Goal: Task Accomplishment & Management: Manage account settings

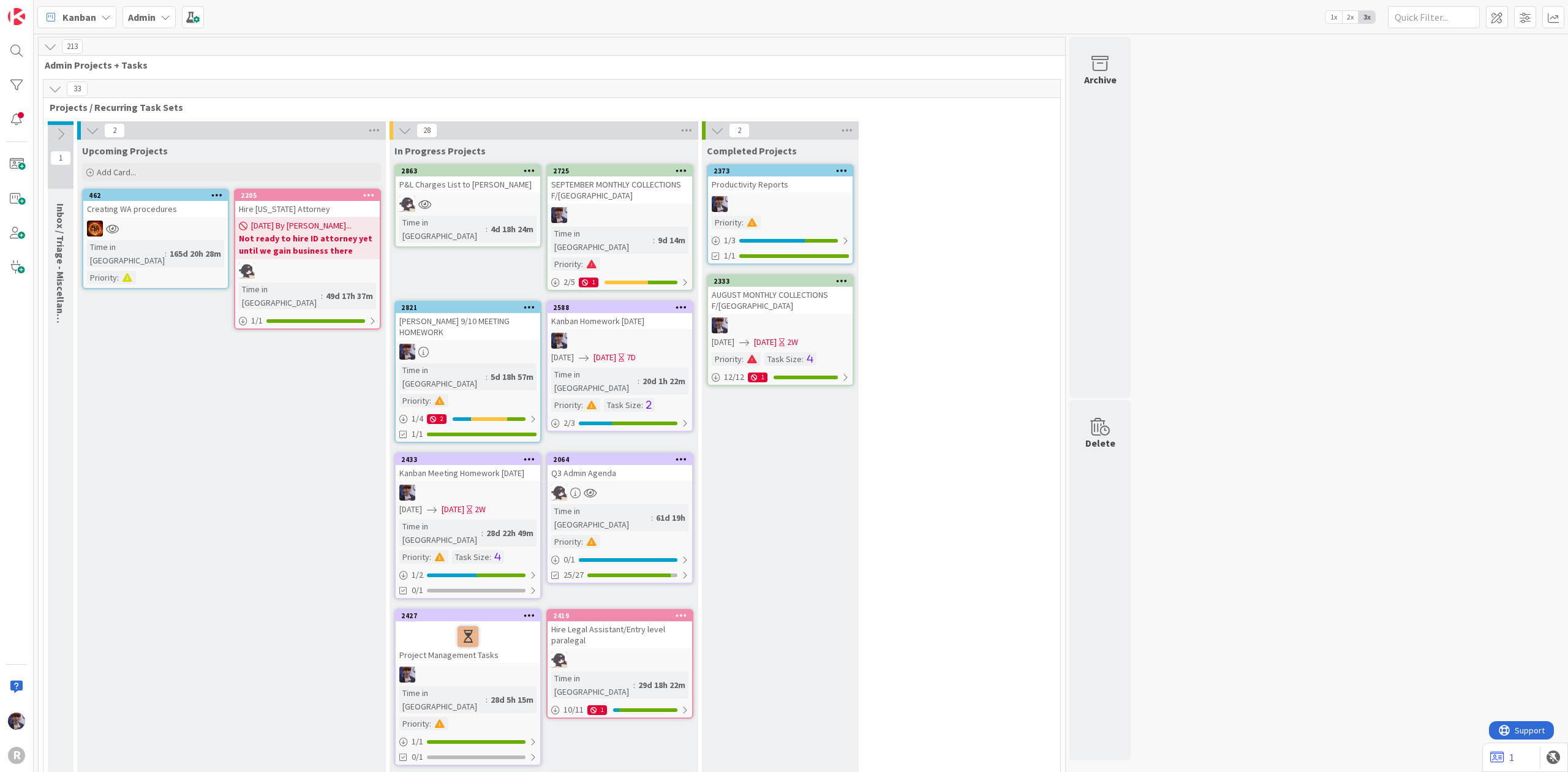
scroll to position [2116, 0]
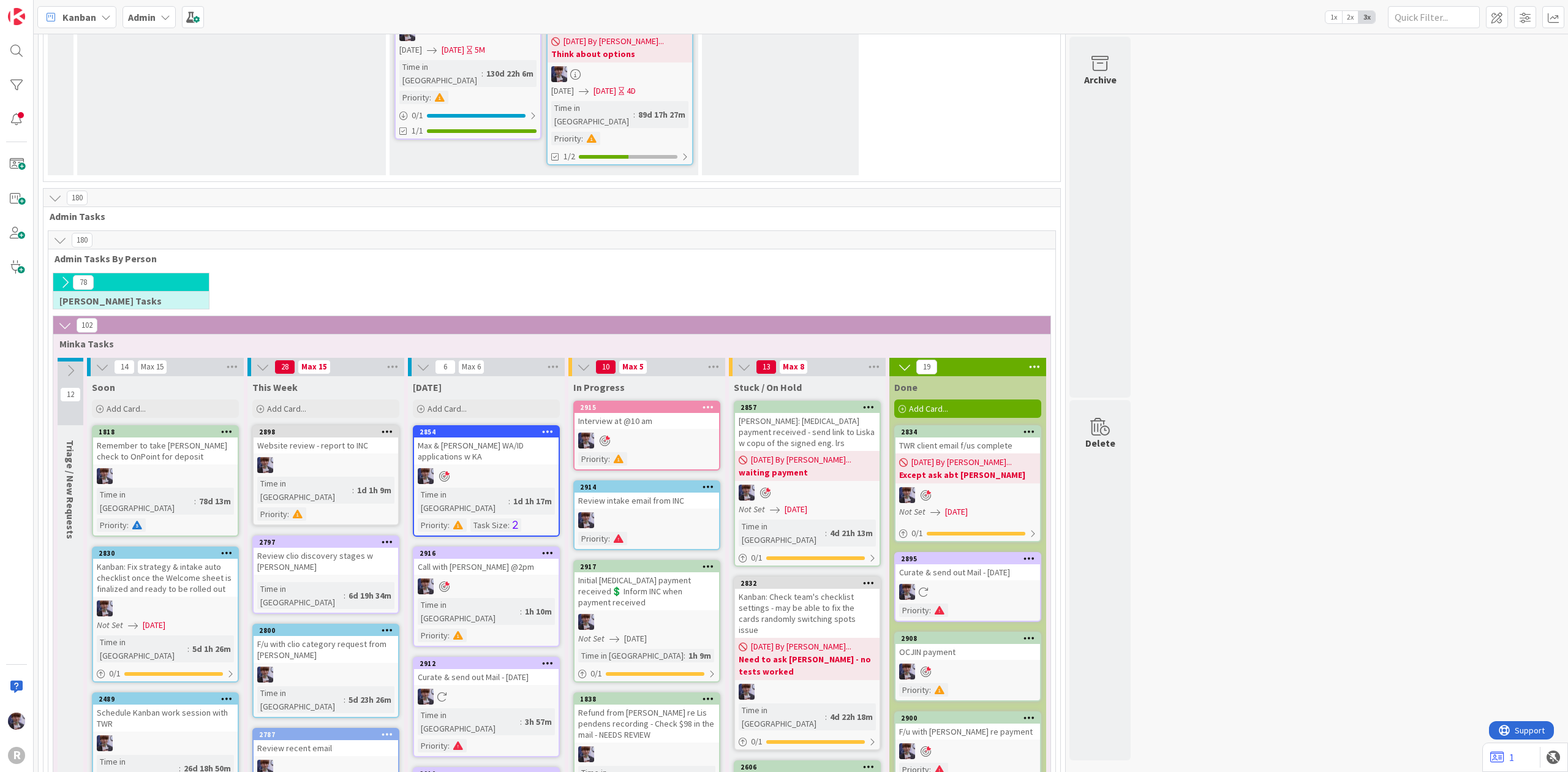
click at [1344, 195] on div "213 Admin Projects + Tasks 33 Projects / Recurring Task Sets 1 Inbox / Triage -…" at bounding box center [801, 86] width 1530 height 4333
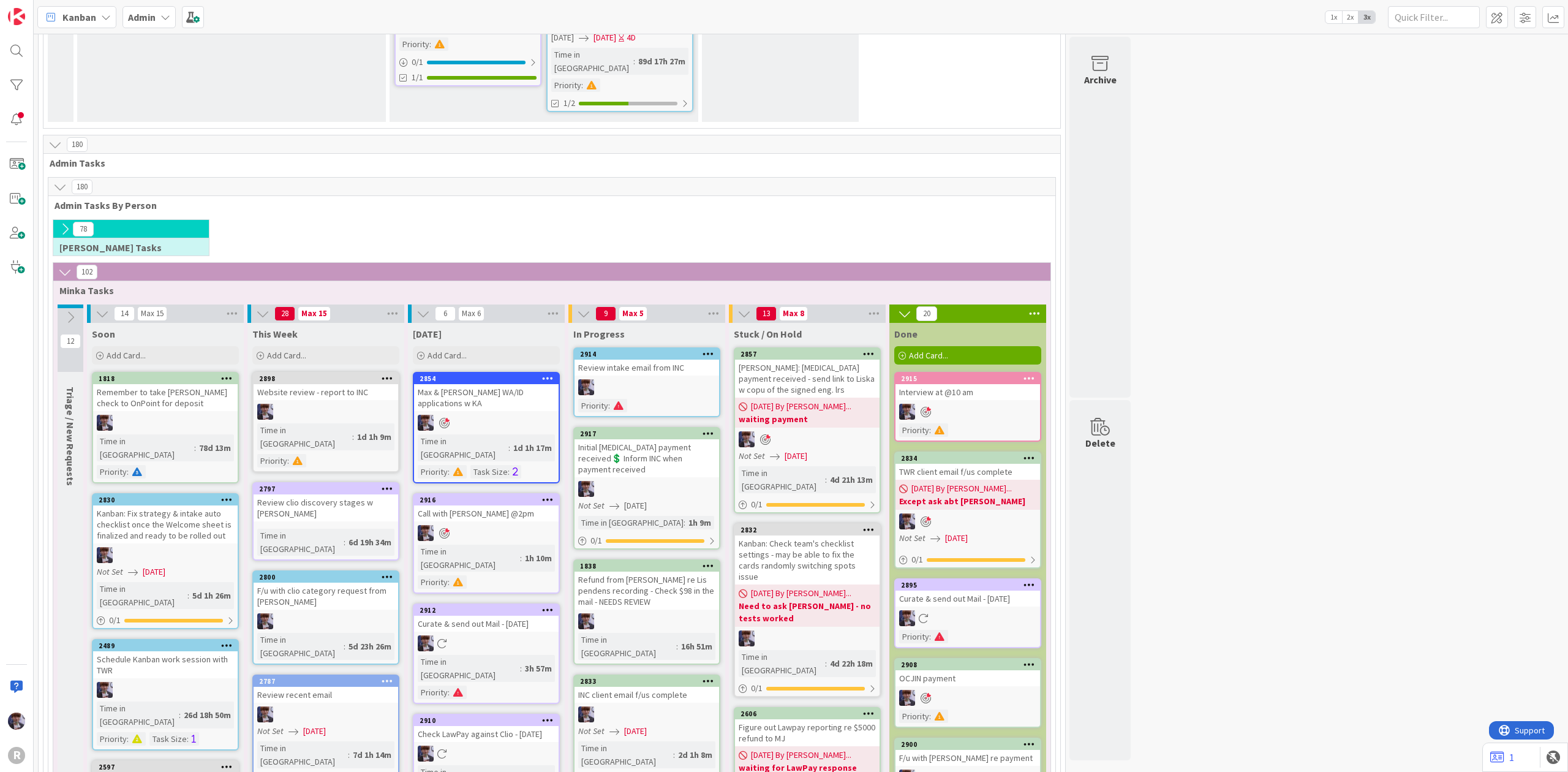
scroll to position [2198, 0]
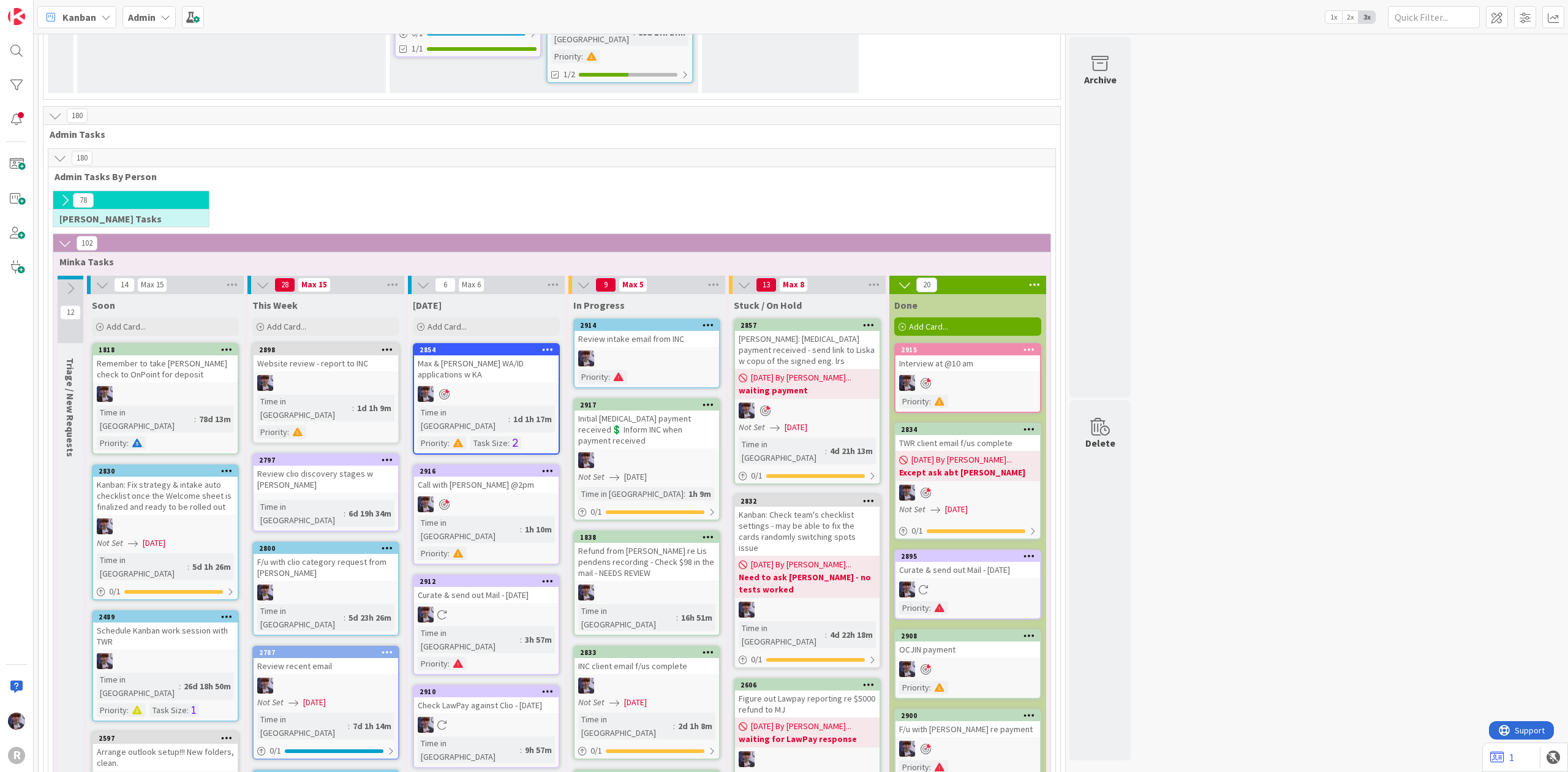
click at [155, 24] on div "Admin" at bounding box center [149, 17] width 53 height 23
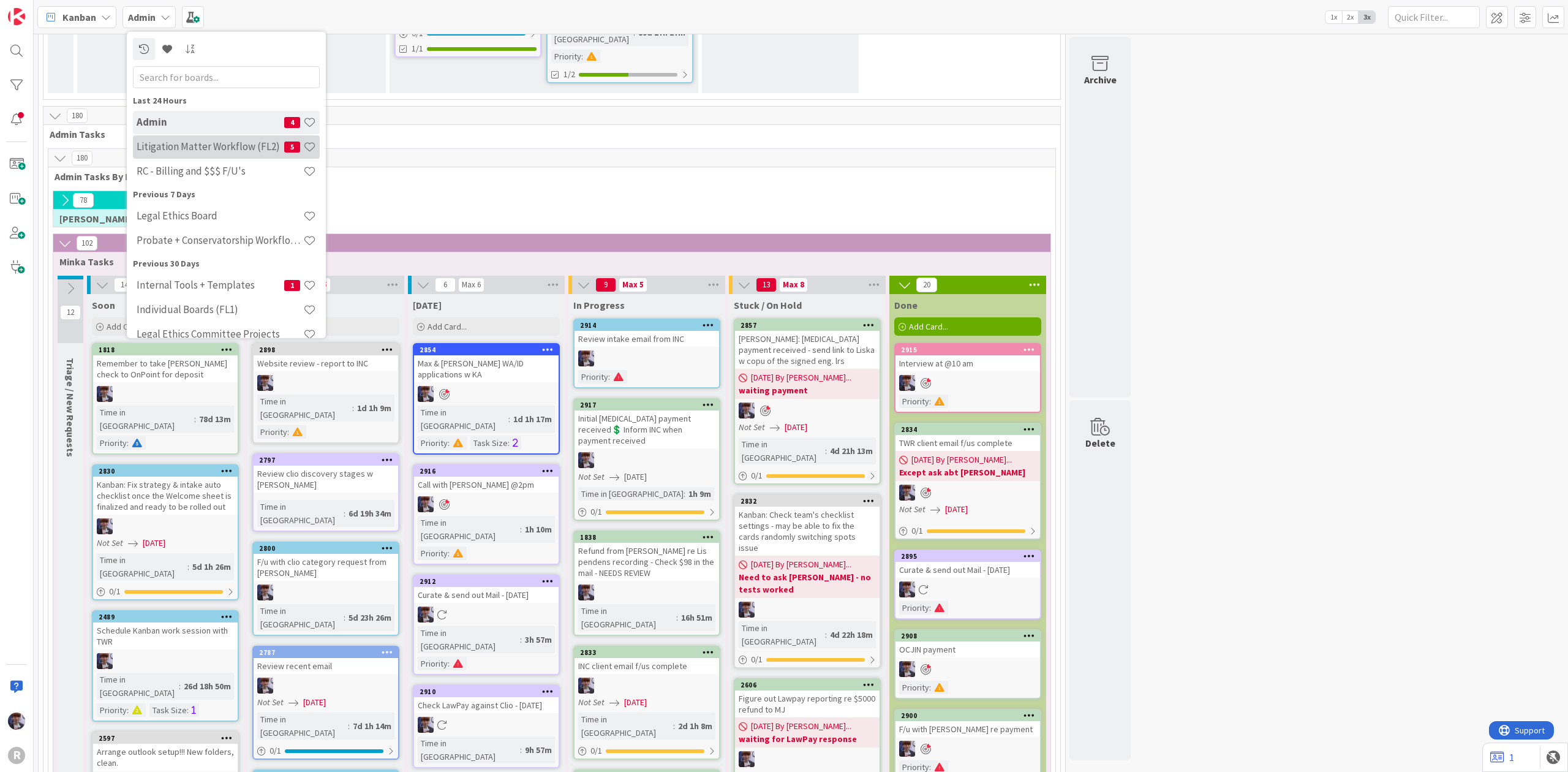
click at [172, 147] on h4 "Litigation Matter Workflow (FL2)" at bounding box center [210, 146] width 148 height 13
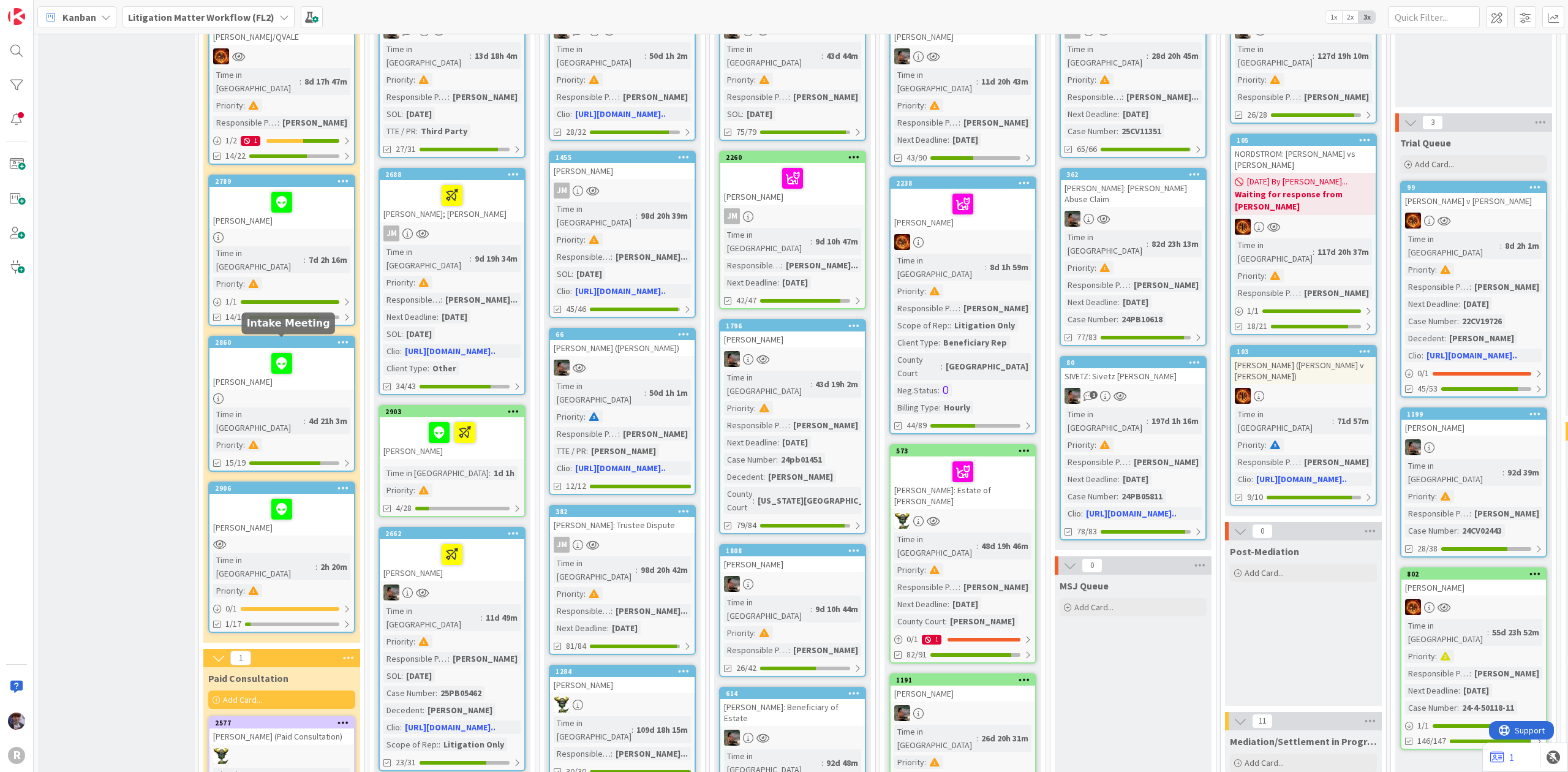
scroll to position [163, 0]
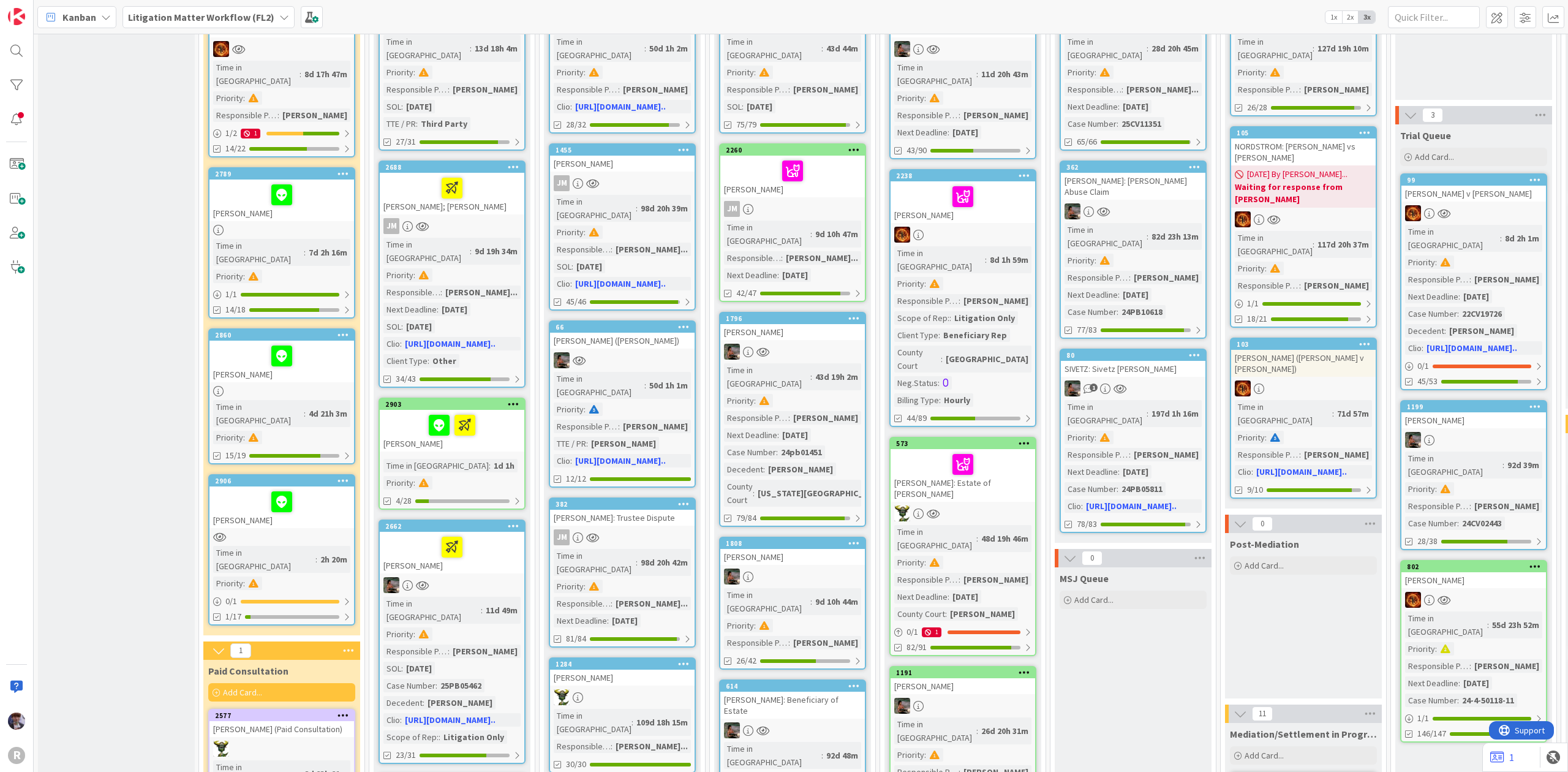
click at [251, 489] on div at bounding box center [282, 502] width 137 height 25
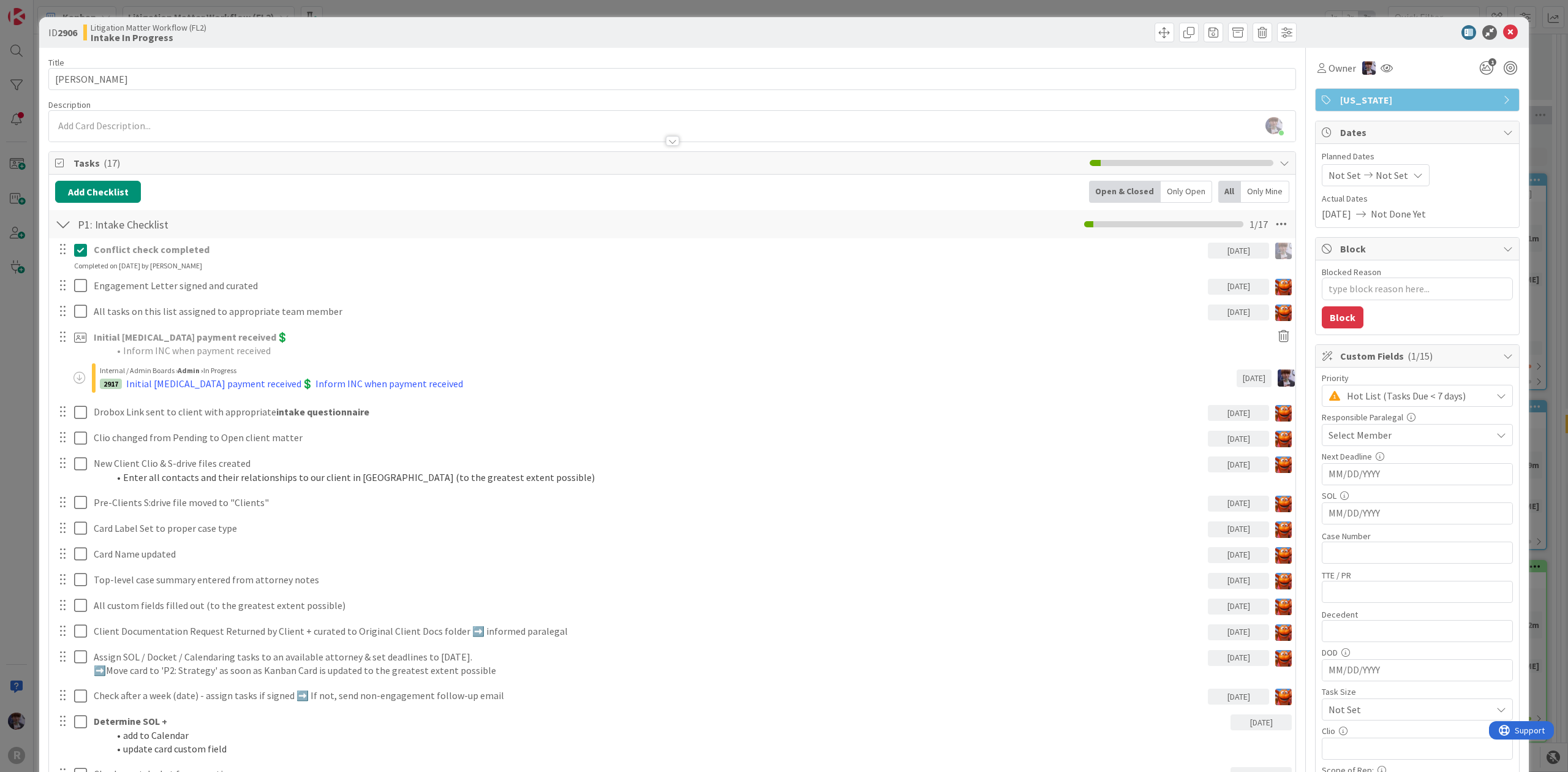
click at [1191, 191] on div "Only Open" at bounding box center [1186, 192] width 52 height 23
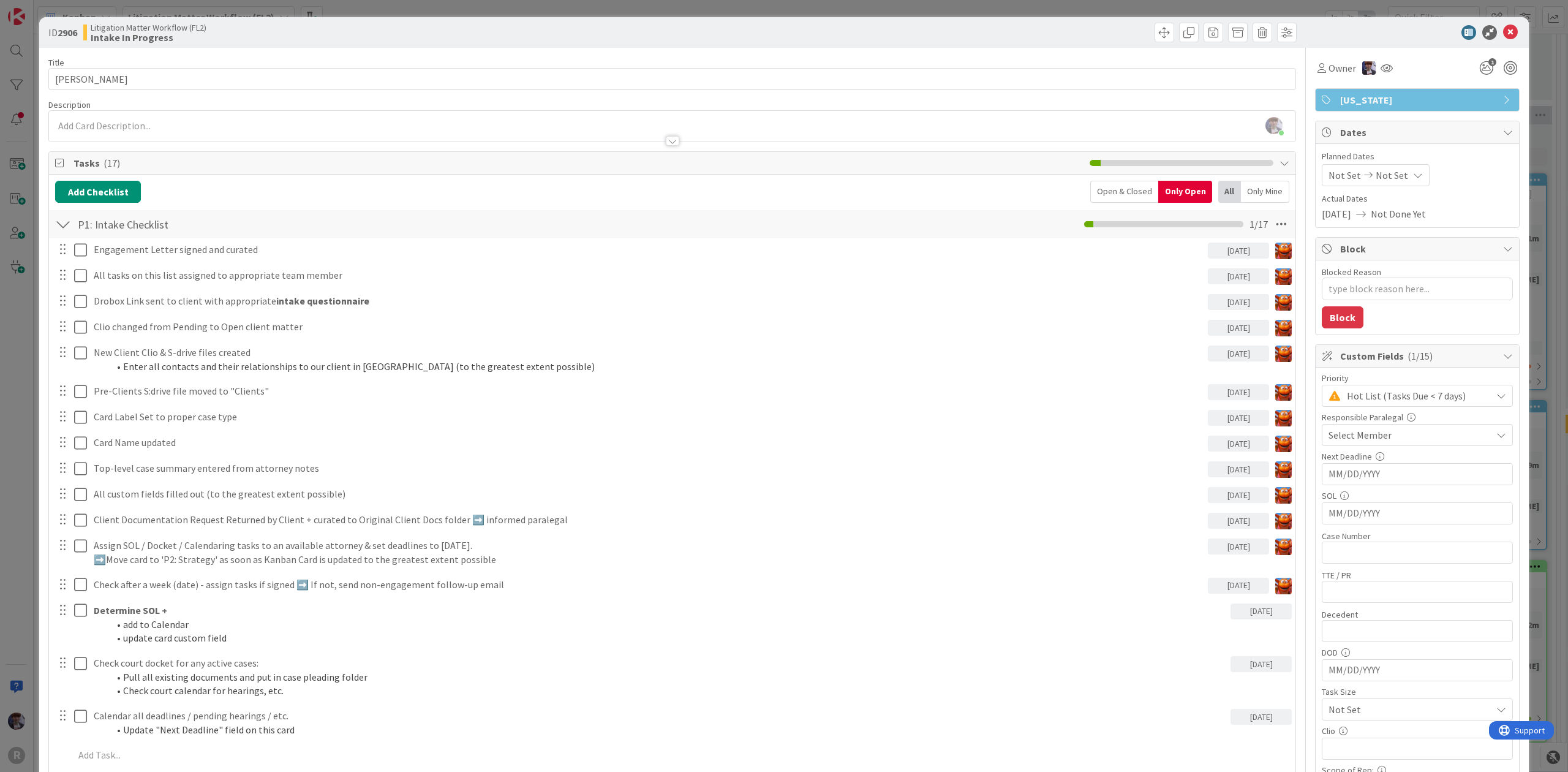
click at [23, 427] on div "ID 2906 Litigation Matter Workflow (FL2) Intake In Progress Title 13 / 128 [PER…" at bounding box center [784, 386] width 1568 height 772
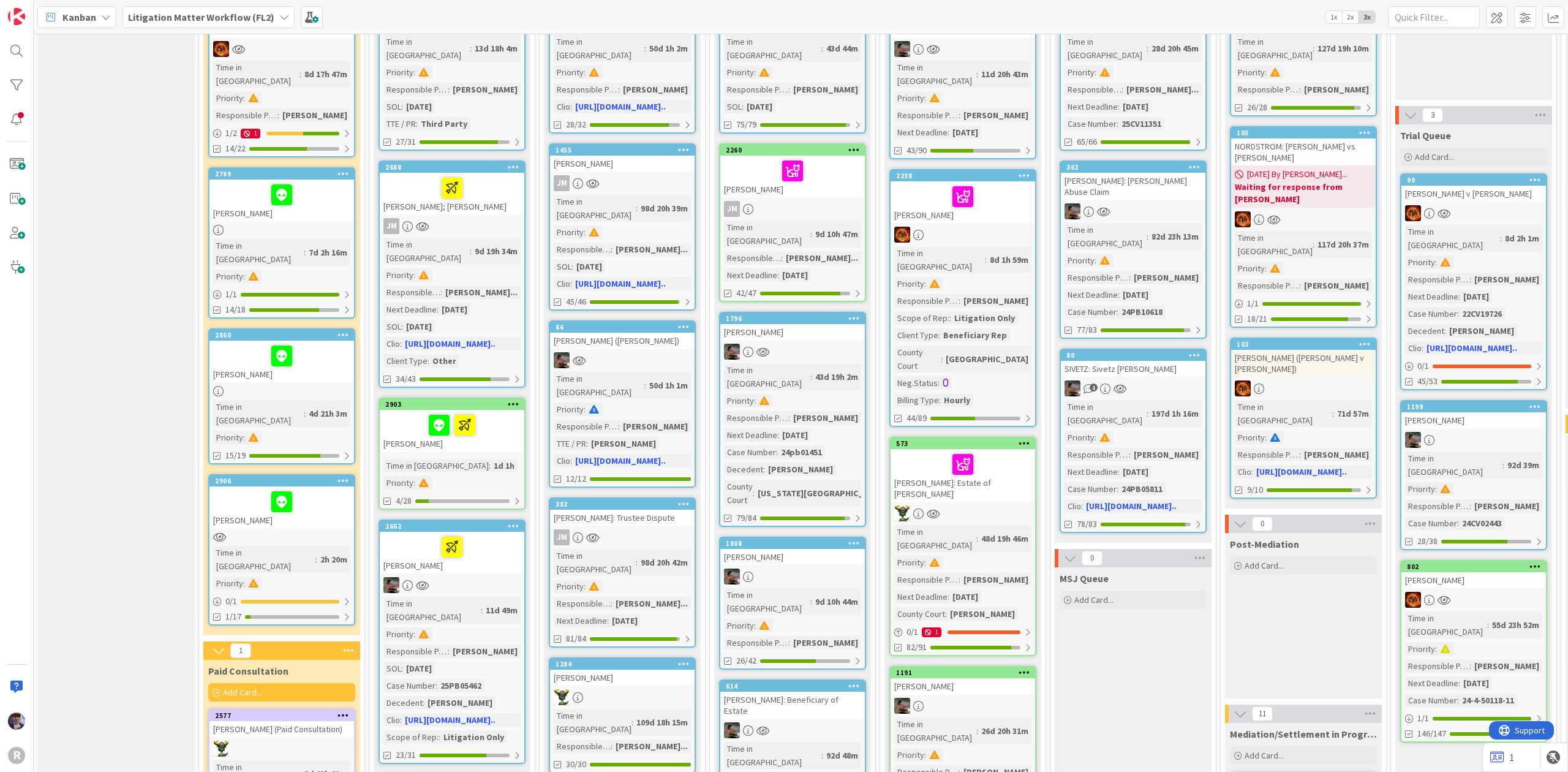
click at [236, 489] on div at bounding box center [282, 502] width 137 height 25
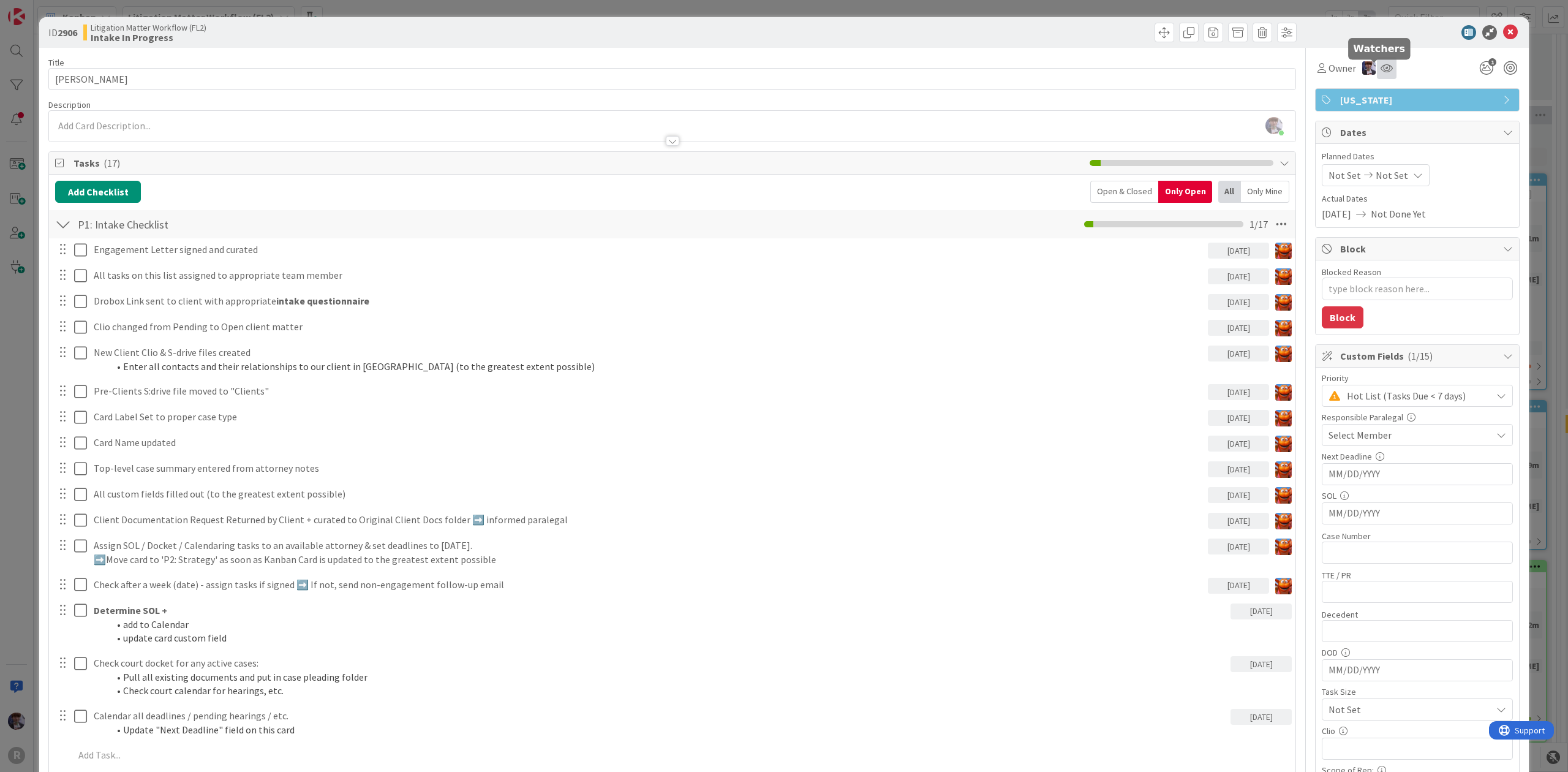
click at [1373, 62] on body "R Kanban Litigation Matter Workflow (FL2) 1x 2x 3x 0 New Card Creation Add Card…" at bounding box center [784, 386] width 1568 height 772
click at [1381, 67] on icon at bounding box center [1387, 68] width 13 height 10
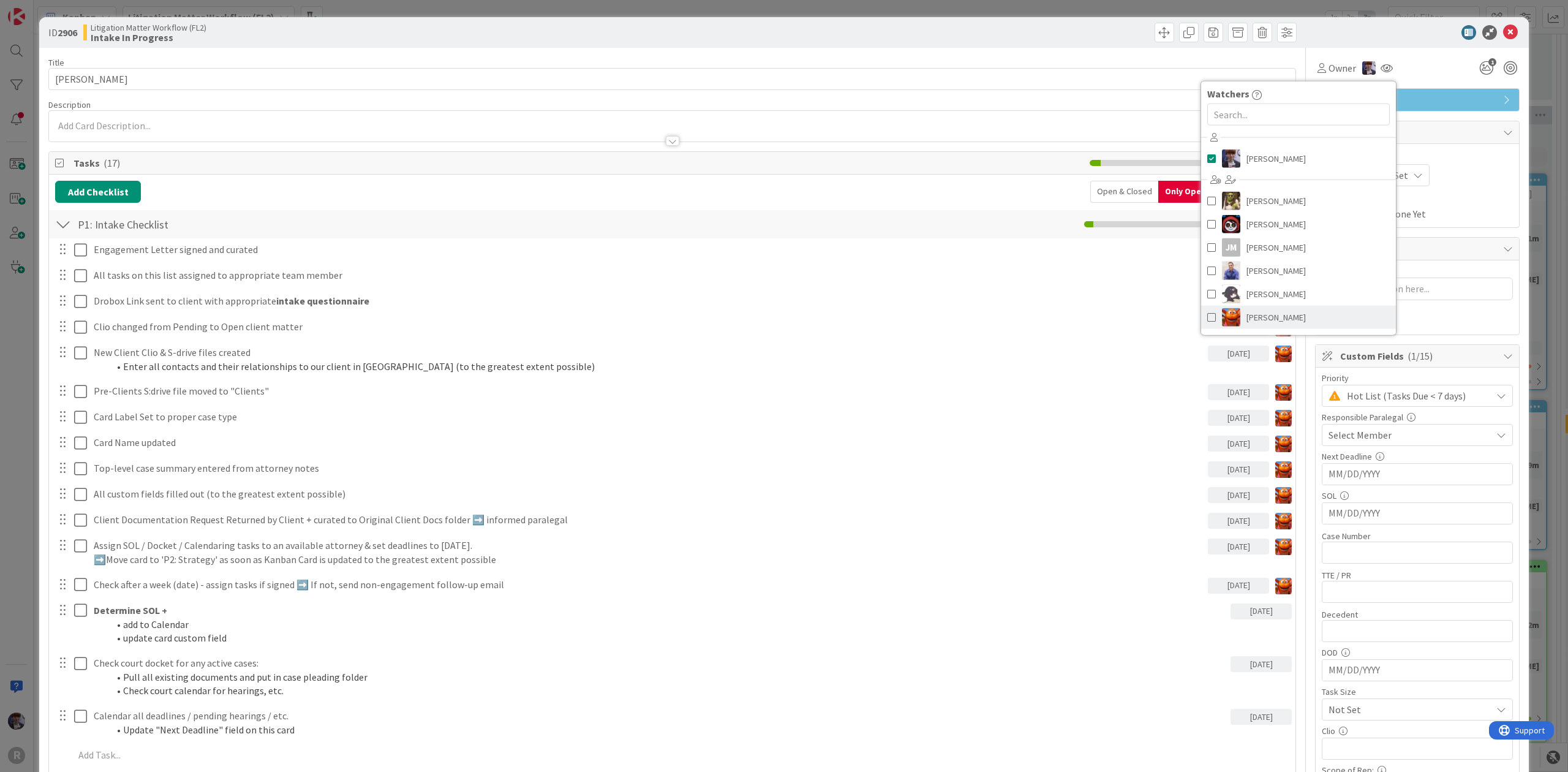
click at [1256, 314] on span "[PERSON_NAME]" at bounding box center [1276, 317] width 60 height 19
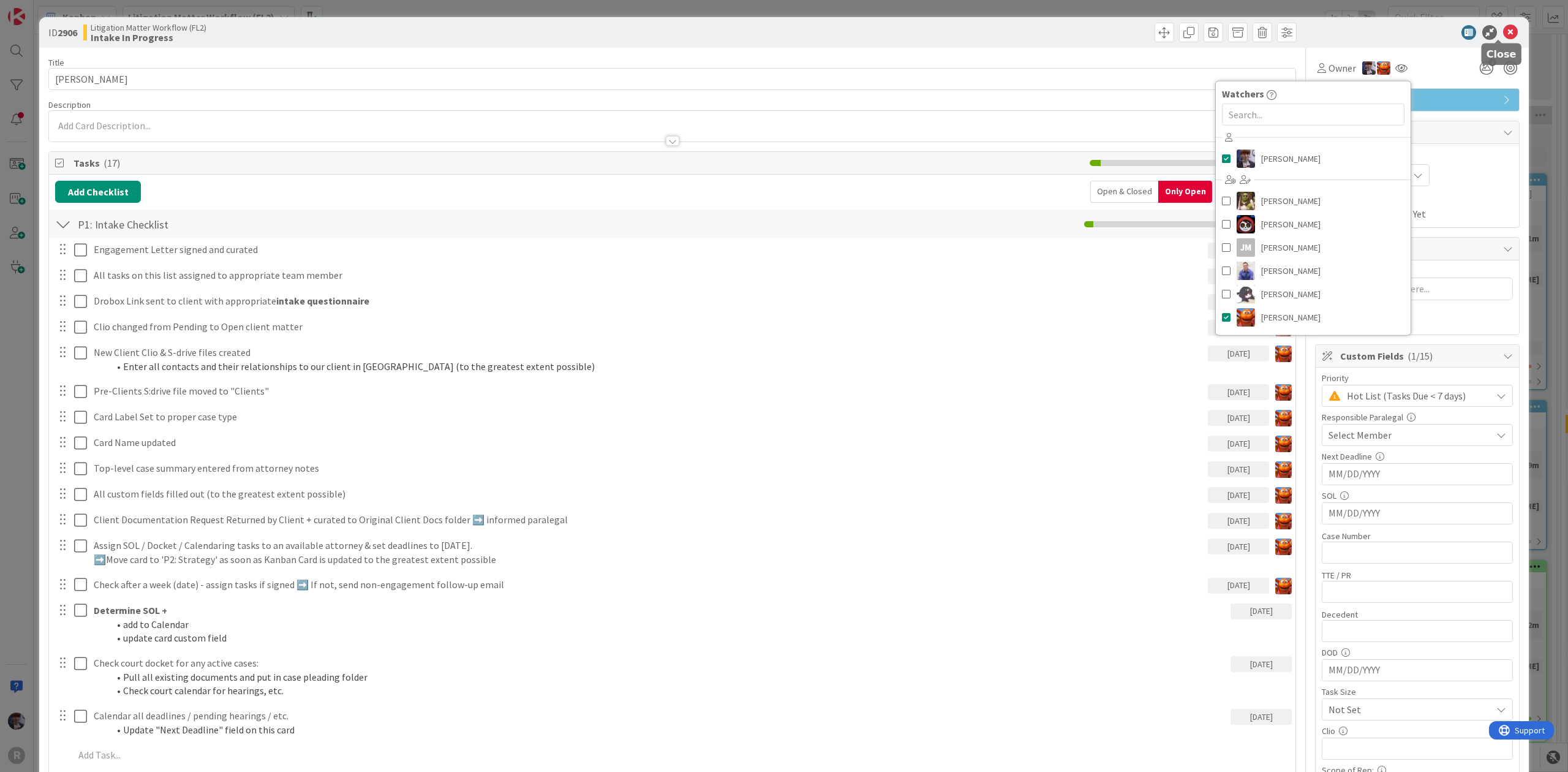
click at [1503, 33] on icon at bounding box center [1510, 32] width 15 height 15
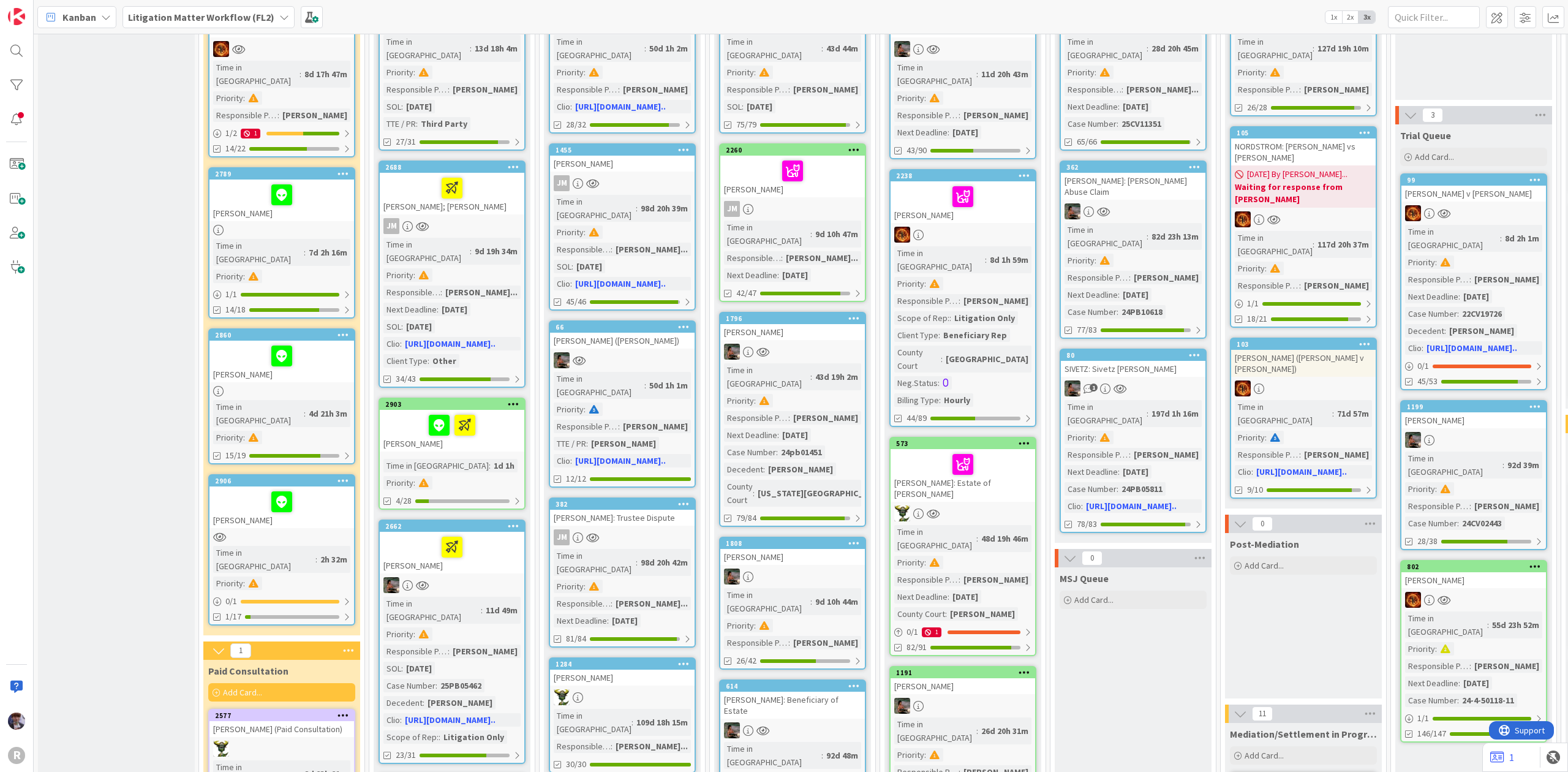
click at [409, 412] on div at bounding box center [452, 425] width 137 height 25
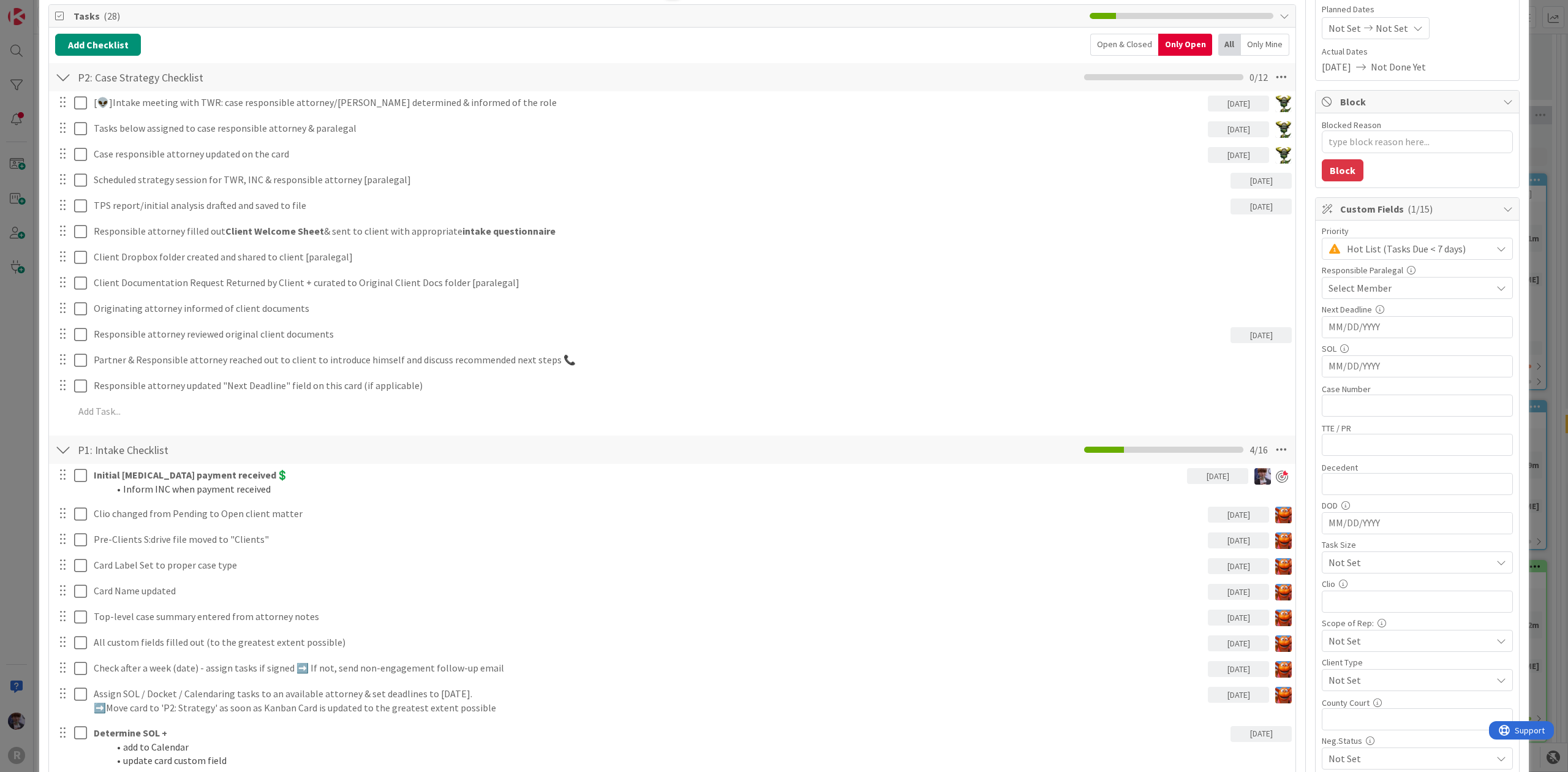
scroll to position [163, 0]
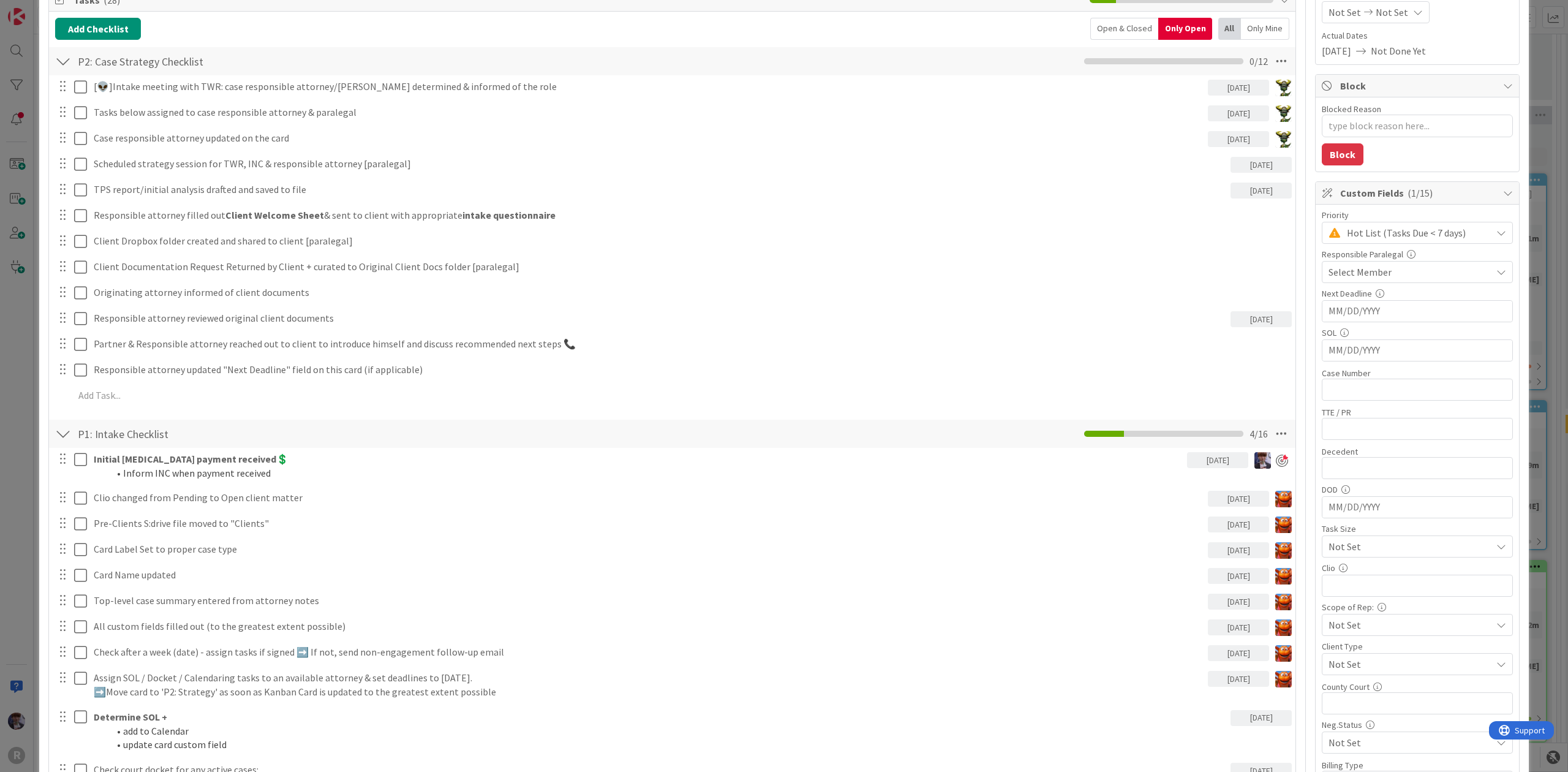
click at [16, 485] on div "ID 2903 Litigation Matter Workflow (FL2) Strategy In Progress Title 13 / 128 [P…" at bounding box center [784, 386] width 1568 height 772
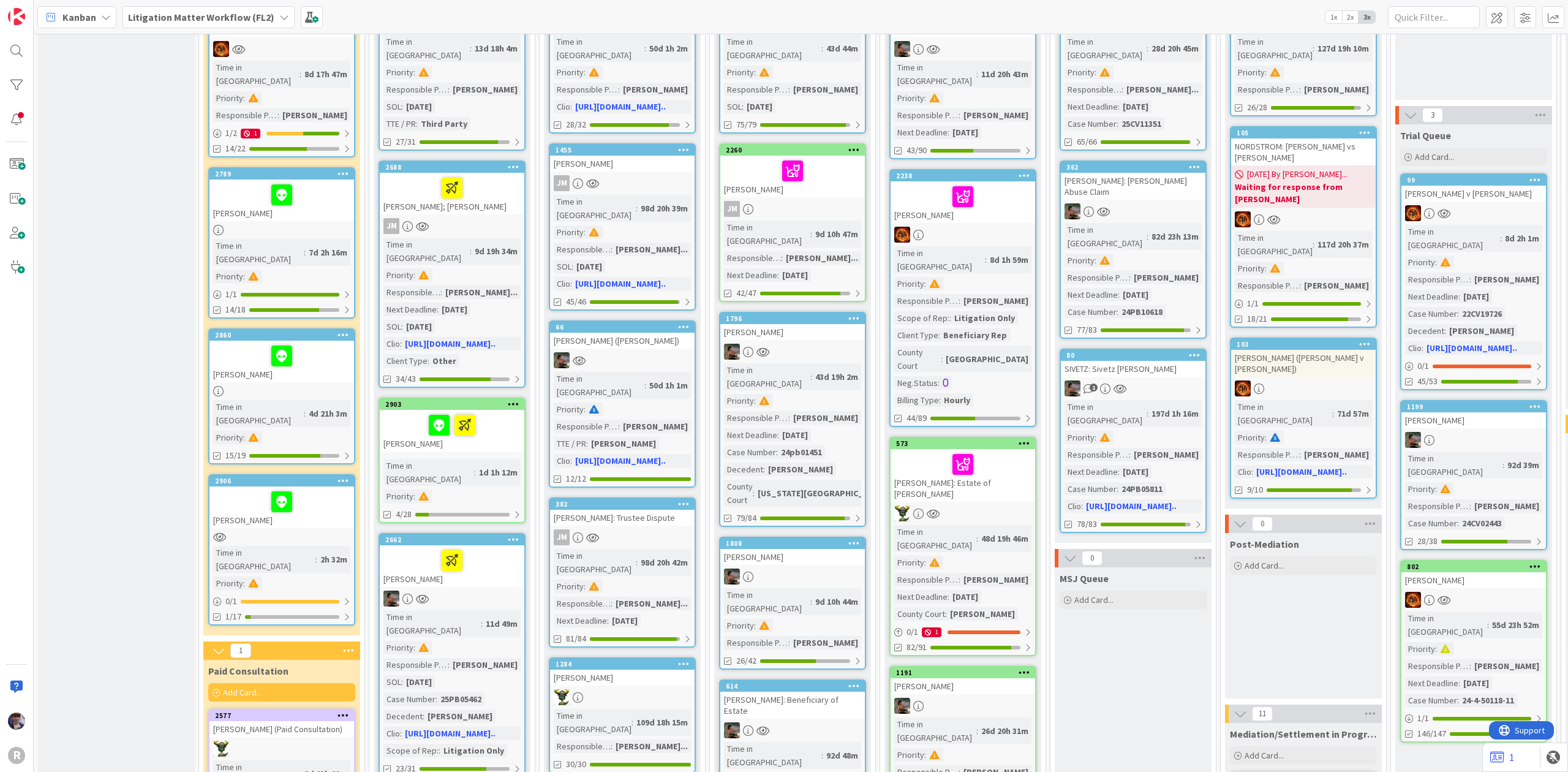
click at [396, 412] on div at bounding box center [452, 425] width 137 height 25
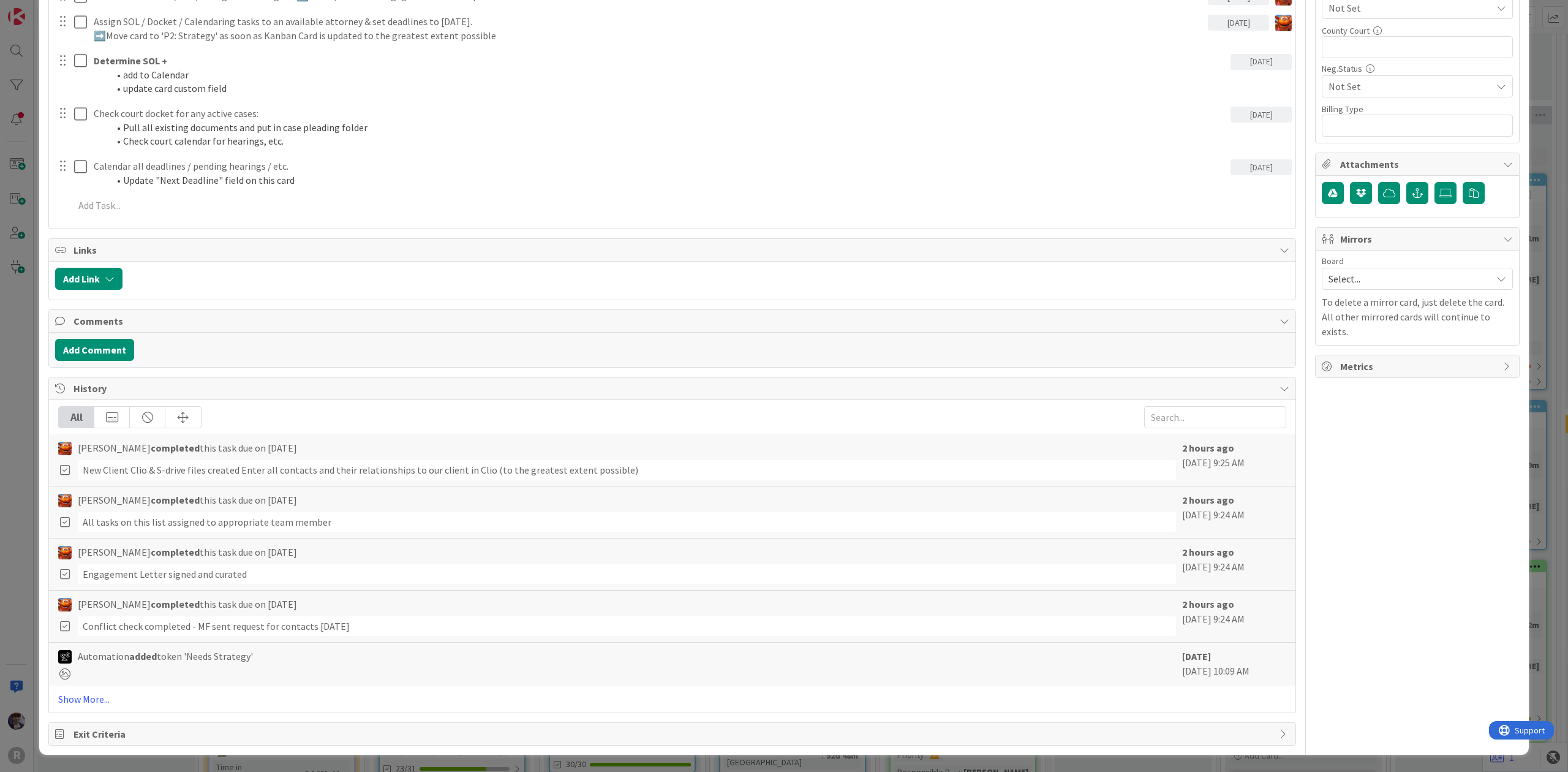
click at [25, 568] on div "ID 2903 Litigation Matter Workflow (FL2) Strategy In Progress Title 13 / 128 [P…" at bounding box center [784, 386] width 1568 height 772
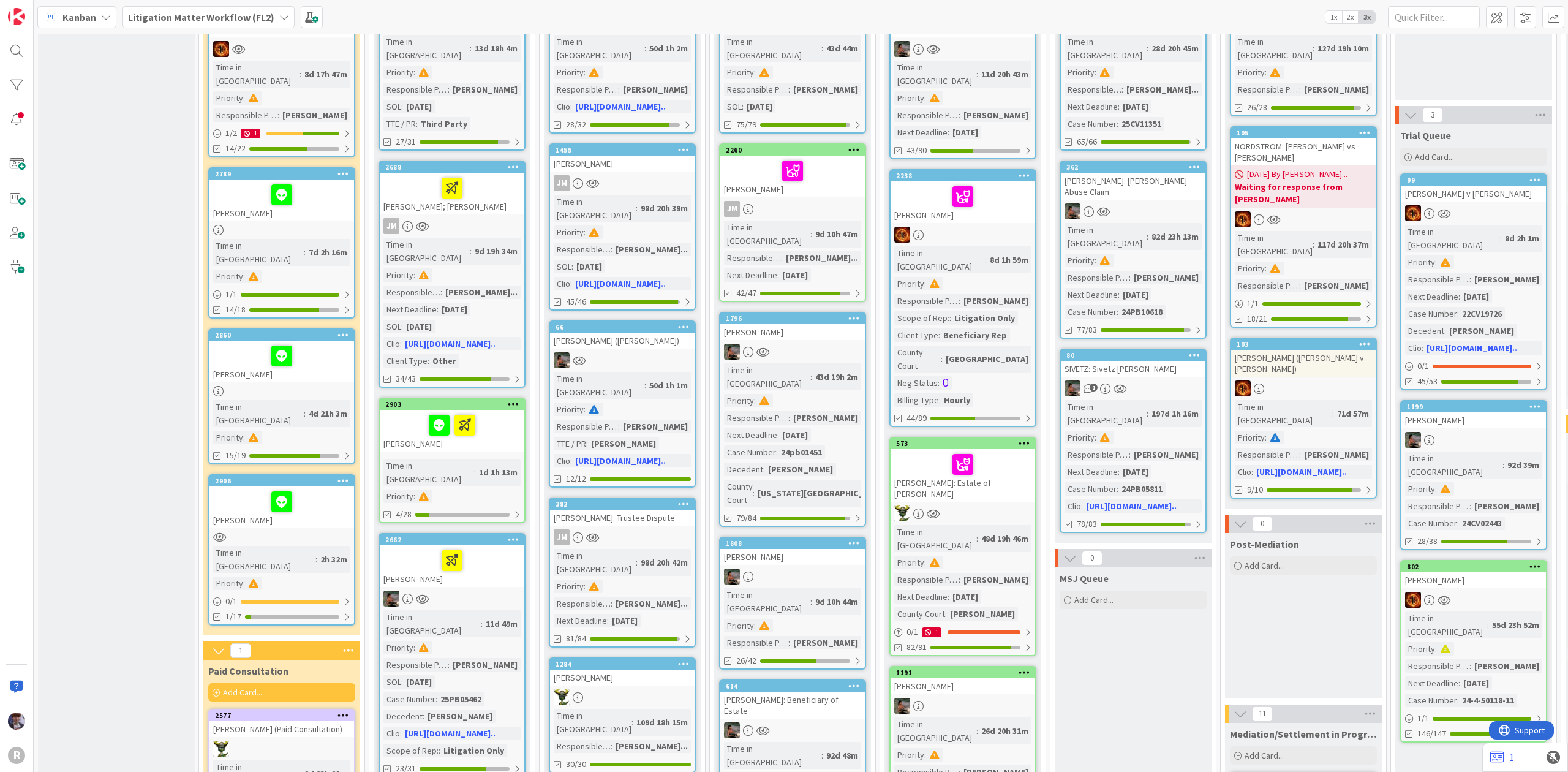
click at [233, 489] on div at bounding box center [282, 502] width 137 height 25
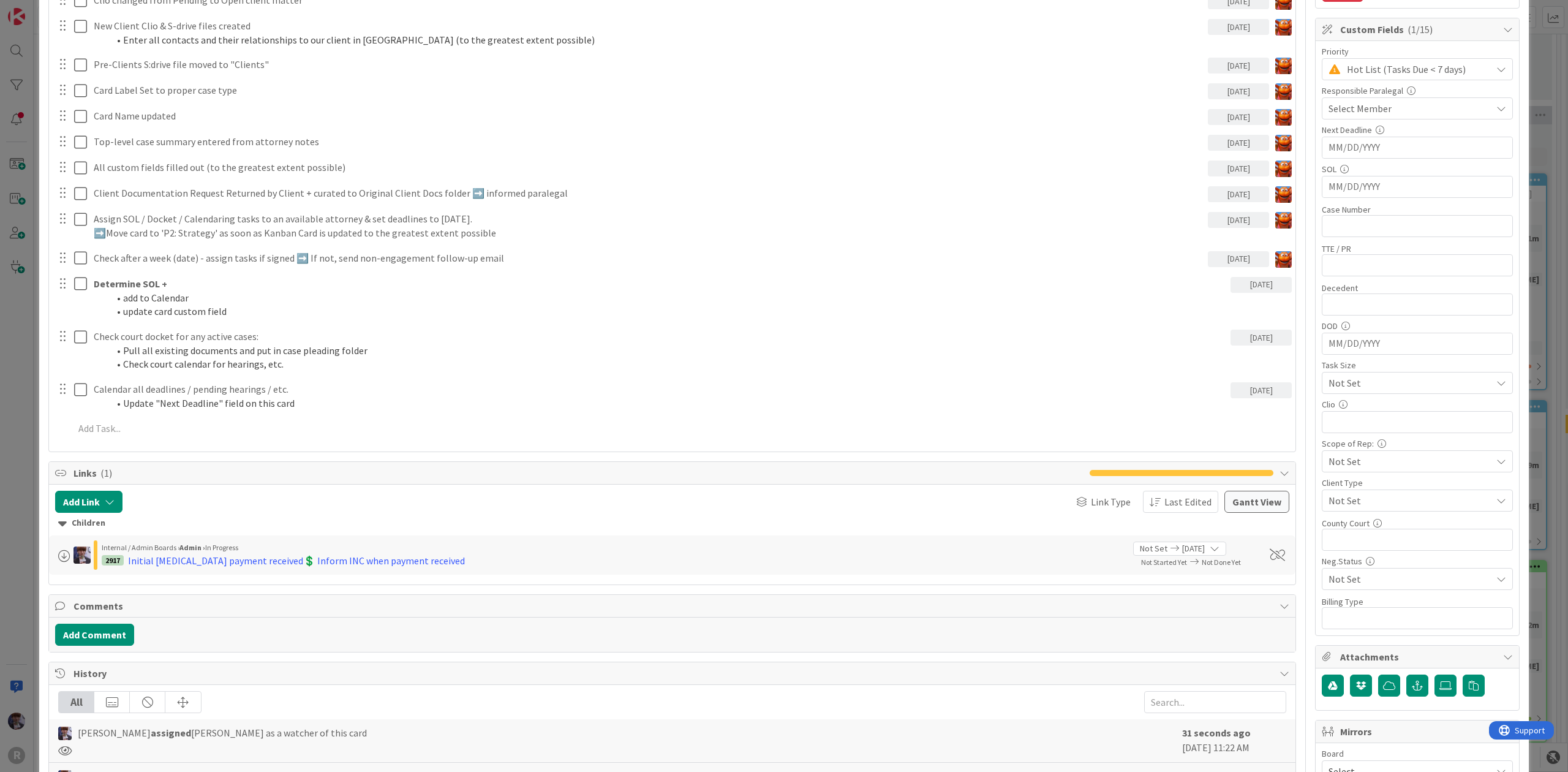
click at [6, 475] on div "ID 2906 Litigation Matter Workflow (FL2) Intake In Progress Title 13 / 128 [PER…" at bounding box center [784, 386] width 1568 height 772
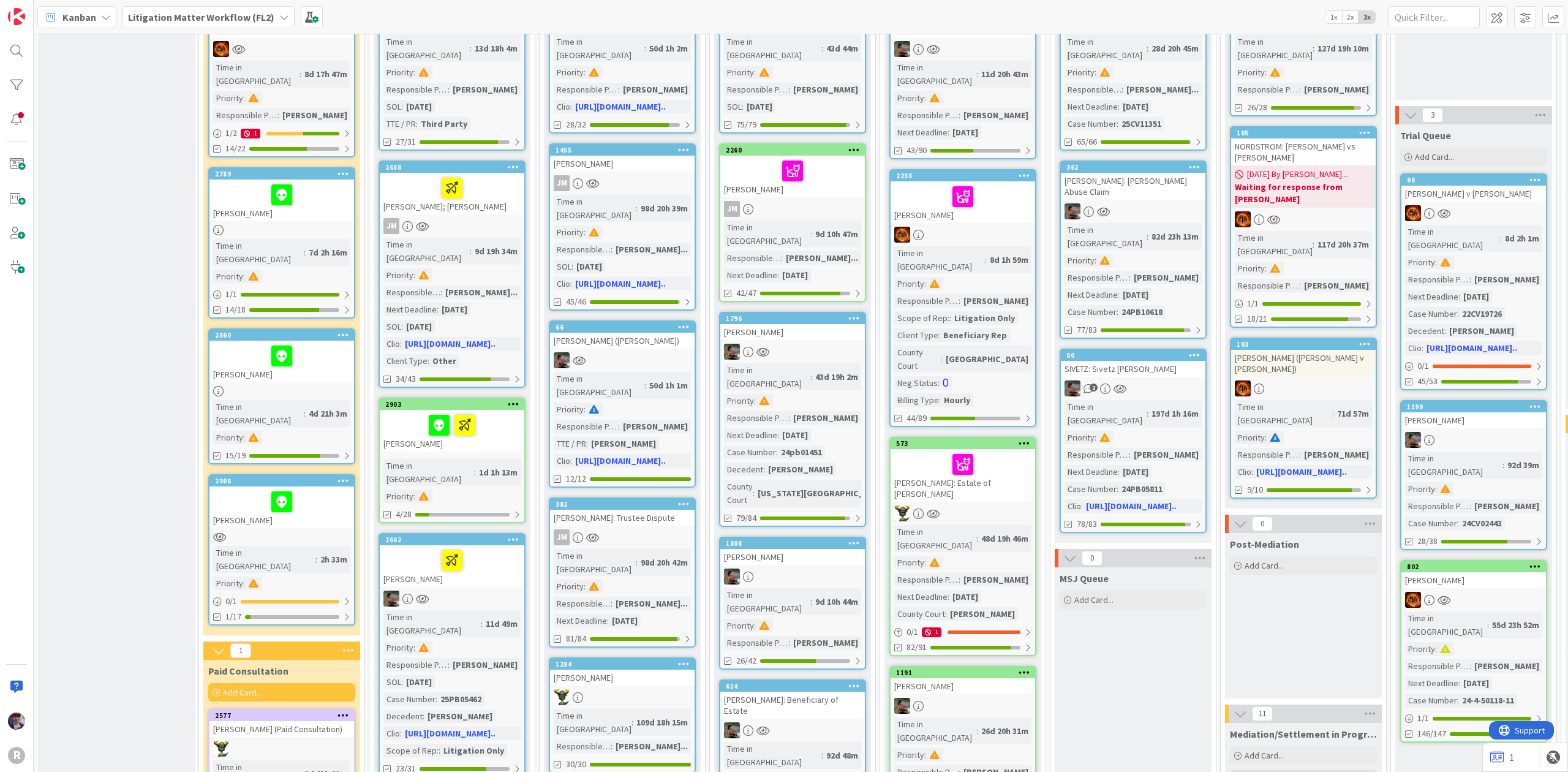
click at [206, 465] on div "Intake In Progress Add Card... 2750 [PERSON_NAME]/QVALE Time in Column : 8d 17h…" at bounding box center [282, 285] width 157 height 701
click at [240, 489] on div at bounding box center [282, 502] width 137 height 25
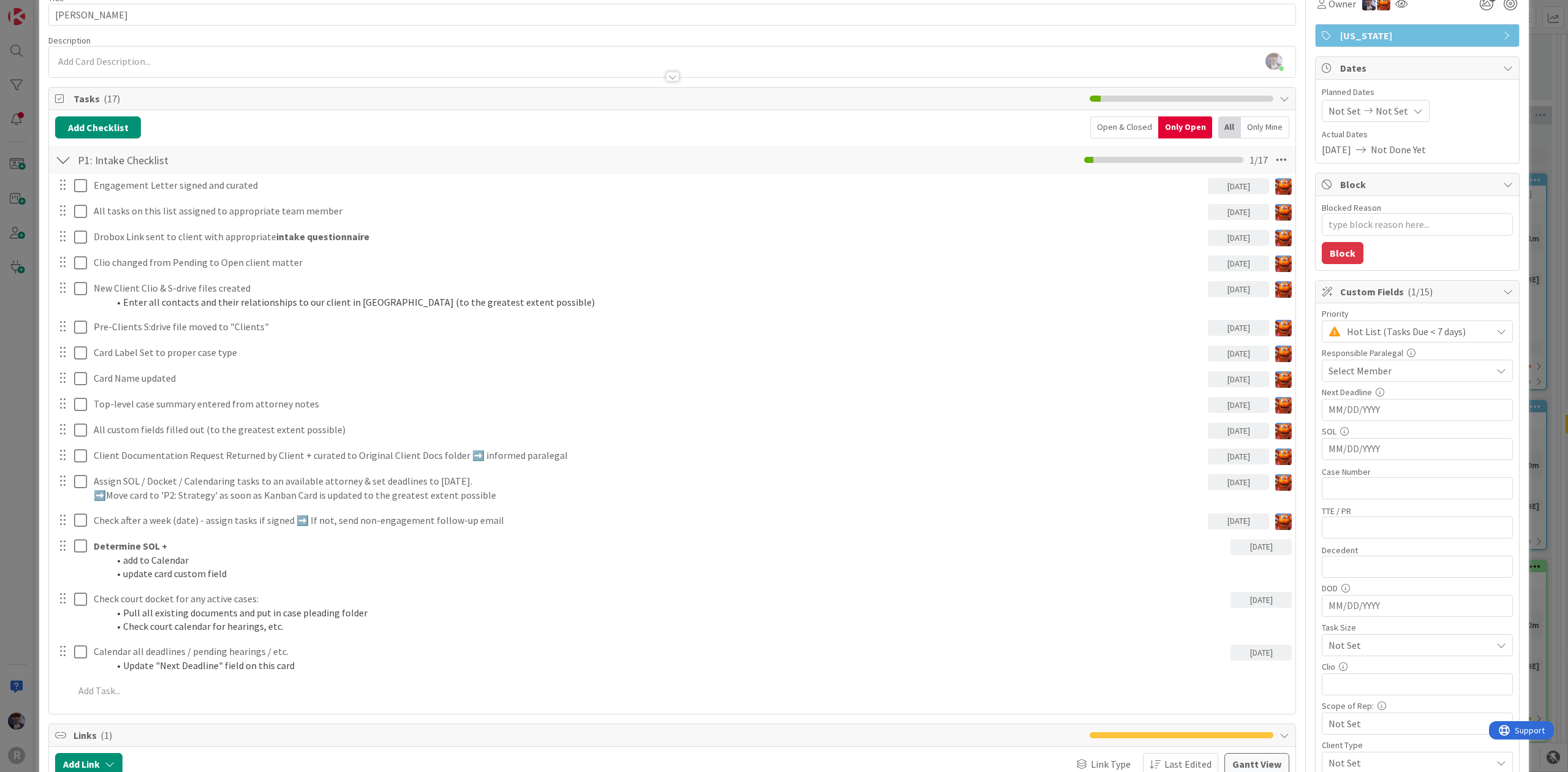
scroll to position [326, 0]
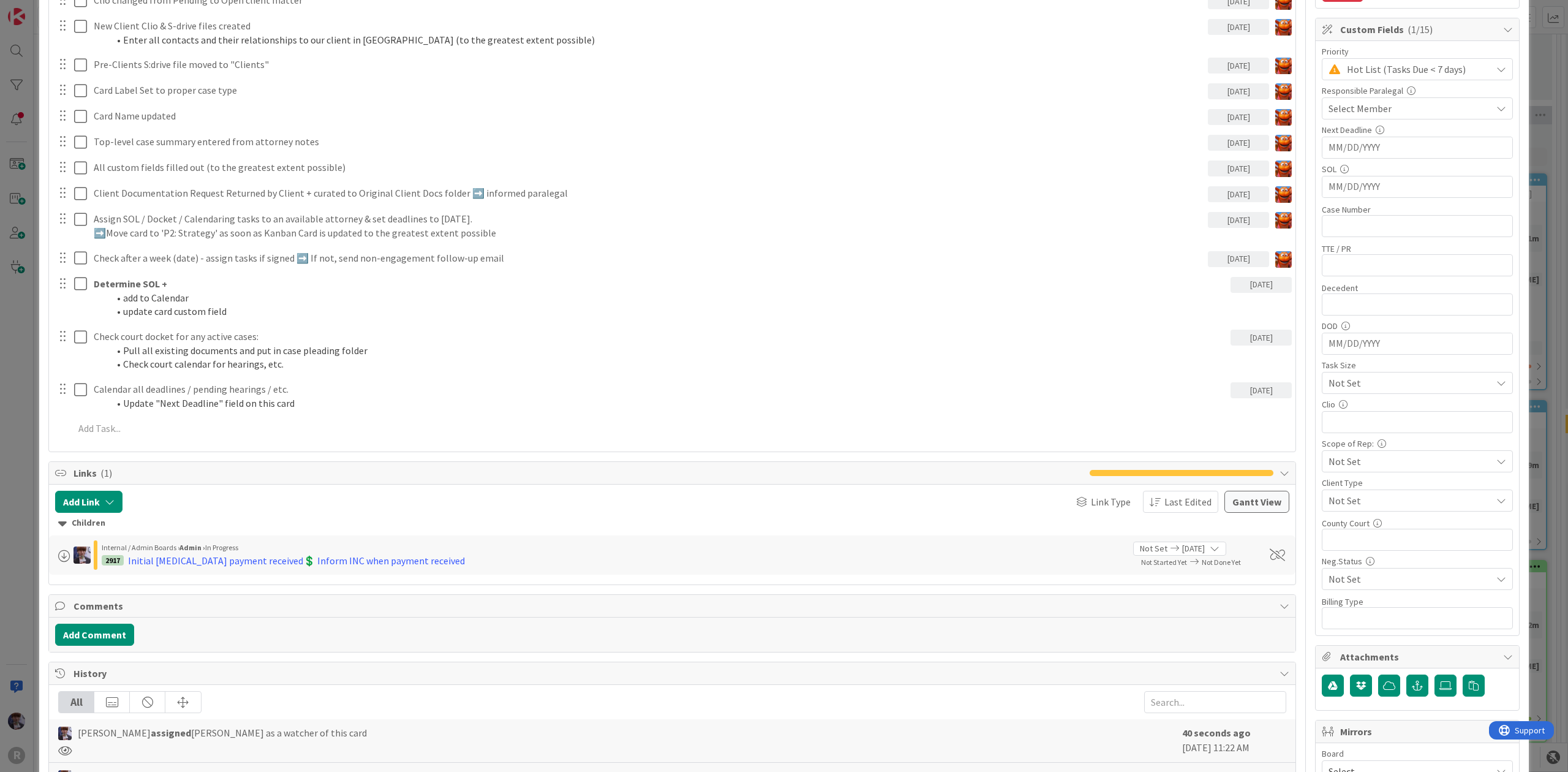
click at [24, 420] on div "ID 2906 Litigation Matter Workflow (FL2) Intake In Progress Title 13 / 128 [PER…" at bounding box center [784, 386] width 1568 height 772
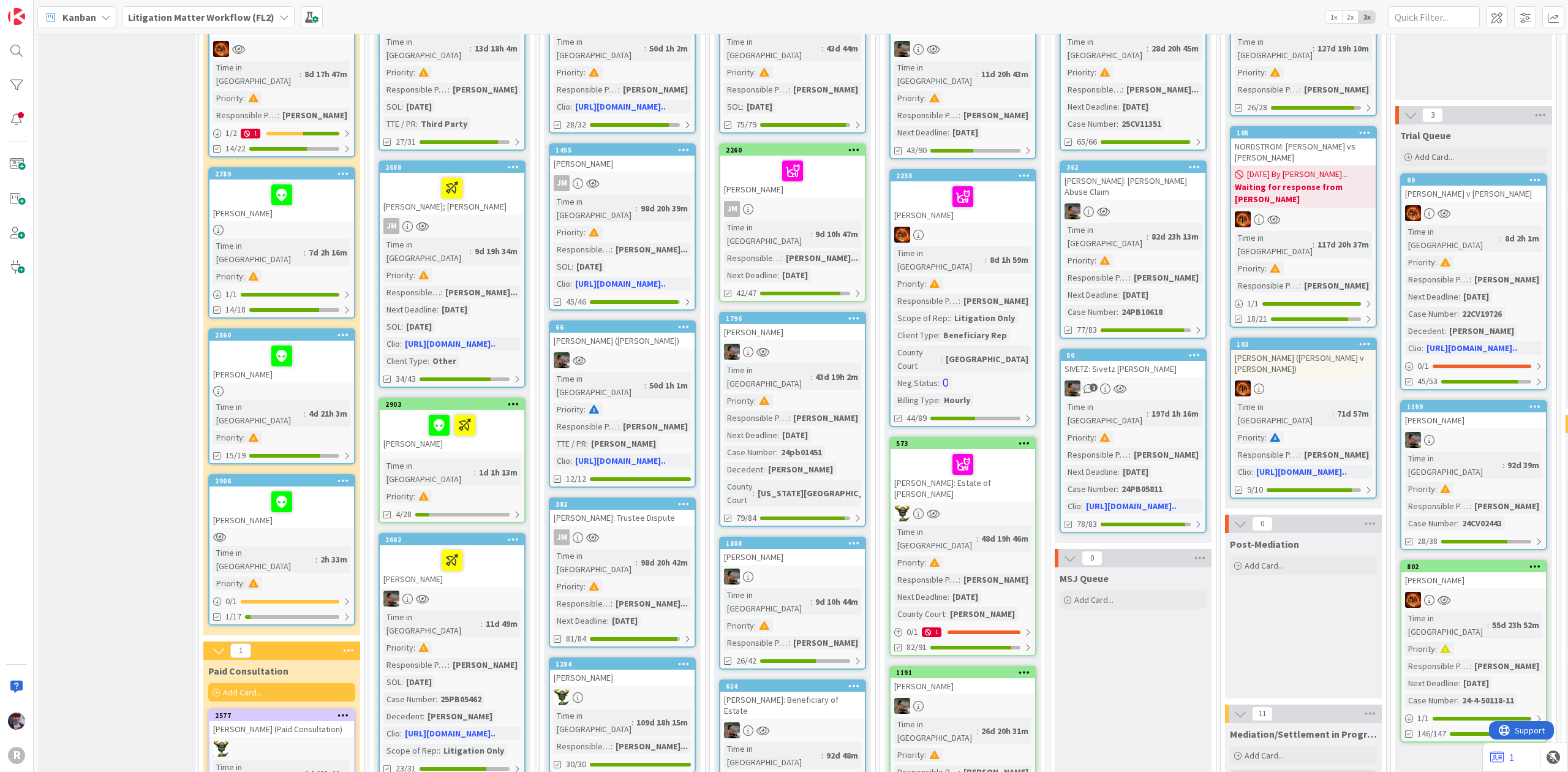
click at [513, 412] on div at bounding box center [452, 425] width 137 height 25
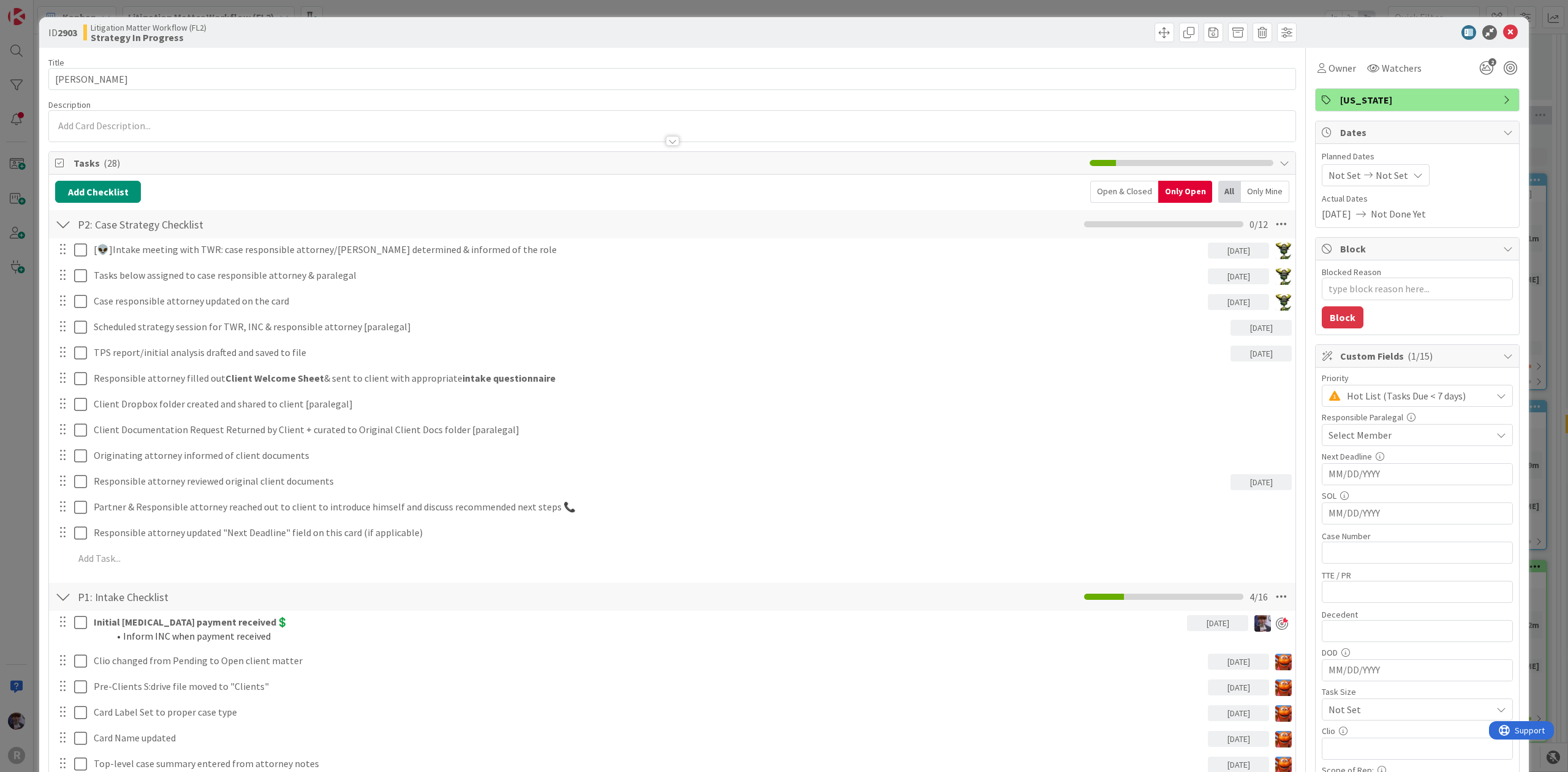
type textarea "x"
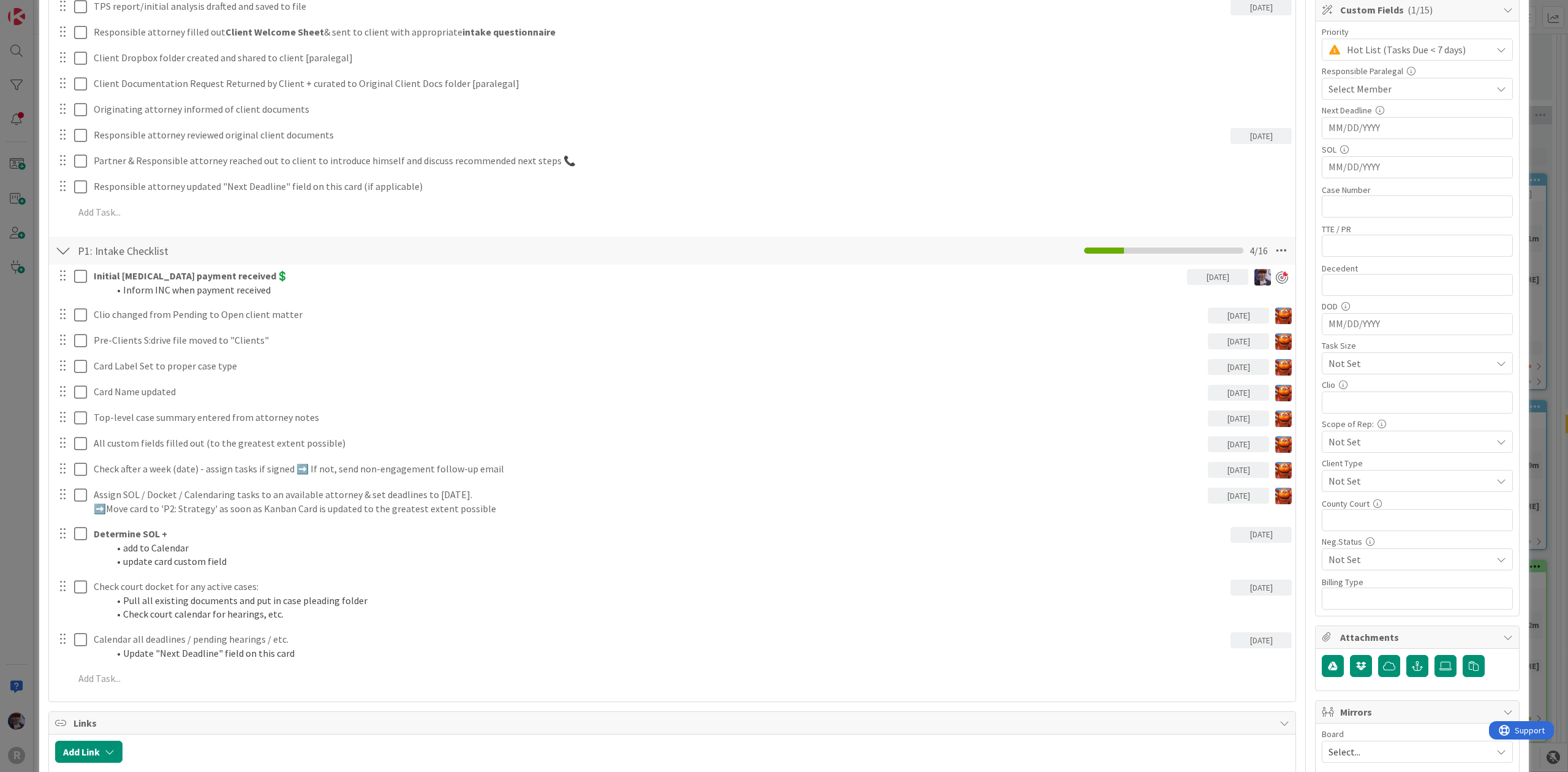
scroll to position [326, 0]
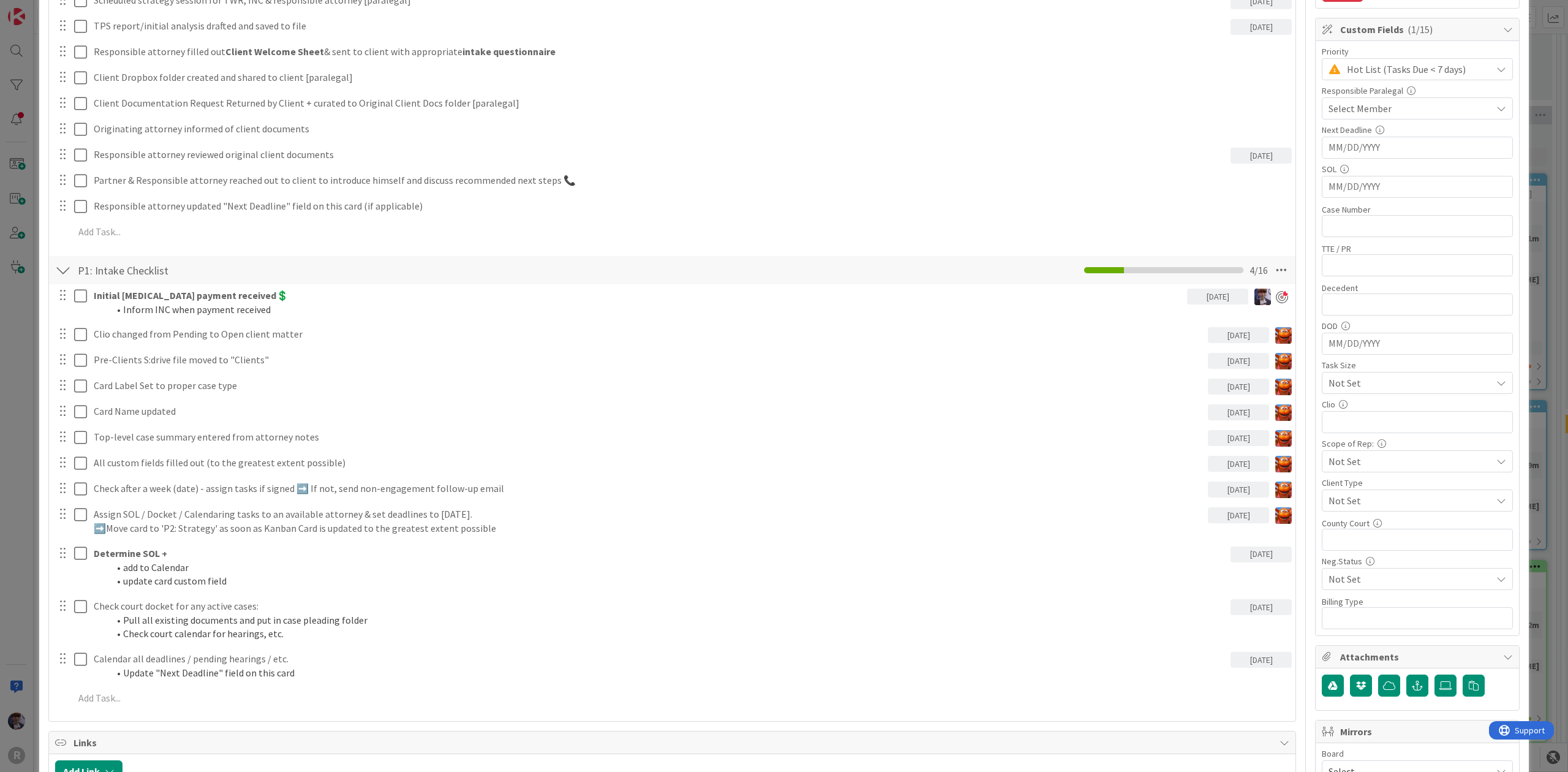
click at [25, 495] on div "ID 2903 Litigation Matter Workflow (FL2) Strategy In Progress Title 13 / 128 [P…" at bounding box center [784, 386] width 1568 height 772
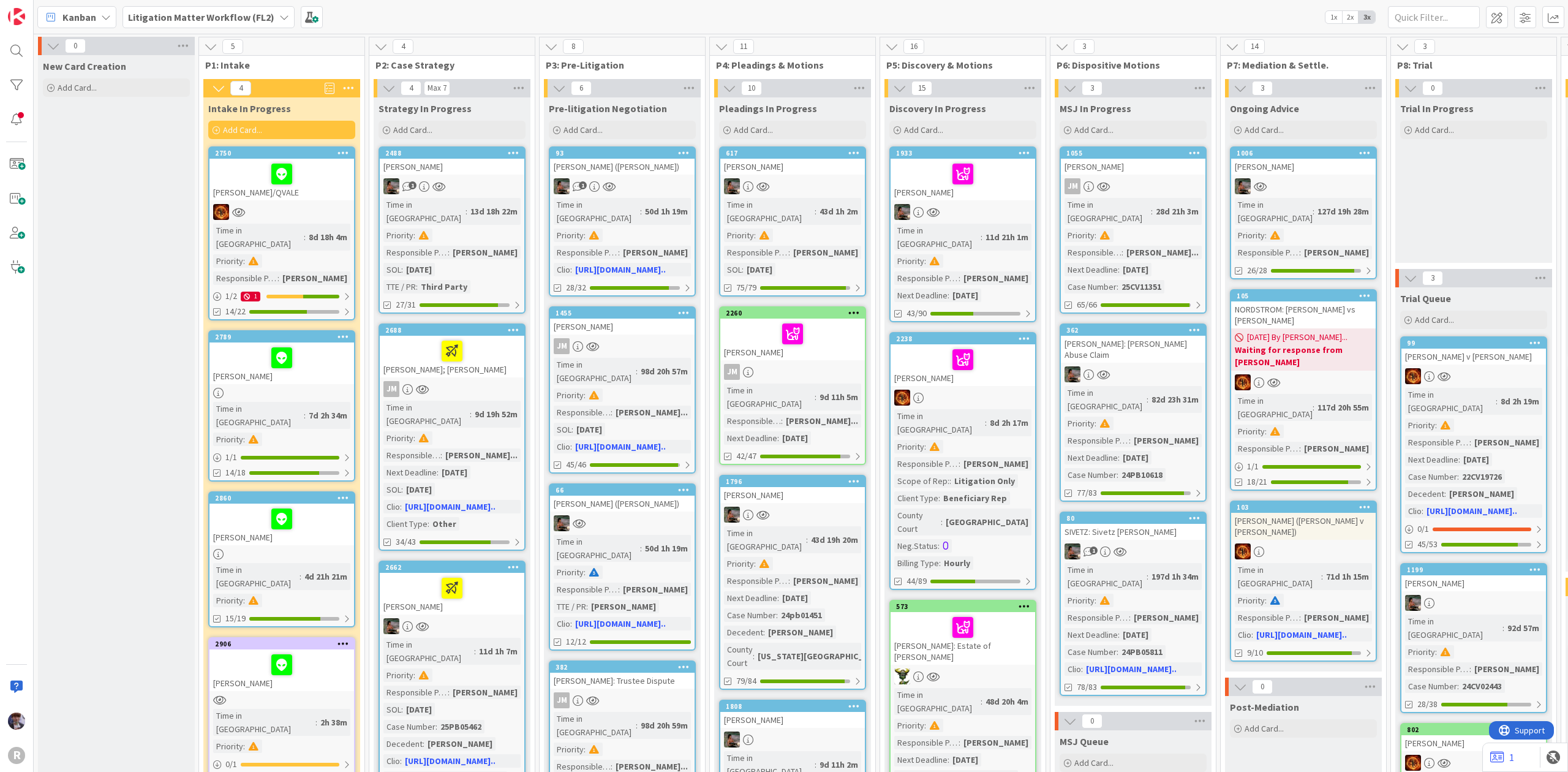
click at [209, 13] on b "Litigation Matter Workflow (FL2)" at bounding box center [201, 17] width 146 height 13
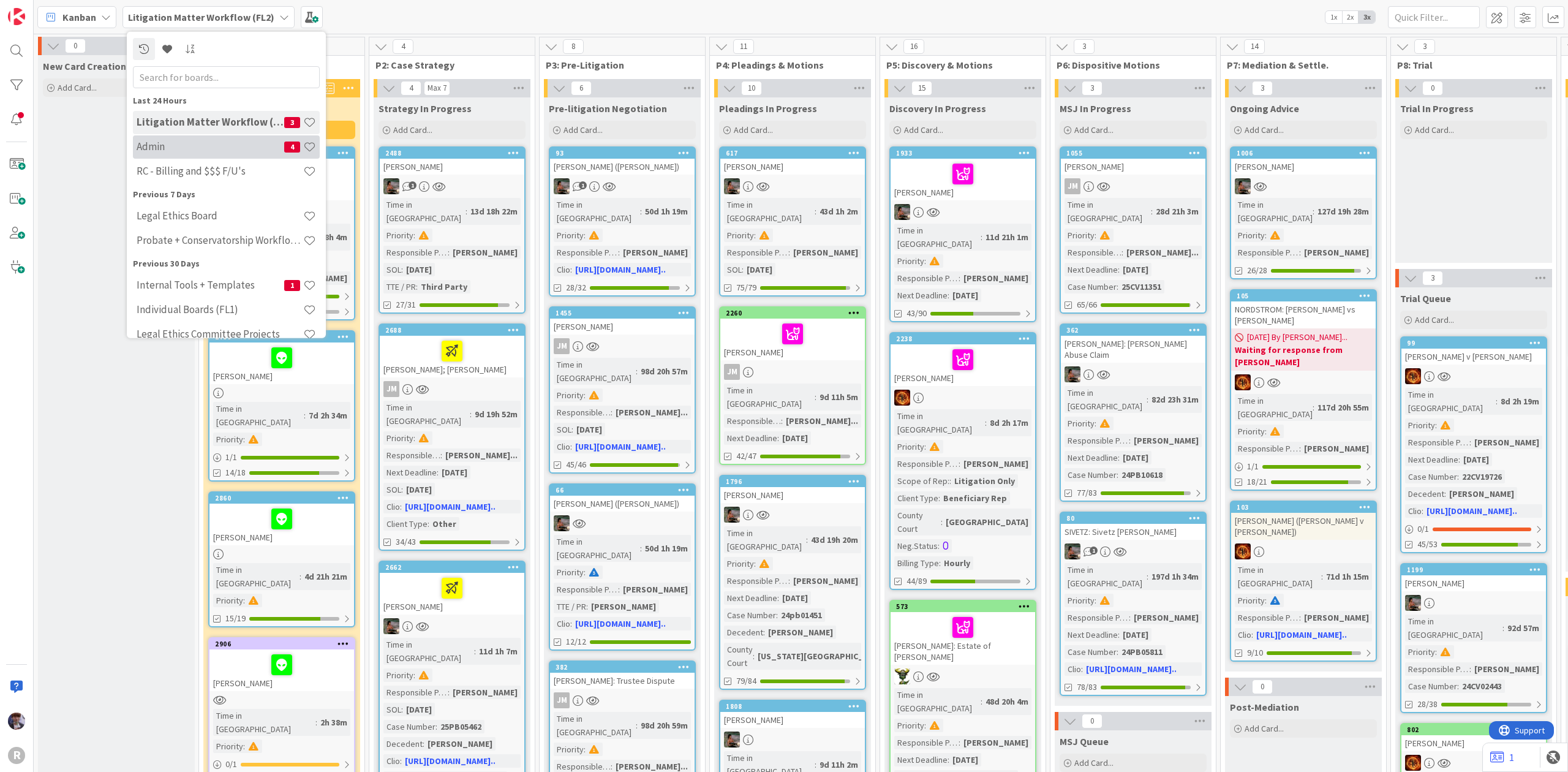
click at [204, 152] on h4 "Admin" at bounding box center [210, 146] width 148 height 13
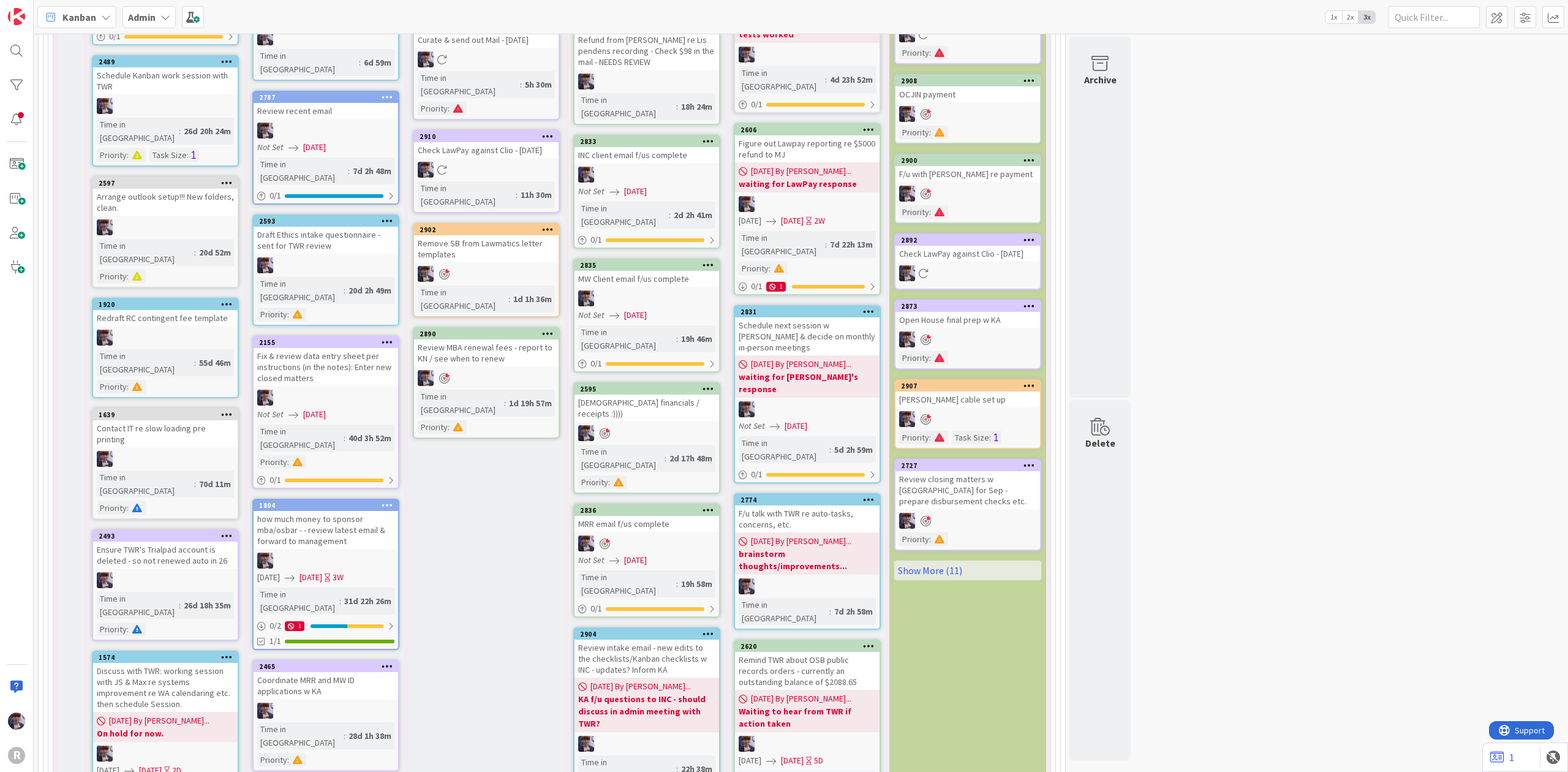
scroll to position [2594, 0]
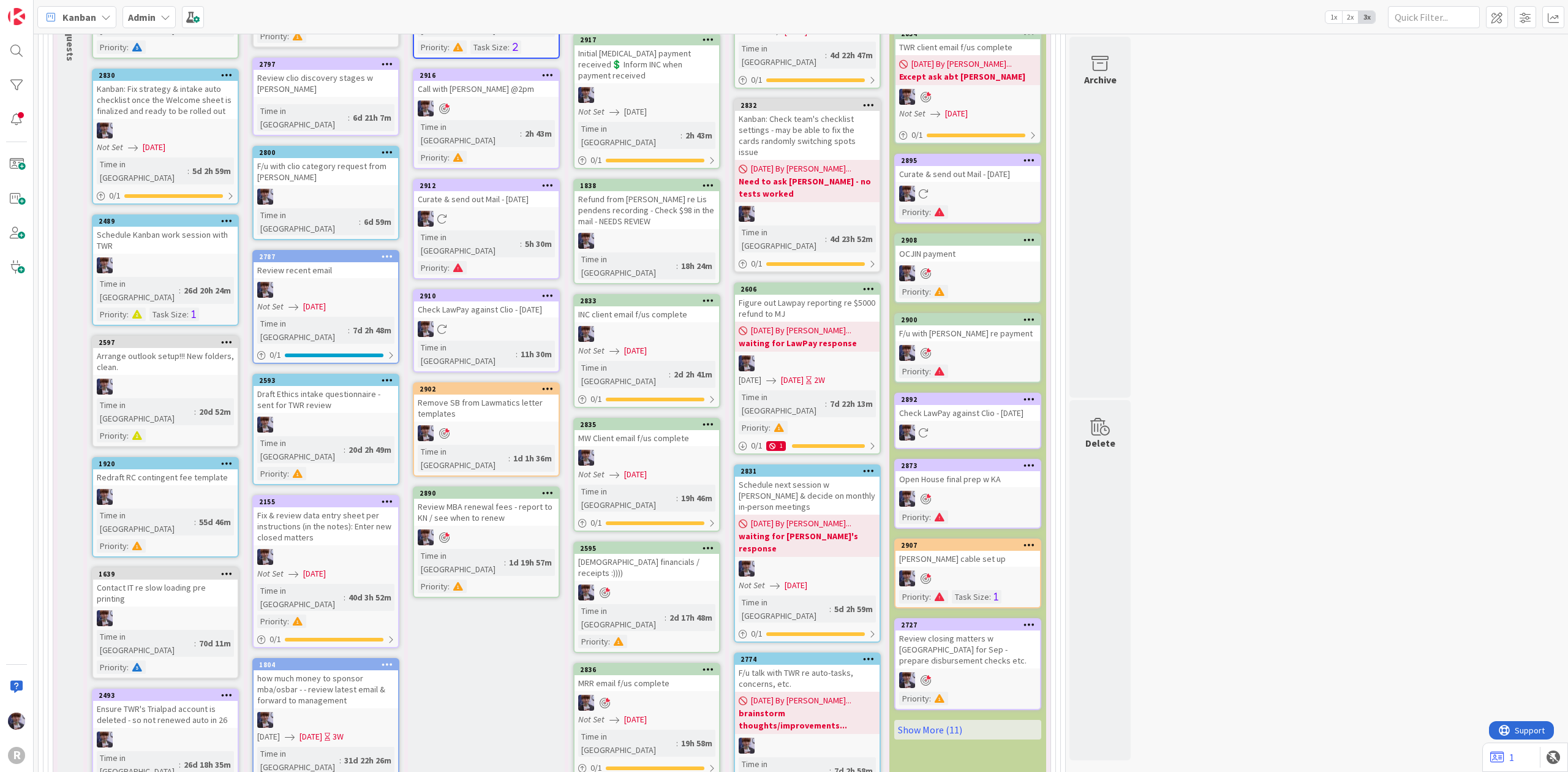
click at [153, 25] on div "Admin" at bounding box center [149, 17] width 53 height 23
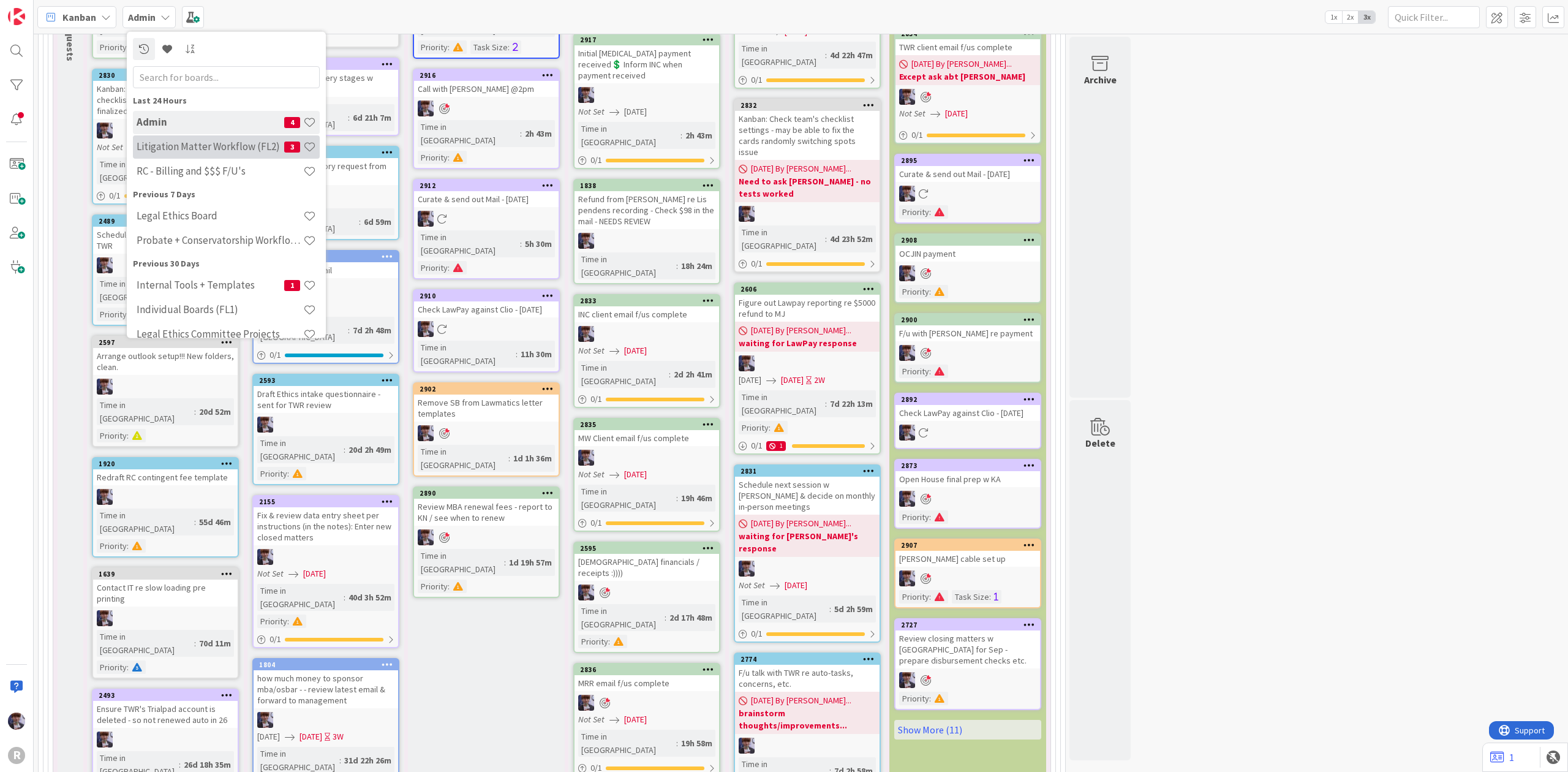
click at [163, 157] on div "Litigation Matter Workflow (FL2) 3" at bounding box center [226, 147] width 187 height 24
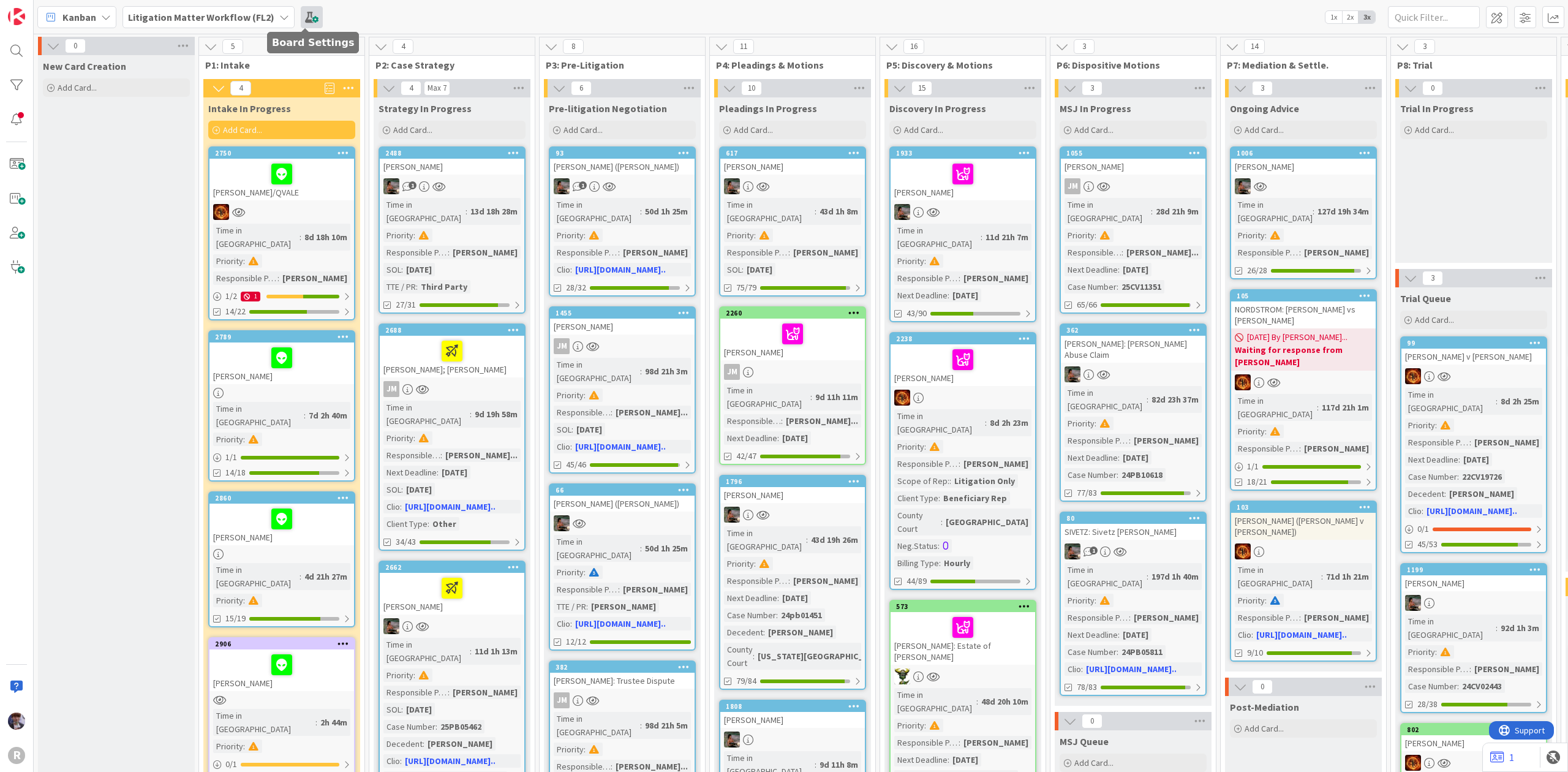
click at [309, 16] on span at bounding box center [311, 17] width 23 height 23
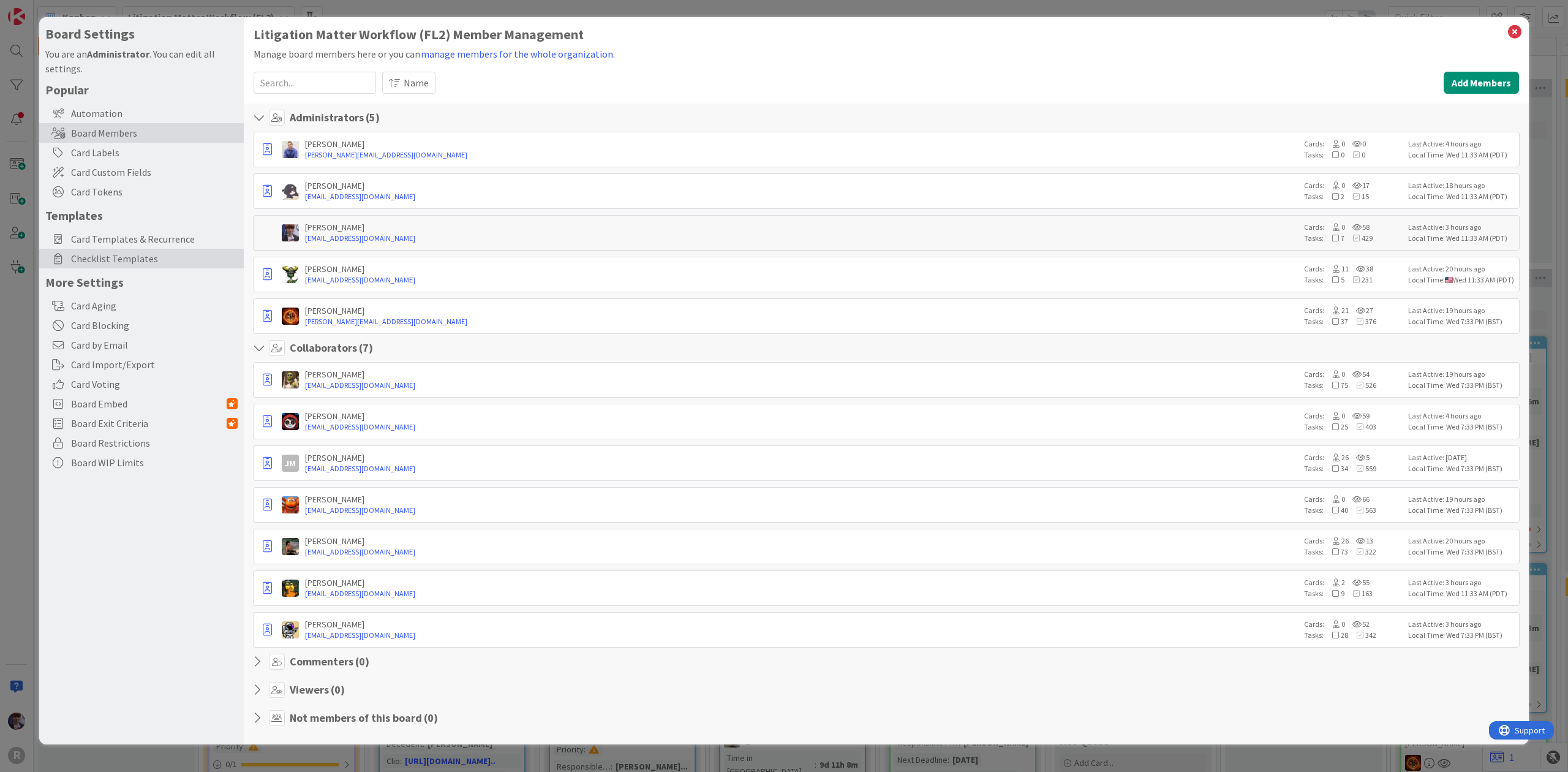
click at [138, 255] on span "Checklist Templates" at bounding box center [155, 258] width 166 height 15
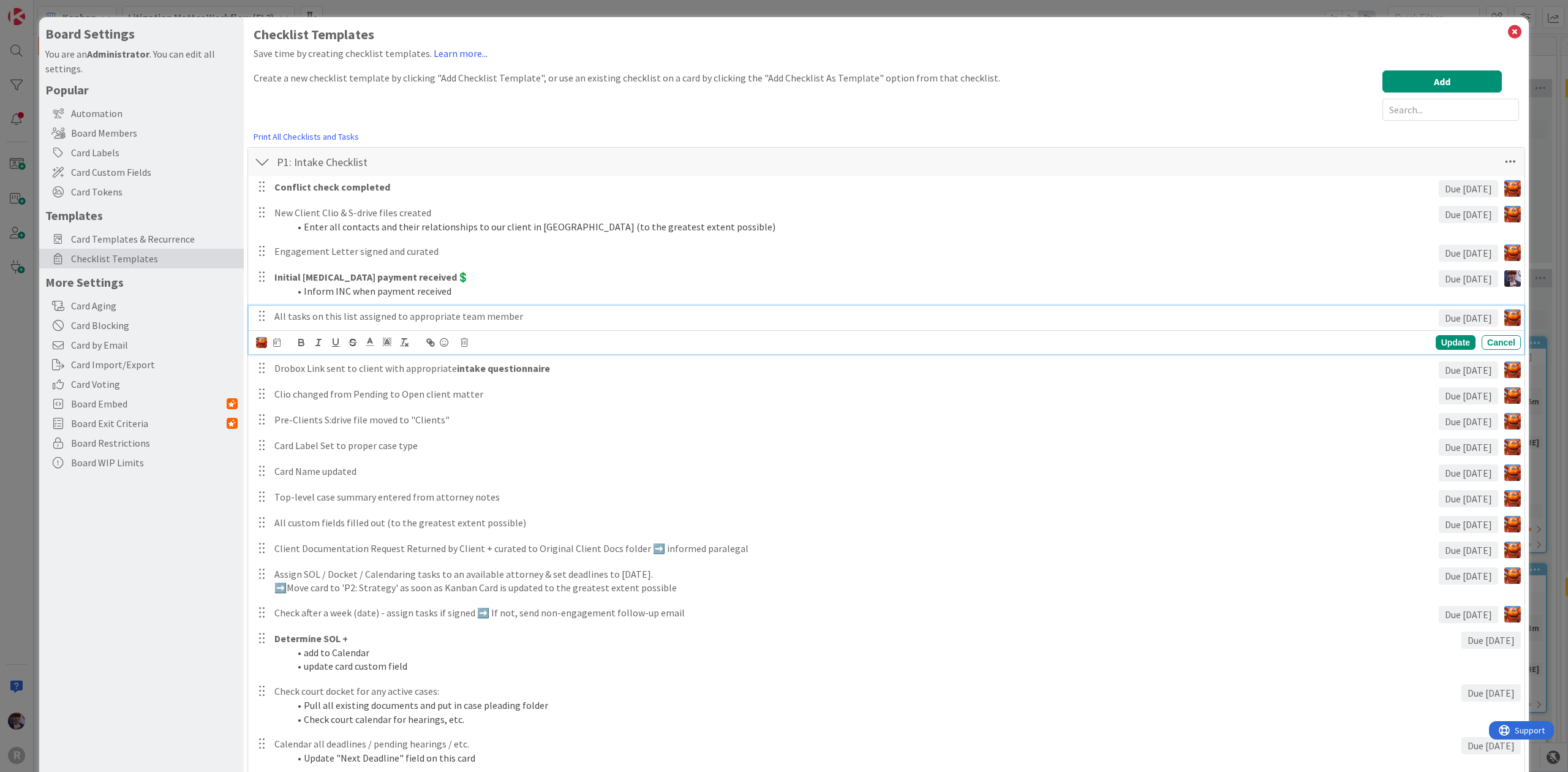
click at [323, 318] on p "All tasks on this list assigned to appropriate team member" at bounding box center [854, 316] width 1160 height 14
click at [463, 347] on icon at bounding box center [464, 342] width 8 height 9
click at [491, 392] on div "Delete" at bounding box center [496, 395] width 45 height 23
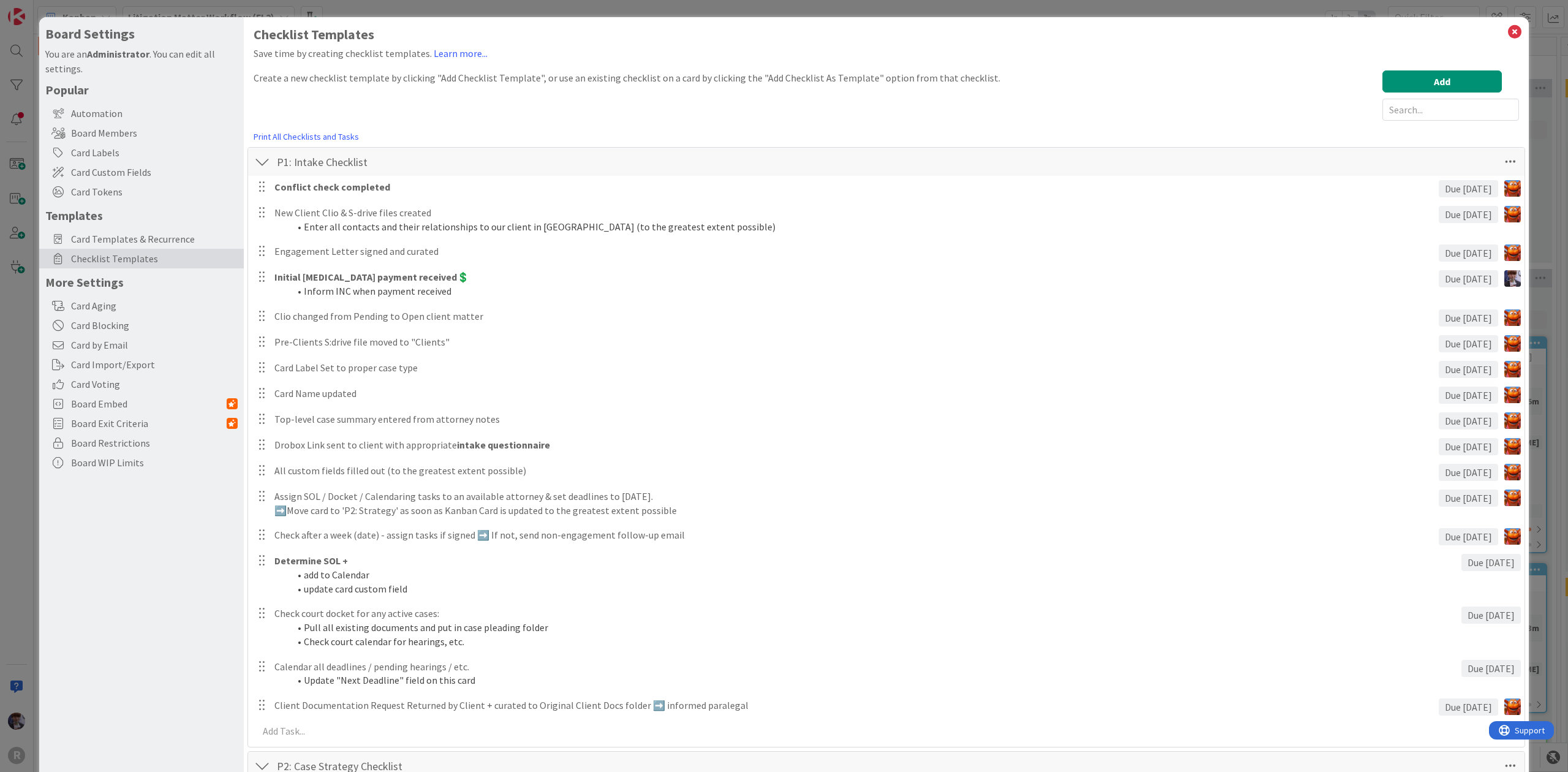
click at [253, 160] on div "P1: Intake Checklist Checklist Name 20 / 64 P1: Intake Checklist" at bounding box center [885, 162] width 1276 height 28
click at [258, 158] on div at bounding box center [262, 162] width 16 height 23
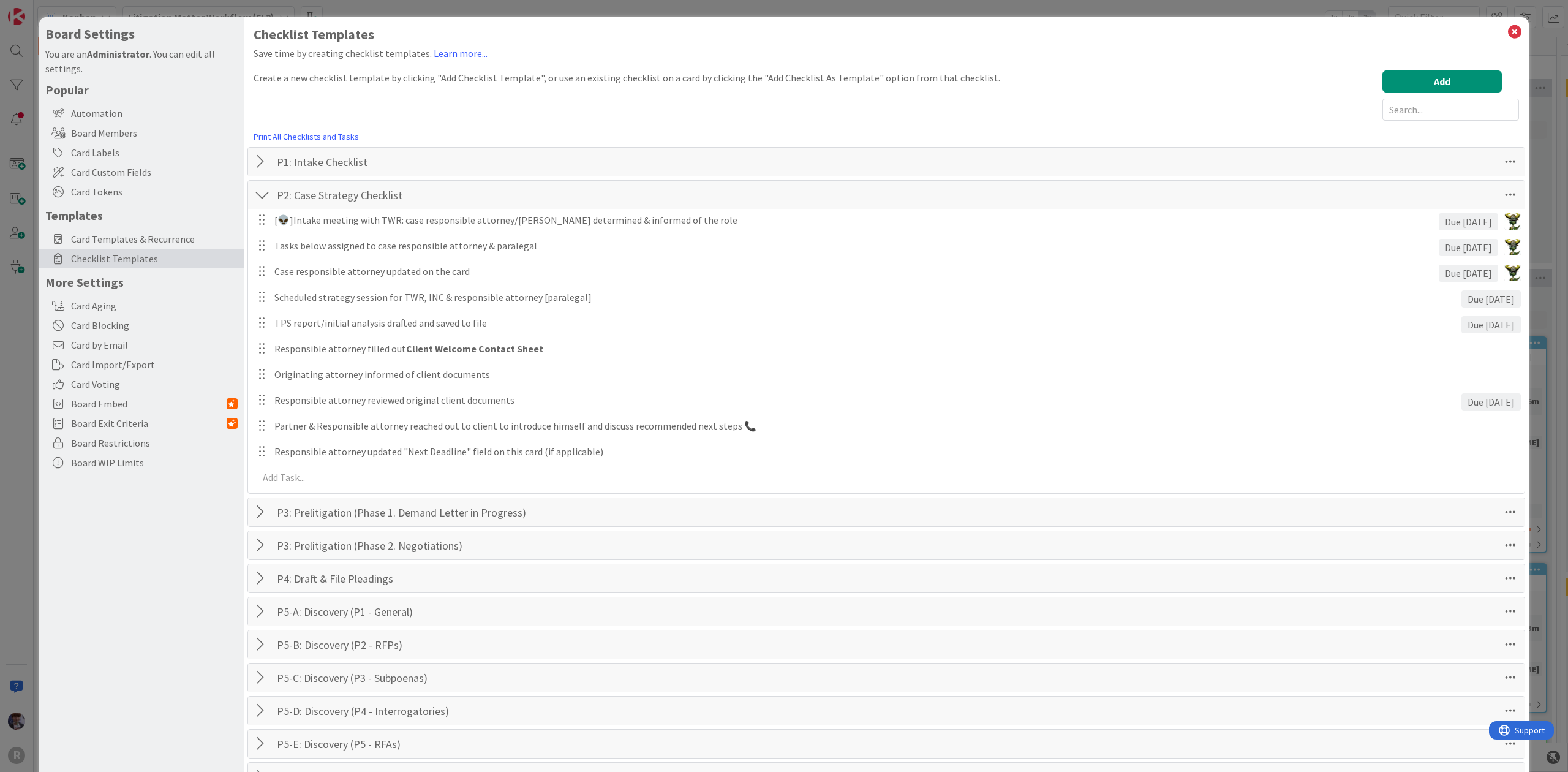
click at [260, 192] on div at bounding box center [262, 195] width 16 height 23
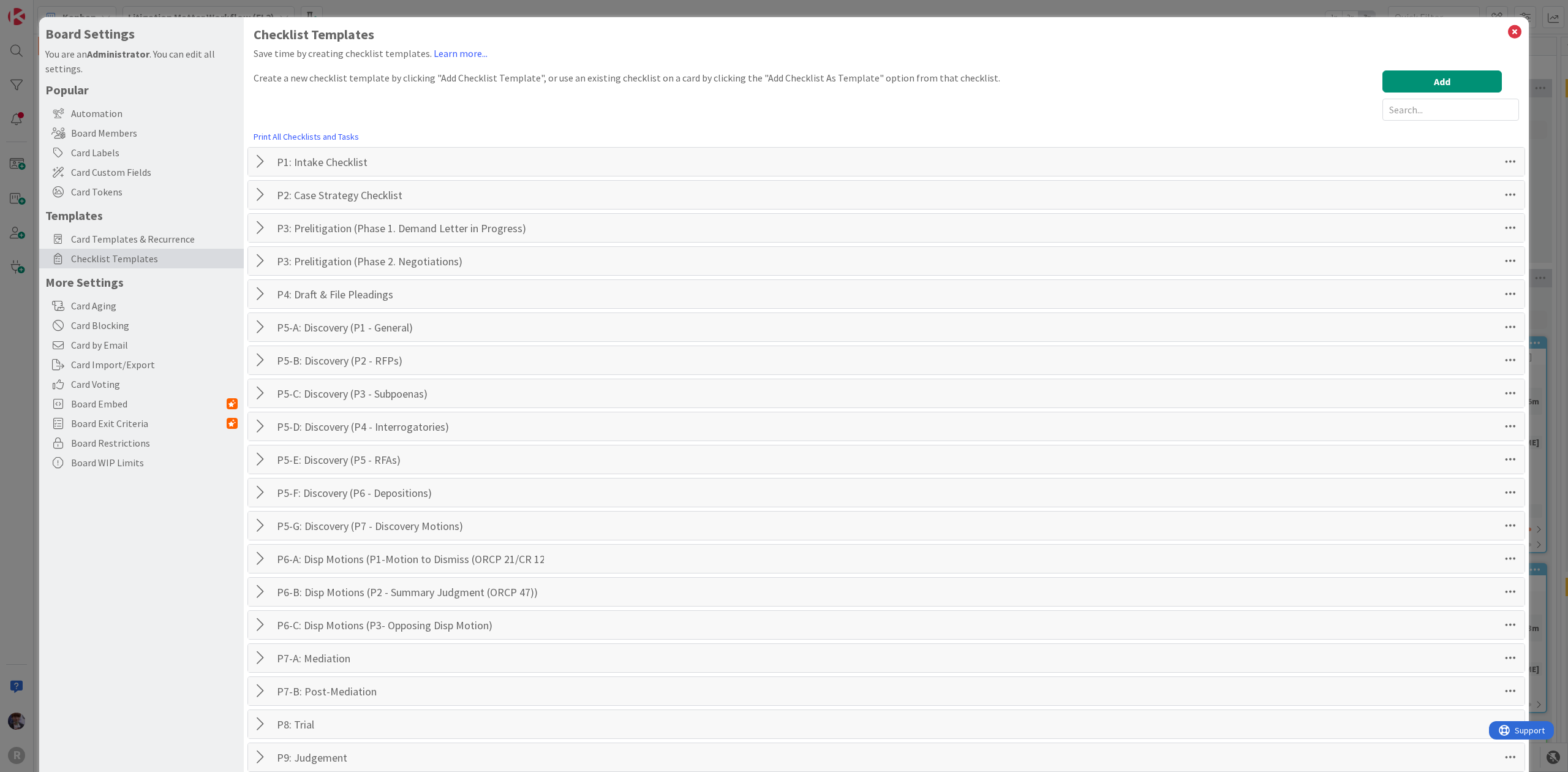
click at [263, 192] on div at bounding box center [262, 195] width 16 height 23
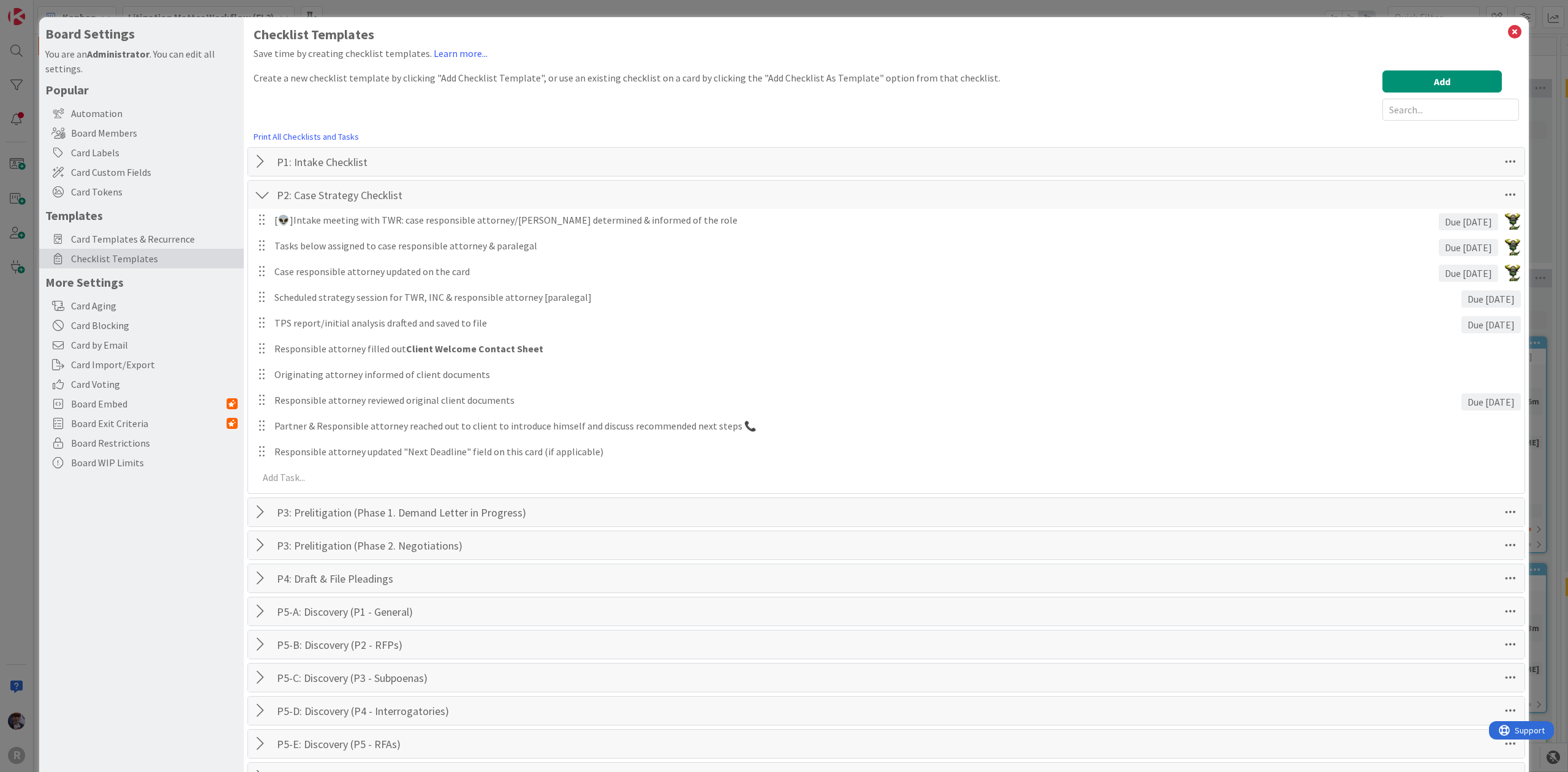
click at [267, 189] on div at bounding box center [262, 195] width 16 height 23
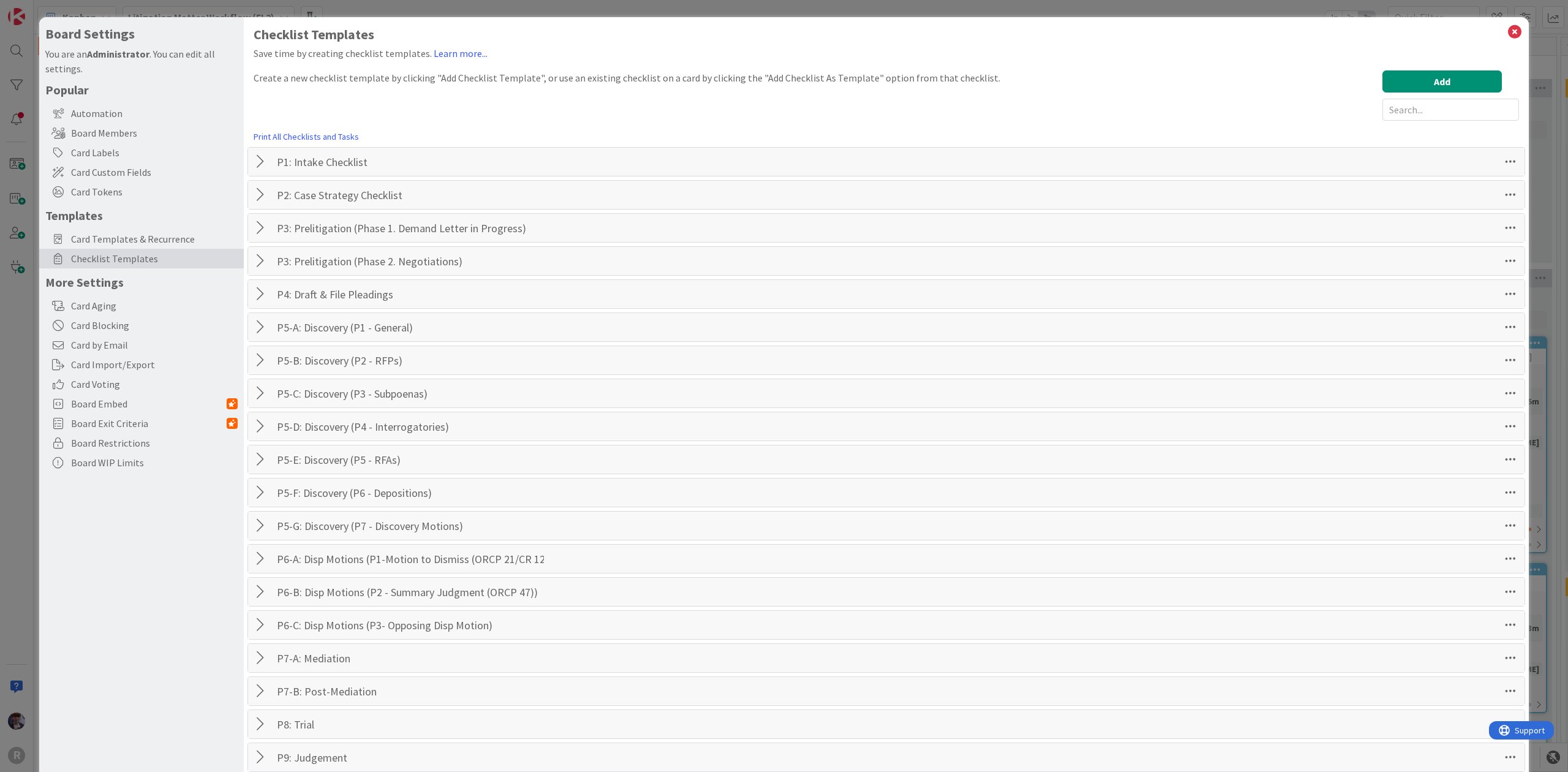
click at [261, 158] on div at bounding box center [262, 162] width 16 height 23
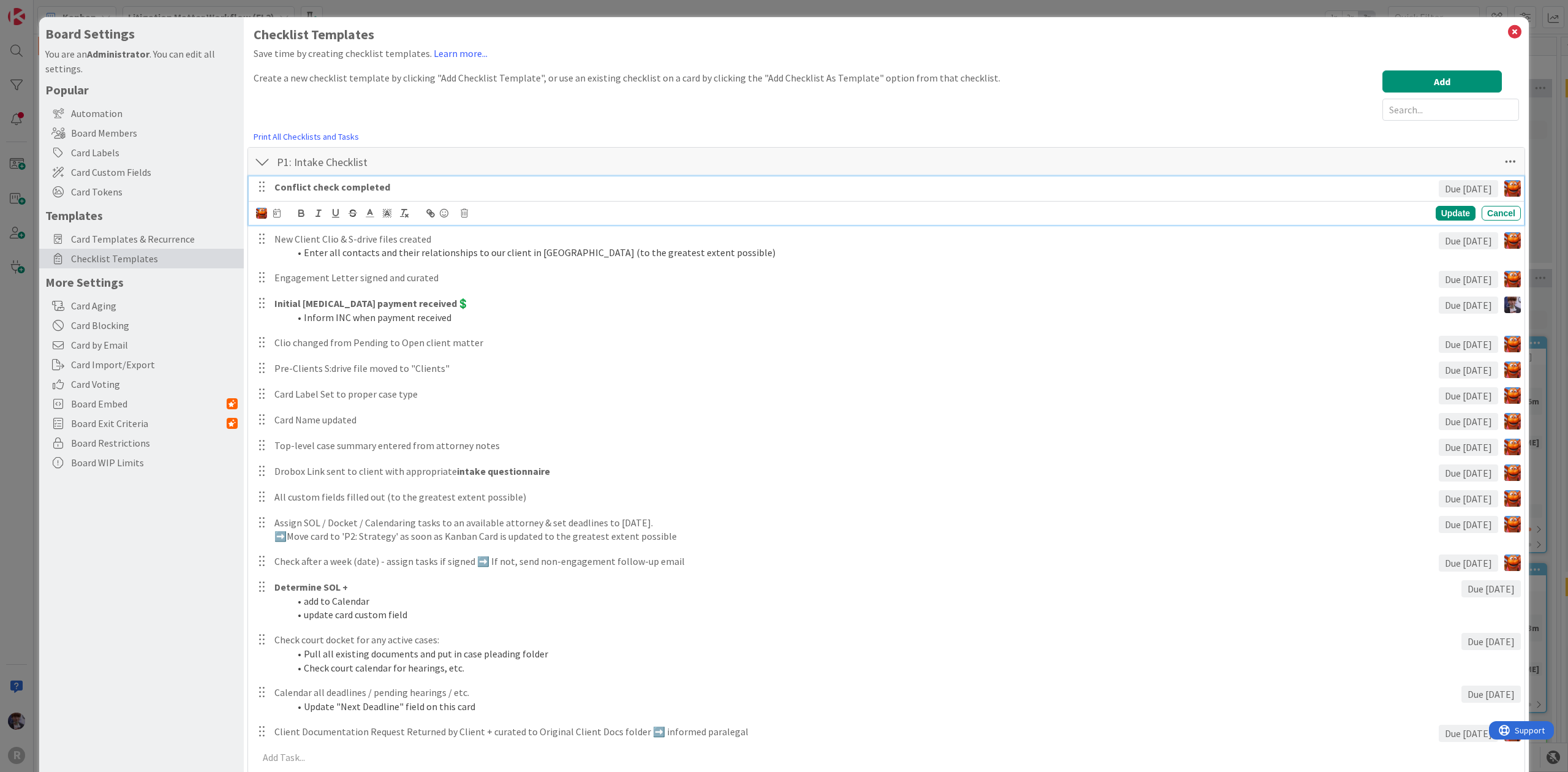
click at [393, 189] on p "Conflict check completed" at bounding box center [854, 187] width 1160 height 14
drag, startPoint x: 417, startPoint y: 184, endPoint x: 209, endPoint y: 181, distance: 208.0
click at [209, 181] on div "Board Settings You are an Administrator . You can edit all settings. Popular Au…" at bounding box center [784, 748] width 1490 height 1462
copy strong "Conflict check completed"
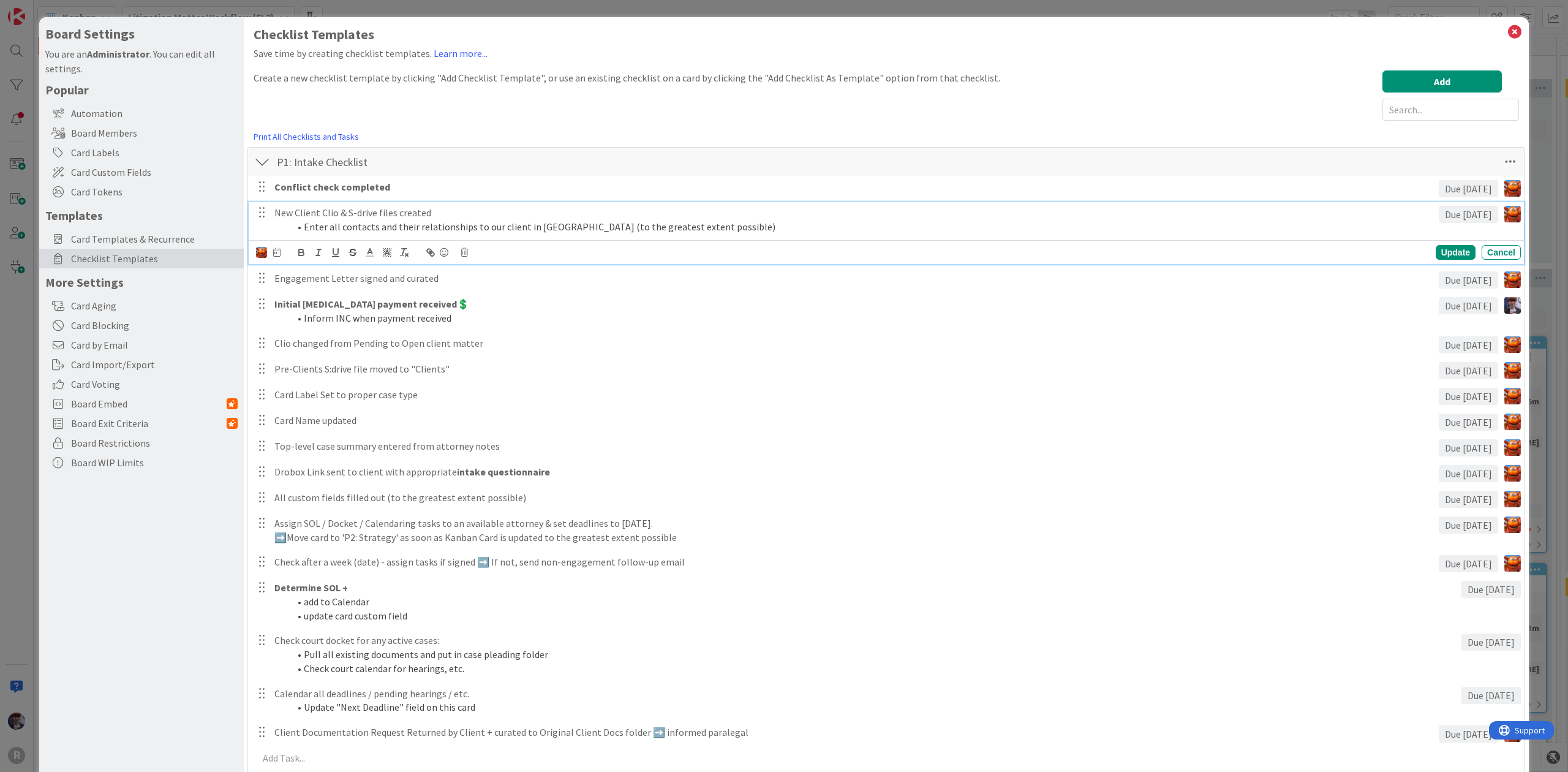
drag, startPoint x: 601, startPoint y: 254, endPoint x: 609, endPoint y: 238, distance: 17.9
click at [601, 234] on li "Enter all contacts and their relationships to our client in [GEOGRAPHIC_DATA] (…" at bounding box center [861, 227] width 1145 height 14
drag, startPoint x: 755, startPoint y: 228, endPoint x: 261, endPoint y: 194, distance: 495.2
click at [261, 194] on div "Conflict check completed Due [DATE] Update Cancel New Client Clio & S-drive fil…" at bounding box center [886, 475] width 1264 height 598
copy div "New Client Clio & S-drive files created Enter all contacts and their relationsh…"
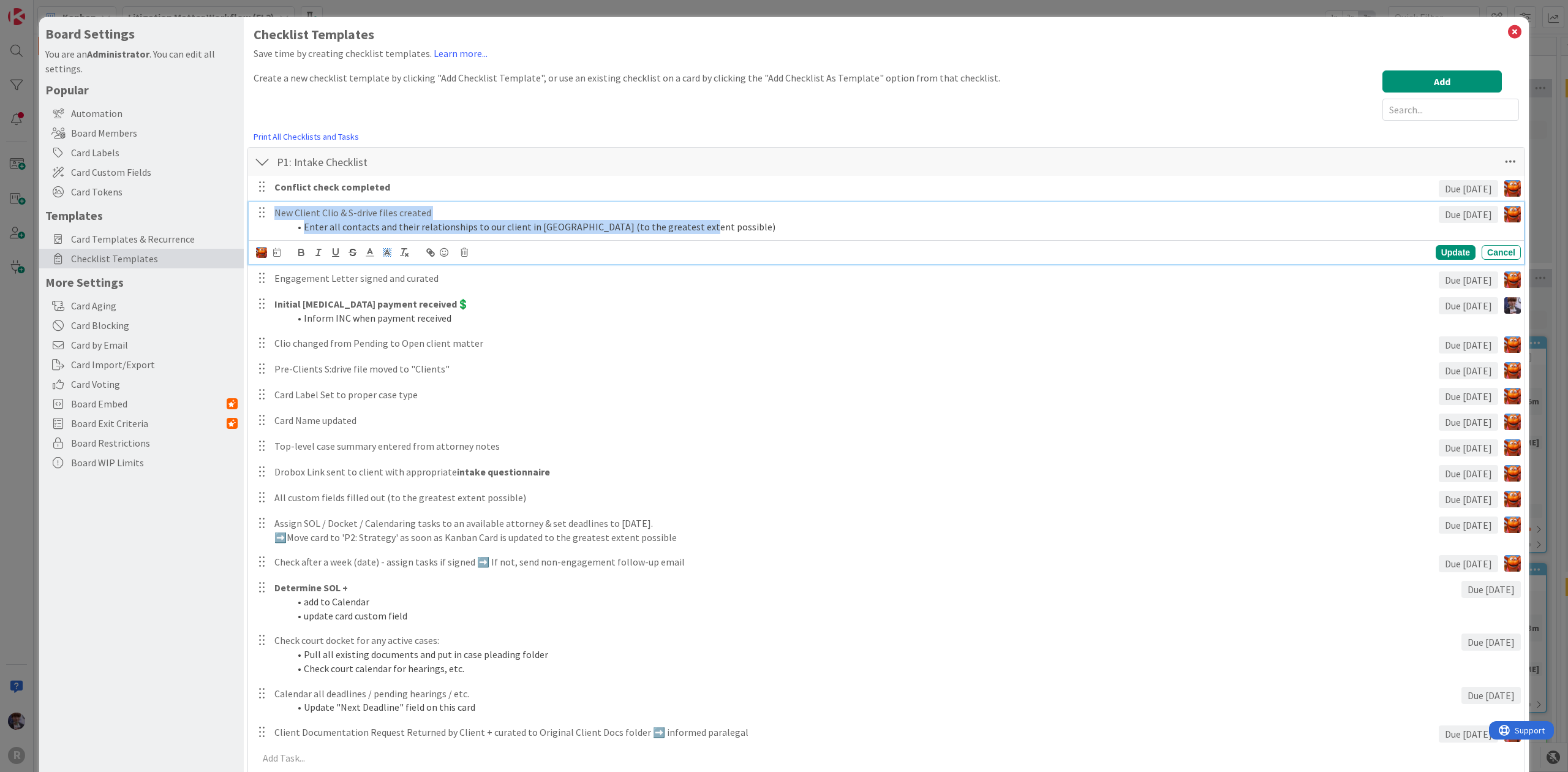
click at [380, 254] on span at bounding box center [388, 252] width 18 height 17
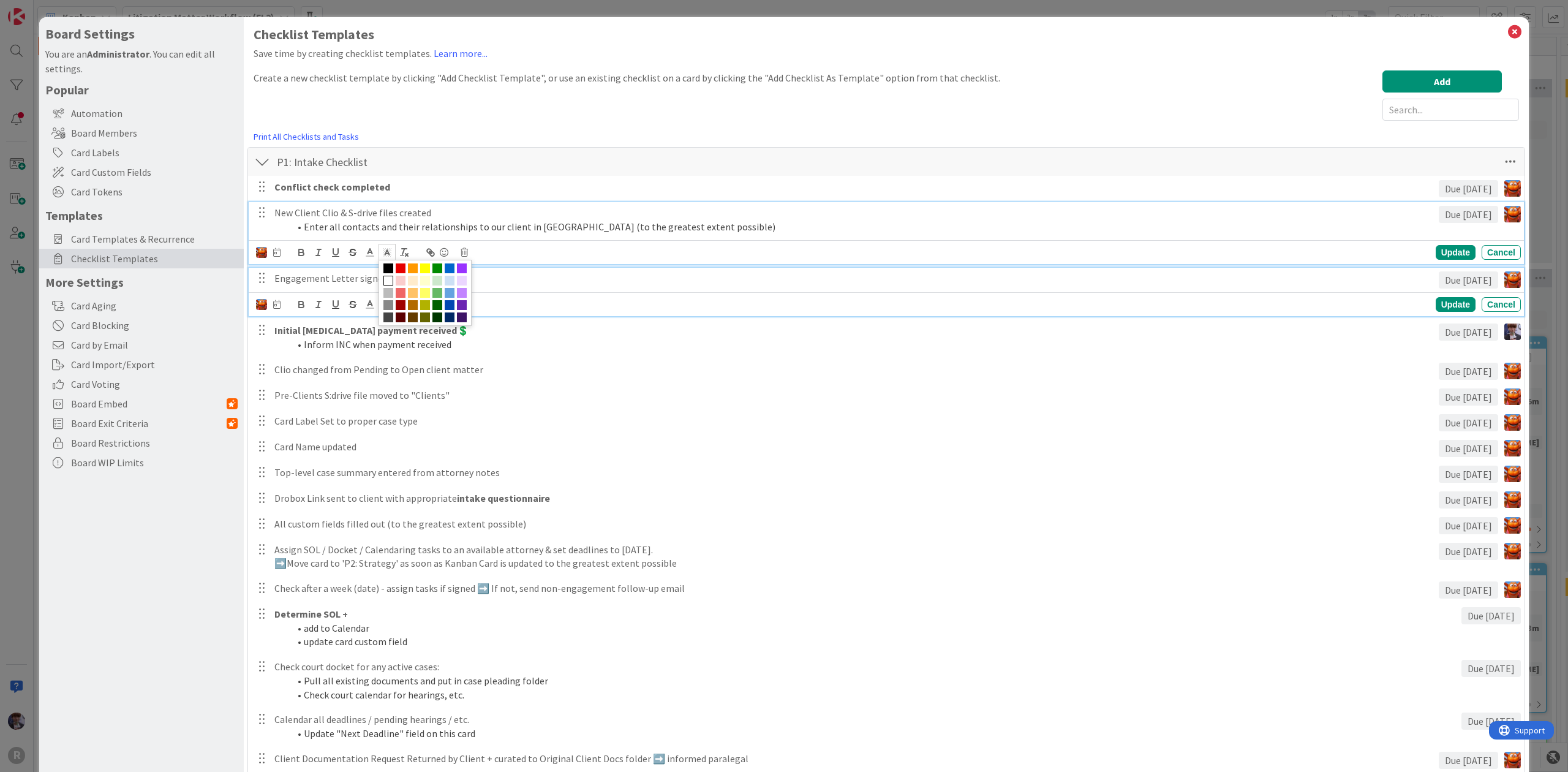
click at [513, 288] on div "Engagement Letter signed and curated" at bounding box center [854, 278] width 1169 height 22
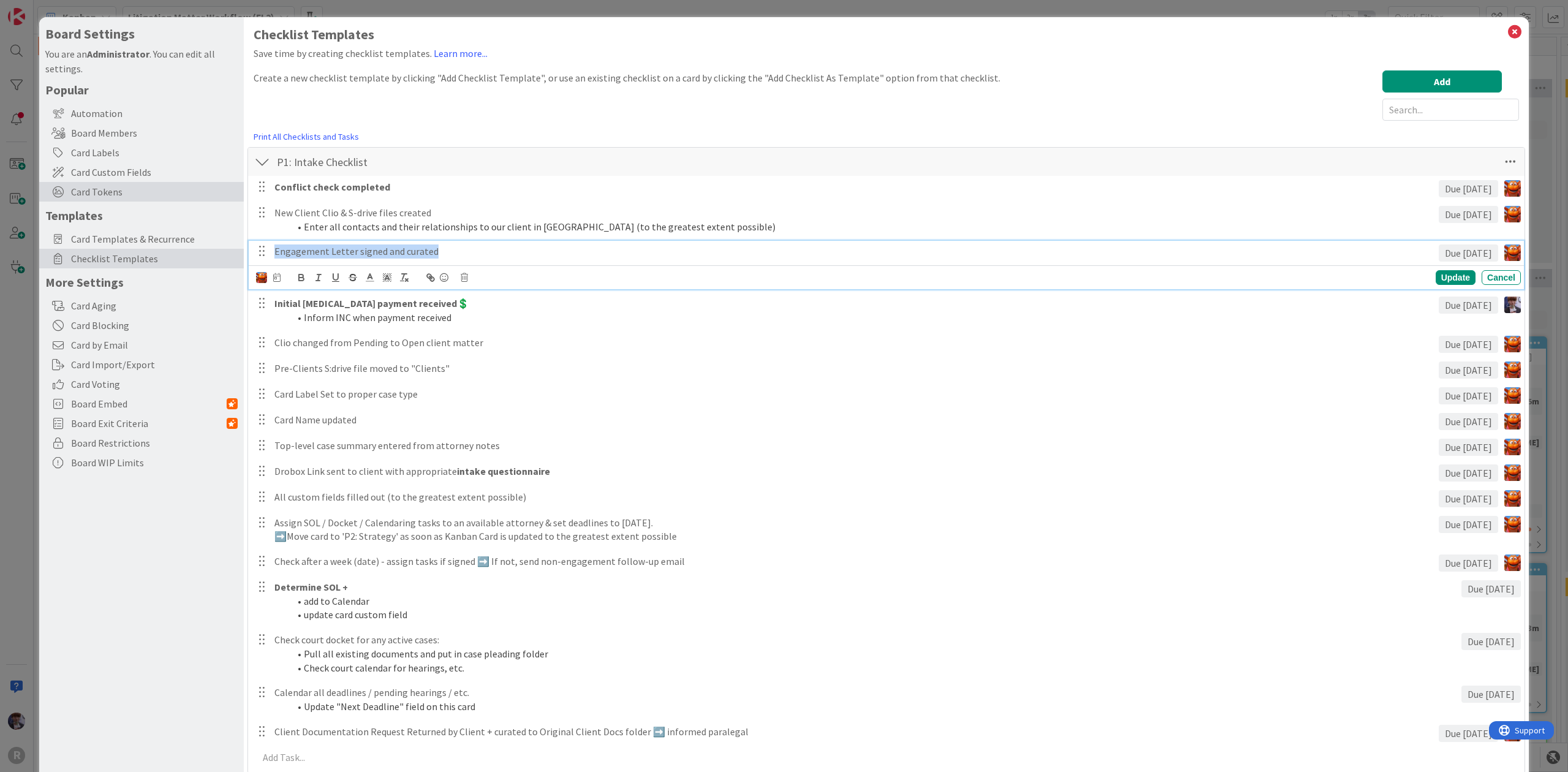
drag, startPoint x: 479, startPoint y: 253, endPoint x: 214, endPoint y: 200, distance: 270.2
click at [214, 200] on div "Board Settings You are an Administrator . You can edit all settings. Popular Au…" at bounding box center [784, 748] width 1490 height 1462
copy p "Engagement Letter signed and curated"
click at [397, 280] on button "button" at bounding box center [404, 277] width 18 height 15
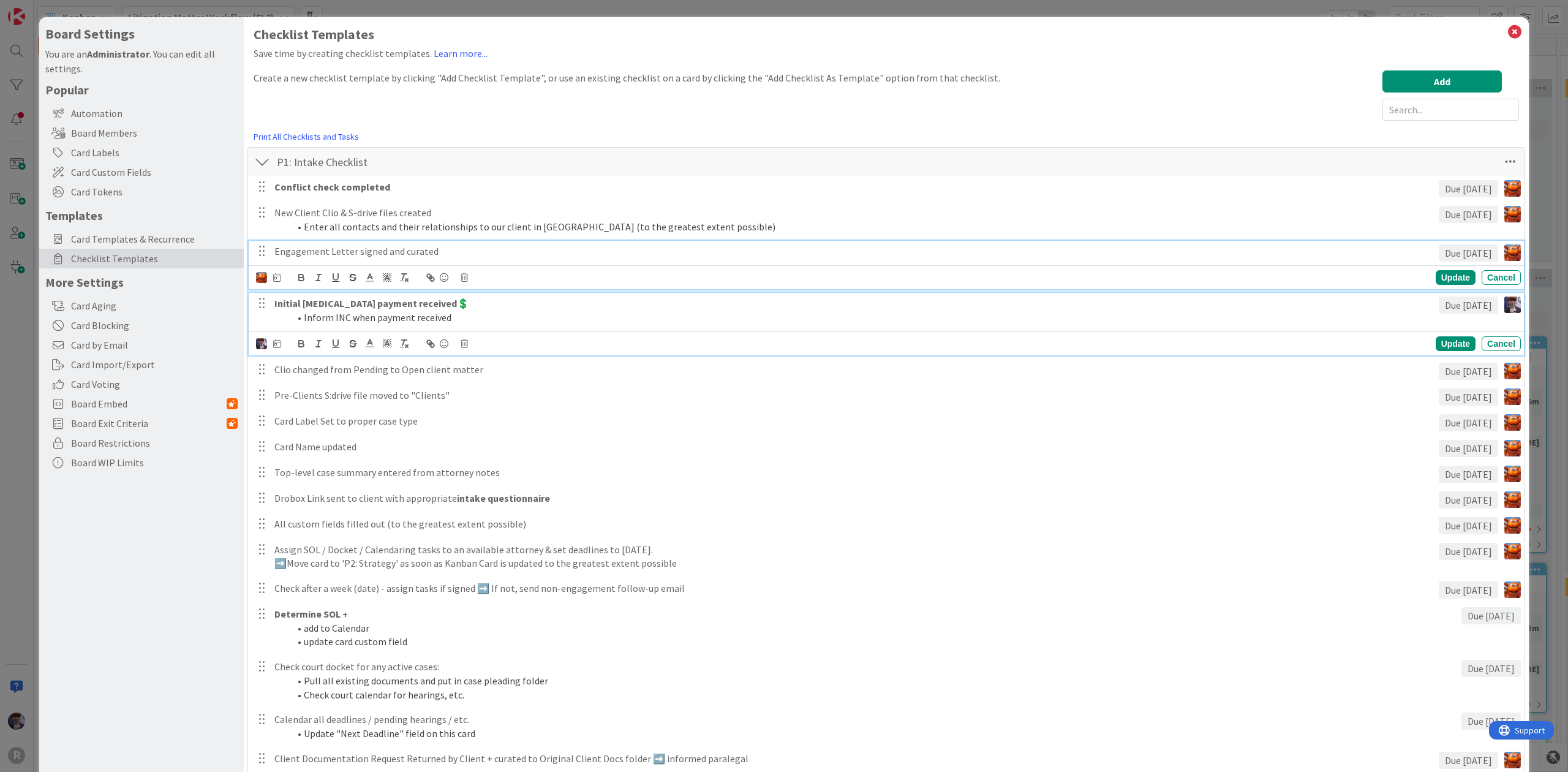
click at [471, 308] on p "Initial [MEDICAL_DATA] payment received💲" at bounding box center [854, 304] width 1160 height 14
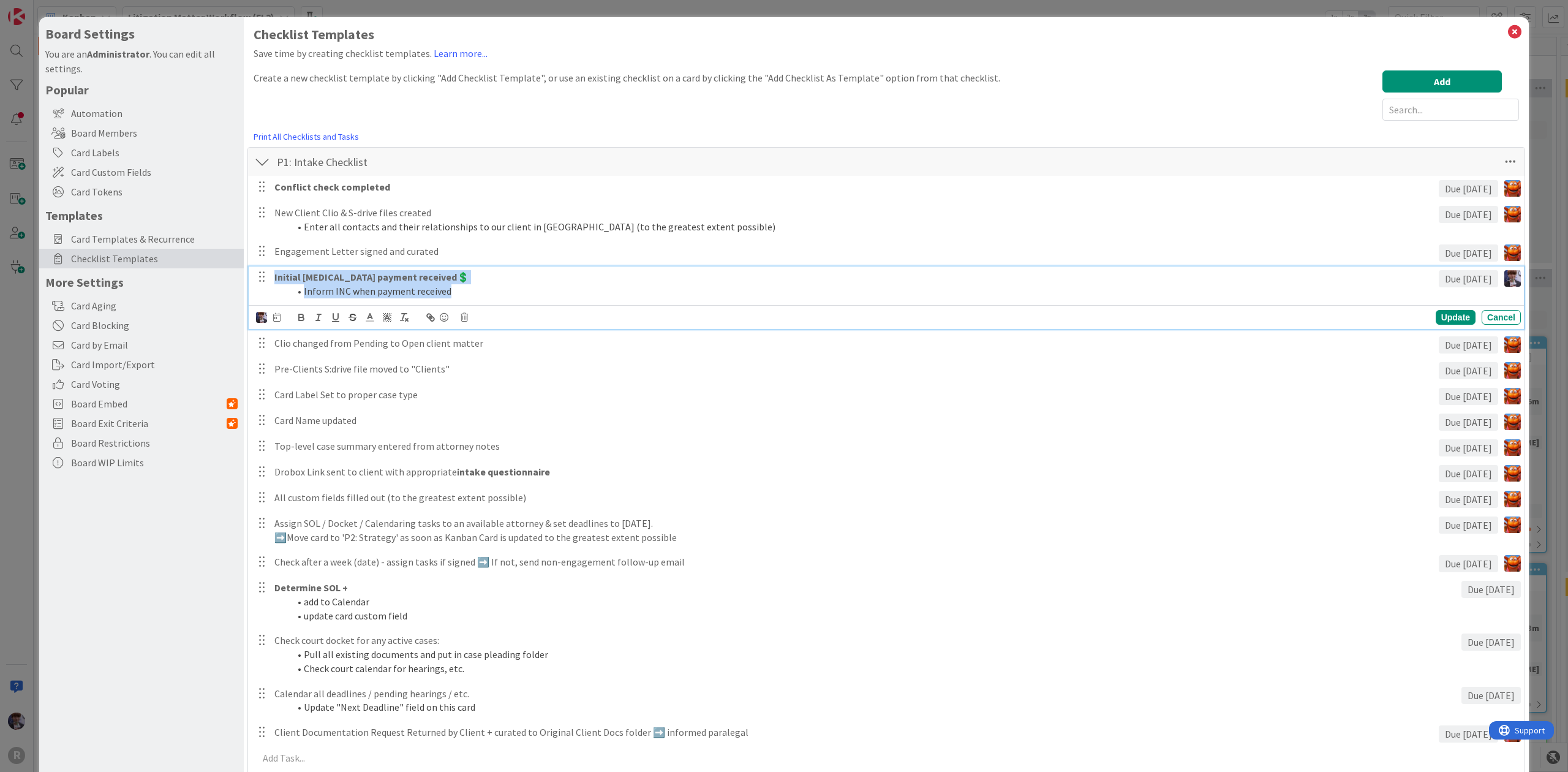
drag, startPoint x: 481, startPoint y: 295, endPoint x: 207, endPoint y: 256, distance: 276.8
click at [207, 256] on div "Board Settings You are an Administrator . You can edit all settings. Popular Au…" at bounding box center [784, 748] width 1490 height 1462
copy div "Initial [MEDICAL_DATA] payment received💲 Inform INC when payment received"
drag, startPoint x: 352, startPoint y: 324, endPoint x: 384, endPoint y: 316, distance: 33.0
click at [352, 324] on button "button" at bounding box center [354, 316] width 18 height 15
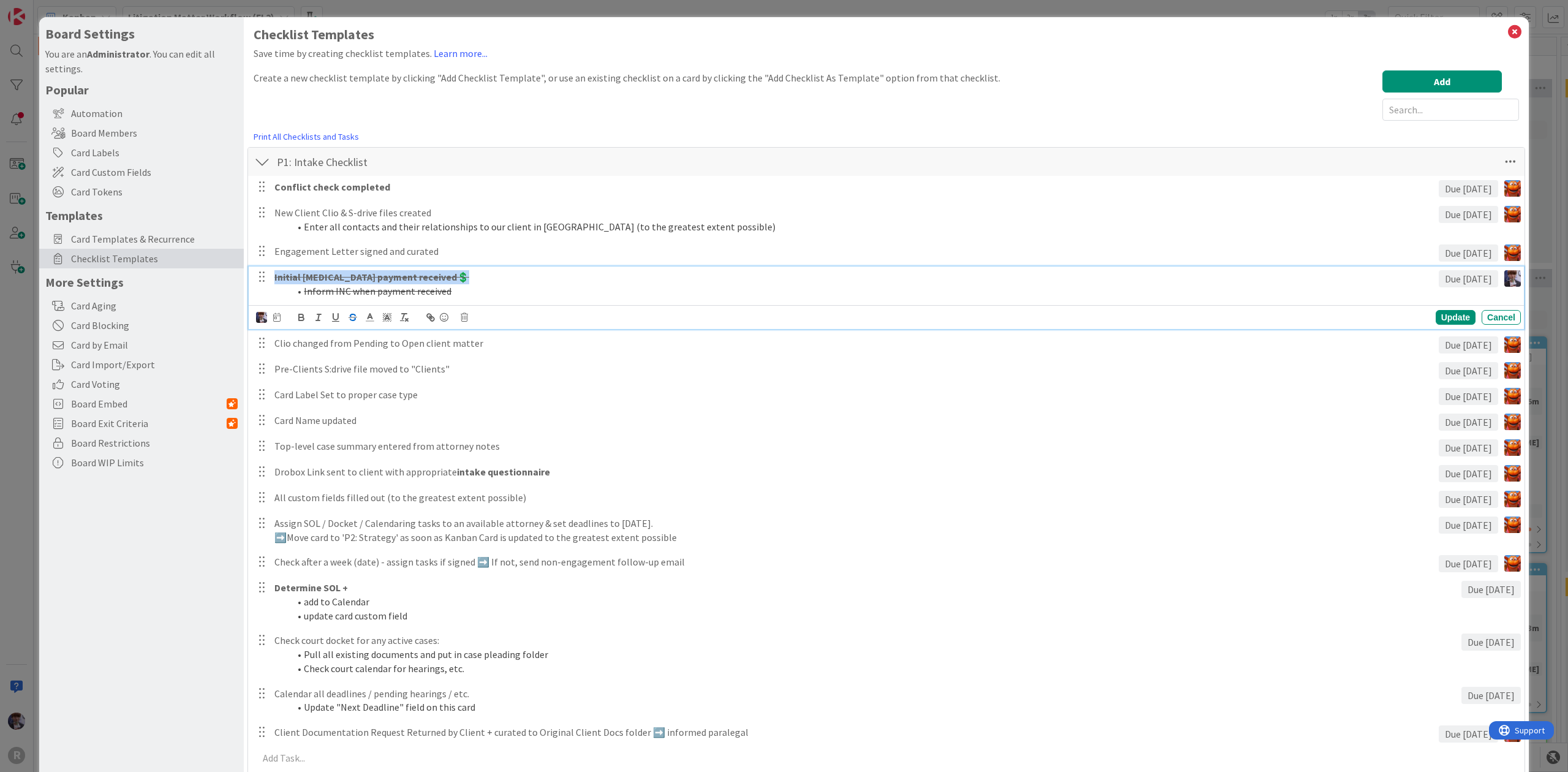
click at [450, 289] on li "Inform INC when payment received" at bounding box center [861, 291] width 1145 height 14
click at [348, 319] on icon "button" at bounding box center [353, 316] width 11 height 11
drag, startPoint x: 476, startPoint y: 282, endPoint x: 158, endPoint y: 233, distance: 321.8
click at [158, 233] on div "Board Settings You are an Administrator . You can edit all settings. Popular Au…" at bounding box center [784, 748] width 1490 height 1462
click at [309, 270] on p "Initial [MEDICAL_DATA] payment received💲" at bounding box center [854, 277] width 1160 height 14
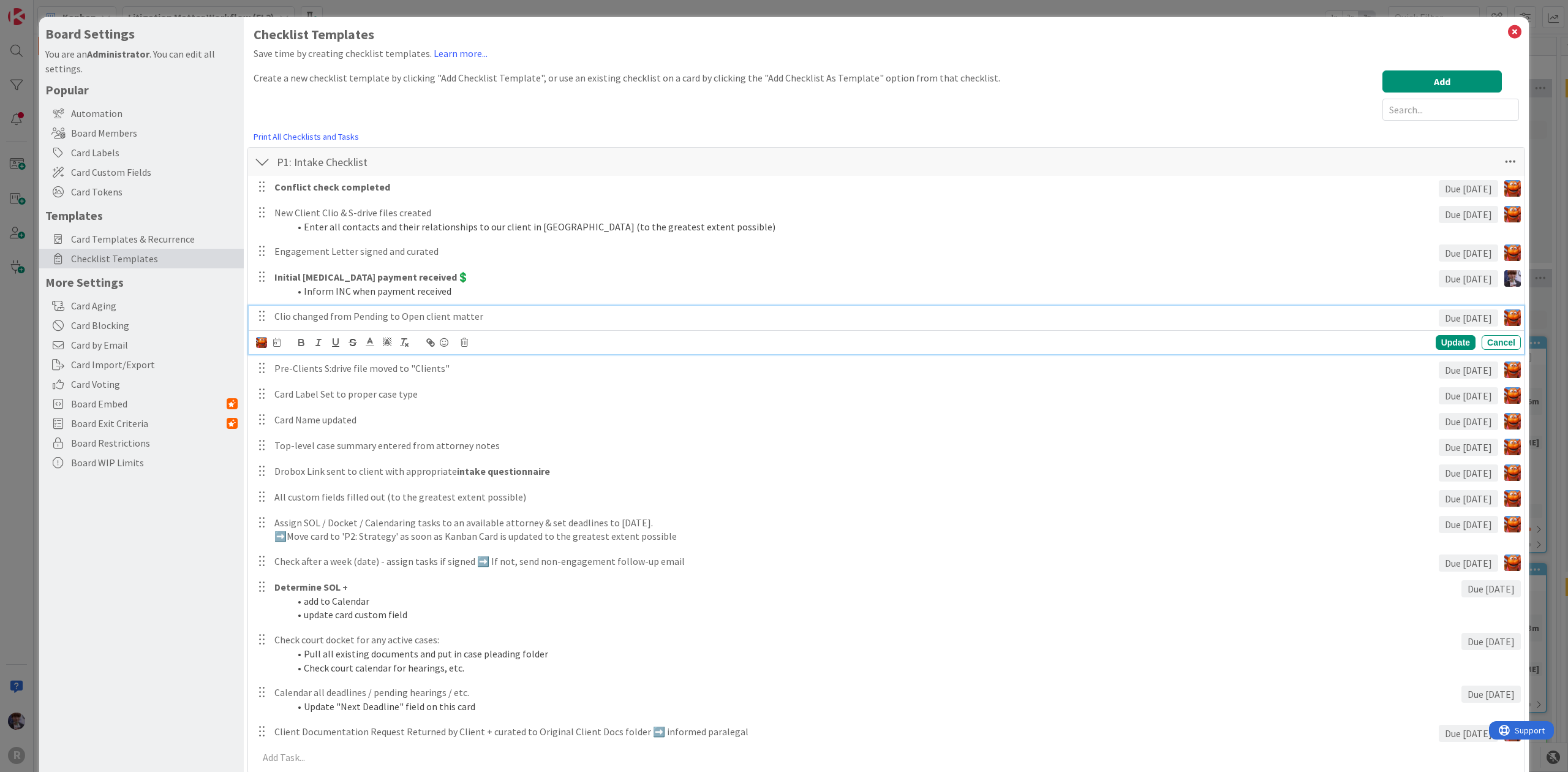
click at [505, 339] on div "Clio changed from Pending to Open client matter Due [DATE] Update Cancel" at bounding box center [886, 329] width 1275 height 48
drag, startPoint x: 529, startPoint y: 318, endPoint x: -216, endPoint y: 382, distance: 747.7
click at [0, 382] on html "R Kanban Litigation Matter Workflow (FL2) 1x 2x 3x 0 New Card Creation Add Card…" at bounding box center [784, 386] width 1568 height 772
copy p "Clio changed from Pending to Open client matter"
drag, startPoint x: 501, startPoint y: 349, endPoint x: 57, endPoint y: 308, distance: 445.9
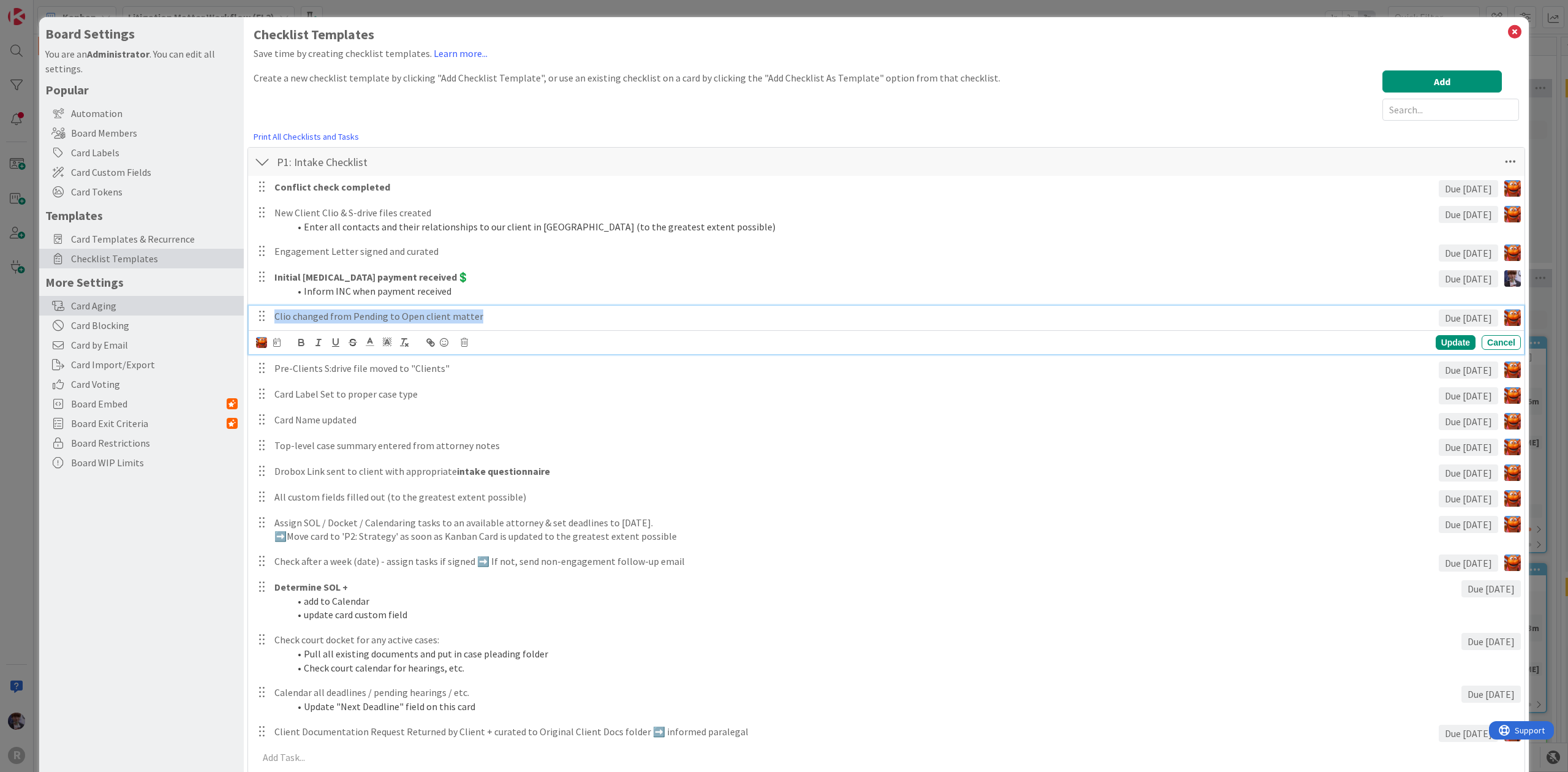
click at [57, 308] on div "Board Settings You are an Administrator . You can edit all settings. Popular Au…" at bounding box center [784, 748] width 1490 height 1462
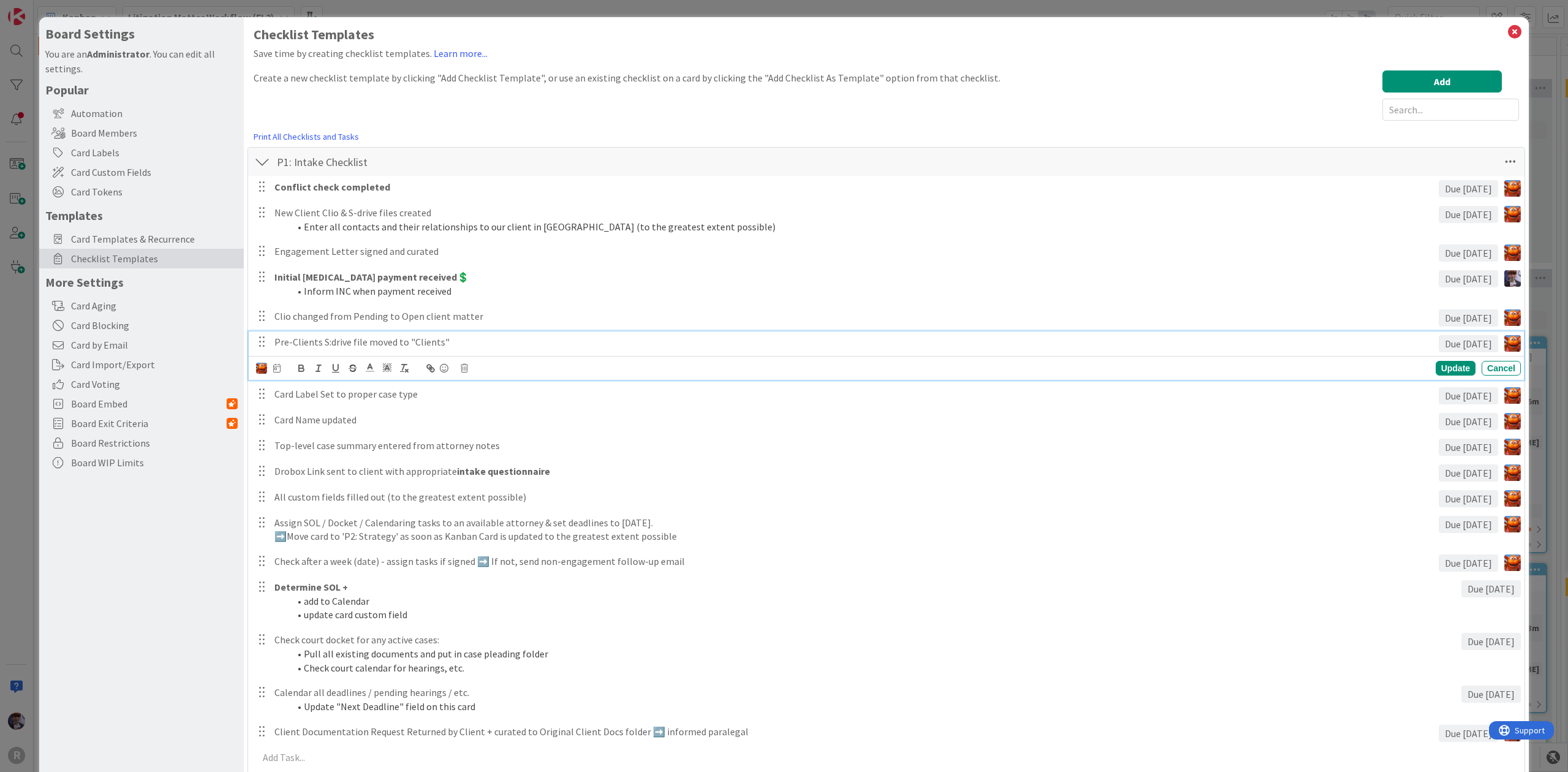
click at [527, 363] on div "Pre-Clients S:drive file moved to "Clients" Due [DATE] Update Cancel" at bounding box center [886, 355] width 1275 height 48
drag, startPoint x: 532, startPoint y: 336, endPoint x: 128, endPoint y: 317, distance: 404.4
click at [128, 317] on div "Board Settings You are an Administrator . You can edit all settings. Popular Au…" at bounding box center [784, 748] width 1490 height 1462
copy p "Pre-Clients S:drive file moved to "Clients""
click at [453, 369] on div "Update Cancel" at bounding box center [888, 368] width 1265 height 18
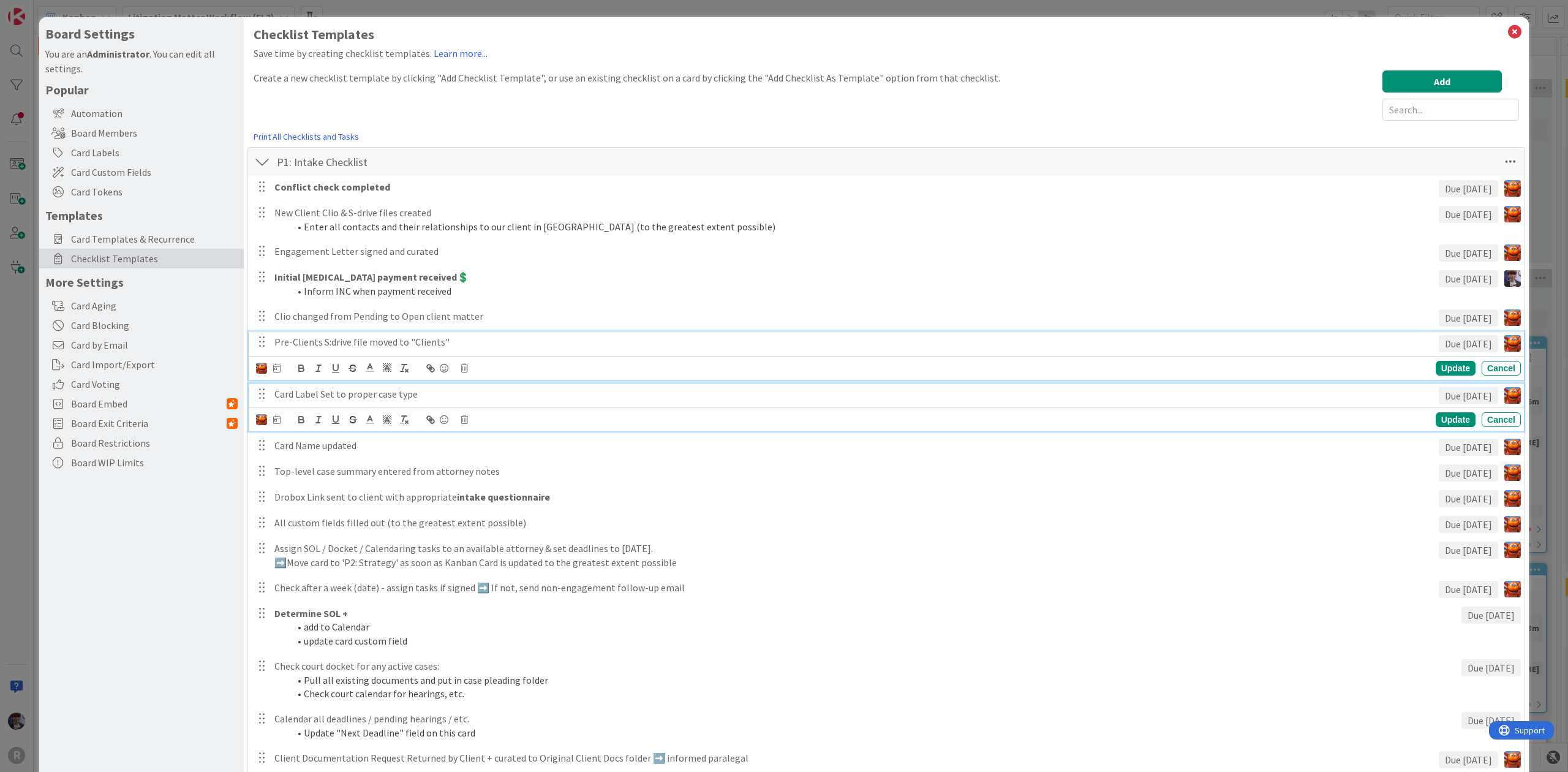
click at [431, 394] on p "Card Label Set to proper case type" at bounding box center [854, 394] width 1160 height 14
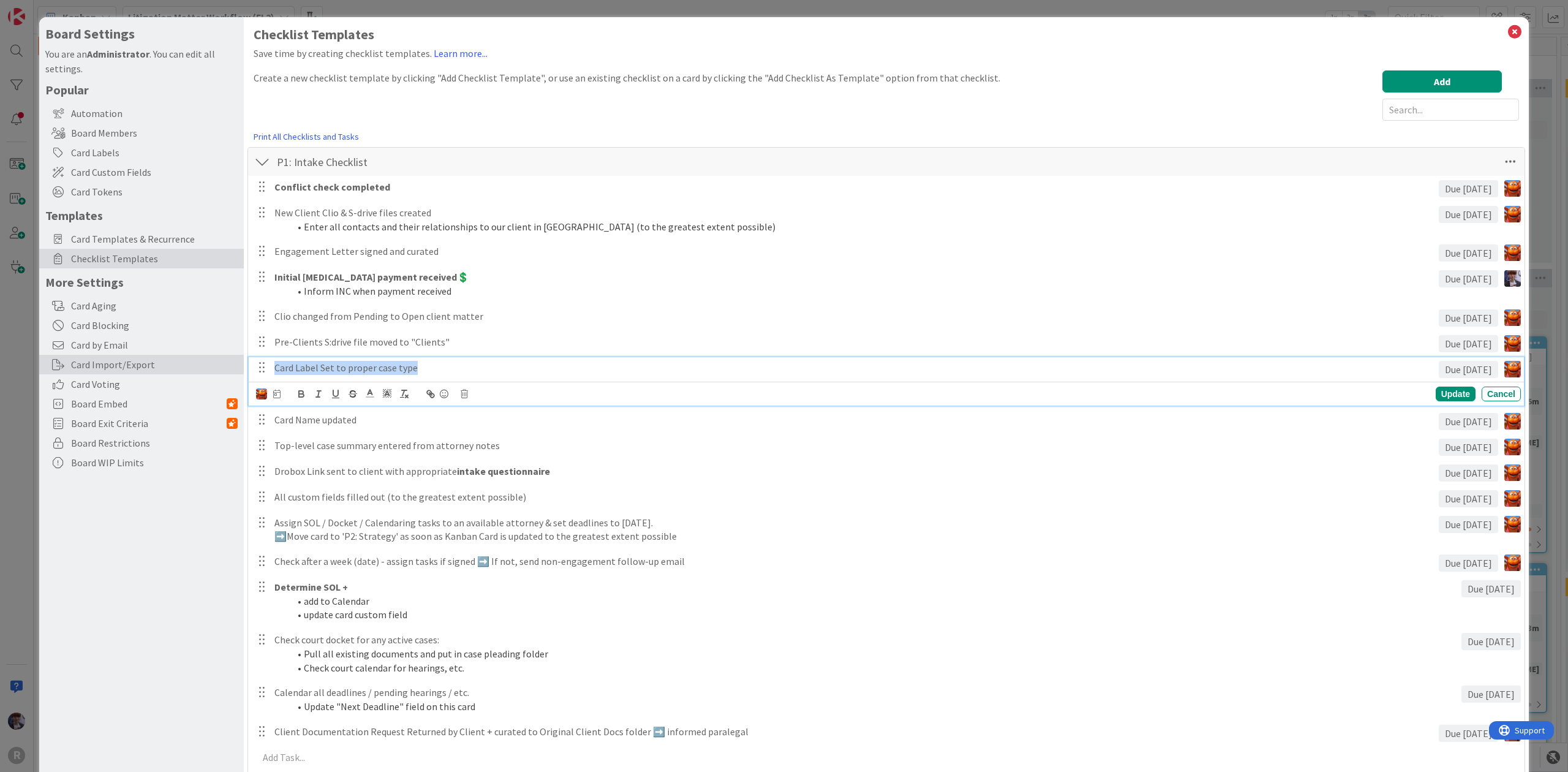
drag, startPoint x: 454, startPoint y: 364, endPoint x: 174, endPoint y: 370, distance: 280.1
click at [174, 370] on div "Board Settings You are an Administrator . You can edit all settings. Popular Au…" at bounding box center [784, 748] width 1490 height 1462
copy p "Card Label Set to proper case type"
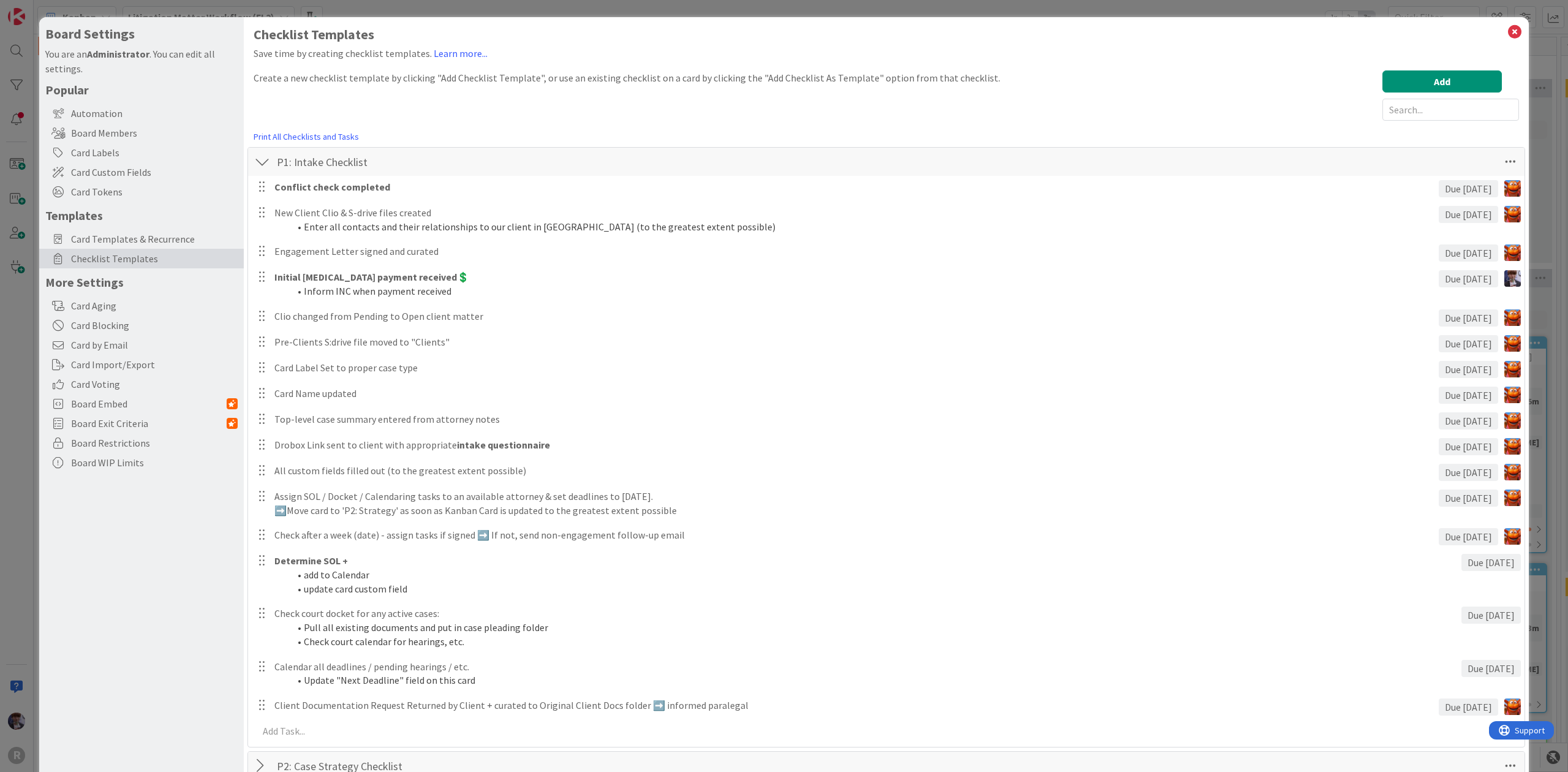
click at [369, 379] on div "Card Label Set to proper case type Due [DATE] Update Cancel" at bounding box center [886, 368] width 1275 height 22
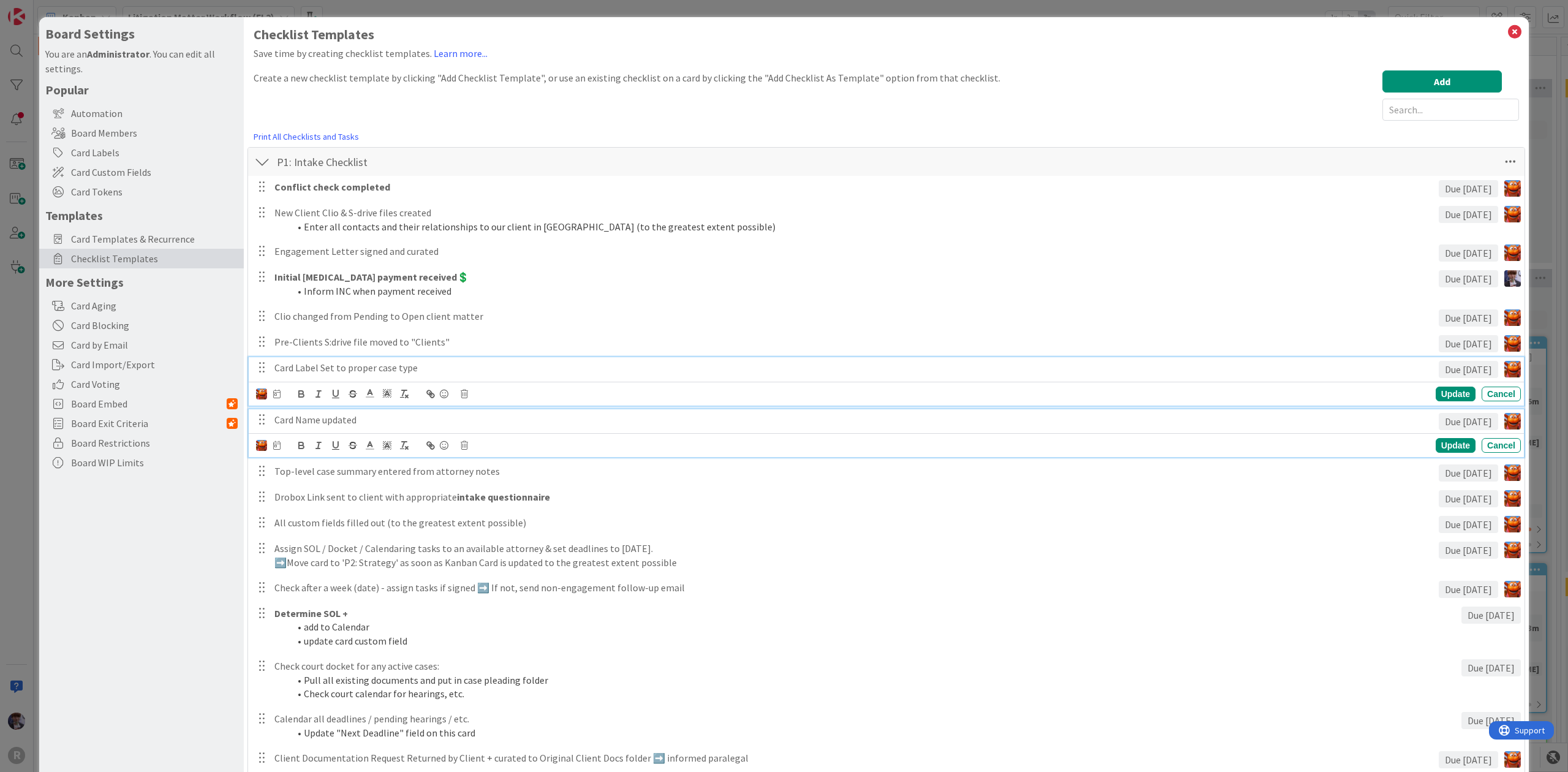
click at [404, 413] on p "Card Name updated" at bounding box center [854, 420] width 1160 height 14
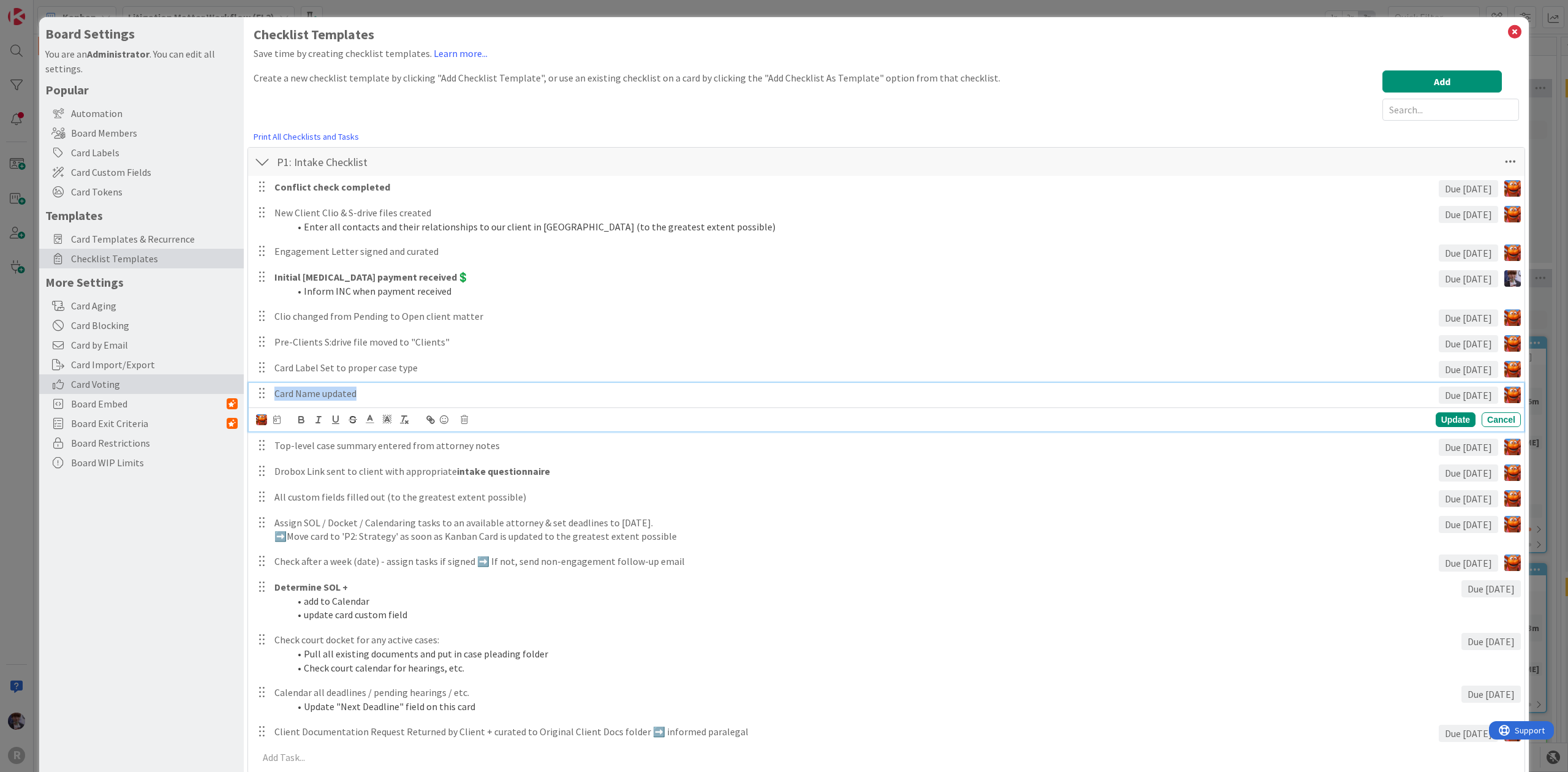
drag, startPoint x: 413, startPoint y: 393, endPoint x: 194, endPoint y: 391, distance: 219.0
click at [194, 391] on div "Board Settings You are an Administrator . You can edit all settings. Popular Au…" at bounding box center [784, 748] width 1490 height 1462
copy p "Card Name updated"
click at [438, 421] on icon at bounding box center [444, 420] width 15 height 18
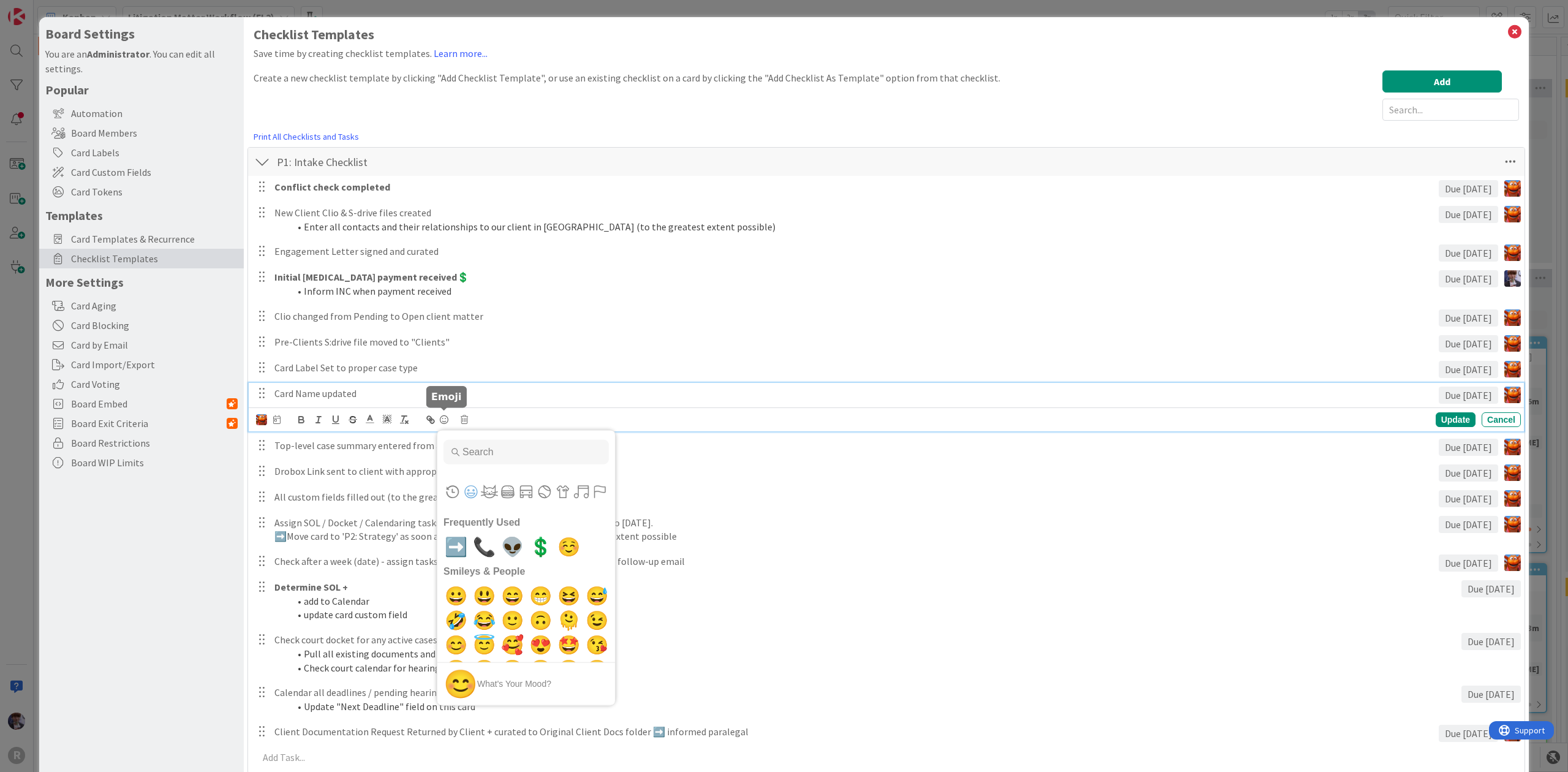
click at [503, 449] on input "Type to search for an emoji" at bounding box center [526, 451] width 166 height 24
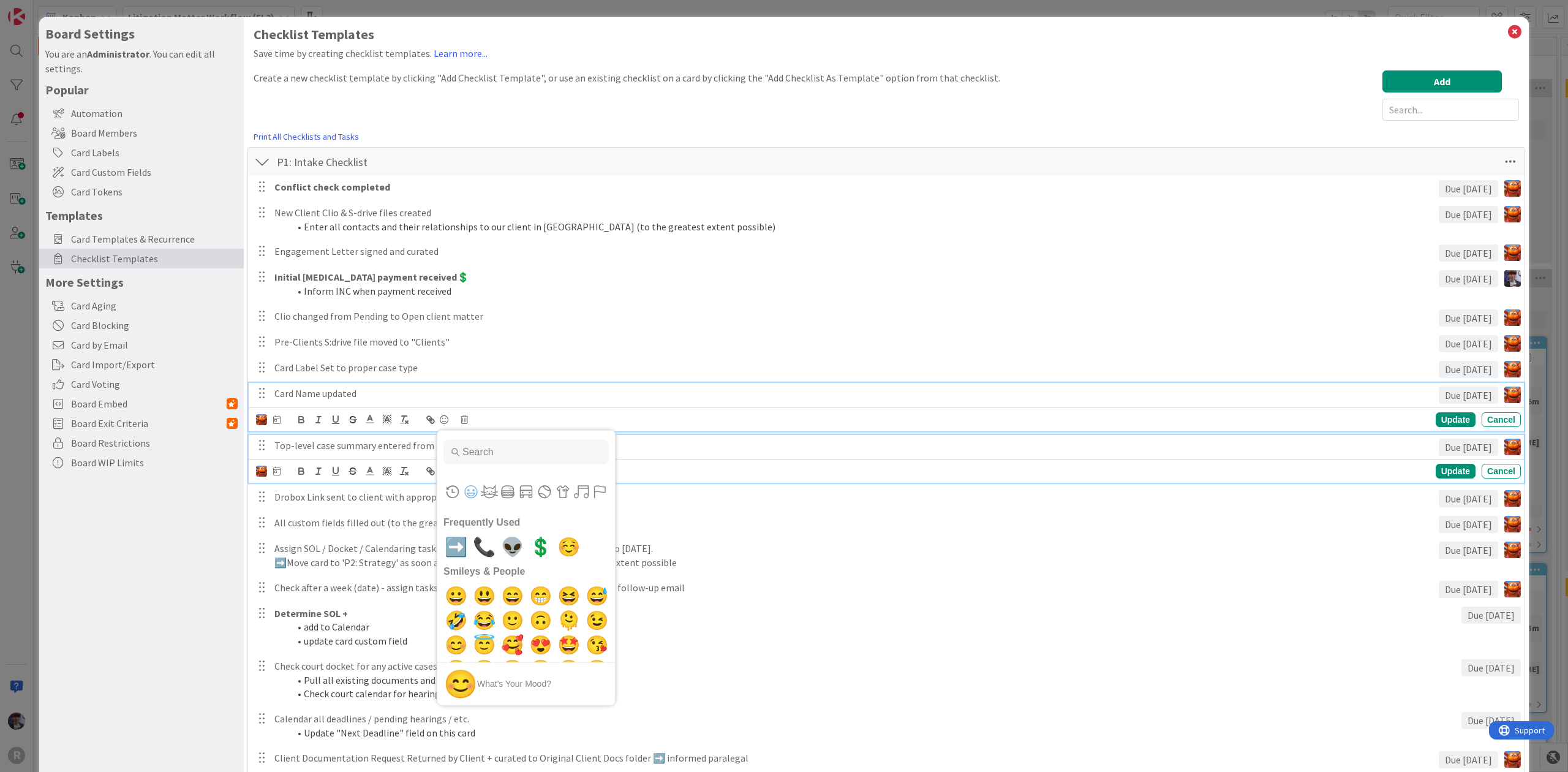
click at [334, 448] on p "Top-level case summary entered from attorney notes" at bounding box center [854, 446] width 1160 height 14
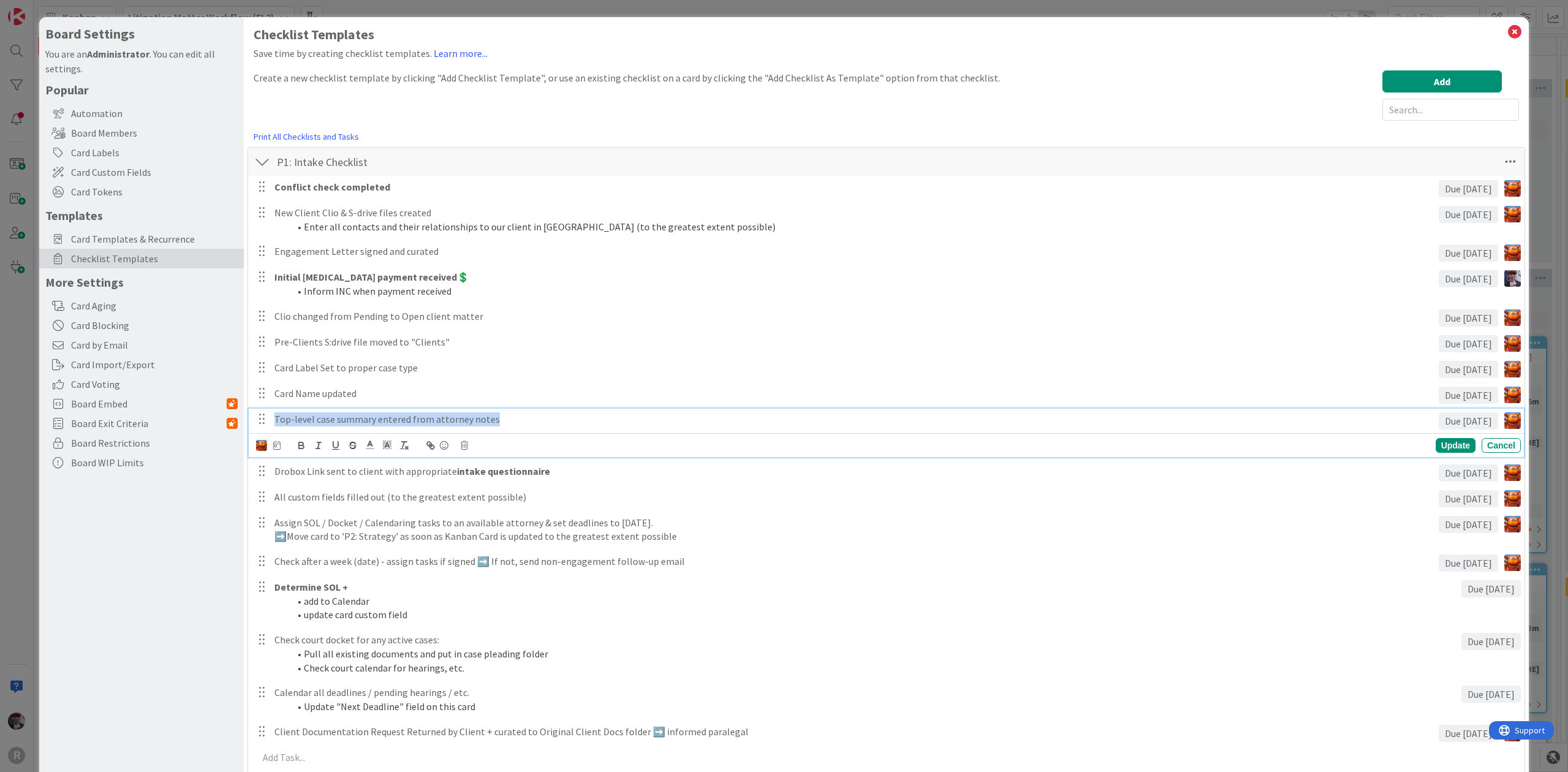
drag, startPoint x: 557, startPoint y: 410, endPoint x: 28, endPoint y: 403, distance: 529.0
click at [28, 403] on div "Board Settings You are an Administrator . You can edit all settings. Popular Au…" at bounding box center [784, 386] width 1568 height 772
copy p "Top-level case summary entered from attorney notes"
click at [375, 443] on span at bounding box center [370, 444] width 18 height 17
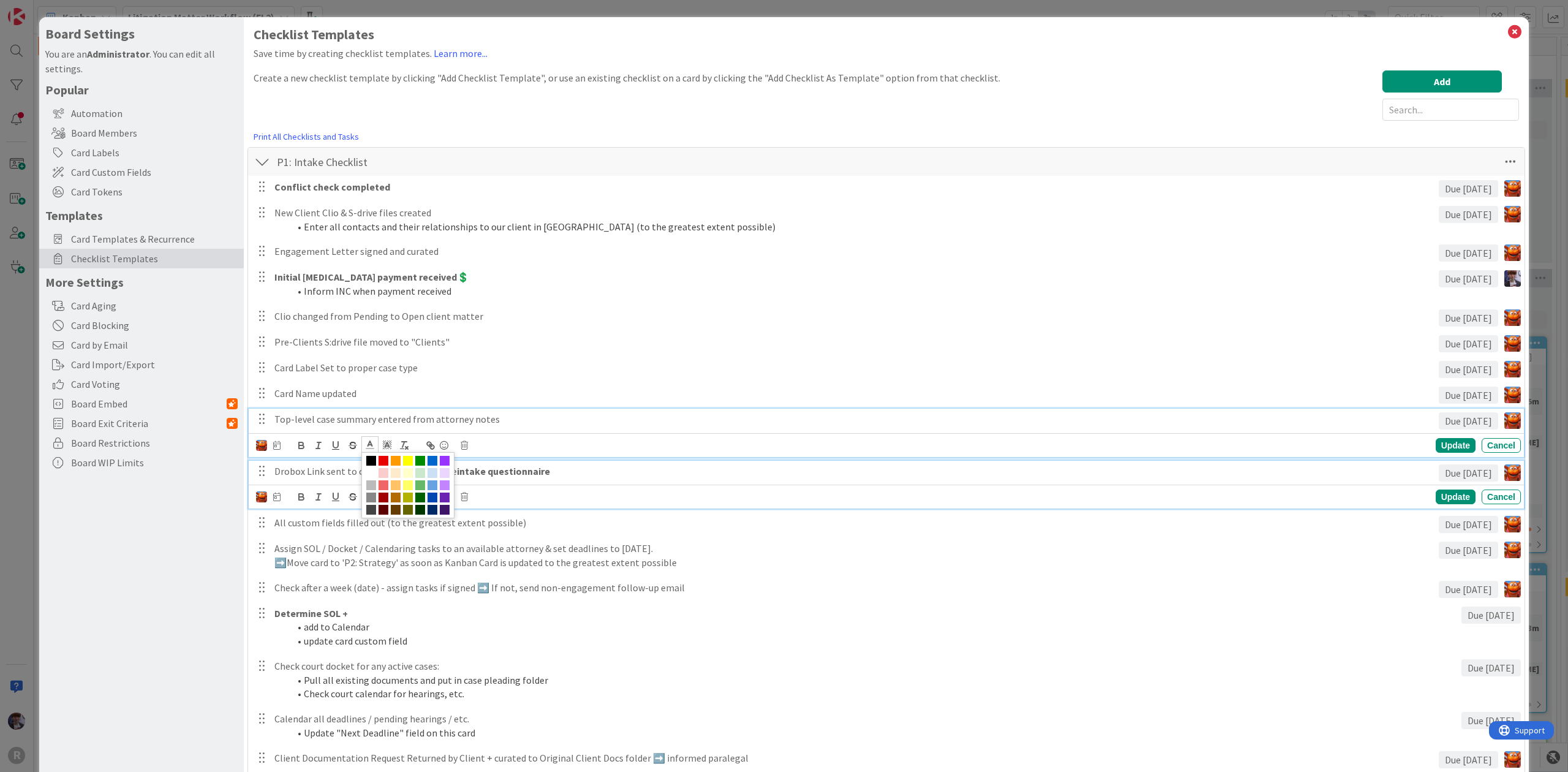
click at [514, 477] on strong "intake questionnaire" at bounding box center [503, 471] width 93 height 13
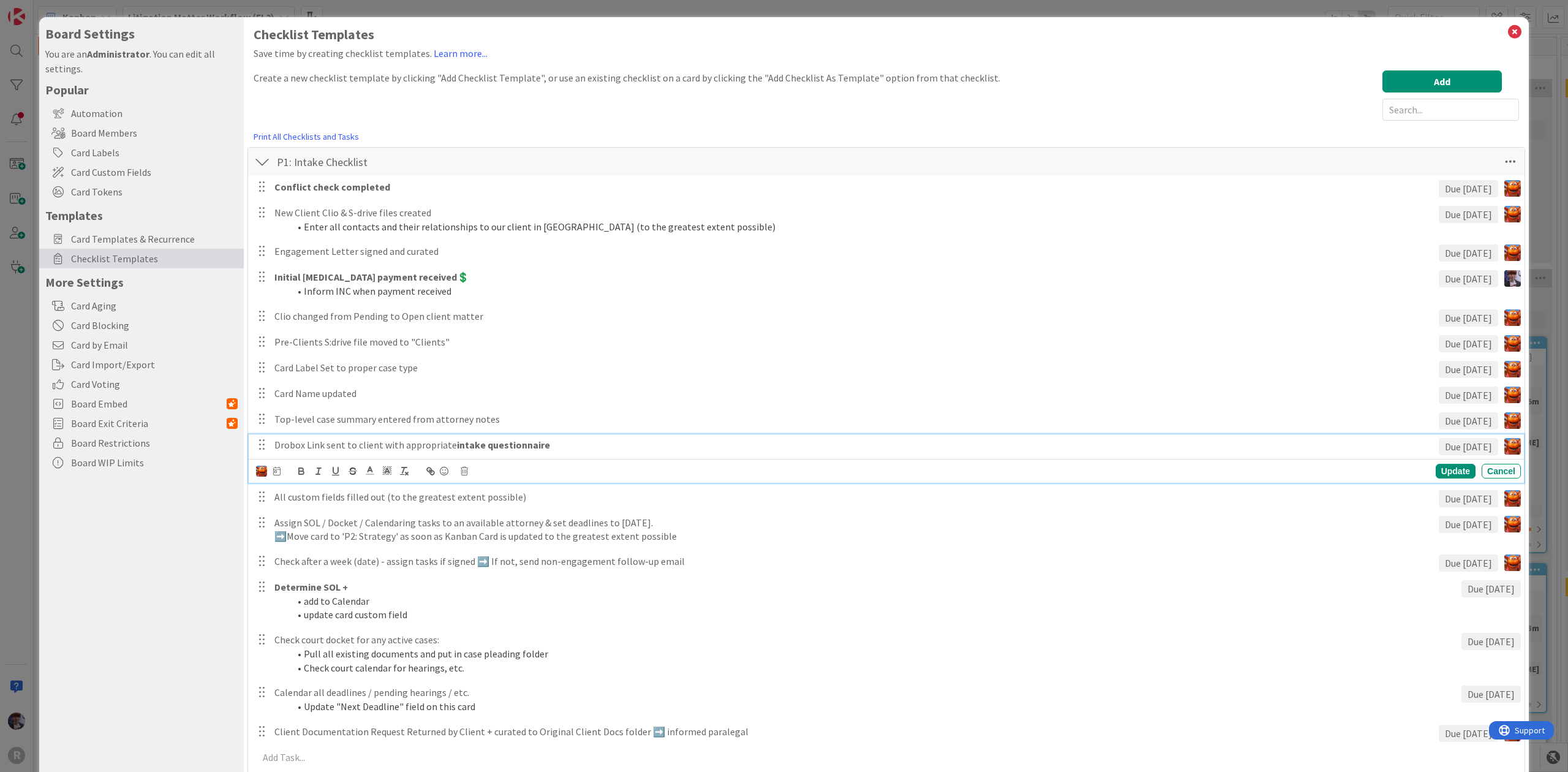
drag, startPoint x: 571, startPoint y: 444, endPoint x: -44, endPoint y: 466, distance: 615.4
click at [0, 466] on html "R Kanban Litigation Matter Workflow (FL2) 1x 2x 3x 0 New Card Creation Add Card…" at bounding box center [784, 386] width 1568 height 772
copy p "Drobox Link sent to client with appropriate intake questionnaire"
click at [581, 472] on div "Update Cancel" at bounding box center [888, 471] width 1265 height 18
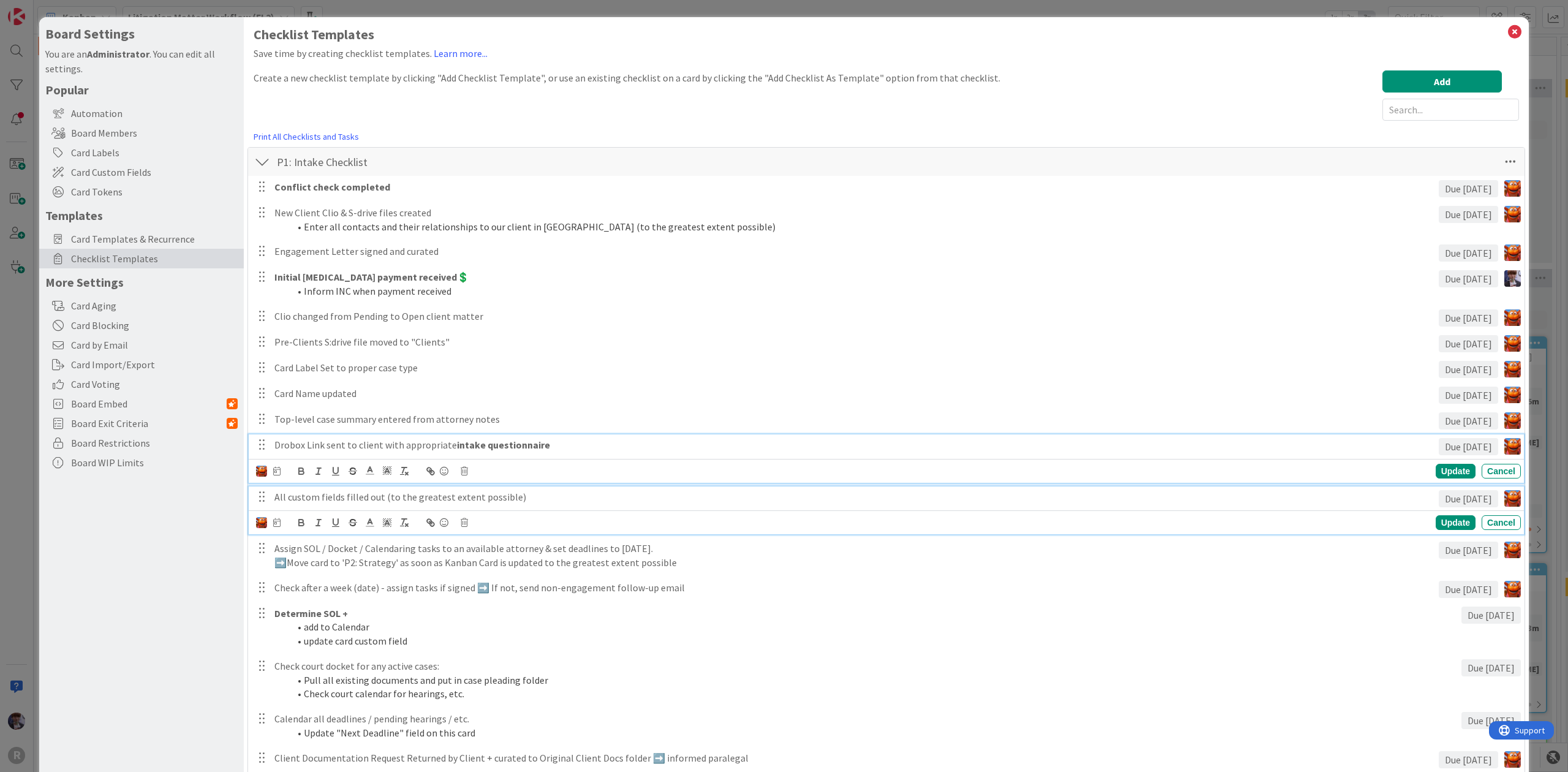
click at [538, 489] on div "All custom fields filled out (to the greatest extent possible)" at bounding box center [854, 498] width 1169 height 22
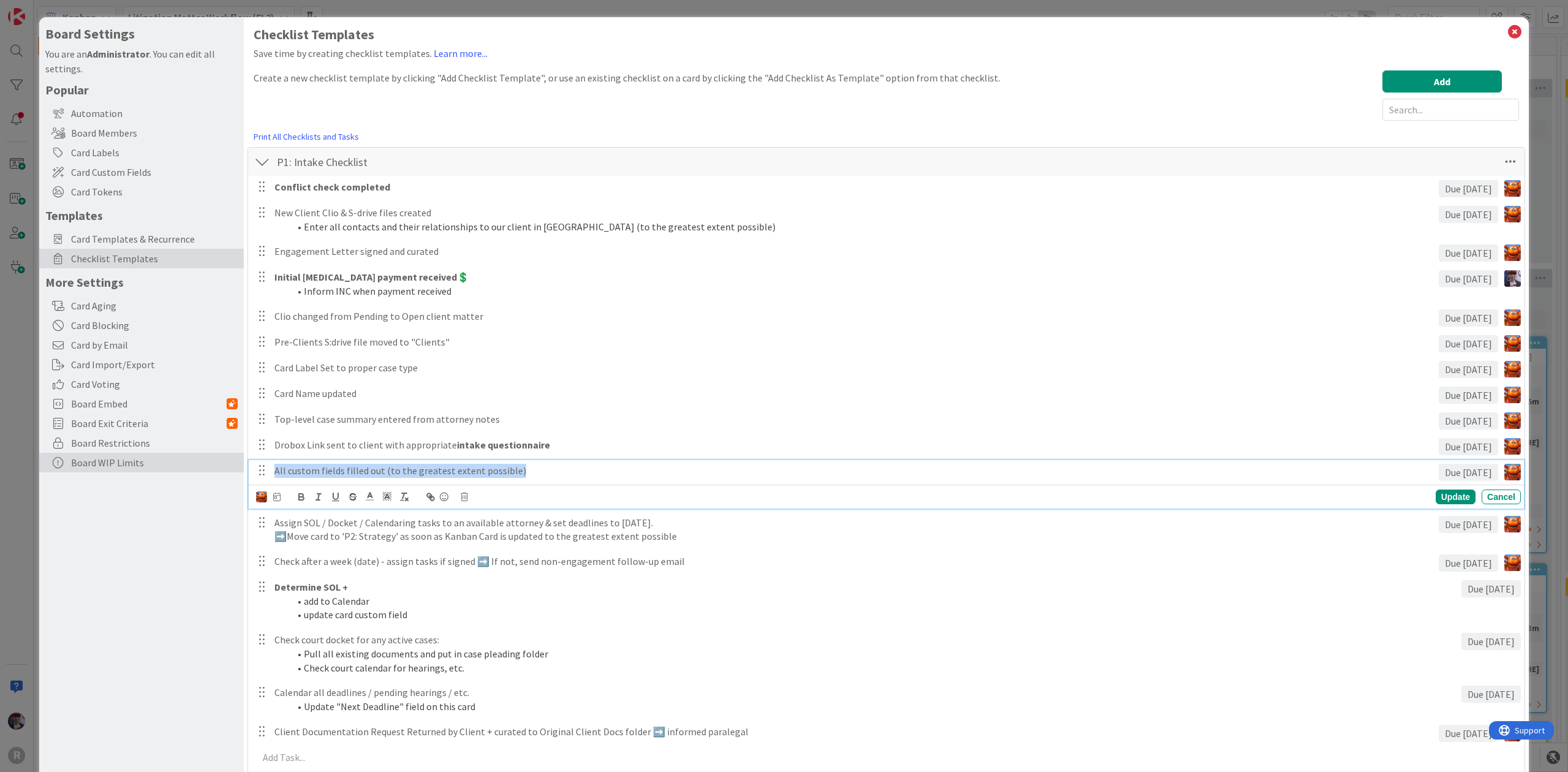
drag, startPoint x: 544, startPoint y: 470, endPoint x: 89, endPoint y: 454, distance: 455.3
click at [89, 454] on div "Board Settings You are an Administrator . You can edit all settings. Popular Au…" at bounding box center [784, 748] width 1490 height 1462
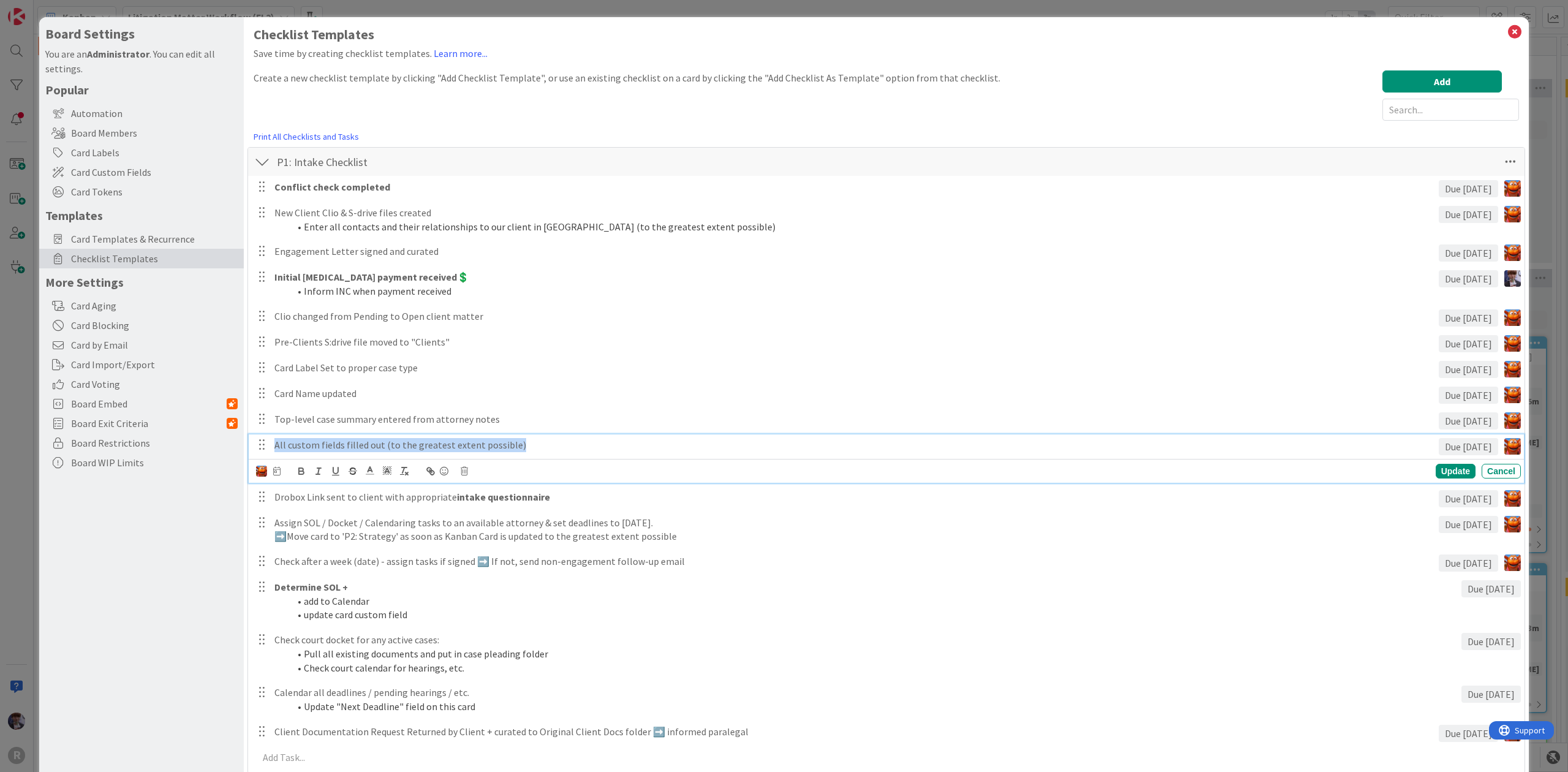
click at [287, 444] on p "All custom fields filled out (to the greatest extent possible)" at bounding box center [854, 445] width 1160 height 14
click at [308, 443] on p "All custom fields filled out (to the greatest extent possible)" at bounding box center [854, 445] width 1160 height 14
click at [290, 449] on p "All custom fields filled out (to the greatest extent possible)" at bounding box center [854, 445] width 1160 height 14
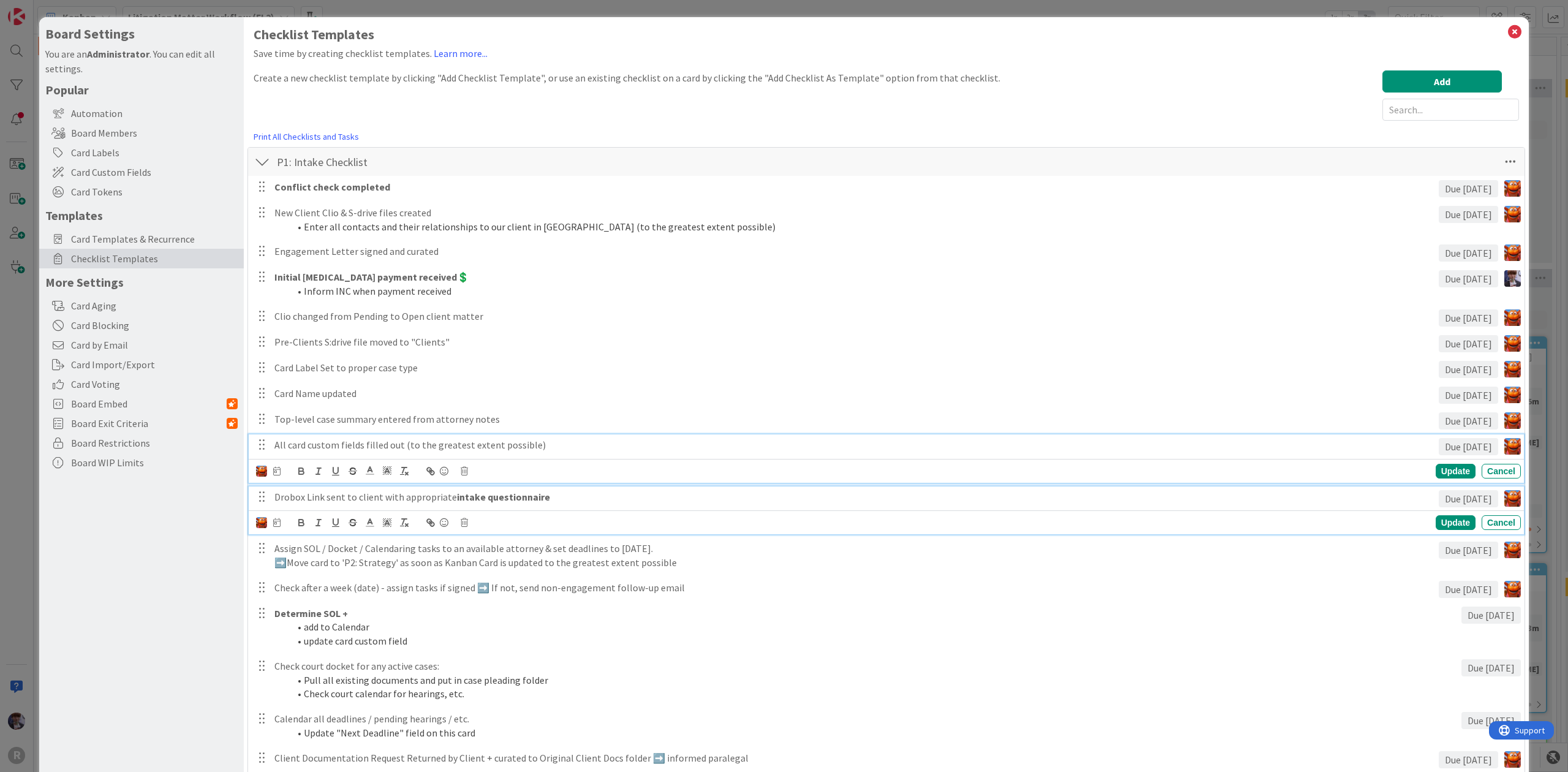
click at [314, 500] on p "Drobox Link sent to client with appropriate intake questionnaire" at bounding box center [854, 497] width 1160 height 14
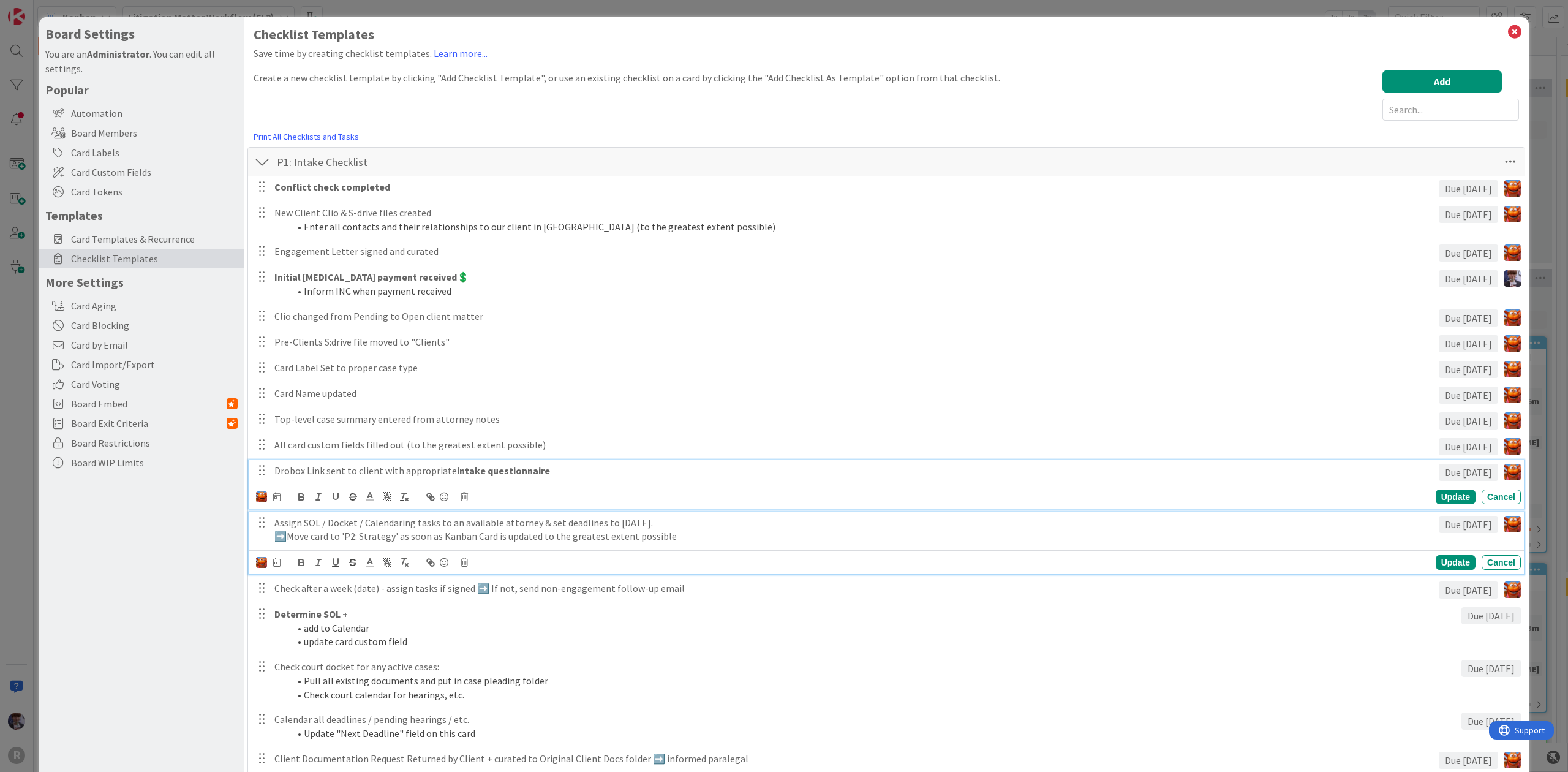
click at [363, 543] on p "➡️Move card to 'P2: Strategy' as soon as Kanban Card is updated to the greatest…" at bounding box center [854, 536] width 1160 height 14
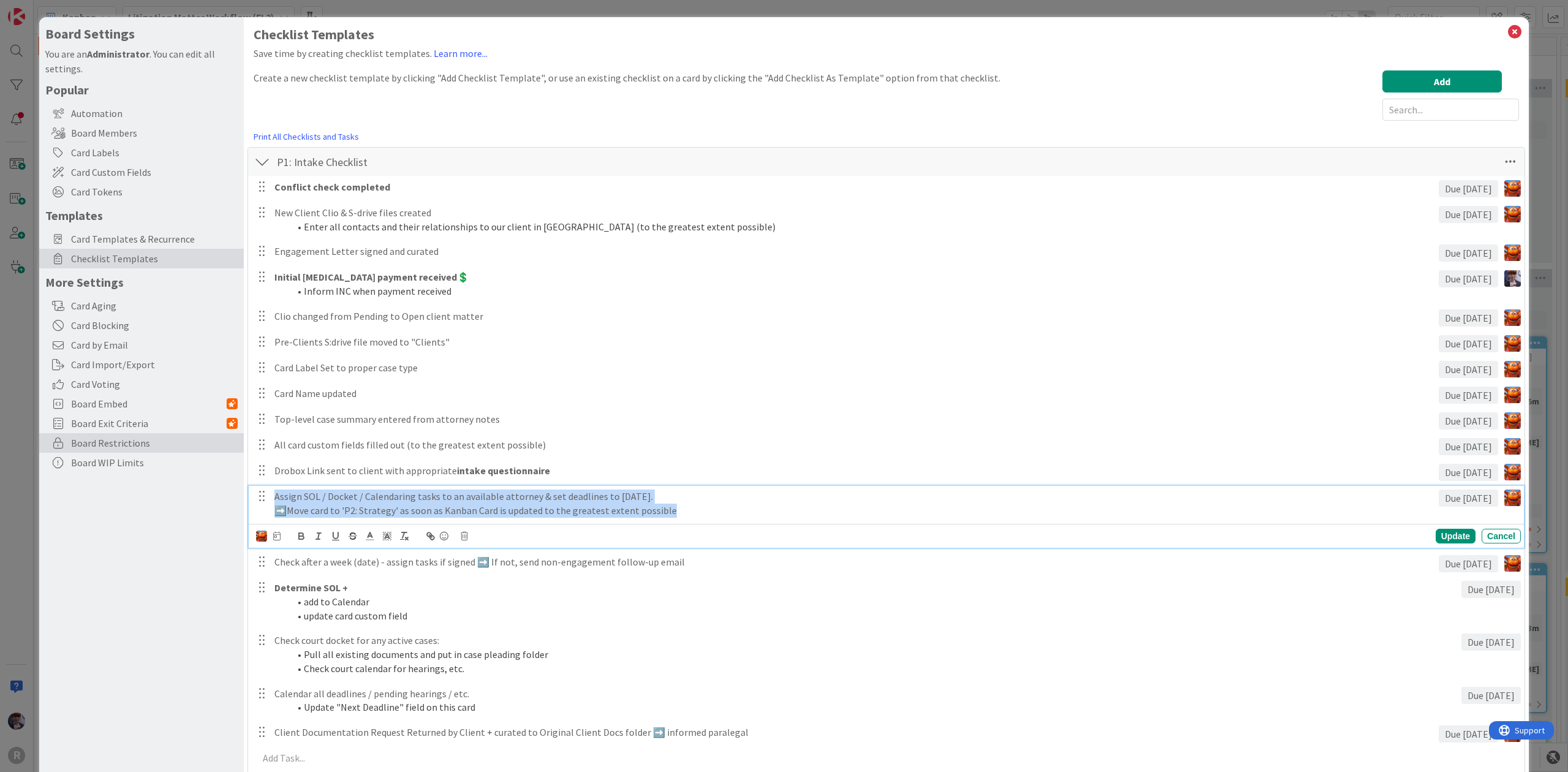
drag, startPoint x: 698, startPoint y: 517, endPoint x: 123, endPoint y: 436, distance: 580.7
click at [103, 470] on div "Board Settings You are an Administrator . You can edit all settings. Popular Au…" at bounding box center [784, 748] width 1490 height 1462
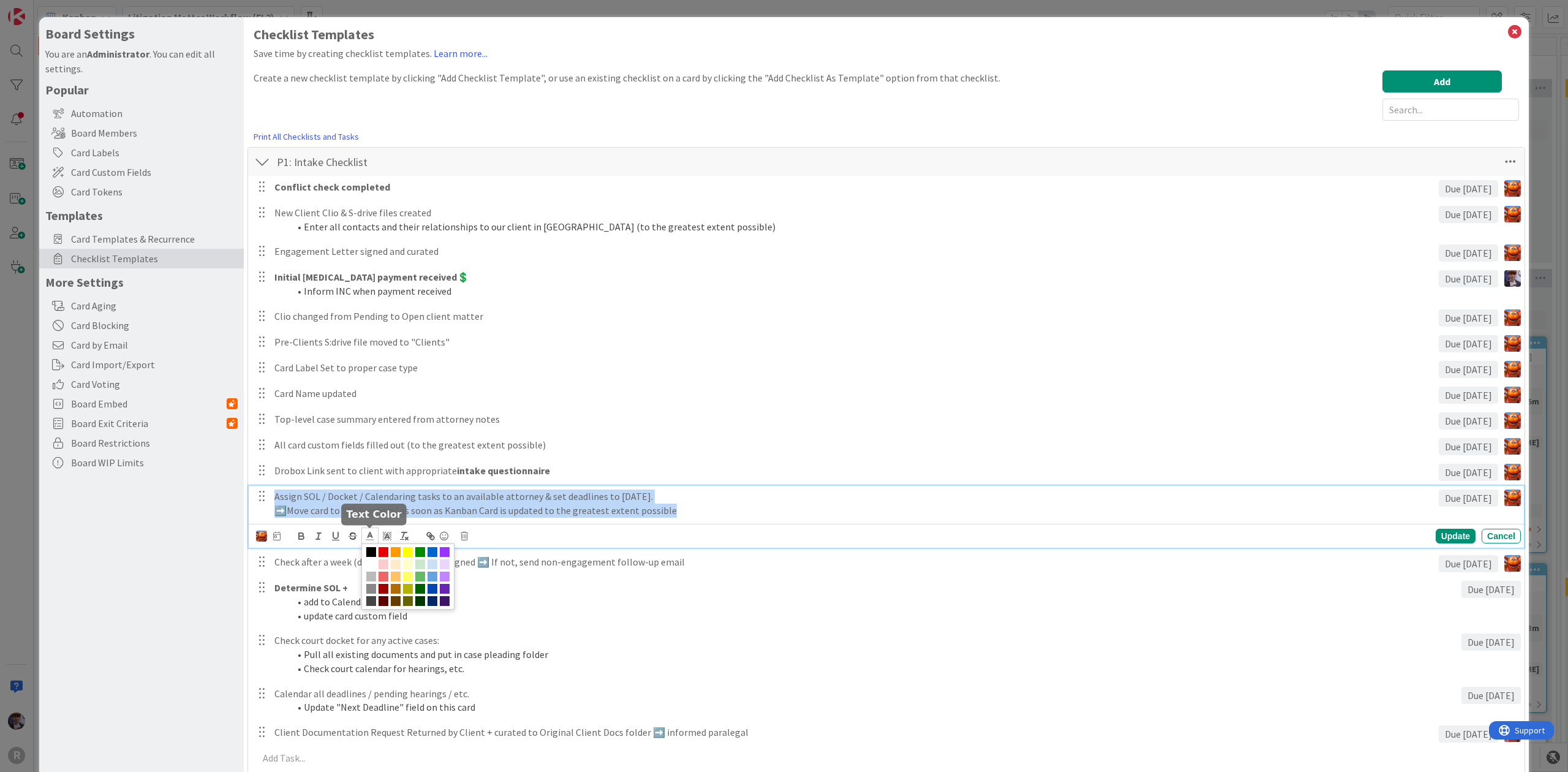
click at [365, 538] on icon at bounding box center [369, 536] width 11 height 11
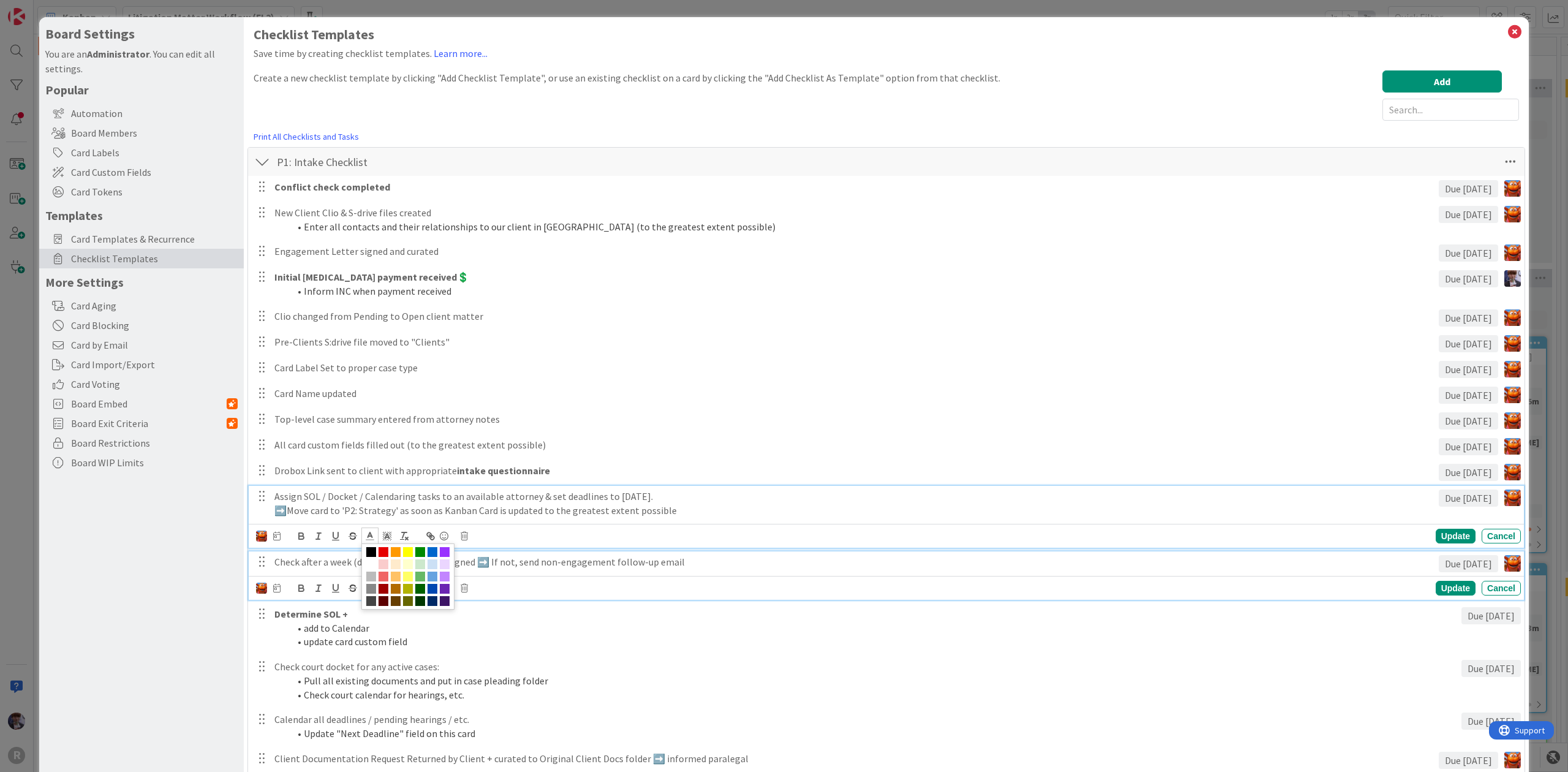
click at [627, 557] on p "Check after a week (date) - assign tasks if signed ➡️ If not, send non-engageme…" at bounding box center [854, 562] width 1160 height 14
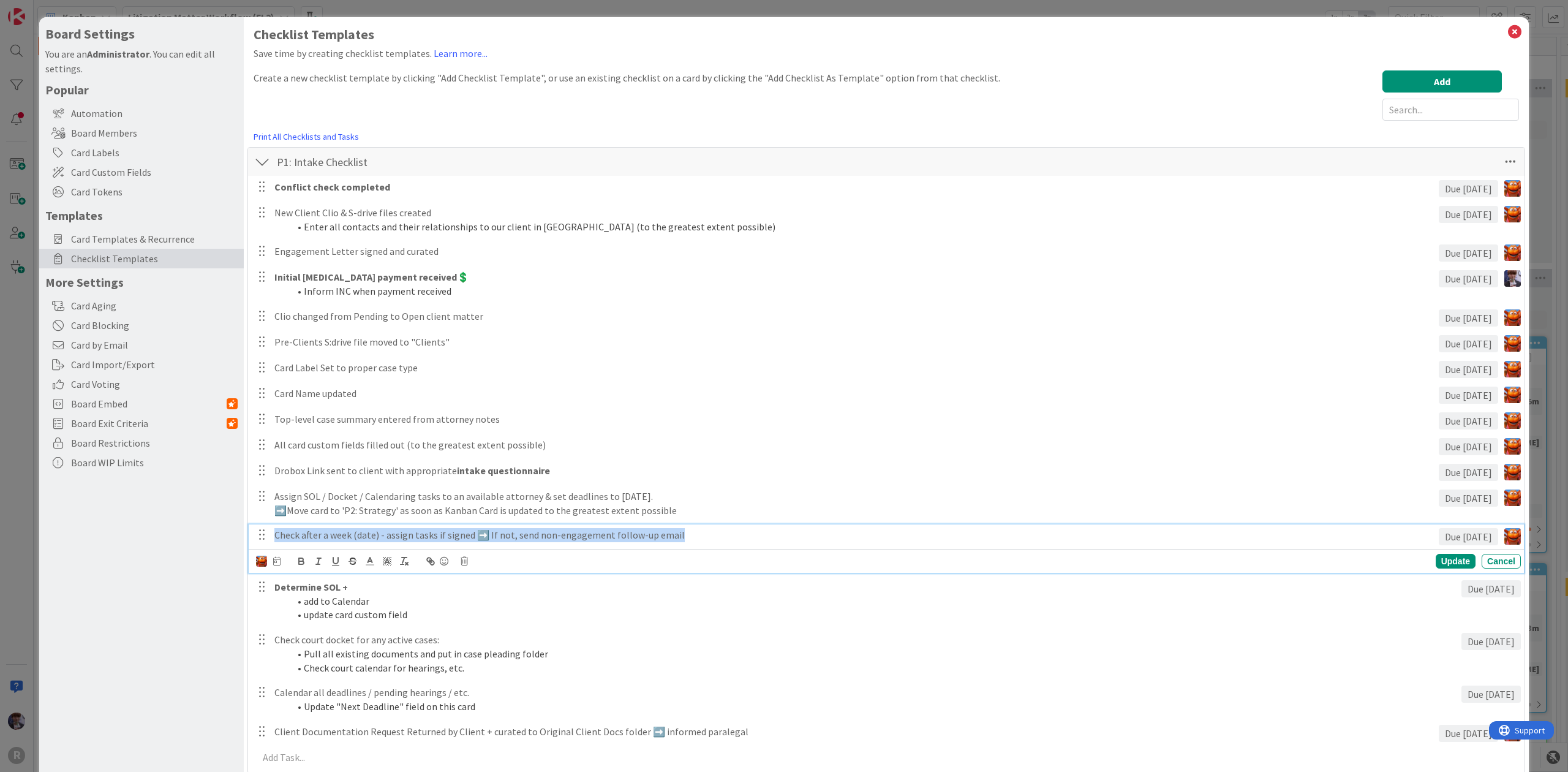
drag, startPoint x: 610, startPoint y: 555, endPoint x: -264, endPoint y: 579, distance: 874.3
click at [0, 579] on html "R Kanban Litigation Matter Workflow (FL2) 1x 2x 3x 0 New Card Creation Add Card…" at bounding box center [784, 386] width 1568 height 772
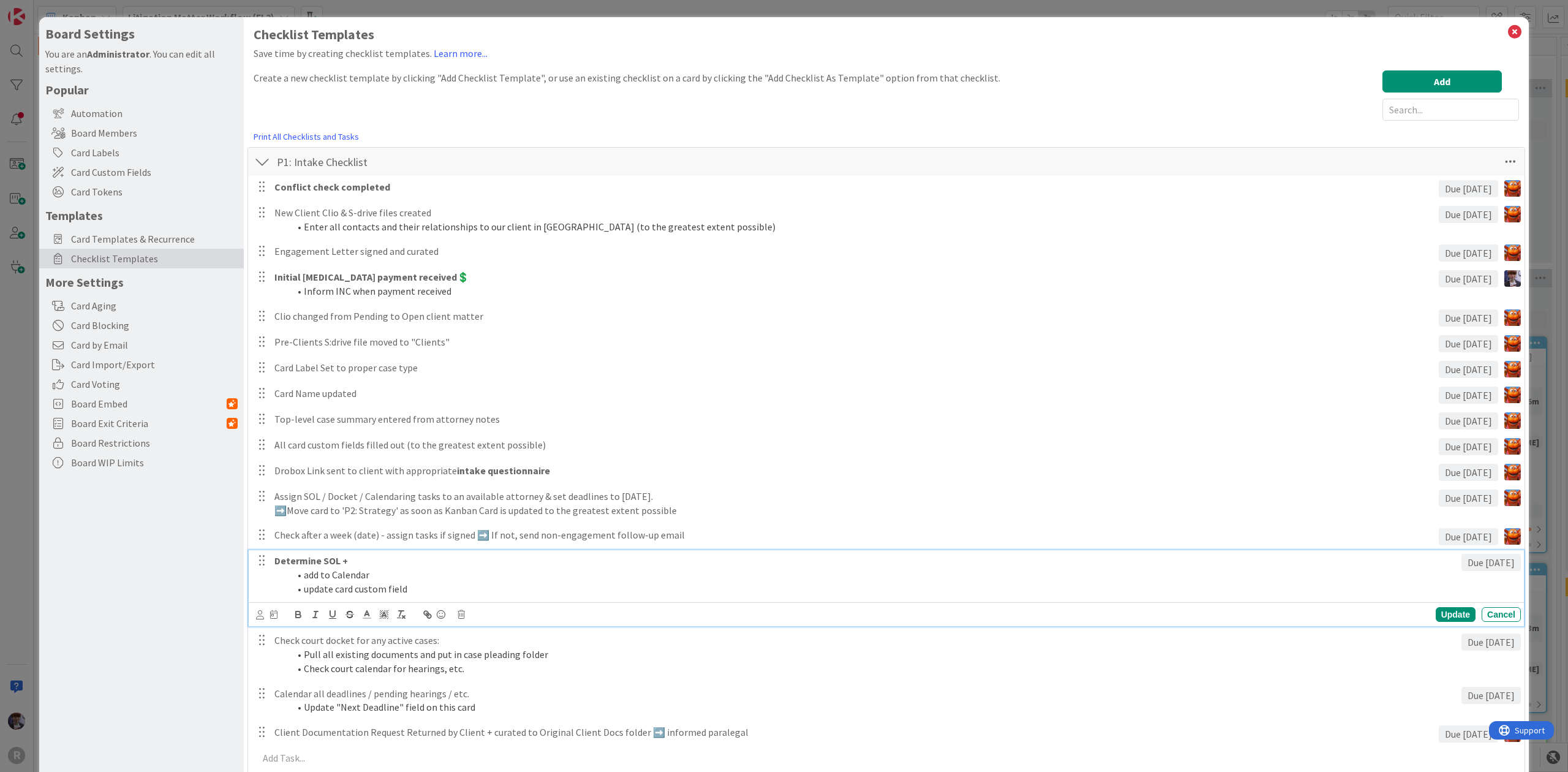
click at [382, 568] on p "Determine SOL +" at bounding box center [865, 560] width 1182 height 14
drag, startPoint x: 409, startPoint y: 585, endPoint x: 260, endPoint y: 559, distance: 151.3
click at [260, 559] on div "Determine SOL + add to Calendar update card custom field Due [DATE]" at bounding box center [887, 575] width 1267 height 49
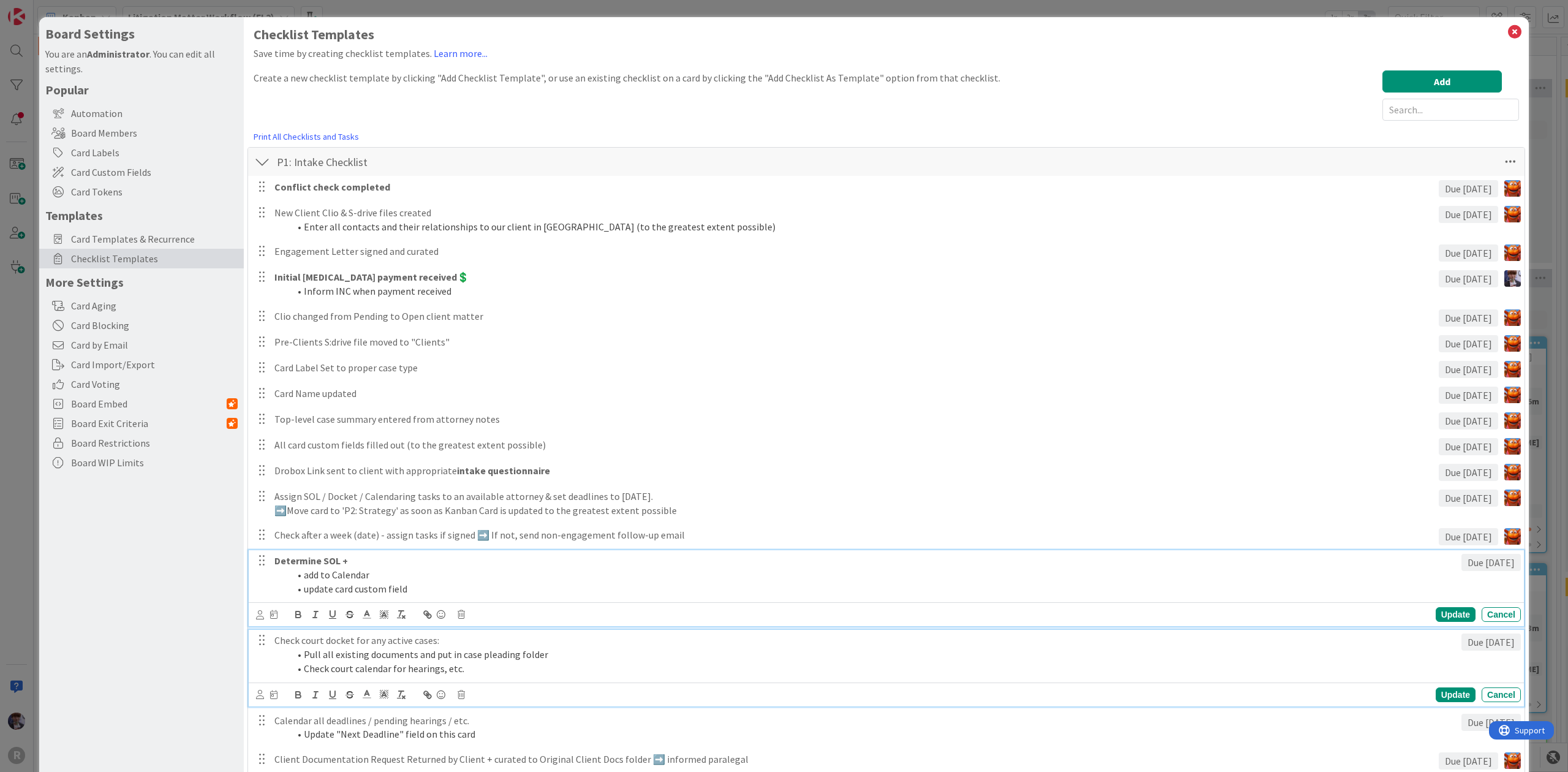
click at [457, 645] on p "Check court docket for any active cases:" at bounding box center [865, 641] width 1182 height 14
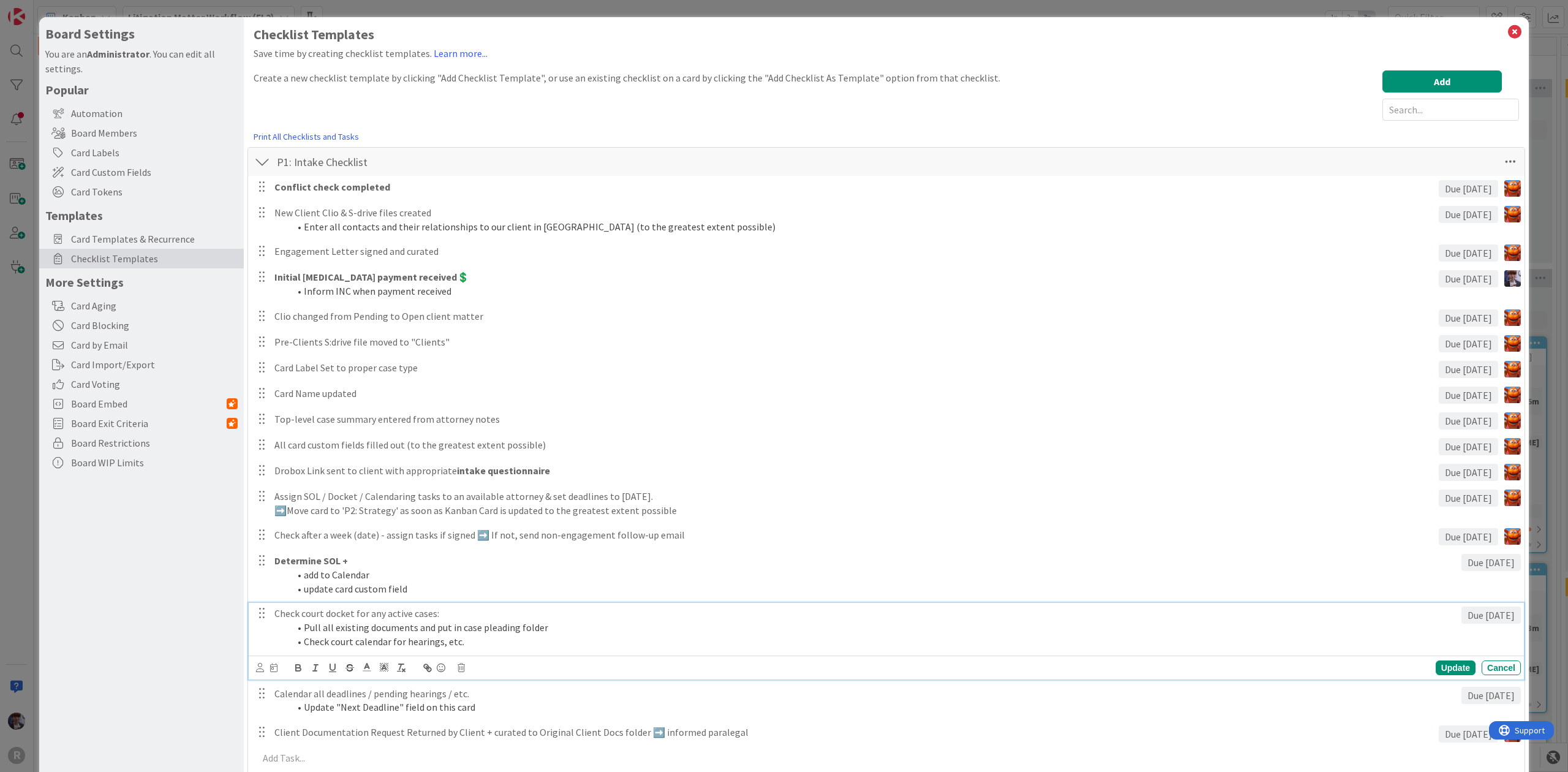
click at [521, 630] on li "Pull all existing documents and put in case pleading folder" at bounding box center [873, 628] width 1167 height 14
drag, startPoint x: 477, startPoint y: 646, endPoint x: 243, endPoint y: 592, distance: 240.1
click at [243, 592] on div "Board Settings You are an Administrator . You can edit all settings. Popular Au…" at bounding box center [784, 748] width 1490 height 1462
click at [422, 675] on button "button" at bounding box center [426, 667] width 15 height 15
type input "Check court docket for any active cases:Pull all existing documents and put in …"
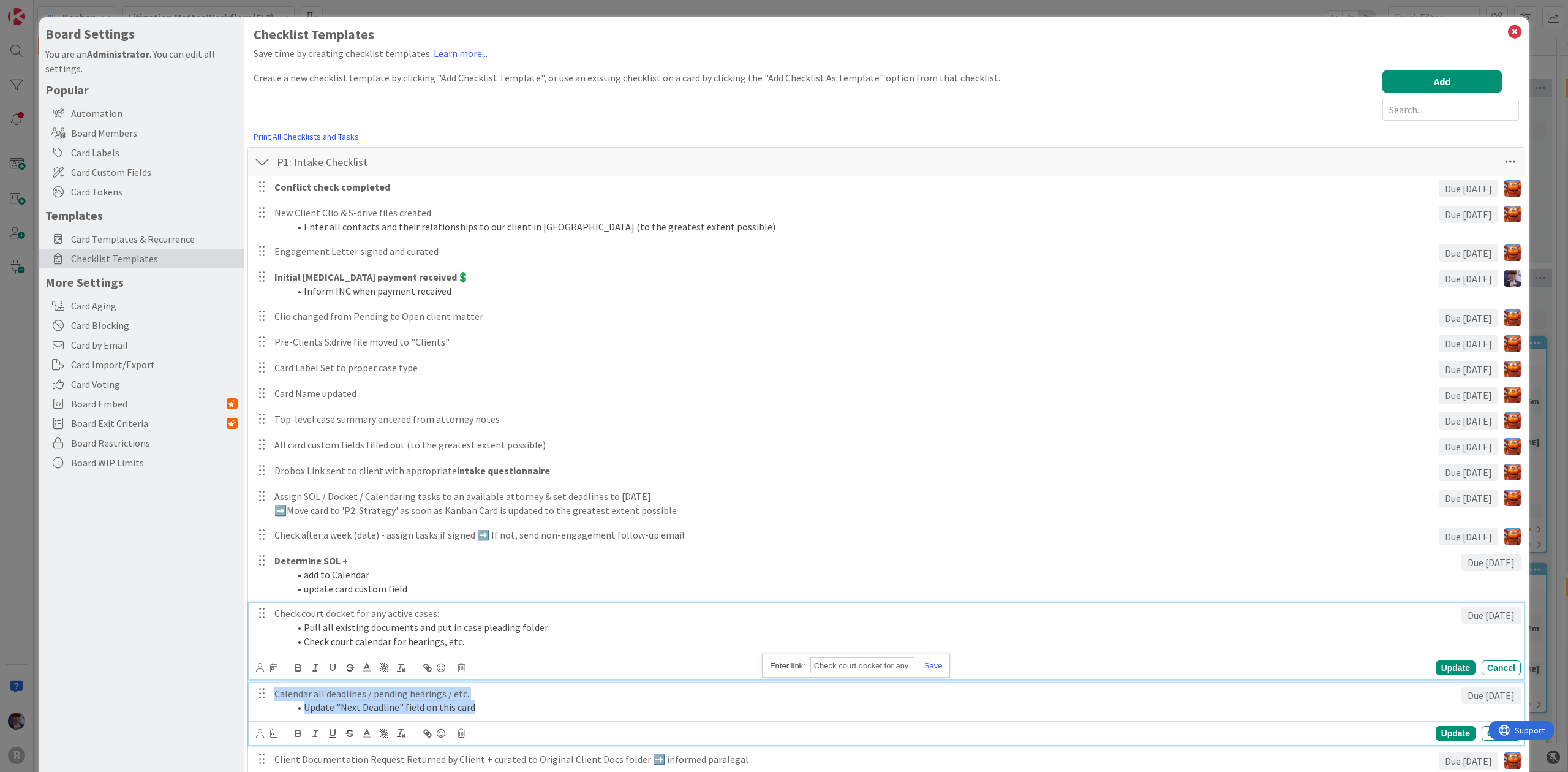
drag, startPoint x: 478, startPoint y: 709, endPoint x: 218, endPoint y: 686, distance: 261.0
click at [218, 686] on div "Board Settings You are an Administrator . You can edit all settings. Popular Au…" at bounding box center [784, 762] width 1490 height 1489
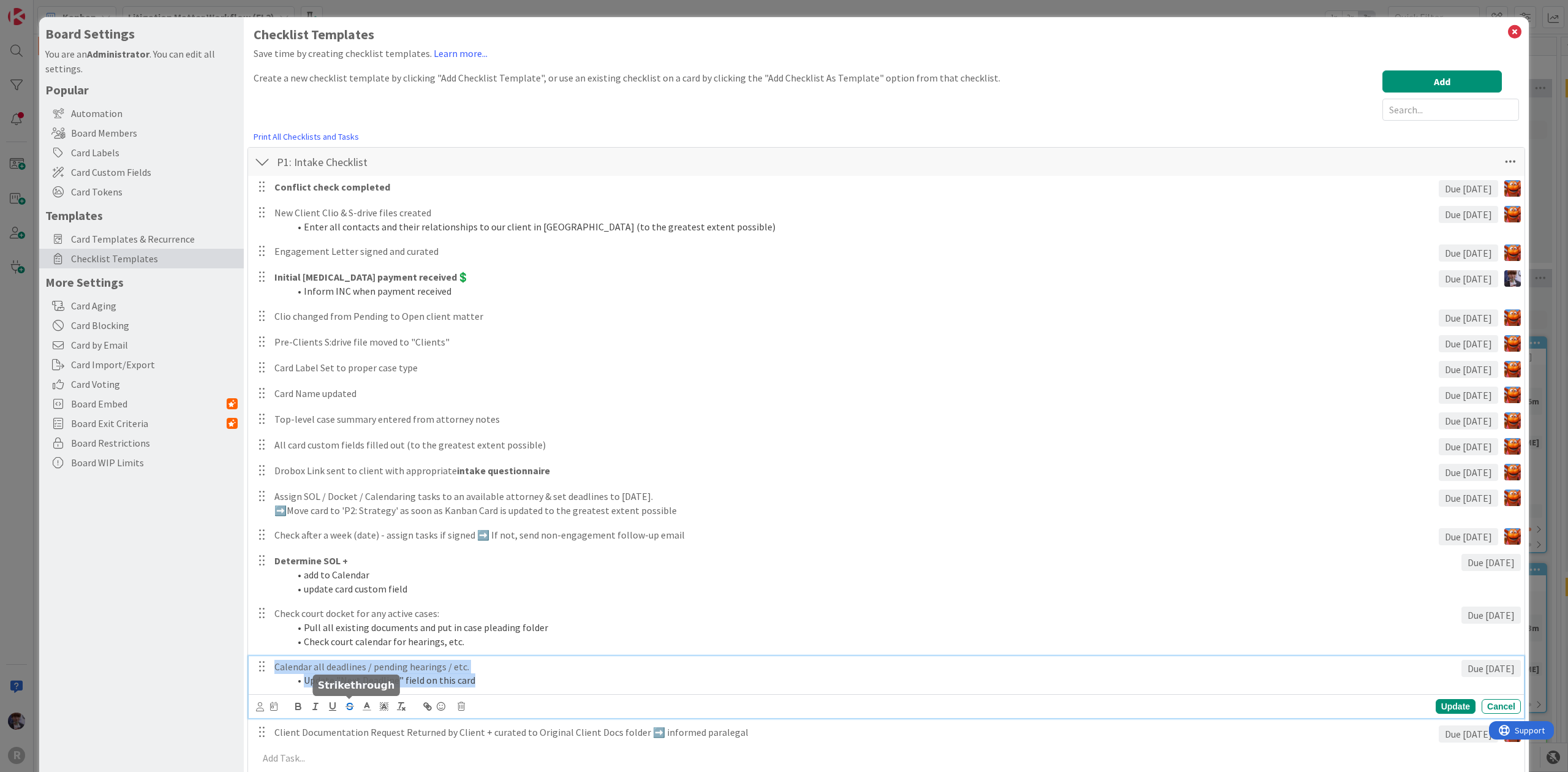
click at [345, 704] on icon "button" at bounding box center [350, 706] width 11 height 11
click at [351, 704] on icon "button" at bounding box center [350, 703] width 6 height 3
click at [126, 682] on div "Board Settings You are an Administrator . You can edit all settings. Popular Au…" at bounding box center [141, 748] width 205 height 1462
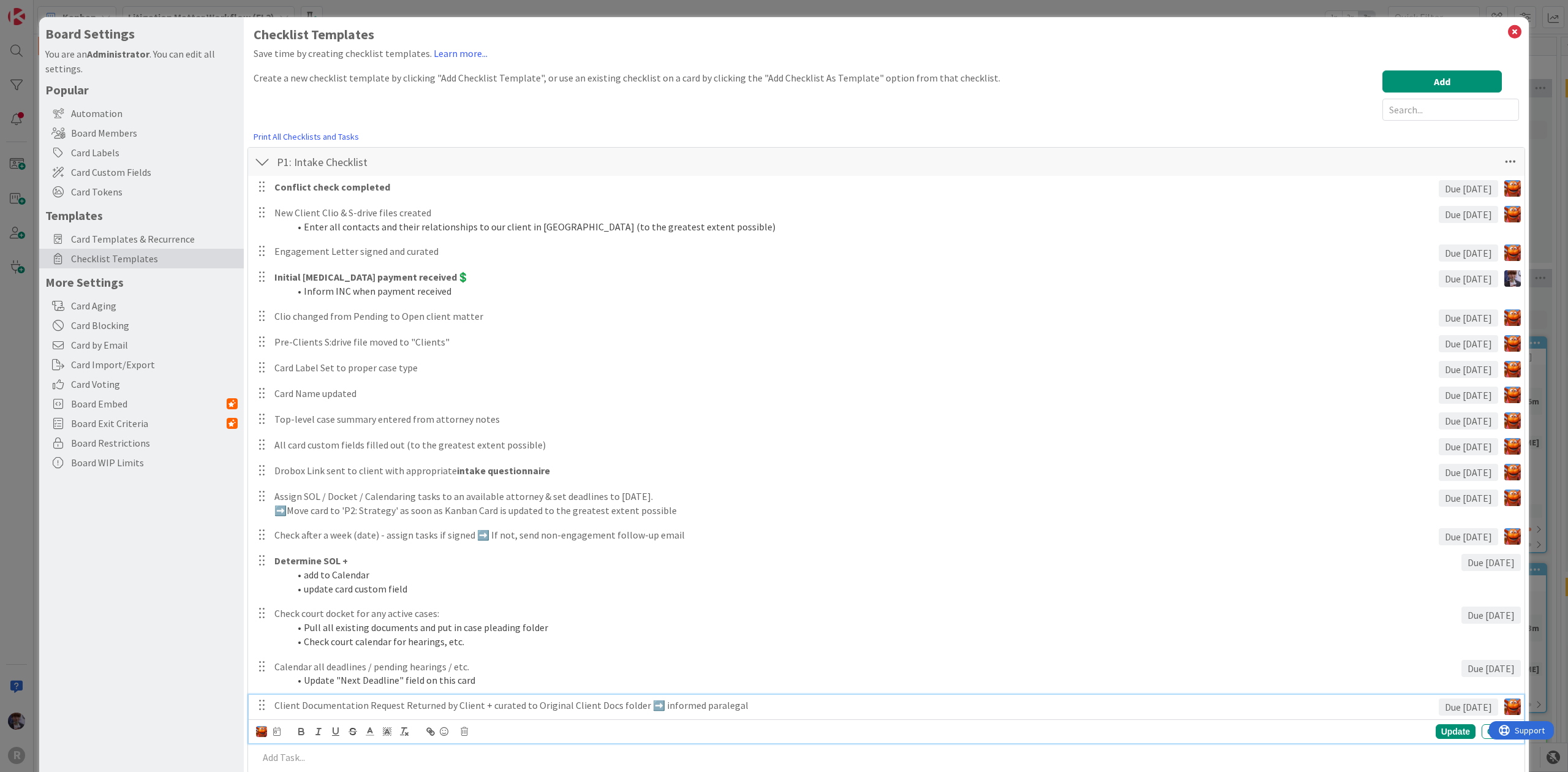
click at [430, 709] on p "Client Documentation Request Returned by Client + curated to Original Client Do…" at bounding box center [854, 705] width 1160 height 14
drag, startPoint x: 750, startPoint y: 706, endPoint x: 37, endPoint y: 741, distance: 713.9
click at [37, 741] on div "Board Settings You are an Administrator . You can edit all settings. Popular Au…" at bounding box center [784, 386] width 1568 height 772
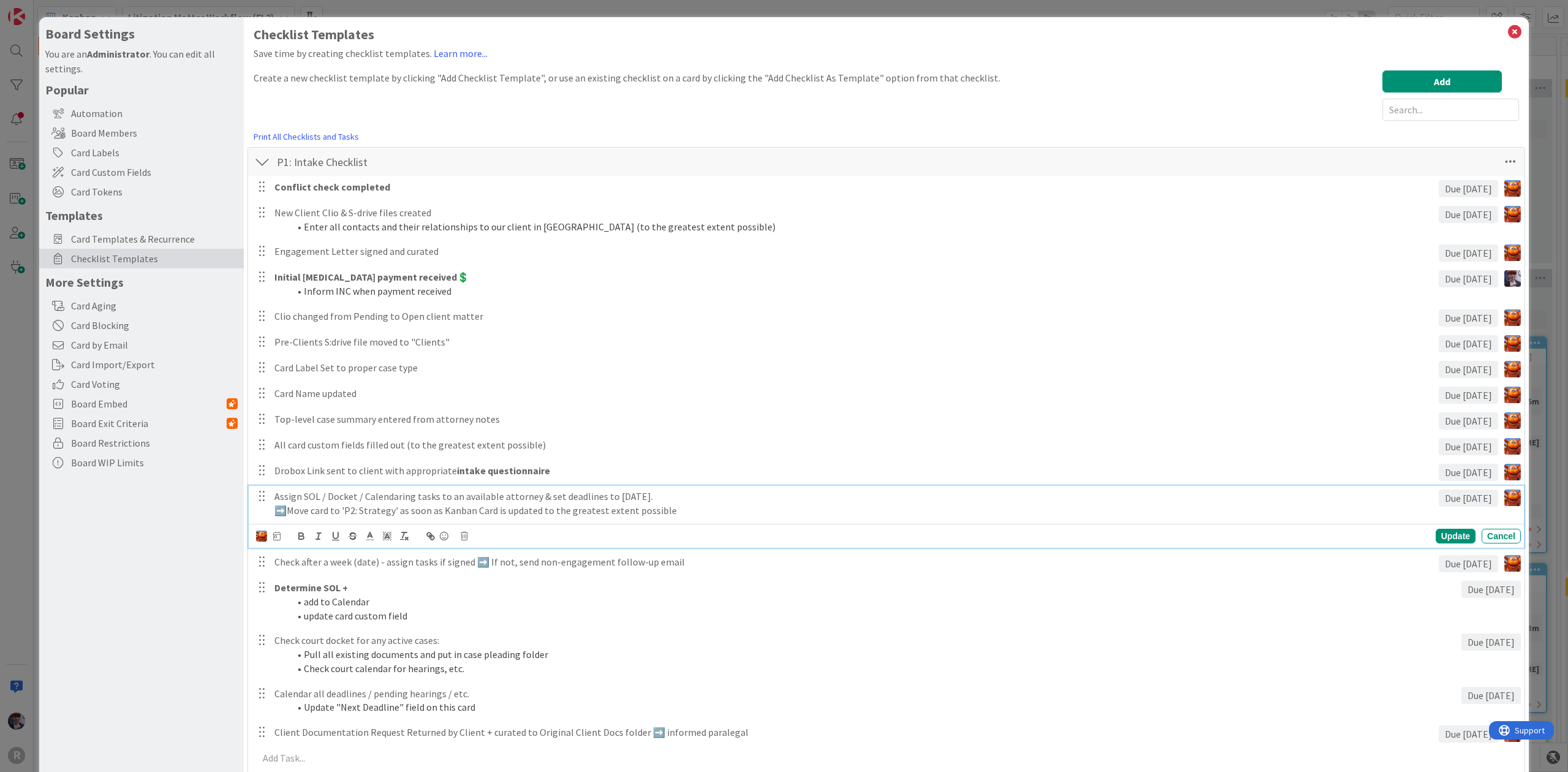
click at [535, 497] on p "Assign SOL / Docket / Calendaring tasks to an available attorney & set deadline…" at bounding box center [854, 497] width 1160 height 14
click at [174, 621] on div "Board Settings You are an Administrator . You can edit all settings. Popular Au…" at bounding box center [141, 748] width 205 height 1462
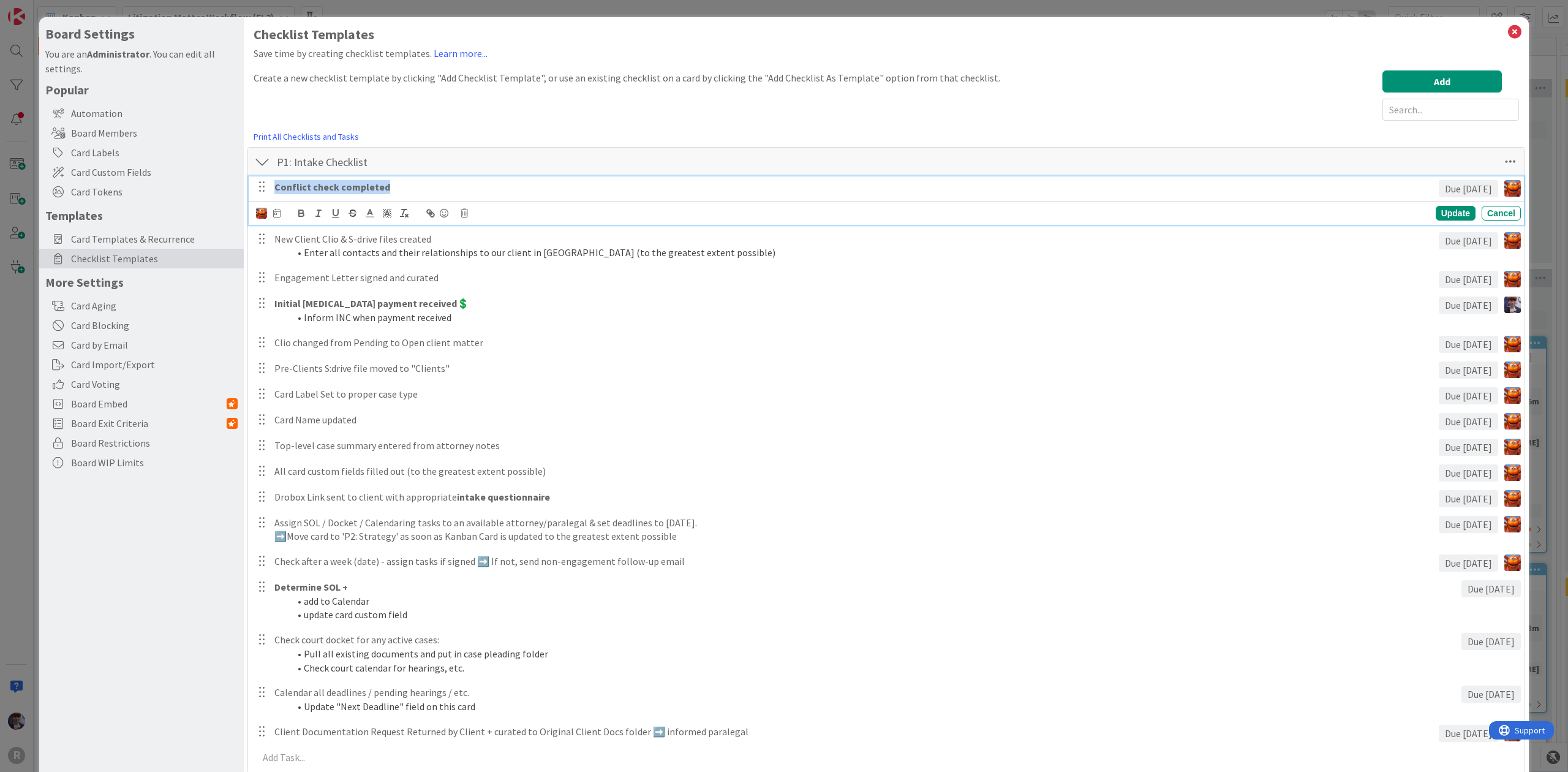
drag, startPoint x: 403, startPoint y: 192, endPoint x: 274, endPoint y: 192, distance: 129.0
click at [274, 192] on p "Conflict check completed" at bounding box center [854, 187] width 1160 height 14
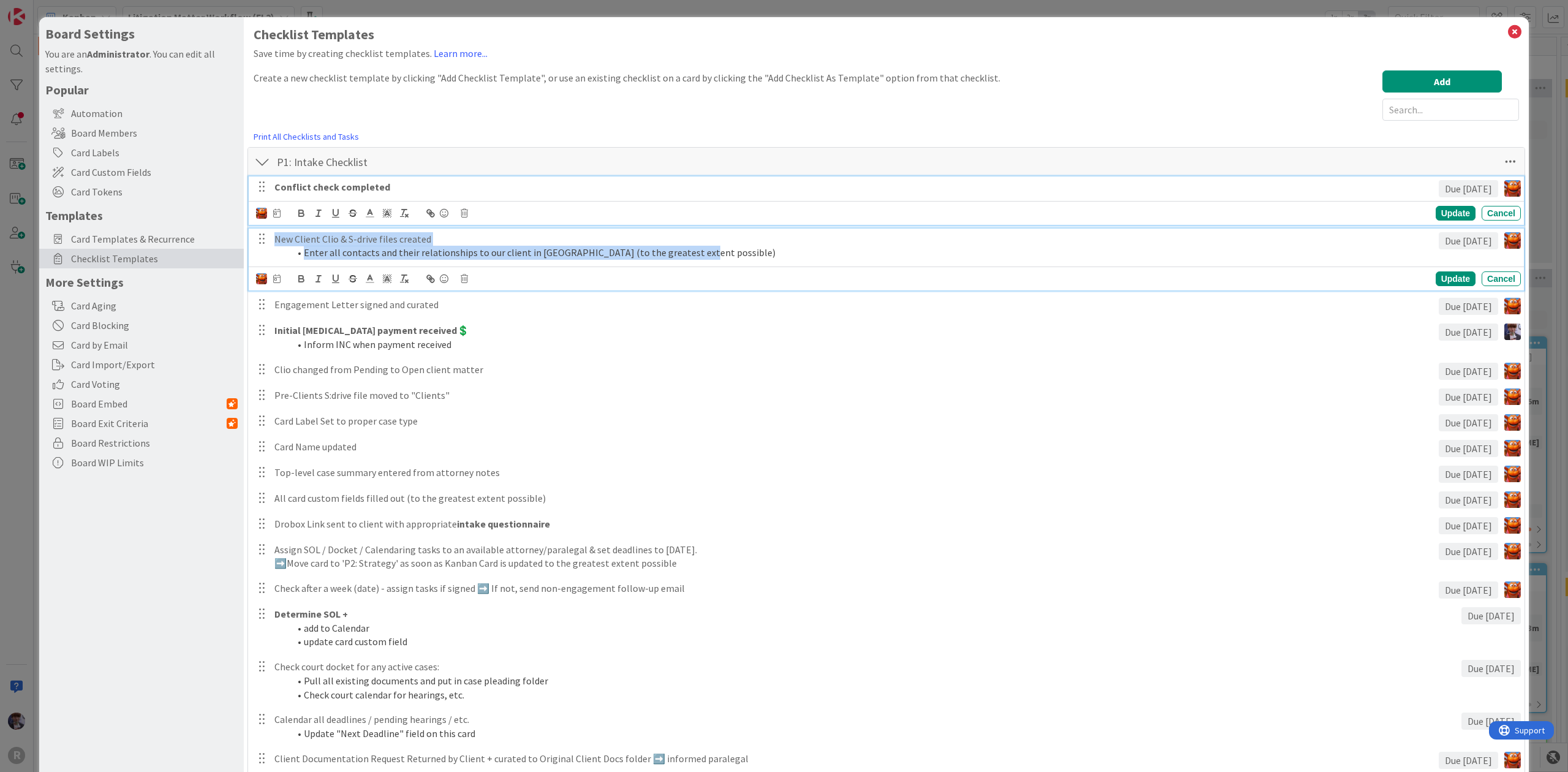
drag, startPoint x: 716, startPoint y: 253, endPoint x: 248, endPoint y: 230, distance: 468.6
click at [249, 230] on div "New Client Clio & S-drive files created Enter all contacts and their relationsh…" at bounding box center [886, 259] width 1275 height 62
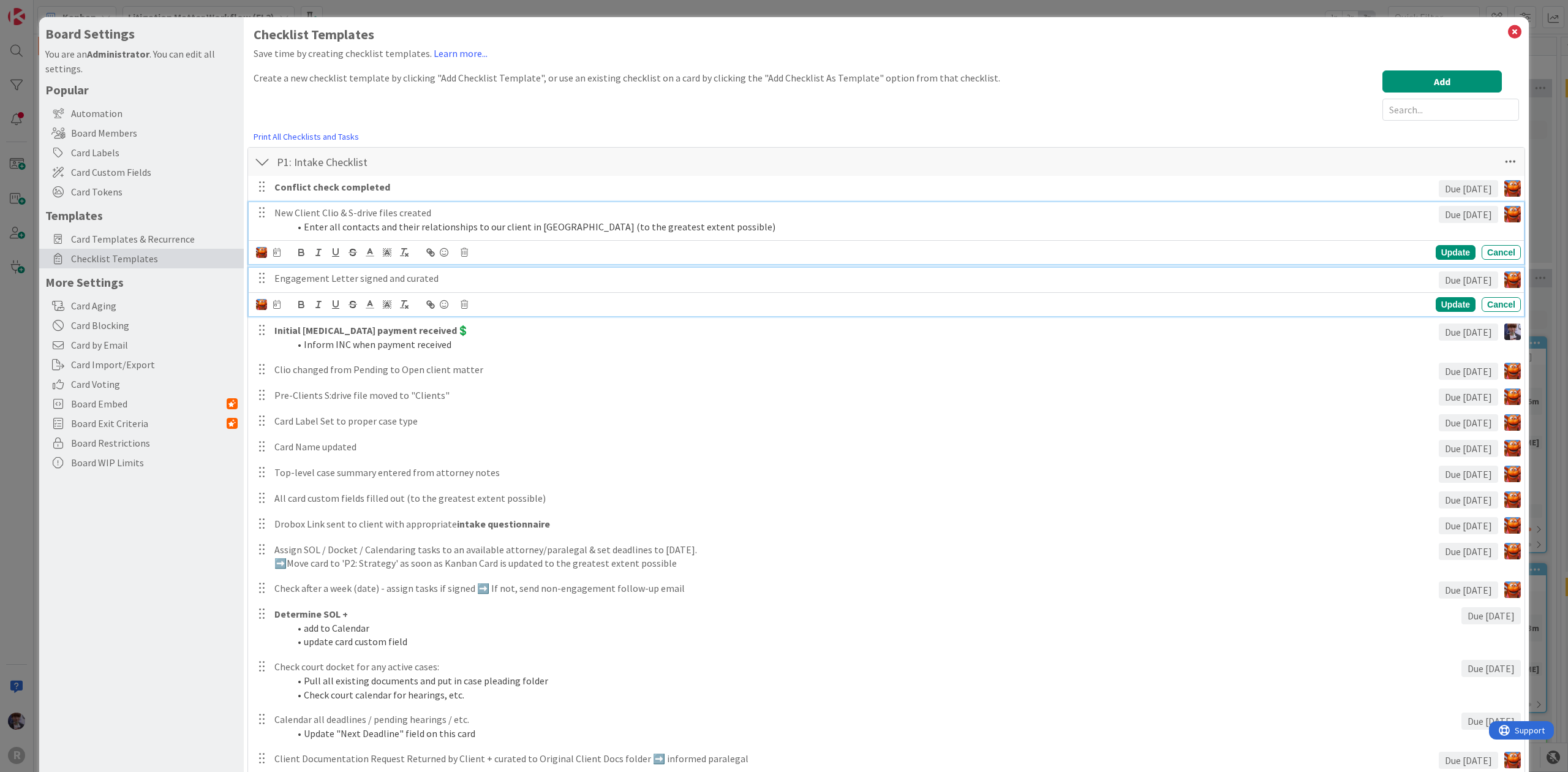
click at [346, 288] on div "Engagement Letter signed and curated" at bounding box center [854, 278] width 1169 height 22
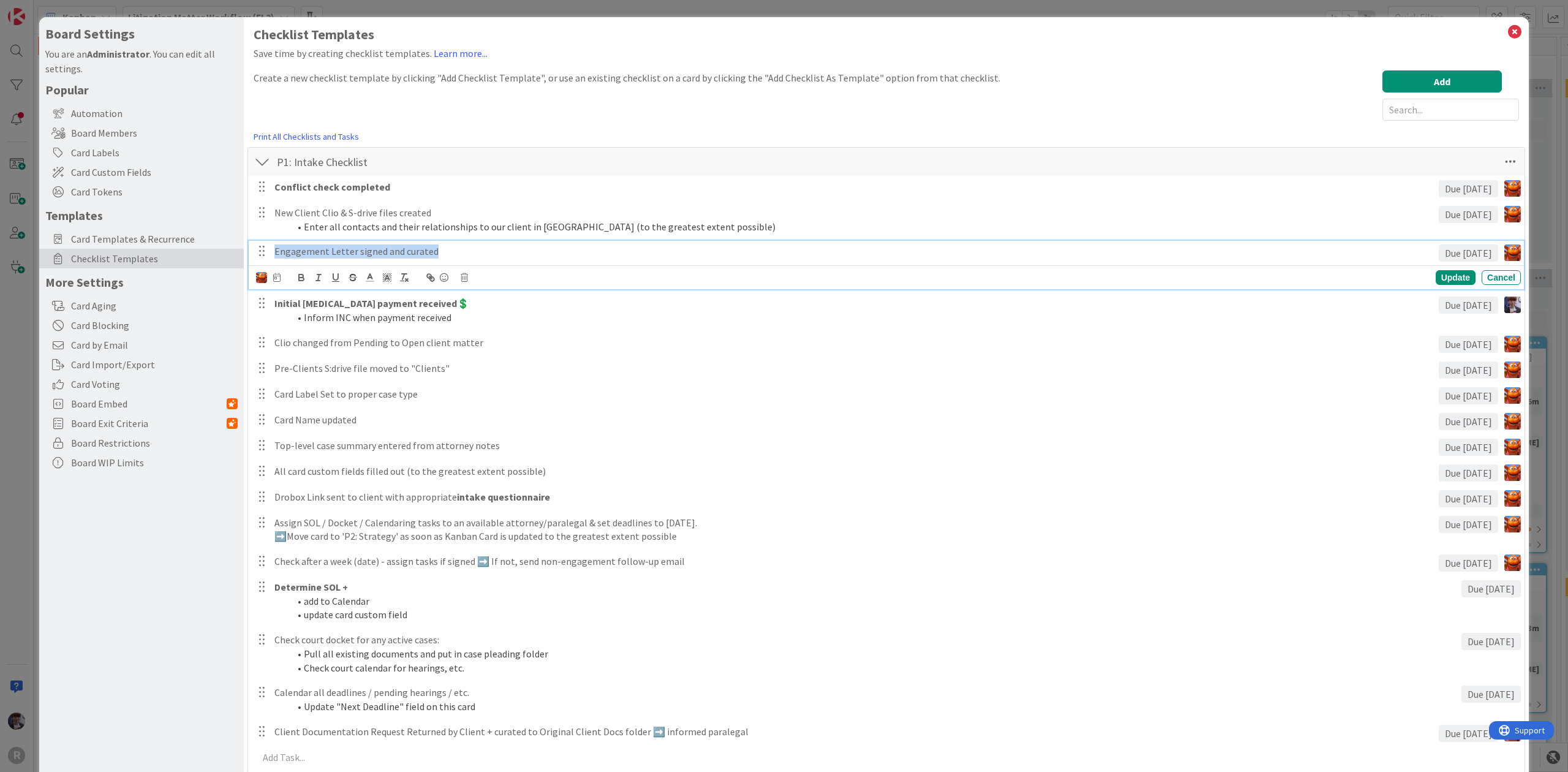
drag, startPoint x: 470, startPoint y: 263, endPoint x: 28, endPoint y: 290, distance: 442.8
click at [28, 290] on div "Board Settings You are an Administrator . You can edit all settings. Popular Au…" at bounding box center [784, 386] width 1568 height 772
drag, startPoint x: 478, startPoint y: 292, endPoint x: 253, endPoint y: 265, distance: 226.6
click at [255, 265] on div "Conflict check completed Due [DATE] Update Cancel New Client Clio & S-drive fil…" at bounding box center [886, 475] width 1264 height 598
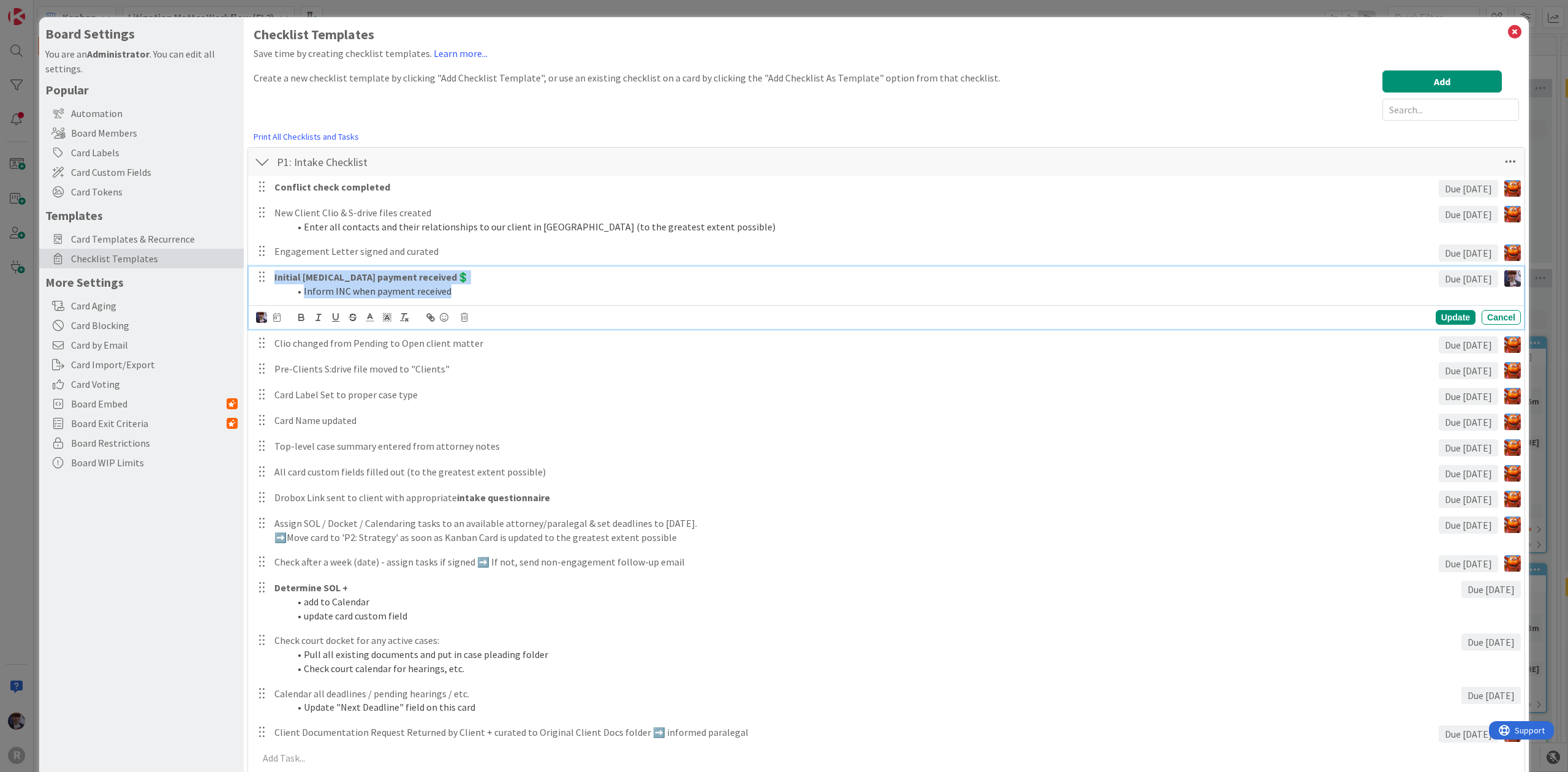
drag, startPoint x: 457, startPoint y: 292, endPoint x: 184, endPoint y: 270, distance: 273.9
click at [184, 270] on div "Board Settings You are an Administrator . You can edit all settings. Popular Au…" at bounding box center [784, 748] width 1490 height 1462
click at [417, 309] on div "Update Cancel" at bounding box center [888, 317] width 1265 height 18
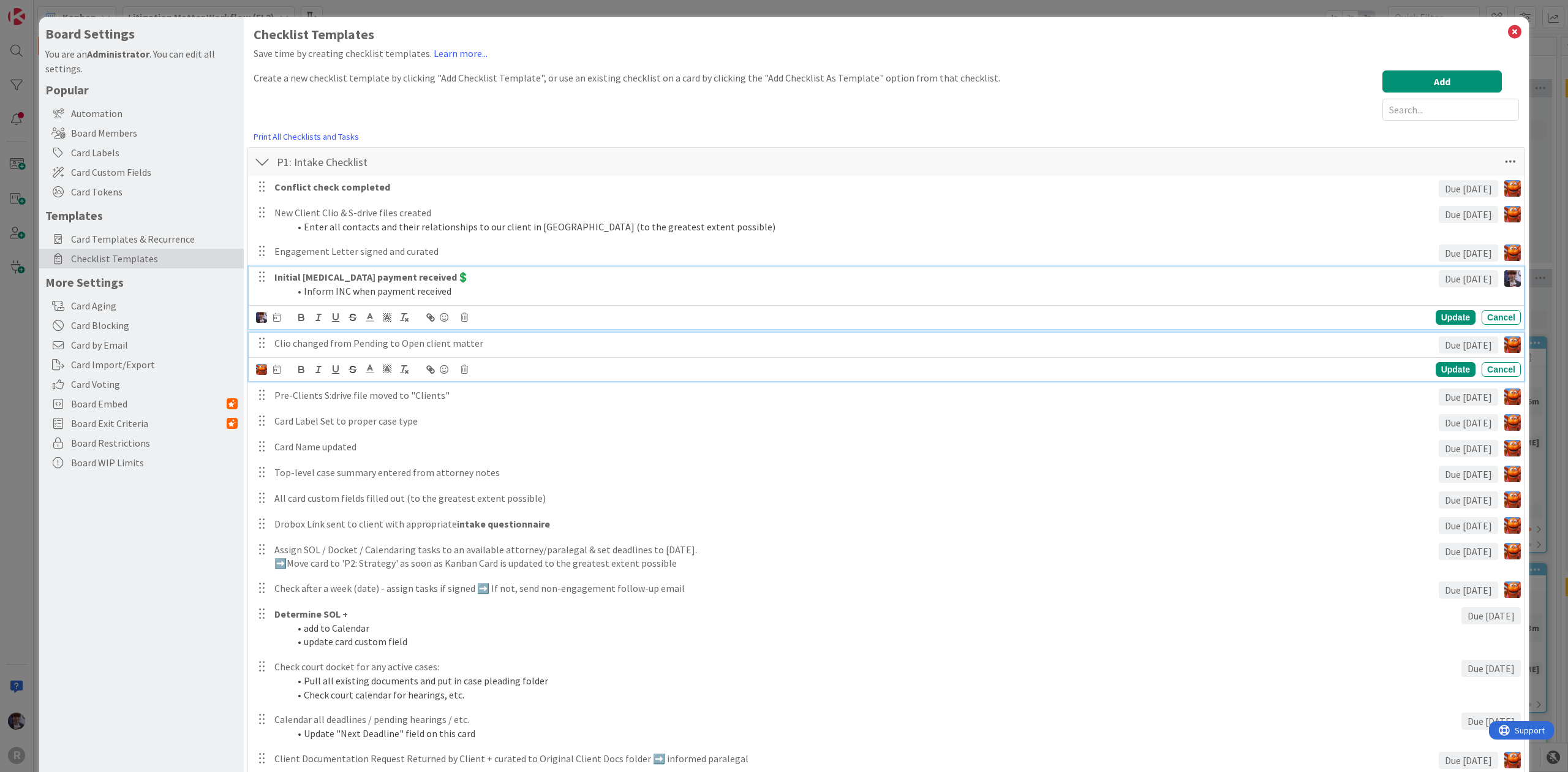
click at [457, 353] on div "Clio changed from Pending to Open client matter" at bounding box center [854, 344] width 1169 height 22
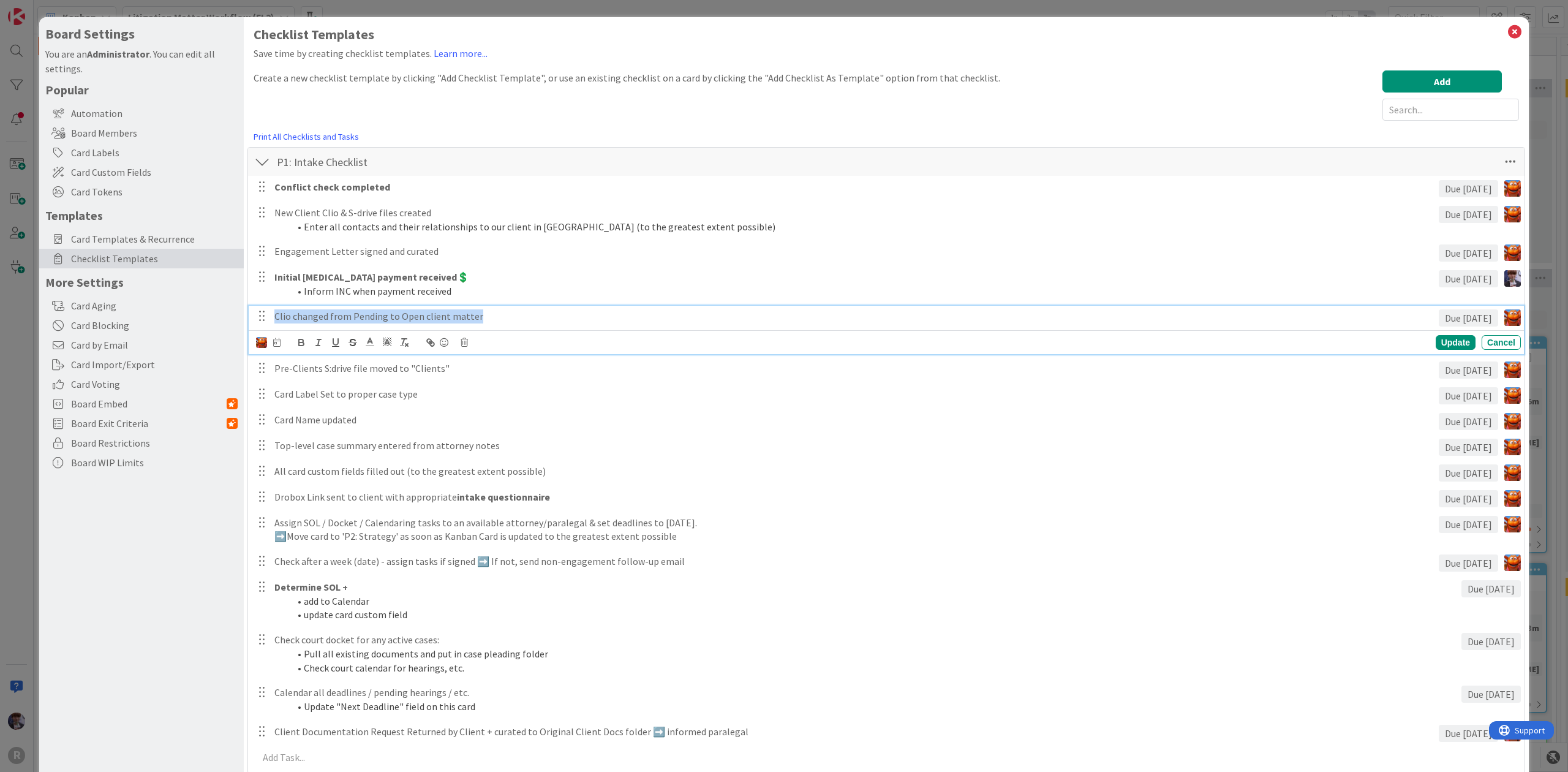
drag, startPoint x: 489, startPoint y: 321, endPoint x: -17, endPoint y: 312, distance: 506.1
click at [0, 312] on html "R Kanban Litigation Matter Workflow (FL2) 1x 2x 3x 0 New Card Creation Add Card…" at bounding box center [784, 386] width 1568 height 772
click at [393, 344] on span at bounding box center [388, 341] width 18 height 17
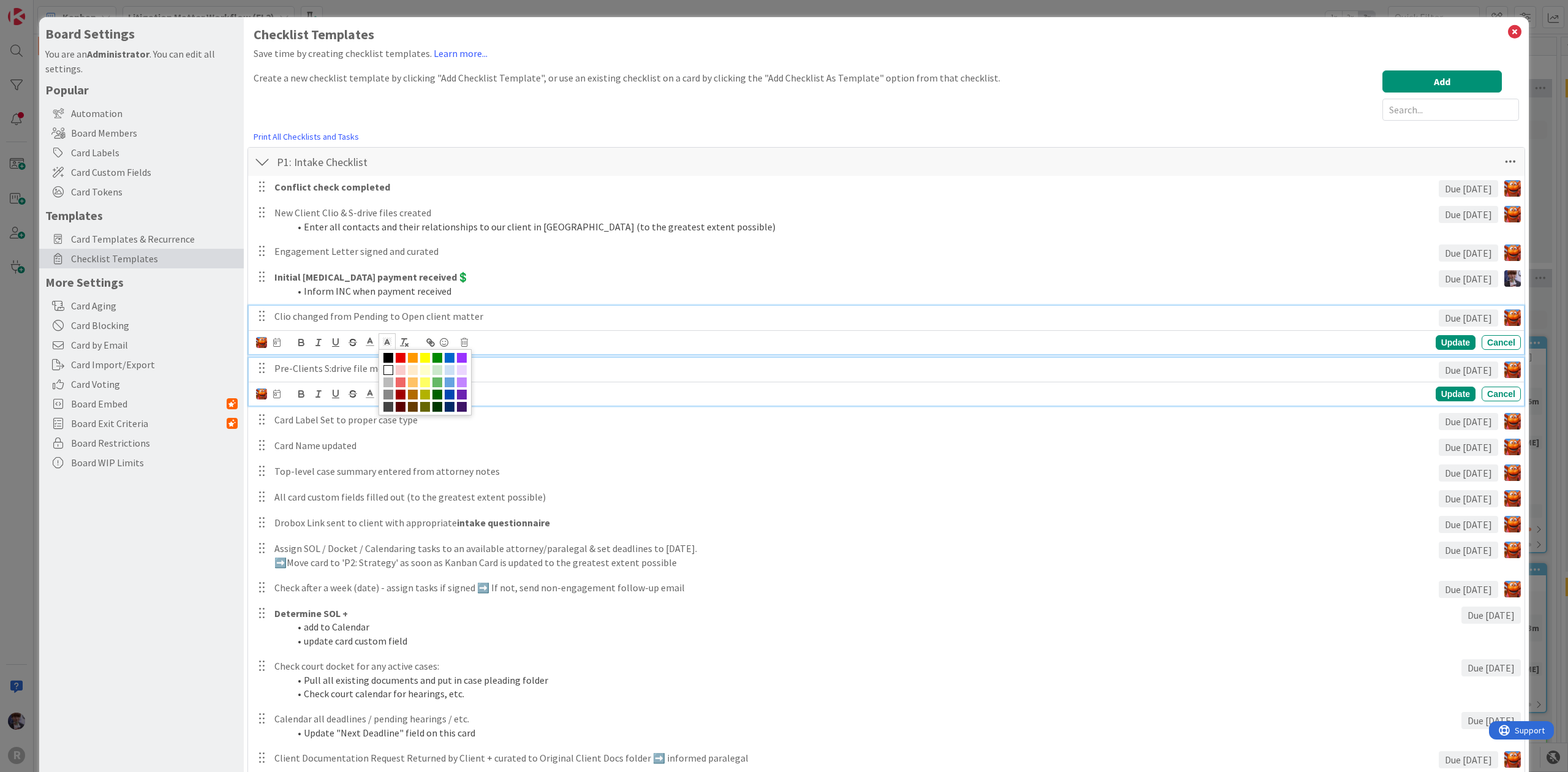
click at [336, 370] on p "Pre-Clients S:drive file moved to "Clients"" at bounding box center [854, 368] width 1160 height 14
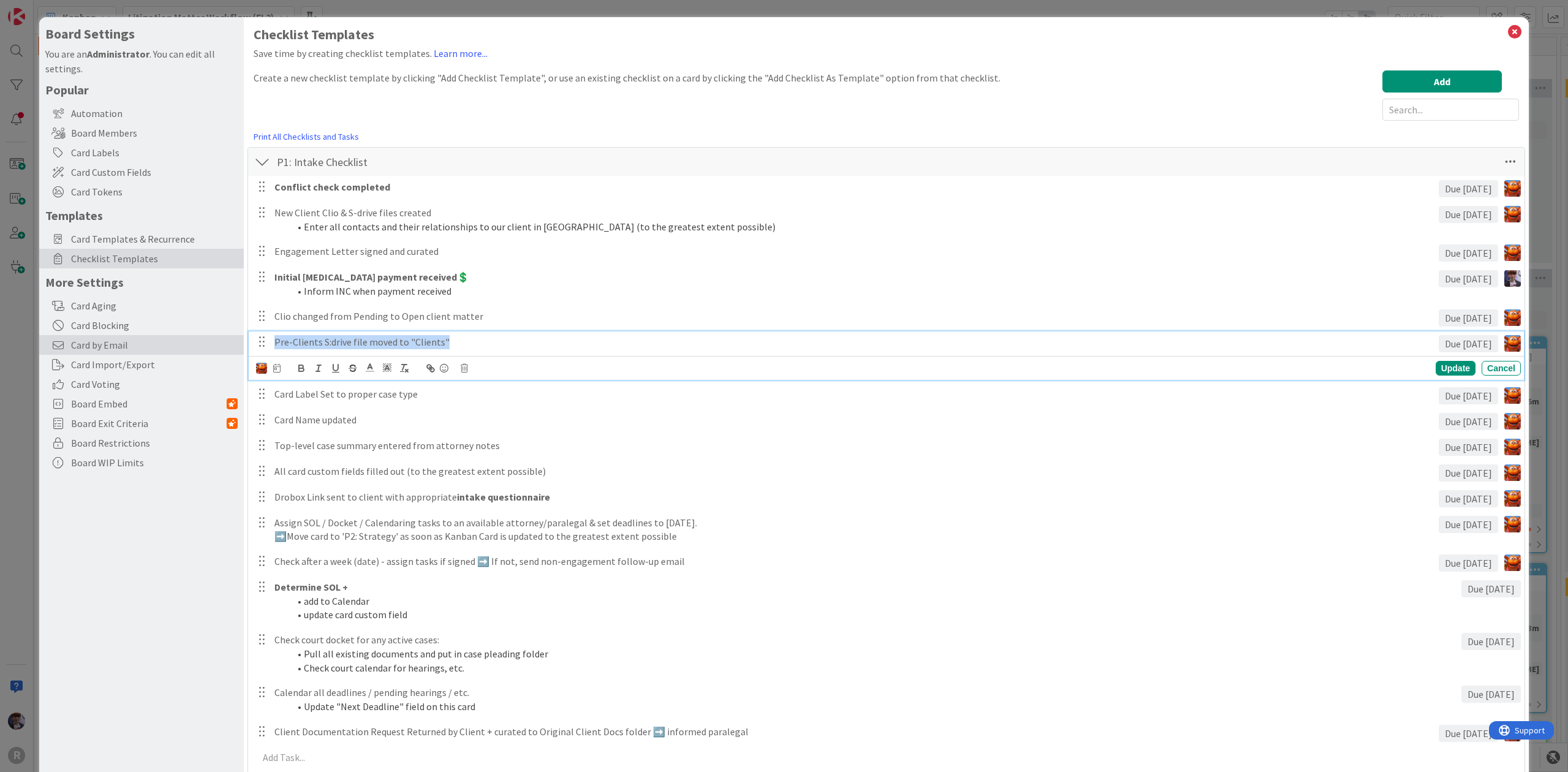
drag, startPoint x: 481, startPoint y: 341, endPoint x: 191, endPoint y: 343, distance: 290.0
click at [191, 343] on div "Board Settings You are an Administrator . You can edit all settings. Popular Au…" at bounding box center [784, 748] width 1490 height 1462
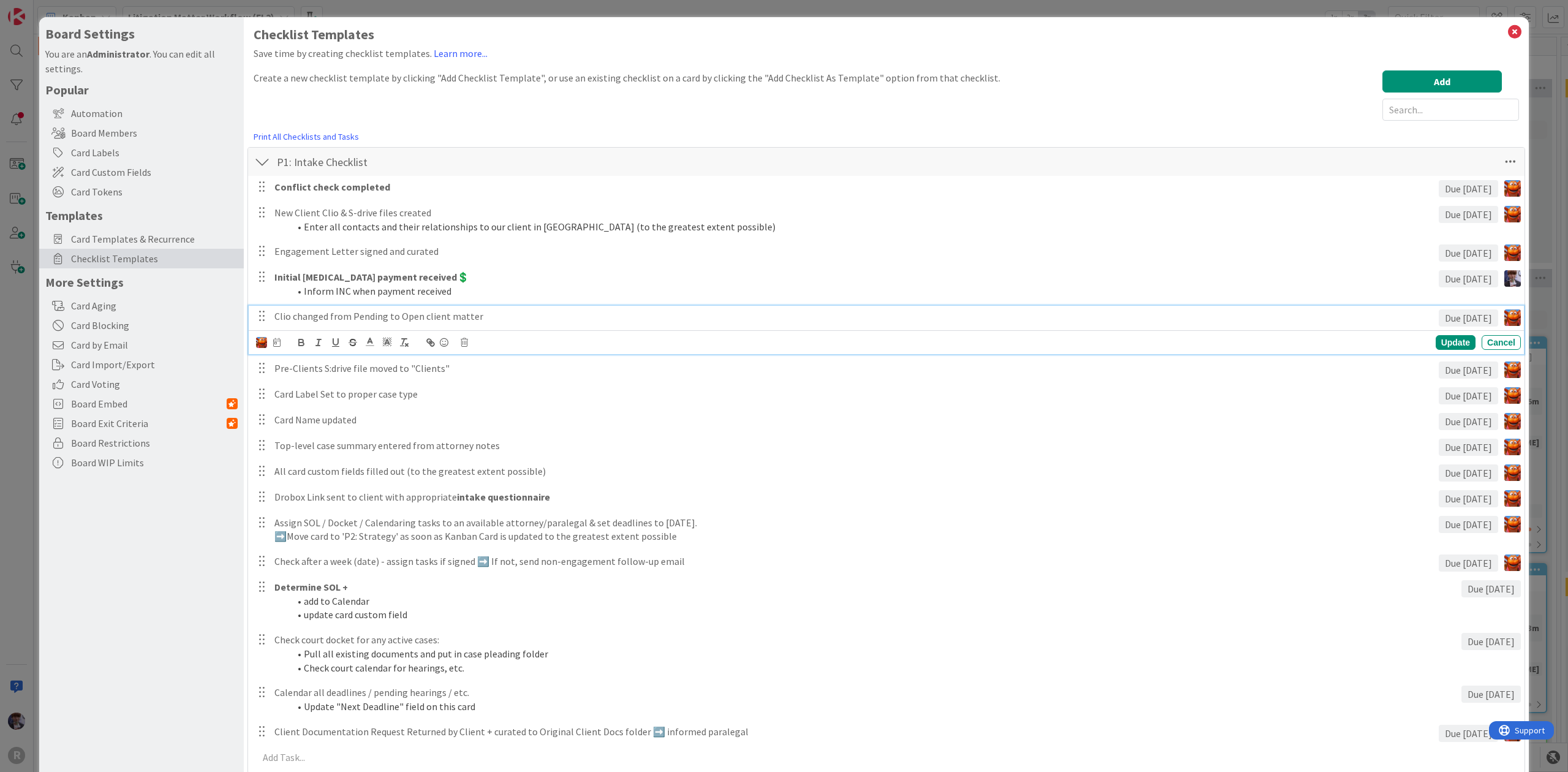
click at [497, 319] on p "Clio changed from Pending to Open client matter" at bounding box center [854, 316] width 1160 height 14
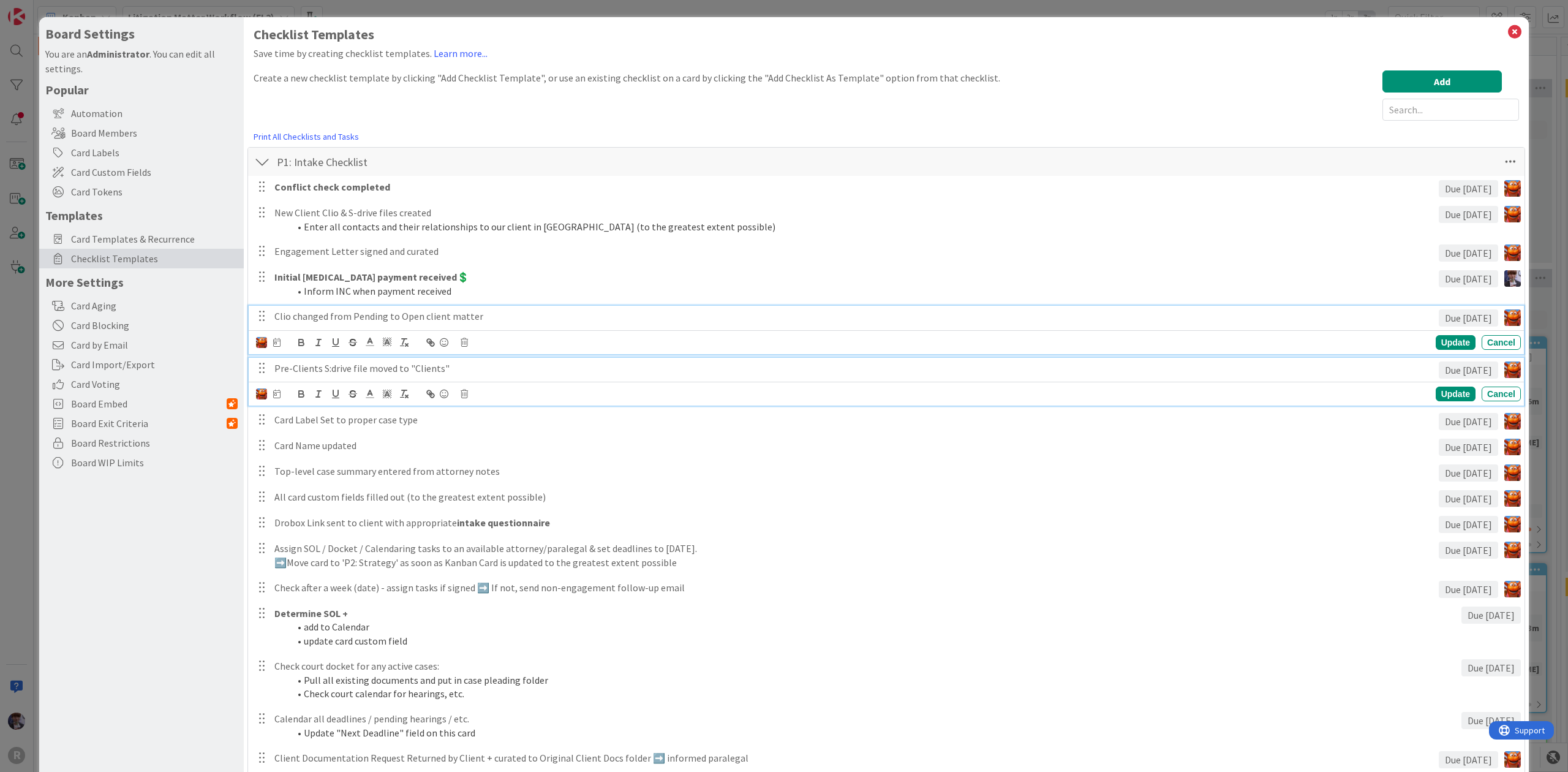
drag, startPoint x: 374, startPoint y: 363, endPoint x: 376, endPoint y: 372, distance: 9.2
click at [374, 363] on p "Pre-Clients S:drive file moved to "Clients"" at bounding box center [854, 368] width 1160 height 14
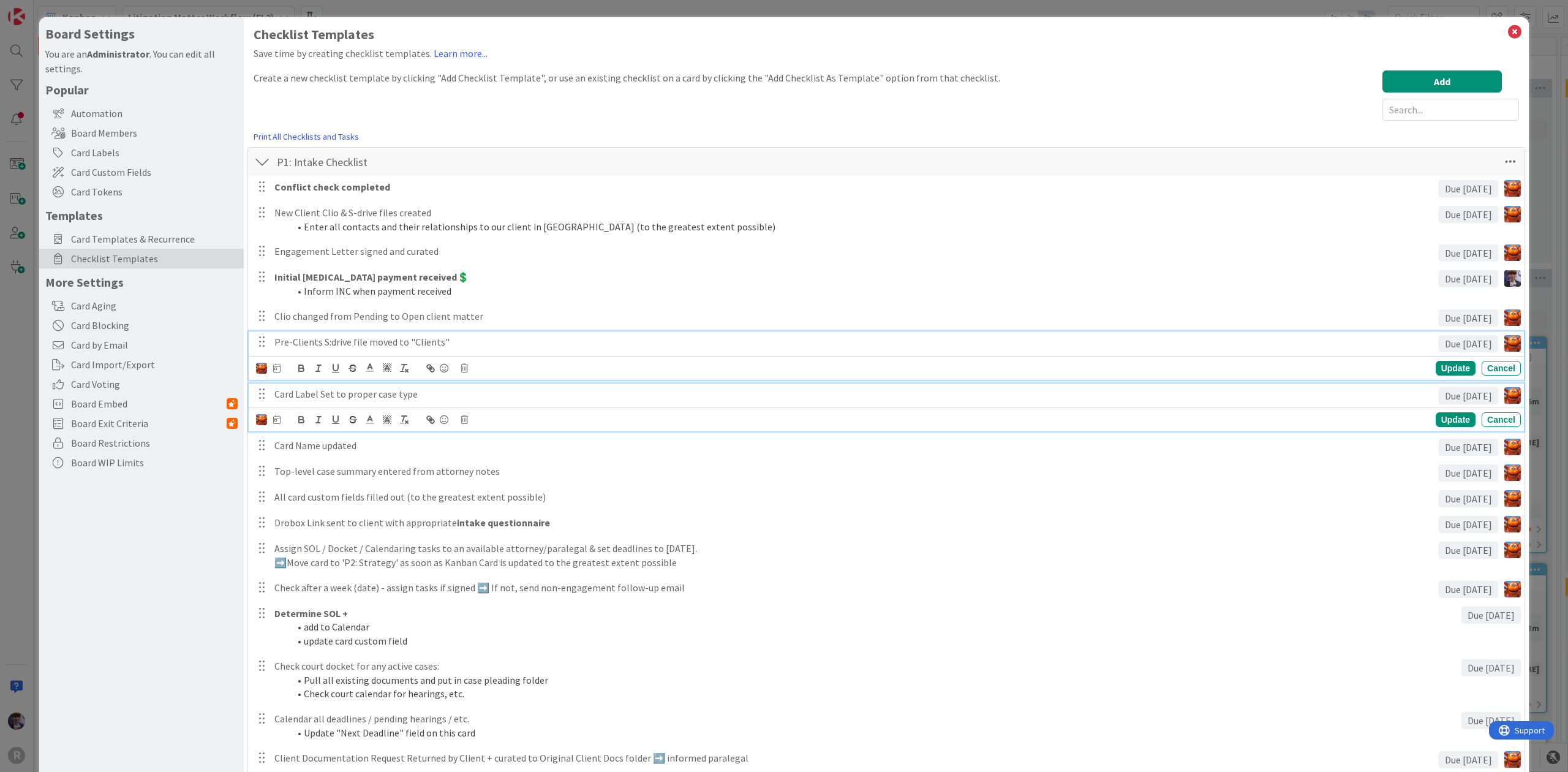
click at [383, 394] on p "Card Label Set to proper case type" at bounding box center [854, 394] width 1160 height 14
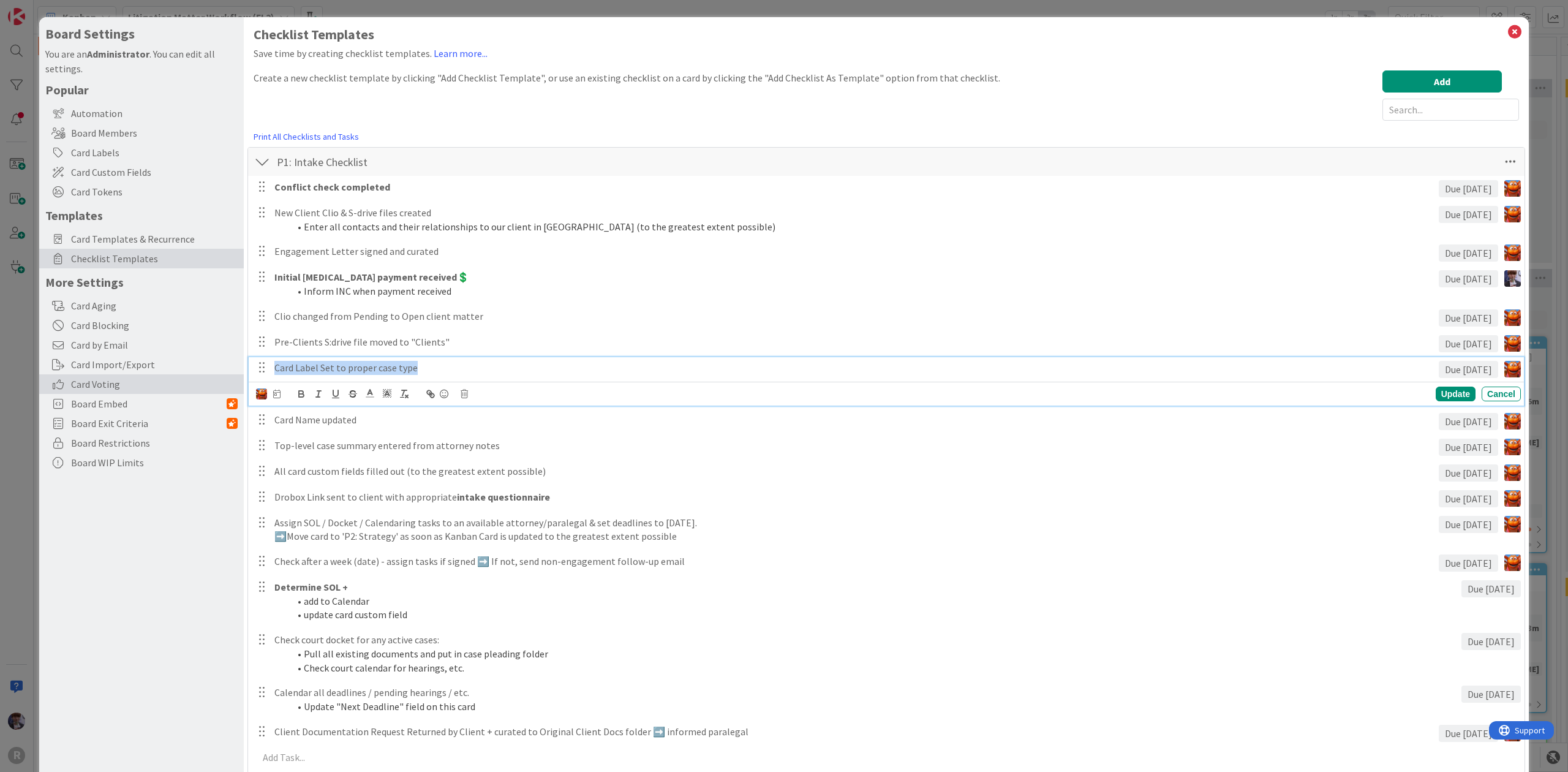
drag, startPoint x: 428, startPoint y: 373, endPoint x: 209, endPoint y: 384, distance: 219.3
click at [209, 384] on div "Board Settings You are an Administrator . You can edit all settings. Popular Au…" at bounding box center [784, 748] width 1490 height 1462
click at [356, 394] on icon "button" at bounding box center [353, 394] width 11 height 11
click at [350, 394] on line "button" at bounding box center [354, 394] width 8 height 1
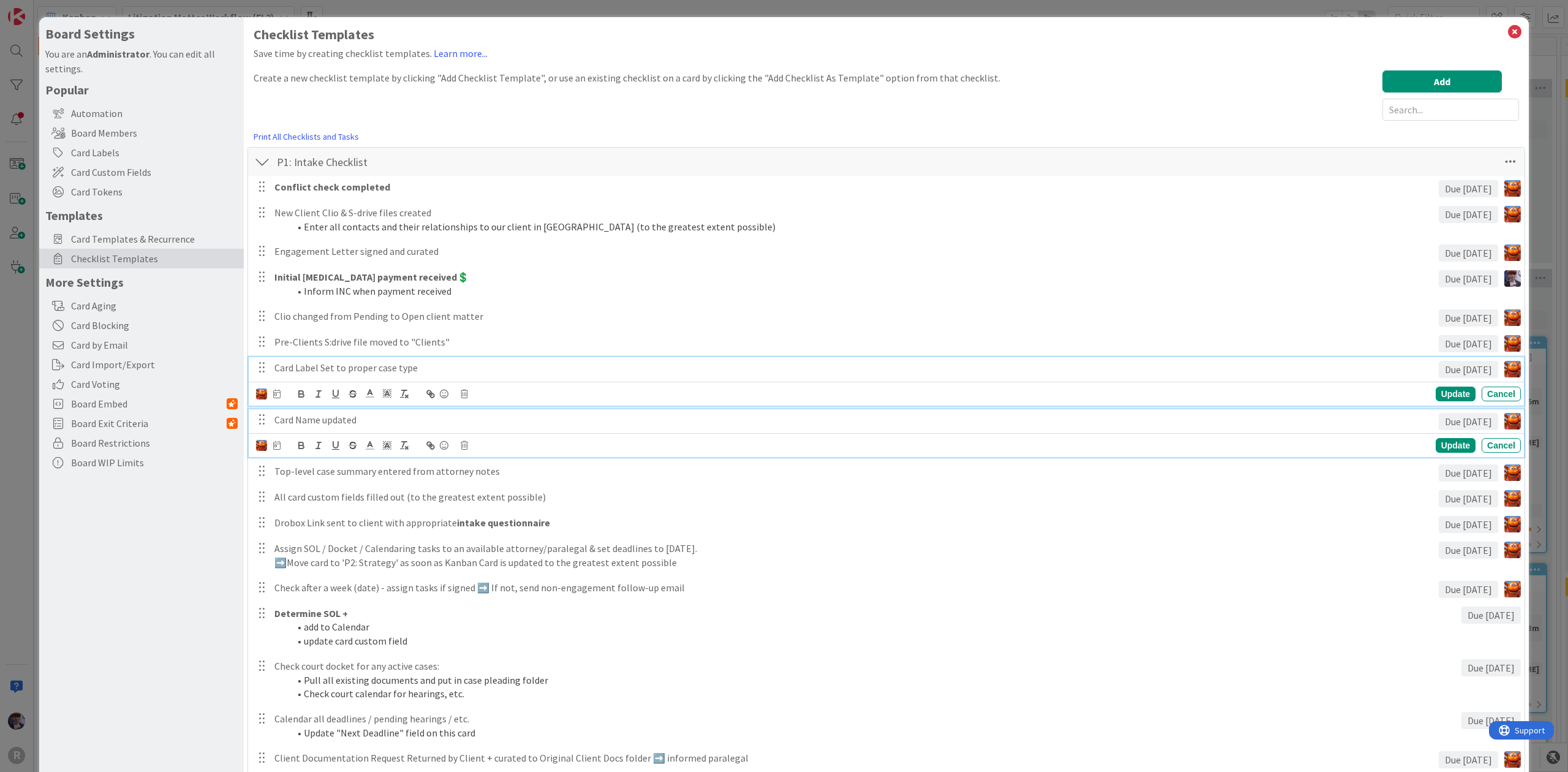
click at [361, 418] on p "Card Name updated" at bounding box center [854, 420] width 1160 height 14
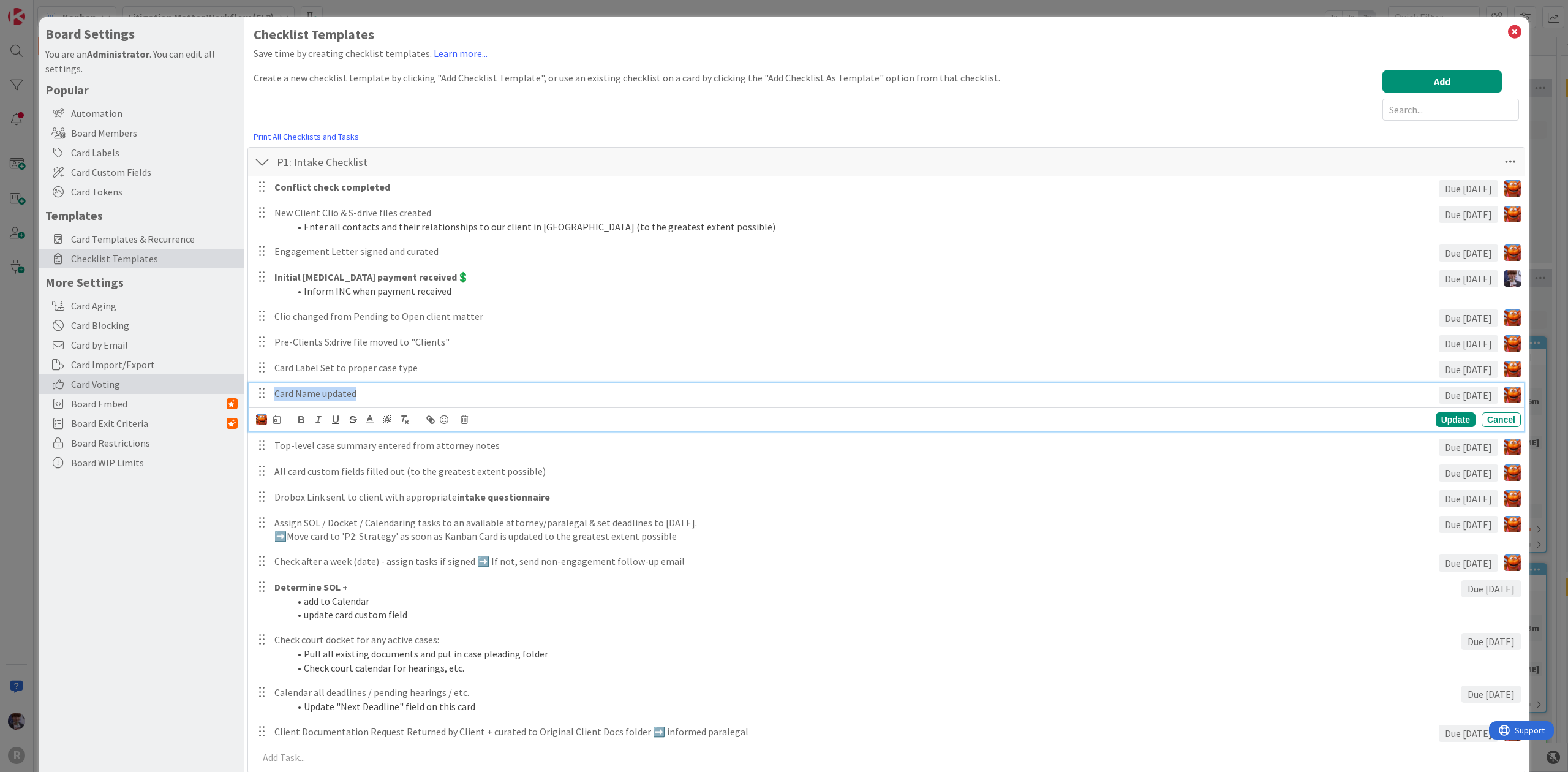
drag, startPoint x: 405, startPoint y: 393, endPoint x: 111, endPoint y: 376, distance: 294.5
click at [111, 376] on div "Board Settings You are an Administrator . You can edit all settings. Popular Au…" at bounding box center [784, 748] width 1490 height 1462
click at [346, 412] on button "button" at bounding box center [354, 419] width 18 height 15
click at [352, 415] on icon "button" at bounding box center [353, 419] width 11 height 11
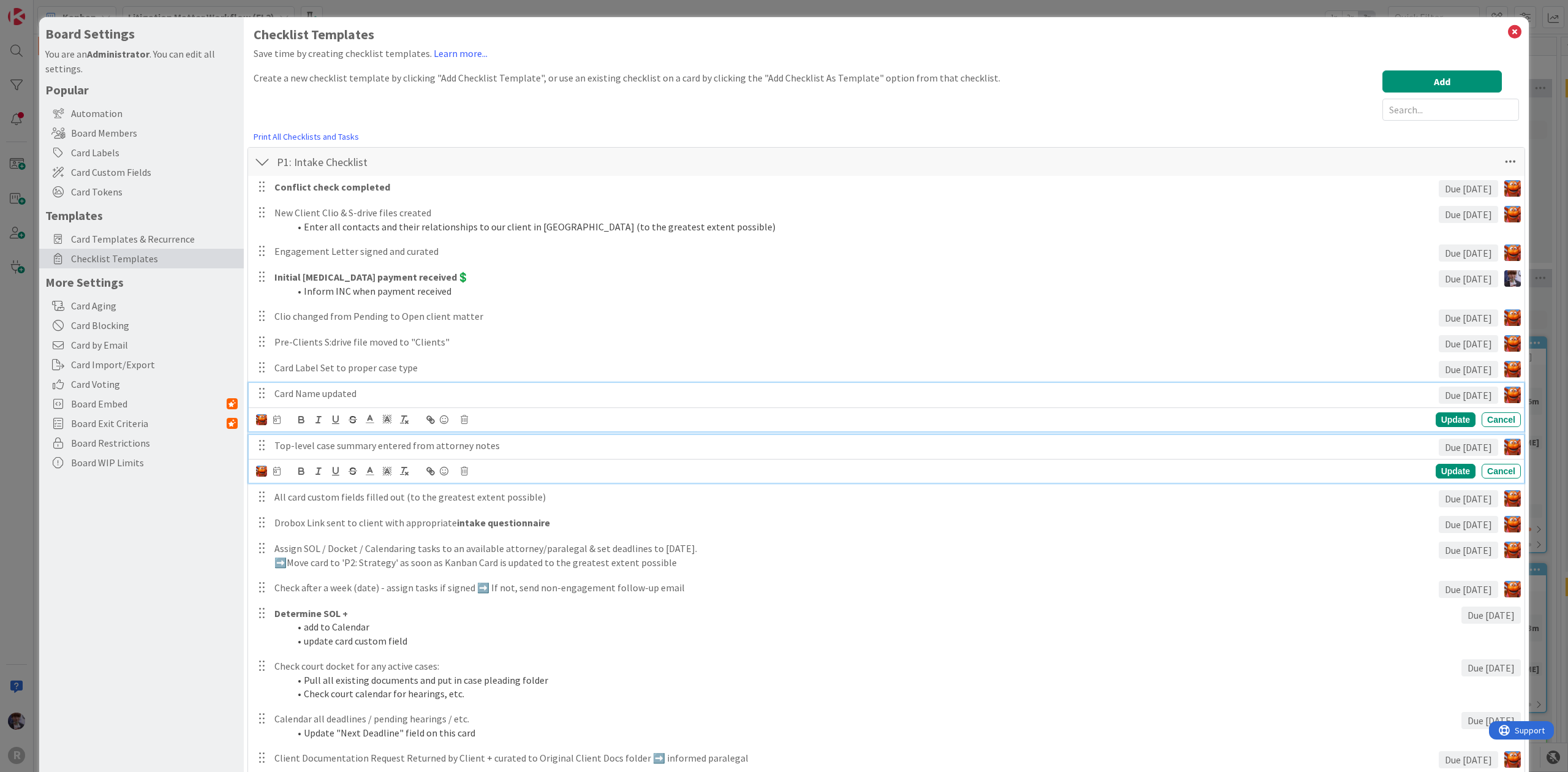
click at [388, 449] on p "Top-level case summary entered from attorney notes" at bounding box center [854, 446] width 1160 height 14
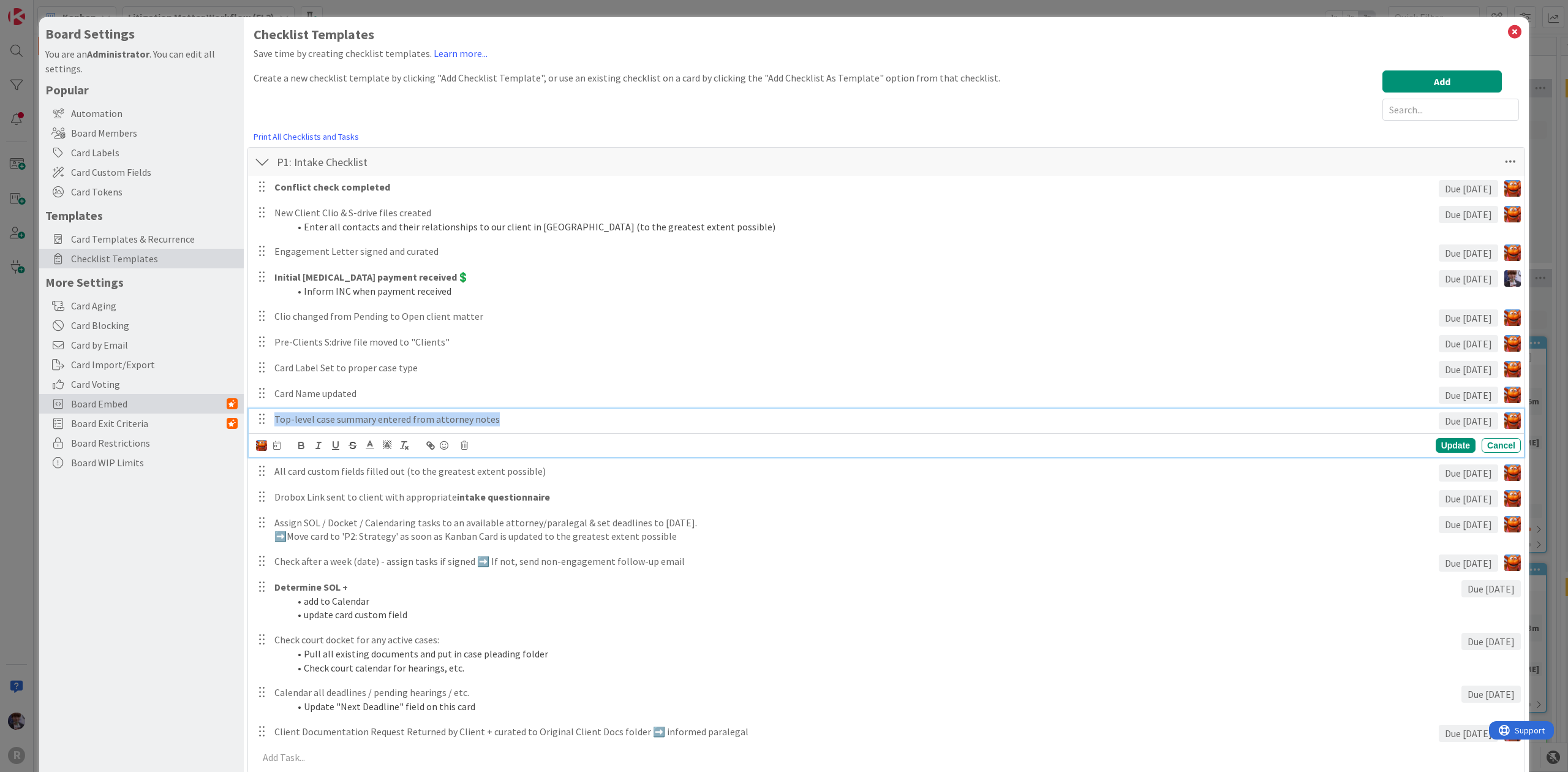
drag, startPoint x: 535, startPoint y: 421, endPoint x: 47, endPoint y: 401, distance: 488.4
click at [47, 401] on div "Board Settings You are an Administrator . You can edit all settings. Popular Au…" at bounding box center [784, 748] width 1490 height 1462
click at [371, 451] on icon at bounding box center [369, 444] width 11 height 11
click at [377, 423] on p "Top-level case summary entered from attorney notes" at bounding box center [854, 419] width 1160 height 14
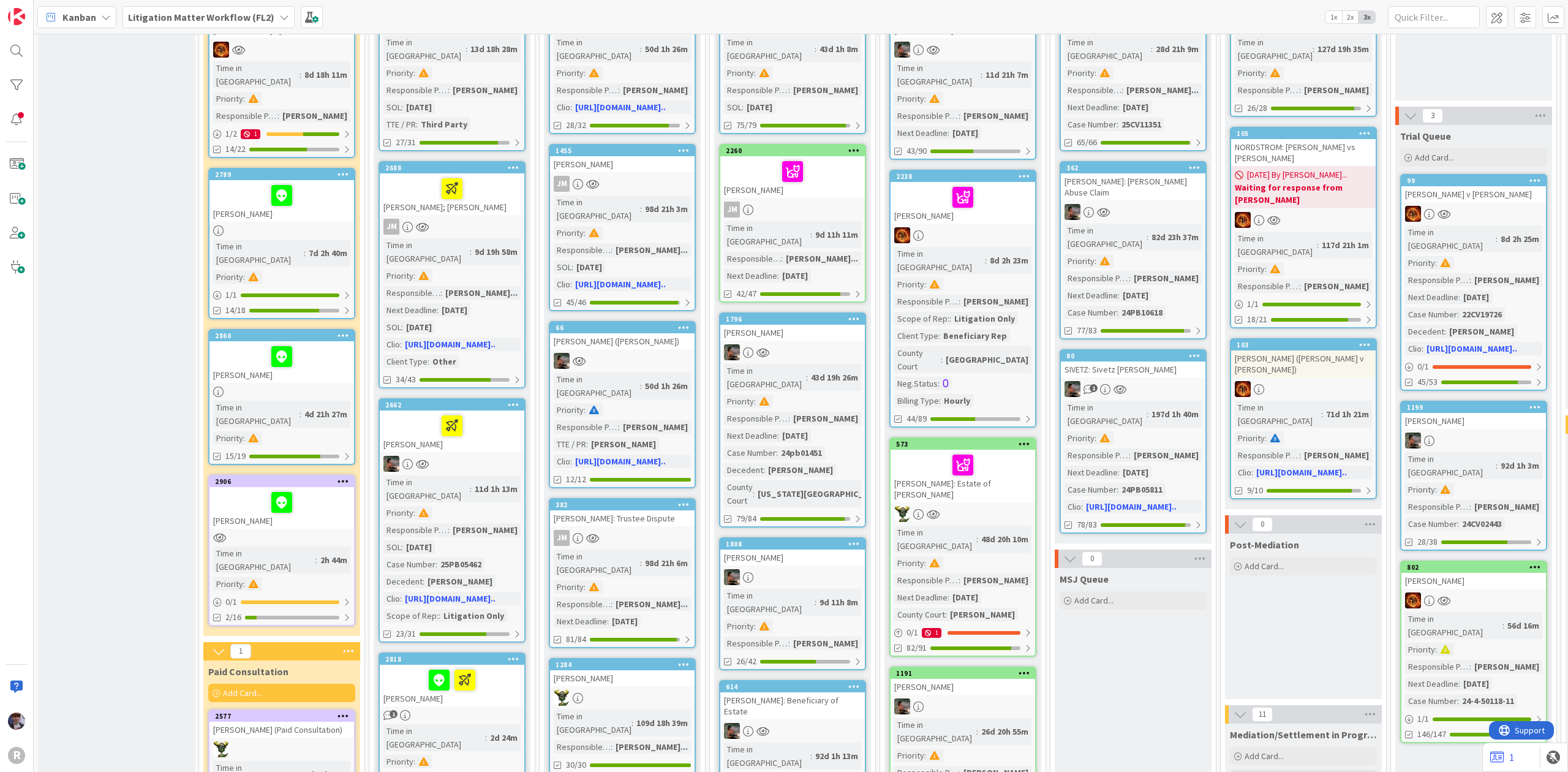
scroll to position [245, 0]
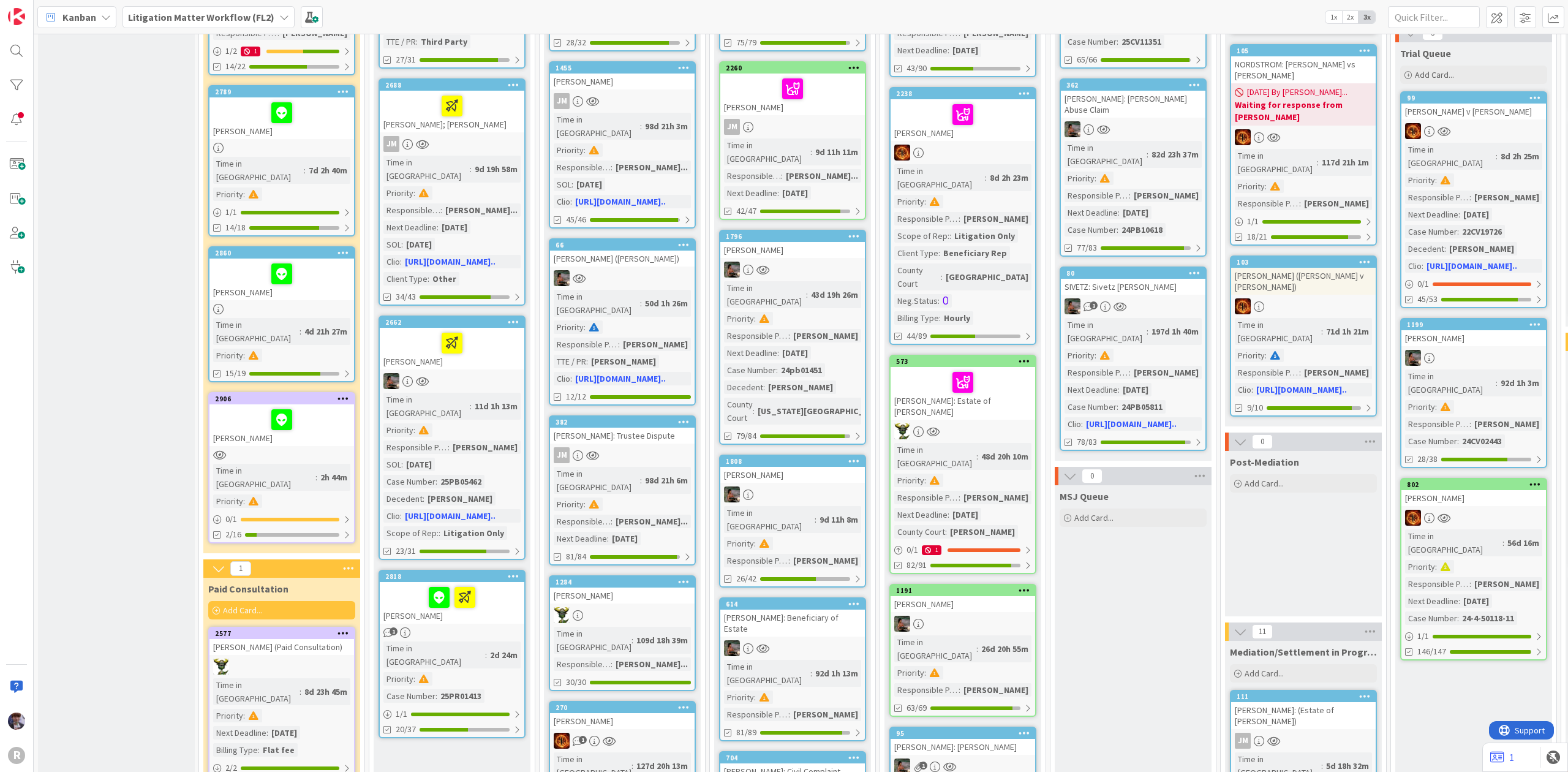
click at [295, 405] on div "[PERSON_NAME]" at bounding box center [282, 425] width 145 height 42
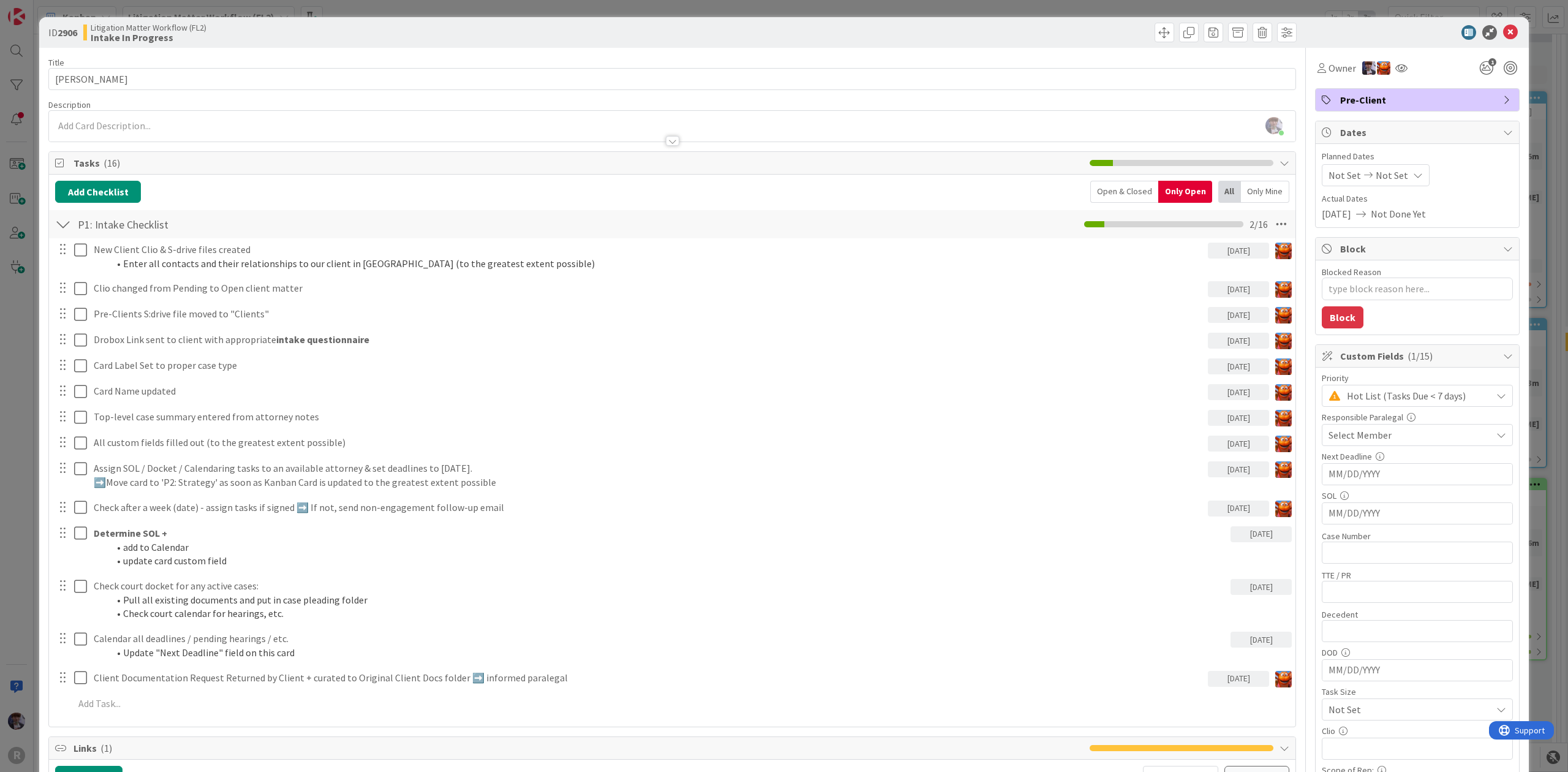
click at [1121, 191] on div "Open & Closed" at bounding box center [1123, 192] width 68 height 23
type textarea "x"
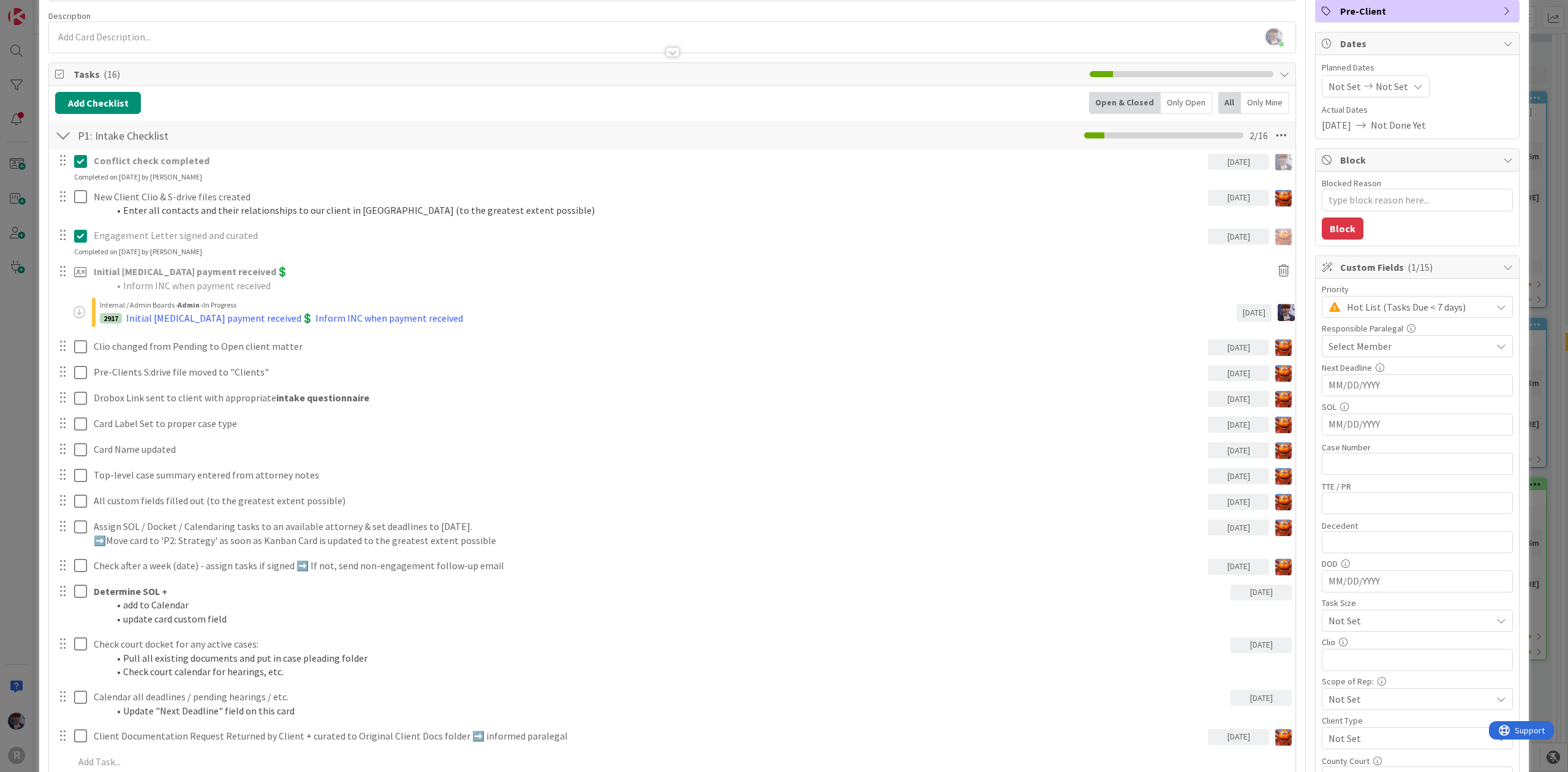
scroll to position [81, 0]
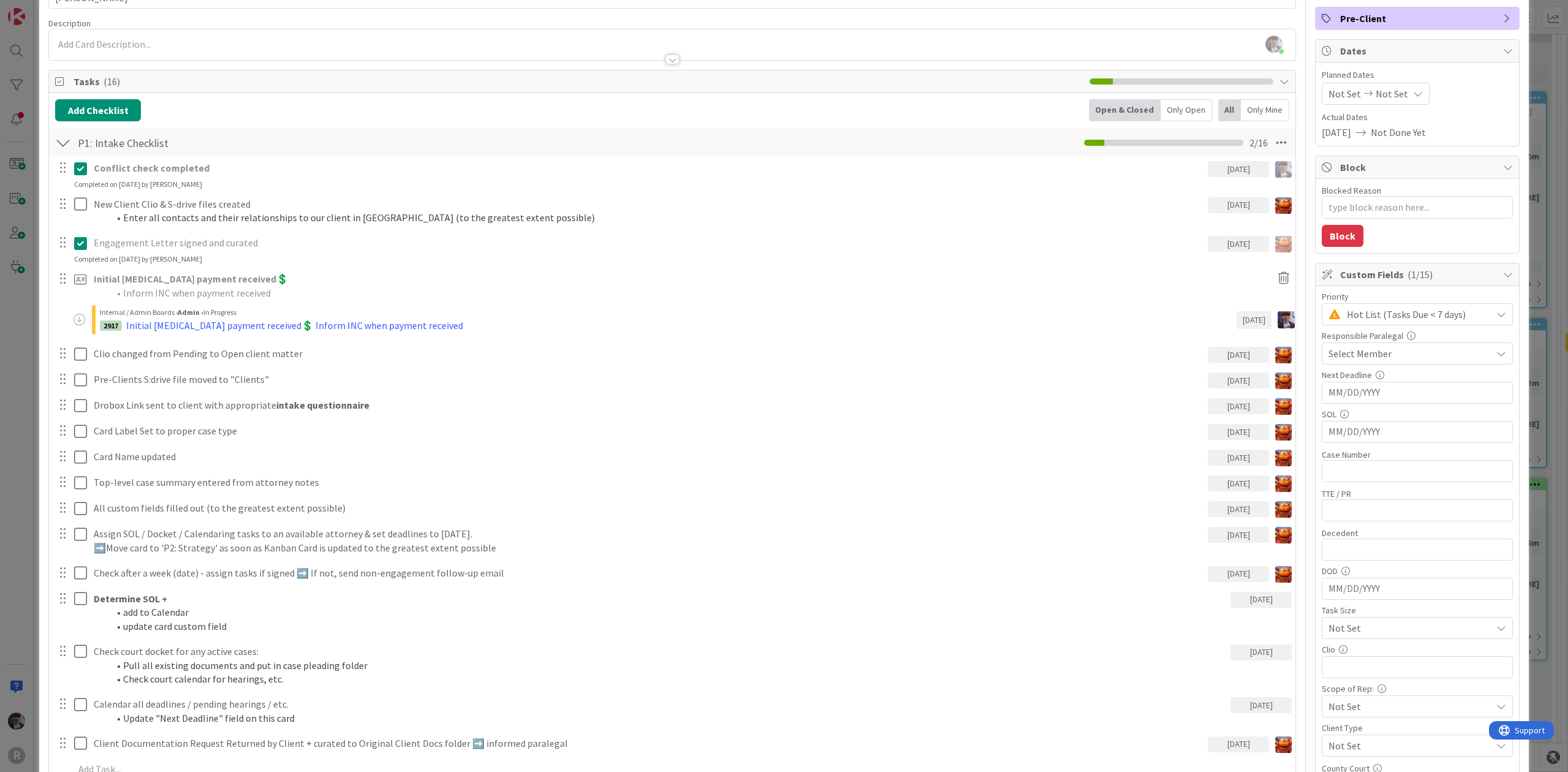
click at [1161, 111] on div "Only Open" at bounding box center [1186, 110] width 52 height 23
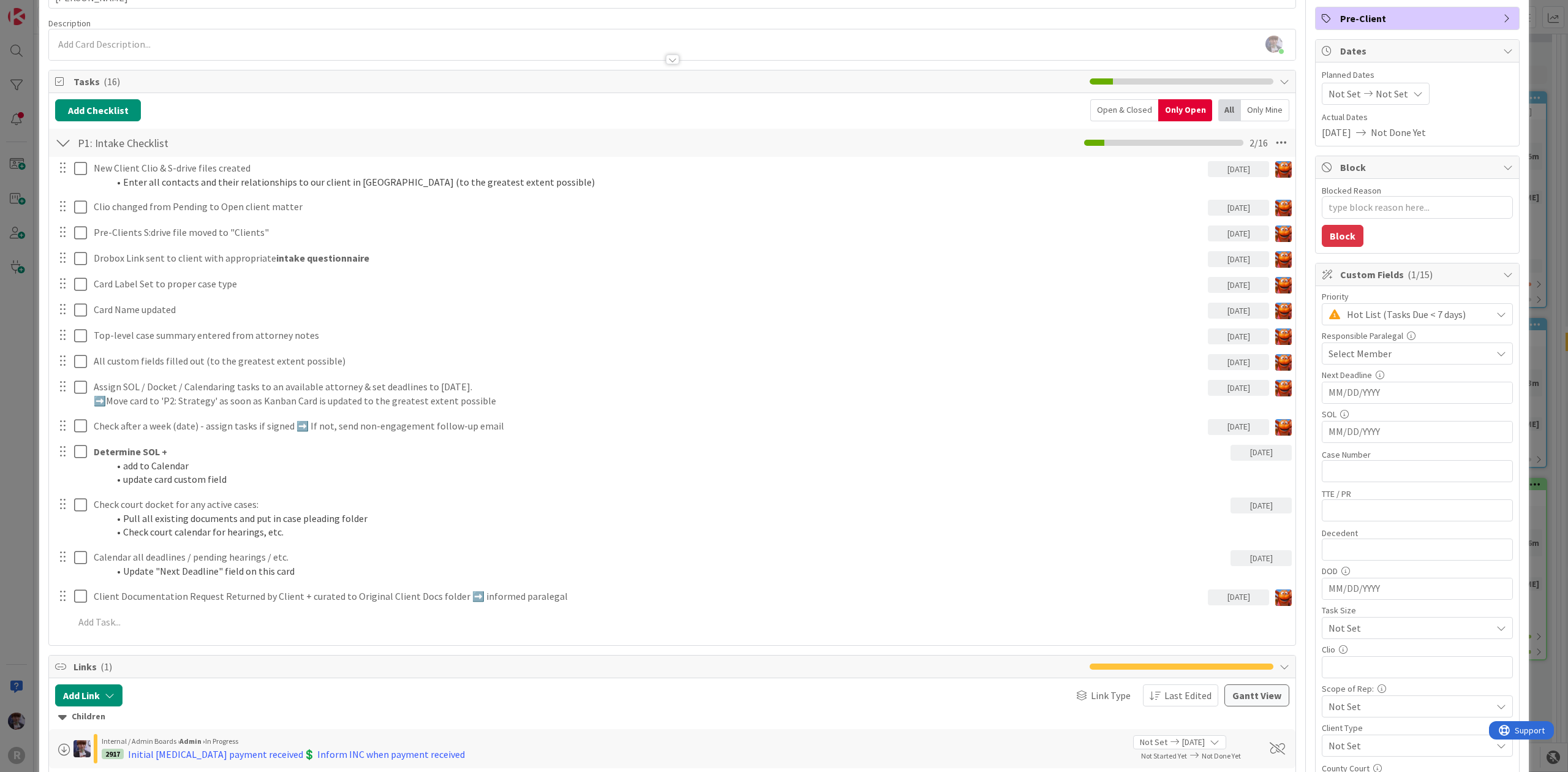
click at [1126, 106] on div "Open & Closed" at bounding box center [1123, 110] width 68 height 23
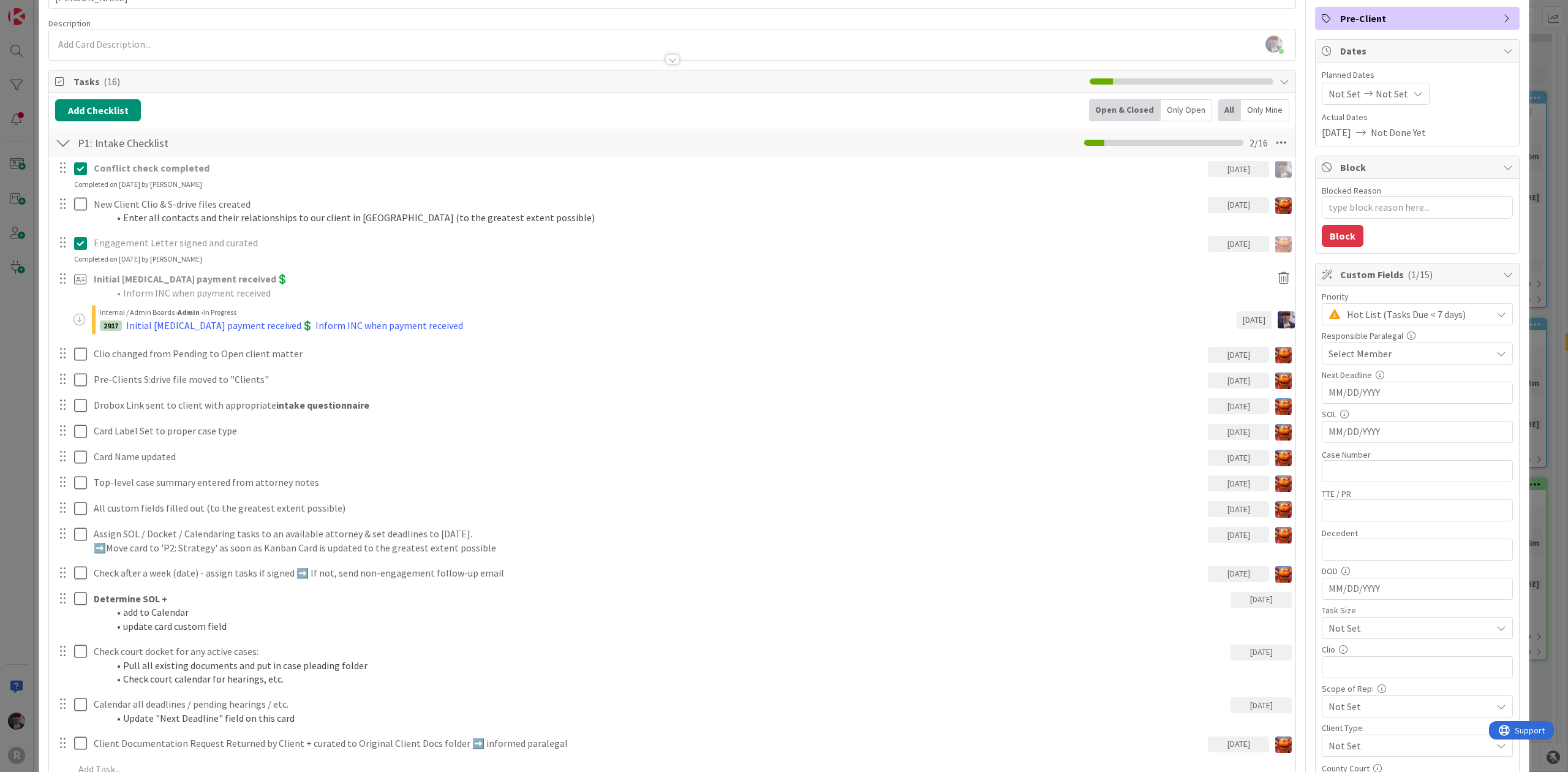
scroll to position [245, 0]
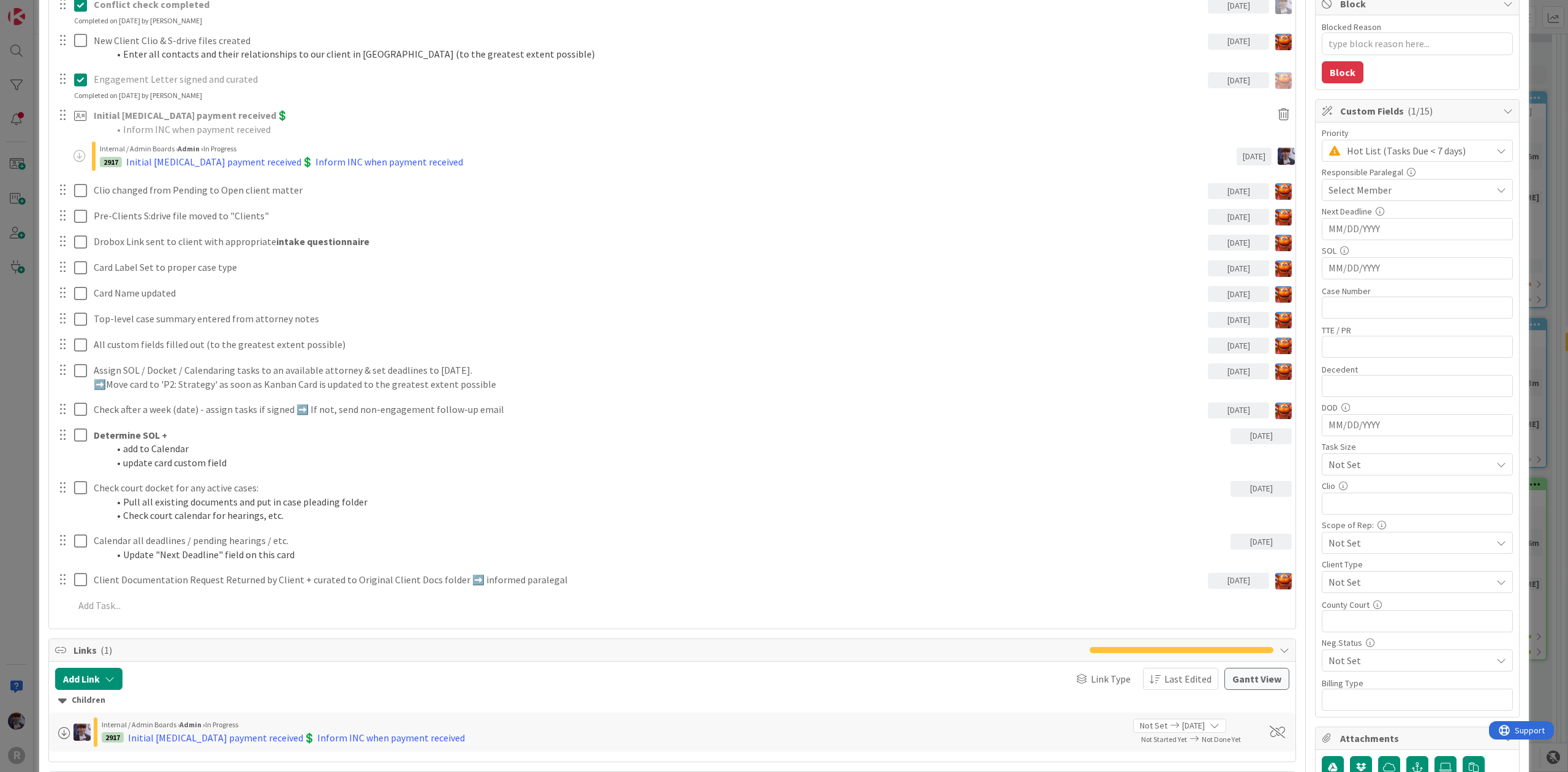
click at [5, 349] on div "ID 2906 Litigation Matter Workflow (FL2) Intake In Progress Title 13 / 128 LEWI…" at bounding box center [784, 386] width 1568 height 772
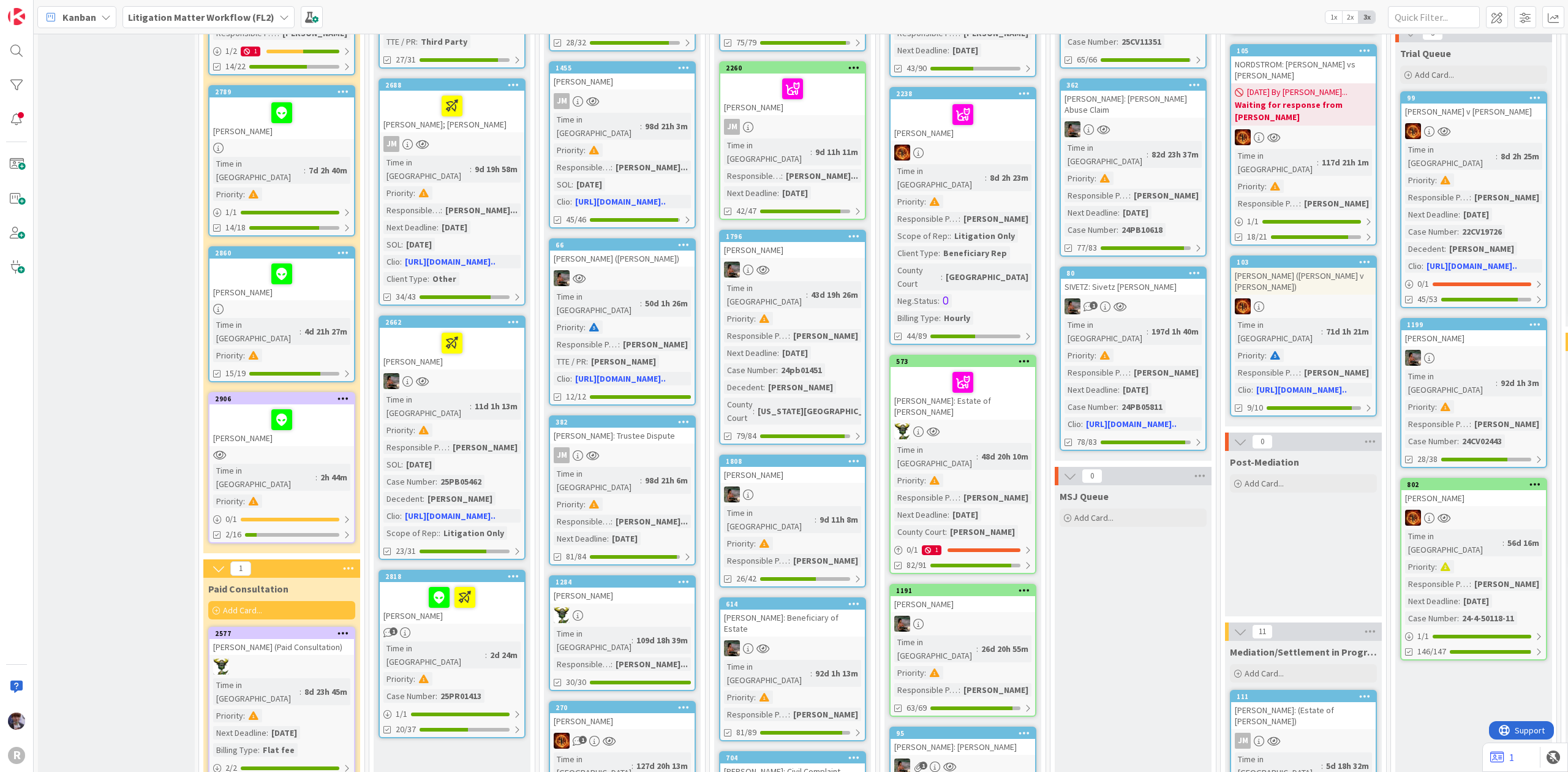
click at [241, 11] on b "Litigation Matter Workflow (FL2)" at bounding box center [201, 17] width 146 height 13
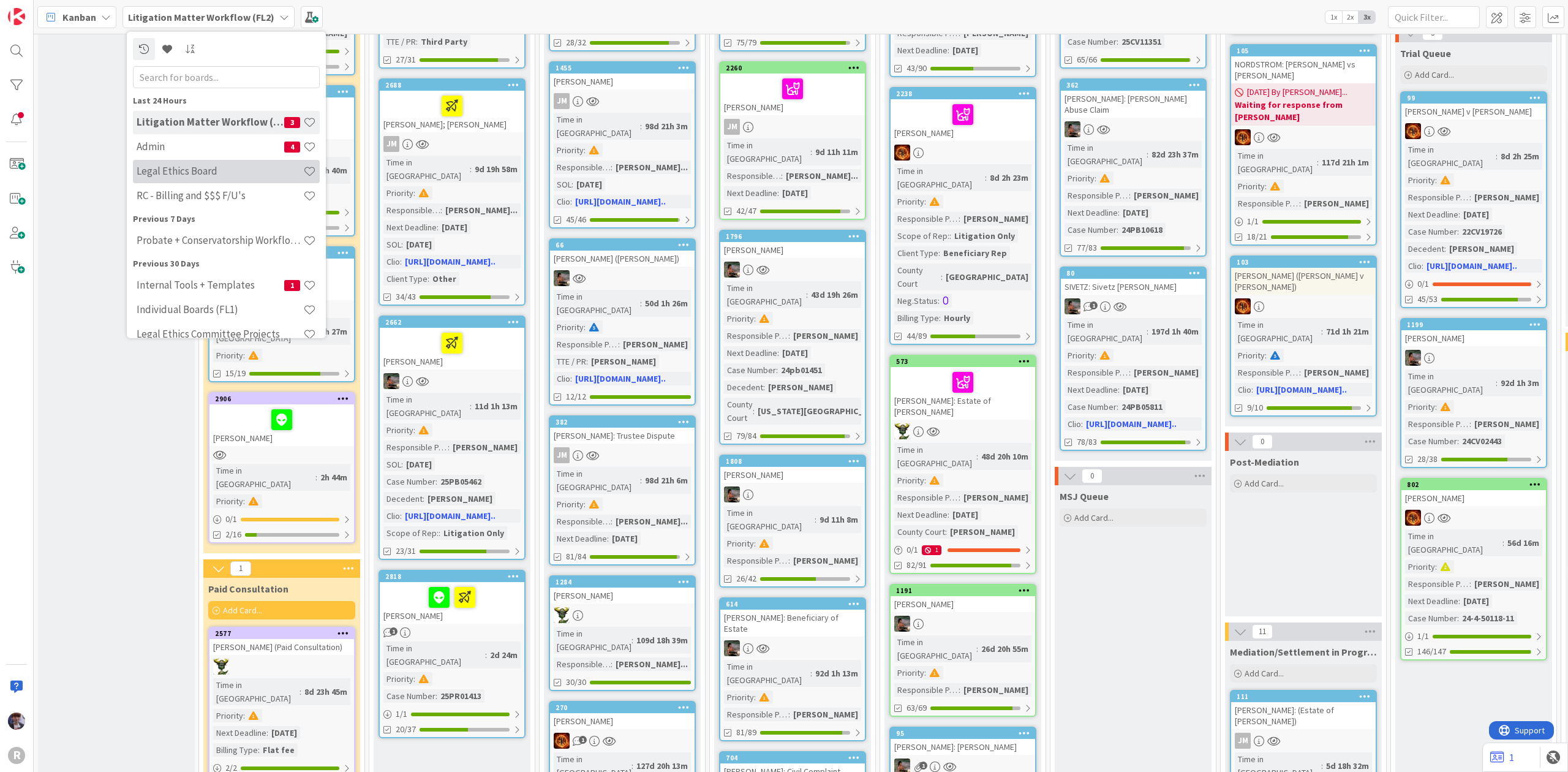
click at [197, 163] on div "Legal Ethics Board" at bounding box center [226, 171] width 187 height 24
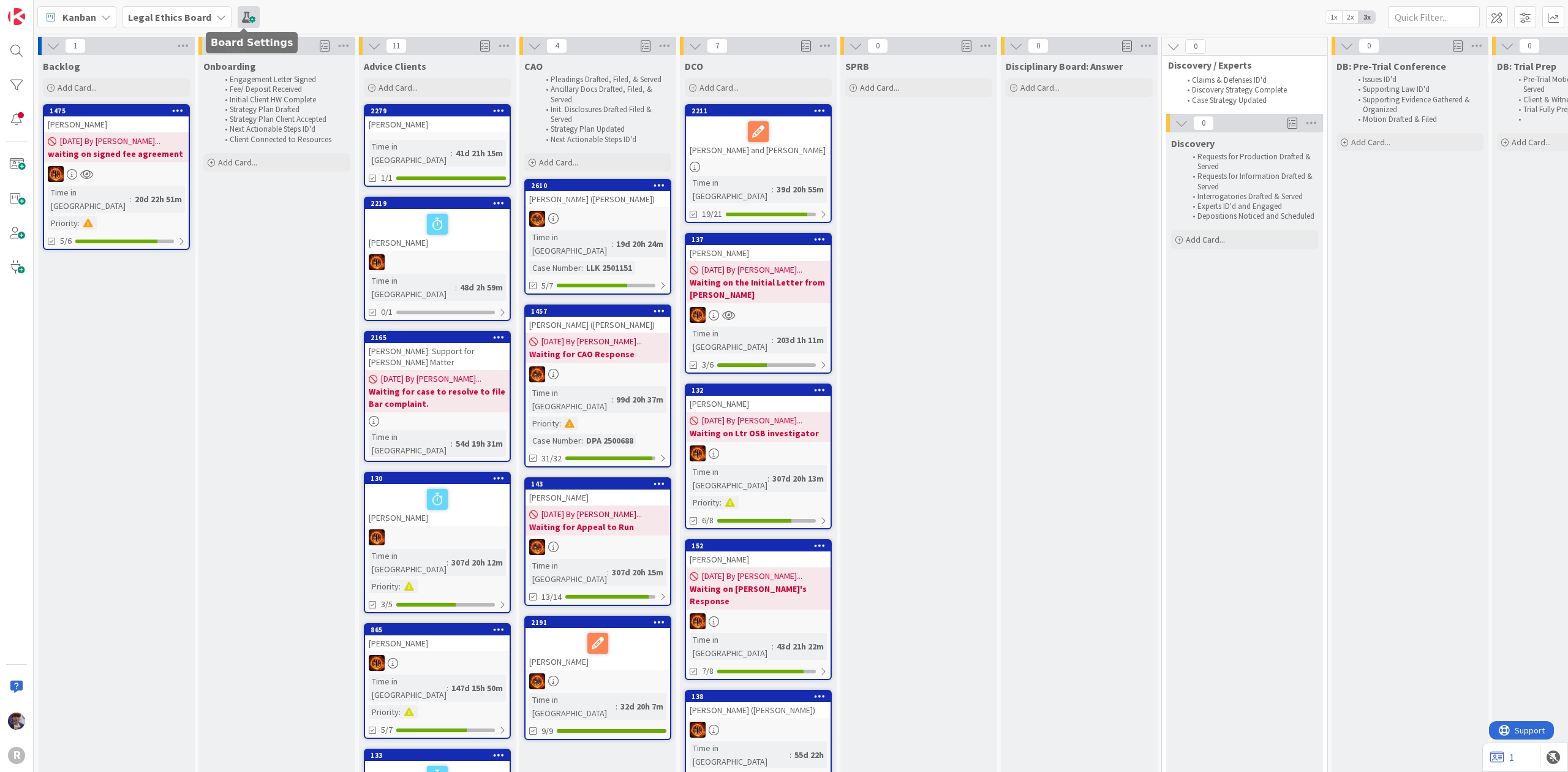
click at [251, 24] on span at bounding box center [249, 17] width 23 height 23
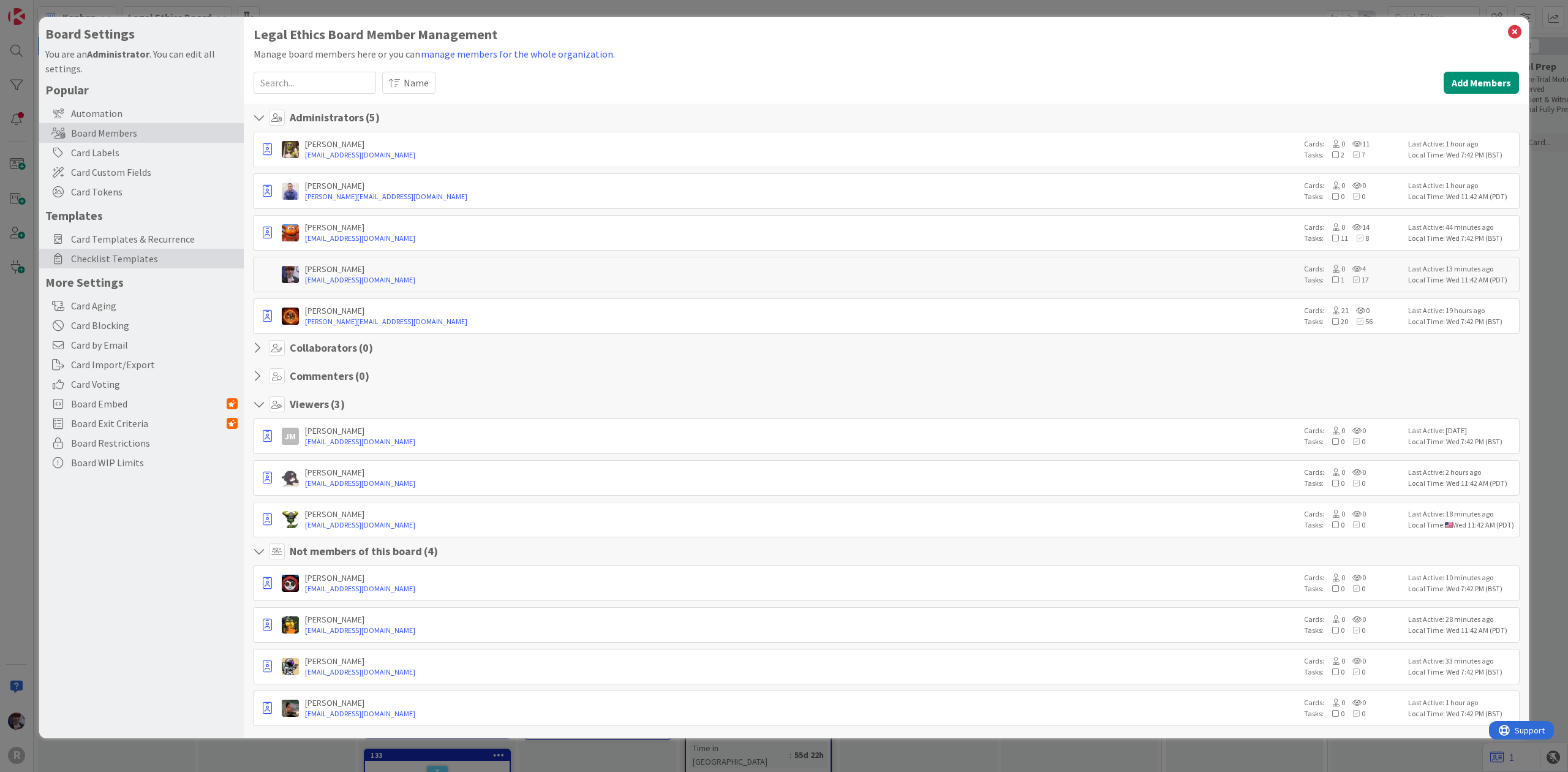
click at [116, 259] on span "Checklist Templates" at bounding box center [155, 258] width 166 height 15
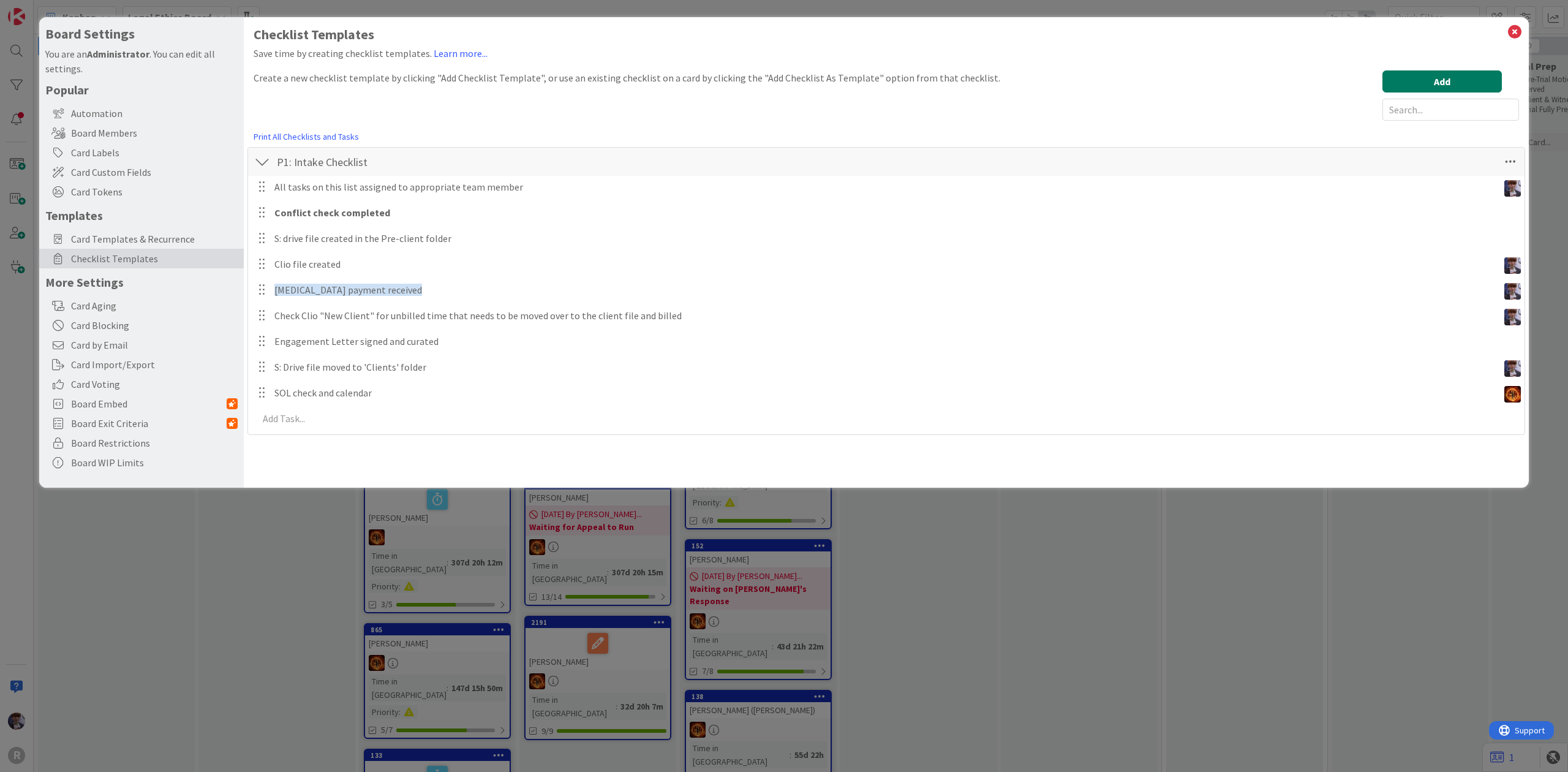
click at [1439, 86] on button "Add" at bounding box center [1443, 81] width 119 height 23
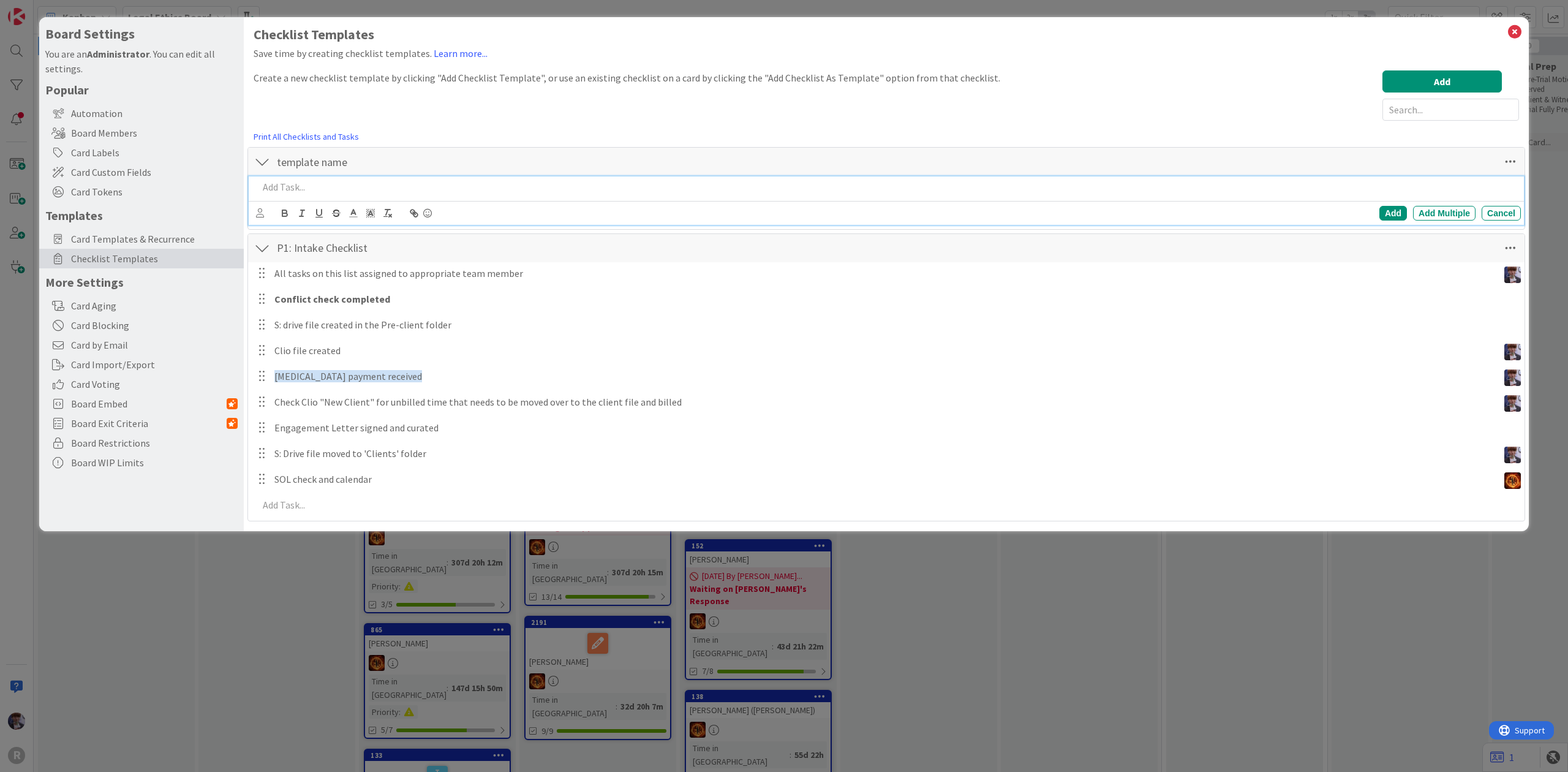
click at [302, 182] on p at bounding box center [887, 187] width 1258 height 14
click at [1505, 218] on div "Cancel" at bounding box center [1501, 213] width 39 height 15
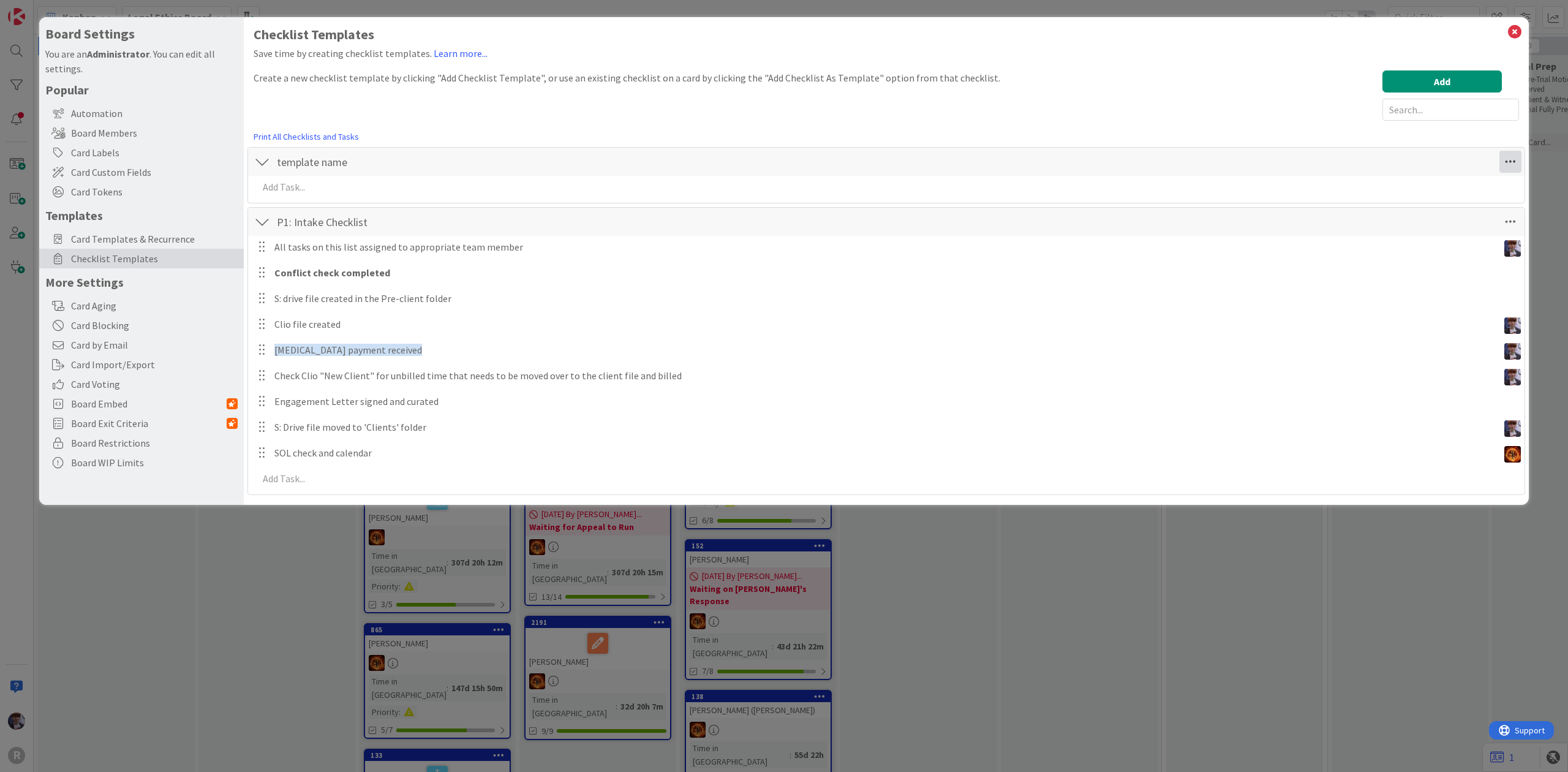
click at [1518, 155] on icon at bounding box center [1510, 162] width 23 height 23
click at [1390, 241] on link "Delete Checklist" at bounding box center [1427, 244] width 184 height 18
click at [1390, 217] on button "Delete" at bounding box center [1369, 221] width 46 height 23
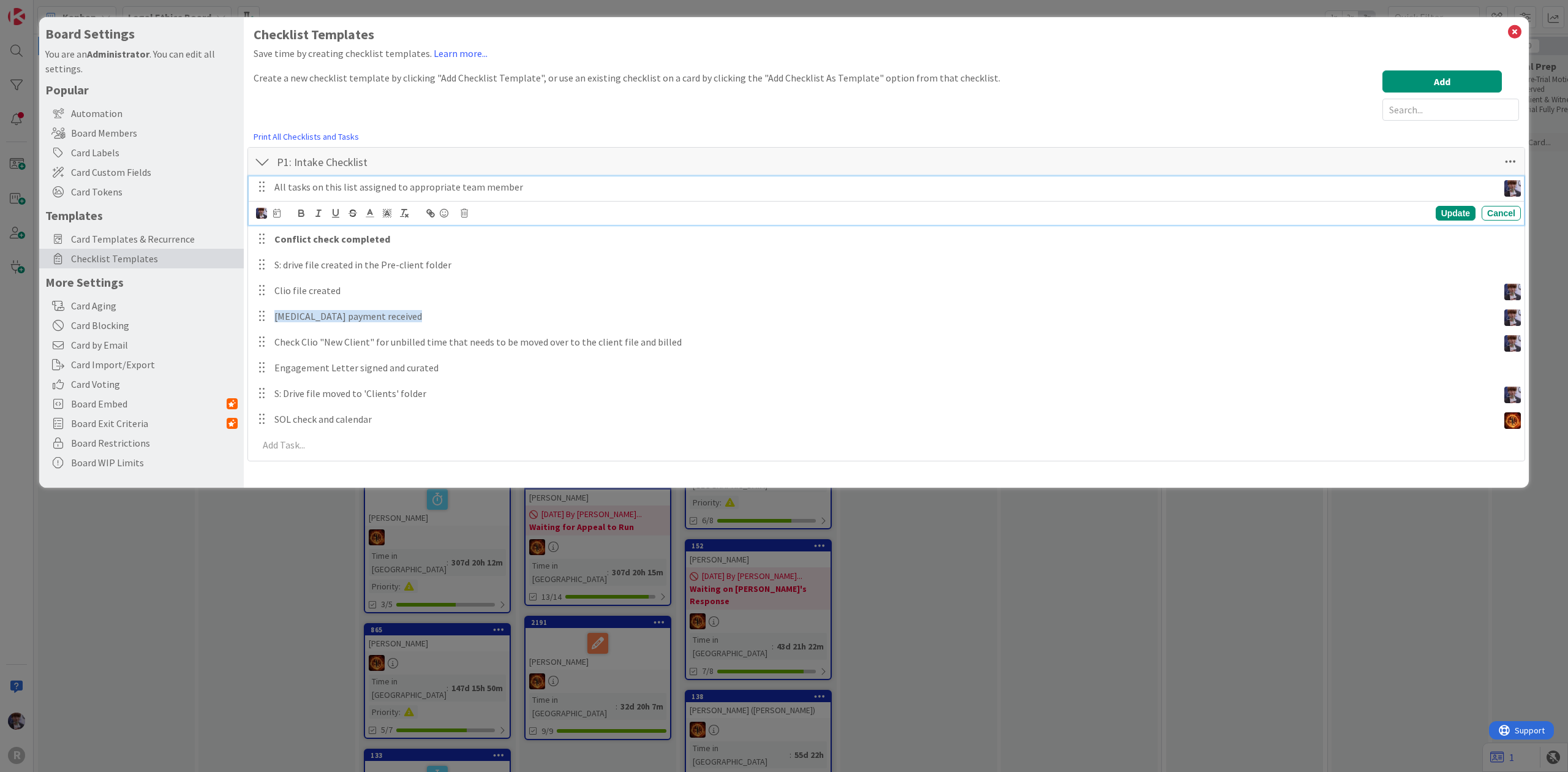
click at [541, 191] on p "All tasks on this list assigned to appropriate team member" at bounding box center [883, 187] width 1219 height 14
click at [465, 216] on icon at bounding box center [464, 213] width 8 height 9
click at [494, 260] on div "Delete" at bounding box center [496, 265] width 45 height 23
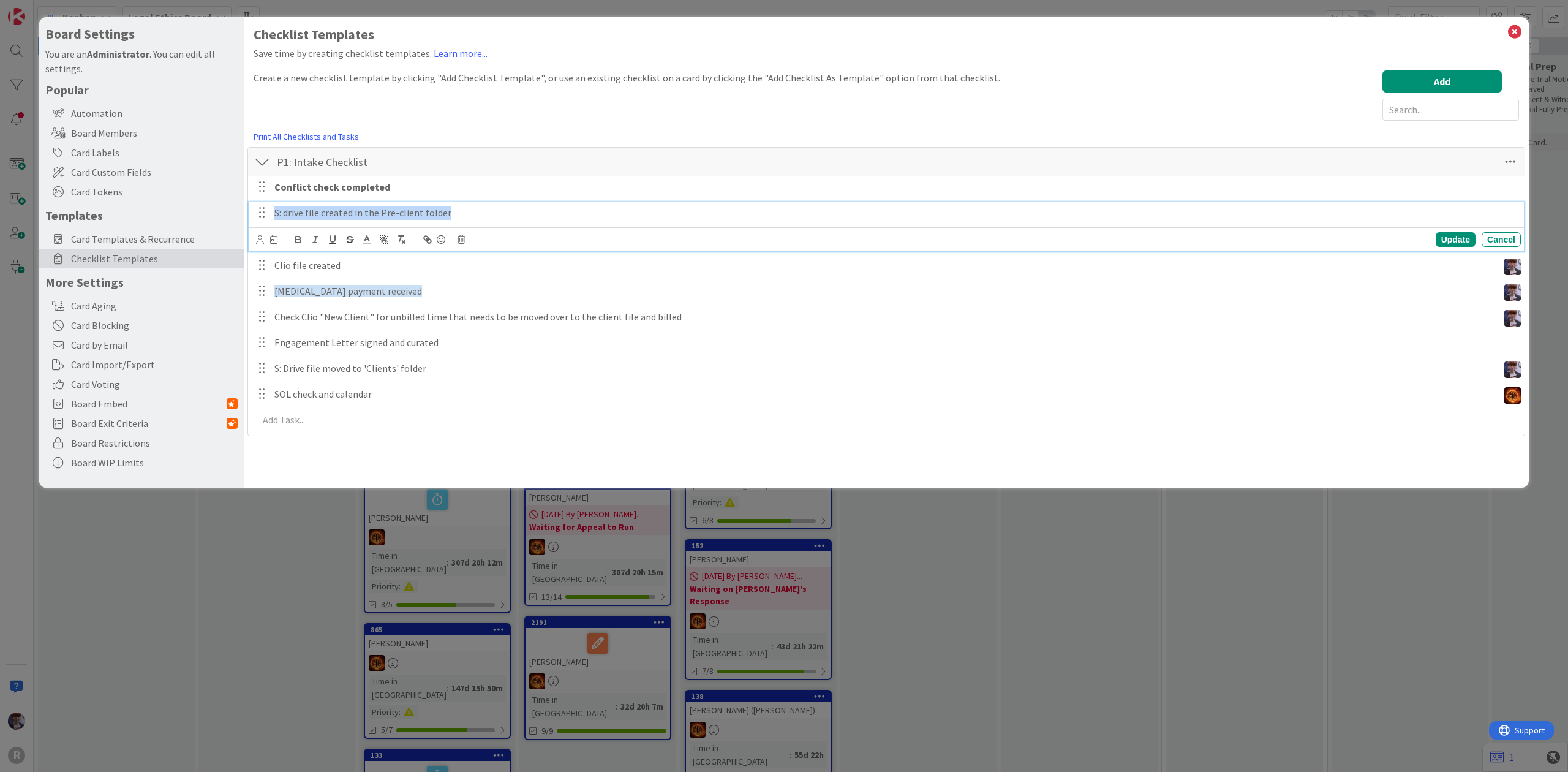
drag, startPoint x: 471, startPoint y: 210, endPoint x: 249, endPoint y: 207, distance: 222.0
click at [249, 207] on div "S: drive file created in the Pre-client folder Update Cancel" at bounding box center [886, 226] width 1275 height 49
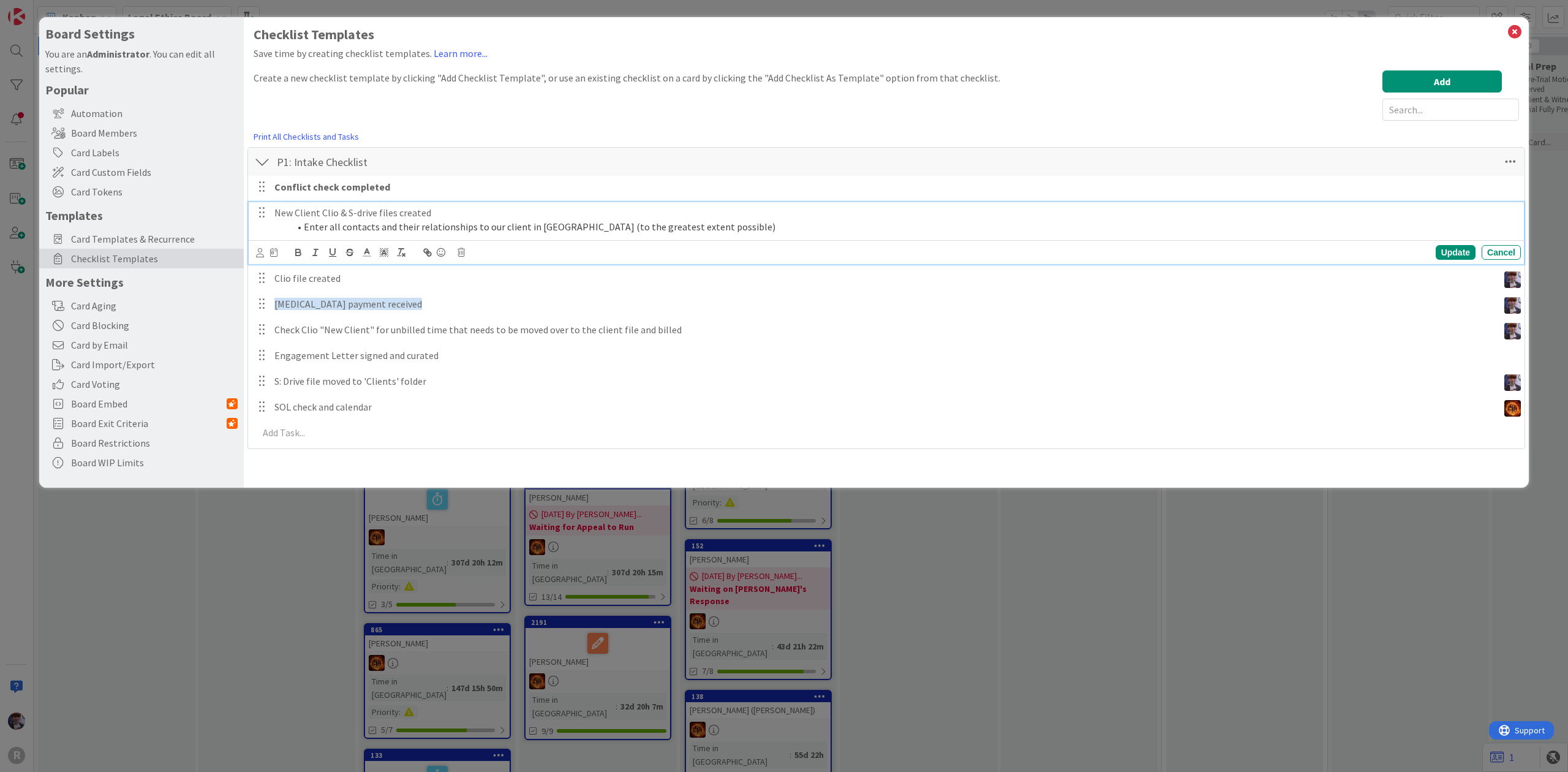
click at [256, 248] on div at bounding box center [260, 253] width 8 height 14
click at [262, 251] on icon at bounding box center [260, 252] width 8 height 9
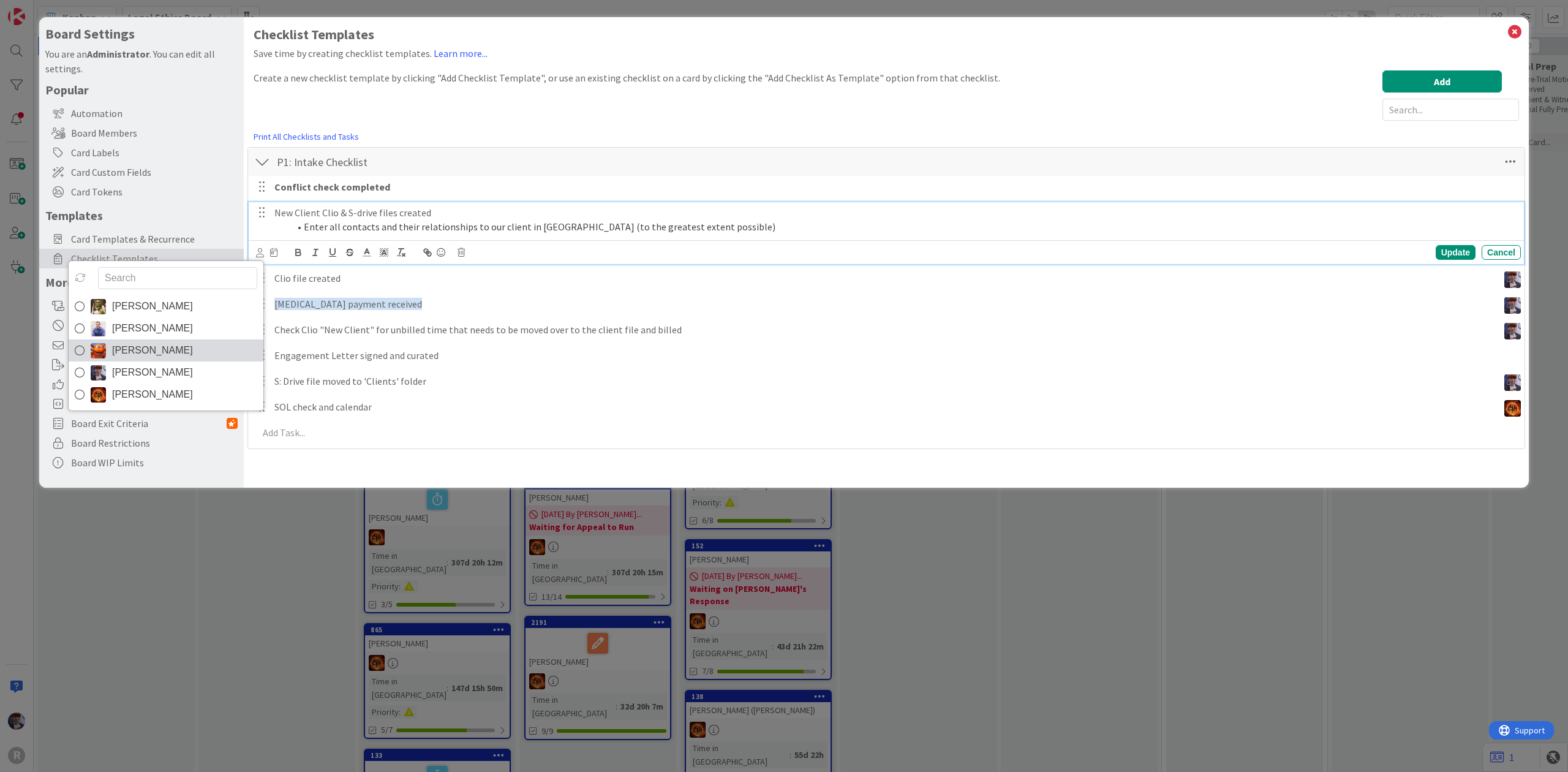
click at [174, 352] on link "[PERSON_NAME]" at bounding box center [166, 350] width 195 height 23
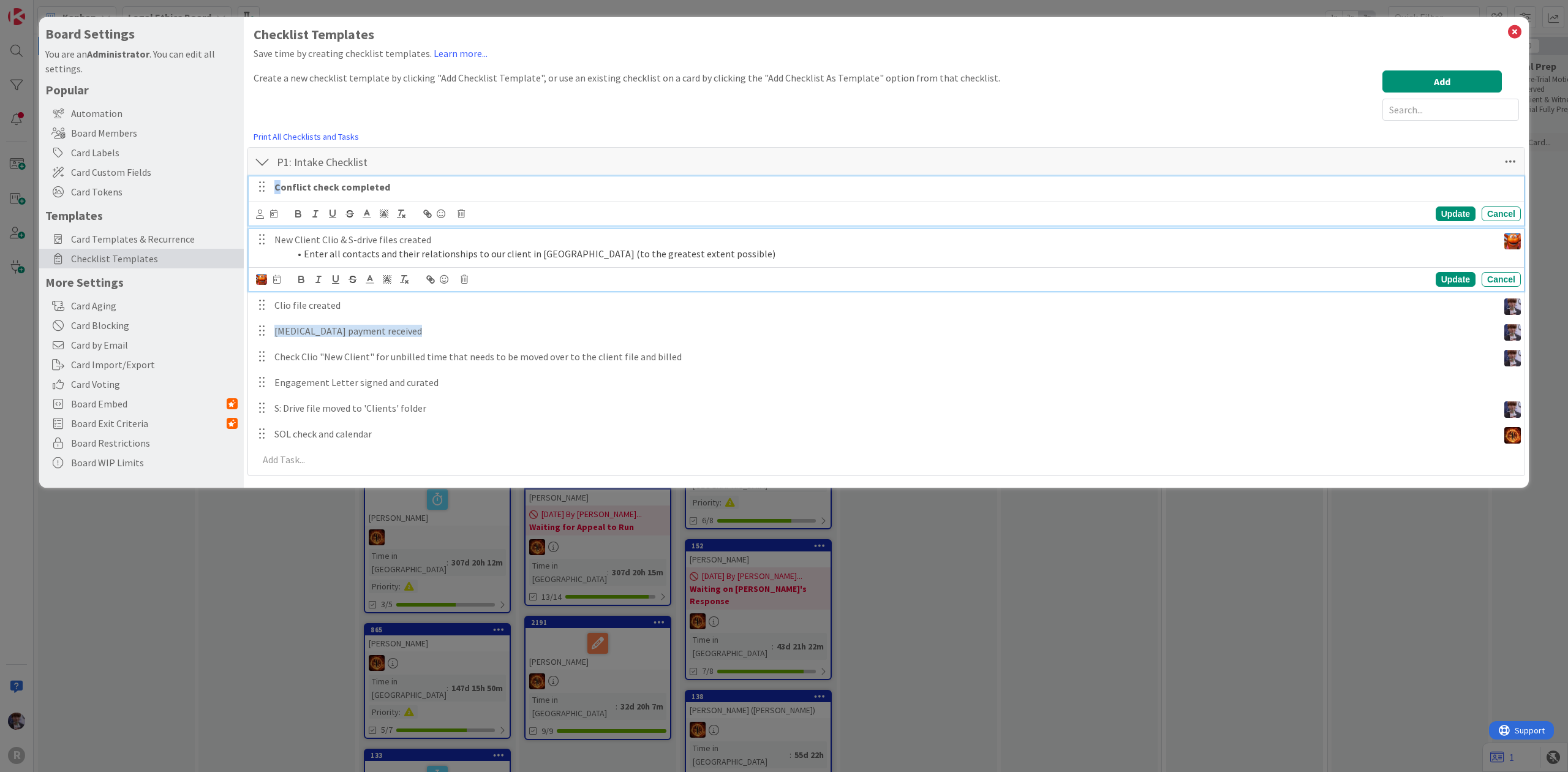
click at [278, 192] on strong "Conflict check completed" at bounding box center [332, 187] width 116 height 13
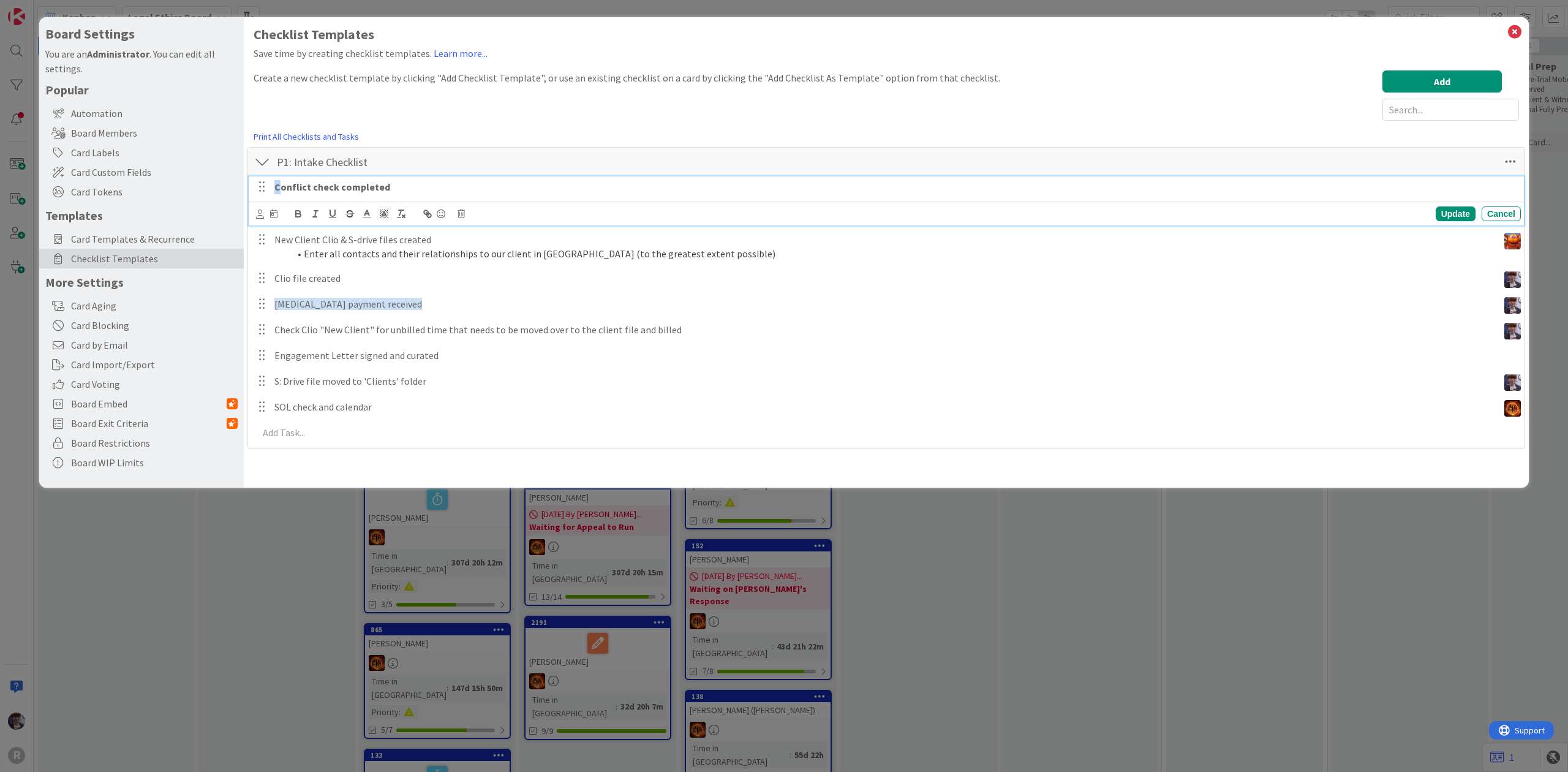
click at [261, 217] on icon at bounding box center [260, 214] width 8 height 9
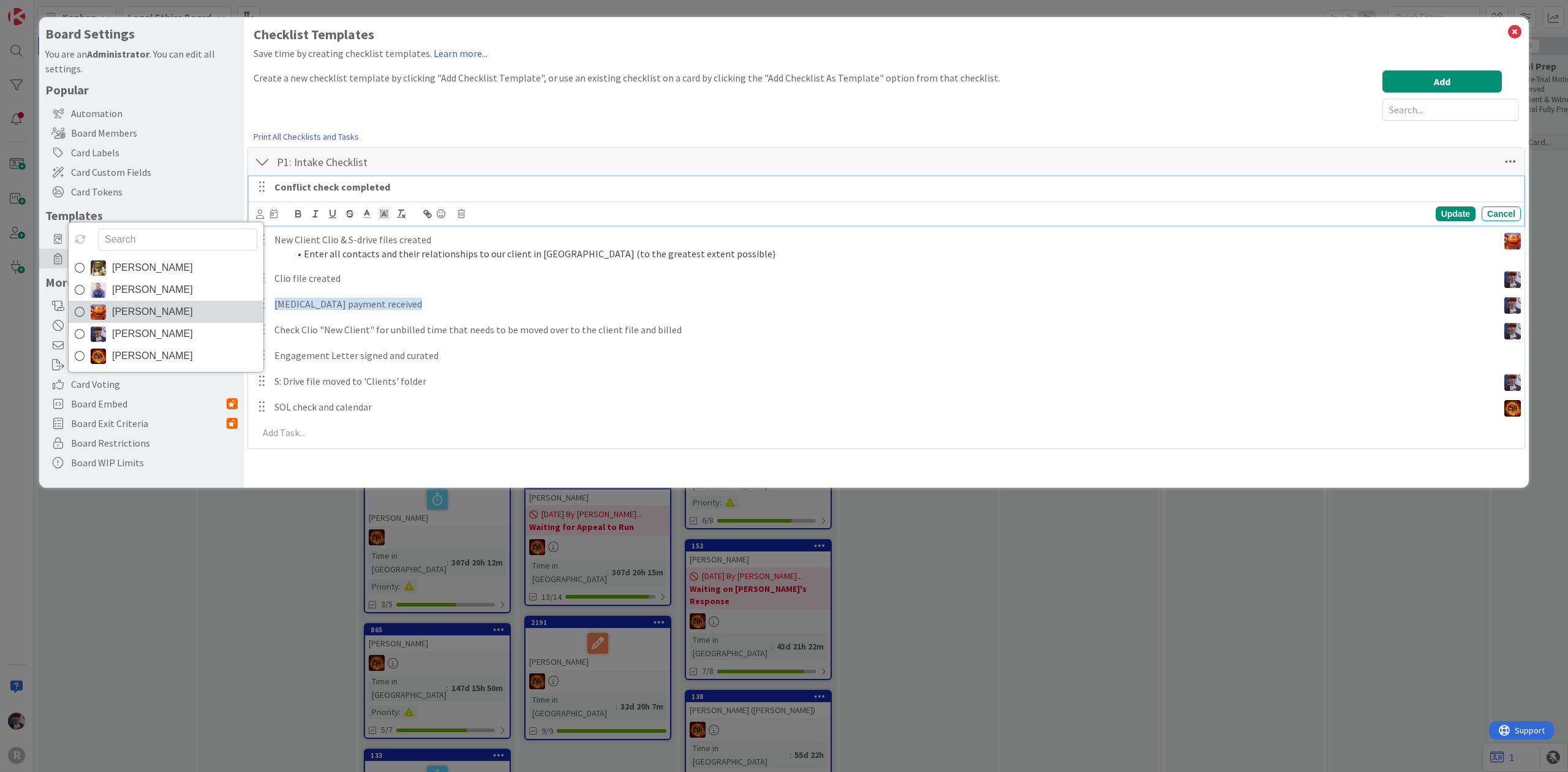
click at [209, 305] on link "[PERSON_NAME]" at bounding box center [166, 312] width 195 height 23
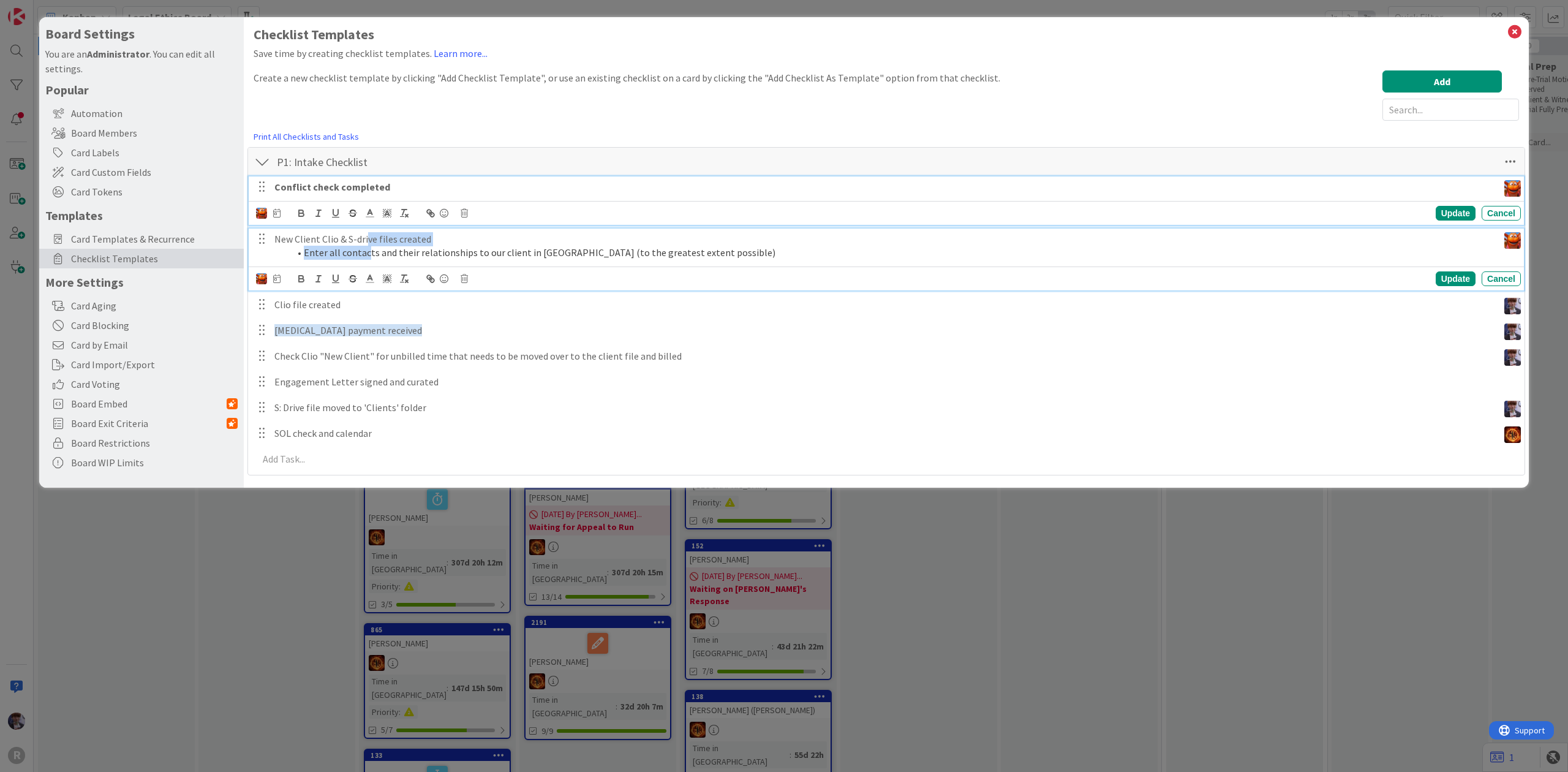
click at [366, 246] on div "New Client Clio & S-drive files created Enter all contacts and their relationsh…" at bounding box center [883, 246] width 1229 height 35
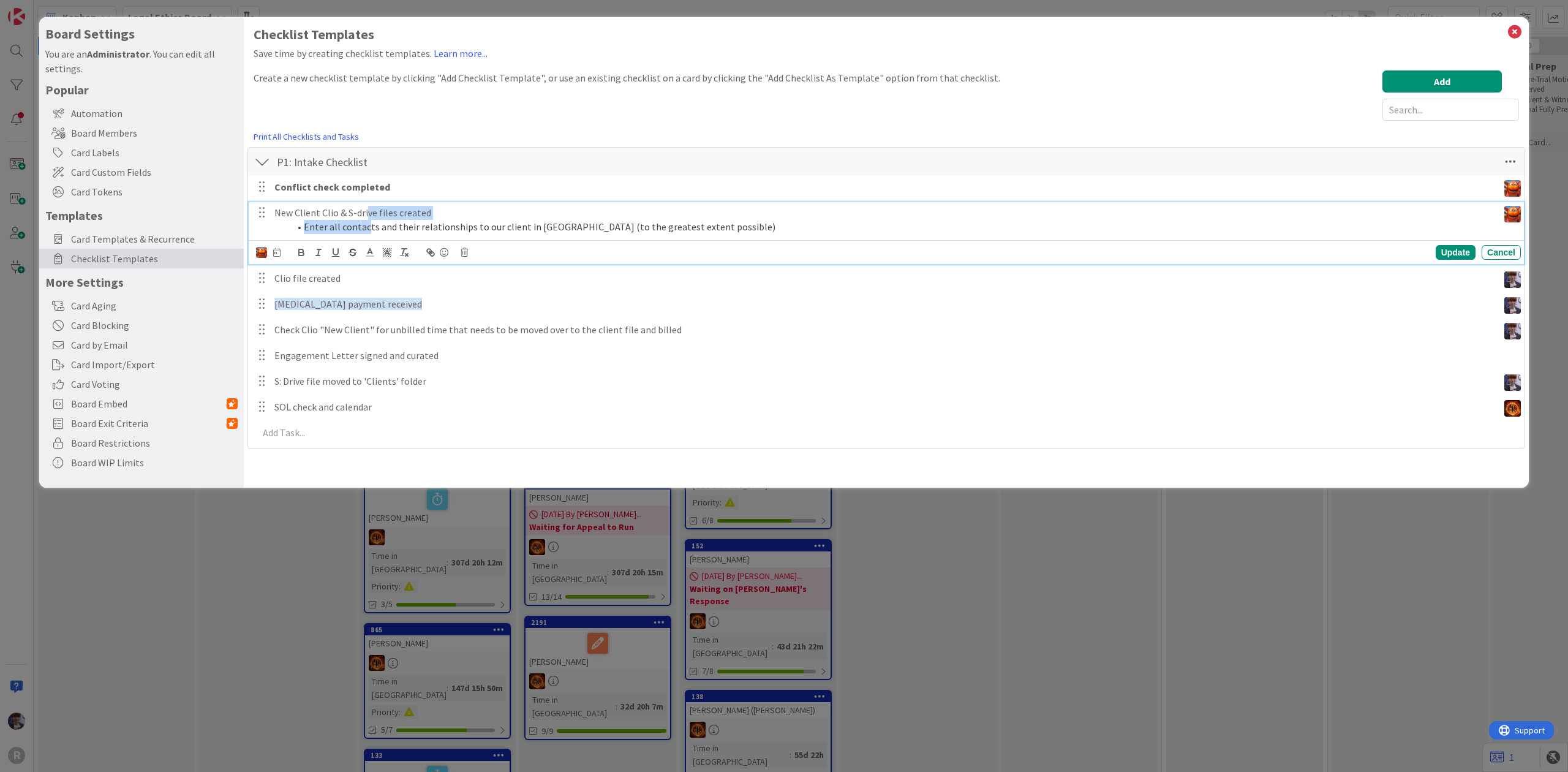
click at [275, 261] on div "Devine Gines John Grant Kiara Adams Minka Laine Friesen Ted Reuter Update Cancel" at bounding box center [888, 253] width 1265 height 18
click at [277, 254] on icon at bounding box center [277, 252] width 8 height 9
click at [319, 319] on input "number" at bounding box center [302, 316] width 46 height 23
type input "1"
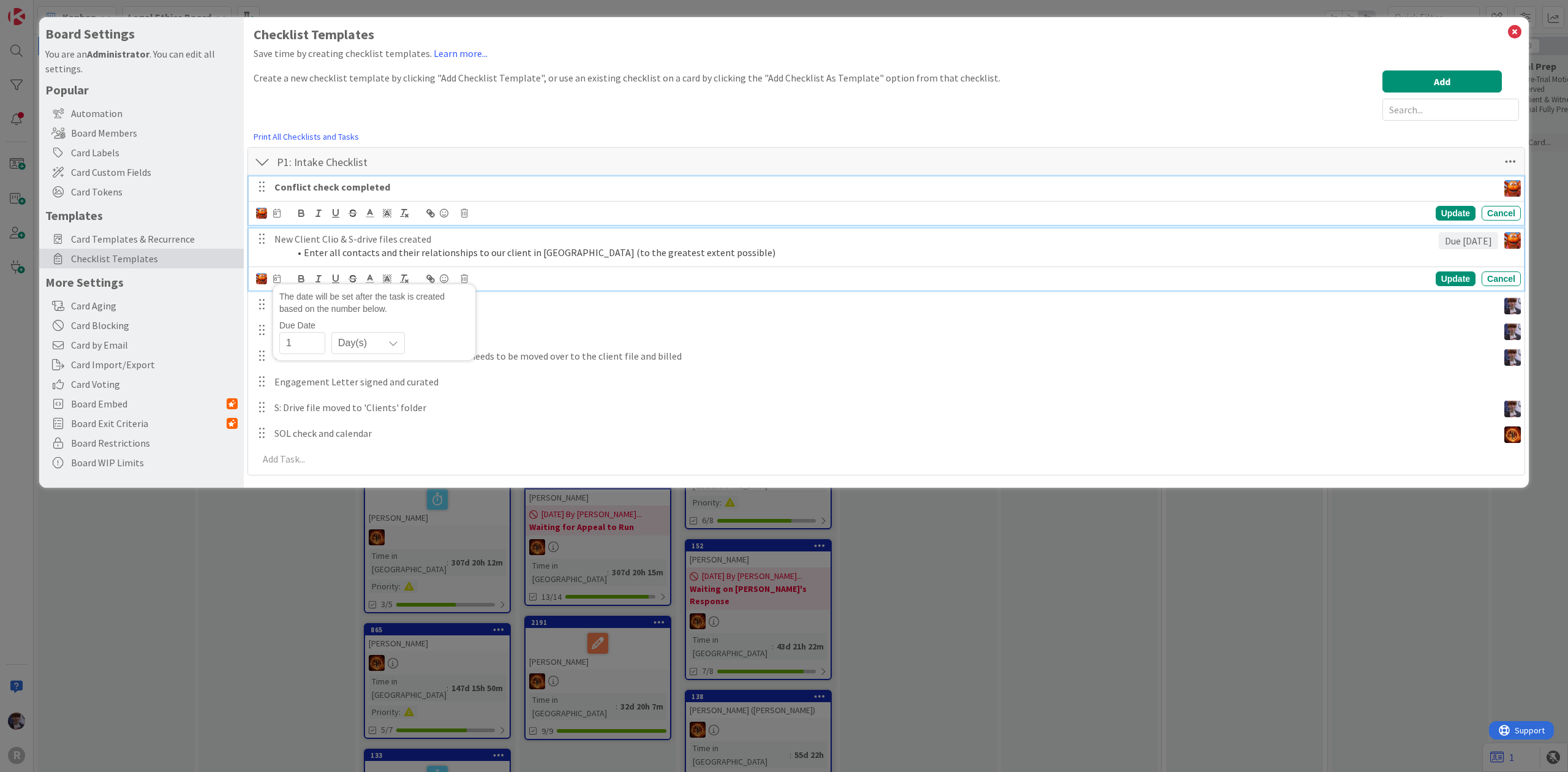
click at [311, 191] on strong "Conflict check completed" at bounding box center [332, 187] width 116 height 13
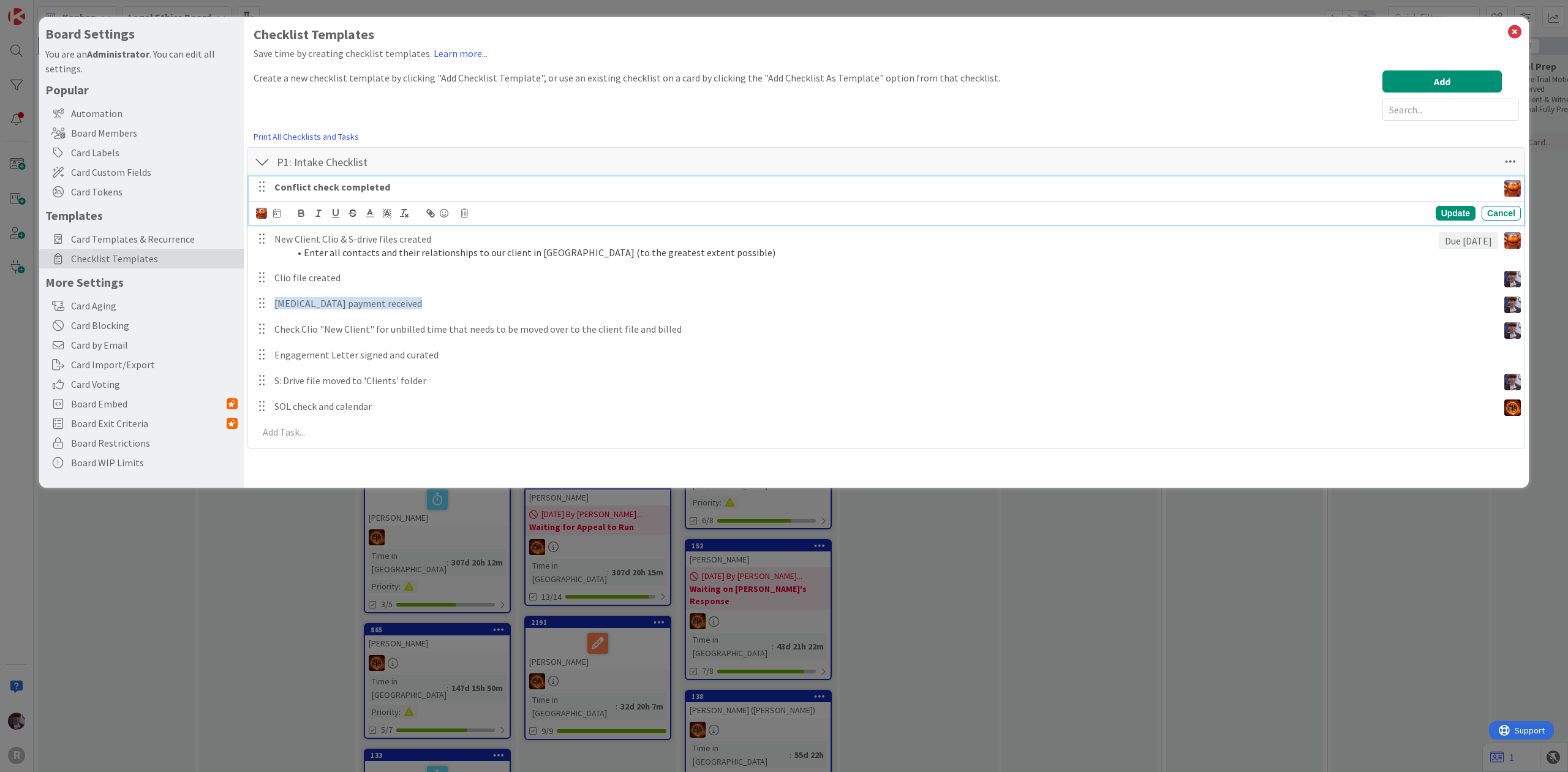
click at [275, 217] on icon at bounding box center [277, 213] width 8 height 9
click at [305, 263] on span "Due Date" at bounding box center [297, 260] width 36 height 9
click at [307, 272] on input "number" at bounding box center [302, 277] width 46 height 23
type input "1"
click at [736, 322] on p "Check Clio "New Client" for unbilled time that needs to be moved over to the cl…" at bounding box center [883, 329] width 1219 height 14
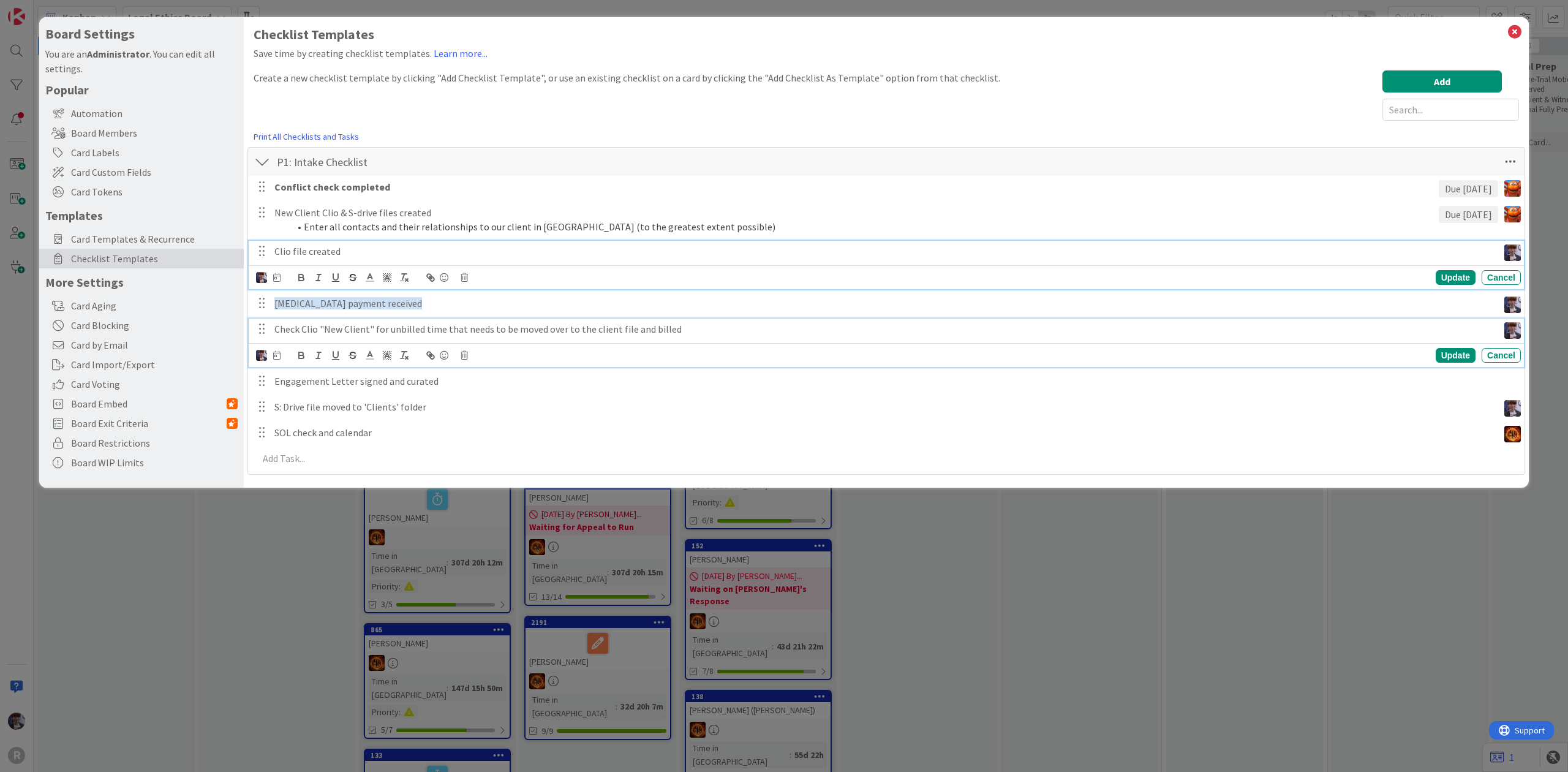
click at [422, 244] on div "Clio file created" at bounding box center [883, 252] width 1229 height 22
drag, startPoint x: 468, startPoint y: 244, endPoint x: 28, endPoint y: 265, distance: 440.5
click at [28, 265] on div "Board Settings You are an Administrator . You can edit all settings. Popular Au…" at bounding box center [784, 386] width 1568 height 772
click at [314, 253] on p at bounding box center [883, 252] width 1219 height 14
click at [264, 279] on img at bounding box center [261, 277] width 11 height 11
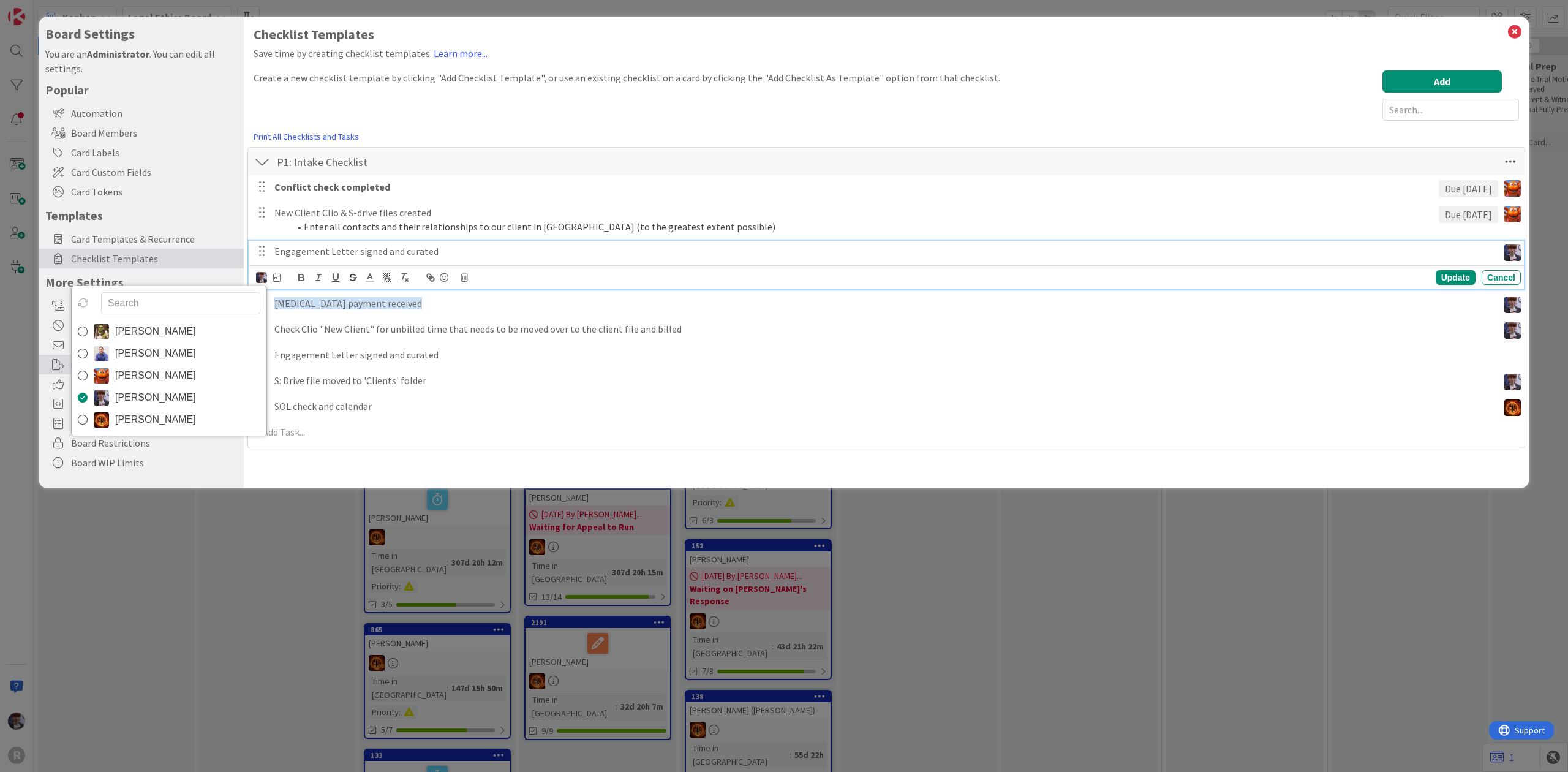
drag, startPoint x: 189, startPoint y: 373, endPoint x: 200, endPoint y: 358, distance: 18.6
click at [189, 373] on link "[PERSON_NAME]" at bounding box center [168, 375] width 195 height 23
click at [274, 272] on div "Devine Gines John Grant Kiara Adams Minka Laine Friesen Ted Reuter" at bounding box center [267, 277] width 24 height 14
click at [279, 275] on icon at bounding box center [277, 277] width 8 height 9
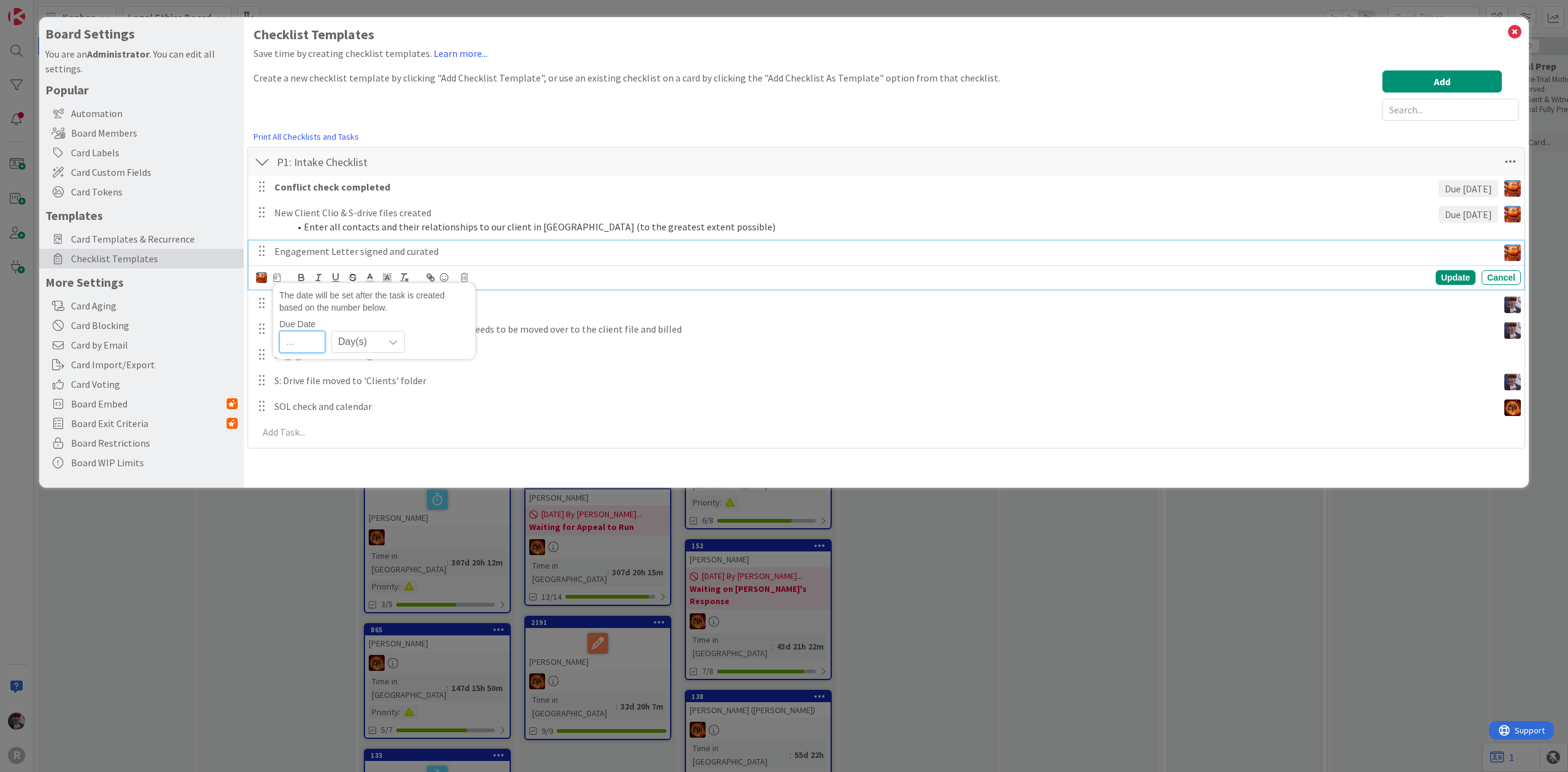
click at [318, 339] on input "number" at bounding box center [302, 342] width 46 height 23
type input "1"
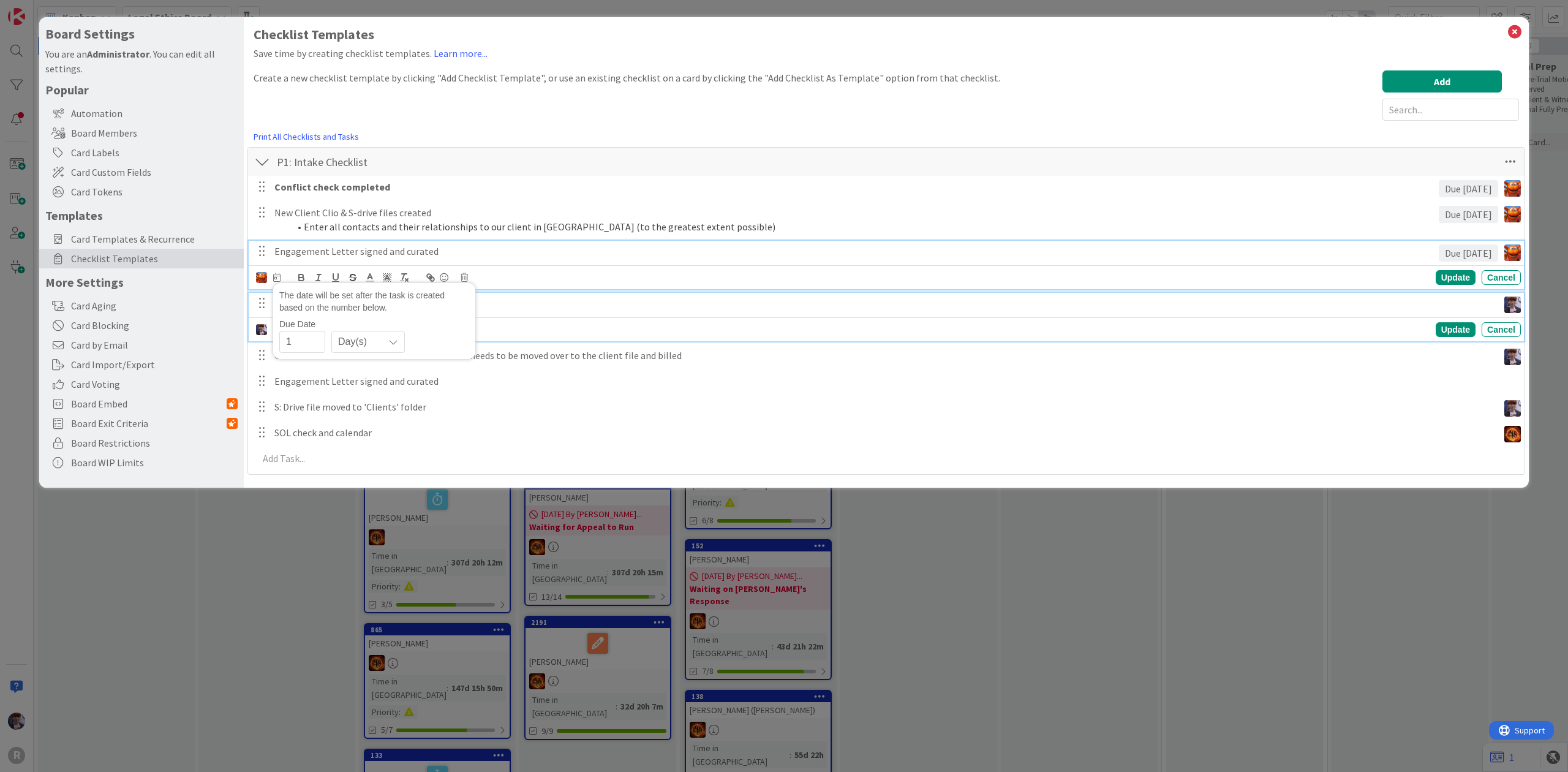
click at [574, 303] on p "Retainer payment received" at bounding box center [883, 304] width 1219 height 14
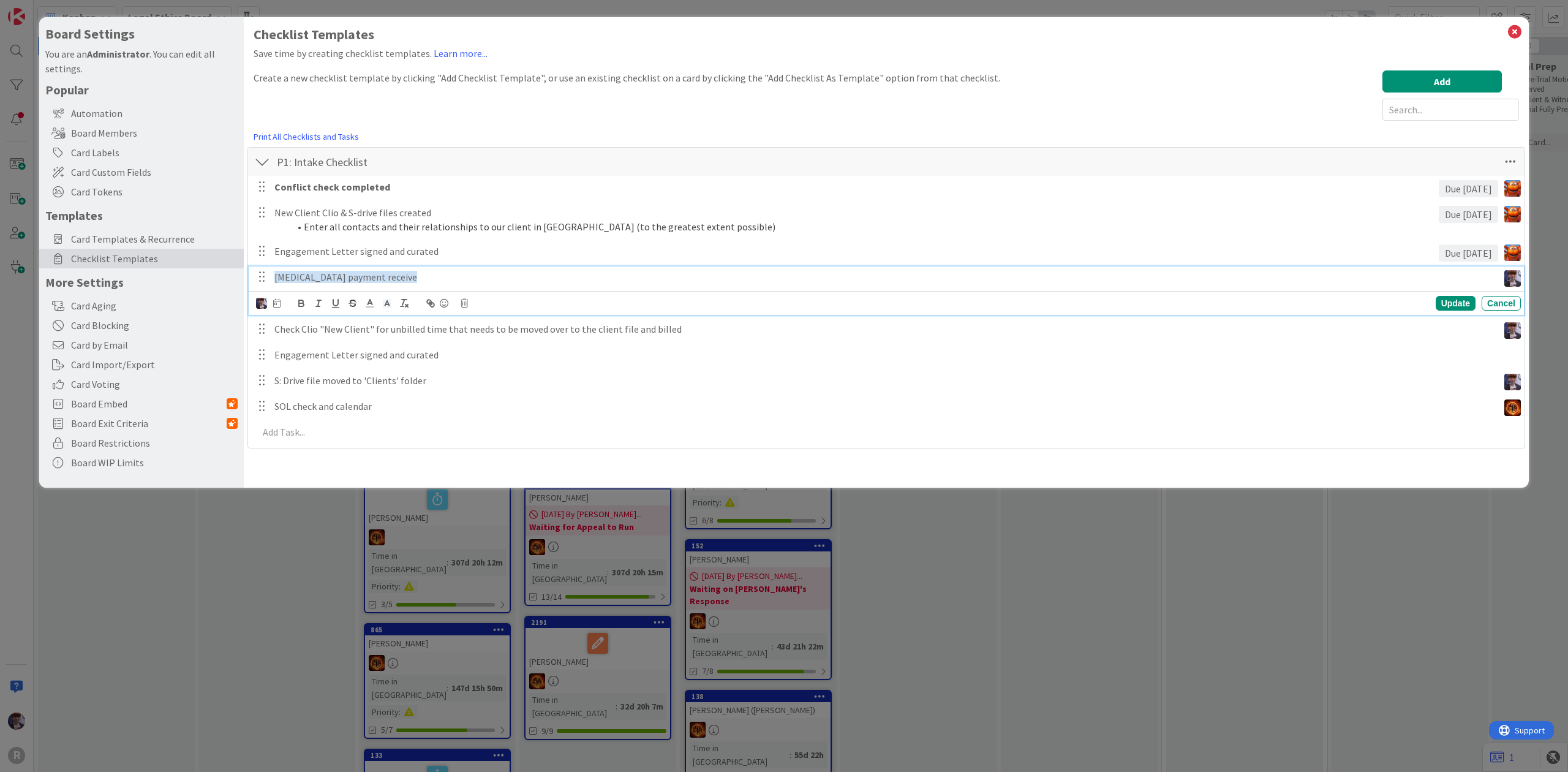
click at [432, 277] on p "Retainer payment receive" at bounding box center [883, 277] width 1219 height 14
drag, startPoint x: 352, startPoint y: 273, endPoint x: 204, endPoint y: 253, distance: 149.3
click at [204, 253] on div "Board Settings You are an Administrator . You can edit all settings. Popular Au…" at bounding box center [784, 253] width 1490 height 470
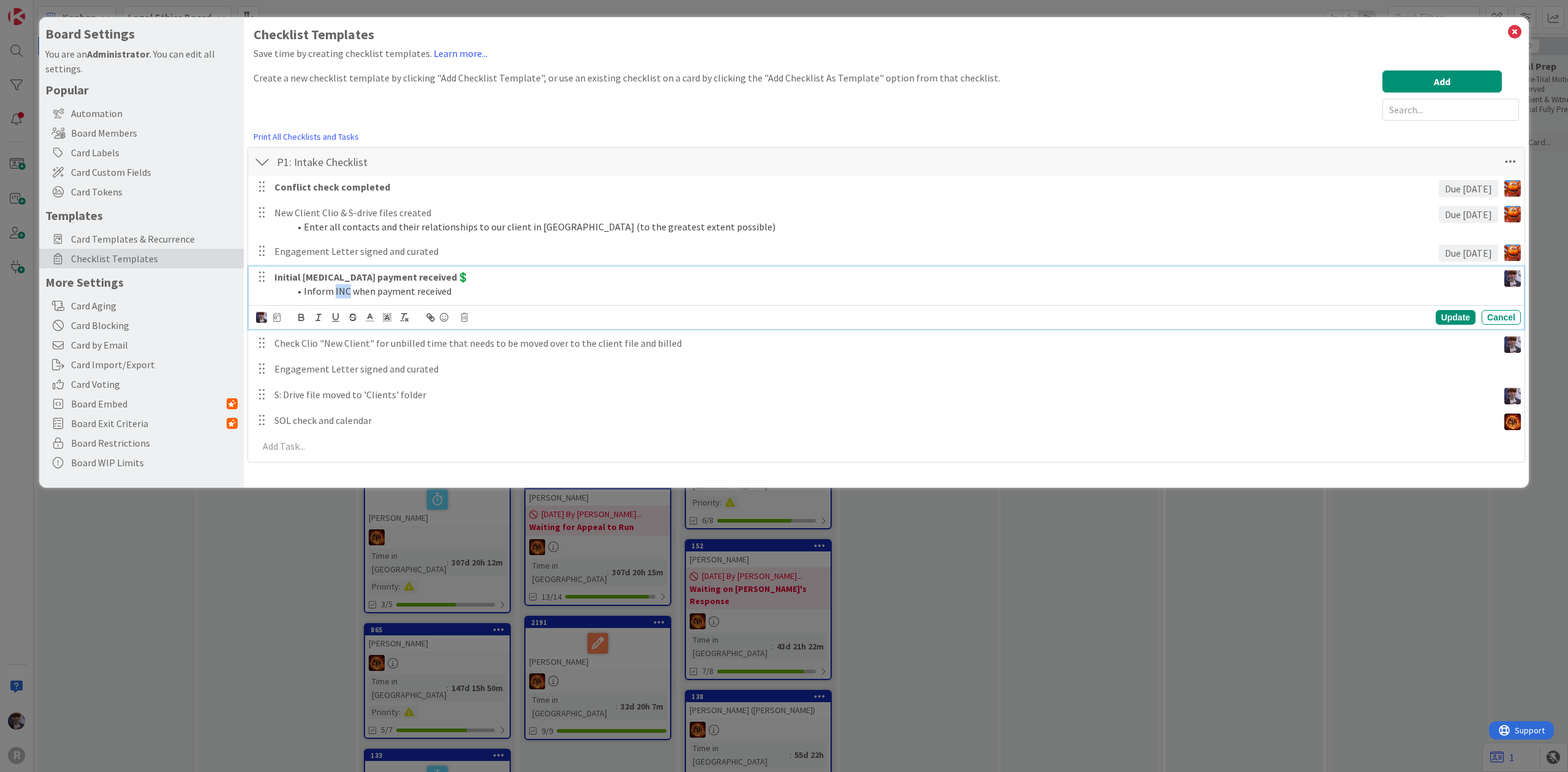
drag, startPoint x: 347, startPoint y: 290, endPoint x: 334, endPoint y: 290, distance: 13.0
click at [334, 290] on li "Inform INC when payment received" at bounding box center [891, 291] width 1205 height 14
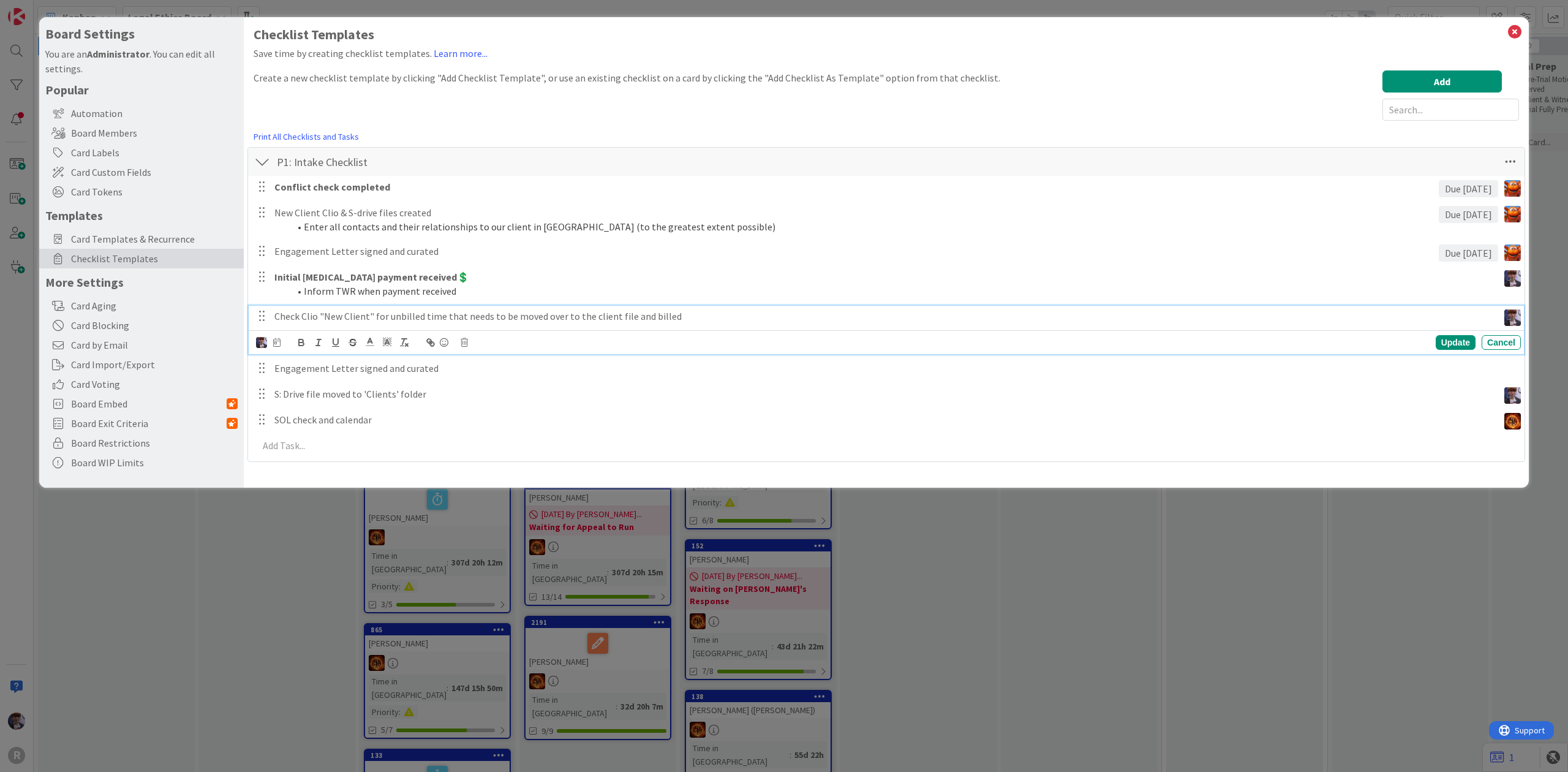
click at [447, 347] on div "Check Clio "New Client" for unbilled time that needs to be moved over to the cl…" at bounding box center [886, 329] width 1275 height 48
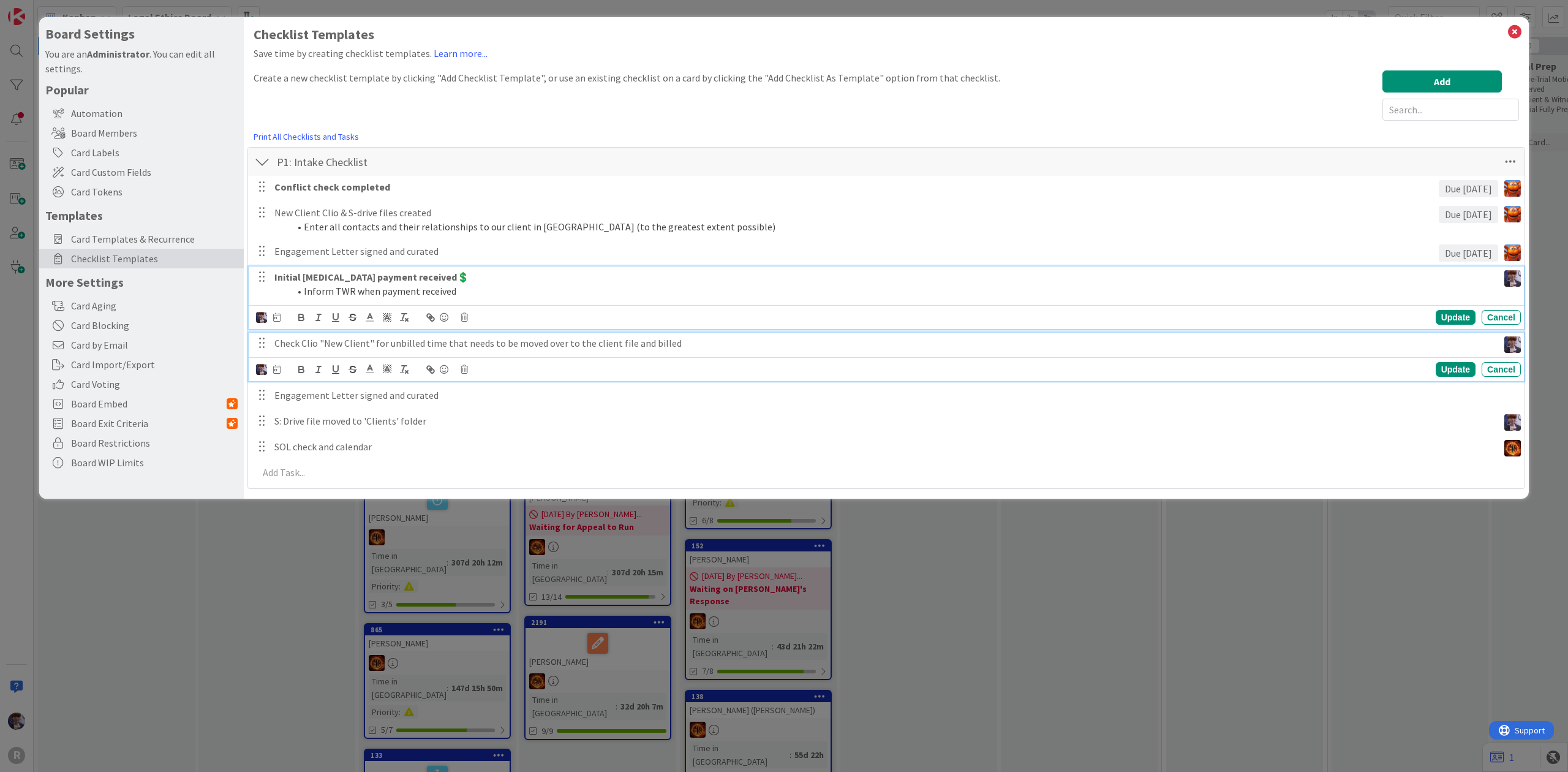
click at [486, 282] on p "Initial [MEDICAL_DATA] payment received💲" at bounding box center [883, 277] width 1219 height 14
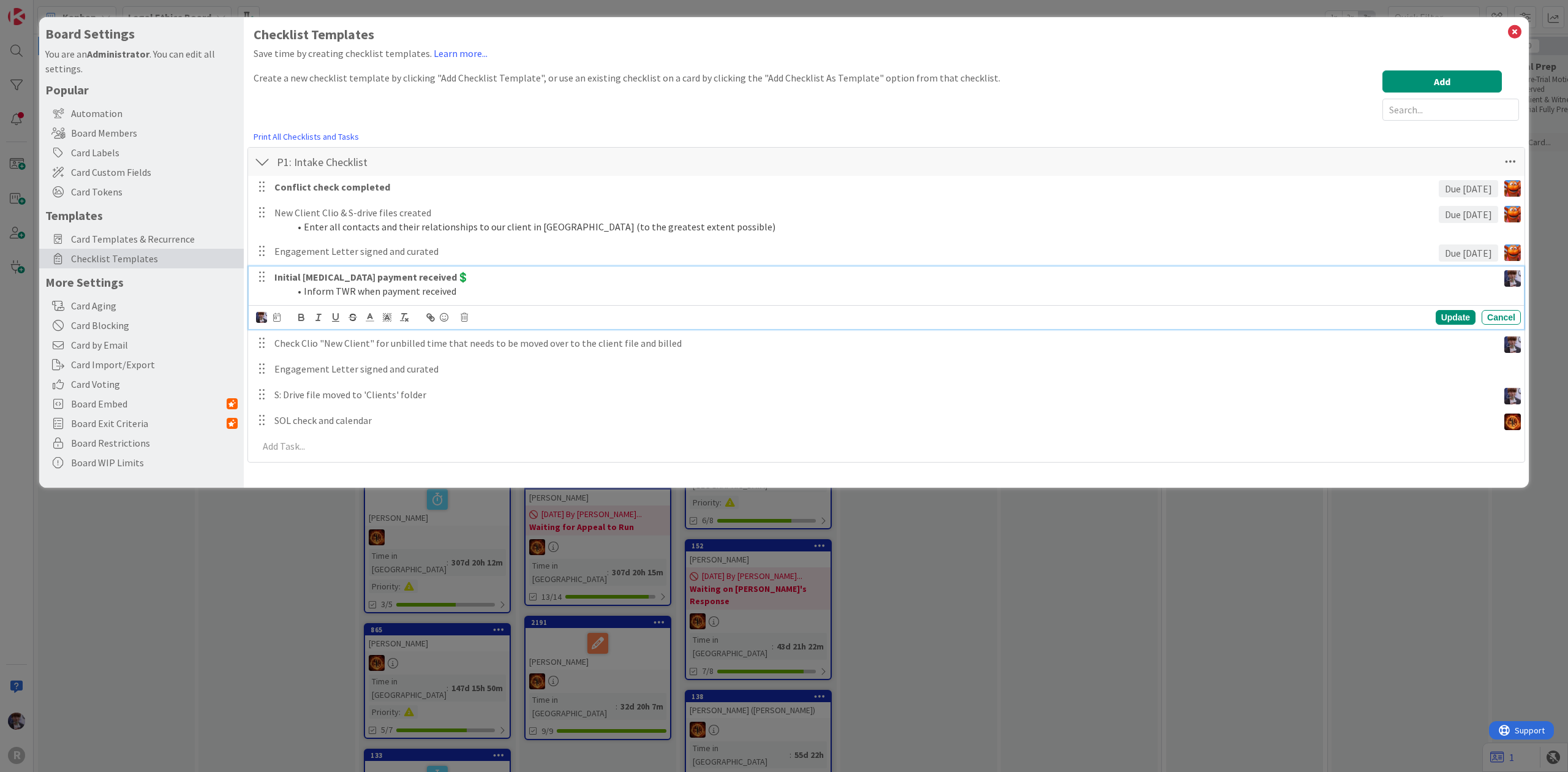
click at [274, 316] on icon at bounding box center [277, 317] width 8 height 9
click at [307, 386] on input "number" at bounding box center [302, 381] width 46 height 23
type input "1"
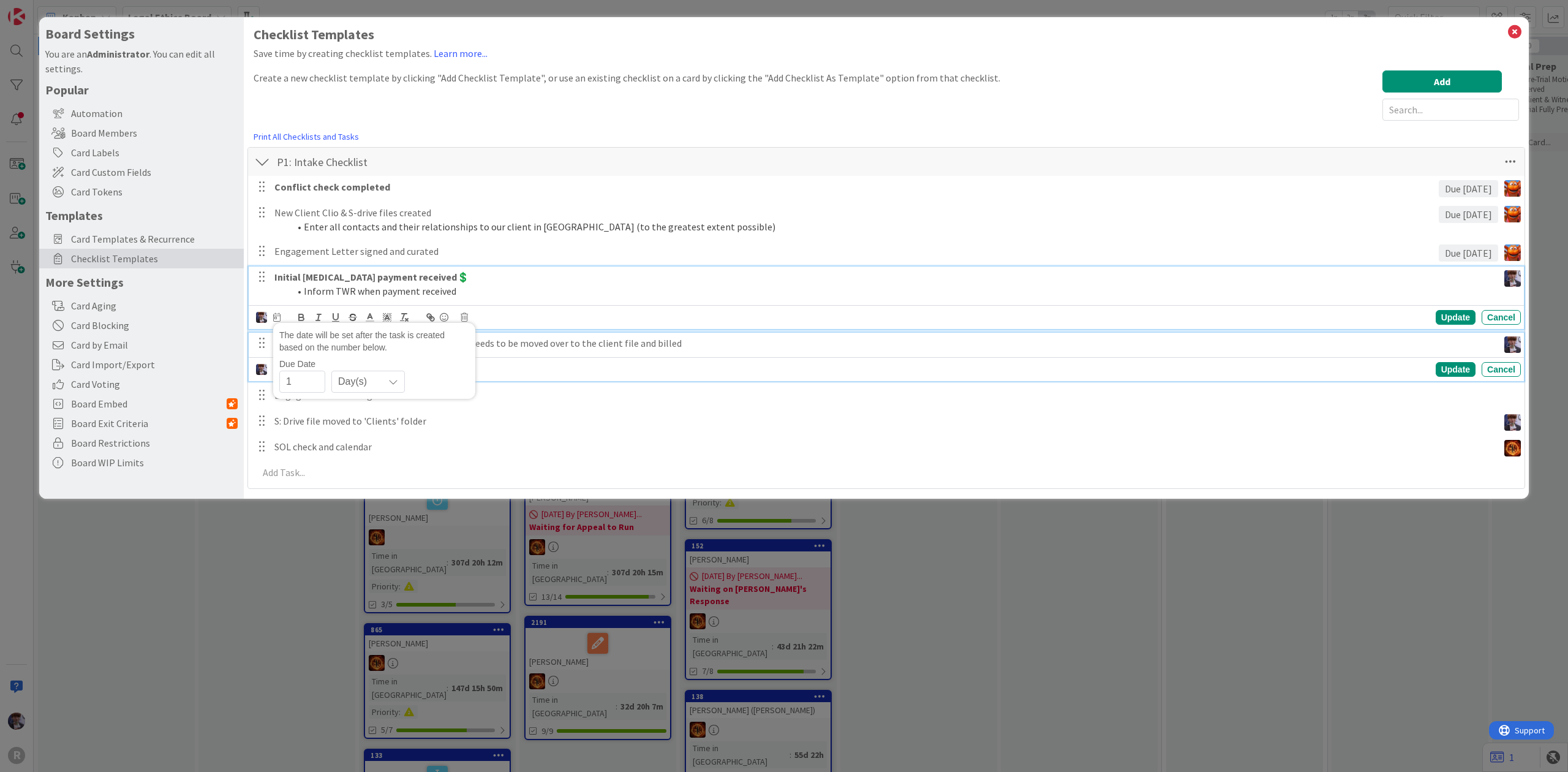
click at [714, 342] on p "Check Clio "New Client" for unbilled time that needs to be moved over to the cl…" at bounding box center [883, 343] width 1219 height 14
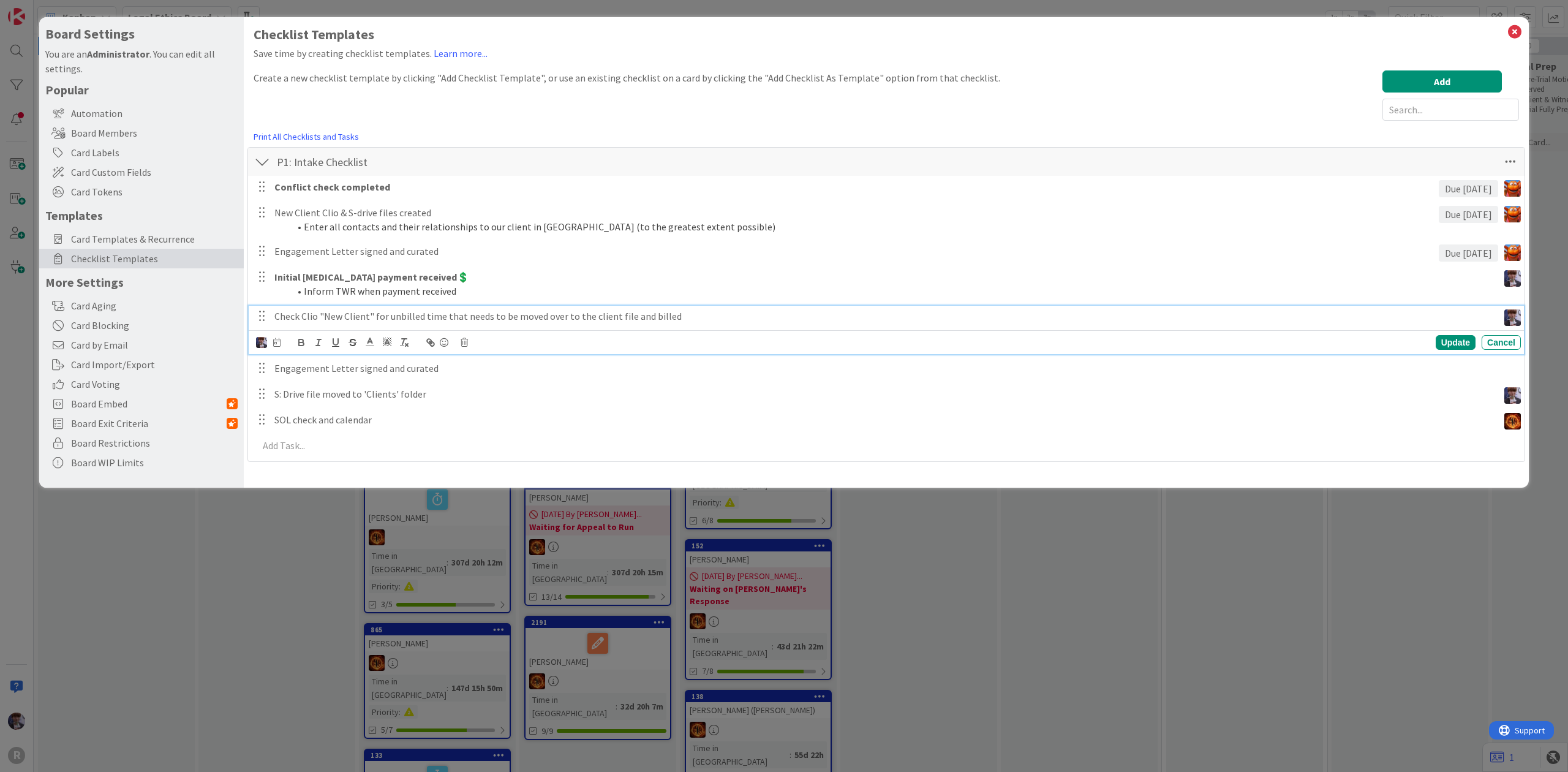
click at [686, 314] on p "Check Clio "New Client" for unbilled time that needs to be moved over to the cl…" at bounding box center [883, 316] width 1219 height 14
drag, startPoint x: 728, startPoint y: 324, endPoint x: 113, endPoint y: 309, distance: 615.2
click at [113, 309] on div "Board Settings You are an Administrator . You can edit all settings. Popular Au…" at bounding box center [784, 253] width 1490 height 470
click at [378, 312] on p at bounding box center [883, 316] width 1219 height 14
click at [260, 339] on img at bounding box center [261, 342] width 11 height 11
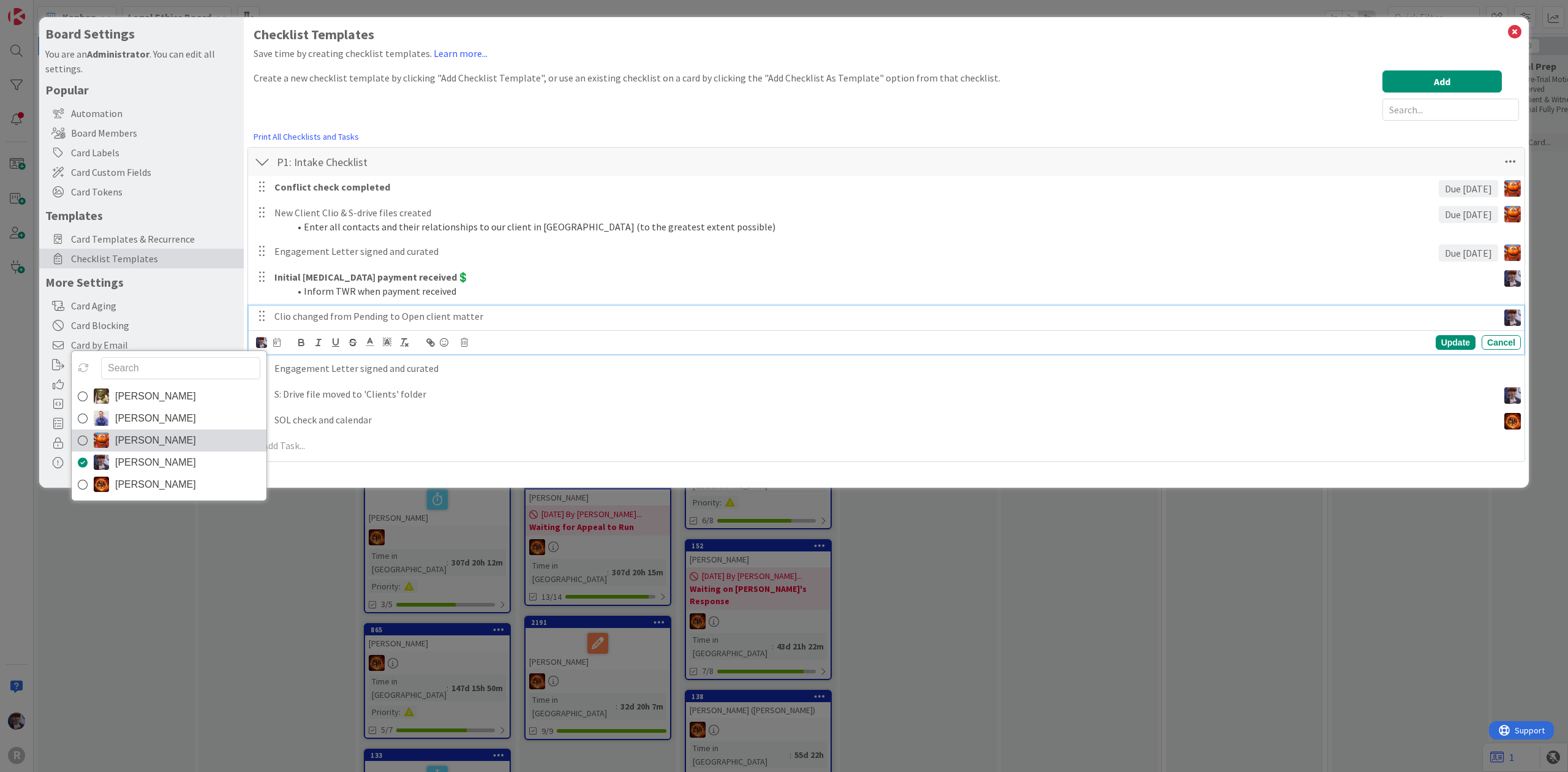
click at [197, 437] on link "[PERSON_NAME]" at bounding box center [168, 440] width 195 height 23
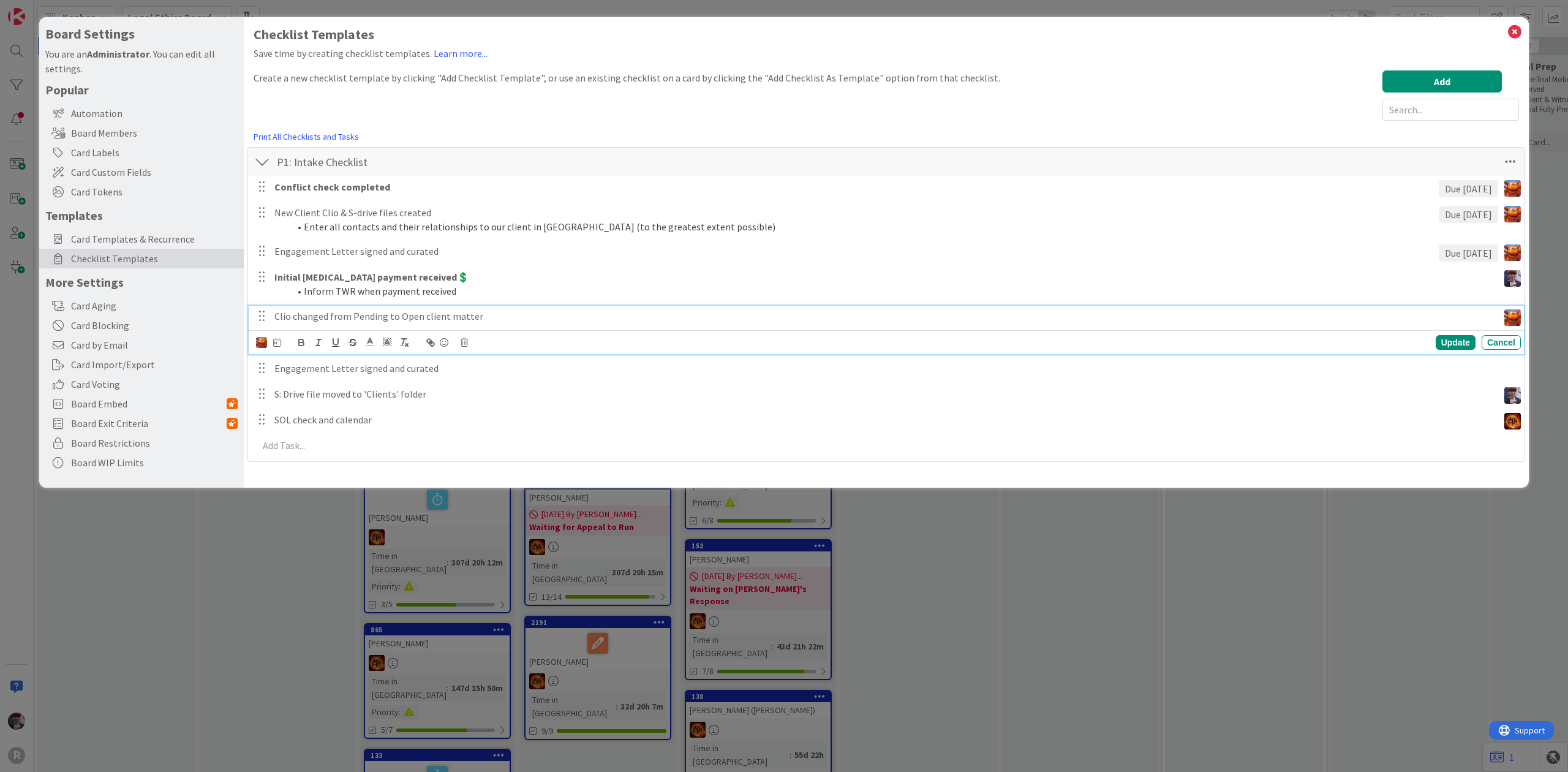
click at [272, 339] on div "Devine Gines John Grant Kiara Adams Minka Laine Friesen Ted Reuter" at bounding box center [267, 343] width 24 height 14
click at [279, 348] on div "Devine Gines John Grant Kiara Adams Minka Laine Friesen Ted Reuter" at bounding box center [267, 343] width 24 height 14
click at [279, 339] on icon at bounding box center [277, 342] width 8 height 9
click at [303, 401] on input "number" at bounding box center [302, 407] width 46 height 23
type input "1"
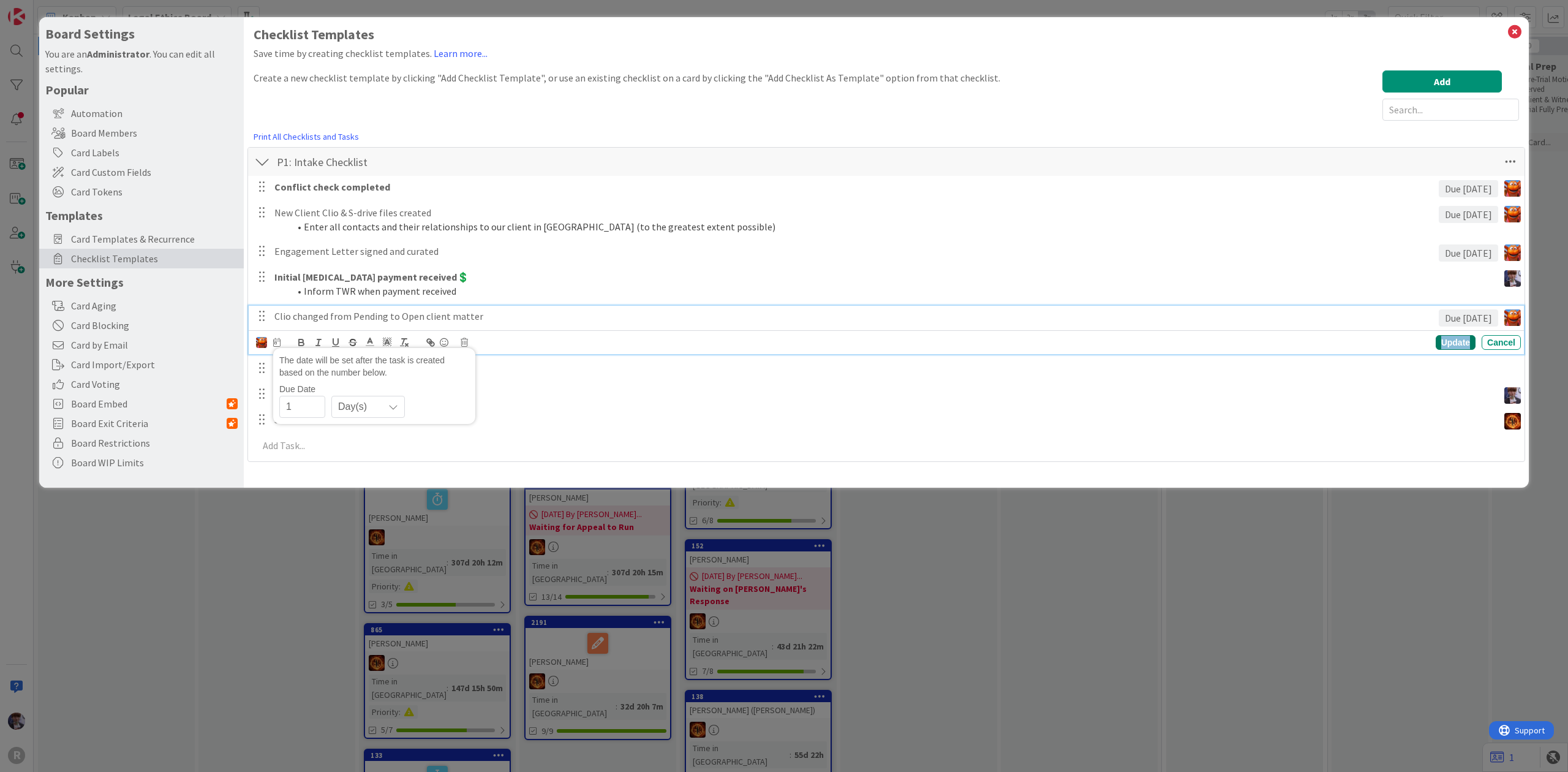
click at [1437, 339] on div "Update" at bounding box center [1455, 342] width 40 height 15
click at [1414, 285] on li "Inform TWR when payment received" at bounding box center [891, 291] width 1205 height 14
click at [280, 313] on div "The date will be set after the task is created based on the number below. Due D…" at bounding box center [888, 317] width 1265 height 18
click at [278, 318] on icon at bounding box center [277, 317] width 8 height 9
click at [312, 386] on input "1" at bounding box center [302, 381] width 46 height 23
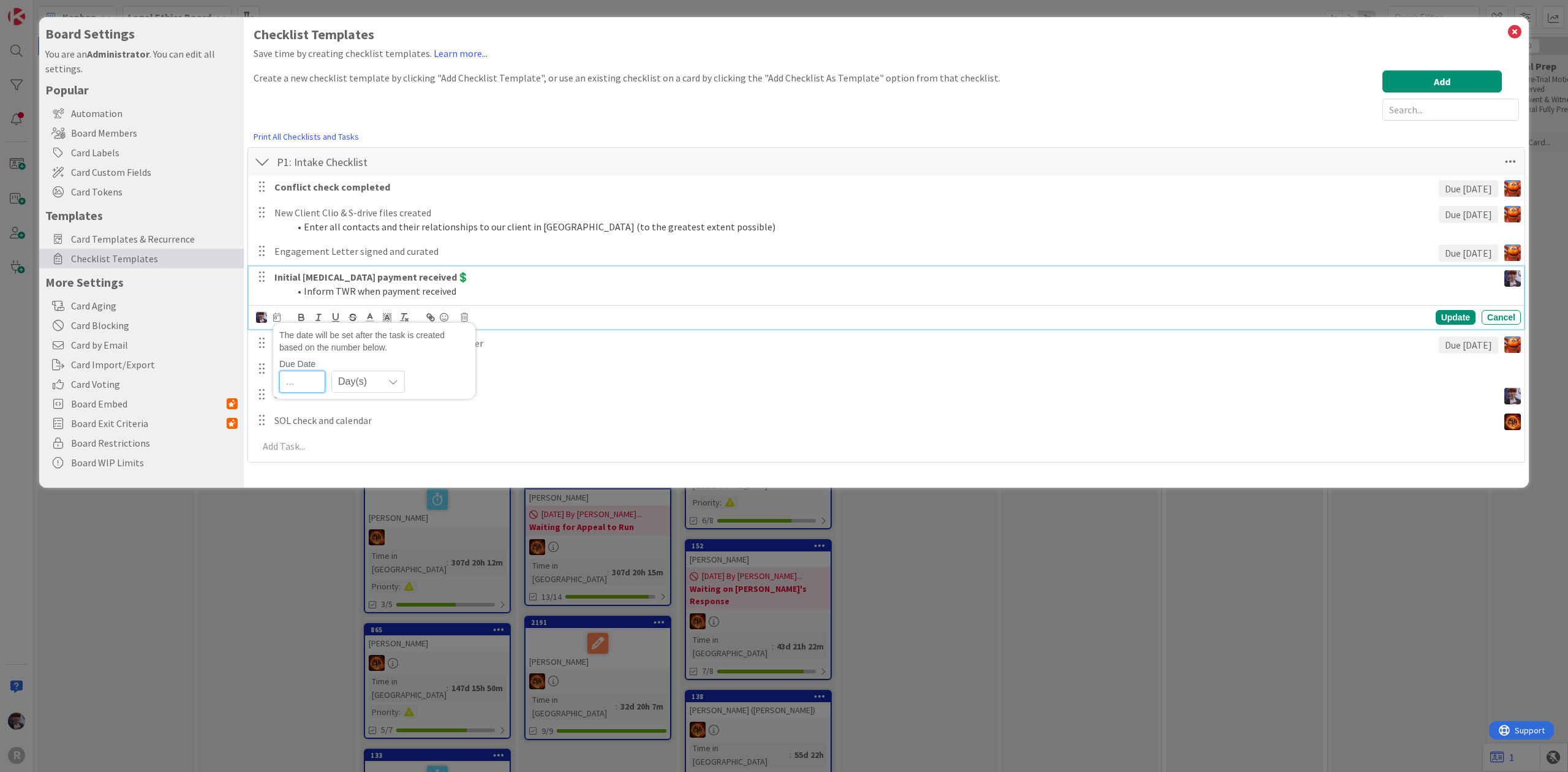
type input "1"
click at [1455, 316] on div "Update" at bounding box center [1455, 316] width 40 height 15
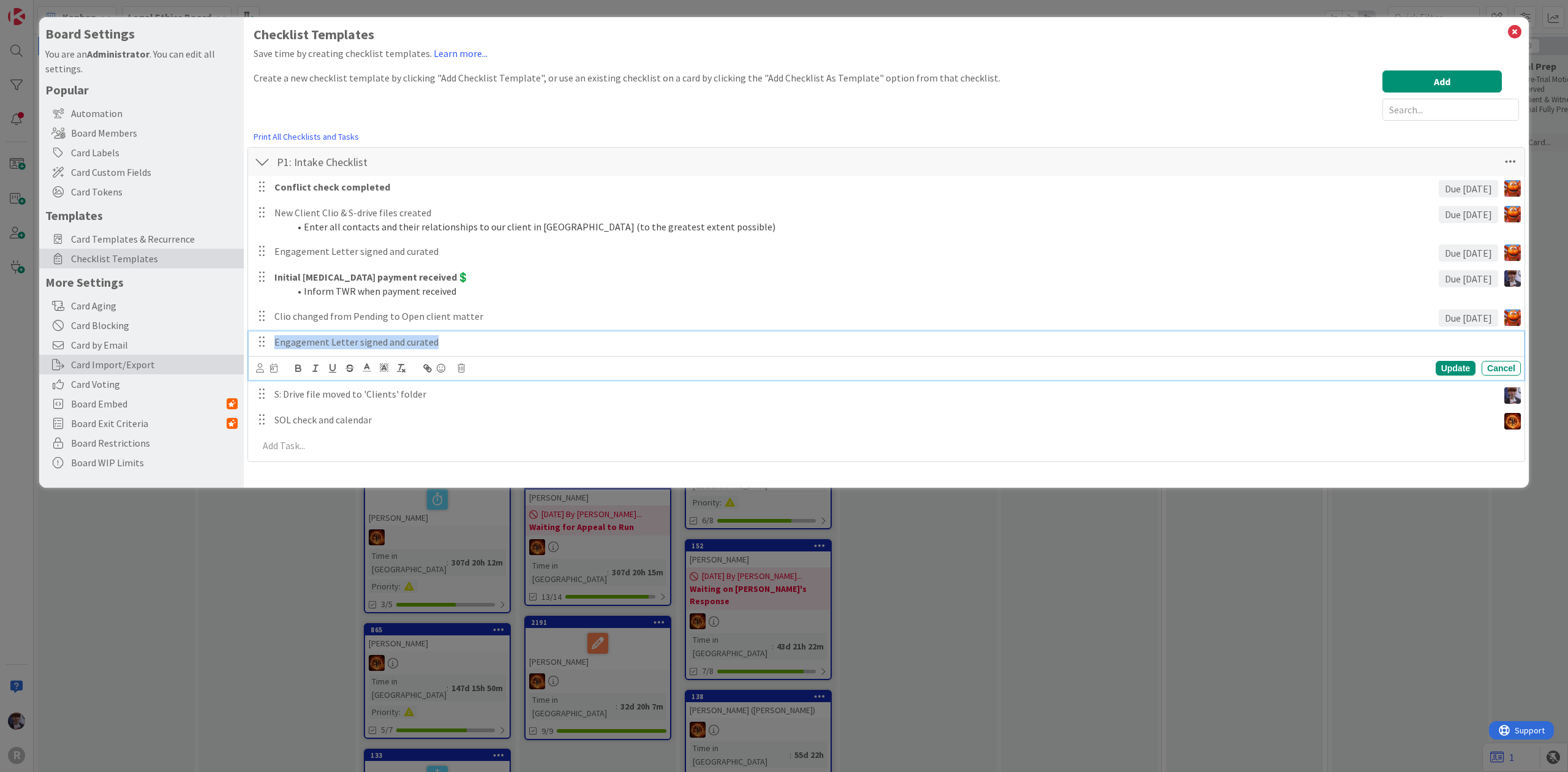
drag, startPoint x: 465, startPoint y: 347, endPoint x: 161, endPoint y: 366, distance: 304.6
click at [161, 366] on div "Board Settings You are an Administrator . You can edit all settings. Popular Au…" at bounding box center [784, 253] width 1490 height 470
click at [427, 339] on p at bounding box center [895, 342] width 1242 height 14
click at [272, 370] on icon at bounding box center [274, 368] width 8 height 9
click at [279, 430] on input "number" at bounding box center [299, 432] width 46 height 23
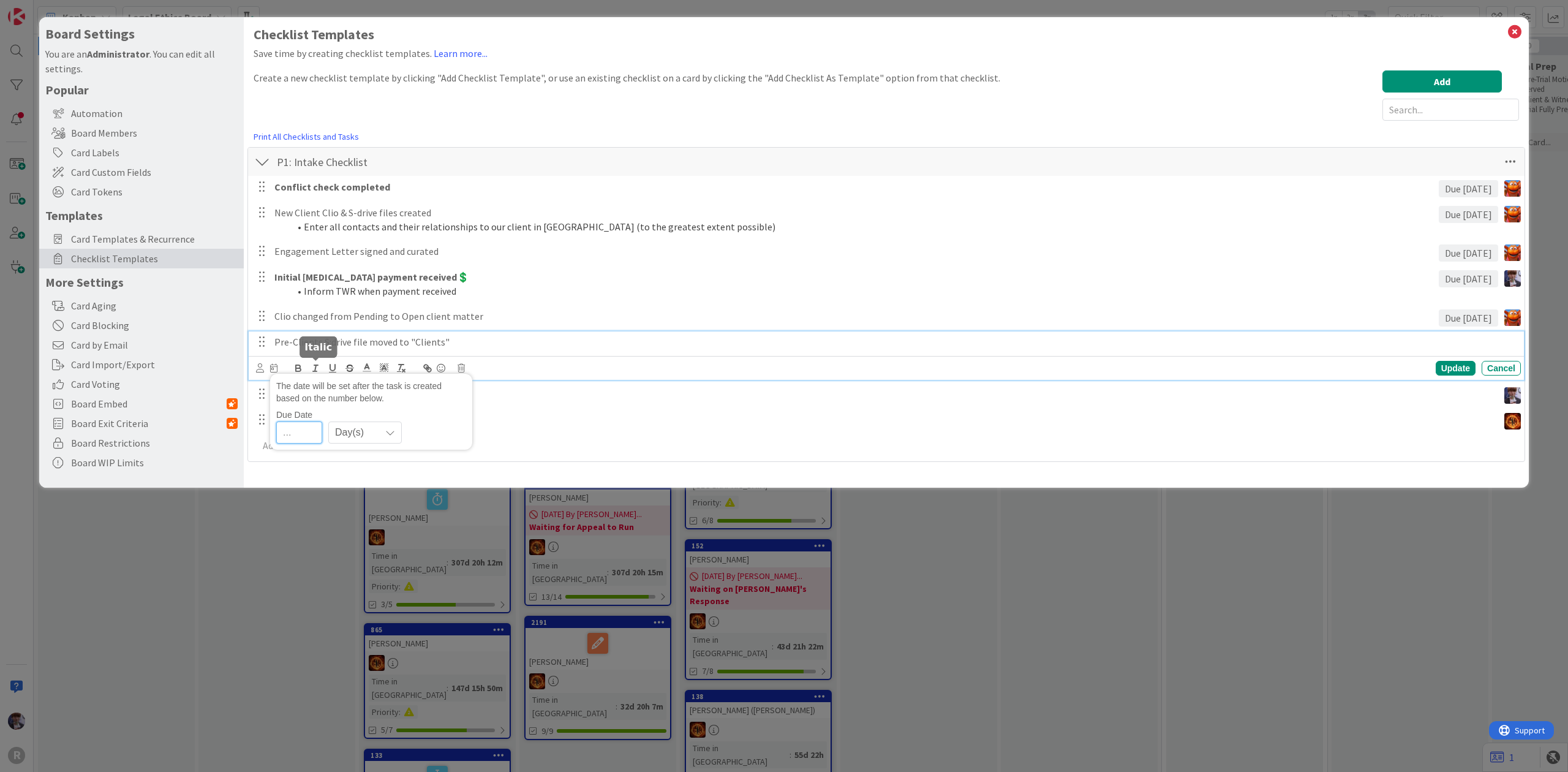
type input "1"
click at [251, 368] on div "The date will be set after the task is created based on the number below. Due D…" at bounding box center [886, 367] width 1275 height 24
click at [258, 367] on icon at bounding box center [260, 367] width 8 height 9
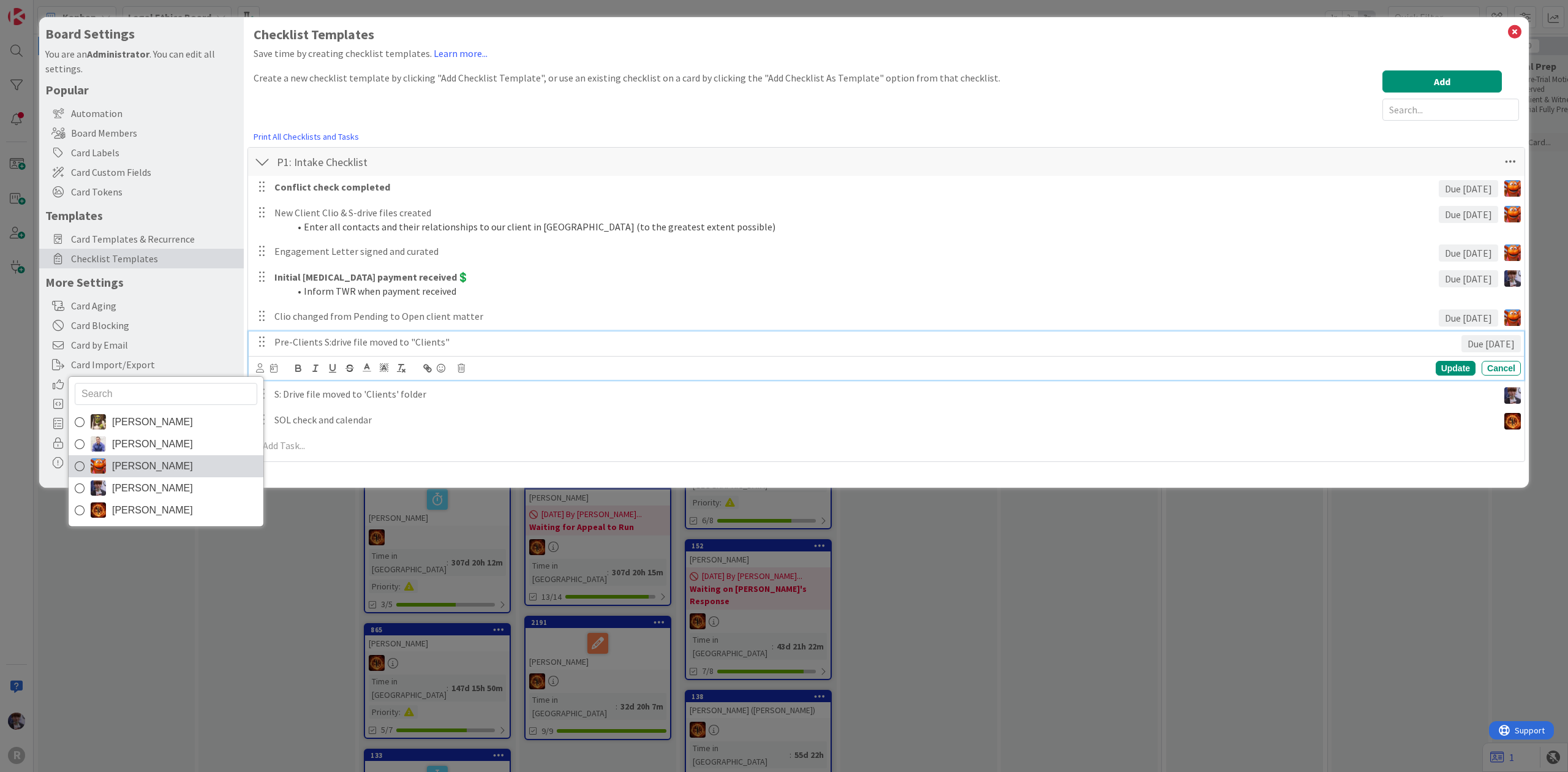
click at [179, 465] on link "[PERSON_NAME]" at bounding box center [166, 466] width 195 height 23
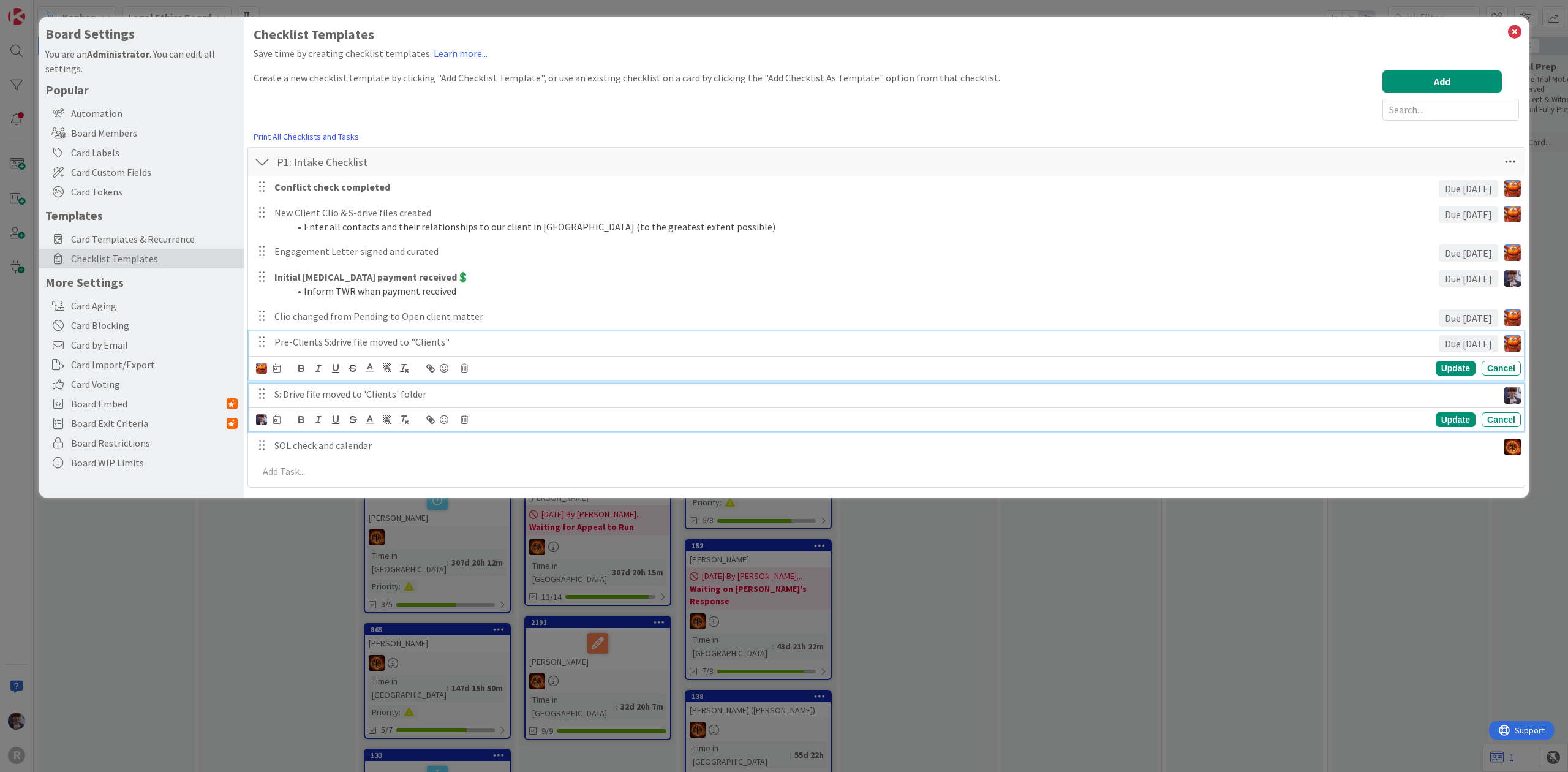
click at [360, 392] on p "S: Drive file moved to 'Clients' folder" at bounding box center [883, 394] width 1219 height 14
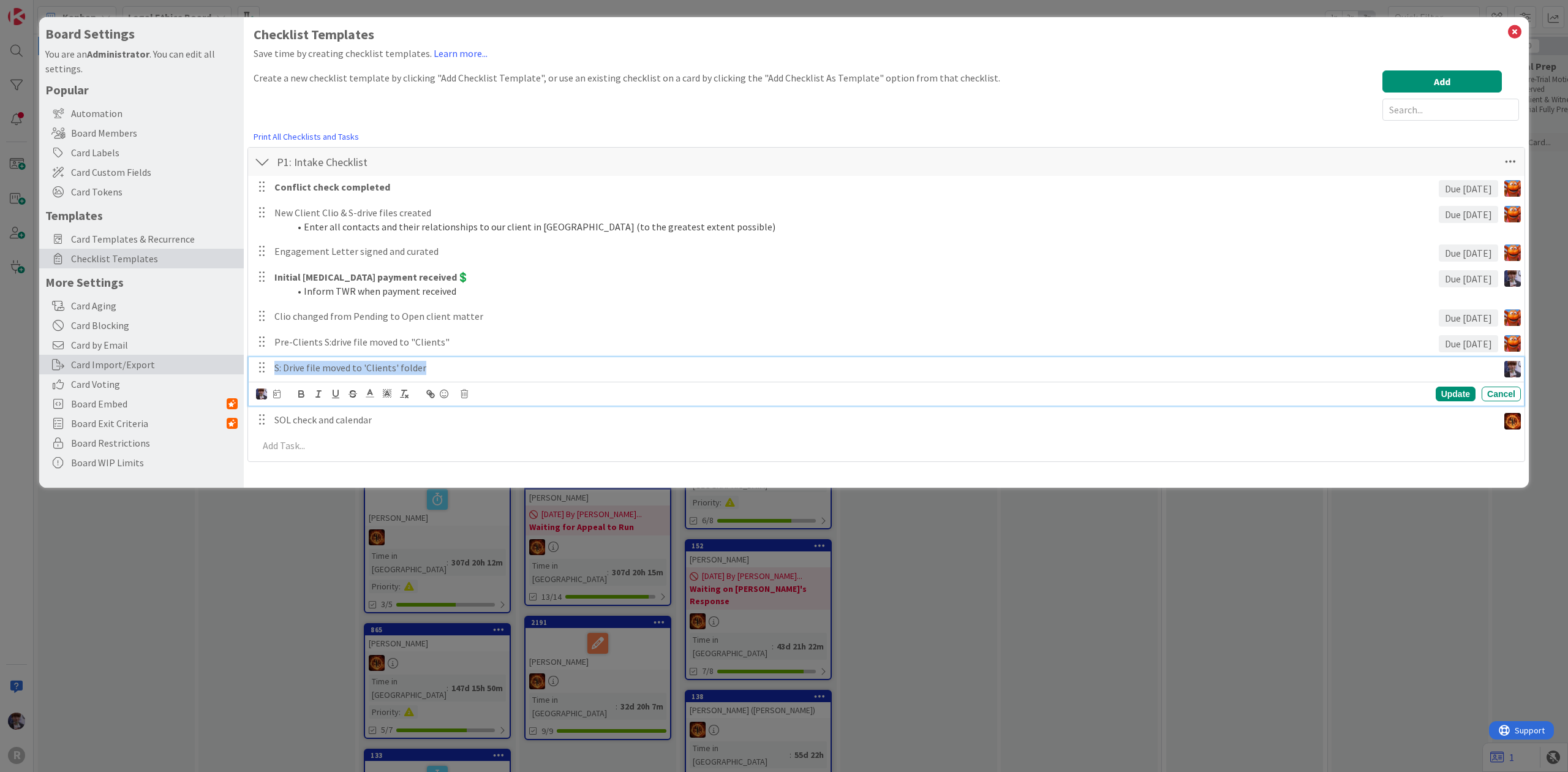
drag, startPoint x: 441, startPoint y: 372, endPoint x: 241, endPoint y: 364, distance: 200.2
click at [241, 364] on div "Board Settings You are an Administrator . You can edit all settings. Popular Au…" at bounding box center [784, 253] width 1490 height 470
click at [538, 366] on p at bounding box center [883, 367] width 1219 height 14
click at [270, 387] on div at bounding box center [267, 394] width 24 height 14
click at [260, 396] on img at bounding box center [261, 394] width 11 height 11
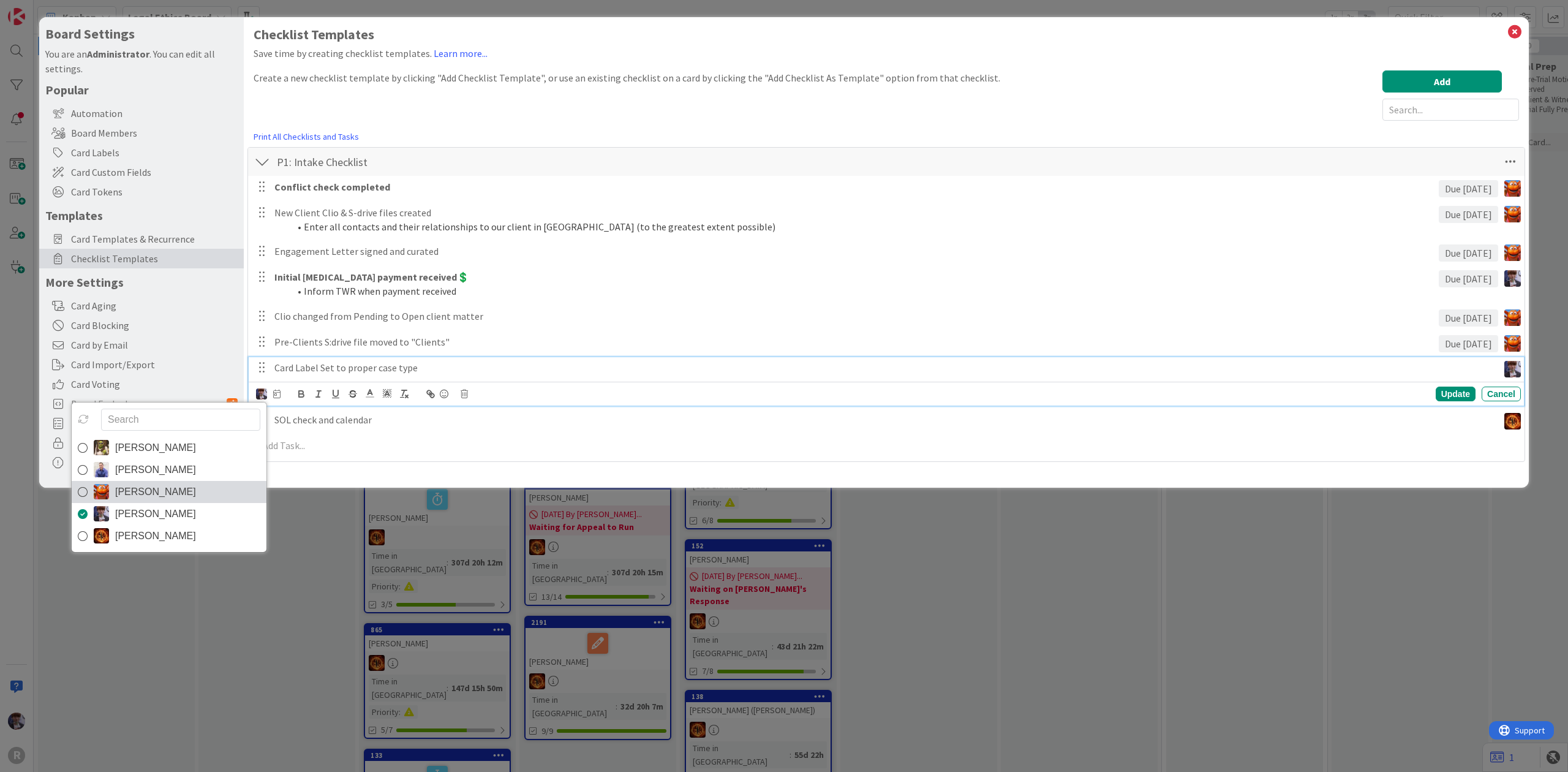
click at [192, 487] on link "[PERSON_NAME]" at bounding box center [168, 492] width 195 height 23
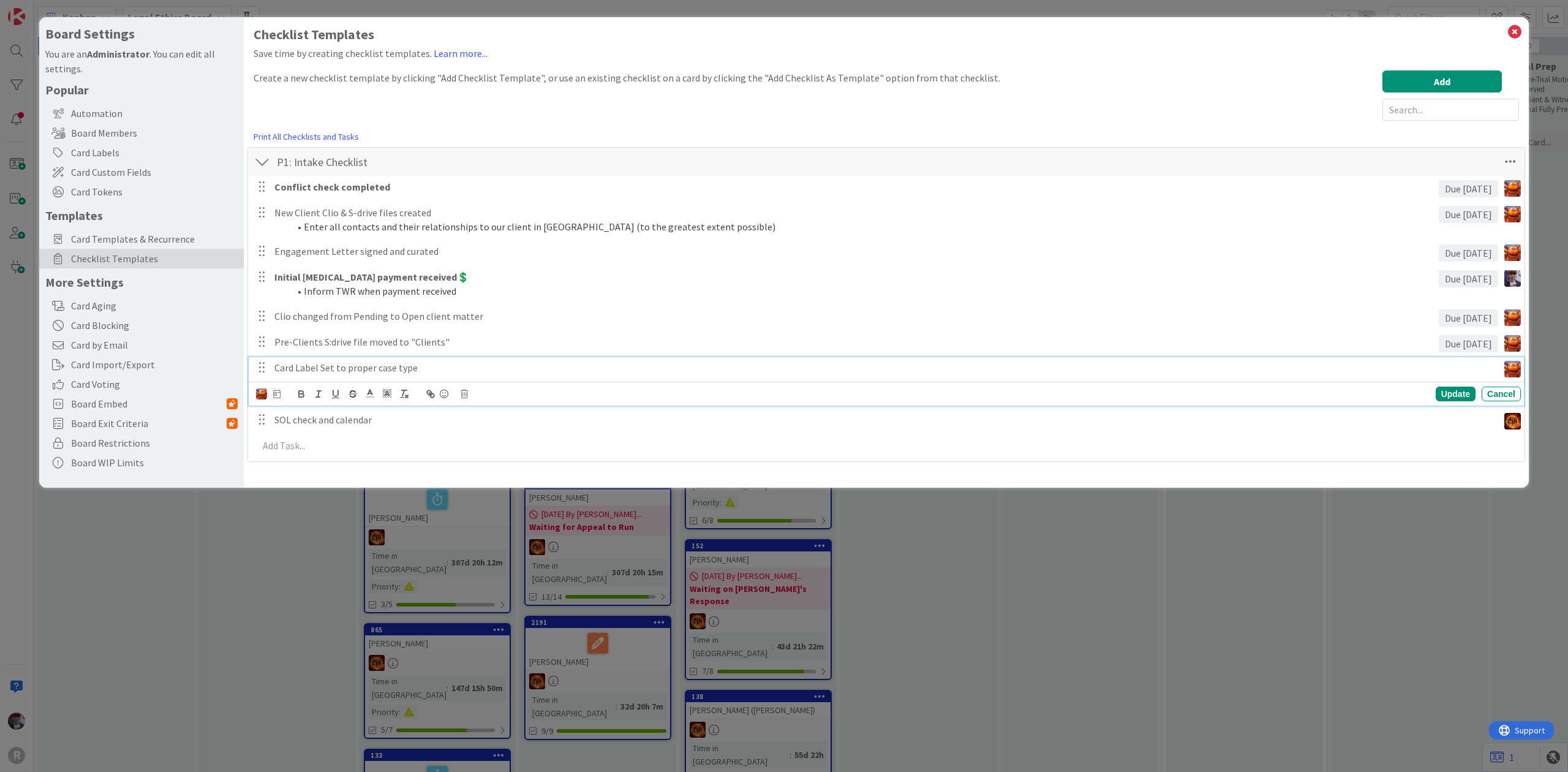
click at [272, 399] on div "Devine Gines John Grant Kiara Adams Minka Laine Friesen Ted Reuter" at bounding box center [267, 394] width 24 height 14
click at [274, 396] on icon at bounding box center [277, 394] width 8 height 9
click at [299, 450] on input "number" at bounding box center [302, 458] width 46 height 23
type input "1"
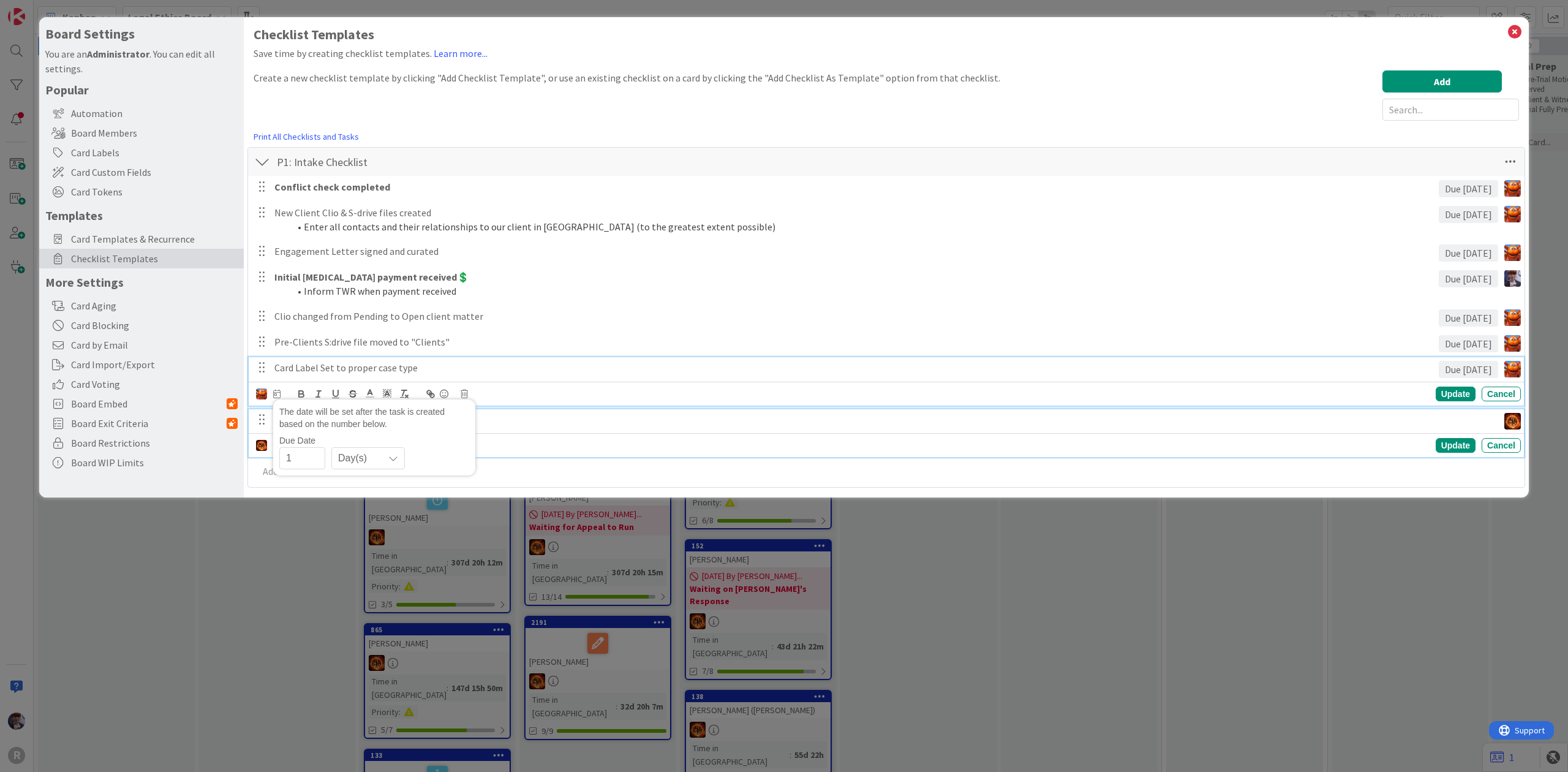
click at [595, 420] on p "SOL check and calendar" at bounding box center [883, 420] width 1219 height 14
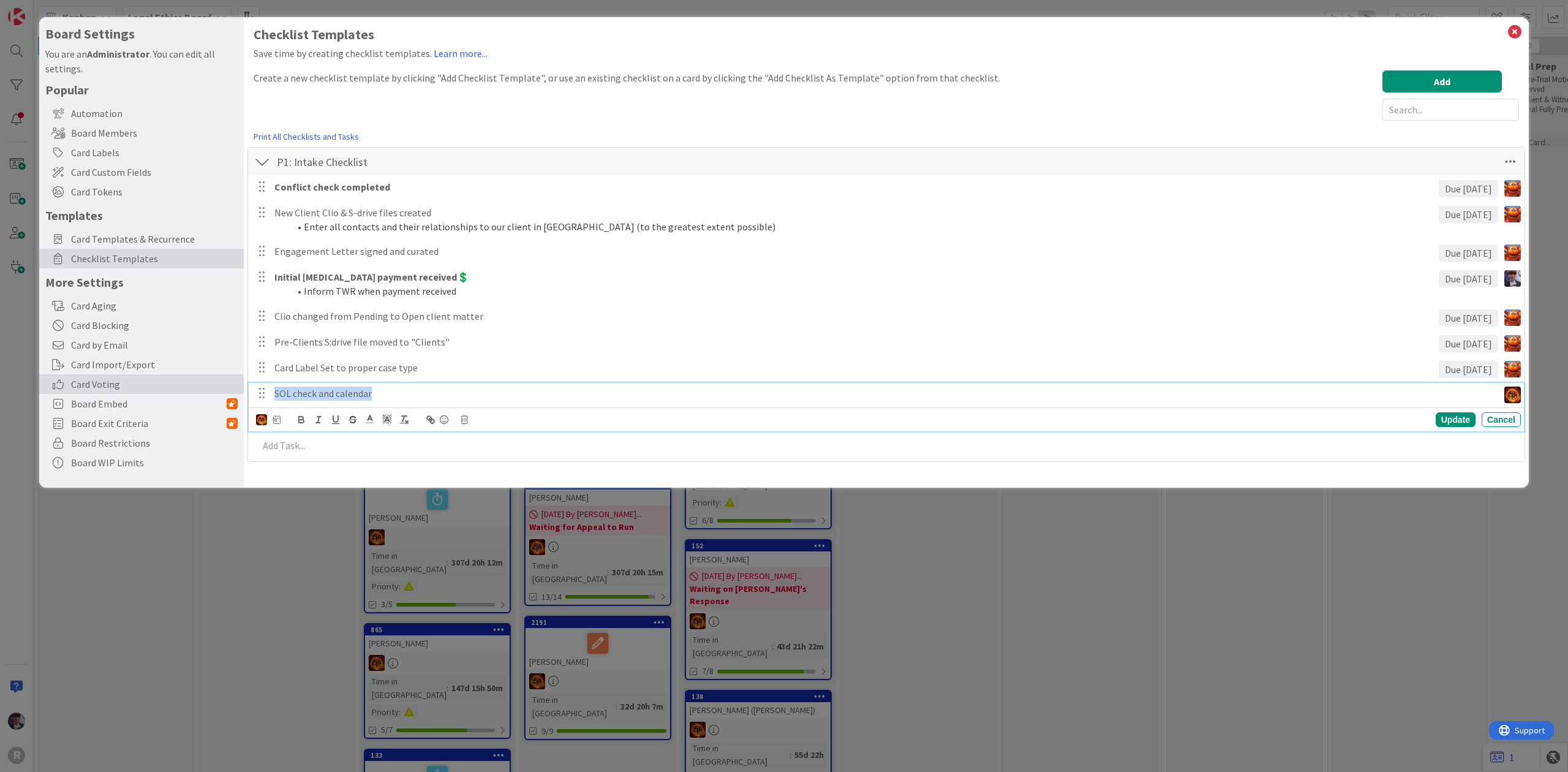
drag, startPoint x: 411, startPoint y: 389, endPoint x: 165, endPoint y: 388, distance: 246.0
click at [165, 388] on div "Board Settings You are an Administrator . You can edit all settings. Popular Au…" at bounding box center [784, 253] width 1490 height 470
click at [262, 419] on img at bounding box center [261, 419] width 11 height 11
click at [0, 0] on span "[PERSON_NAME]" at bounding box center [0, 0] width 0 height 0
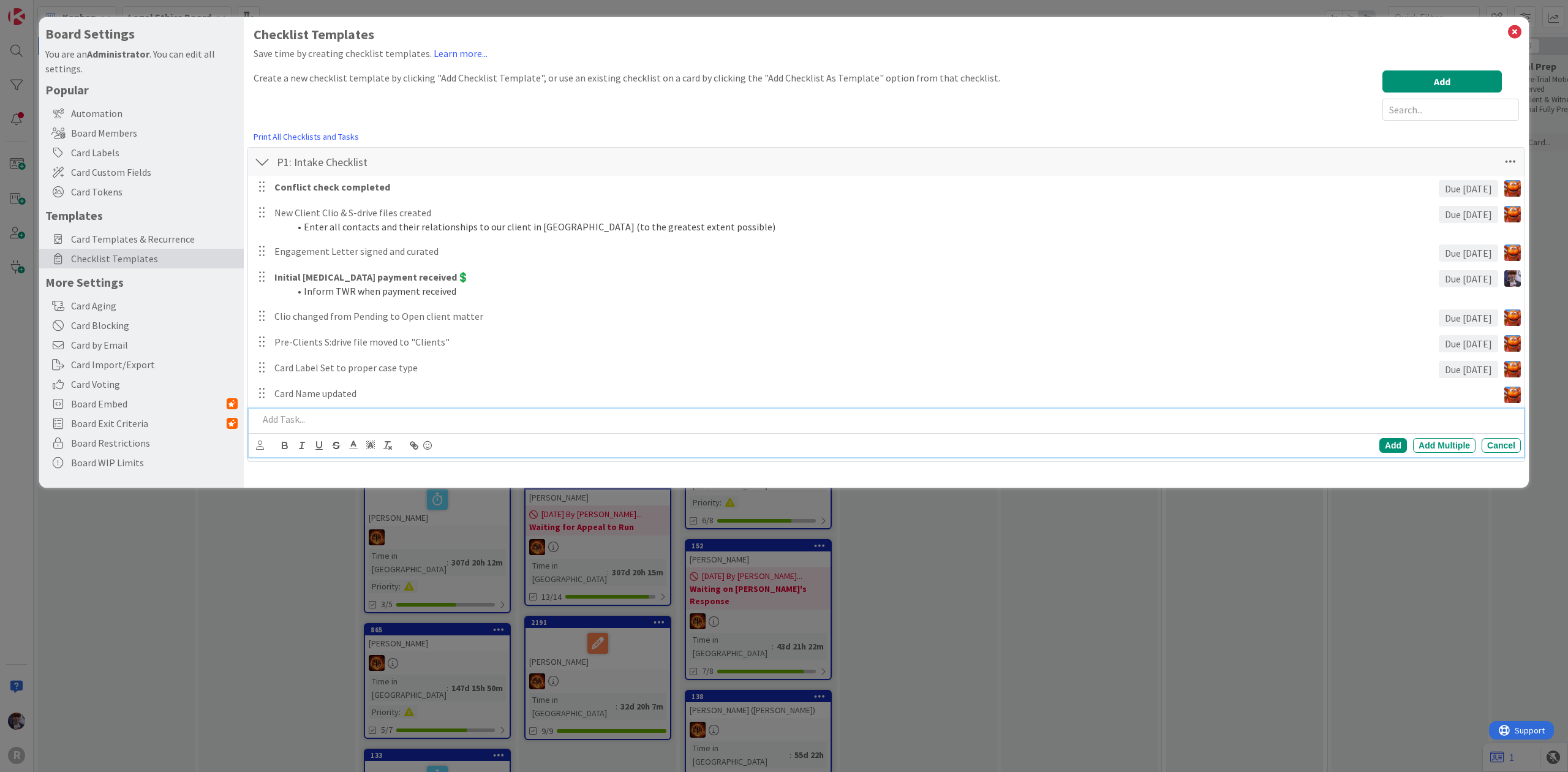
click at [323, 426] on p at bounding box center [887, 419] width 1258 height 14
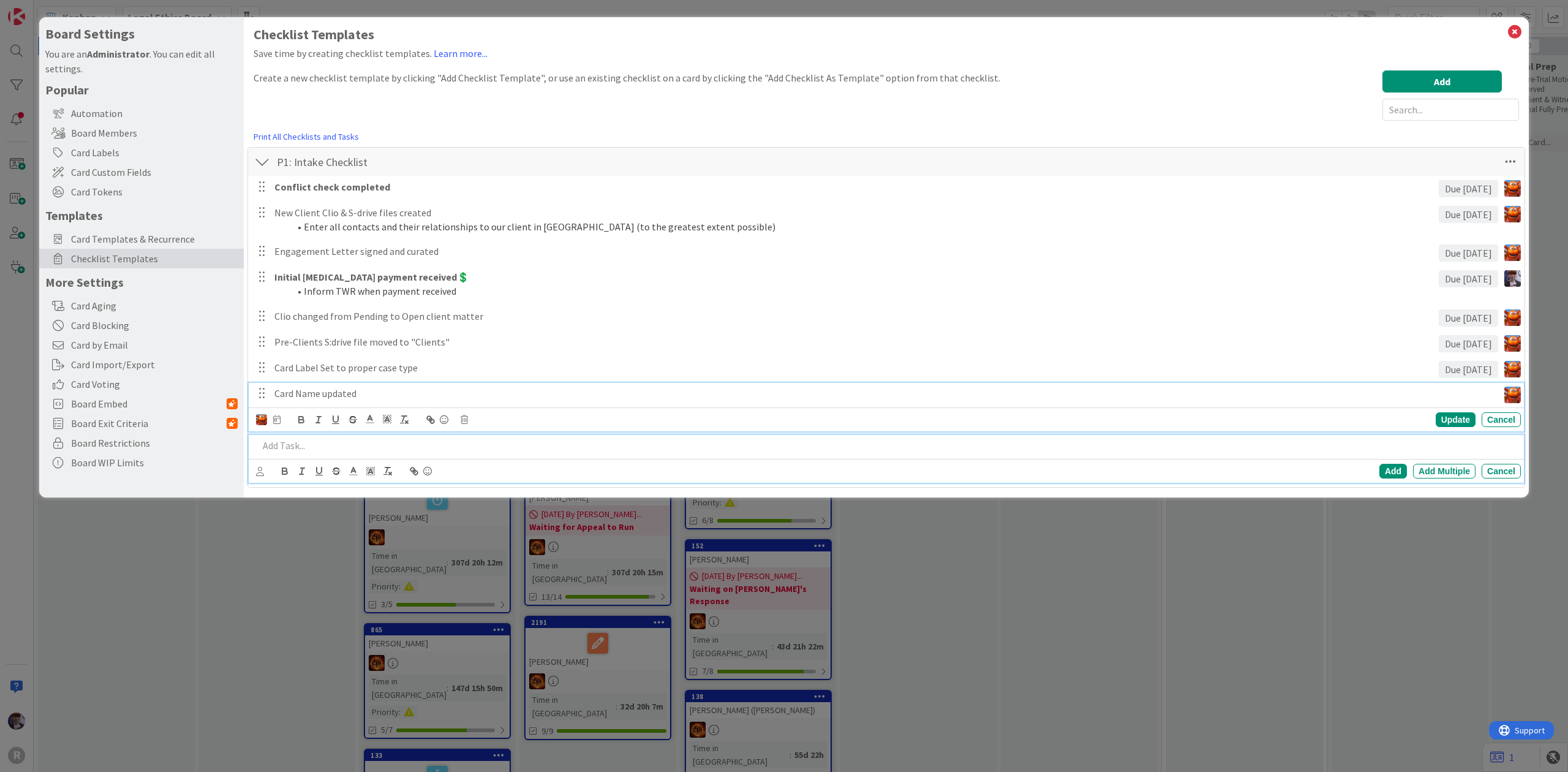
click at [341, 395] on p "Card Name updated" at bounding box center [883, 394] width 1219 height 14
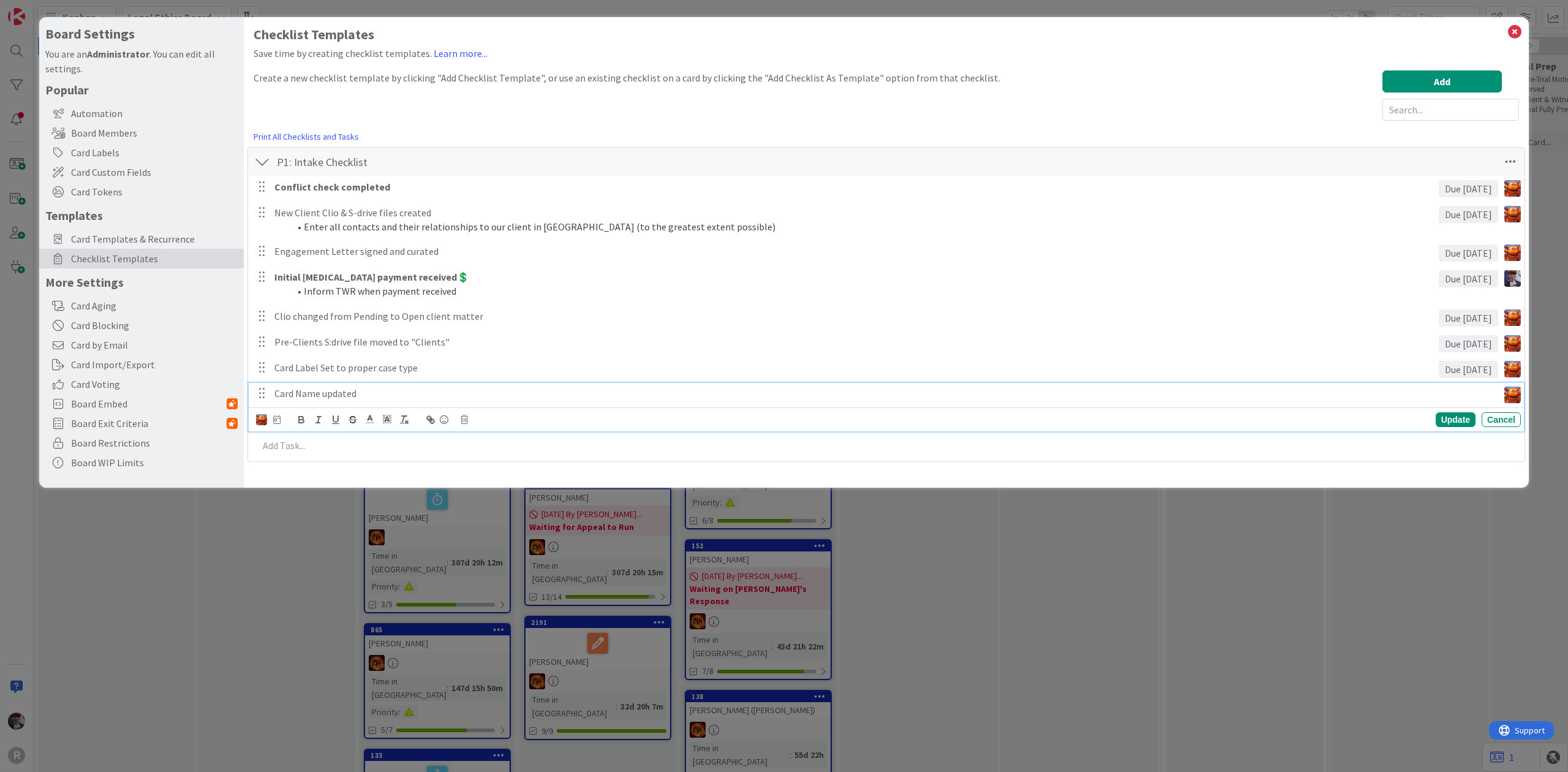
click at [280, 419] on div "Devine Gines John Grant Kiara Adams Minka Laine Friesen Ted Reuter Update Cancel" at bounding box center [888, 420] width 1265 height 18
click at [275, 425] on div "Devine Gines John Grant Kiara Adams Minka Laine Friesen Ted Reuter" at bounding box center [267, 420] width 24 height 14
click at [275, 414] on div "Devine Gines John Grant Kiara Adams Minka Laine Friesen Ted Reuter" at bounding box center [267, 420] width 24 height 14
click at [277, 415] on div "Devine Gines John Grant Kiara Adams Minka Laine Friesen Ted Reuter" at bounding box center [267, 420] width 24 height 14
click at [277, 417] on icon at bounding box center [277, 419] width 8 height 9
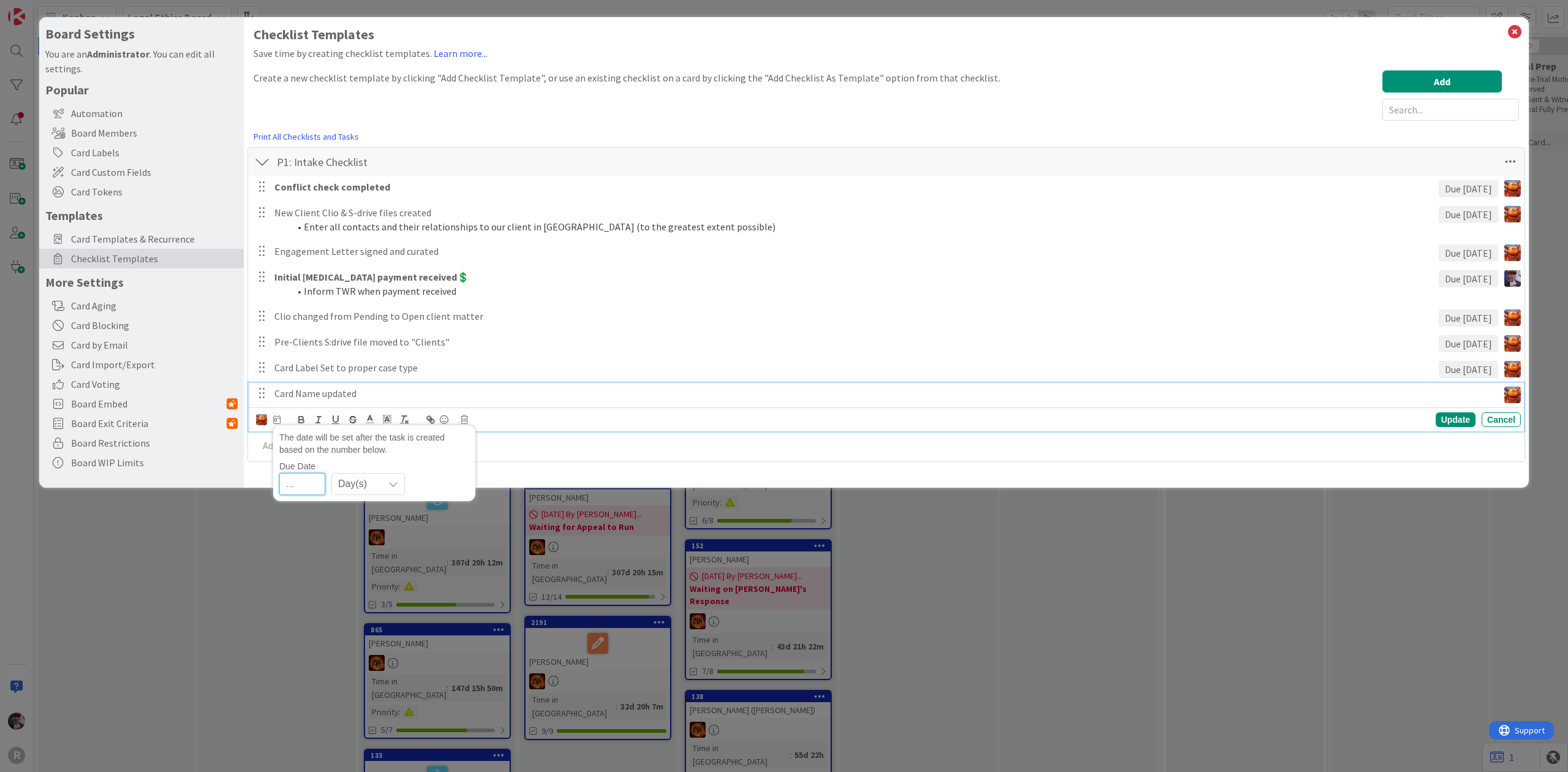
click at [304, 482] on input "number" at bounding box center [302, 484] width 46 height 23
type input "1"
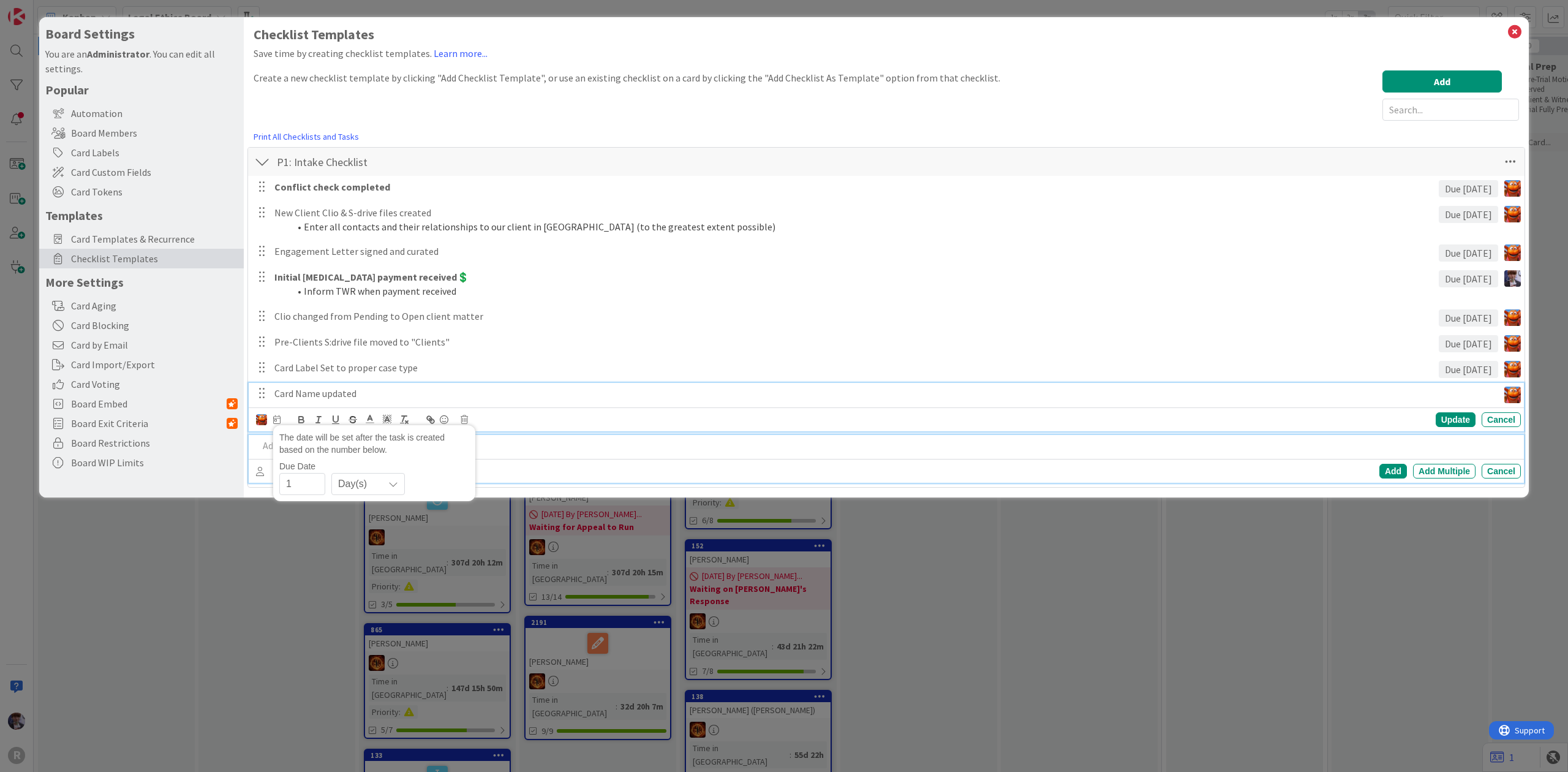
click at [765, 440] on p at bounding box center [887, 446] width 1258 height 14
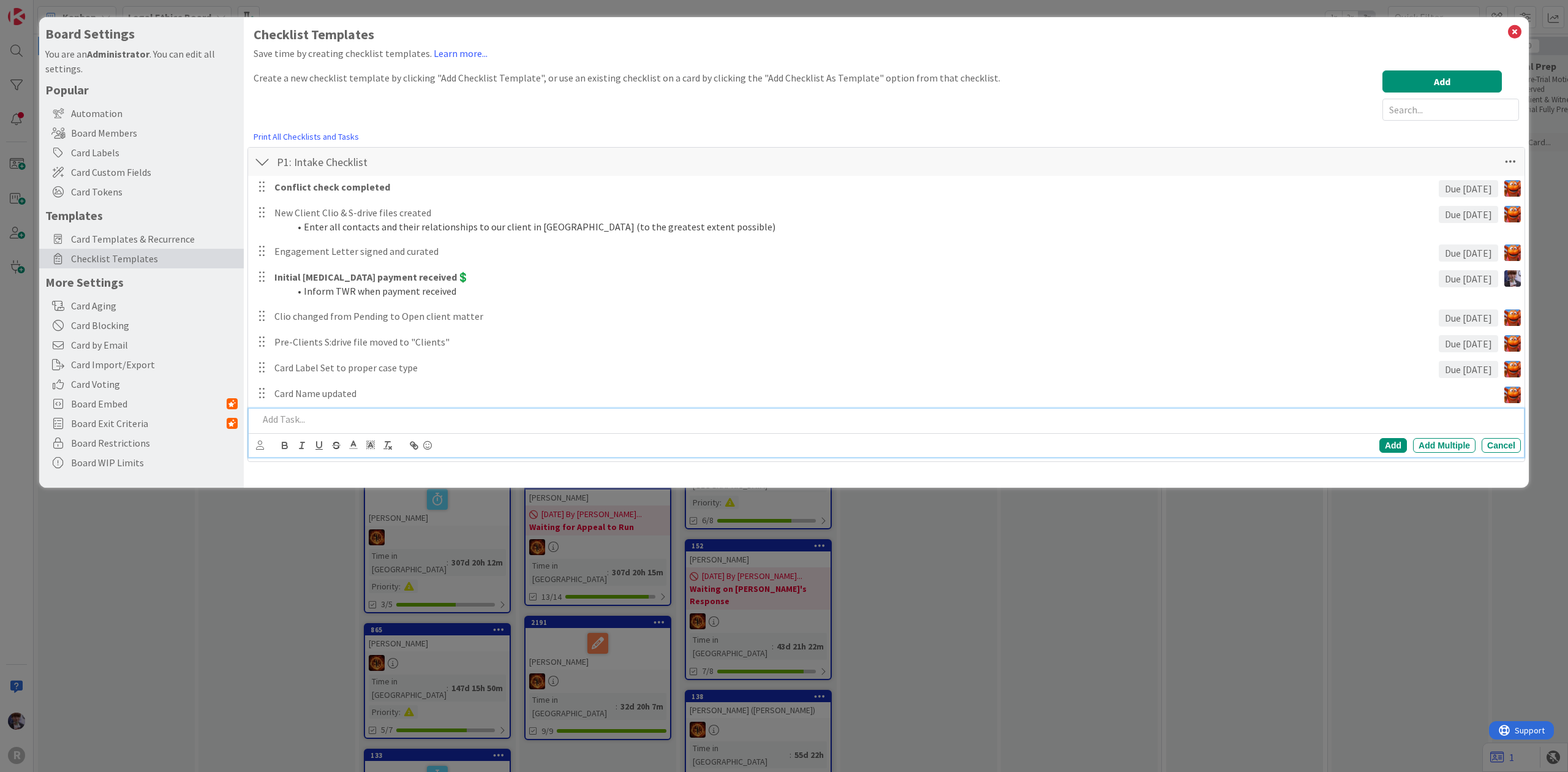
click at [1307, 410] on div at bounding box center [887, 419] width 1267 height 22
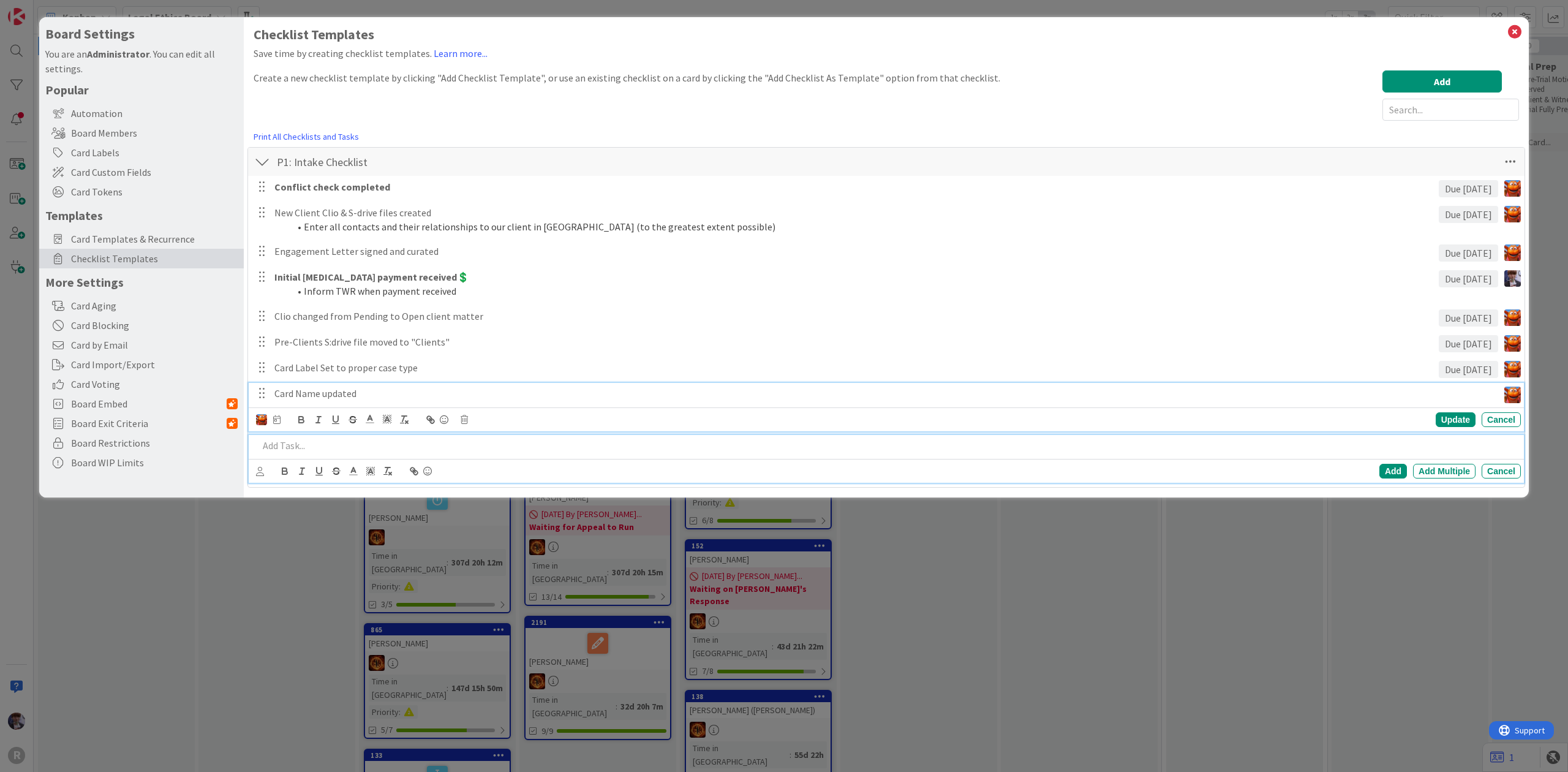
click at [1309, 400] on p "Card Name updated" at bounding box center [883, 394] width 1219 height 14
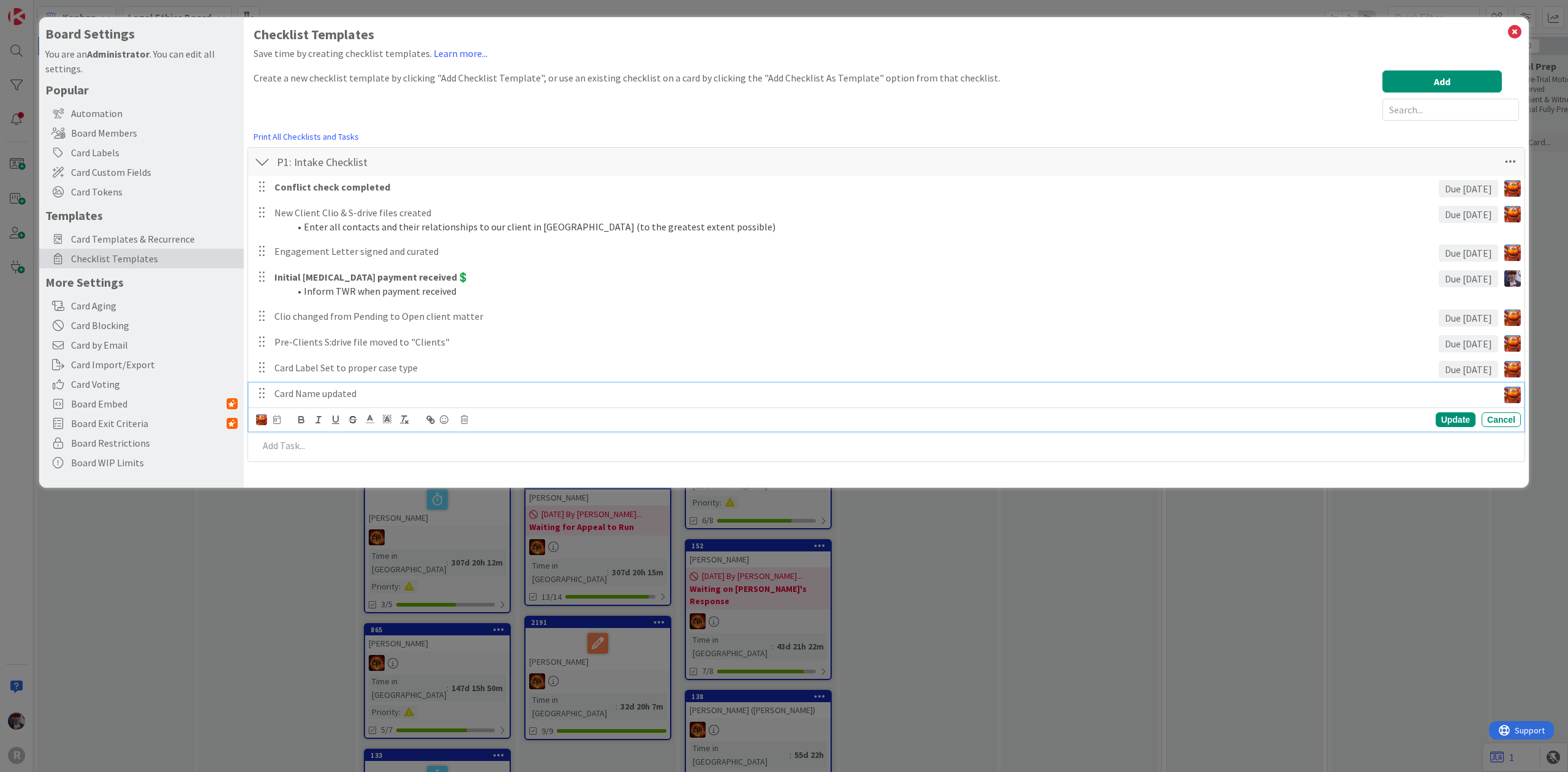
click at [277, 416] on icon at bounding box center [277, 419] width 8 height 9
click at [318, 485] on input "1" at bounding box center [302, 484] width 46 height 23
type input "1"
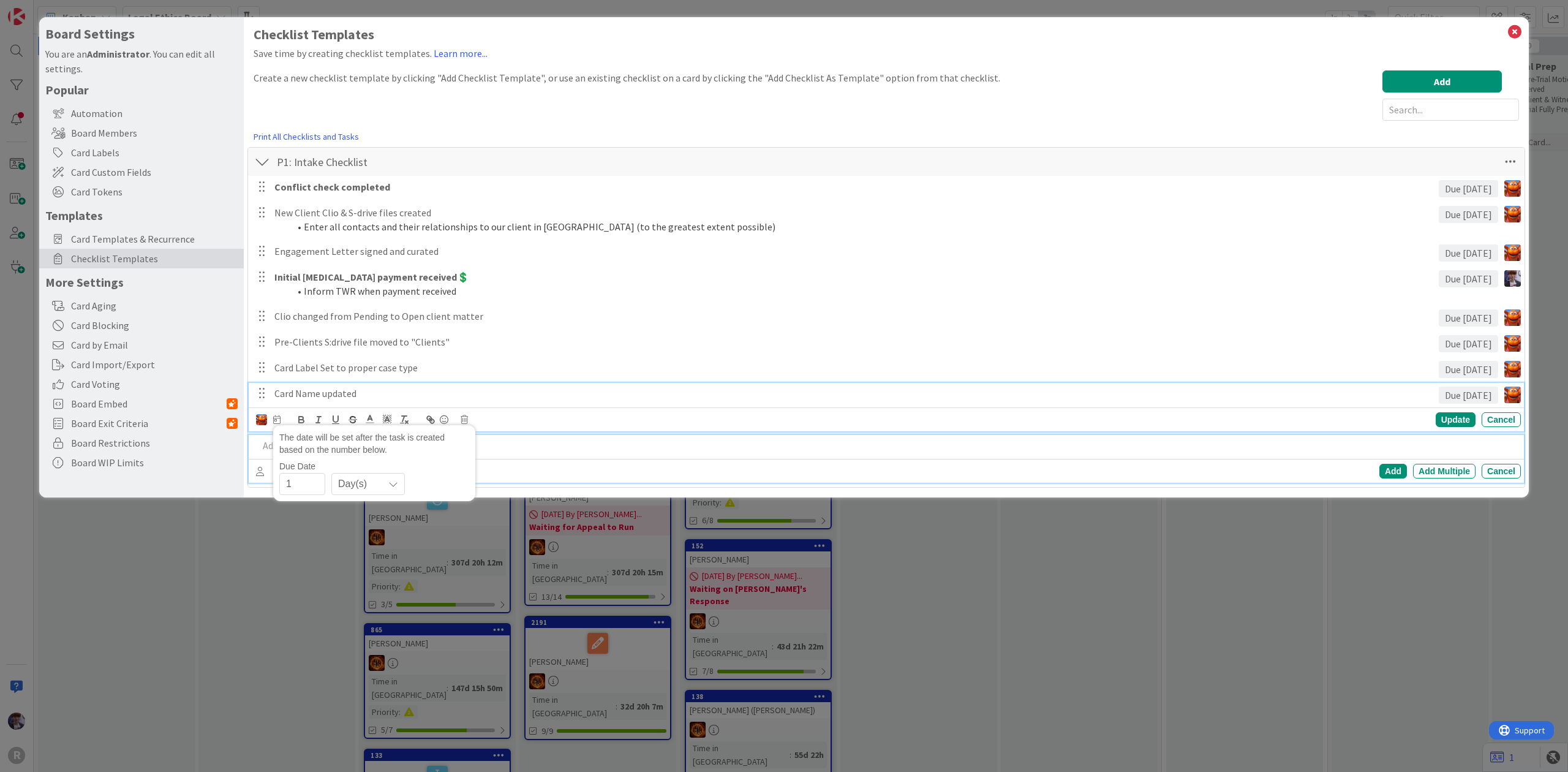
click at [476, 441] on p at bounding box center [887, 446] width 1258 height 14
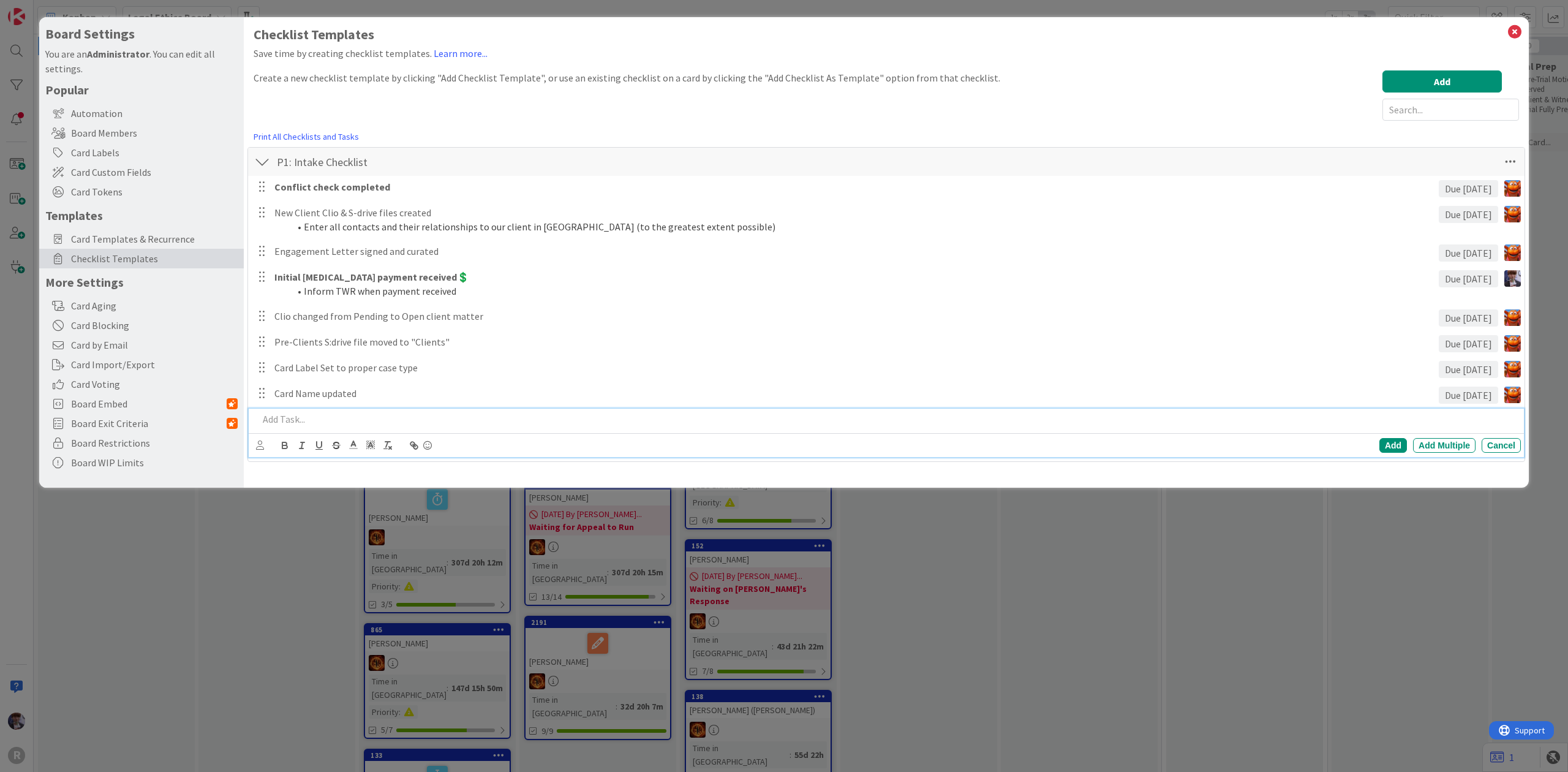
click at [356, 419] on p at bounding box center [887, 419] width 1258 height 14
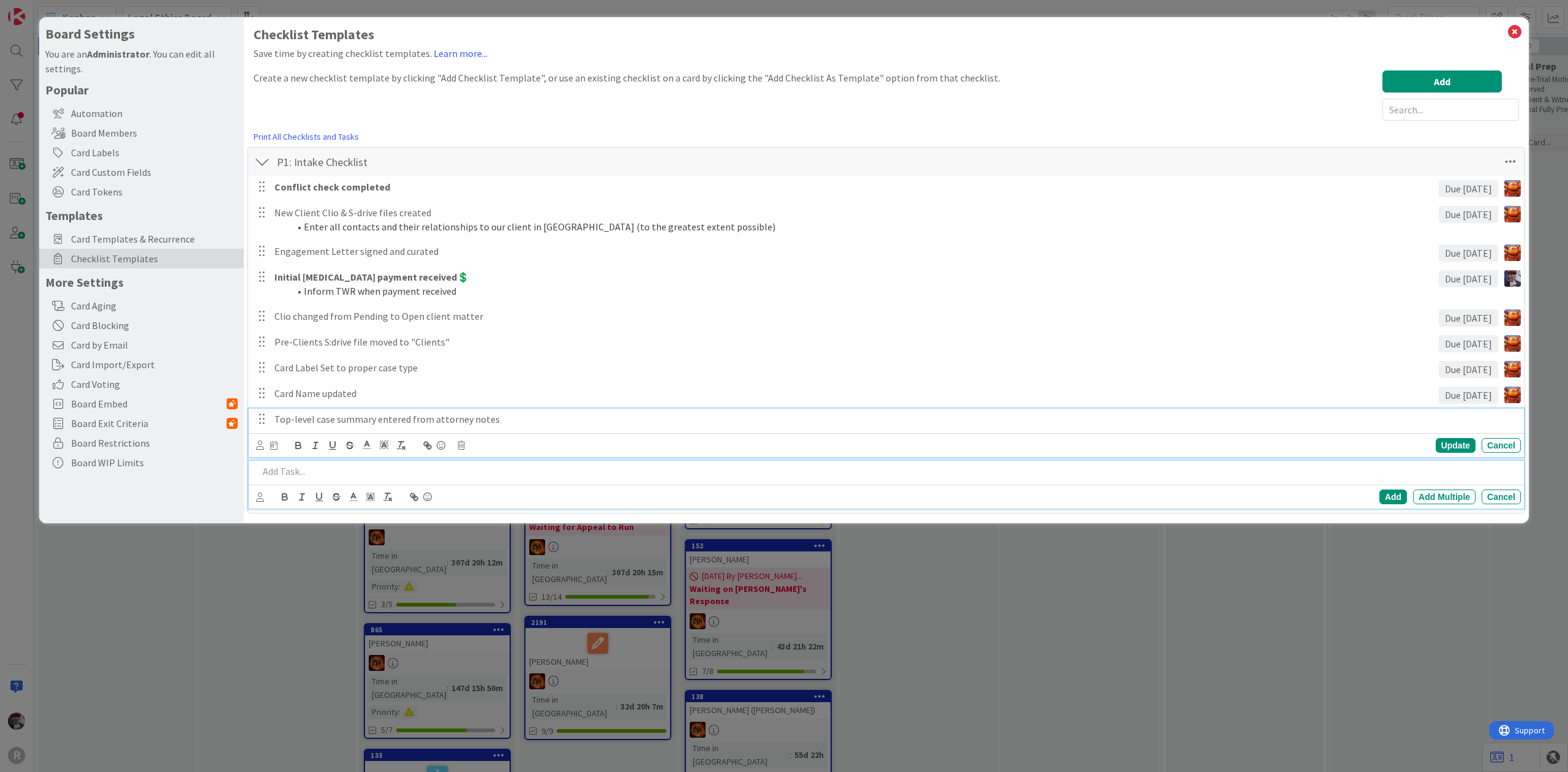
click at [305, 413] on p "Top-level case summary entered from attorney notes" at bounding box center [895, 419] width 1242 height 14
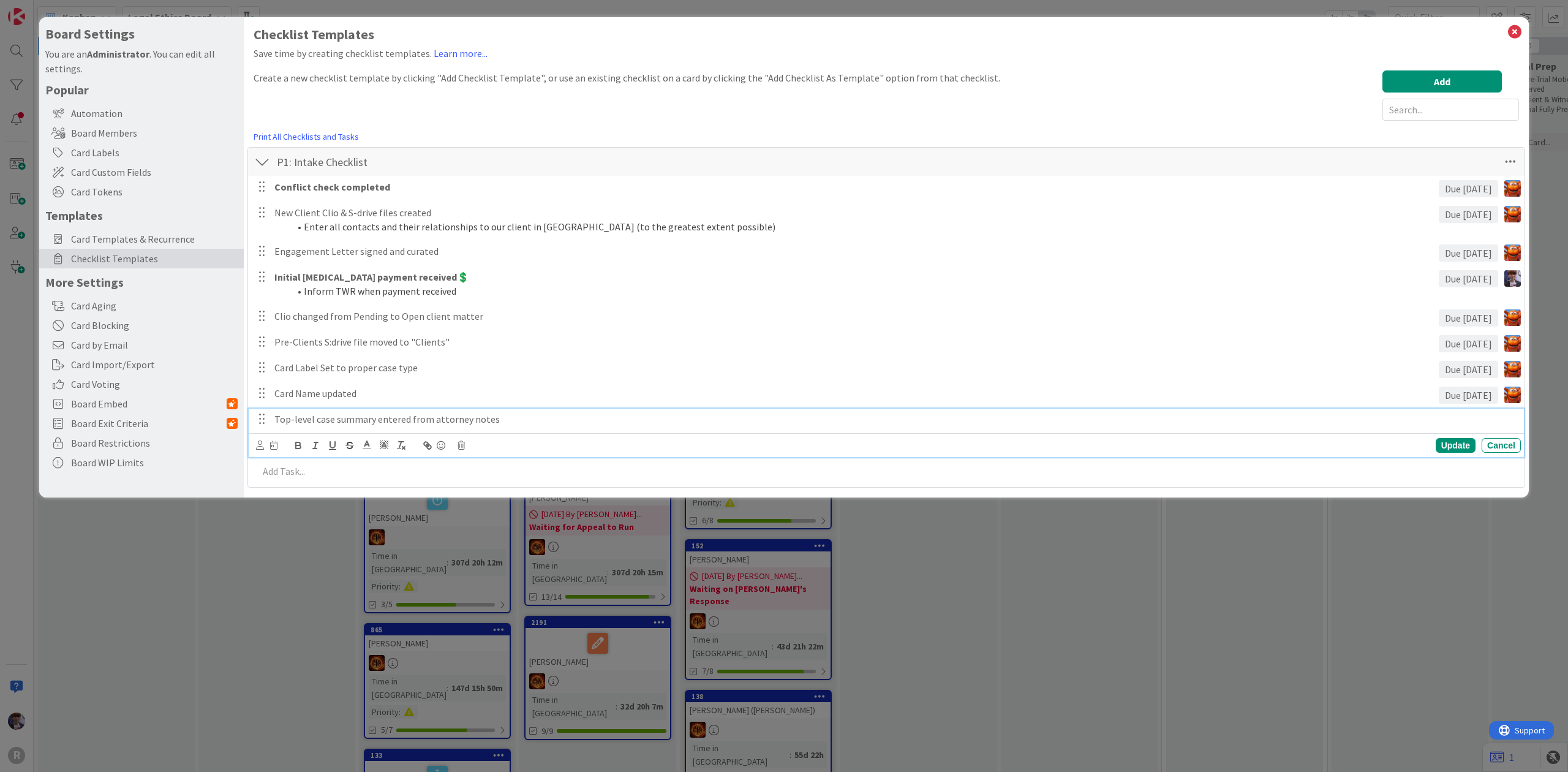
click at [265, 443] on div at bounding box center [266, 446] width 22 height 14
click at [264, 448] on div at bounding box center [266, 446] width 22 height 14
click at [256, 449] on icon at bounding box center [260, 445] width 8 height 9
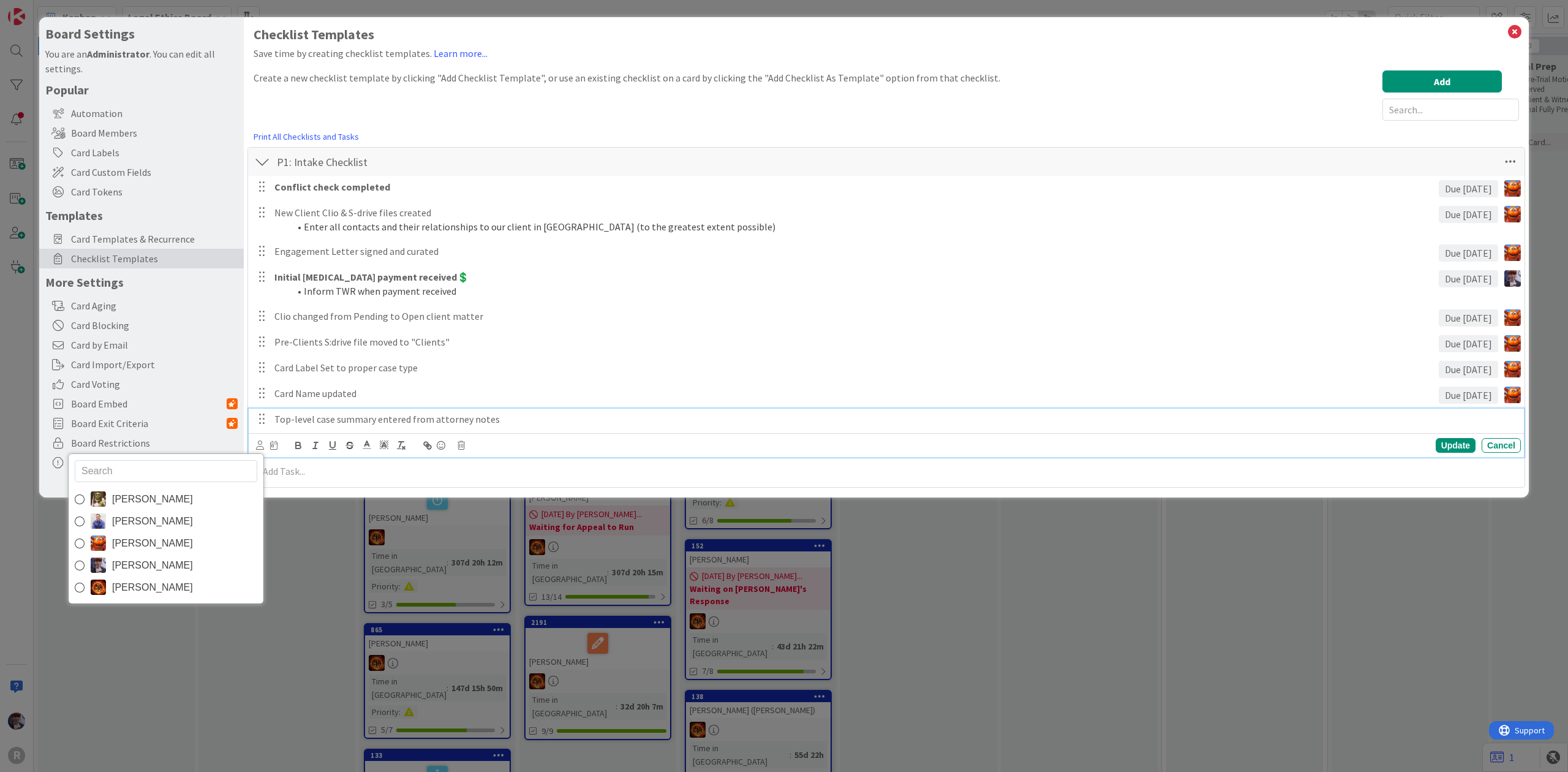
click at [190, 543] on link "[PERSON_NAME]" at bounding box center [166, 544] width 195 height 23
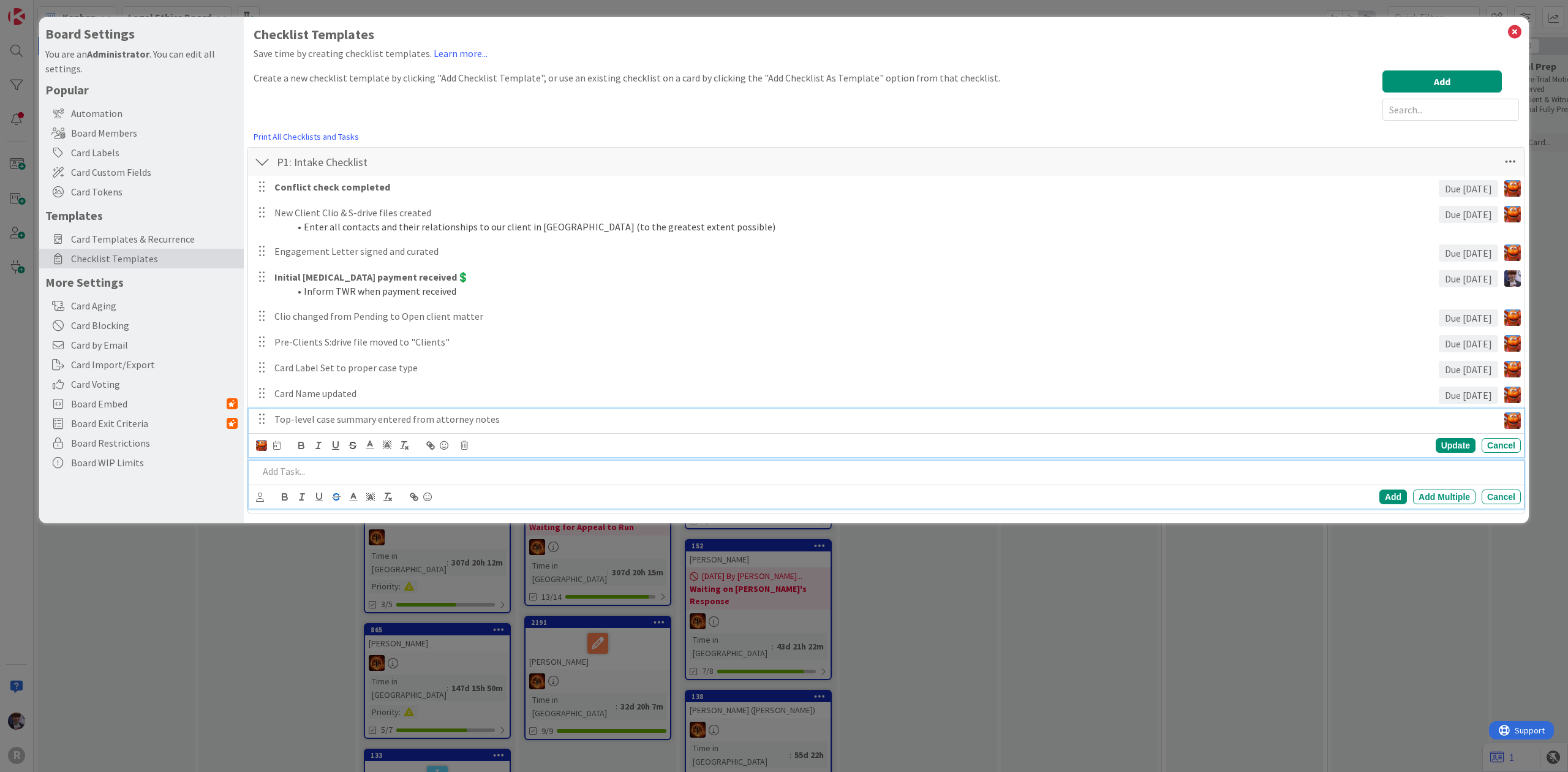
click at [329, 472] on p at bounding box center [887, 471] width 1258 height 14
click at [311, 418] on p "Top-level case summary entered from attorney notes" at bounding box center [883, 419] width 1219 height 14
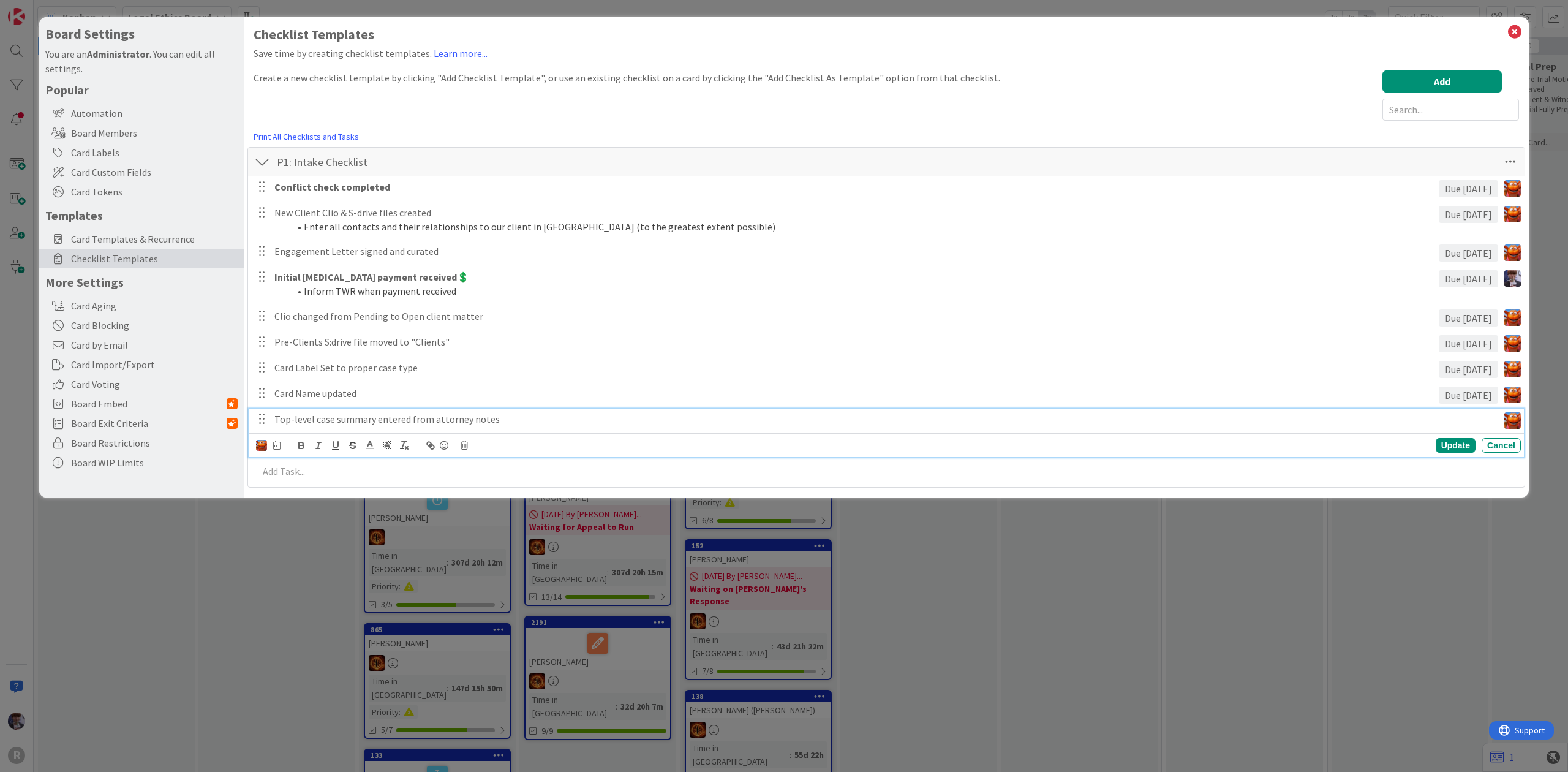
click at [277, 439] on div "Devine Gines John Grant Kiara Adams Minka Laine Friesen Ted Reuter Update Cancel" at bounding box center [888, 446] width 1265 height 18
click at [275, 449] on icon at bounding box center [277, 445] width 8 height 9
click at [313, 507] on input "number" at bounding box center [302, 509] width 46 height 23
type input "1"
click at [541, 457] on div "Devine Gines John Grant Kiara Adams Minka Laine Friesen Ted Reuter The date wil…" at bounding box center [886, 445] width 1275 height 24
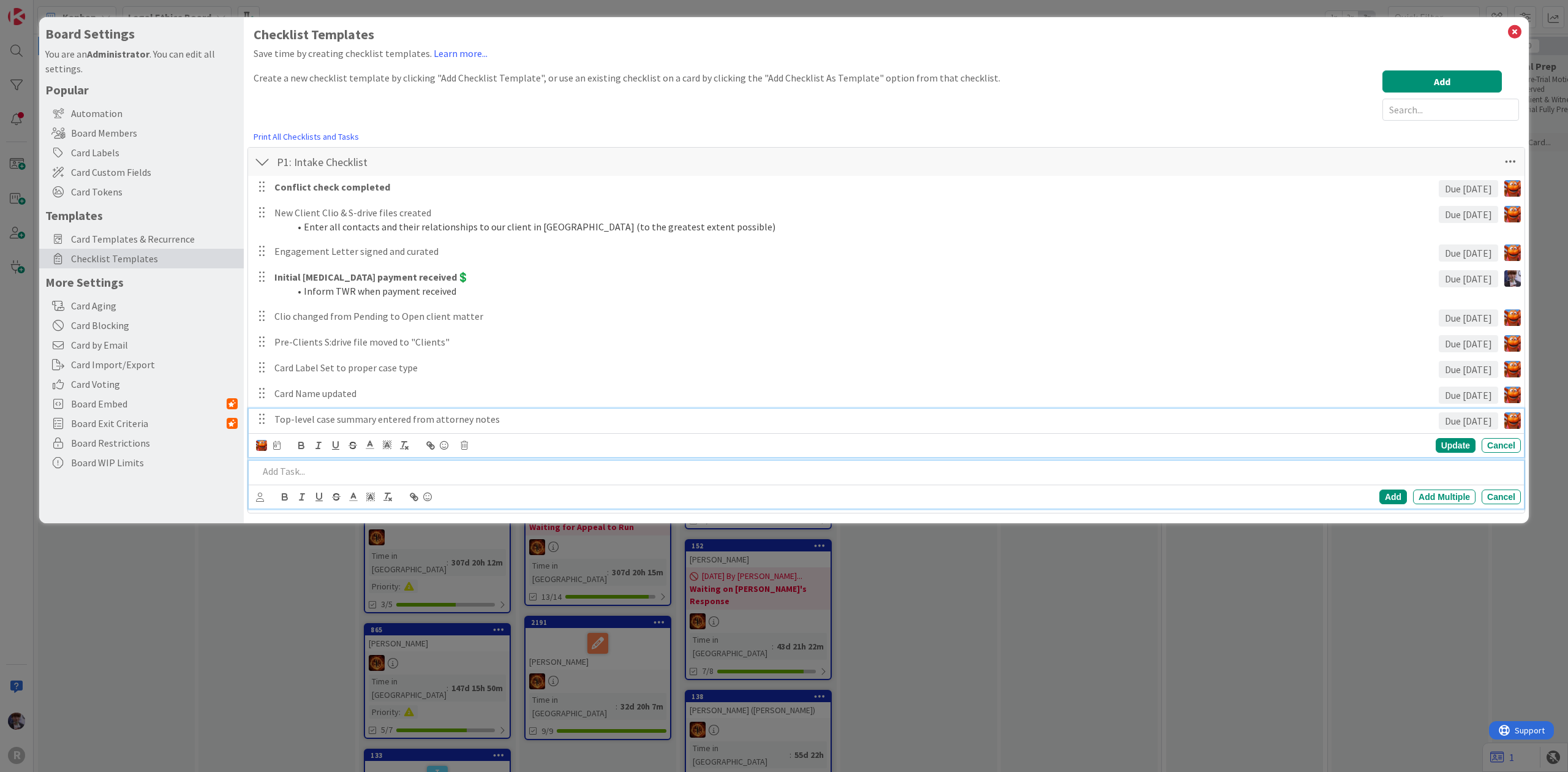
click at [537, 472] on p at bounding box center [887, 471] width 1258 height 14
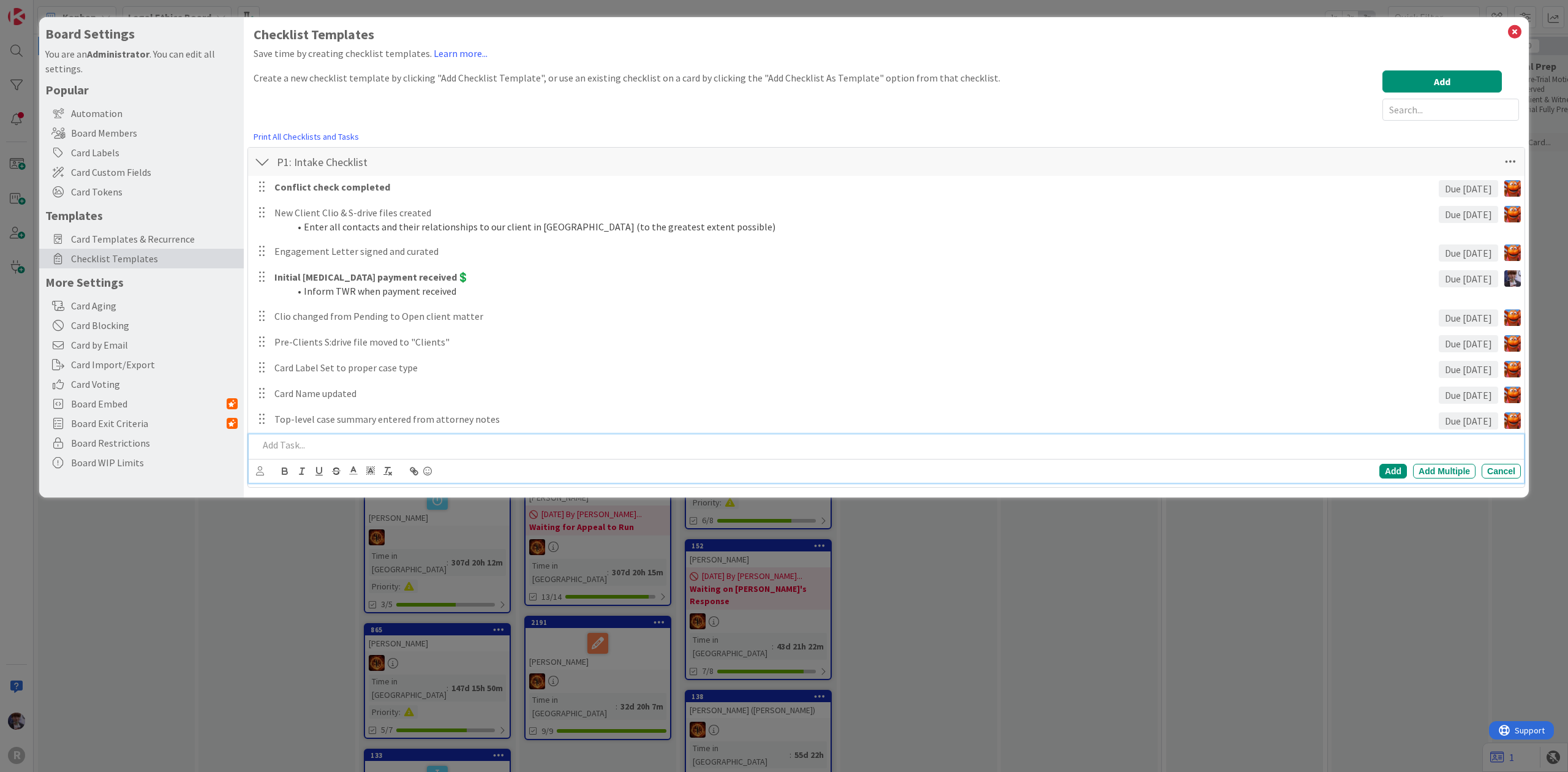
click at [680, 442] on p at bounding box center [887, 445] width 1258 height 14
paste div
click at [309, 448] on p "Drobox Link sent to client with appropriate intake questionnaire" at bounding box center [887, 445] width 1258 height 14
click at [262, 475] on icon at bounding box center [260, 470] width 8 height 9
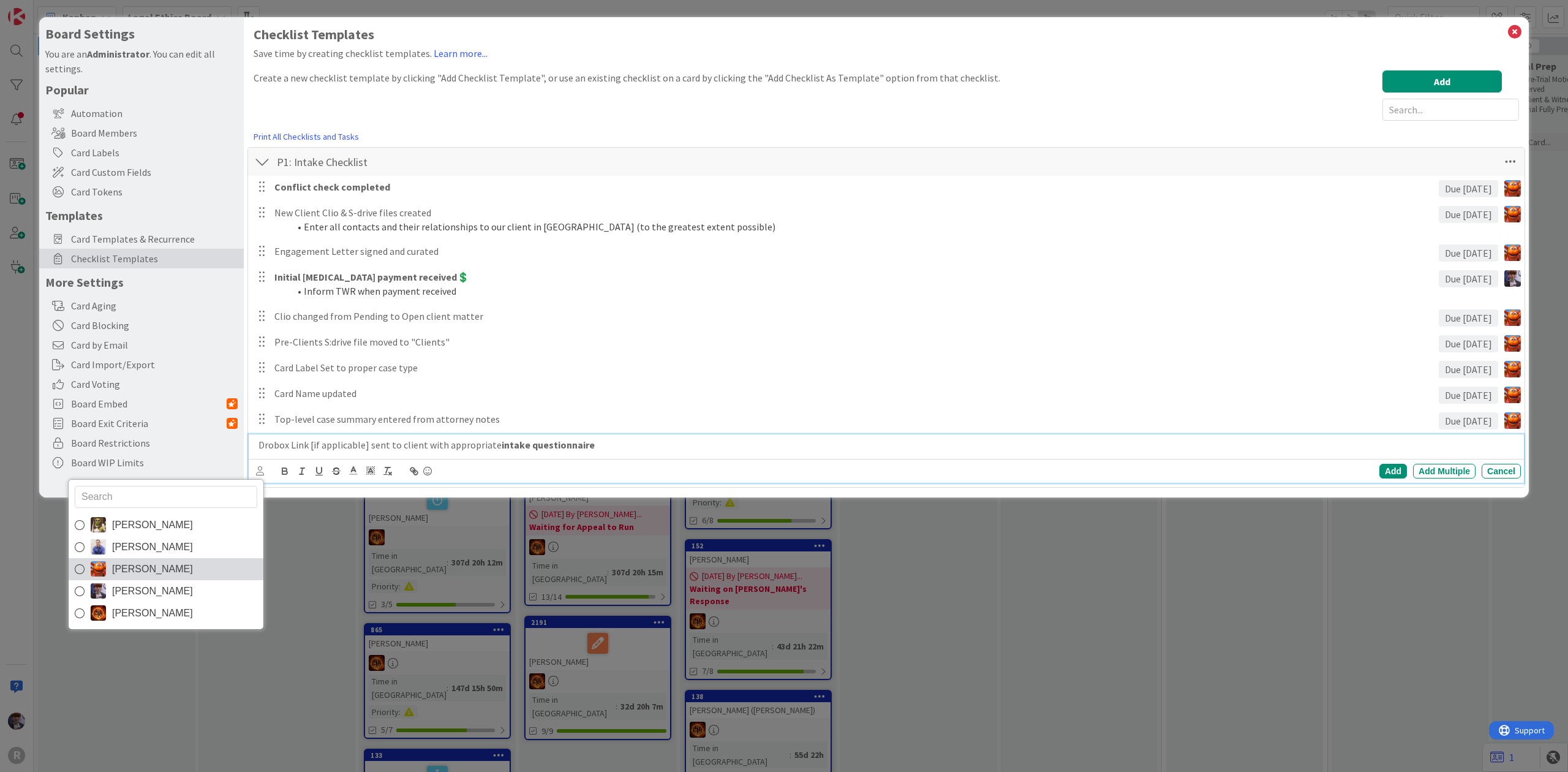
click at [141, 575] on span "[PERSON_NAME]" at bounding box center [152, 569] width 81 height 19
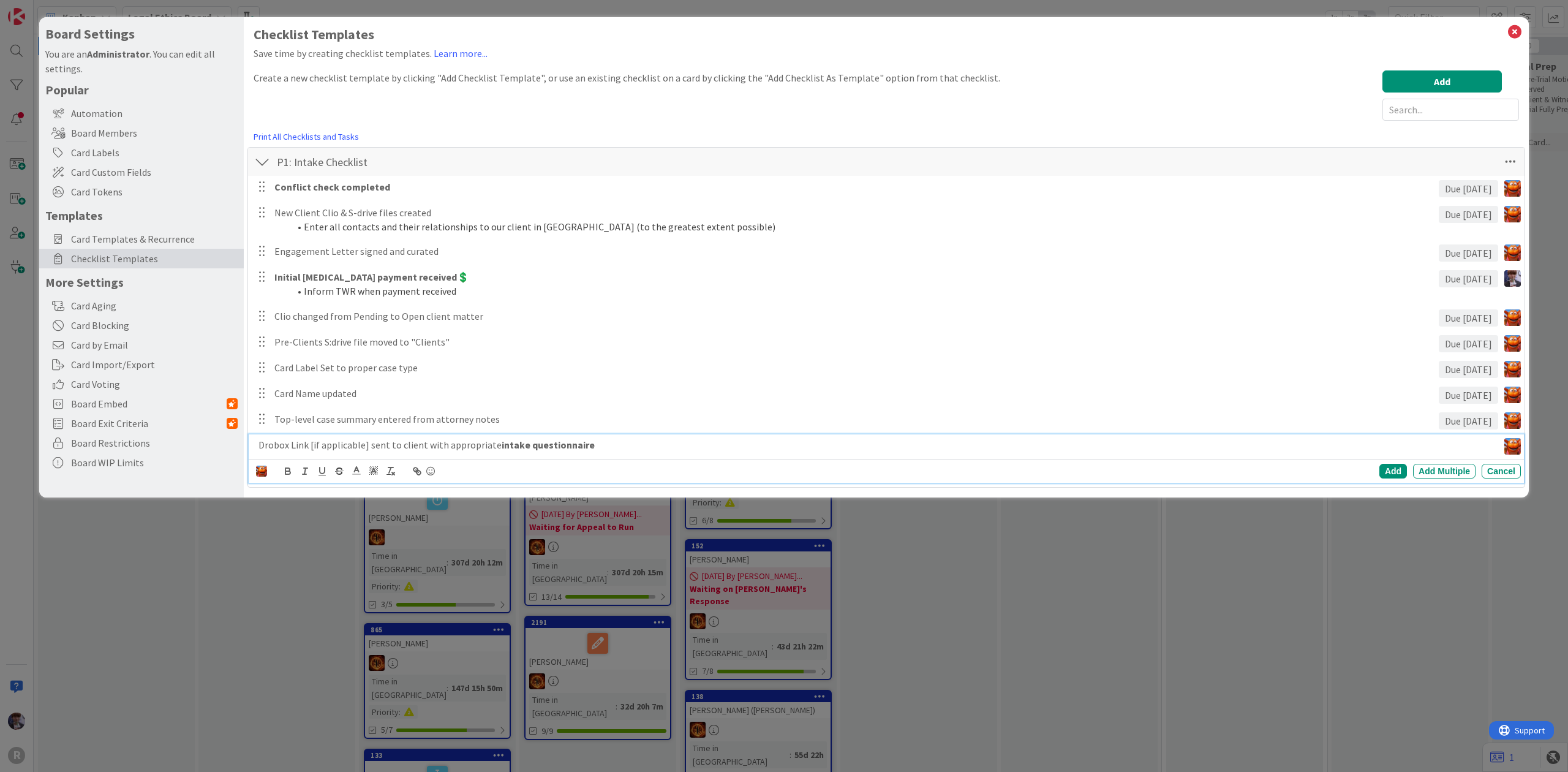
click at [274, 470] on div "Devine Gines John Grant Kiara Adams Minka Laine Friesen Ted Reuter Add Add Mult…" at bounding box center [888, 471] width 1265 height 18
click at [1388, 472] on div "Add" at bounding box center [1394, 470] width 27 height 15
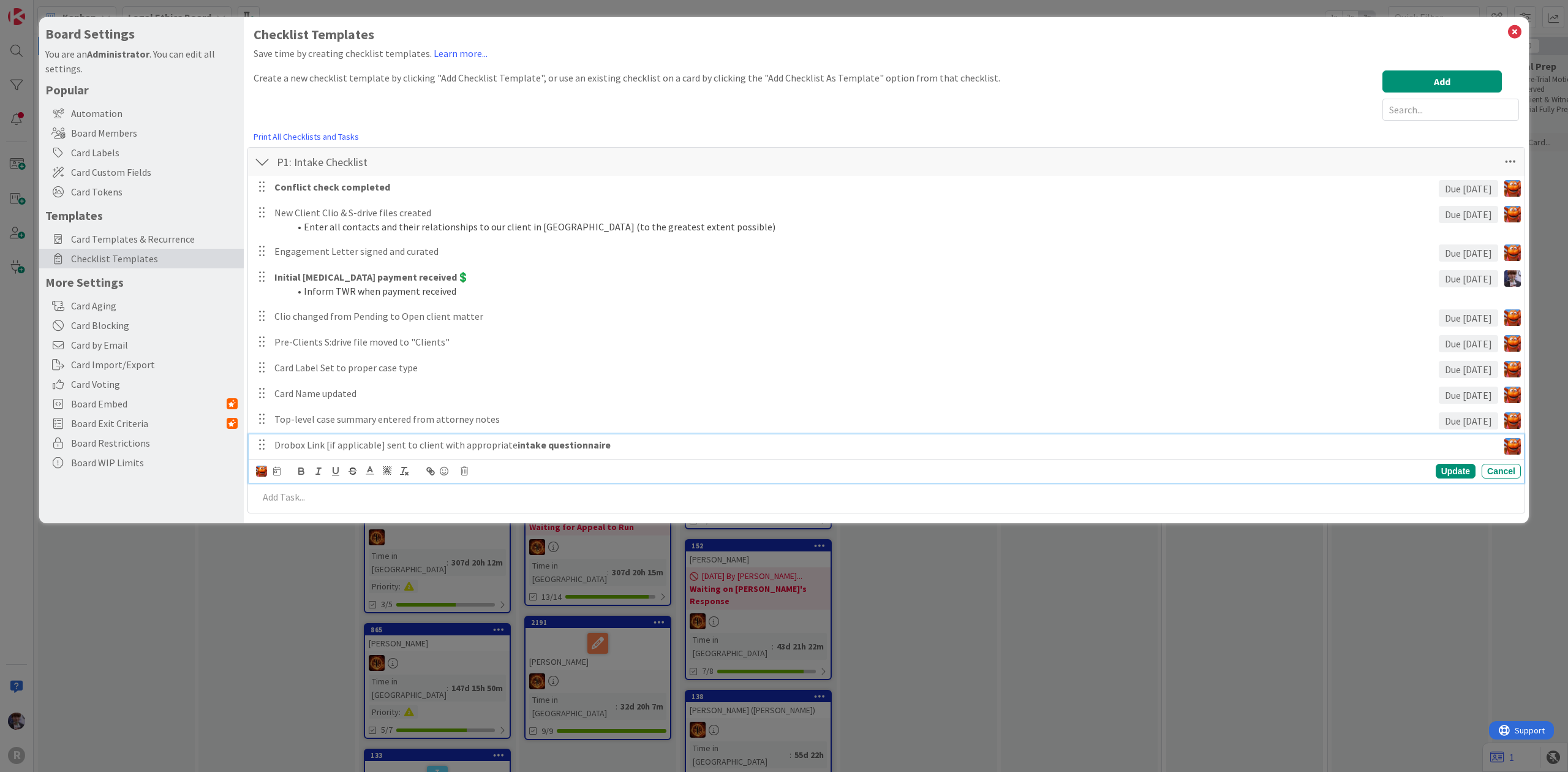
click at [393, 444] on p "Drobox Link [if applicable] sent to client with appropriate intake questionnaire" at bounding box center [883, 445] width 1219 height 14
click at [284, 474] on div "Update Cancel" at bounding box center [888, 471] width 1265 height 18
click at [272, 476] on div at bounding box center [267, 471] width 24 height 14
click at [272, 472] on div at bounding box center [267, 471] width 24 height 14
click at [275, 468] on icon at bounding box center [277, 471] width 8 height 9
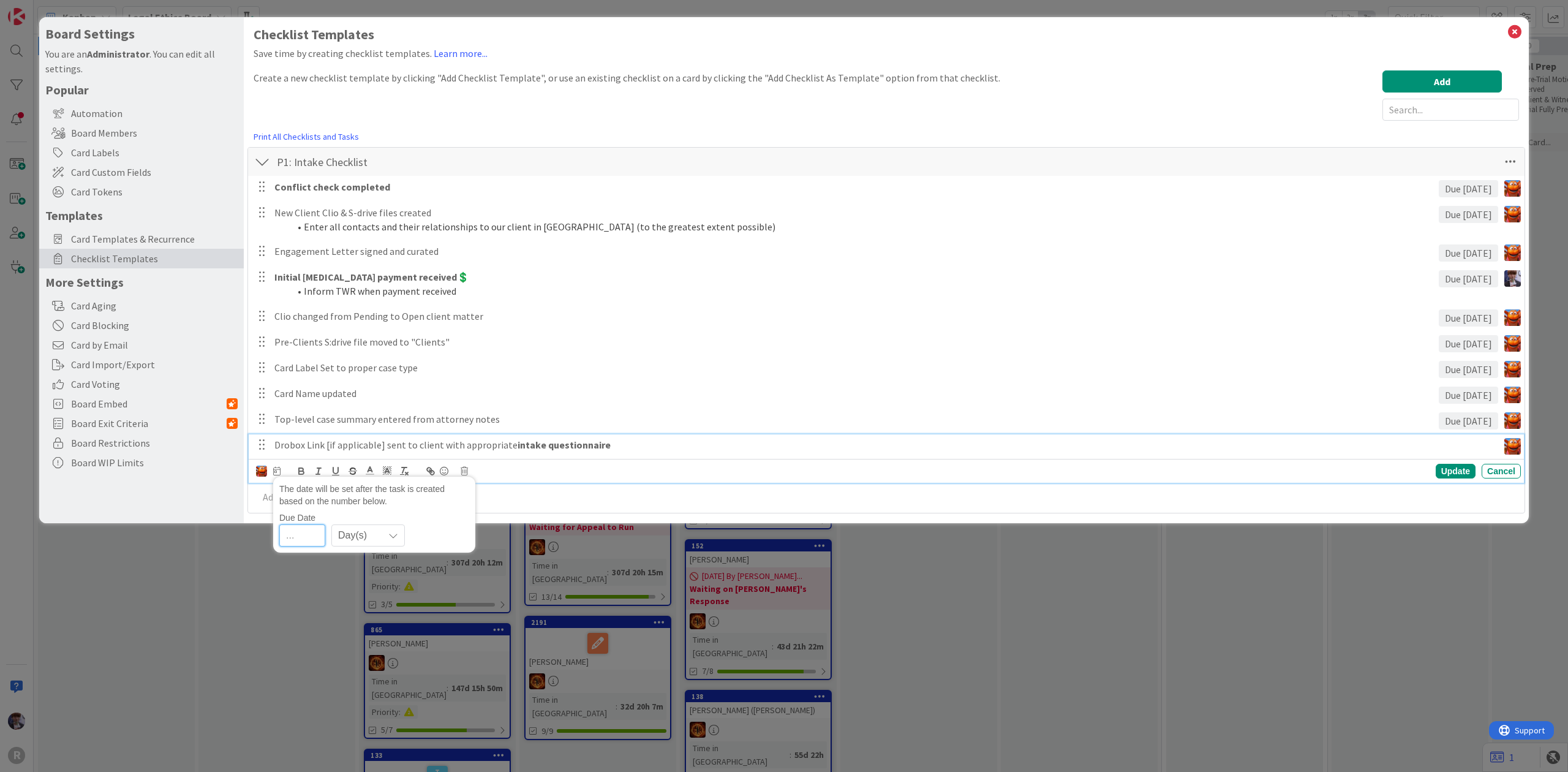
click at [293, 533] on input "number" at bounding box center [302, 535] width 46 height 23
type input "1"
click at [1466, 465] on div "Update" at bounding box center [1455, 470] width 40 height 15
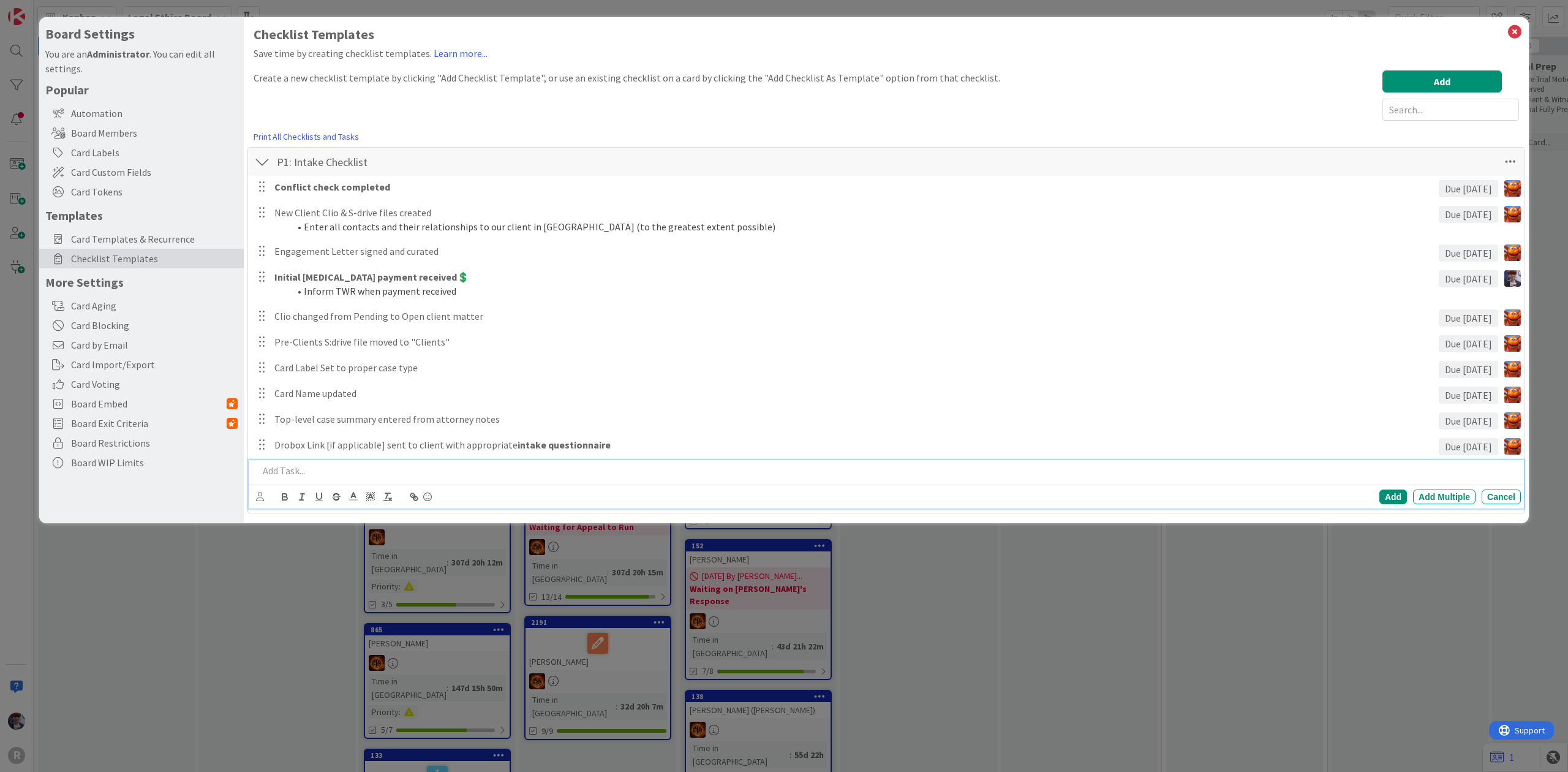
click at [1445, 478] on p at bounding box center [887, 470] width 1258 height 14
click at [600, 473] on p at bounding box center [887, 470] width 1258 height 14
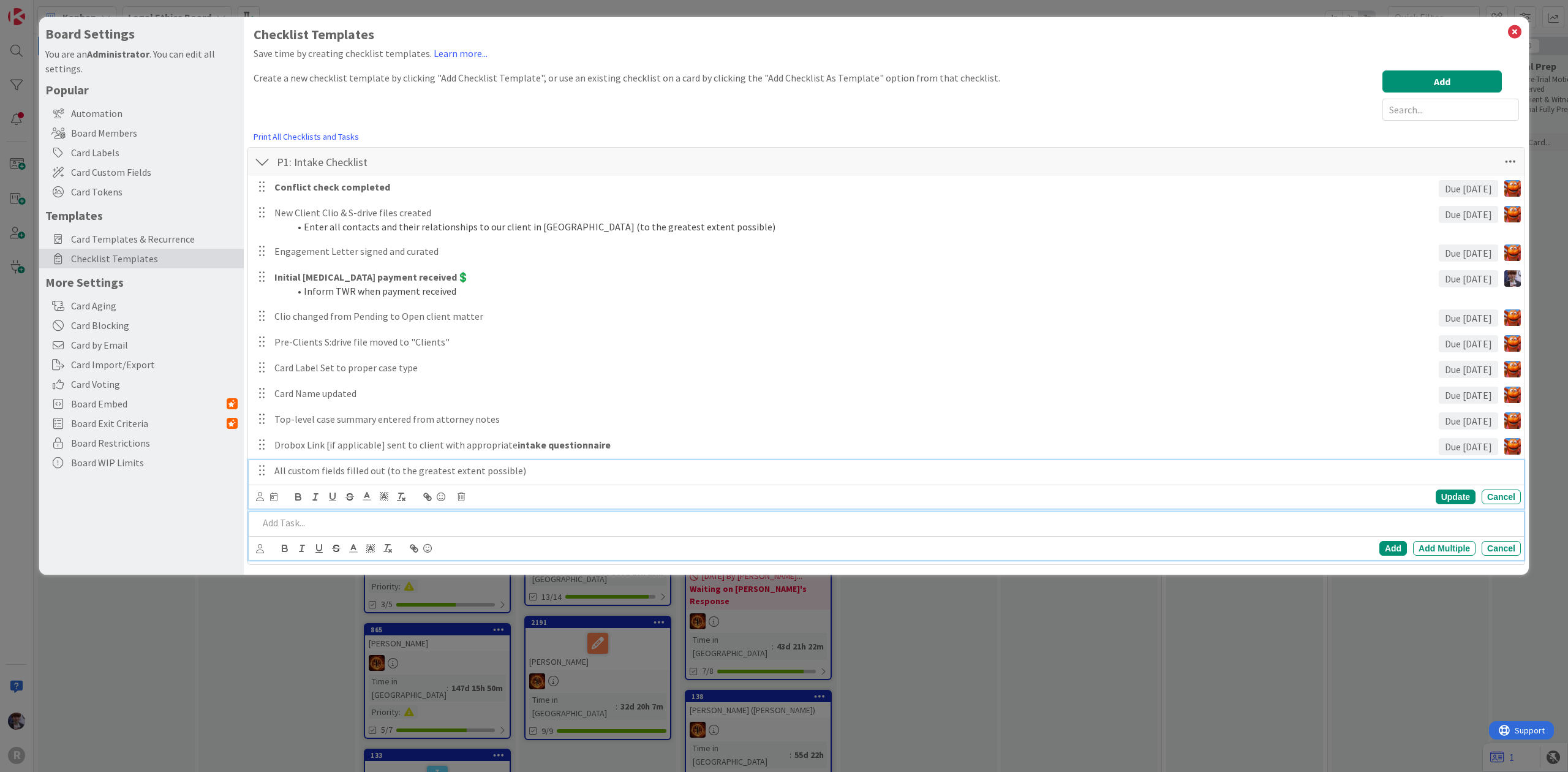
click at [287, 470] on p "All custom fields filled out (to the greatest extent possible)" at bounding box center [895, 470] width 1242 height 14
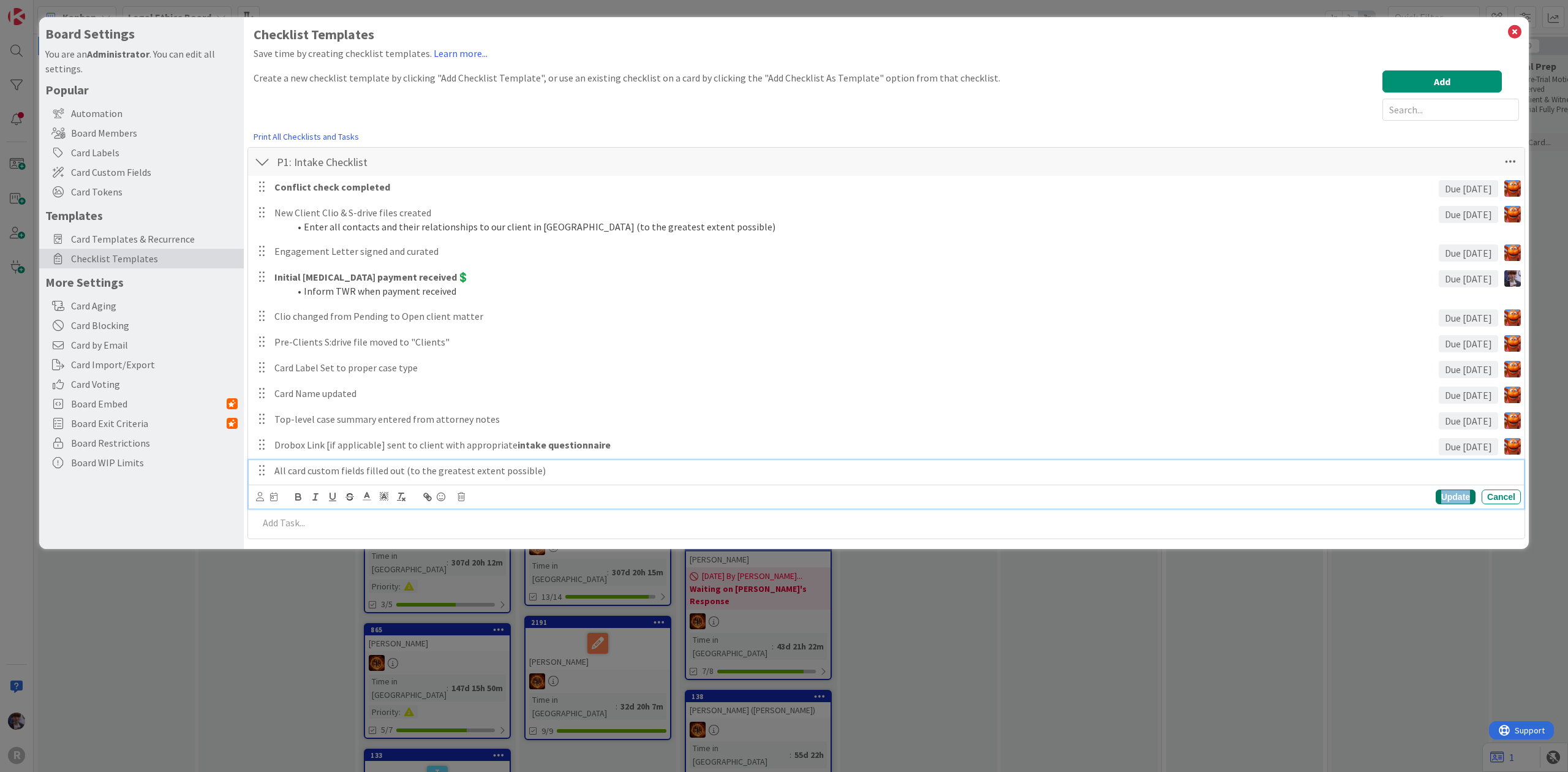
click at [1468, 500] on div "Update" at bounding box center [1455, 497] width 40 height 15
click at [365, 444] on p "All custom fields filled out (to the greatest extent possible)" at bounding box center [895, 445] width 1242 height 14
click at [261, 466] on icon at bounding box center [260, 470] width 8 height 9
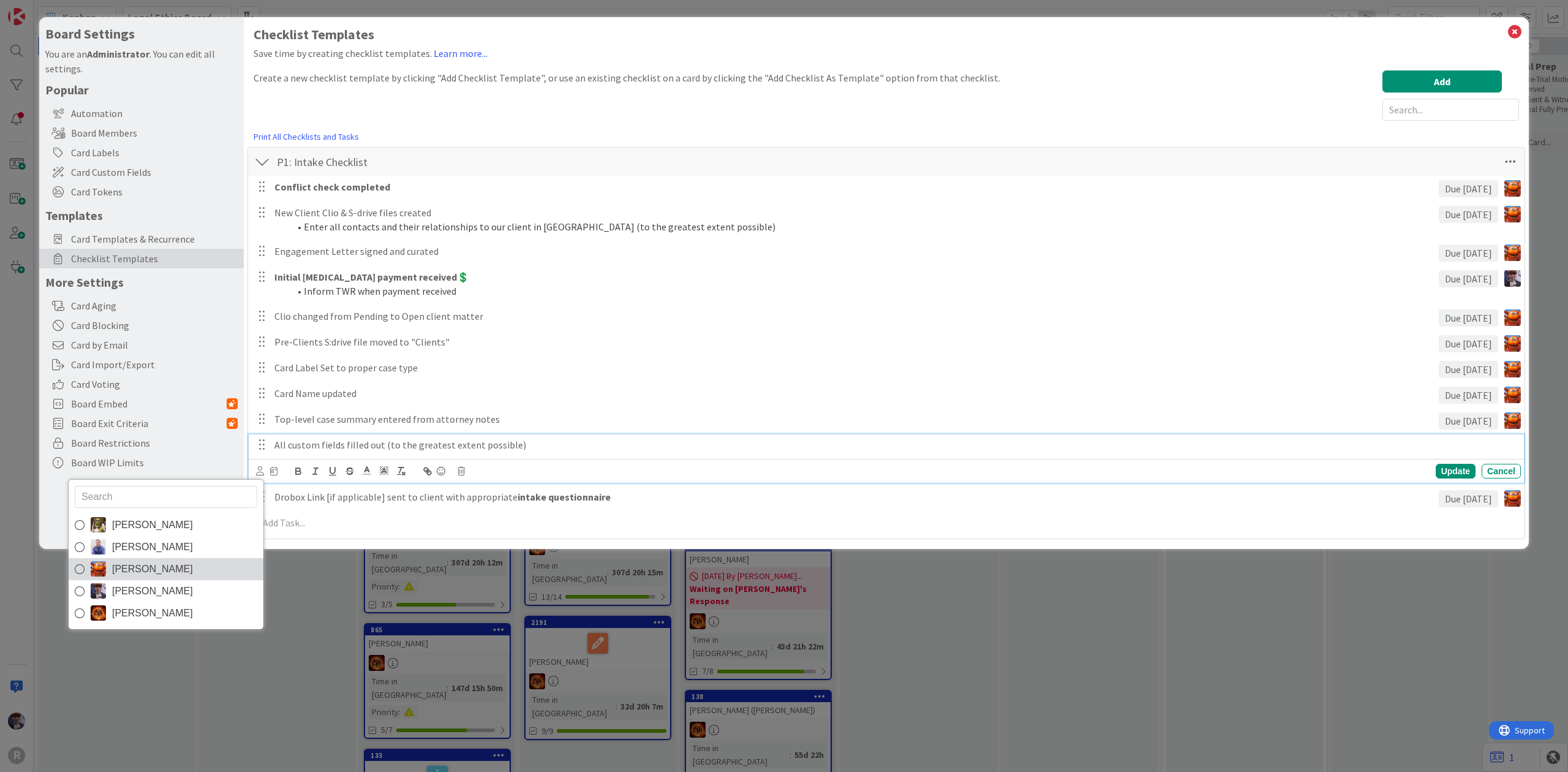
click at [180, 570] on link "[PERSON_NAME]" at bounding box center [166, 569] width 195 height 23
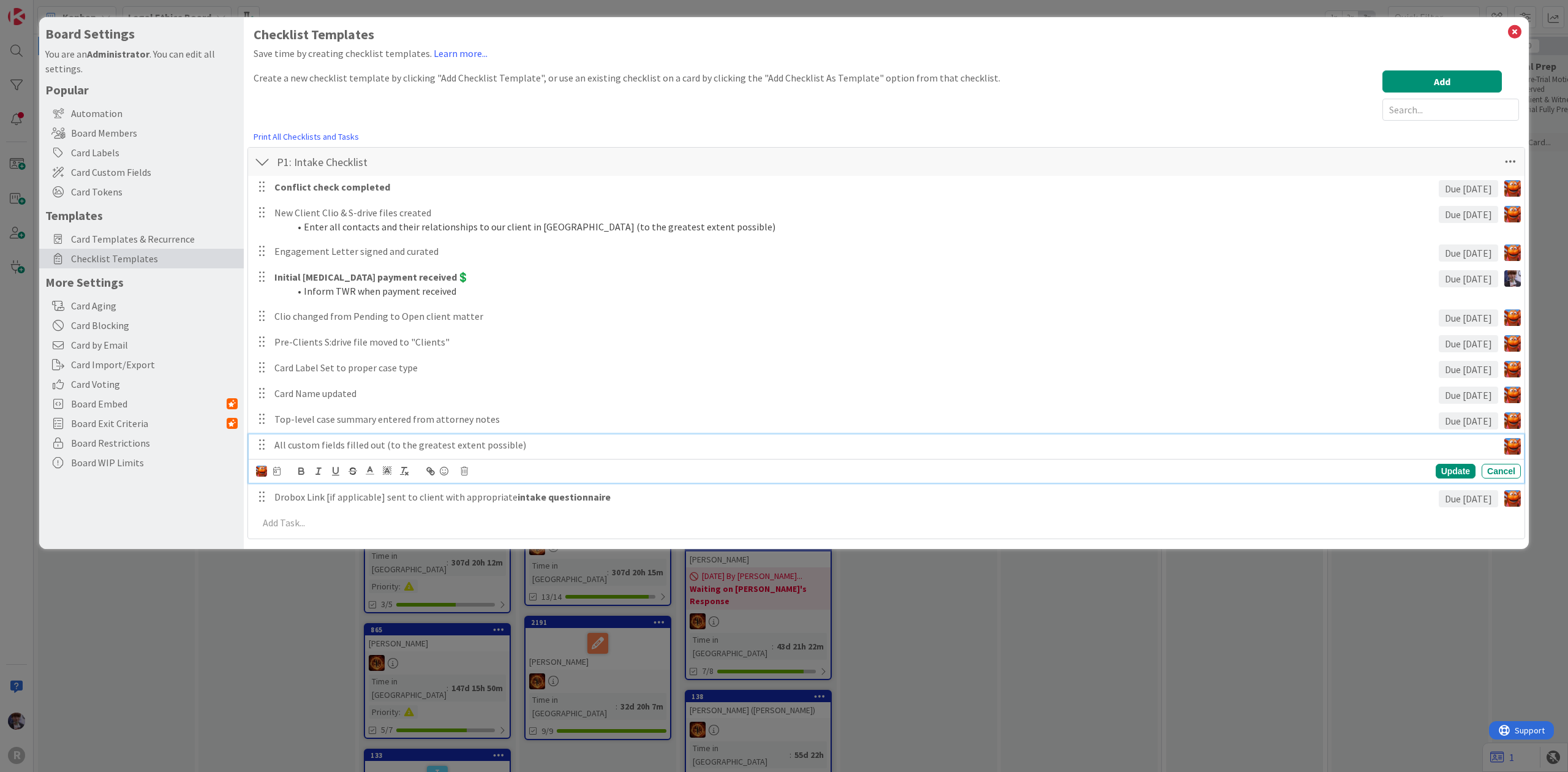
click at [277, 474] on icon at bounding box center [277, 471] width 8 height 9
click at [309, 534] on input "number" at bounding box center [302, 535] width 46 height 23
type input "1"
click at [1442, 467] on div "Update" at bounding box center [1455, 470] width 40 height 15
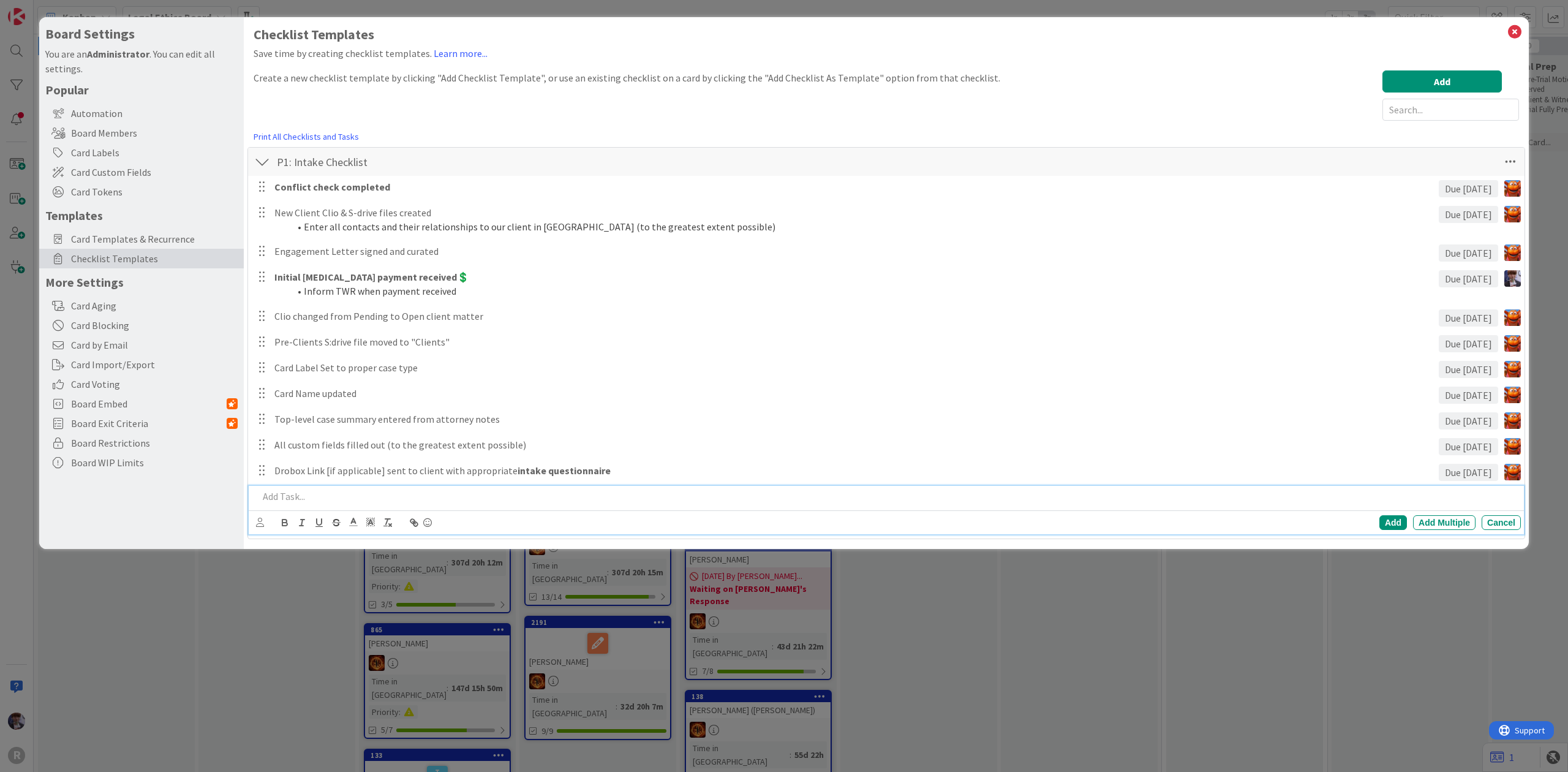
click at [415, 499] on p at bounding box center [887, 497] width 1258 height 14
click at [313, 507] on div "Devine Gines John Grant Kiara Adams Minka Laine Friesen Ted Reuter Add Add Mult…" at bounding box center [886, 509] width 1275 height 48
click at [312, 506] on div at bounding box center [887, 497] width 1267 height 22
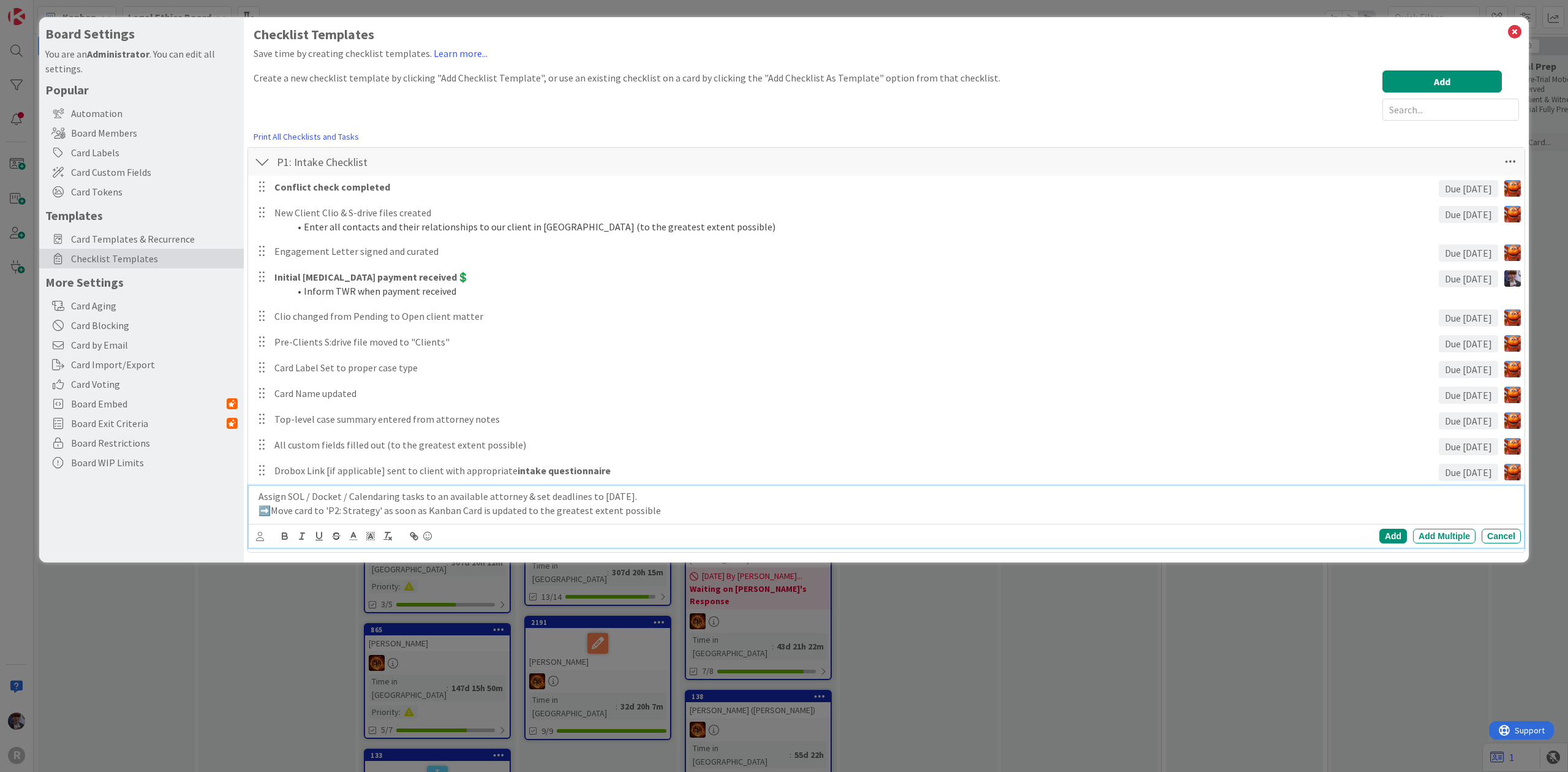
click at [423, 501] on p "Assign SOL / Docket / Calendaring tasks to an available attorney & set deadline…" at bounding box center [887, 497] width 1258 height 14
click at [1381, 533] on div "Add" at bounding box center [1394, 536] width 27 height 15
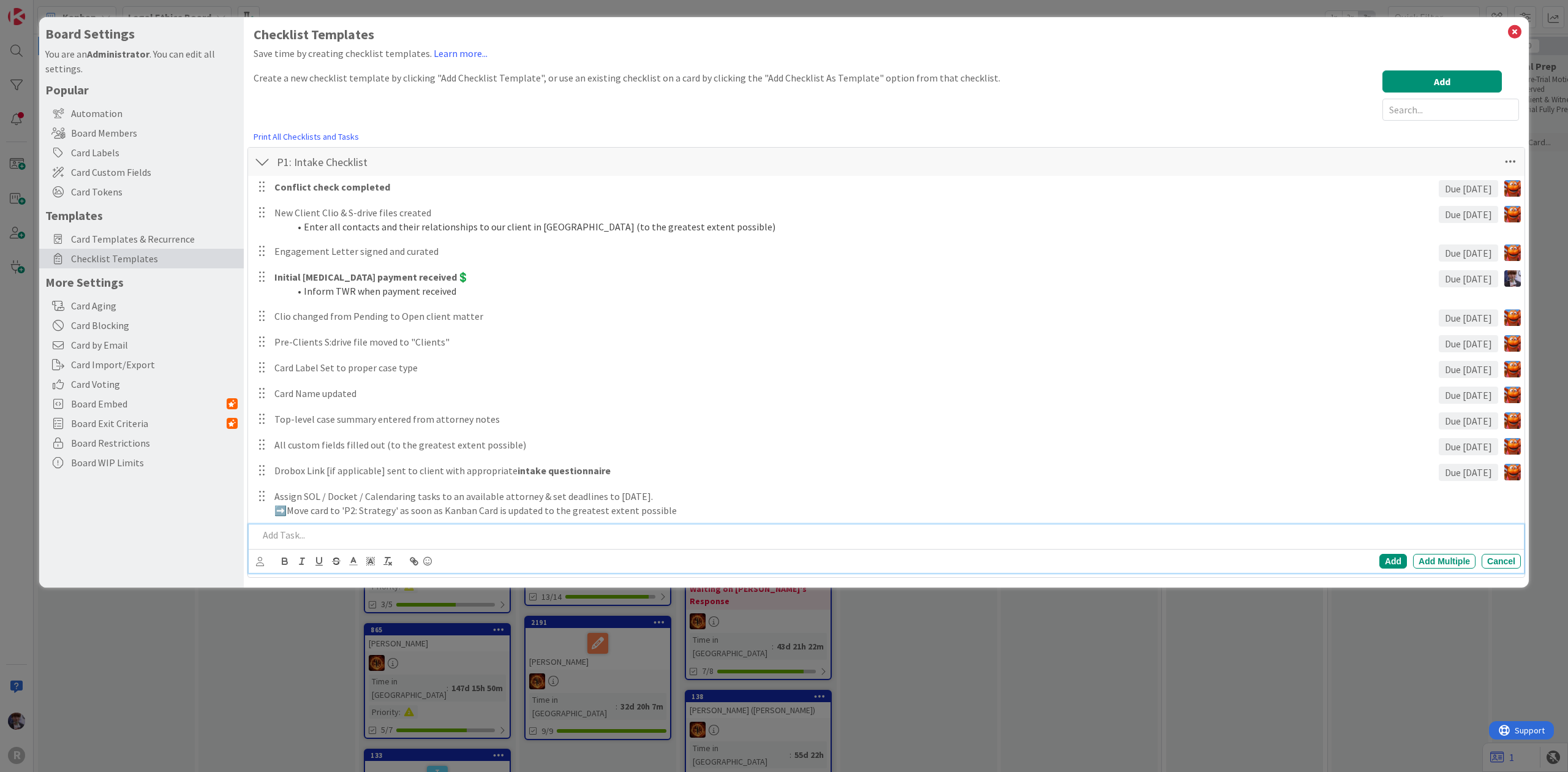
click at [343, 544] on div at bounding box center [887, 535] width 1267 height 22
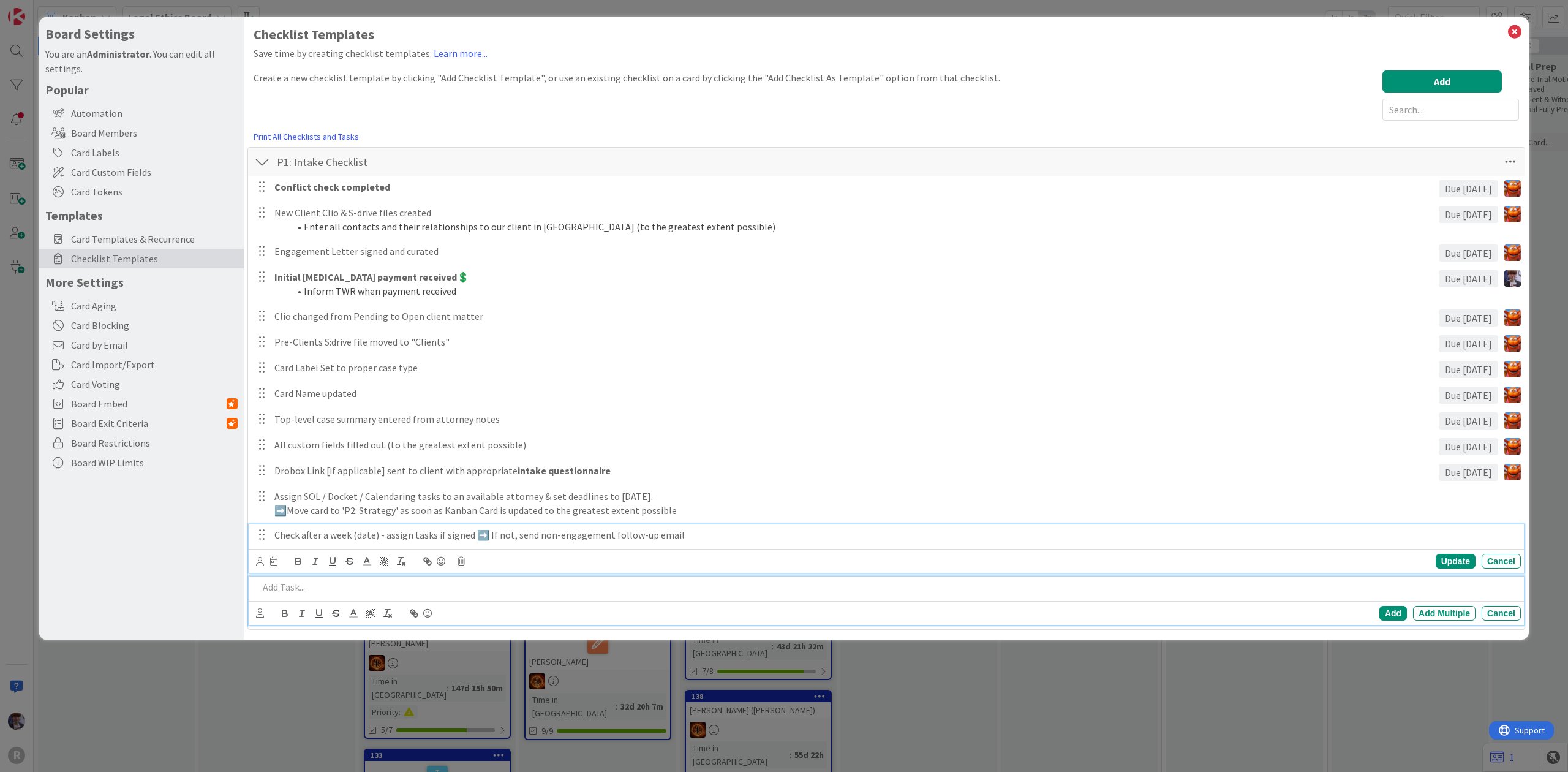
click at [282, 538] on p "Check after a week (date) - assign tasks if signed ➡️ If not, send non-engageme…" at bounding box center [895, 535] width 1242 height 14
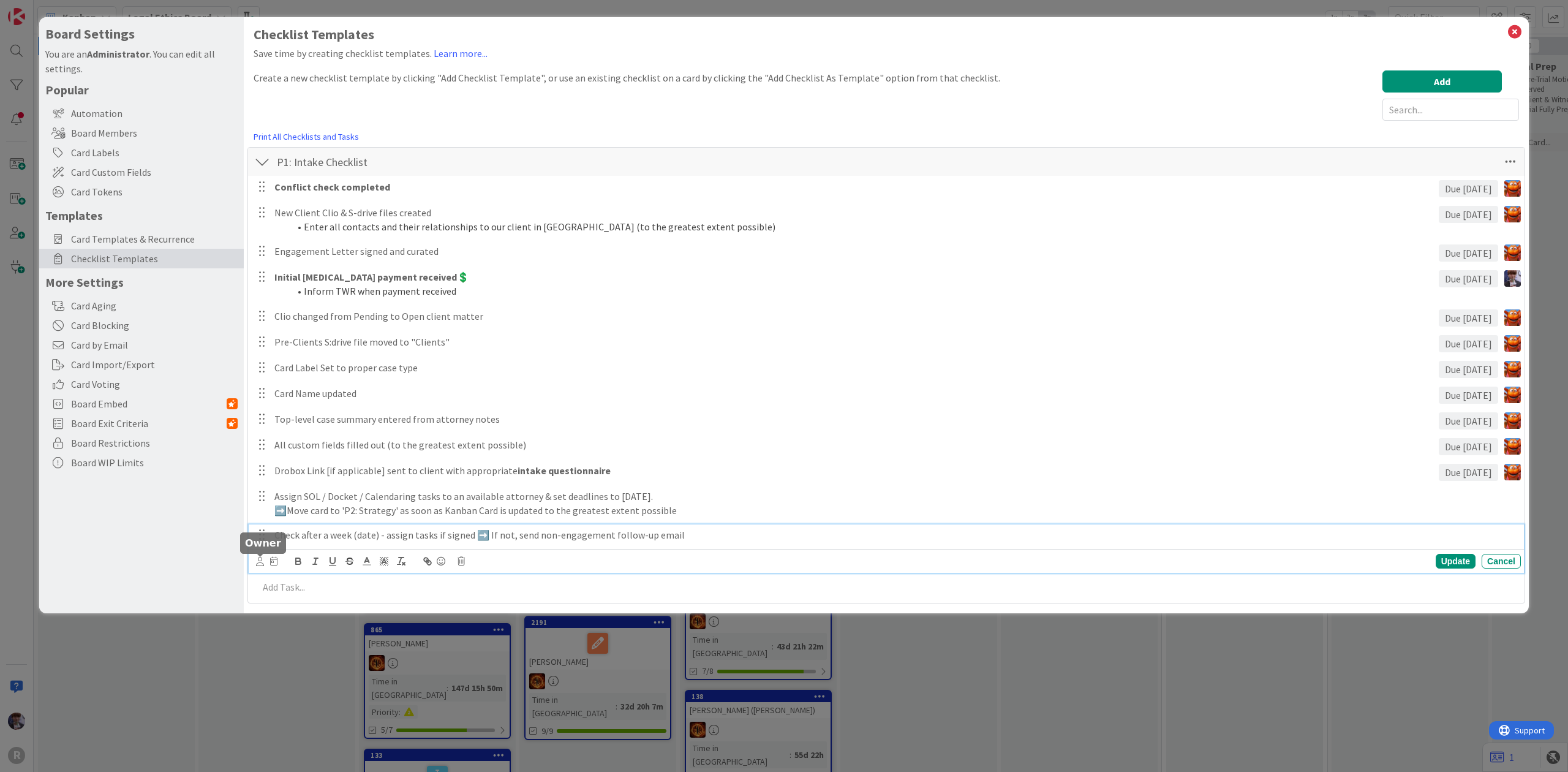
click at [258, 562] on icon at bounding box center [260, 561] width 8 height 9
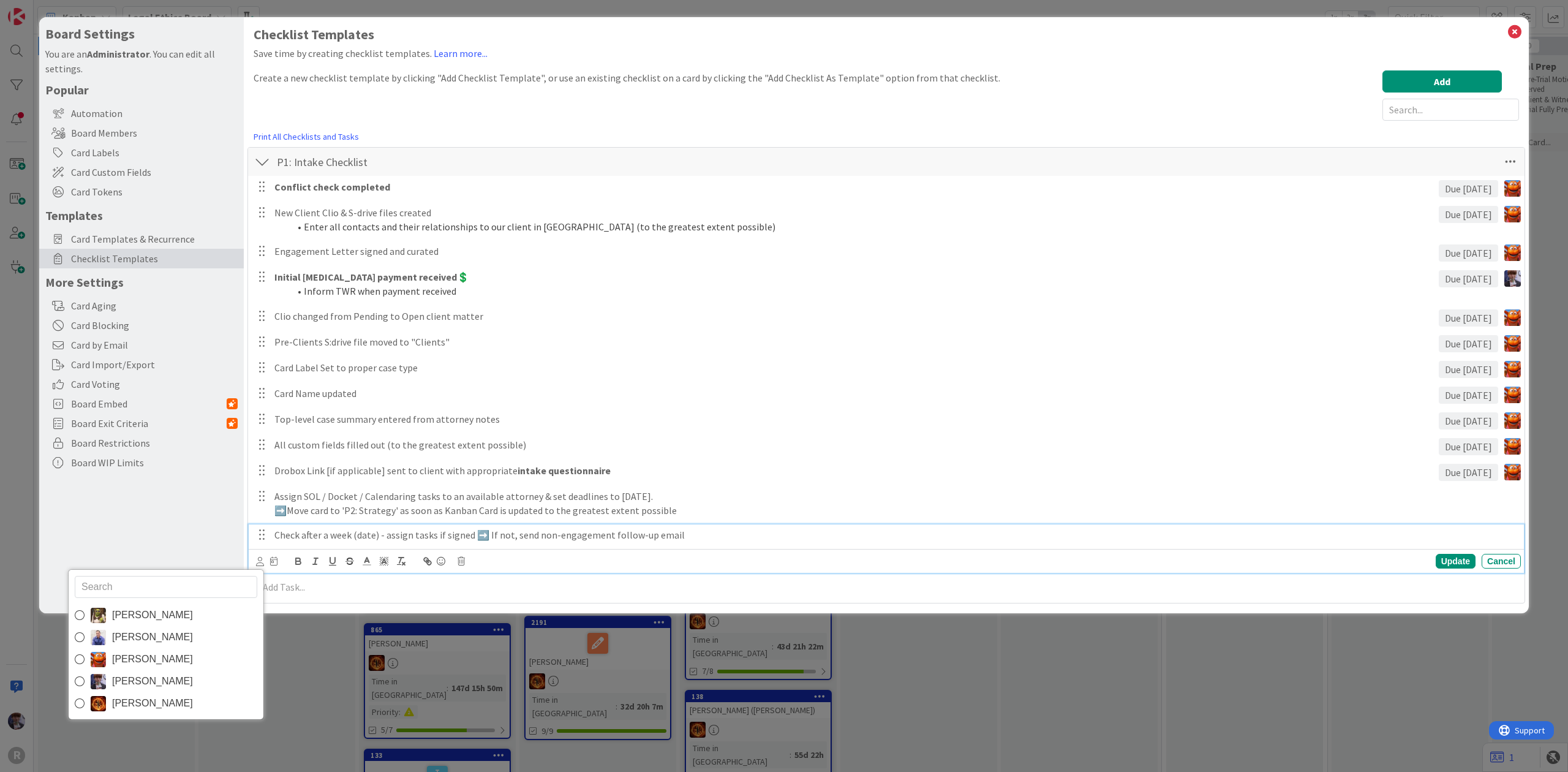
drag, startPoint x: 197, startPoint y: 655, endPoint x: 214, endPoint y: 632, distance: 28.6
click at [197, 655] on link "[PERSON_NAME]" at bounding box center [166, 659] width 195 height 23
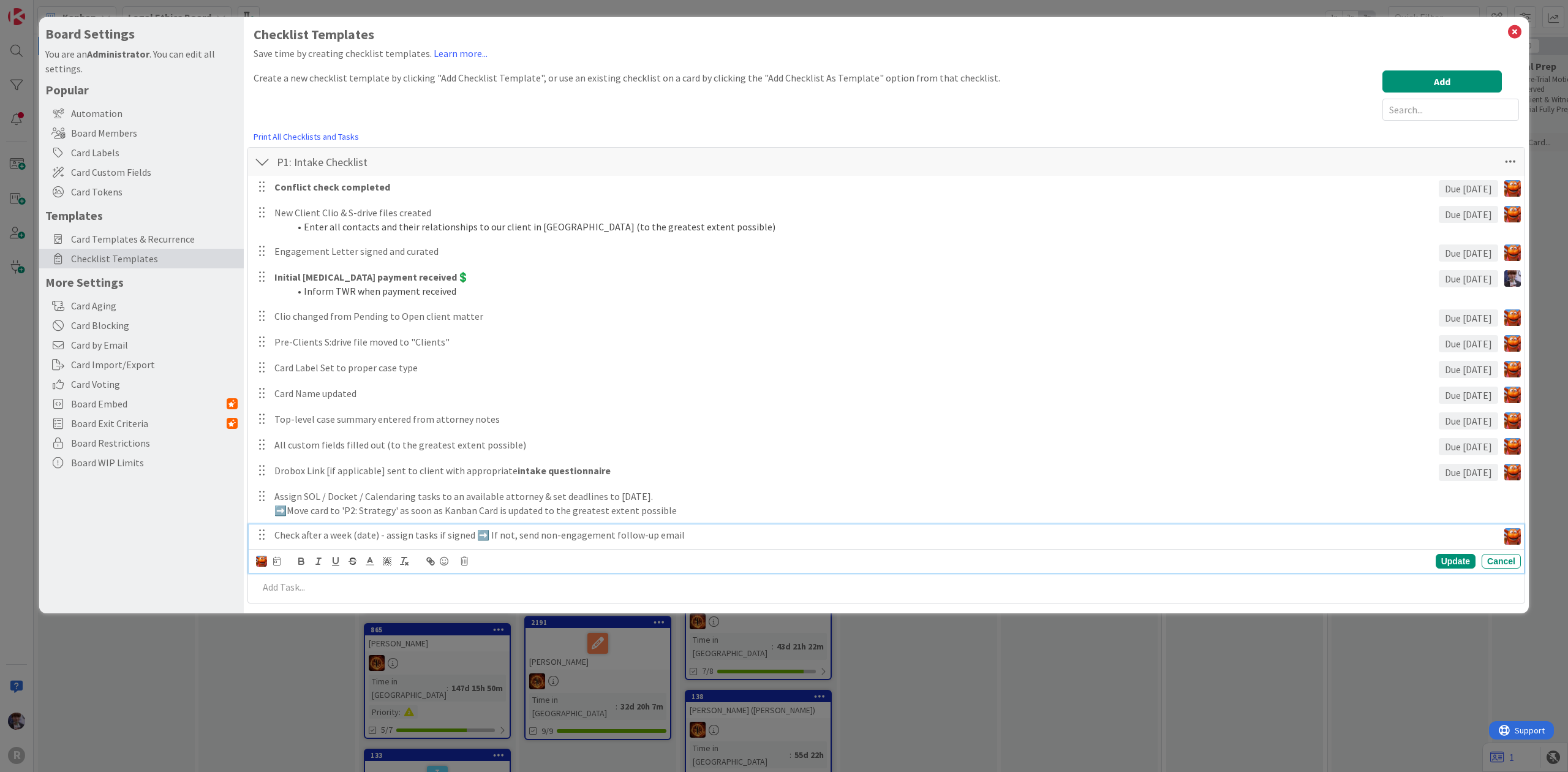
click at [278, 567] on div "Devine Gines John Grant Kiara Adams Minka Laine Friesen Ted Reuter" at bounding box center [267, 561] width 24 height 14
click at [280, 562] on icon at bounding box center [277, 561] width 8 height 9
click at [292, 640] on div "The date will be set after the task is created based on the number below. Due D…" at bounding box center [374, 605] width 202 height 76
click at [309, 611] on span "Due Date" at bounding box center [297, 607] width 36 height 9
click at [309, 624] on input "number" at bounding box center [302, 625] width 46 height 23
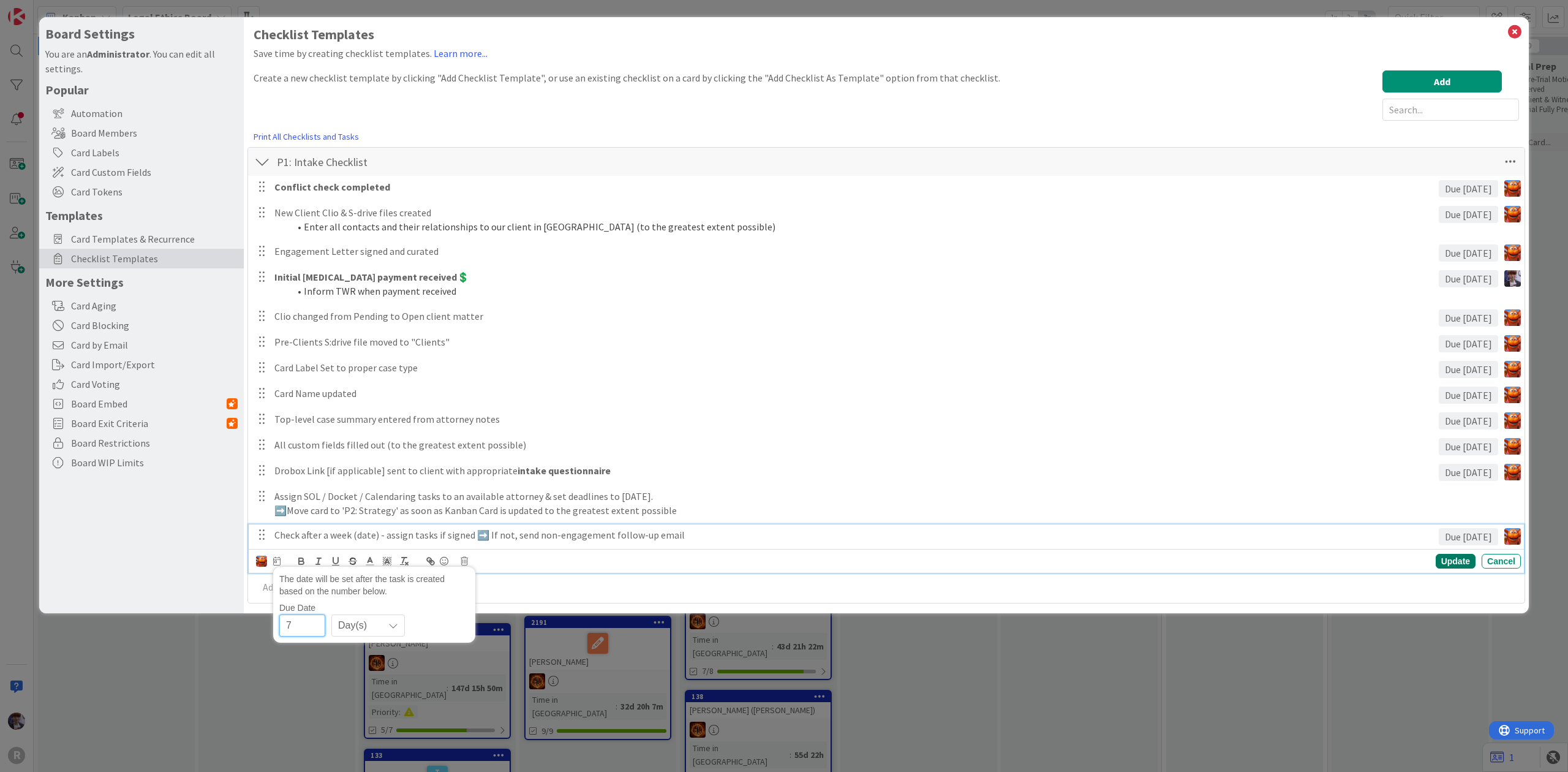
type input "7"
click at [1469, 554] on div "Update" at bounding box center [1455, 560] width 40 height 15
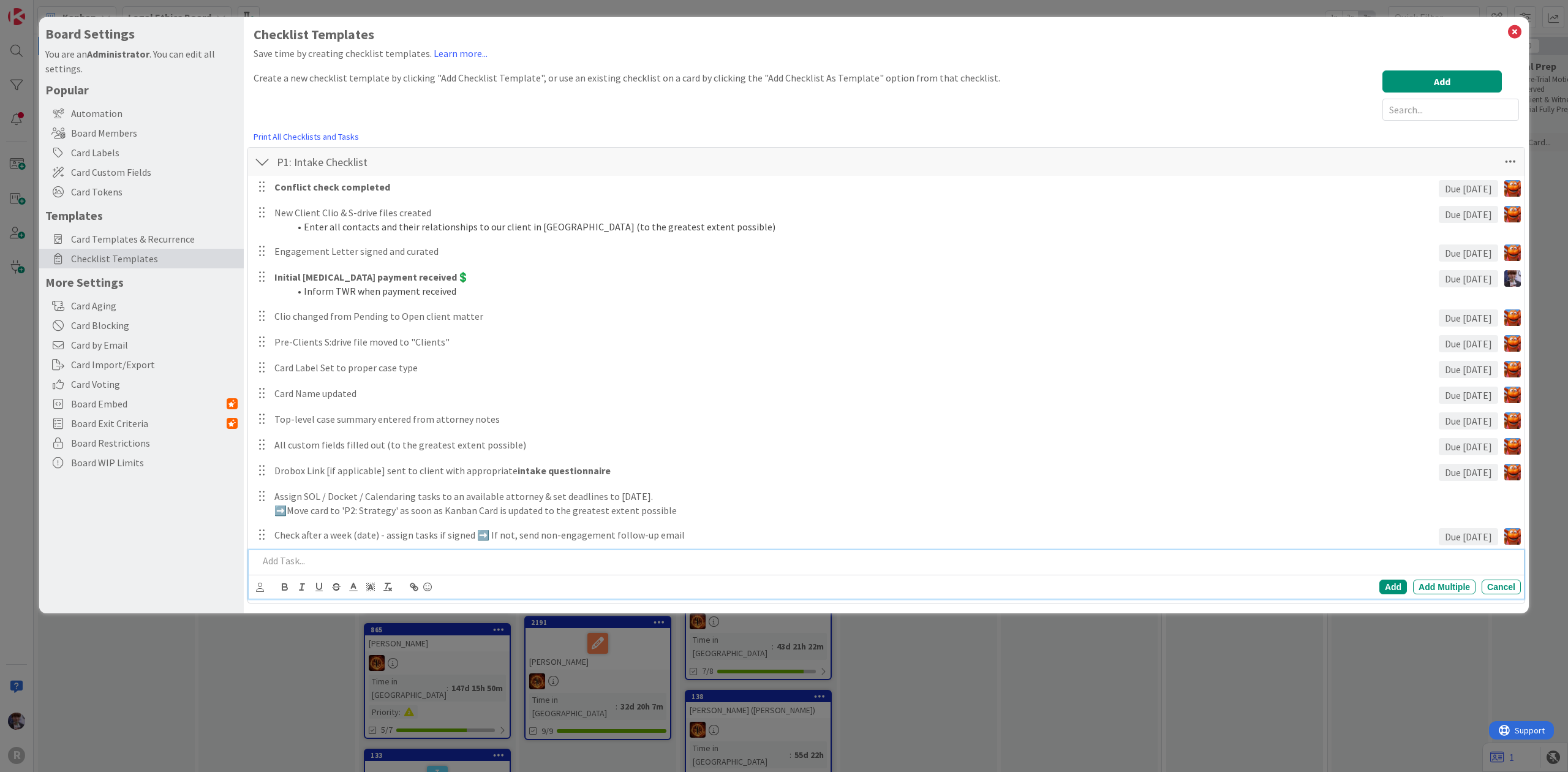
click at [395, 566] on p at bounding box center [887, 560] width 1258 height 14
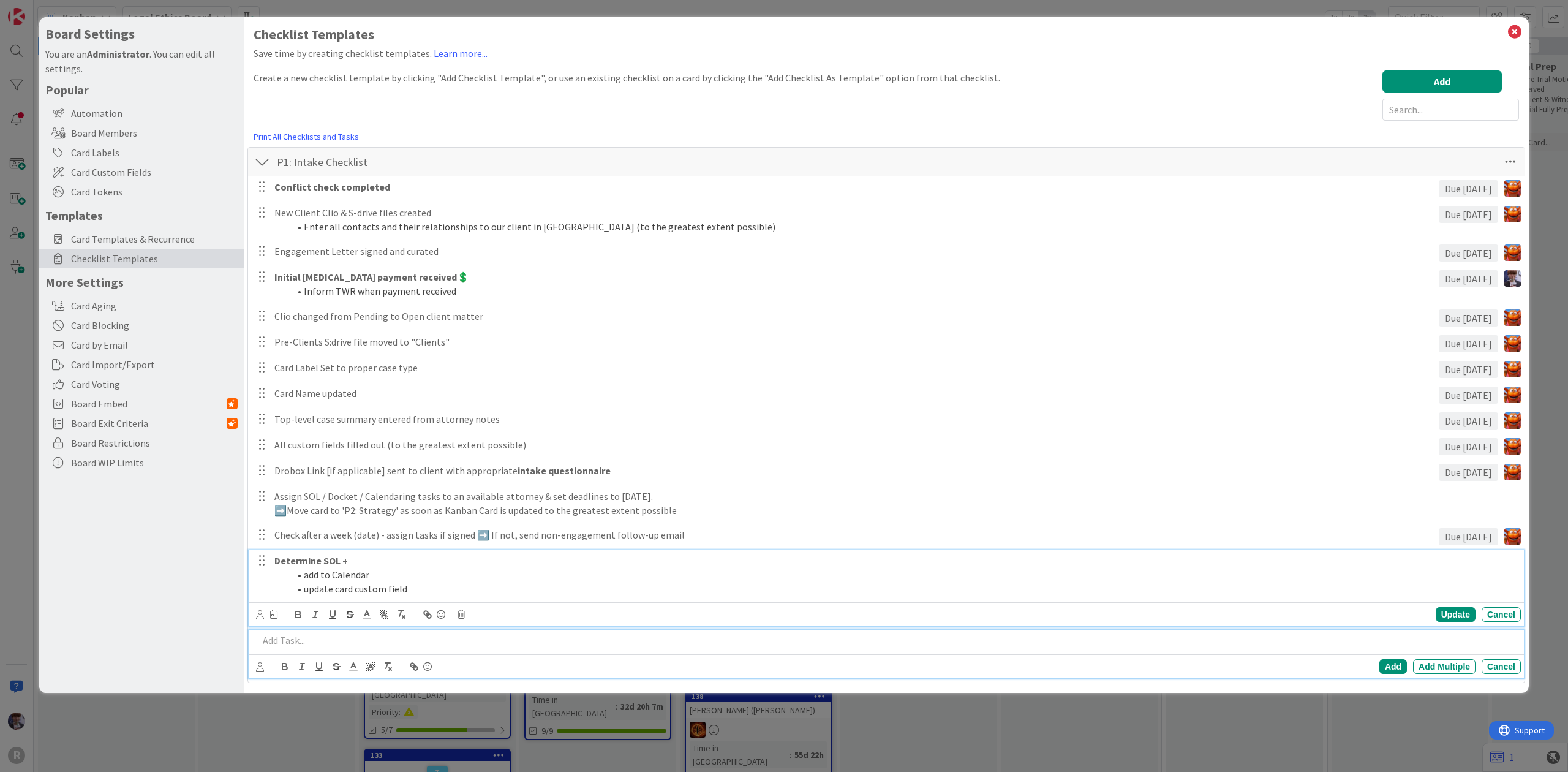
click at [307, 559] on strong "Determine SOL +" at bounding box center [310, 560] width 73 height 13
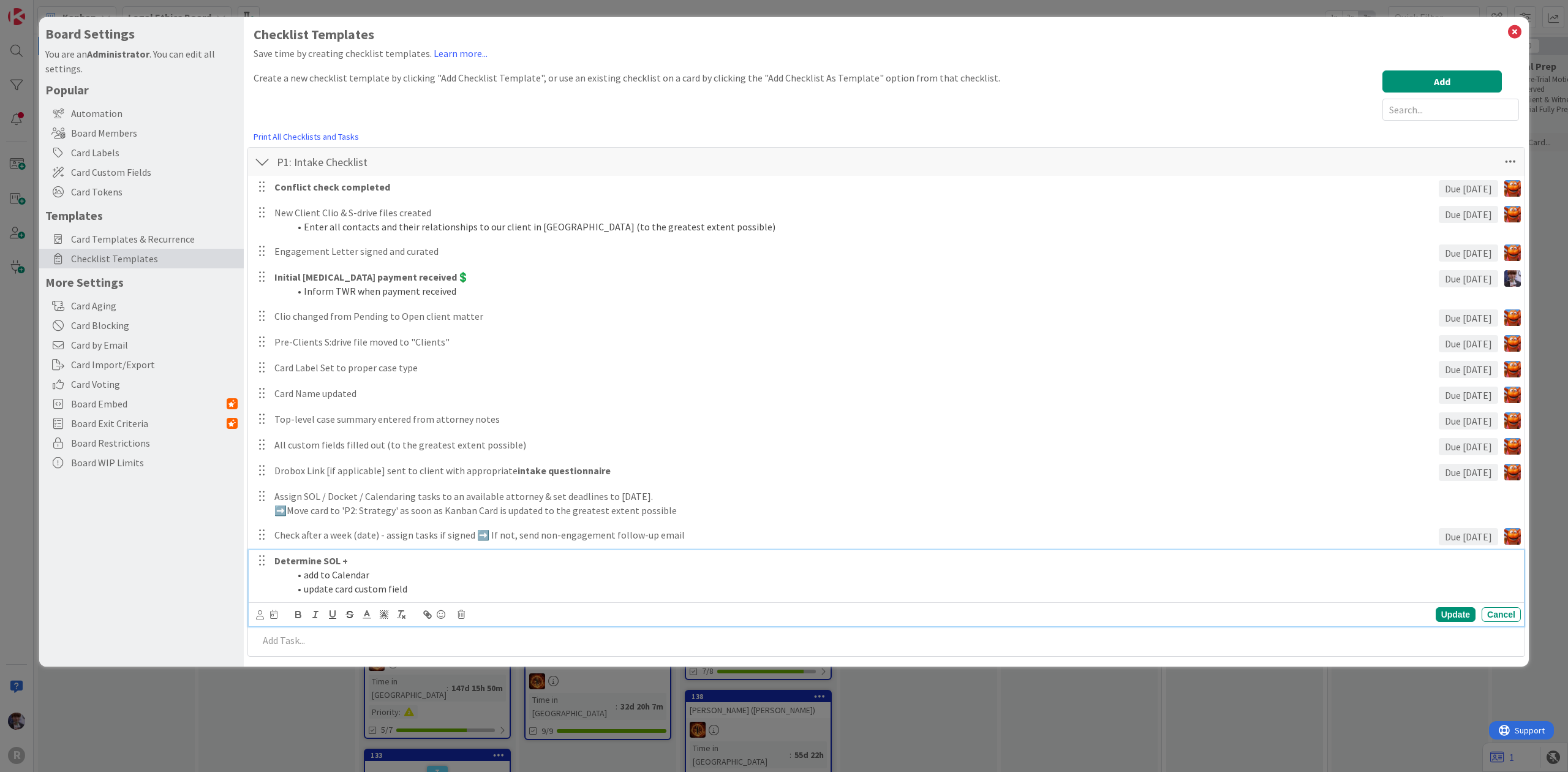
click at [259, 610] on body "R Kanban Legal Ethics Board 1x 2x 3x 1 Backlog Add Card... 1475 ROSE, Adam 08/2…" at bounding box center [784, 386] width 1568 height 772
click at [260, 621] on div at bounding box center [260, 614] width 8 height 14
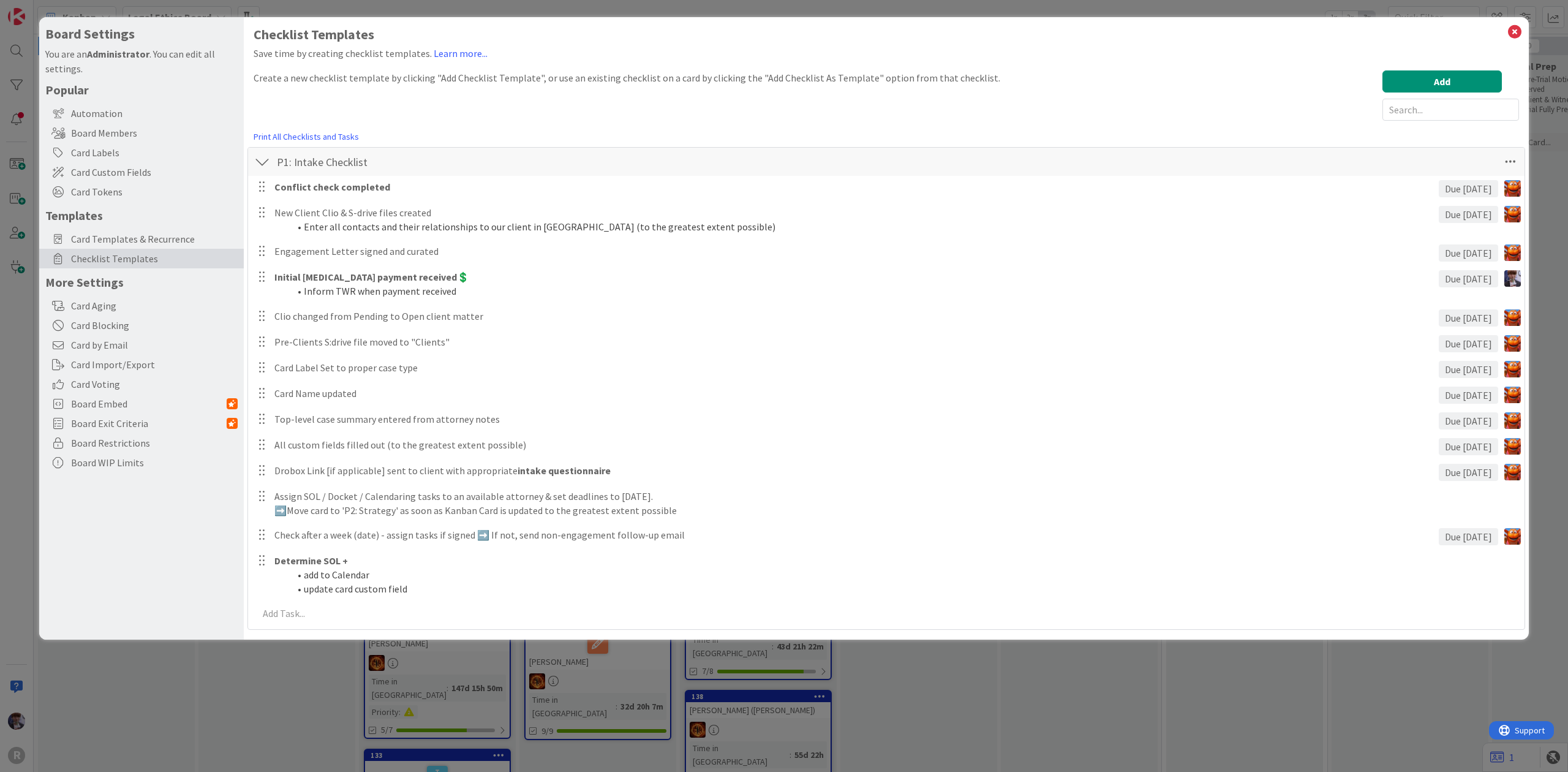
click at [0, 0] on link "[PERSON_NAME]" at bounding box center [0, 0] width 0 height 0
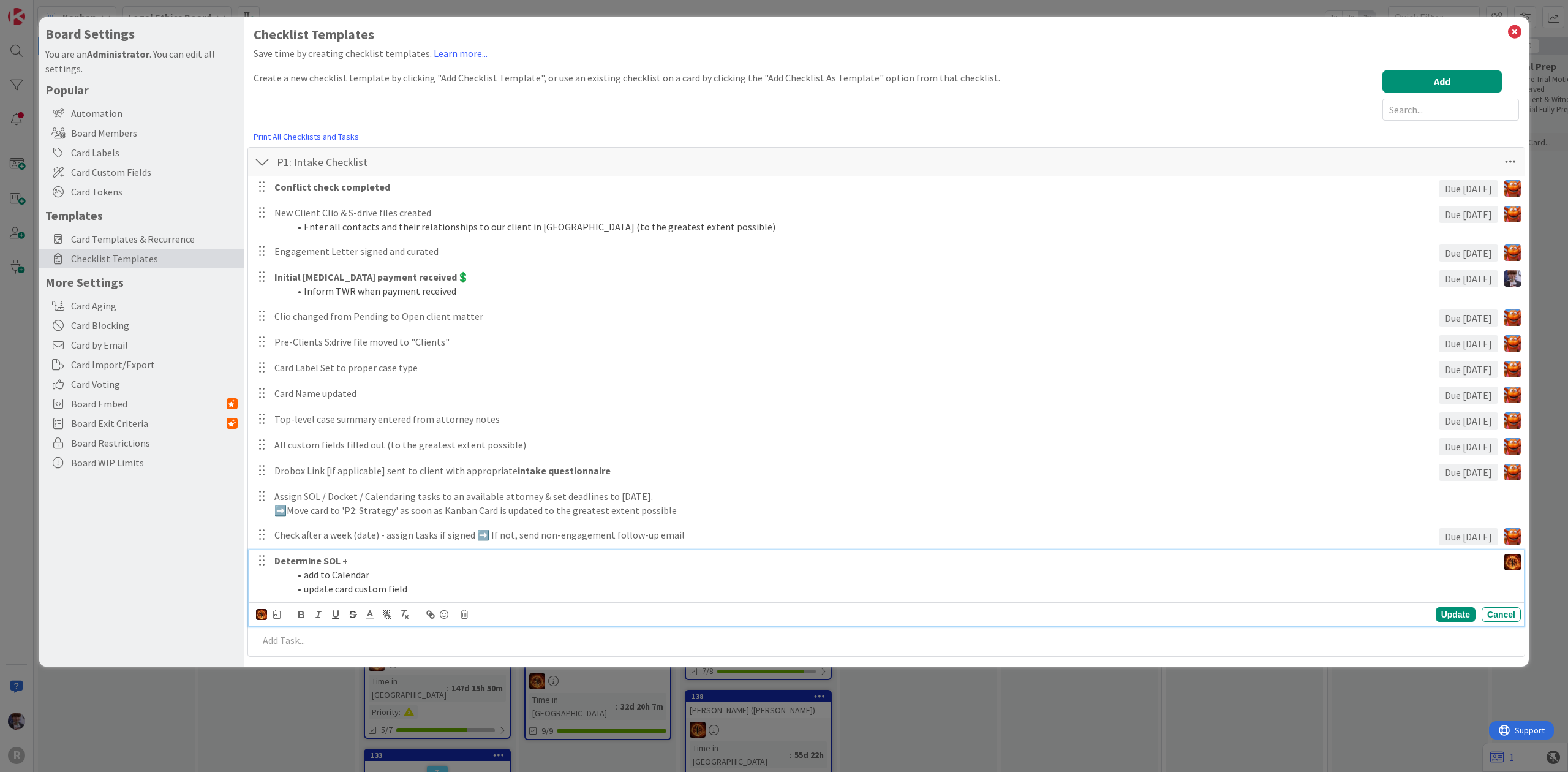
click at [308, 570] on li "add to Calendar" at bounding box center [891, 575] width 1205 height 14
click at [282, 612] on div "Devine Gines John Grant Kiara Adams Minka Laine Friesen Ted Reuter Update Cancel" at bounding box center [888, 615] width 1265 height 18
click at [280, 615] on icon at bounding box center [277, 614] width 8 height 9
click at [305, 674] on input "number" at bounding box center [302, 679] width 46 height 23
type input "1"
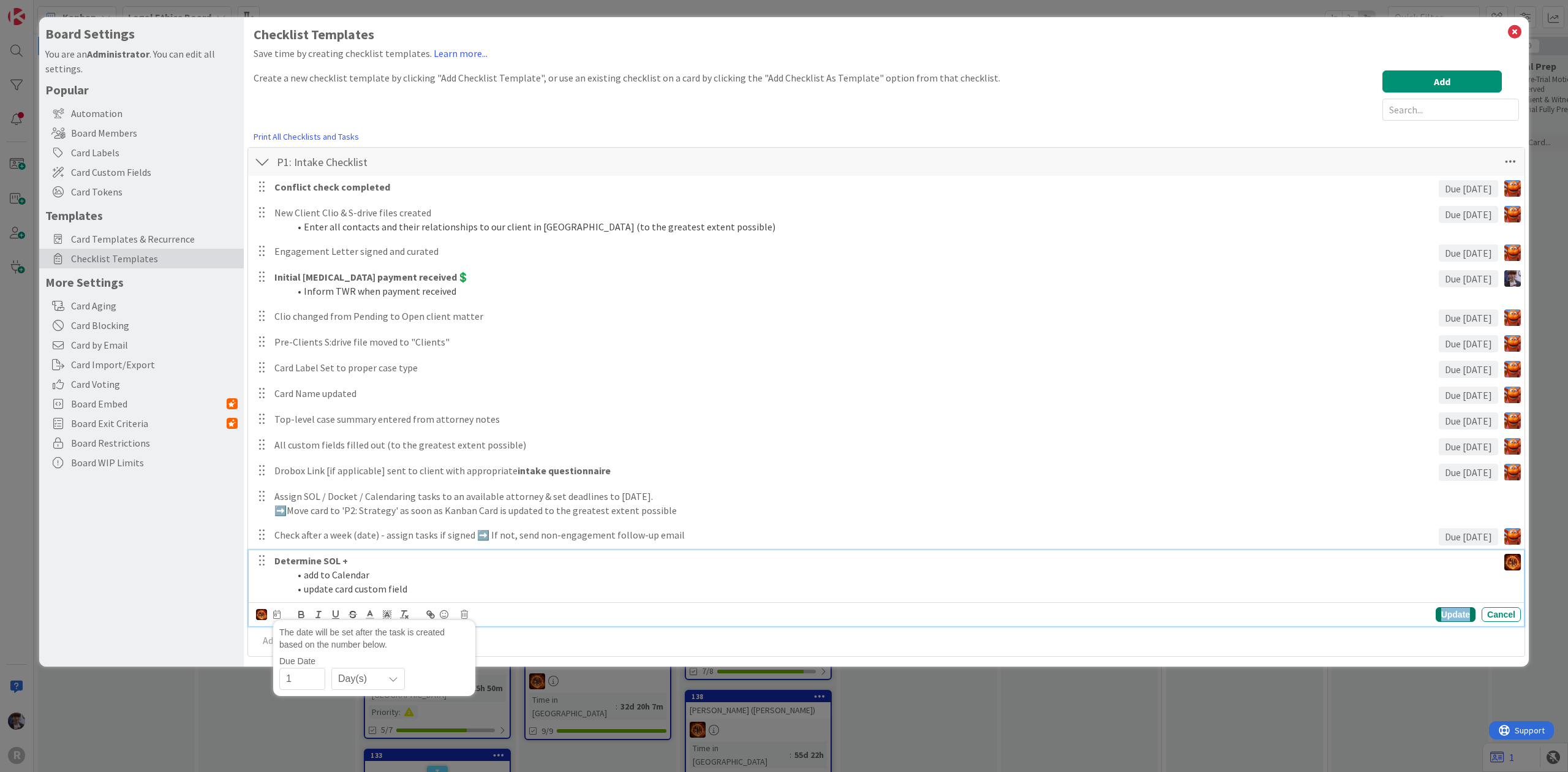
click at [1465, 618] on div "Update" at bounding box center [1455, 614] width 40 height 15
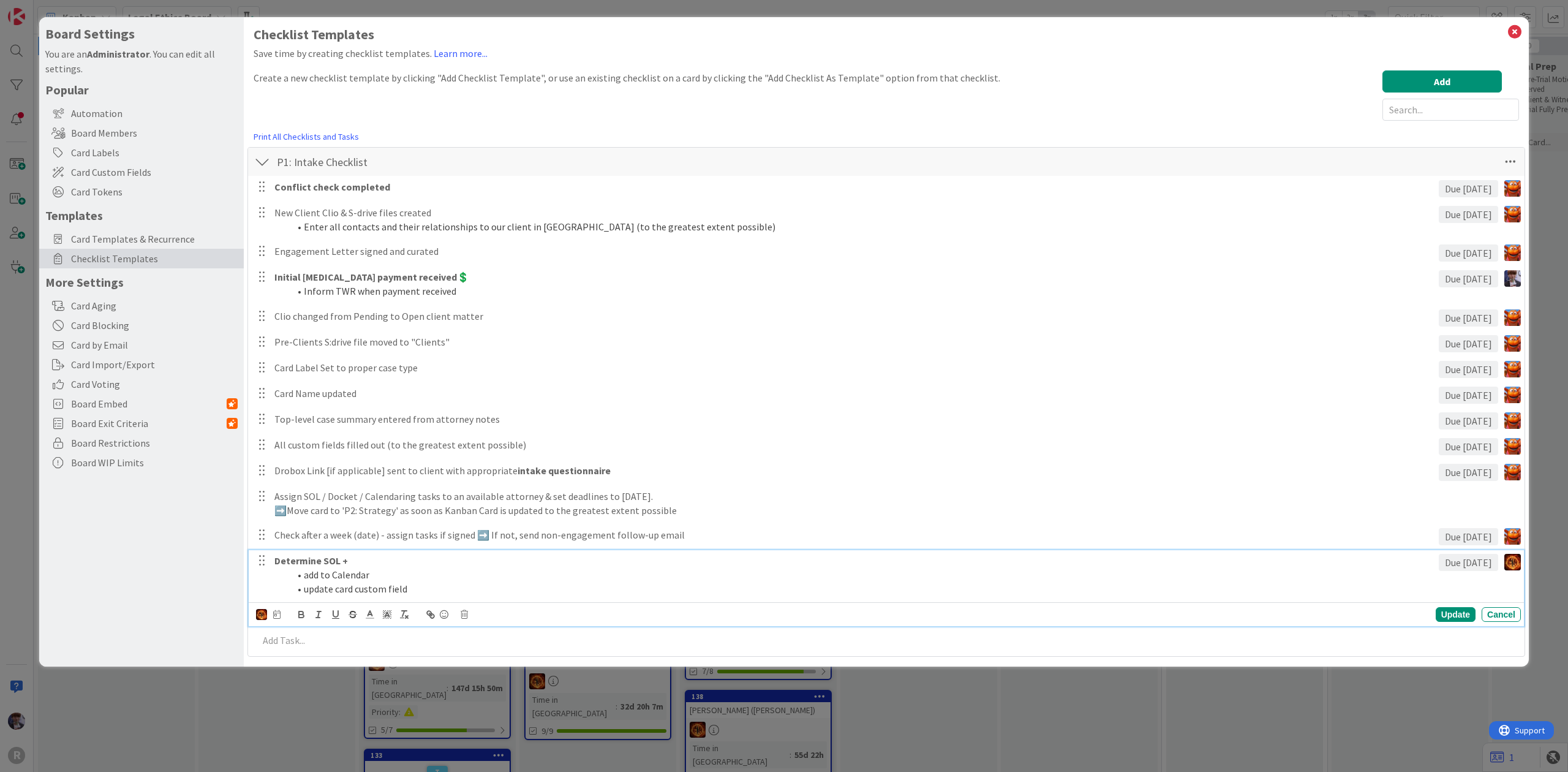
click at [355, 563] on p "Determine SOL +" at bounding box center [854, 560] width 1160 height 14
drag, startPoint x: 280, startPoint y: 609, endPoint x: 280, endPoint y: 616, distance: 7.0
click at [280, 615] on div "Devine Gines John Grant Kiara Adams Minka Laine Friesen Ted Reuter The date wil…" at bounding box center [888, 615] width 1265 height 18
click at [280, 618] on div "Devine Gines John Grant Kiara Adams Minka Laine Friesen Ted Reuter The date wil…" at bounding box center [888, 615] width 1265 height 18
click at [278, 621] on div "Devine Gines John Grant Kiara Adams Minka Laine Friesen Ted Reuter The date wil…" at bounding box center [267, 614] width 24 height 14
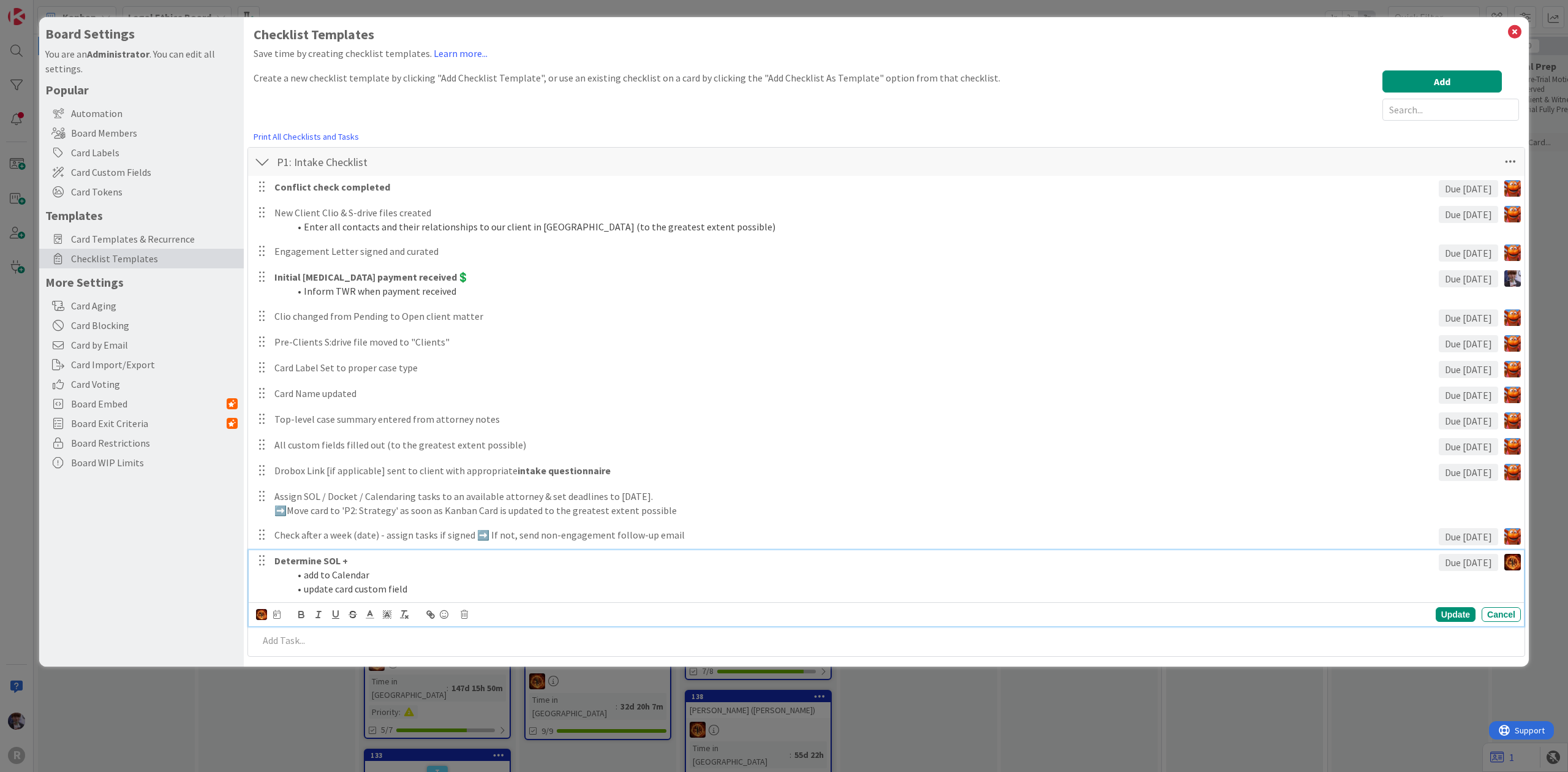
click at [275, 616] on icon at bounding box center [277, 614] width 8 height 9
click at [313, 685] on input "1" at bounding box center [302, 679] width 46 height 23
type input "2"
click at [199, 581] on div "Board Settings You are an Administrator . You can edit all settings. Popular Au…" at bounding box center [141, 342] width 205 height 650
click at [376, 617] on p at bounding box center [887, 613] width 1258 height 14
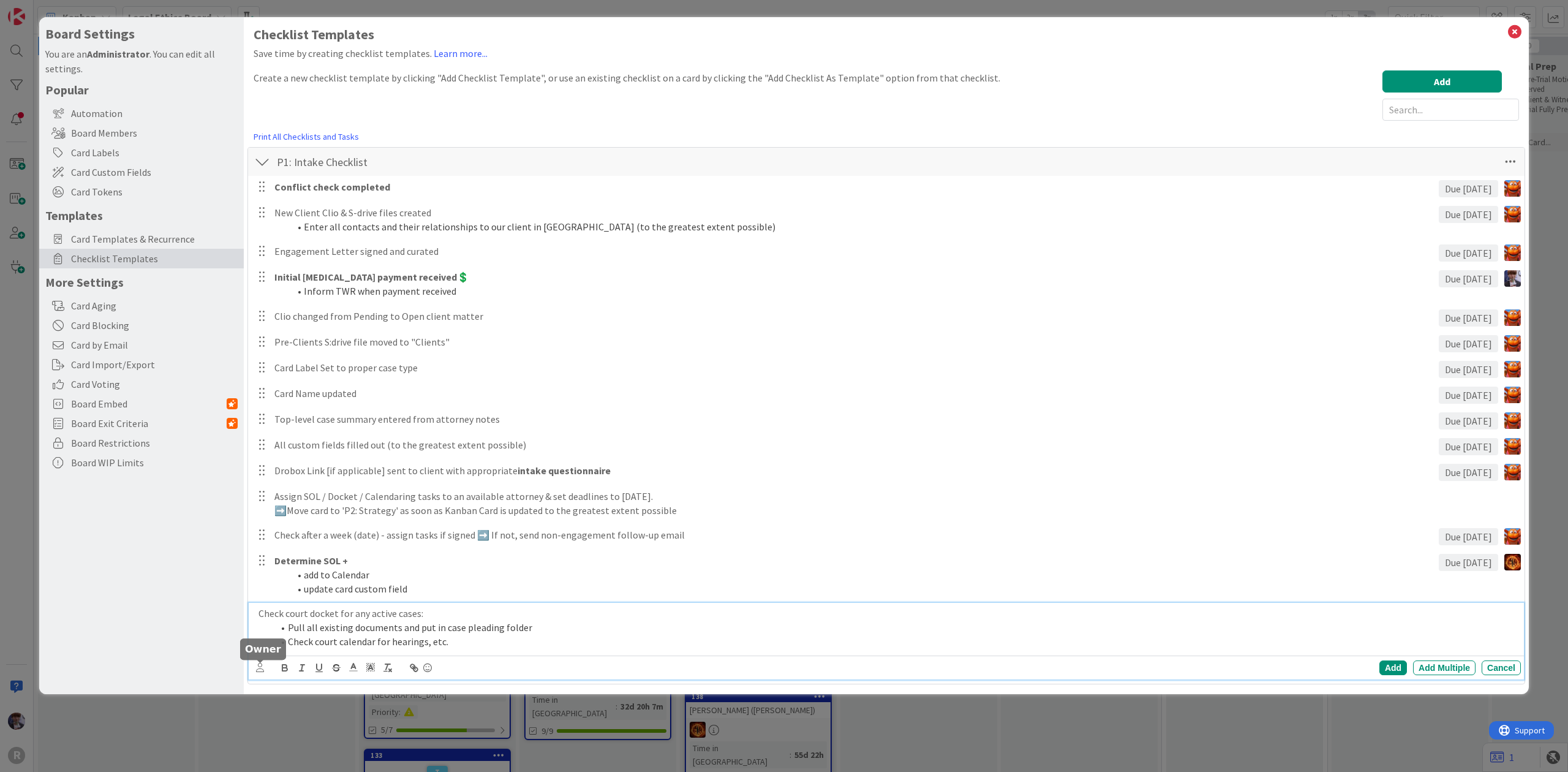
click at [261, 666] on icon at bounding box center [260, 667] width 8 height 9
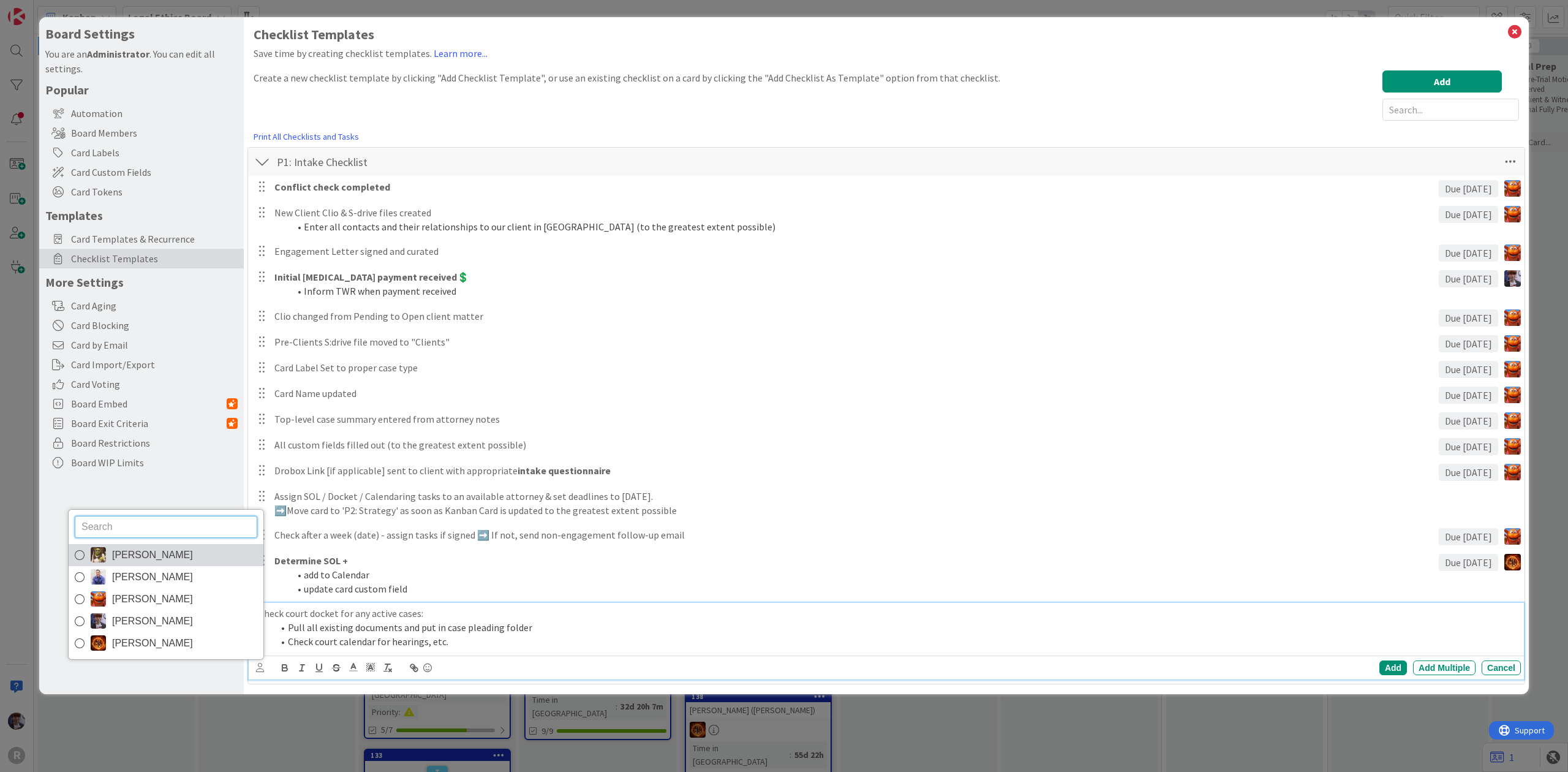
click at [165, 561] on span "[PERSON_NAME]" at bounding box center [152, 555] width 81 height 19
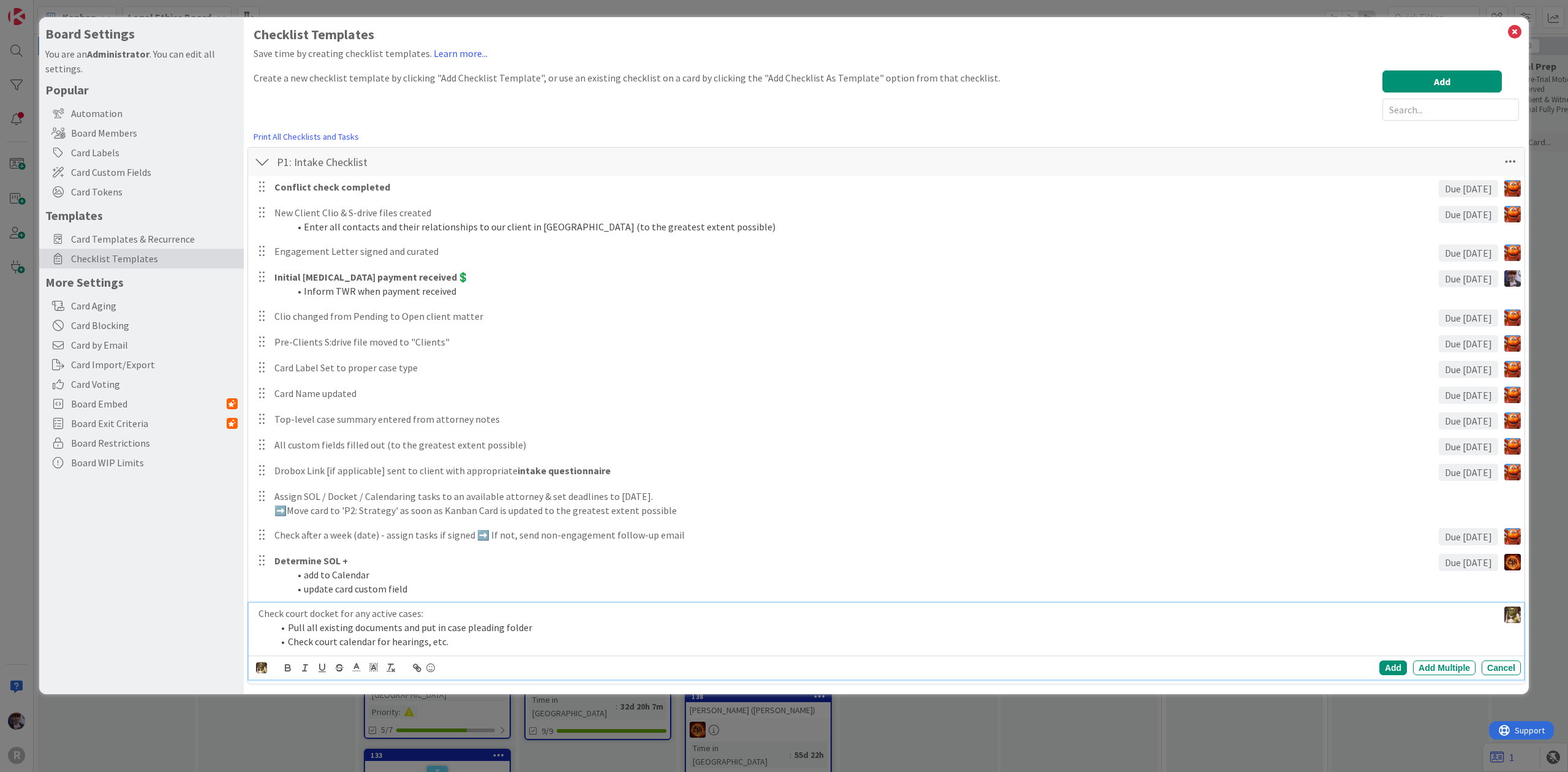
click at [275, 670] on div "Devine Gines John Grant Kiara Adams Minka Laine Friesen Ted Reuter Add Add Mult…" at bounding box center [888, 668] width 1265 height 18
click at [1390, 667] on div "Add" at bounding box center [1394, 667] width 27 height 15
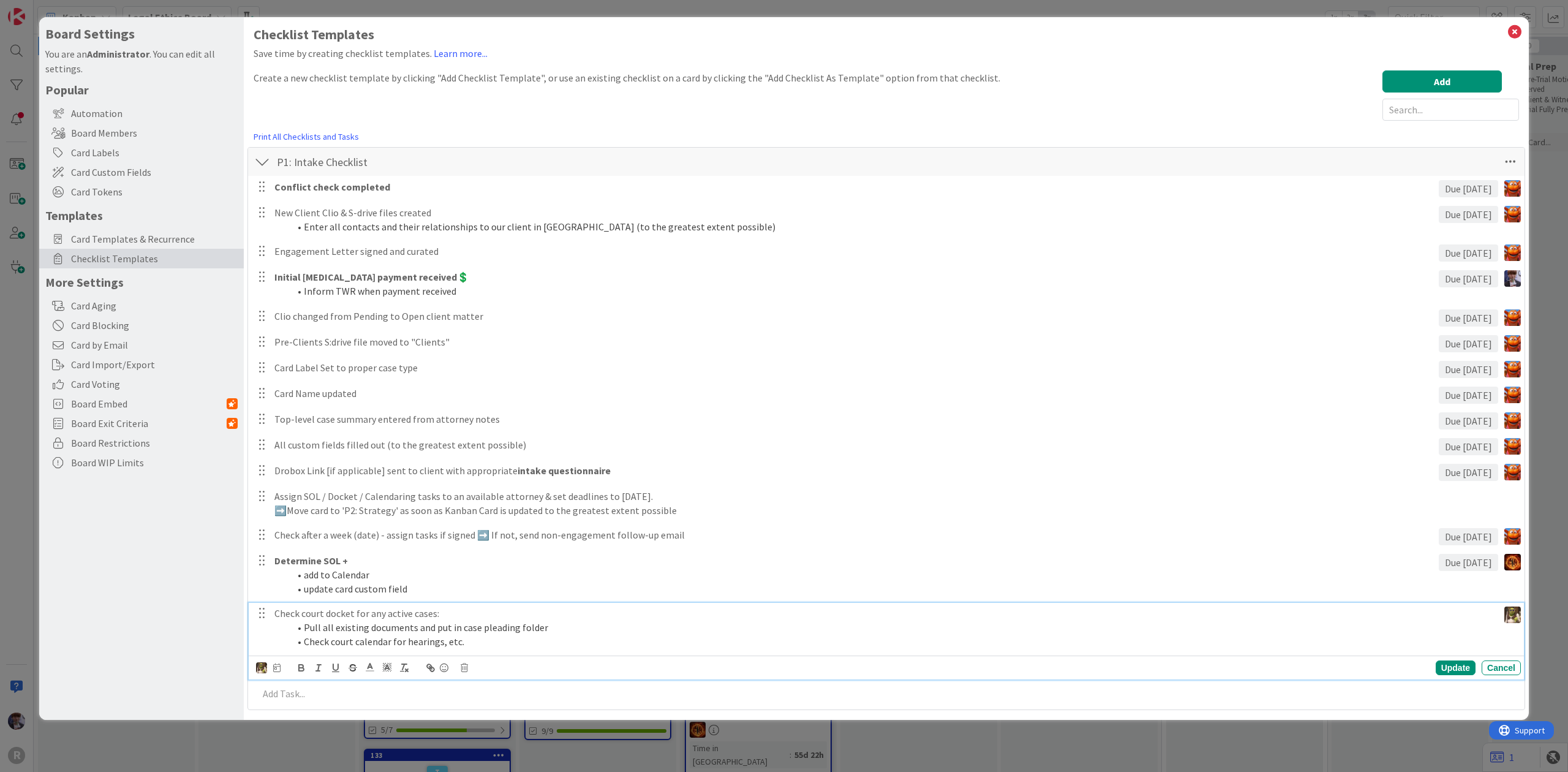
click at [316, 630] on li "Pull all existing documents and put in case pleading folder" at bounding box center [891, 628] width 1205 height 14
click at [275, 670] on icon at bounding box center [277, 667] width 8 height 9
click at [316, 726] on input "number" at bounding box center [302, 732] width 46 height 23
type input "2"
click at [153, 649] on div "Board Settings You are an Administrator . You can edit all settings. Popular Au…" at bounding box center [141, 368] width 205 height 702
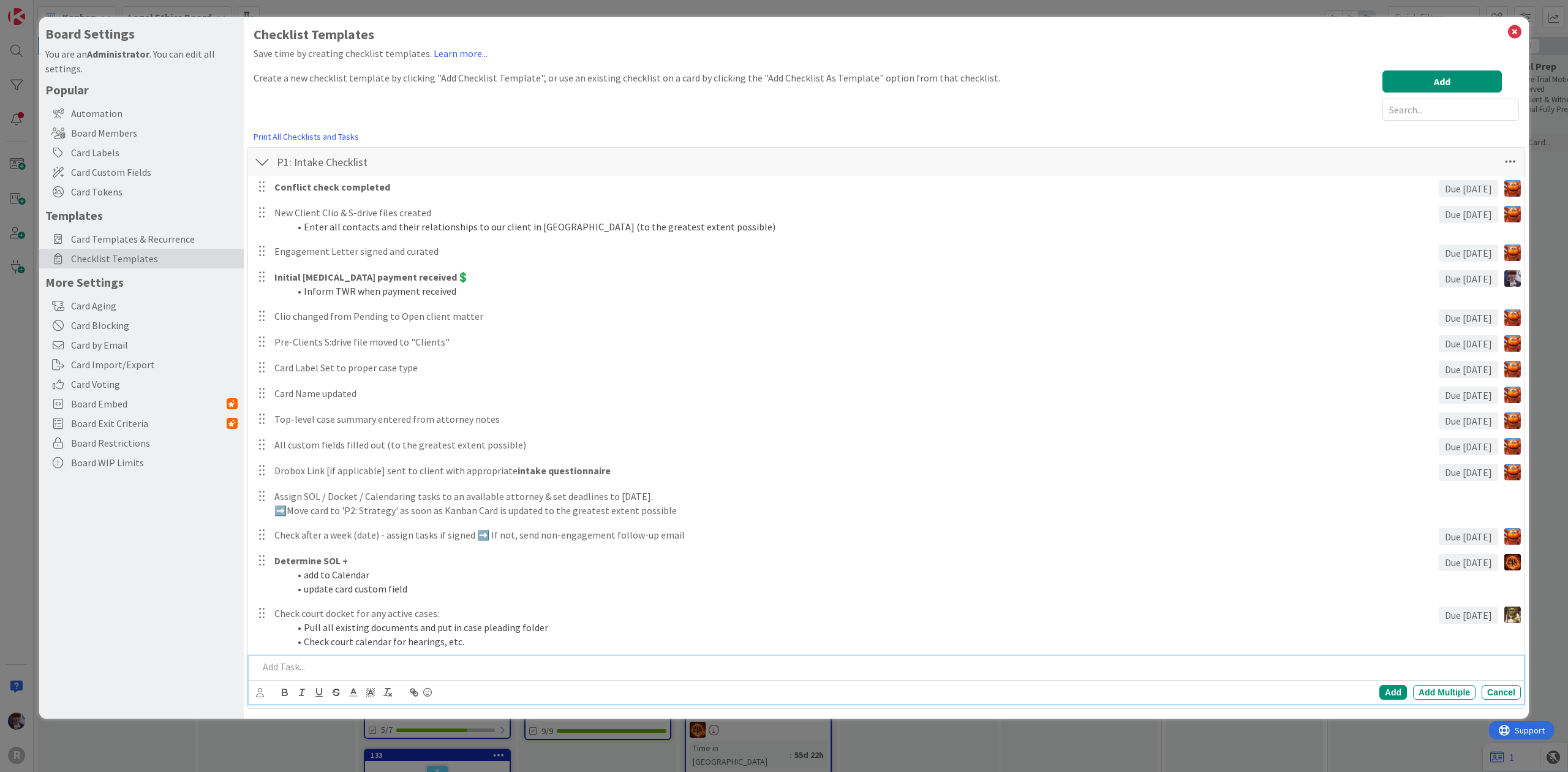
click at [295, 670] on p at bounding box center [887, 667] width 1258 height 14
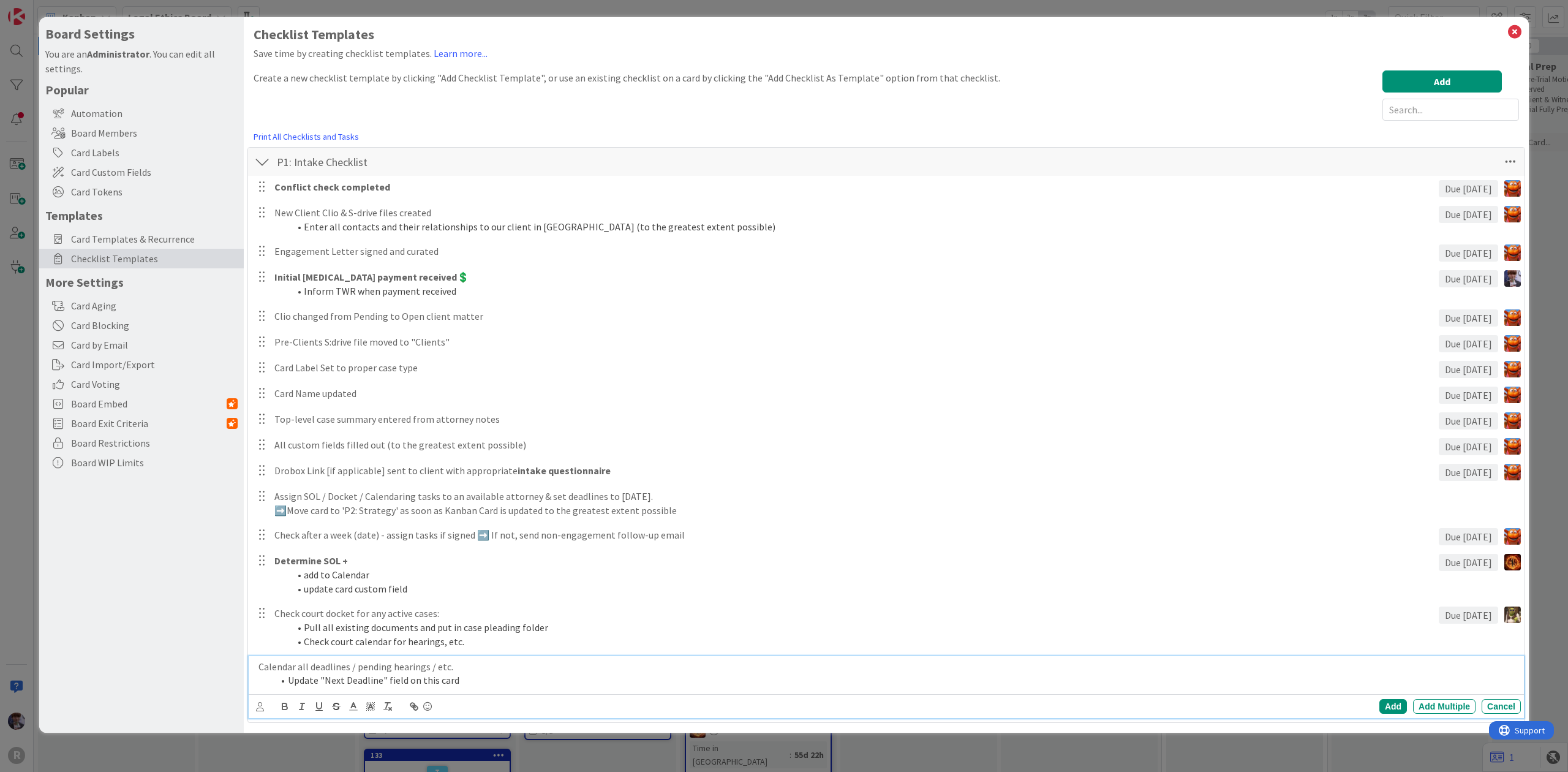
click at [256, 712] on div "Devine Gines John Grant Kiara Adams Minka Laine Friesen Ted Reuter" at bounding box center [260, 706] width 8 height 14
click at [256, 704] on icon at bounding box center [260, 706] width 8 height 9
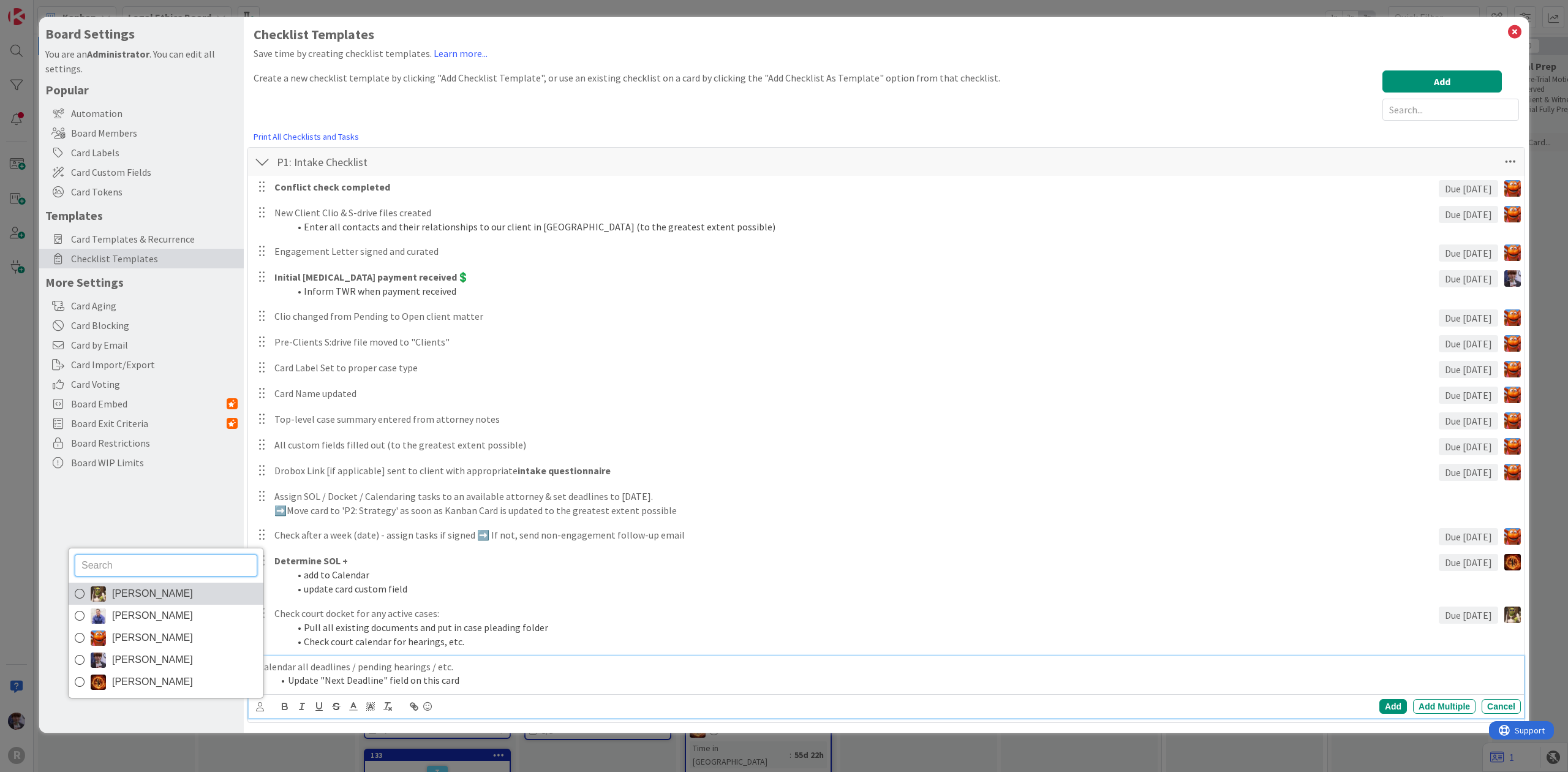
click at [128, 601] on span "[PERSON_NAME]" at bounding box center [152, 594] width 81 height 19
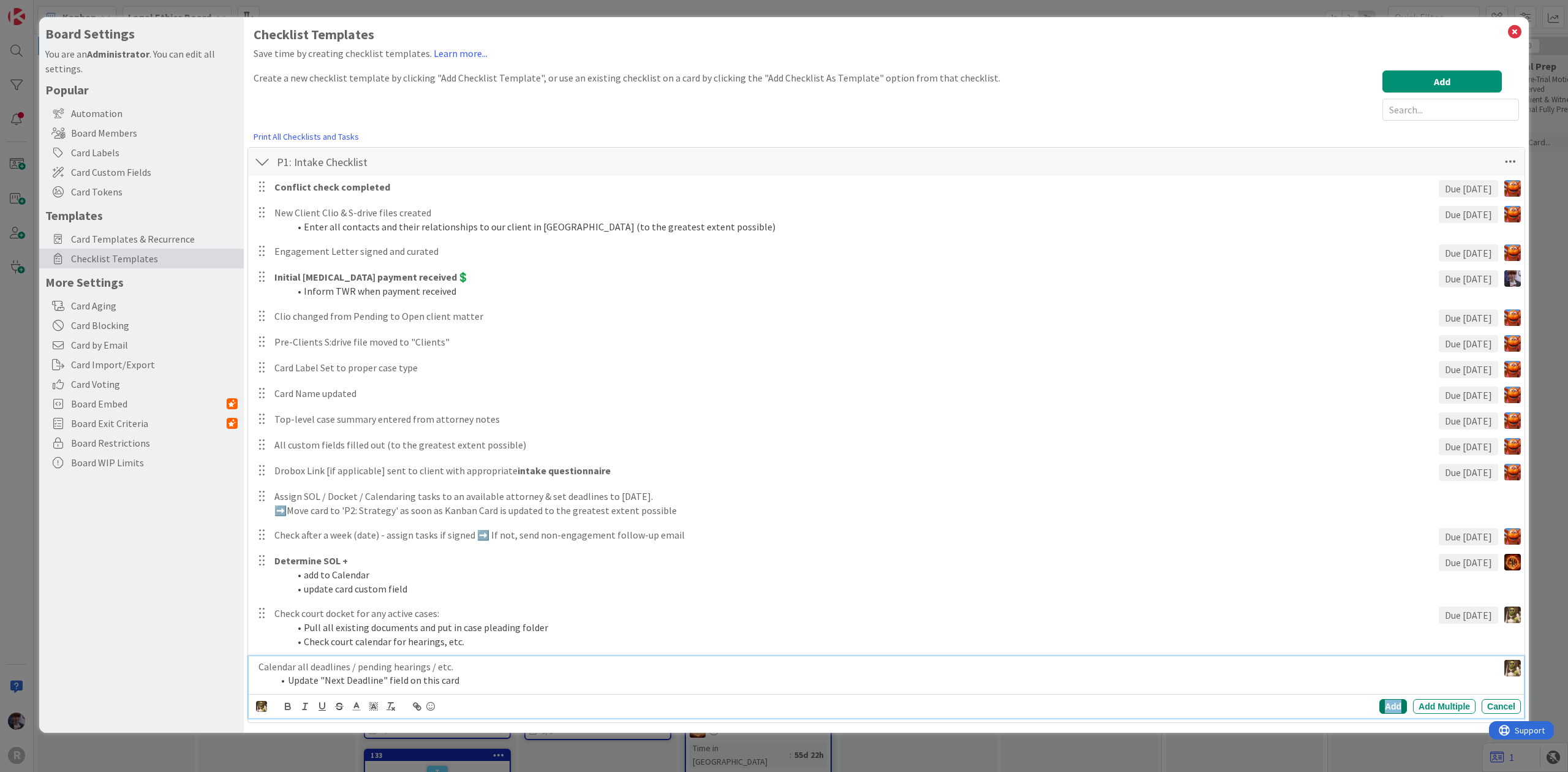
click at [1390, 707] on div "Add" at bounding box center [1394, 706] width 27 height 15
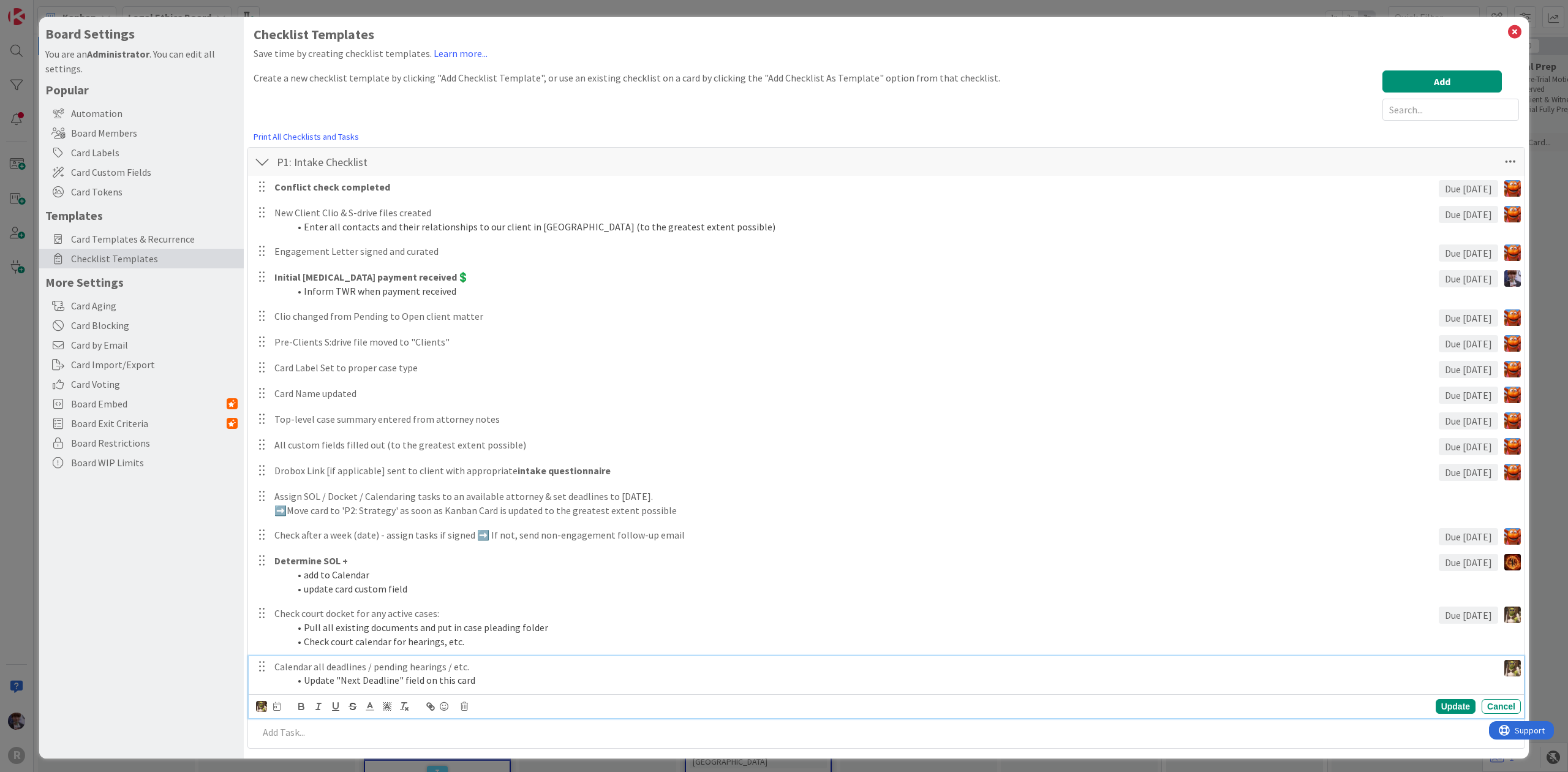
click at [344, 681] on li "Update "Next Deadline" field on this card" at bounding box center [891, 680] width 1205 height 14
click at [275, 701] on div at bounding box center [267, 706] width 24 height 14
click at [277, 704] on icon at bounding box center [277, 706] width 8 height 9
click at [293, 674] on input "number" at bounding box center [302, 684] width 46 height 23
type input "2"
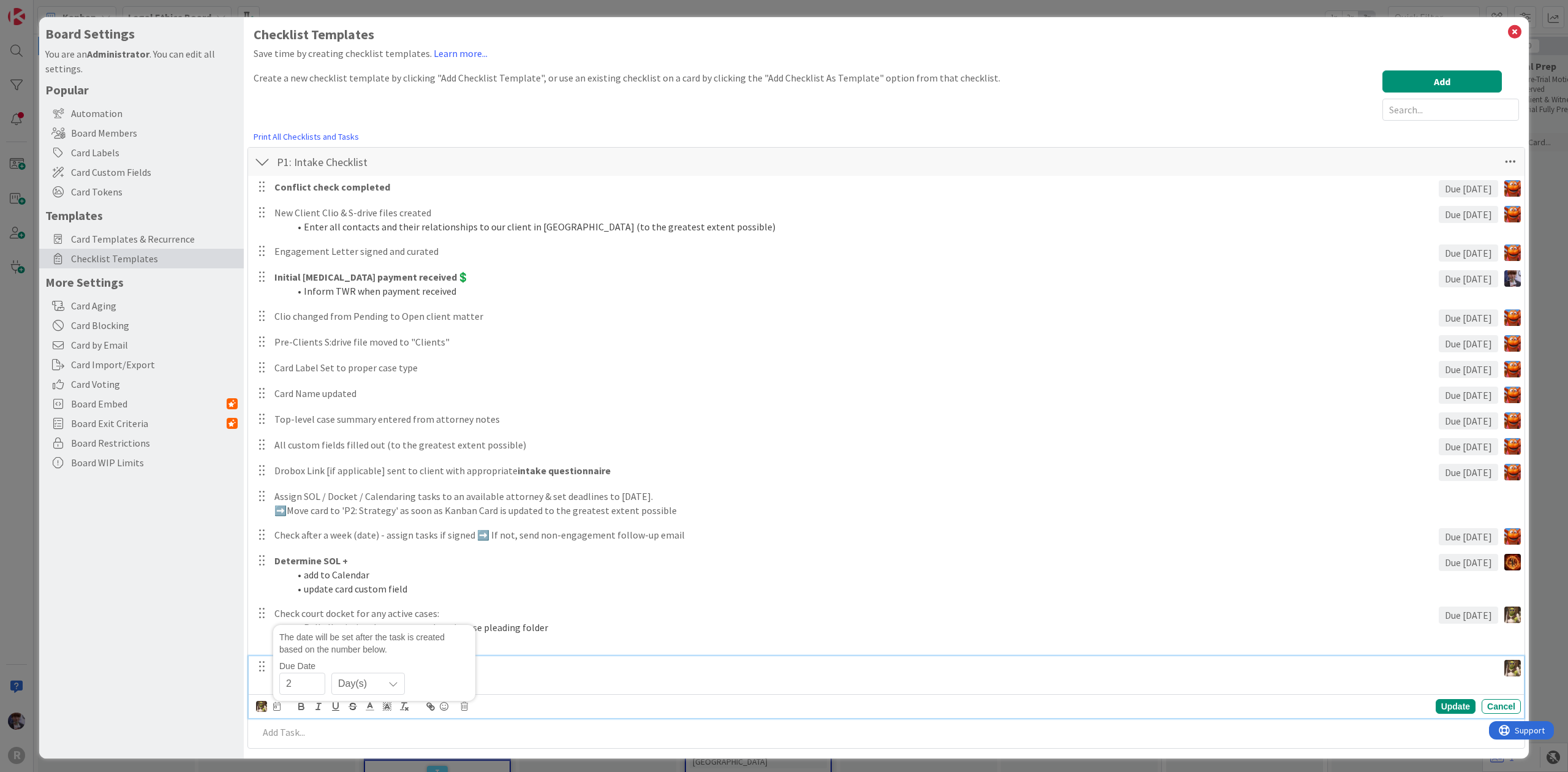
click at [147, 635] on div "Board Settings You are an Administrator . You can edit all settings. Popular Au…" at bounding box center [141, 388] width 205 height 742
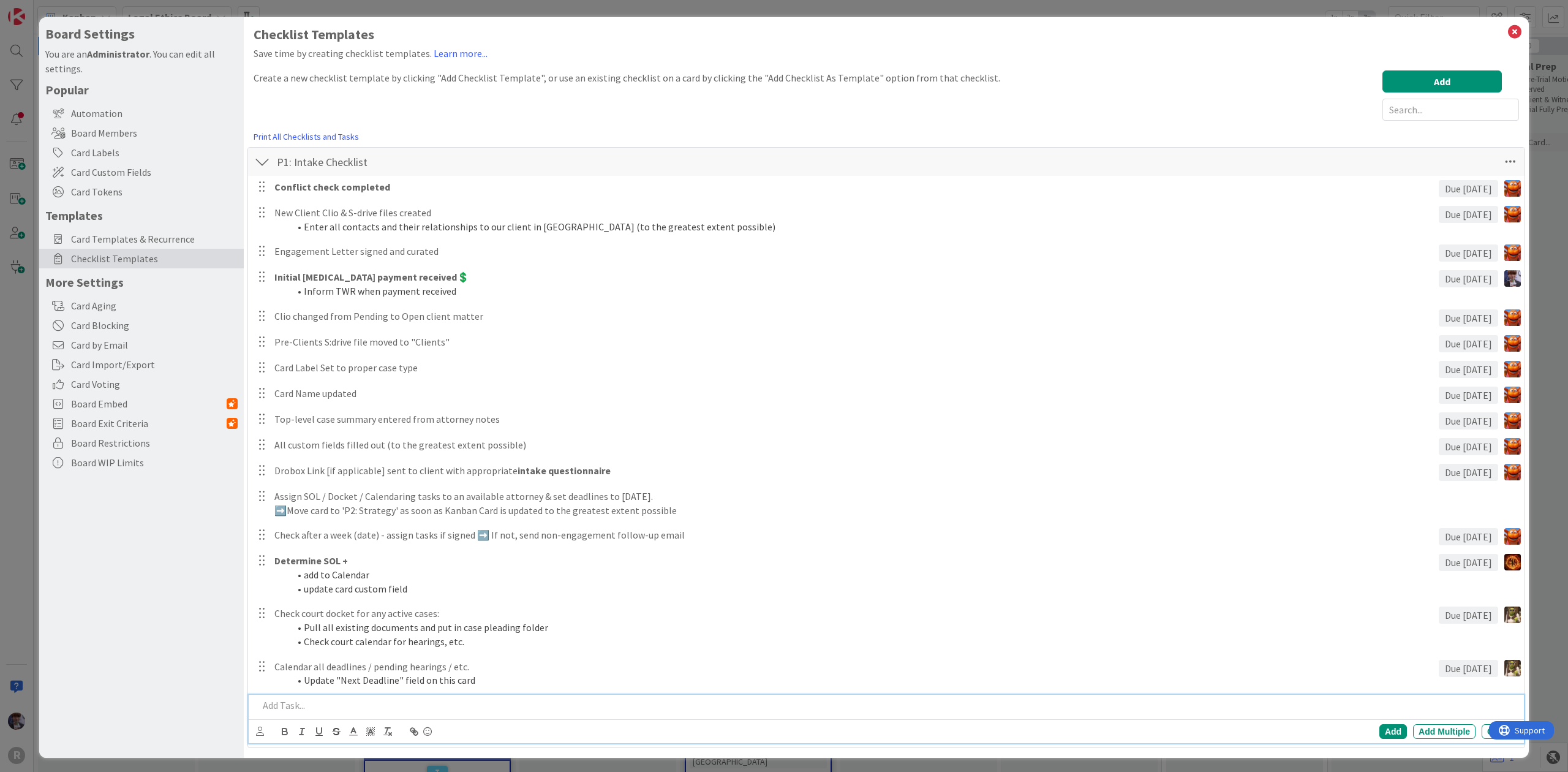
click at [297, 701] on p at bounding box center [887, 705] width 1258 height 14
click at [260, 734] on icon at bounding box center [260, 731] width 8 height 9
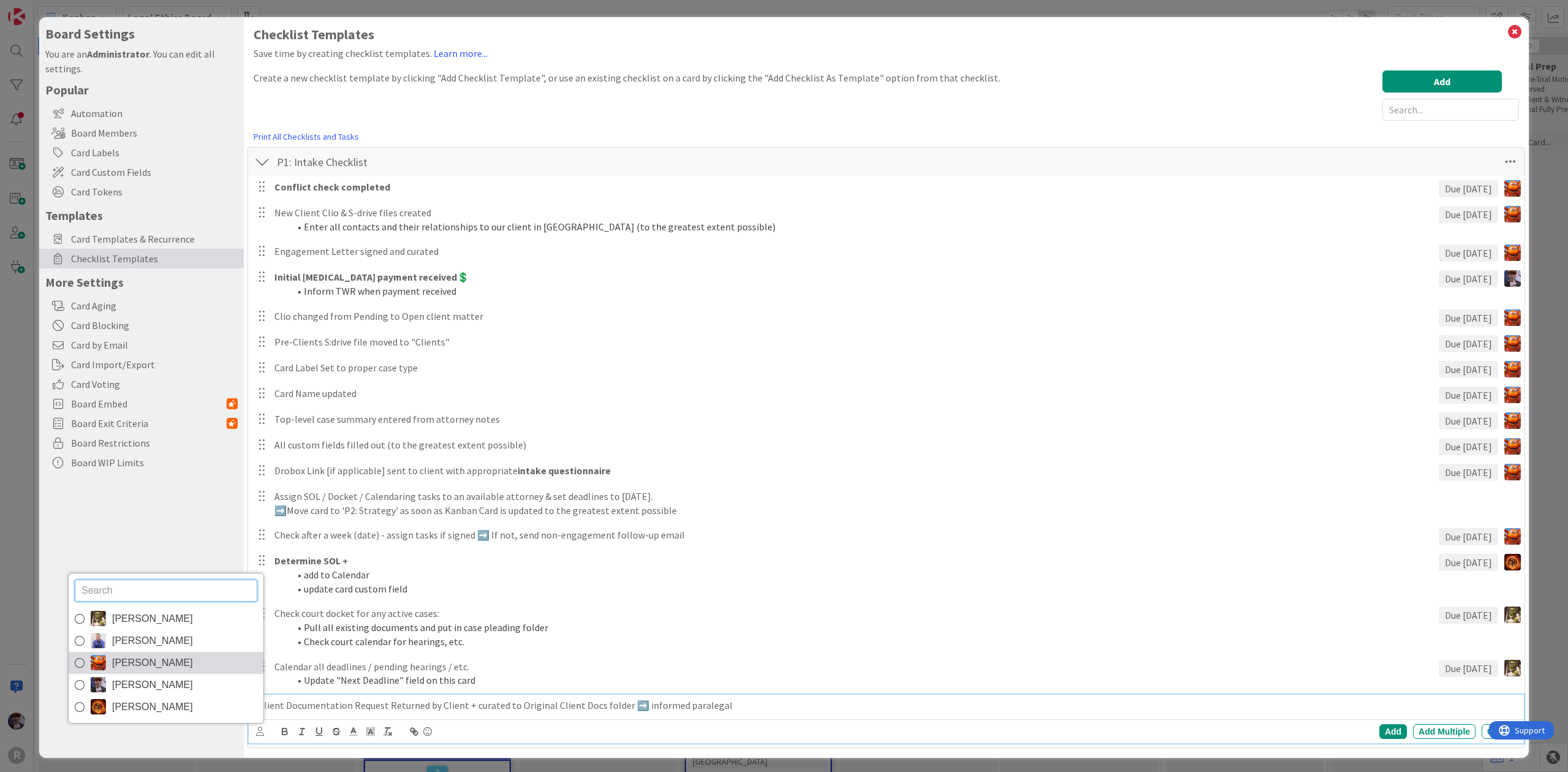
click at [174, 660] on link "[PERSON_NAME]" at bounding box center [166, 662] width 195 height 23
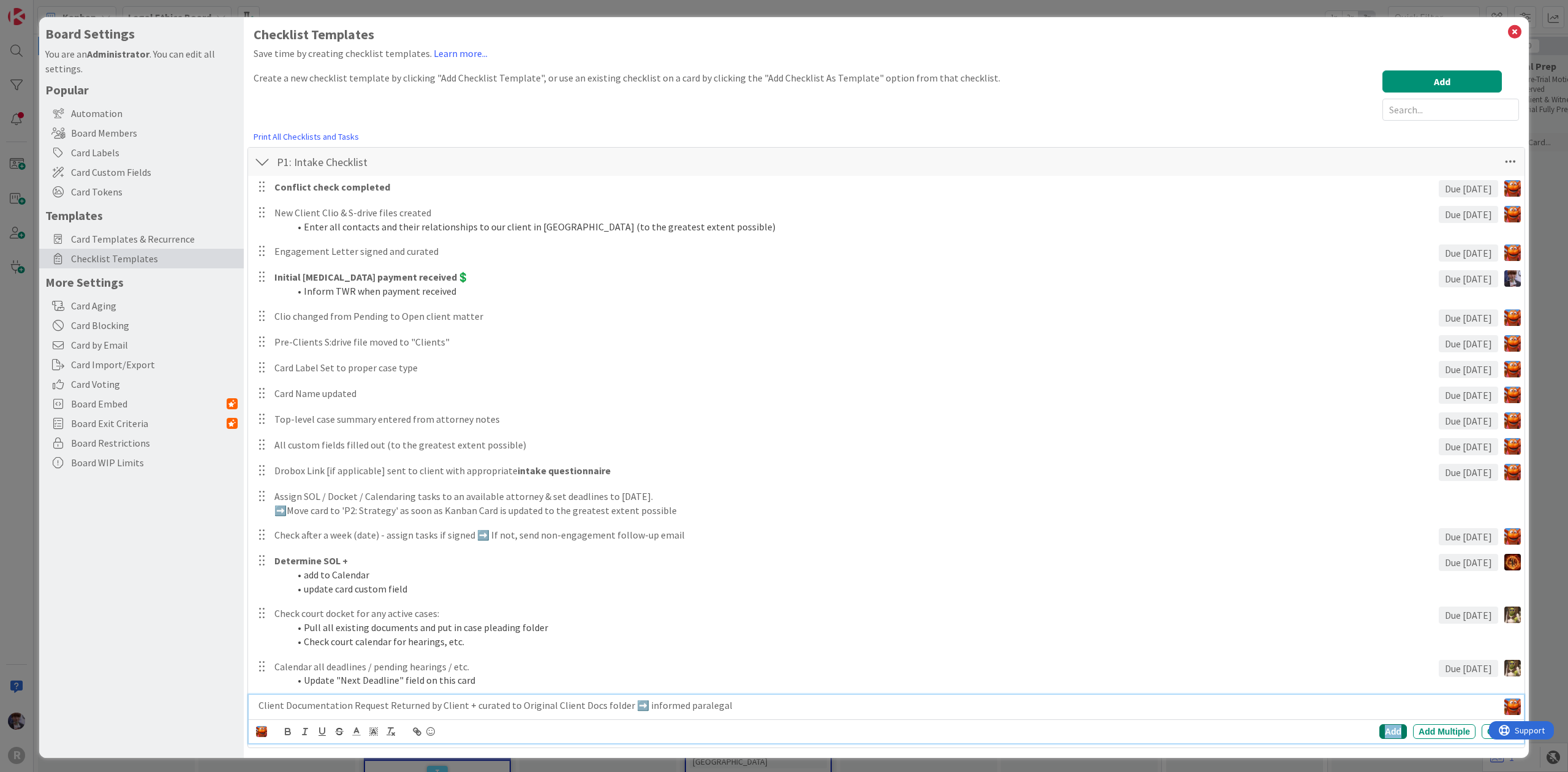
click at [1380, 731] on div "Add" at bounding box center [1394, 731] width 27 height 15
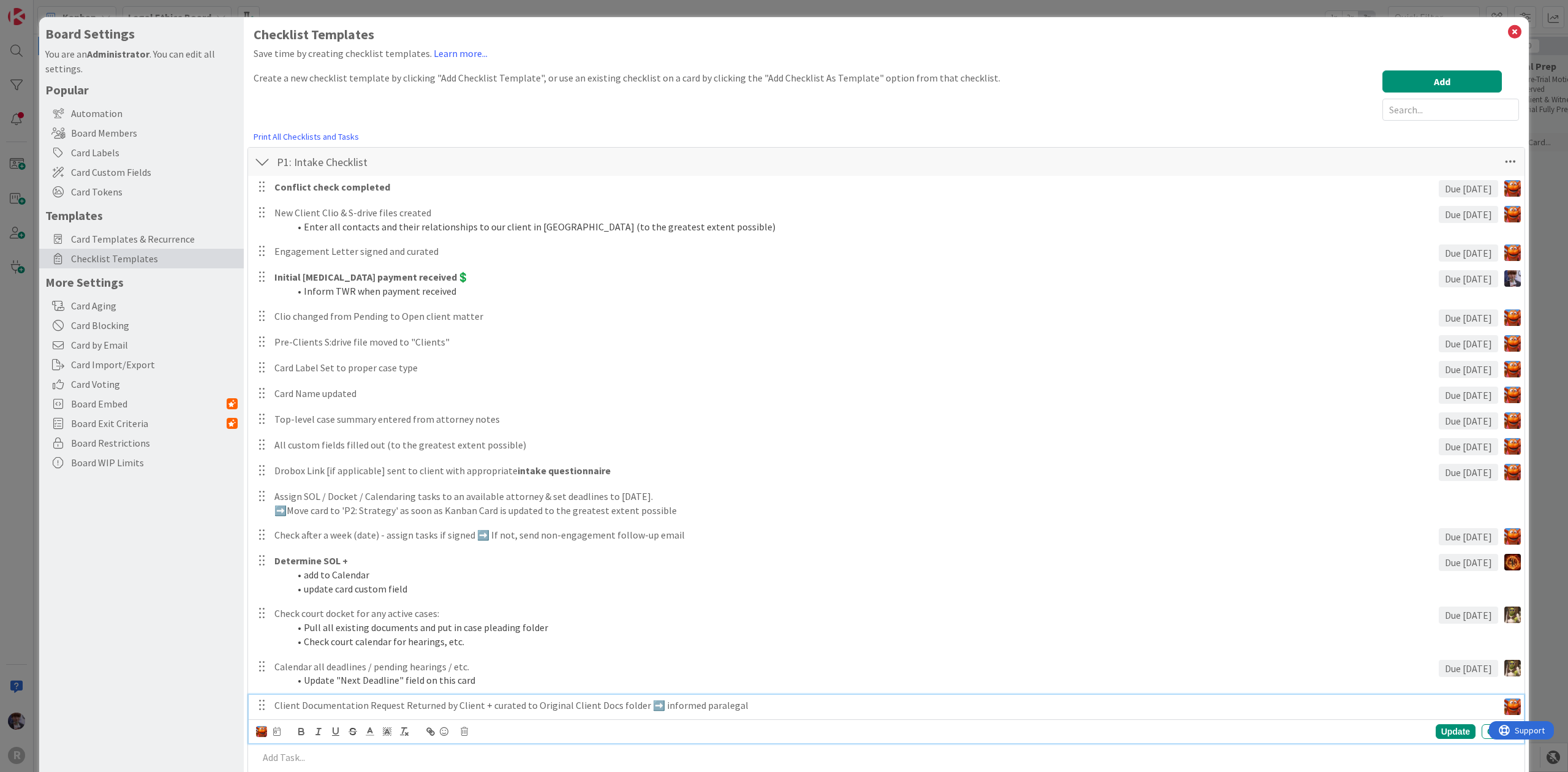
click at [546, 701] on p "Client Documentation Request Returned by Client + curated to Original Client Do…" at bounding box center [883, 705] width 1219 height 14
click at [280, 731] on div "Update Cancel" at bounding box center [888, 732] width 1265 height 18
click at [274, 734] on icon at bounding box center [277, 731] width 8 height 9
click at [305, 702] on input "number" at bounding box center [302, 708] width 46 height 23
type input "2"
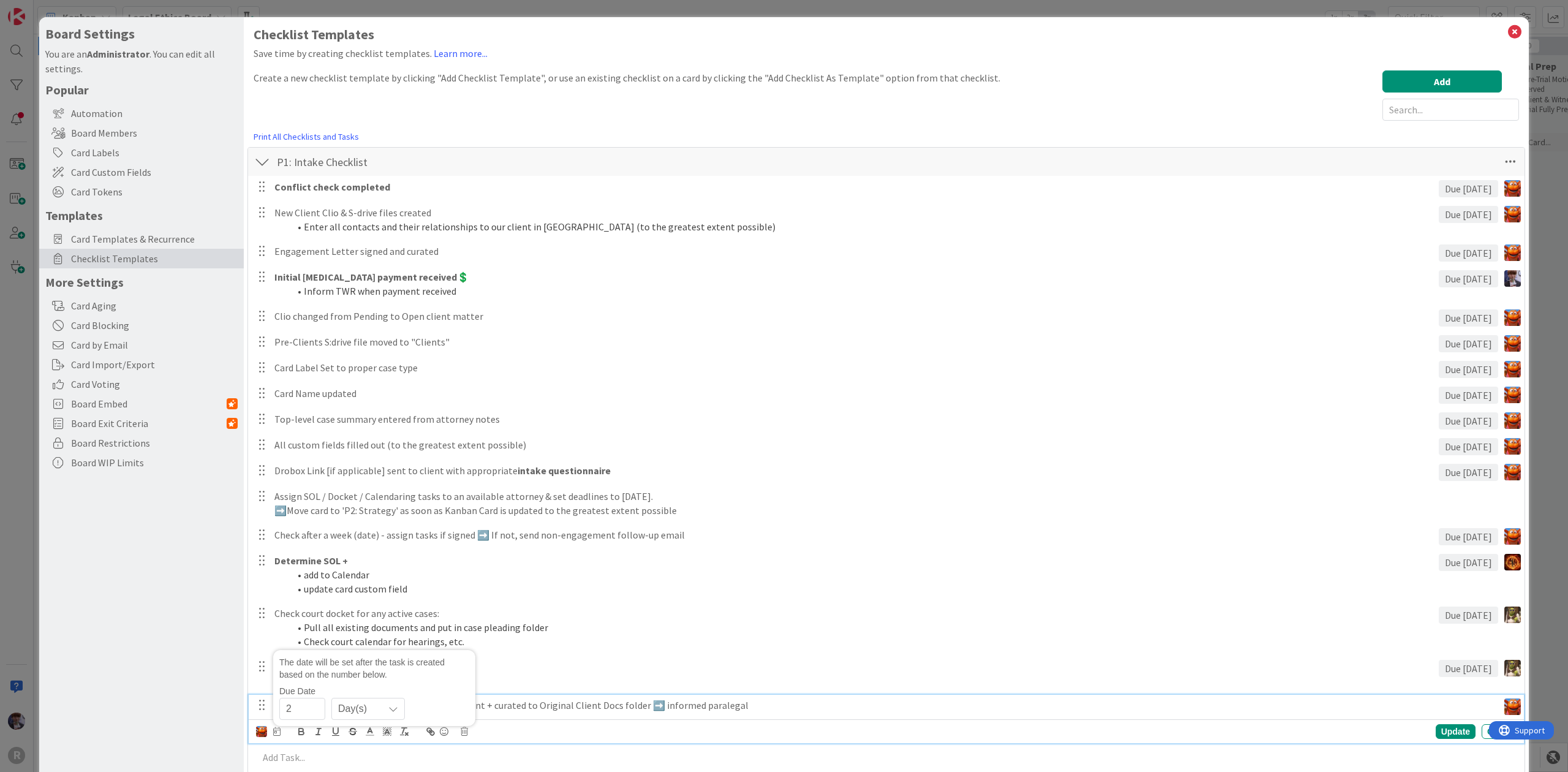
click at [167, 636] on div "Board Settings You are an Administrator . You can edit all settings. Popular Au…" at bounding box center [141, 401] width 205 height 766
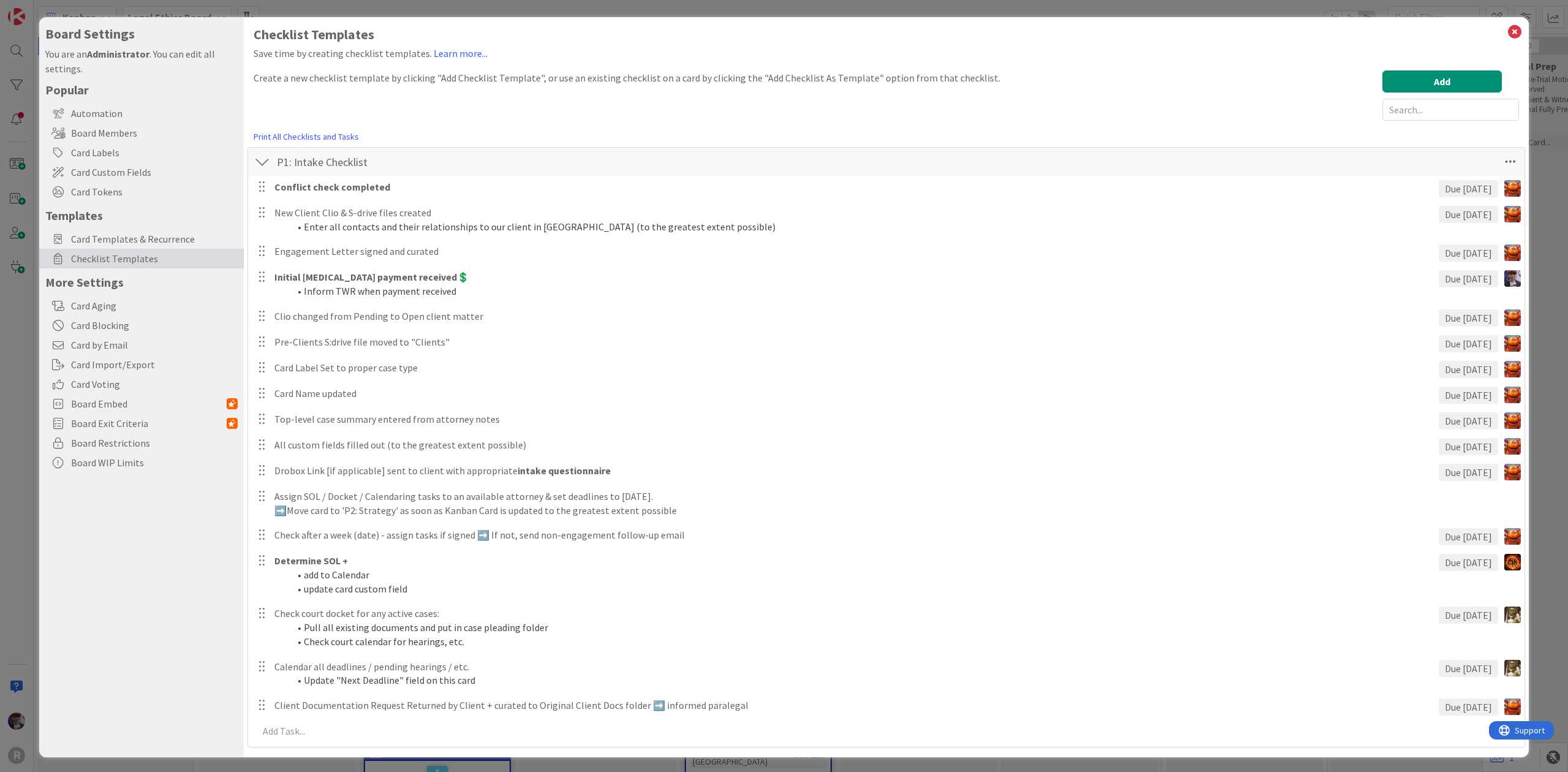
scroll to position [3, 0]
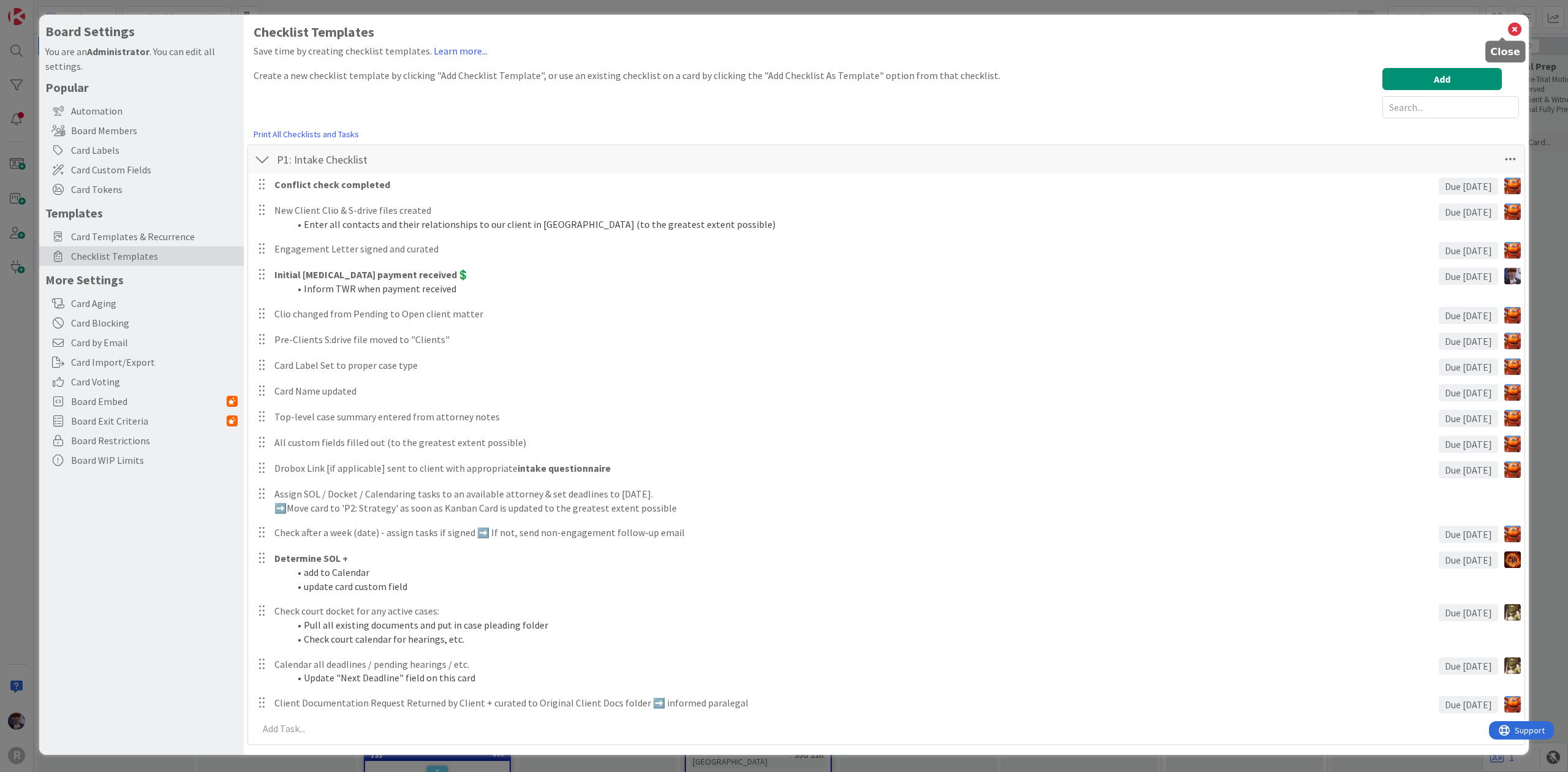
click at [1507, 25] on icon at bounding box center [1515, 29] width 16 height 18
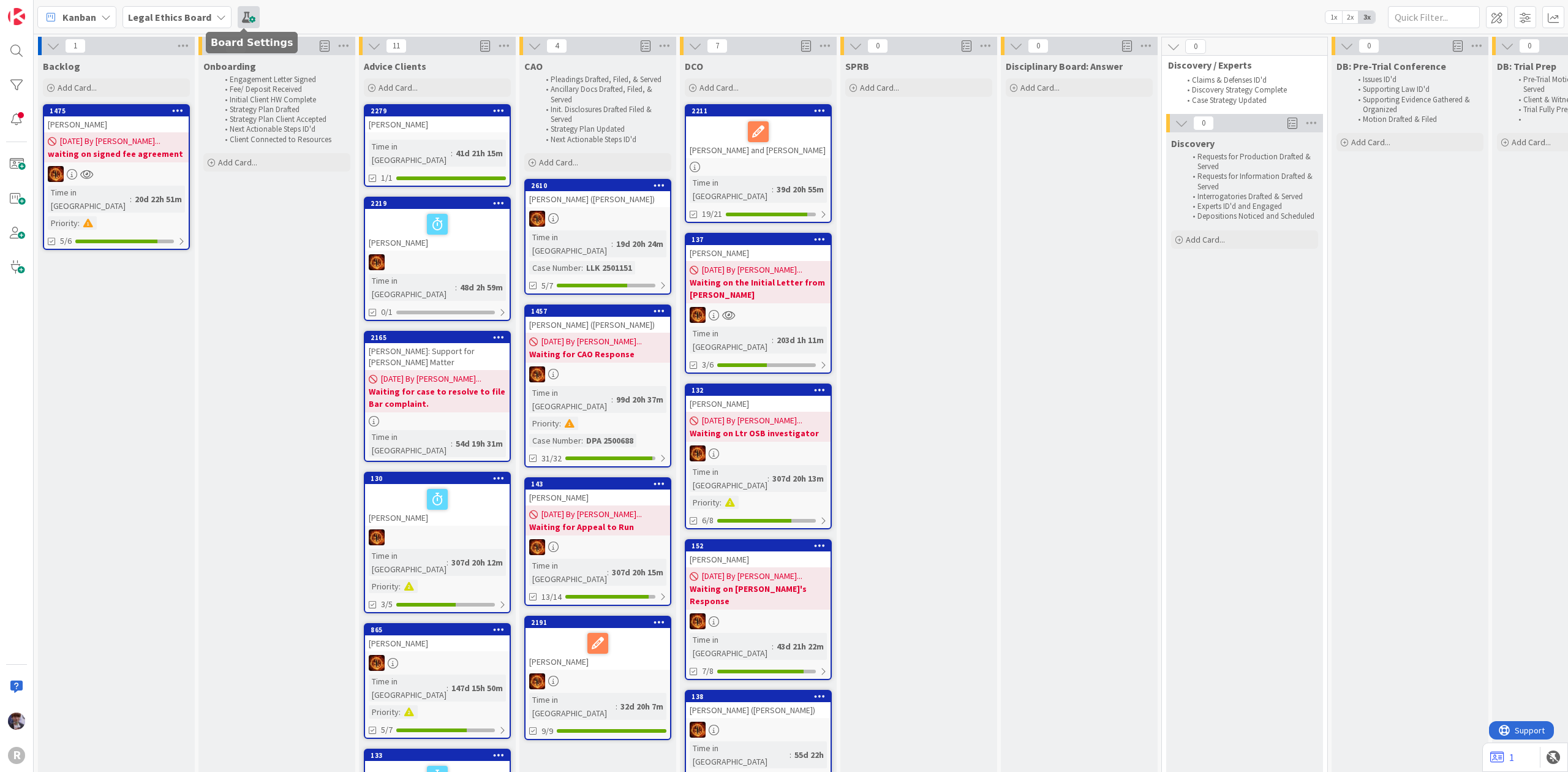
click at [246, 11] on span at bounding box center [249, 17] width 23 height 23
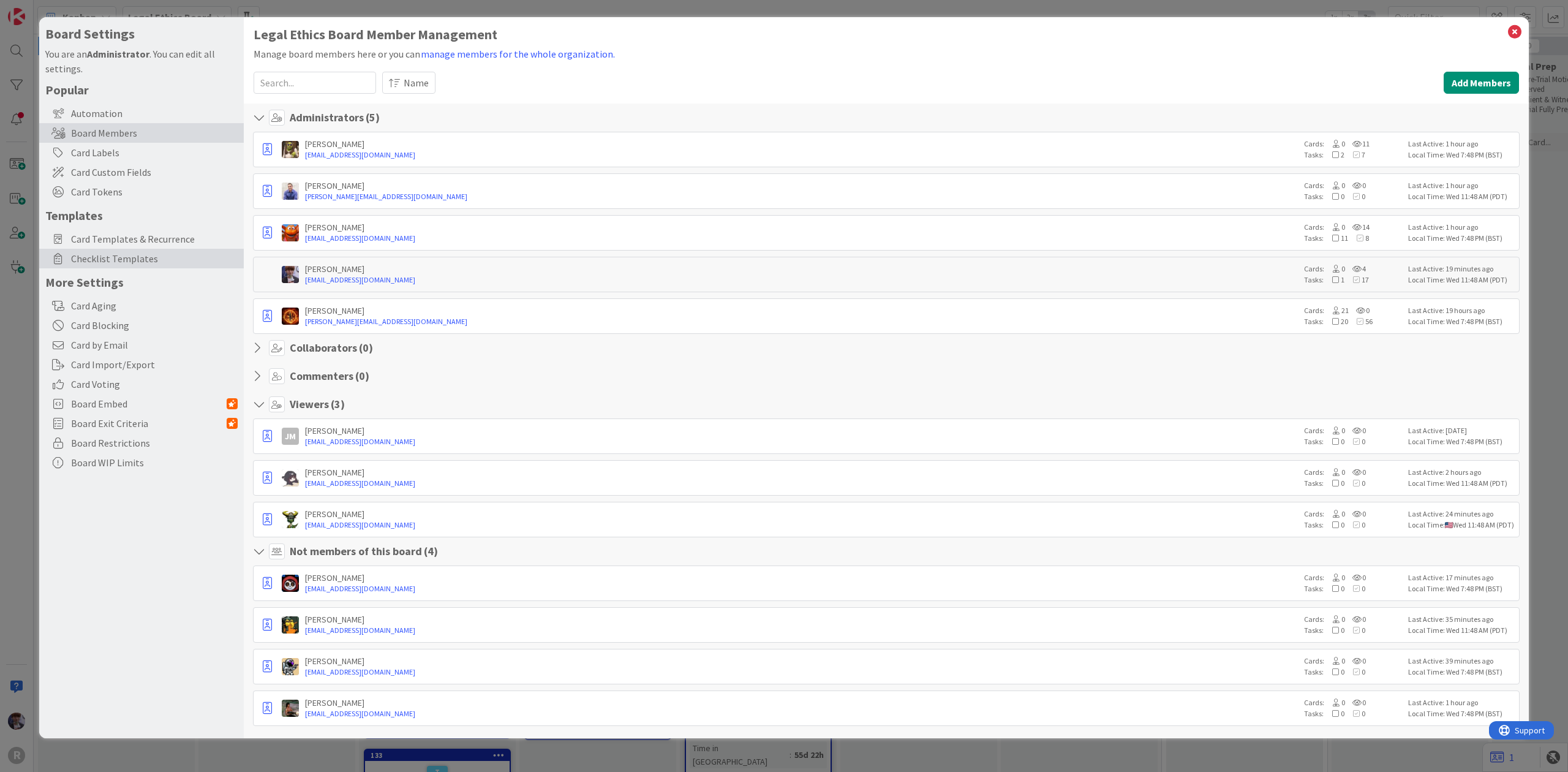
click at [123, 254] on span "Checklist Templates" at bounding box center [155, 258] width 166 height 15
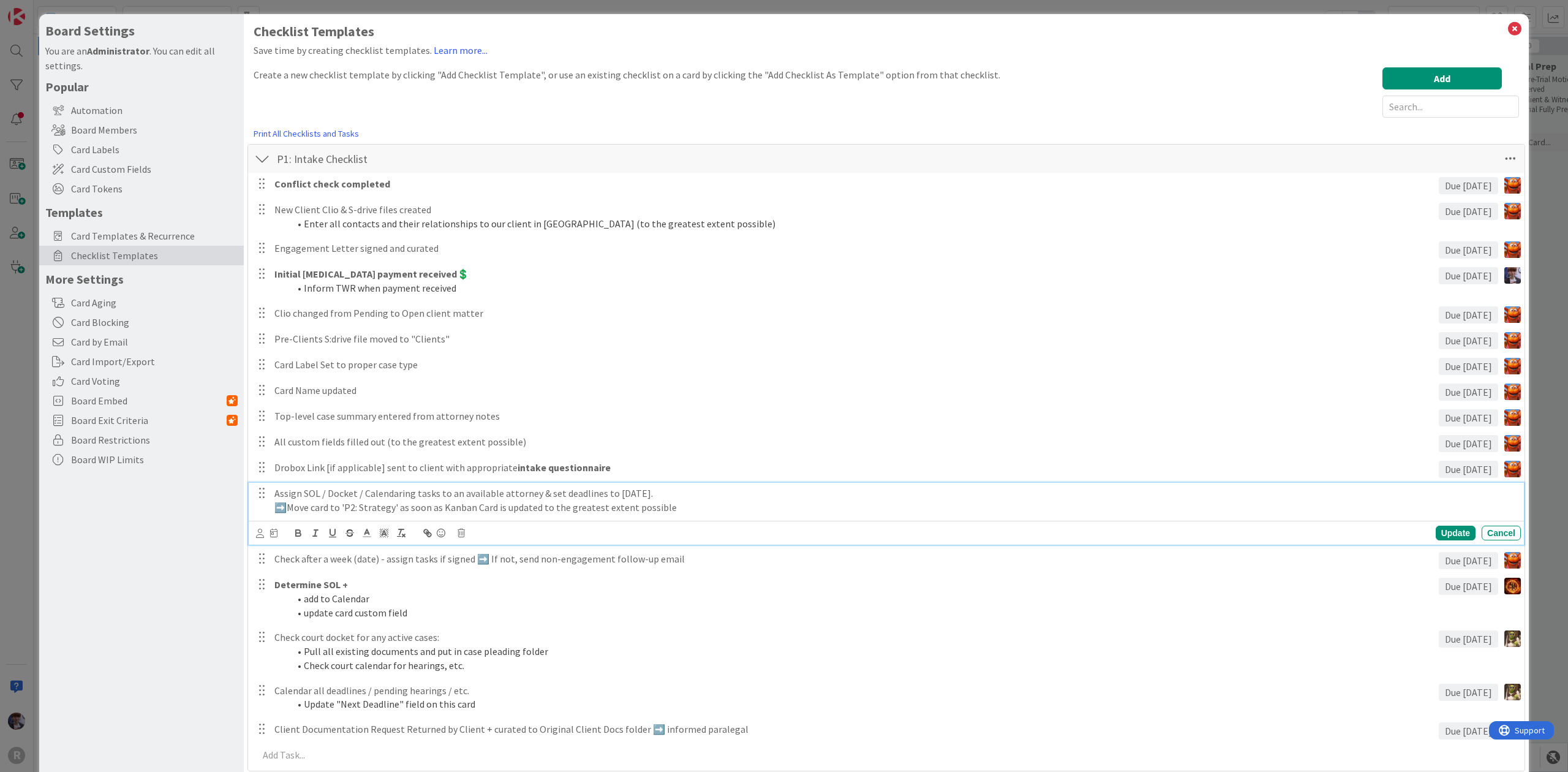
click at [395, 488] on p "Assign SOL / Docket / Calendaring tasks to an available attorney & set deadline…" at bounding box center [895, 494] width 1242 height 14
click at [360, 498] on p "Assign SOL / Docket / Calendaring tasks to an available attorney & set deadline…" at bounding box center [895, 494] width 1242 height 14
click at [539, 495] on p "Assign SOL / Docket / Calendaring tasks to an available attorney & set deadline…" at bounding box center [895, 494] width 1242 height 14
click at [529, 498] on p "Assign SOL / Docket / Calendaring tasks to an available attorney & set deadline…" at bounding box center [895, 494] width 1242 height 14
click at [532, 491] on p "Assign SOL / Docket / Calendaring tasks to an available attorney & set deadline…" at bounding box center [895, 494] width 1242 height 14
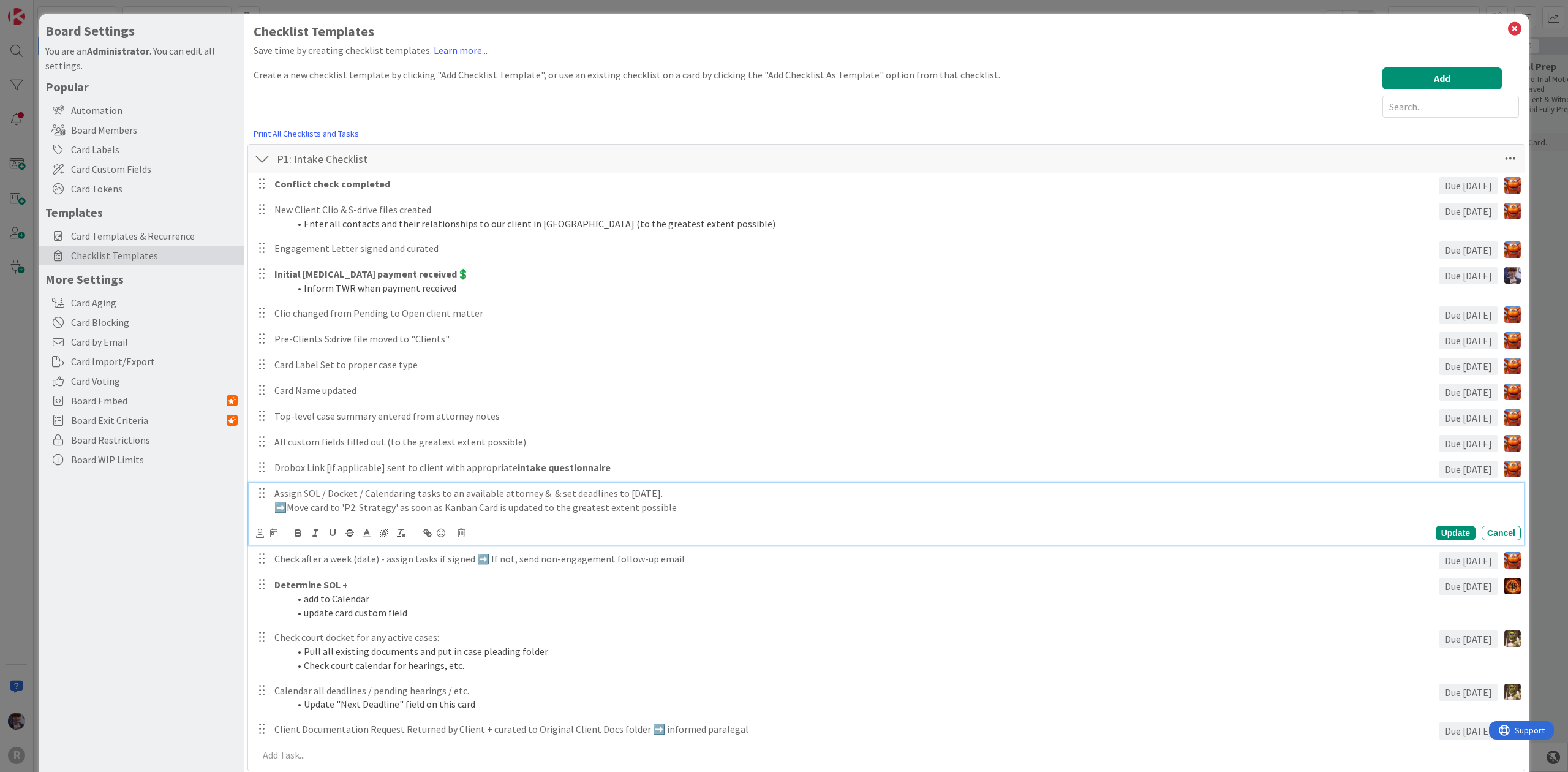
drag, startPoint x: 543, startPoint y: 519, endPoint x: 440, endPoint y: 508, distance: 103.6
drag, startPoint x: 440, startPoint y: 508, endPoint x: 675, endPoint y: 493, distance: 235.5
click at [675, 493] on p "Assign SOL / Docket / Calendaring tasks to an available attorney & & set deadli…" at bounding box center [895, 494] width 1242 height 14
click at [468, 509] on p "➡️Move card to 'P2: Strategy' as soon as Kanban Card is updated to the greatest…" at bounding box center [895, 507] width 1242 height 14
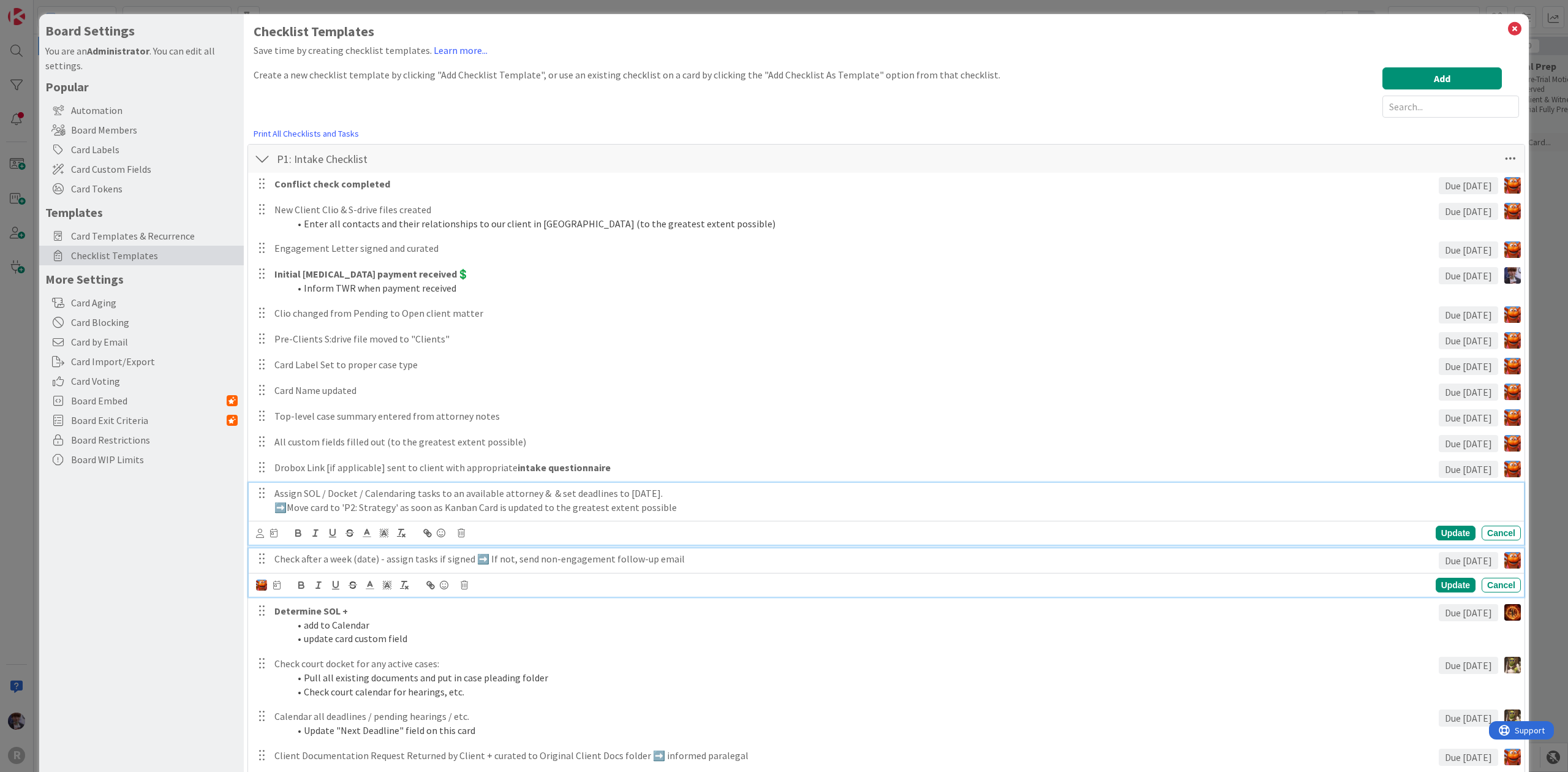
click at [312, 557] on p "Check after a week (date) - assign tasks if signed ➡️ If not, send non-engageme…" at bounding box center [854, 559] width 1160 height 14
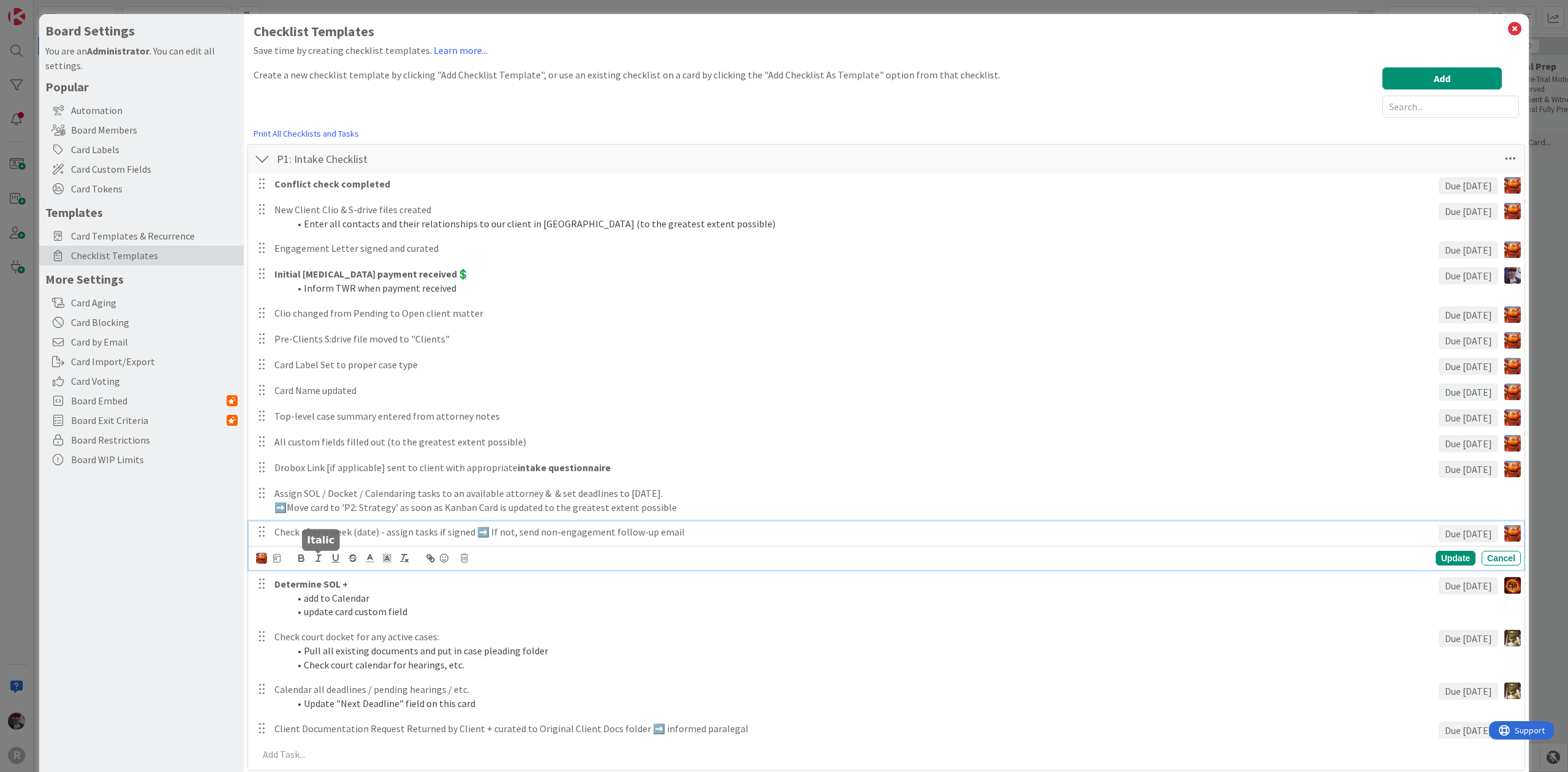
scroll to position [0, 0]
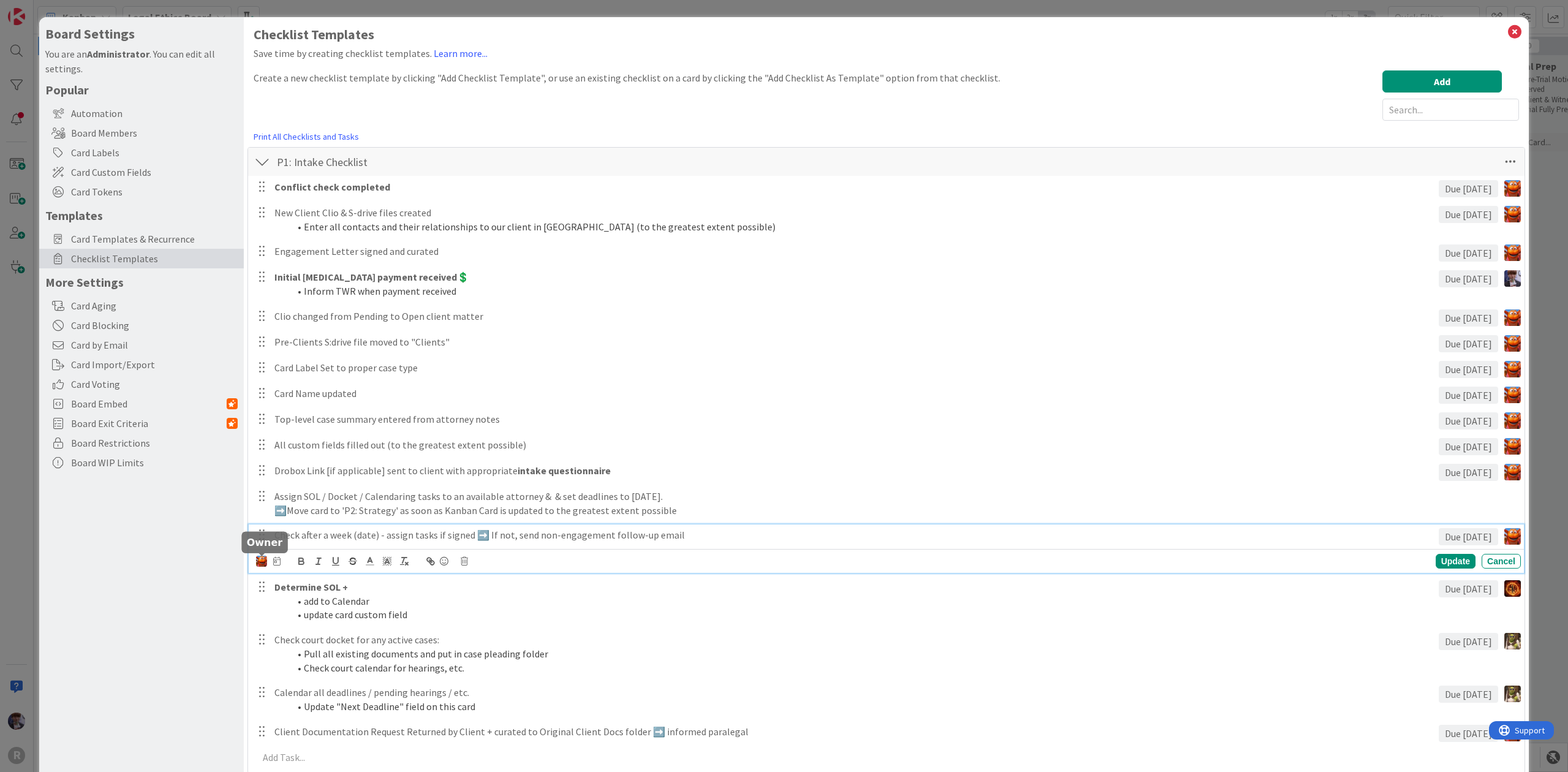
click at [259, 561] on img at bounding box center [261, 560] width 11 height 11
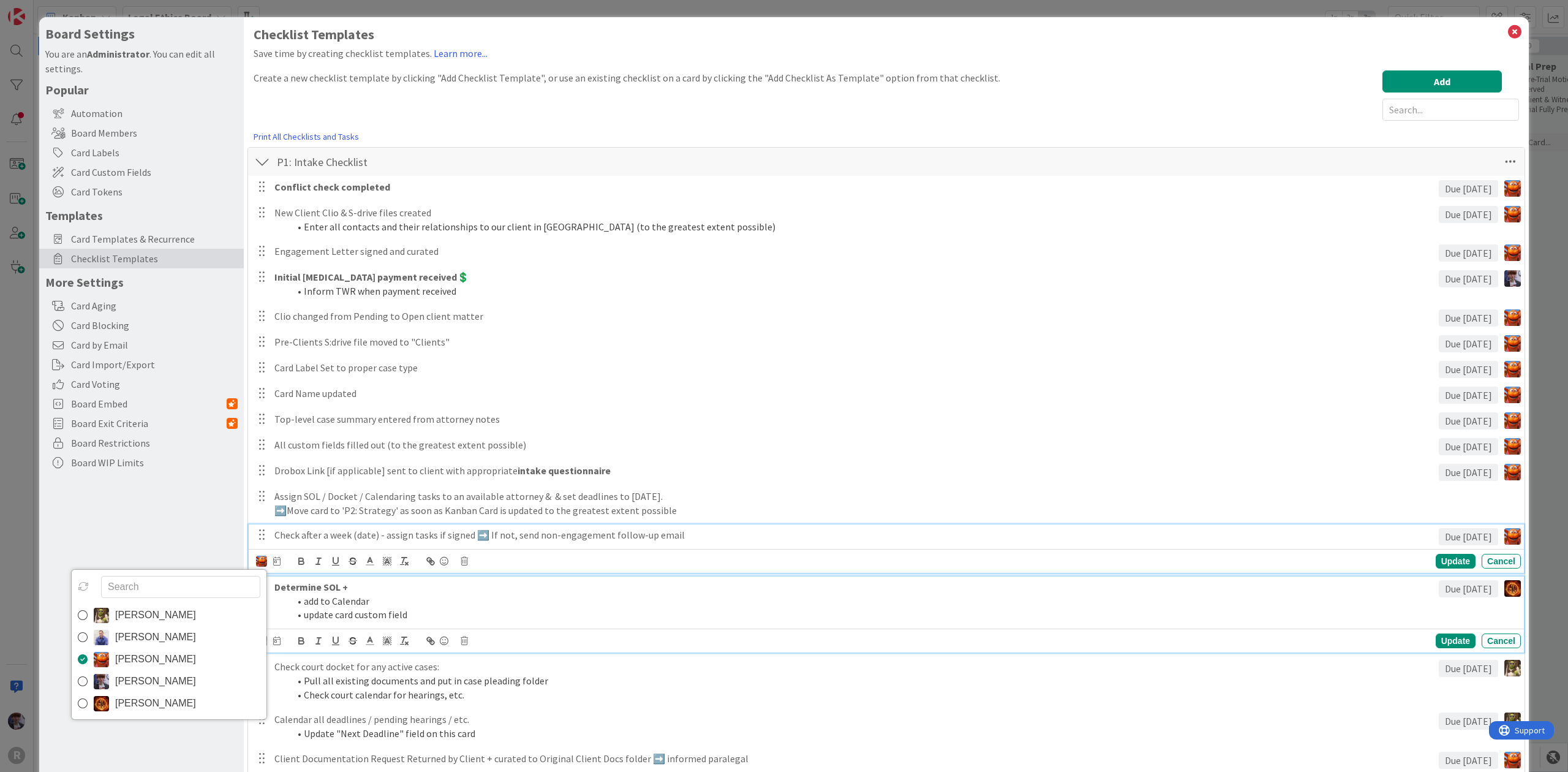
click at [312, 596] on li "add to Calendar" at bounding box center [861, 602] width 1145 height 14
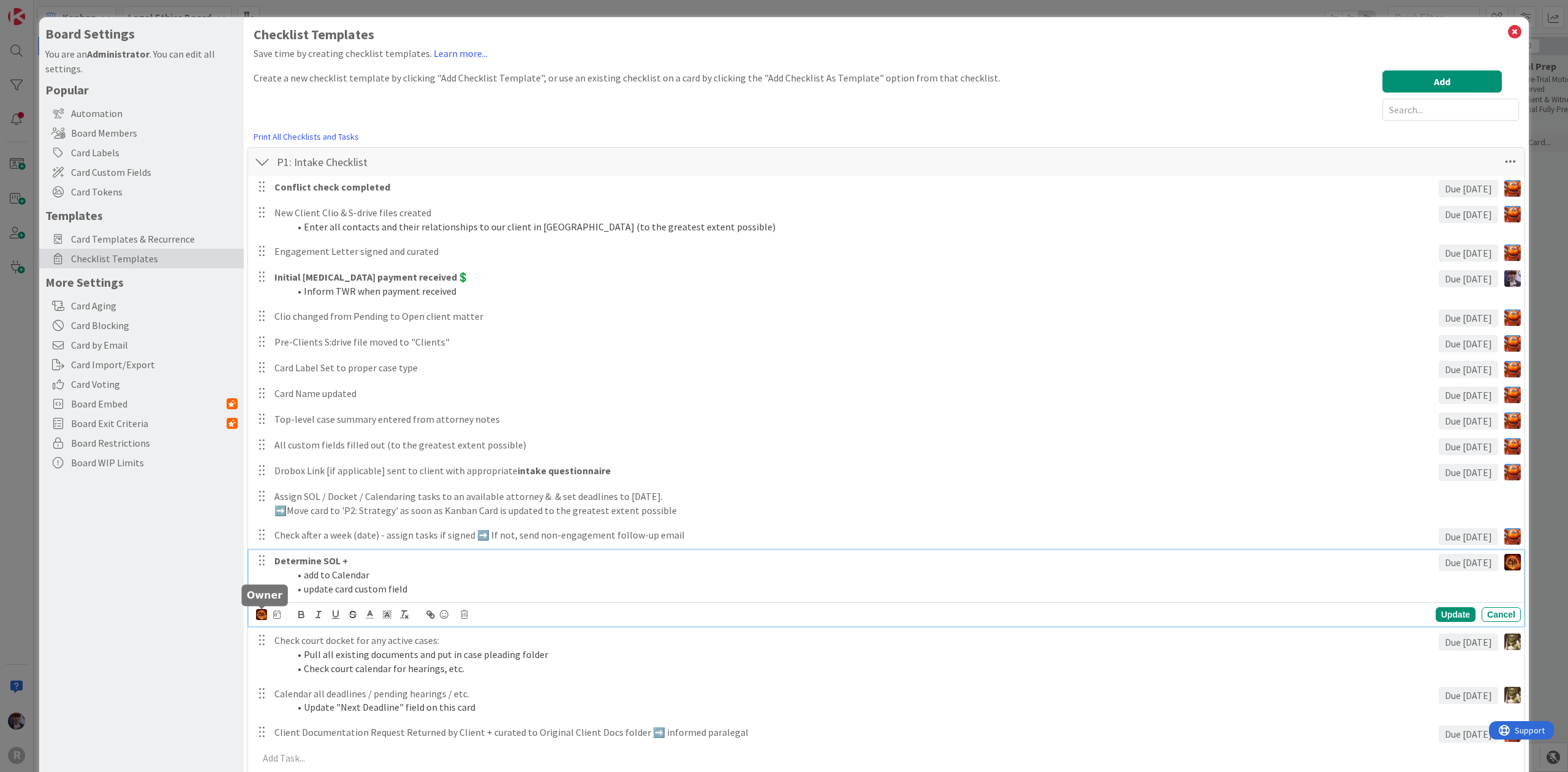
click at [256, 611] on img at bounding box center [261, 614] width 11 height 11
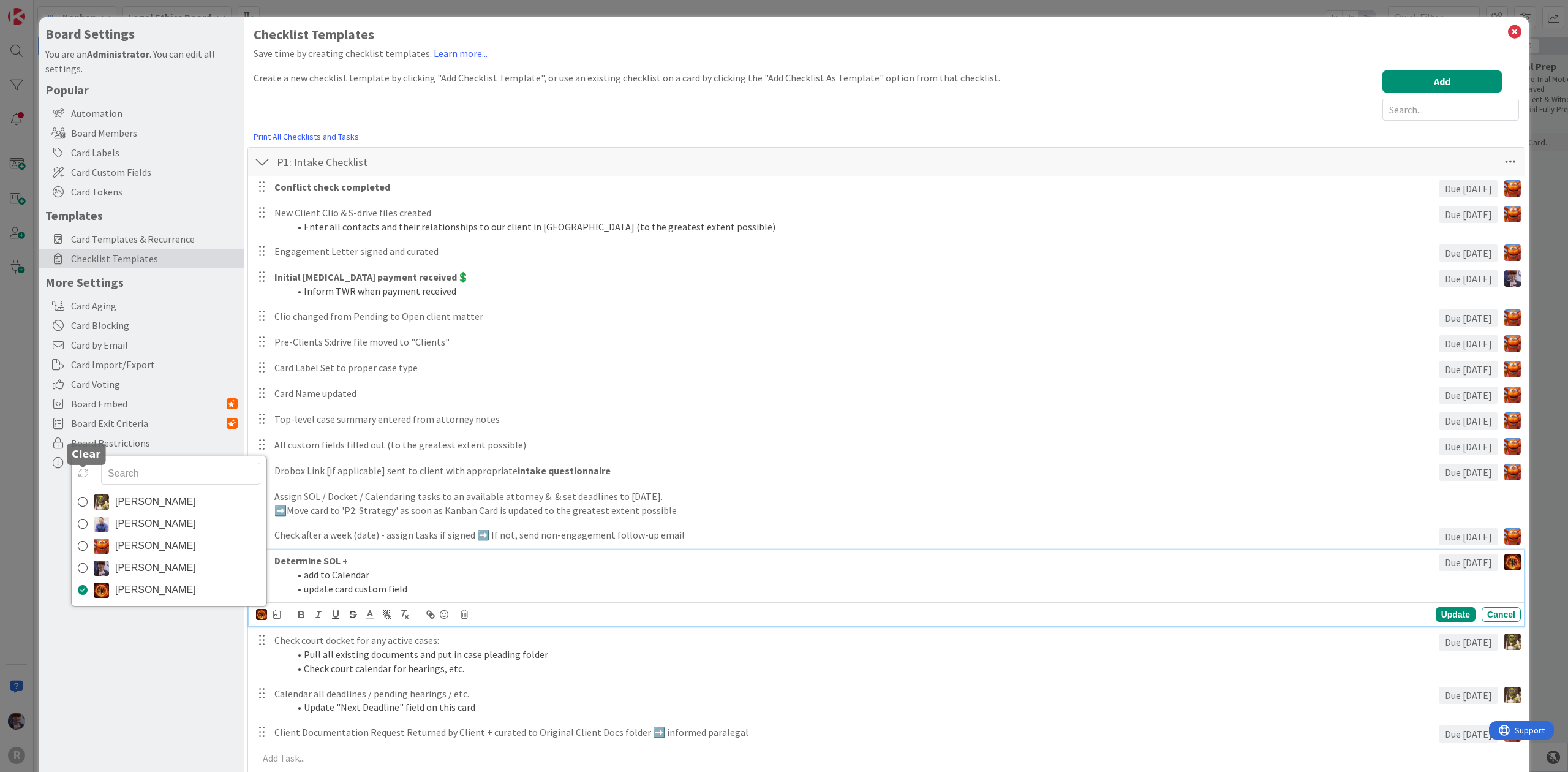
click at [87, 477] on icon at bounding box center [82, 472] width 11 height 11
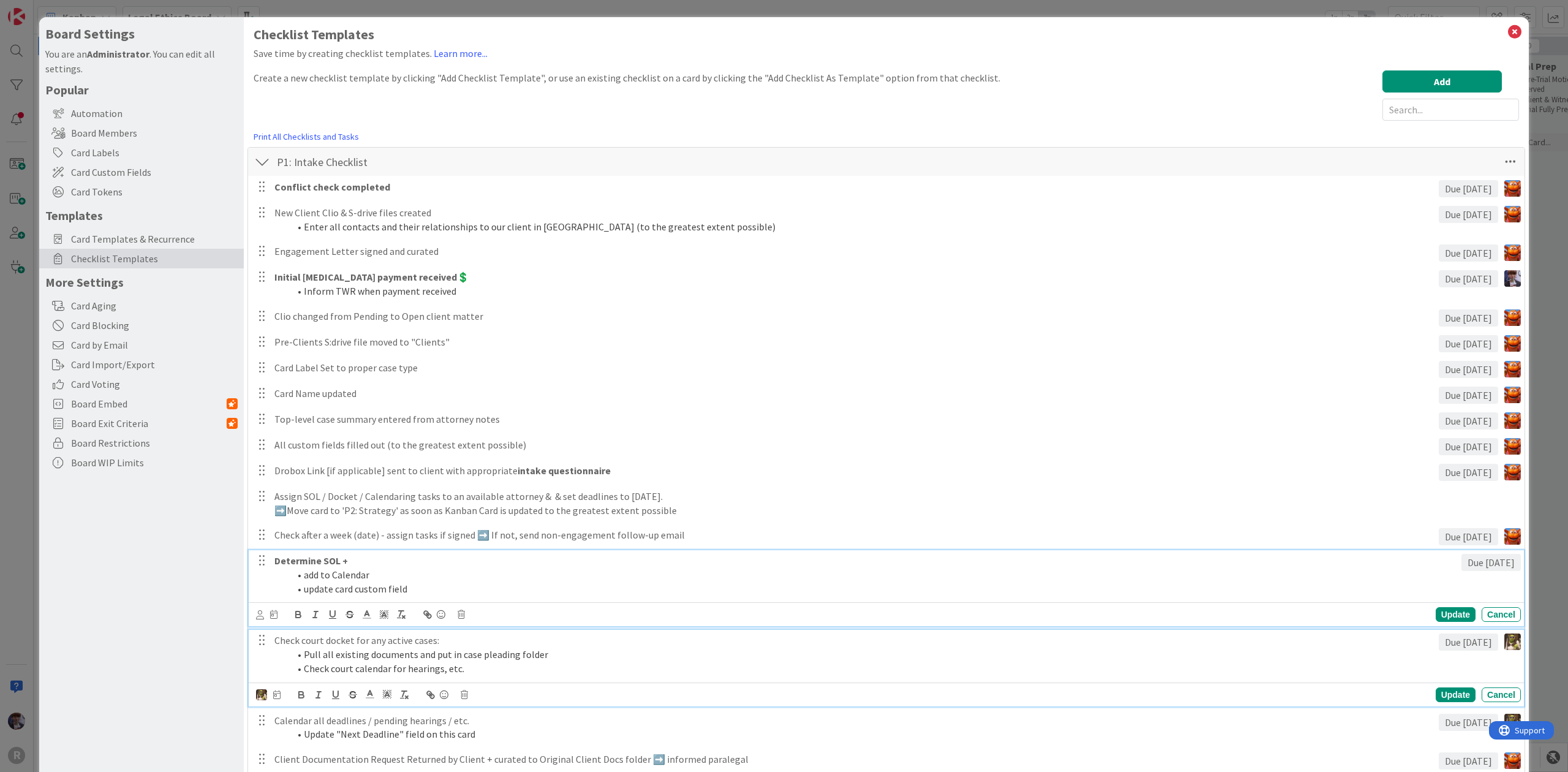
click at [367, 654] on li "Pull all existing documents and put in case pleading folder" at bounding box center [861, 654] width 1145 height 14
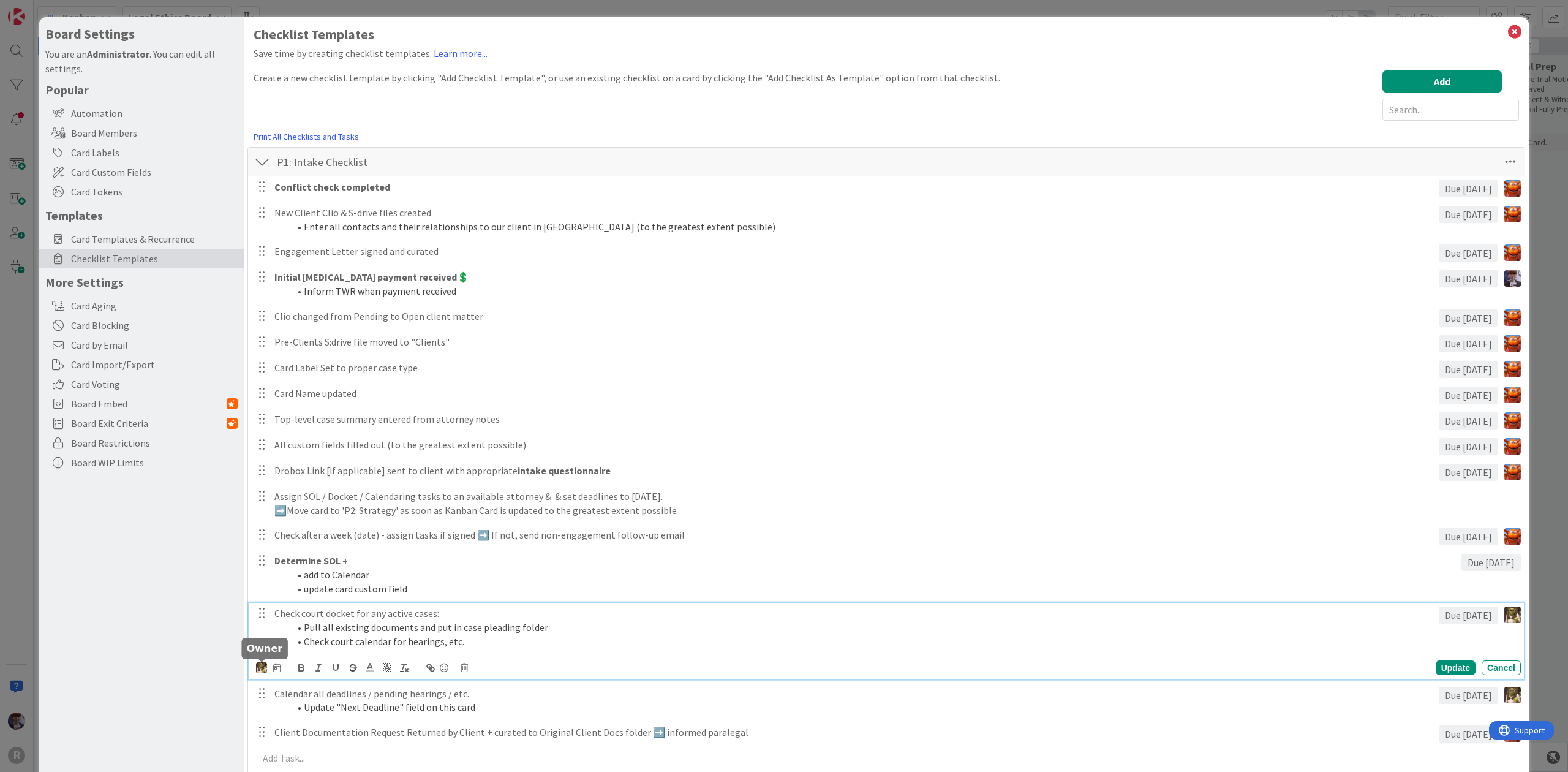
click at [264, 670] on img at bounding box center [261, 667] width 11 height 11
click at [87, 529] on icon at bounding box center [82, 526] width 11 height 11
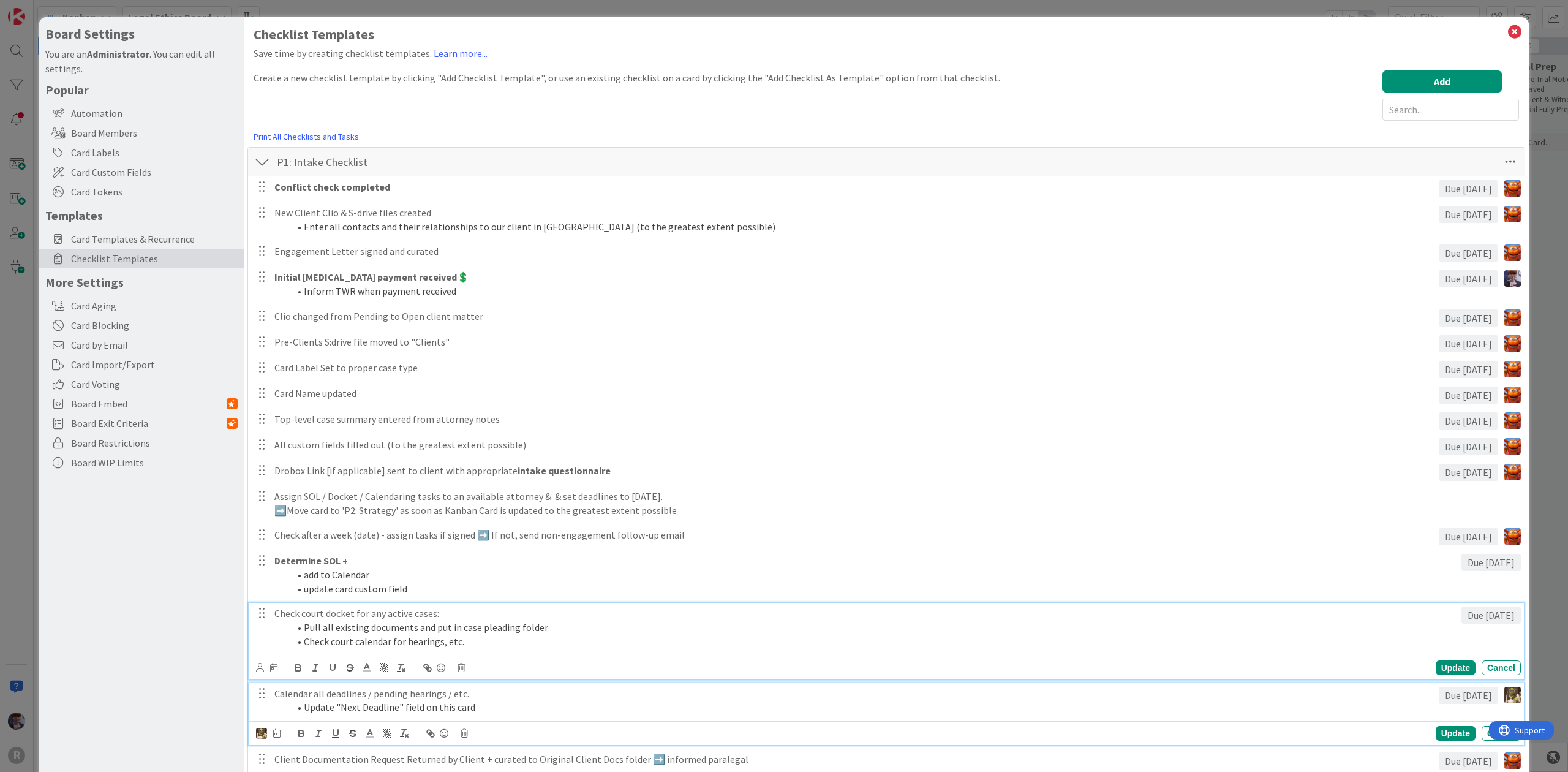
click at [338, 704] on li "Update "Next Deadline" field on this card" at bounding box center [861, 707] width 1145 height 14
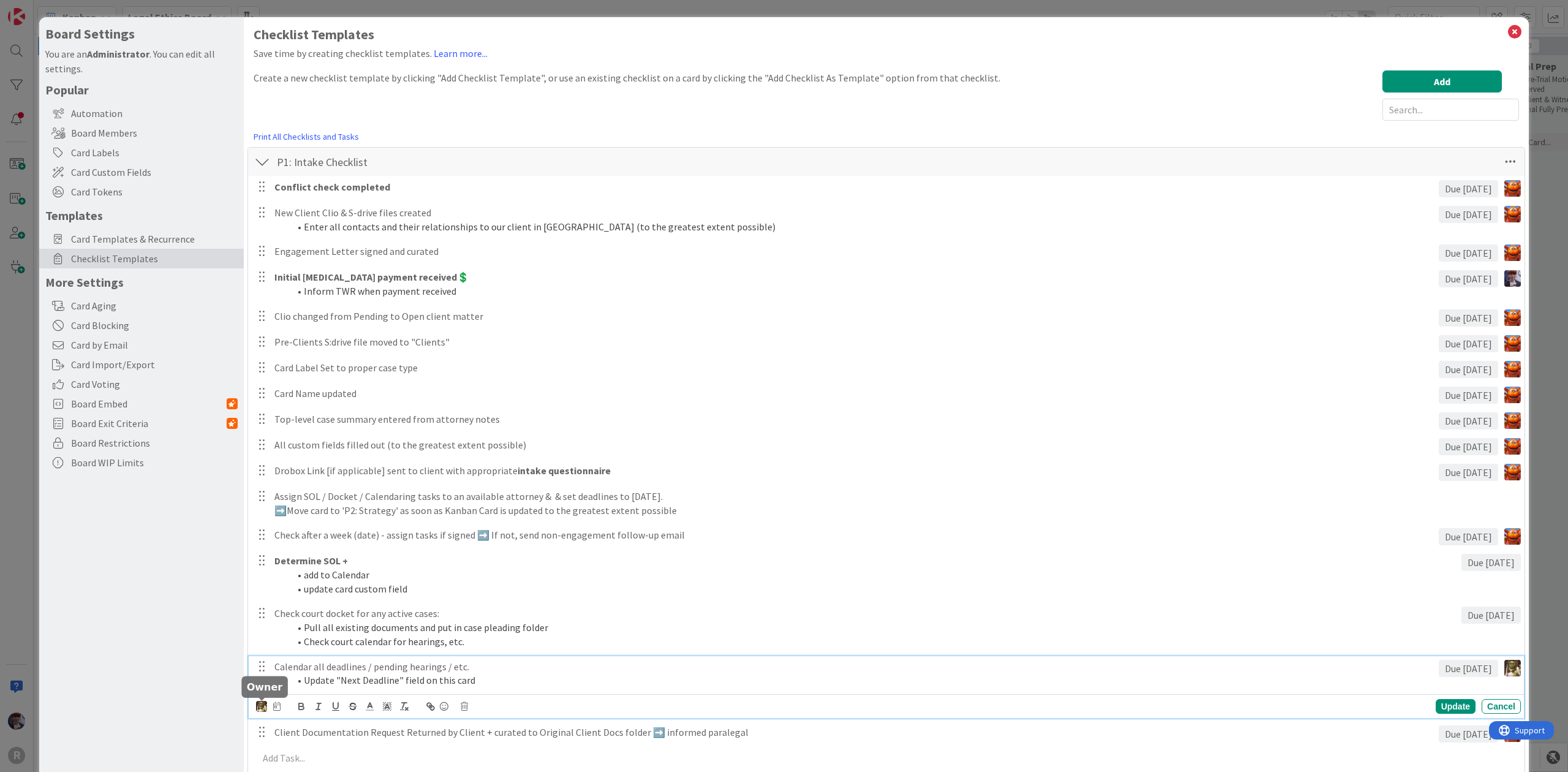
click at [259, 707] on img at bounding box center [261, 706] width 11 height 11
click at [89, 562] on div at bounding box center [168, 565] width 182 height 24
click at [87, 564] on icon at bounding box center [82, 564] width 11 height 11
click at [207, 674] on div "Board Settings You are an Administrator . You can edit all settings. Popular Au…" at bounding box center [141, 401] width 205 height 767
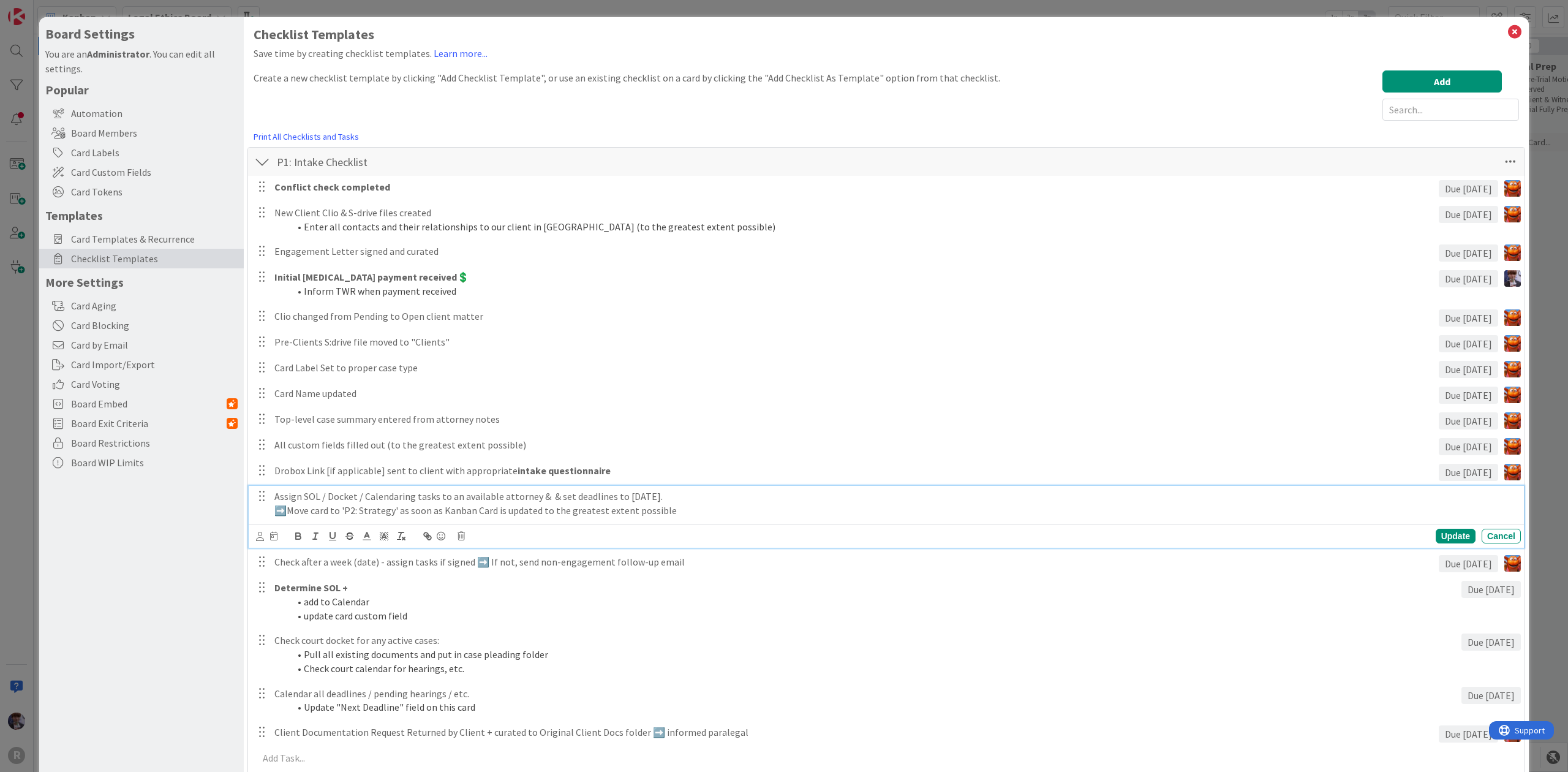
click at [531, 493] on p "Assign SOL / Docket / Calendaring tasks to an available attorney & & set deadli…" at bounding box center [895, 497] width 1242 height 14
click at [179, 612] on div "Board Settings You are an Administrator . You can edit all settings. Popular Au…" at bounding box center [141, 401] width 205 height 767
drag, startPoint x: 727, startPoint y: 495, endPoint x: 707, endPoint y: 499, distance: 20.4
click at [707, 499] on p "Assign SOL / Docket / Calendaring tasks to an available attorney/paralegal & & …" at bounding box center [895, 497] width 1242 height 14
click at [148, 614] on div "Board Settings You are an Administrator . You can edit all settings. Popular Au…" at bounding box center [141, 401] width 205 height 767
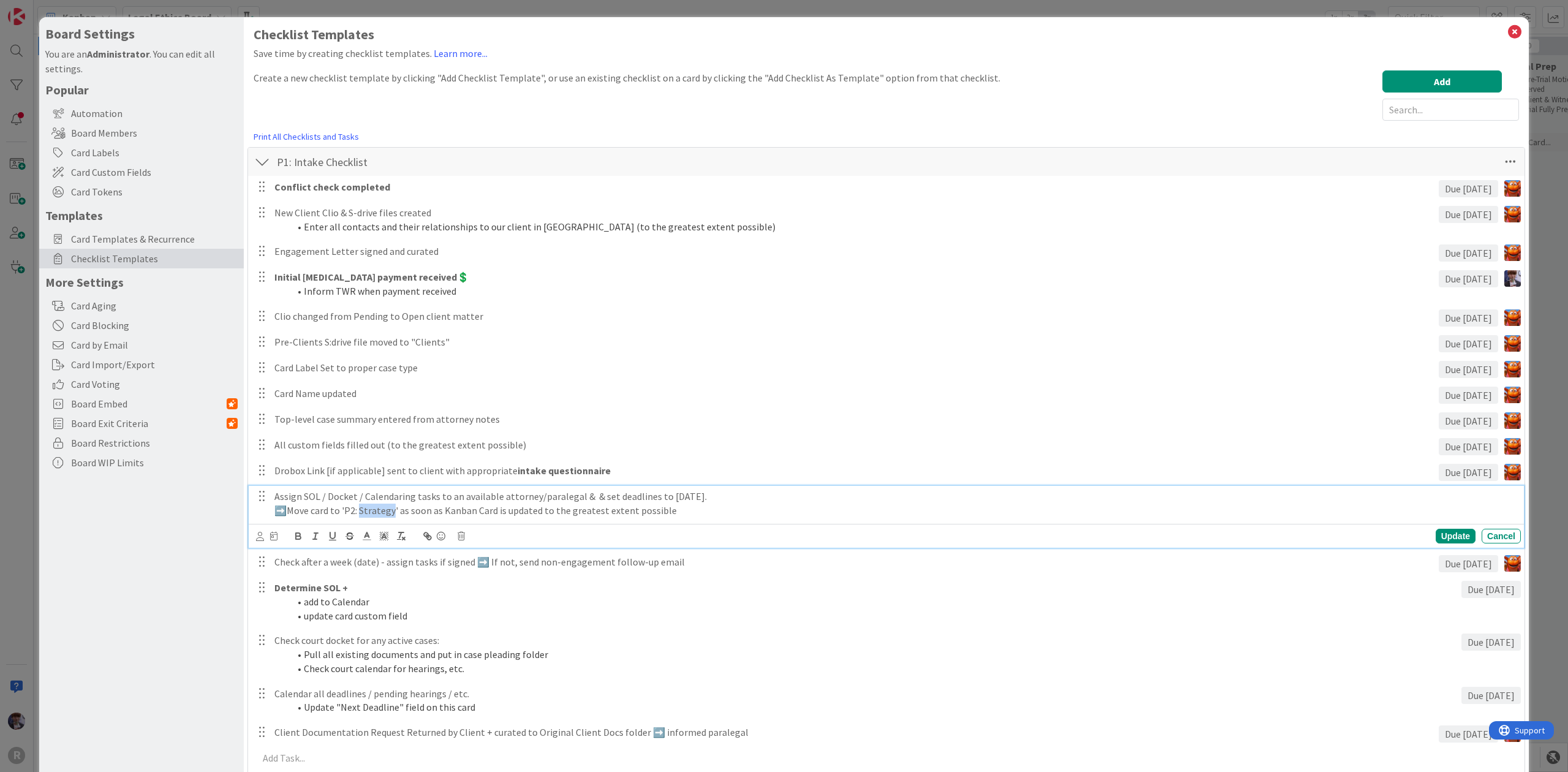
drag, startPoint x: 392, startPoint y: 510, endPoint x: 360, endPoint y: 507, distance: 32.1
click at [360, 507] on p "➡️Move card to 'P2: Strategy' as soon as Kanban Card is updated to the greatest…" at bounding box center [895, 510] width 1242 height 14
click at [425, 512] on p "➡️Move card to 'P2: Strategy' as soon as Kanban Card is updated to the greatest…" at bounding box center [895, 510] width 1242 height 14
drag, startPoint x: 346, startPoint y: 507, endPoint x: 396, endPoint y: 514, distance: 50.5
click at [396, 514] on p "➡️Move card to 'P2: Strategy' as soon as Kanban Card is updated to the greatest…" at bounding box center [895, 510] width 1242 height 14
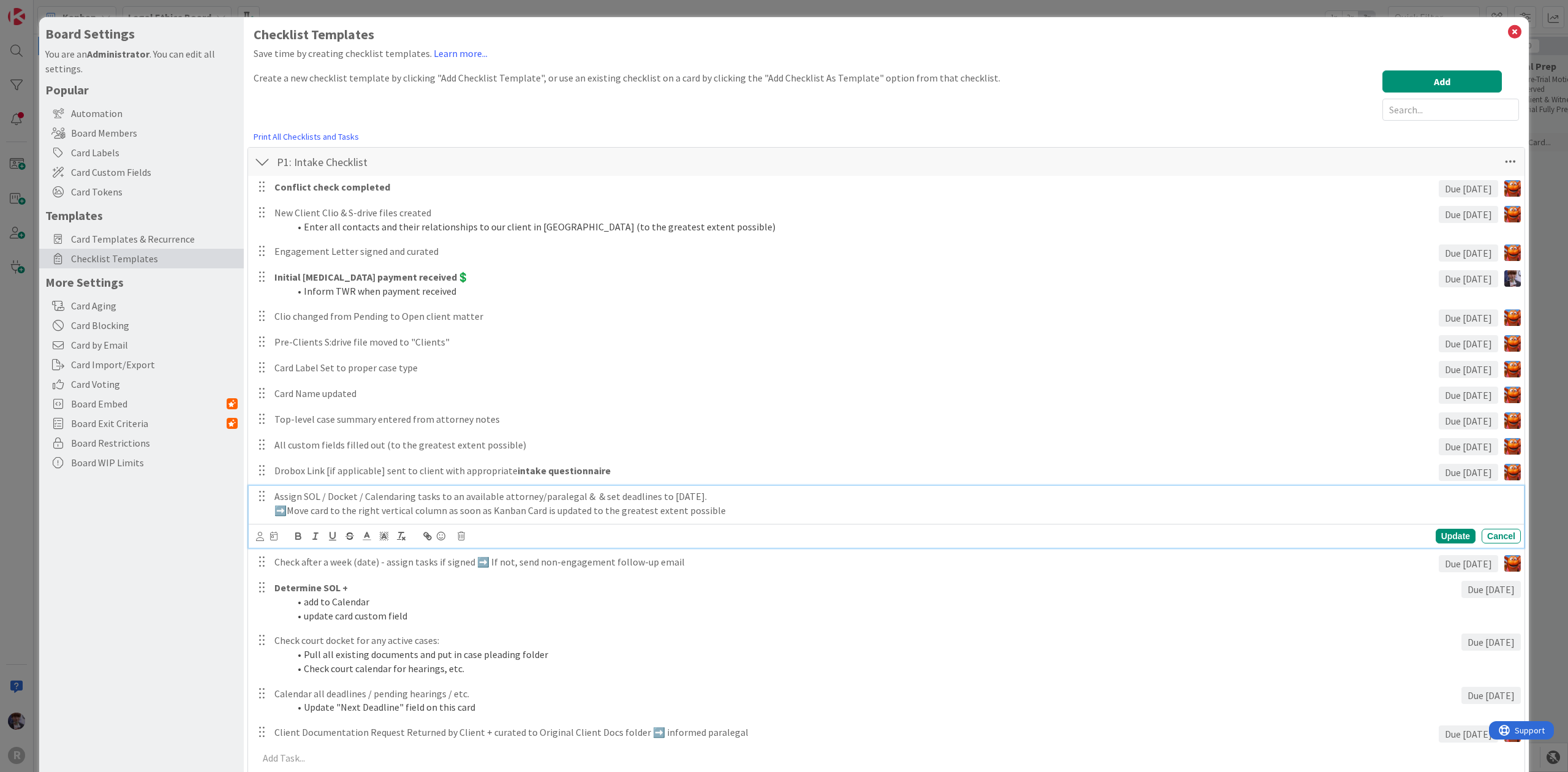
click at [206, 595] on div "Board Settings You are an Administrator . You can edit all settings. Popular Au…" at bounding box center [141, 401] width 205 height 767
click at [351, 504] on p "➡️Move card to the right vertical column as soon as Kanban Card is updated to t…" at bounding box center [895, 510] width 1242 height 14
click at [258, 538] on icon at bounding box center [260, 536] width 8 height 9
click at [160, 635] on span "[PERSON_NAME]" at bounding box center [152, 634] width 81 height 19
click at [278, 535] on icon at bounding box center [277, 536] width 8 height 9
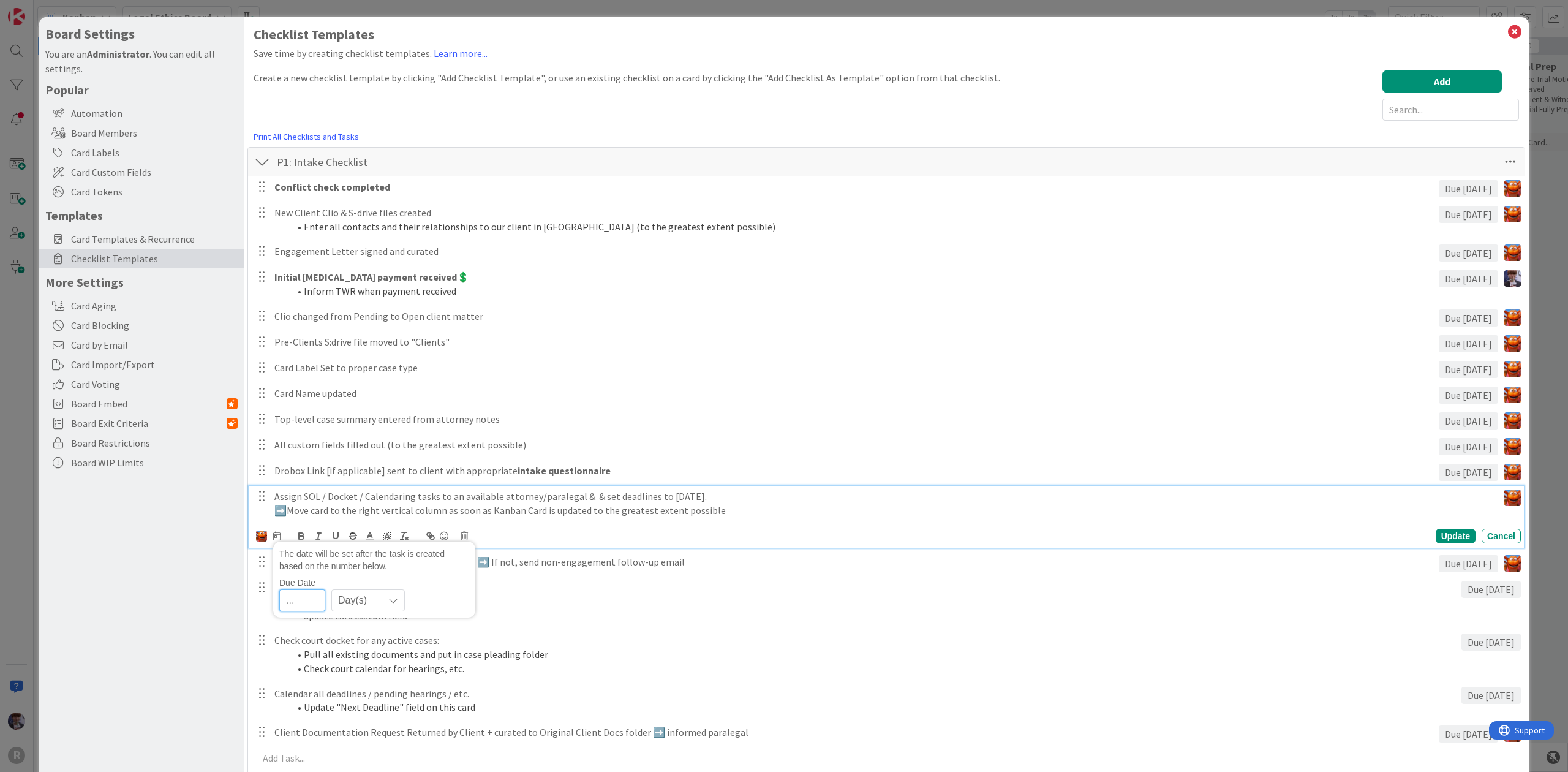
click at [288, 599] on input "number" at bounding box center [302, 601] width 46 height 23
type input "1"
click at [209, 631] on div "Board Settings You are an Administrator . You can edit all settings. Popular Au…" at bounding box center [141, 401] width 205 height 767
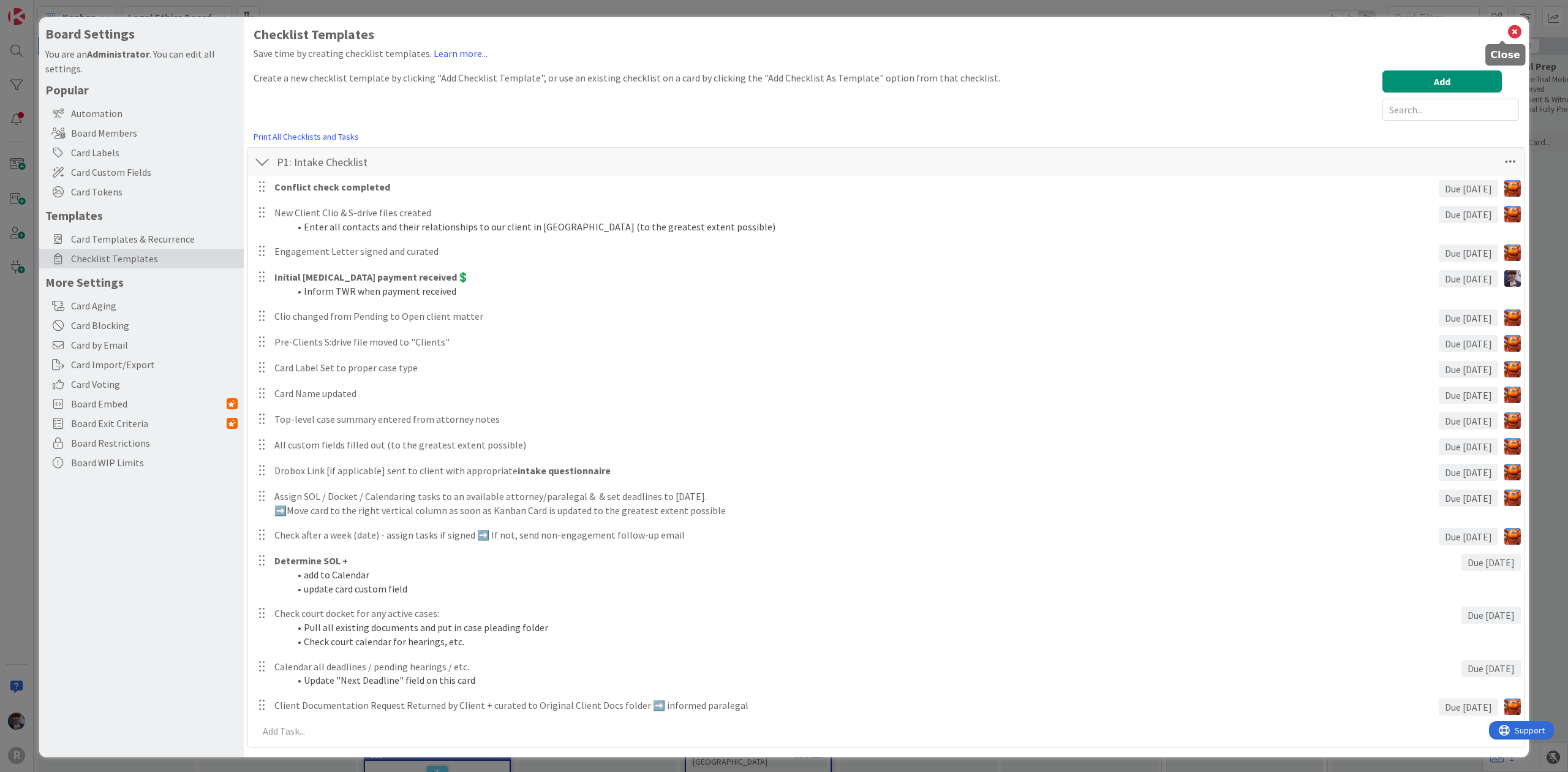
click at [1507, 28] on icon at bounding box center [1515, 32] width 16 height 18
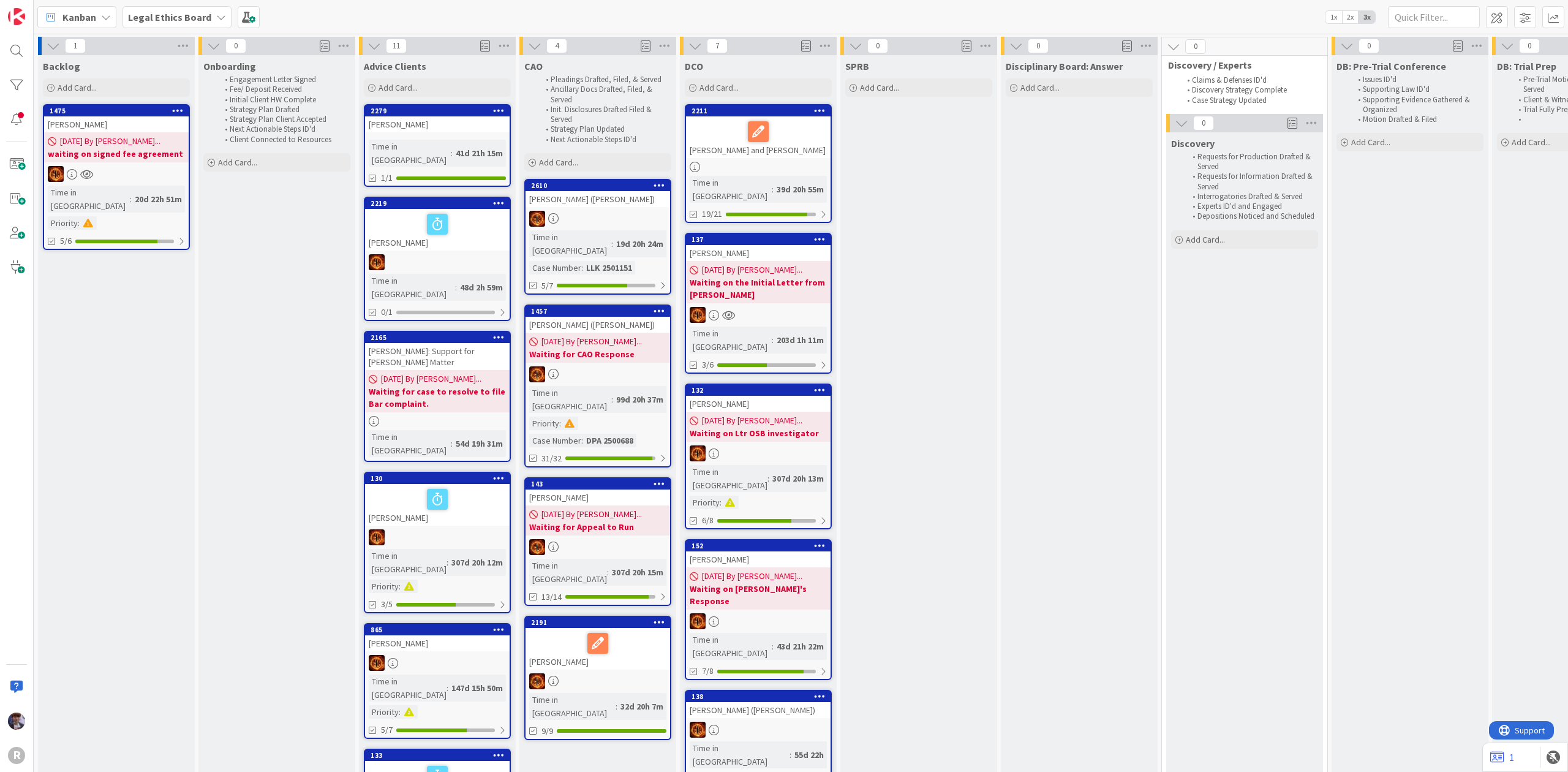
click at [172, 14] on b "Legal Ethics Board" at bounding box center [169, 17] width 83 height 13
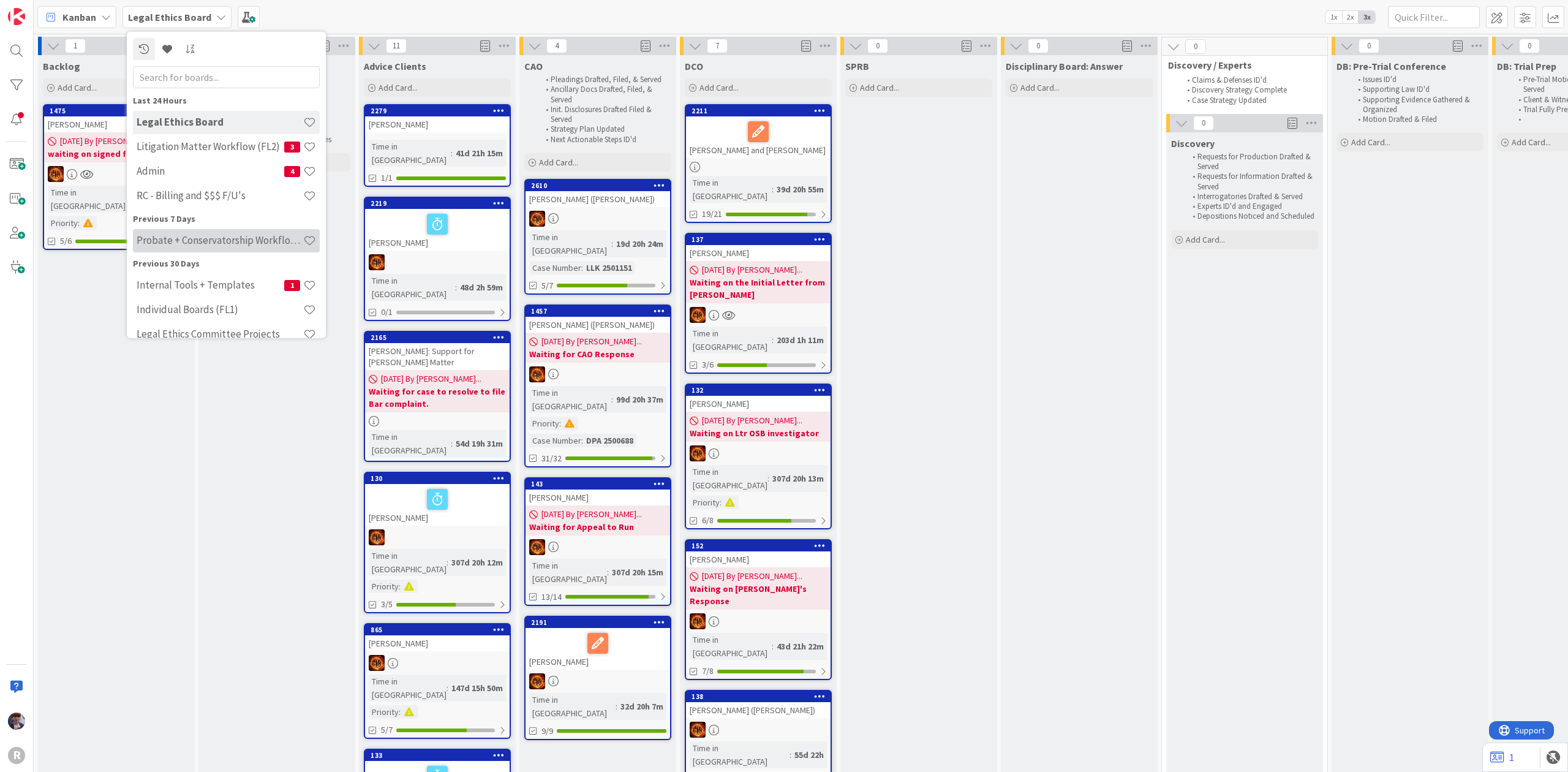
click at [192, 240] on h4 "Probate + Conservatorship Workflow (FL2)" at bounding box center [219, 240] width 166 height 13
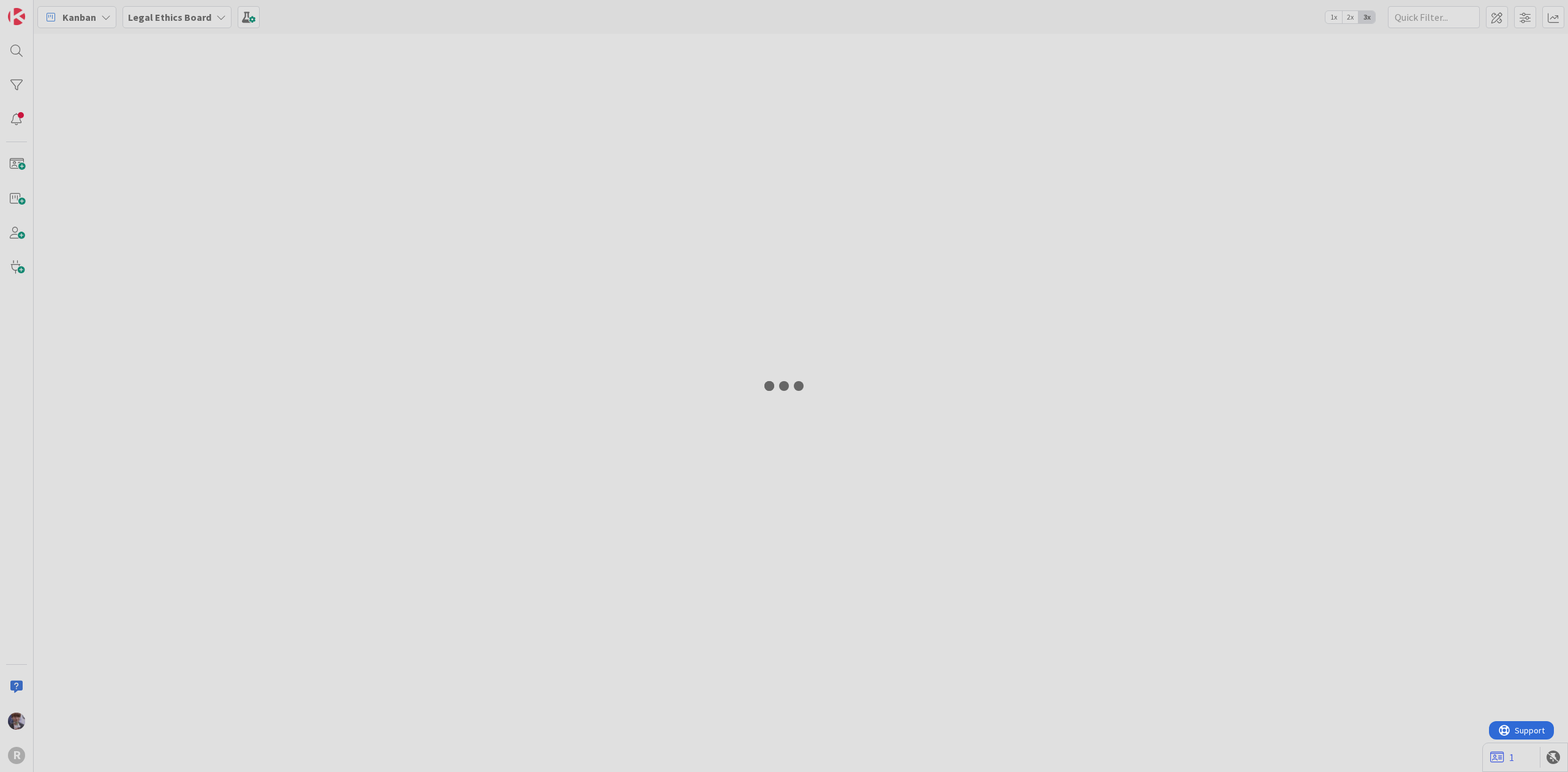
type input "killen"
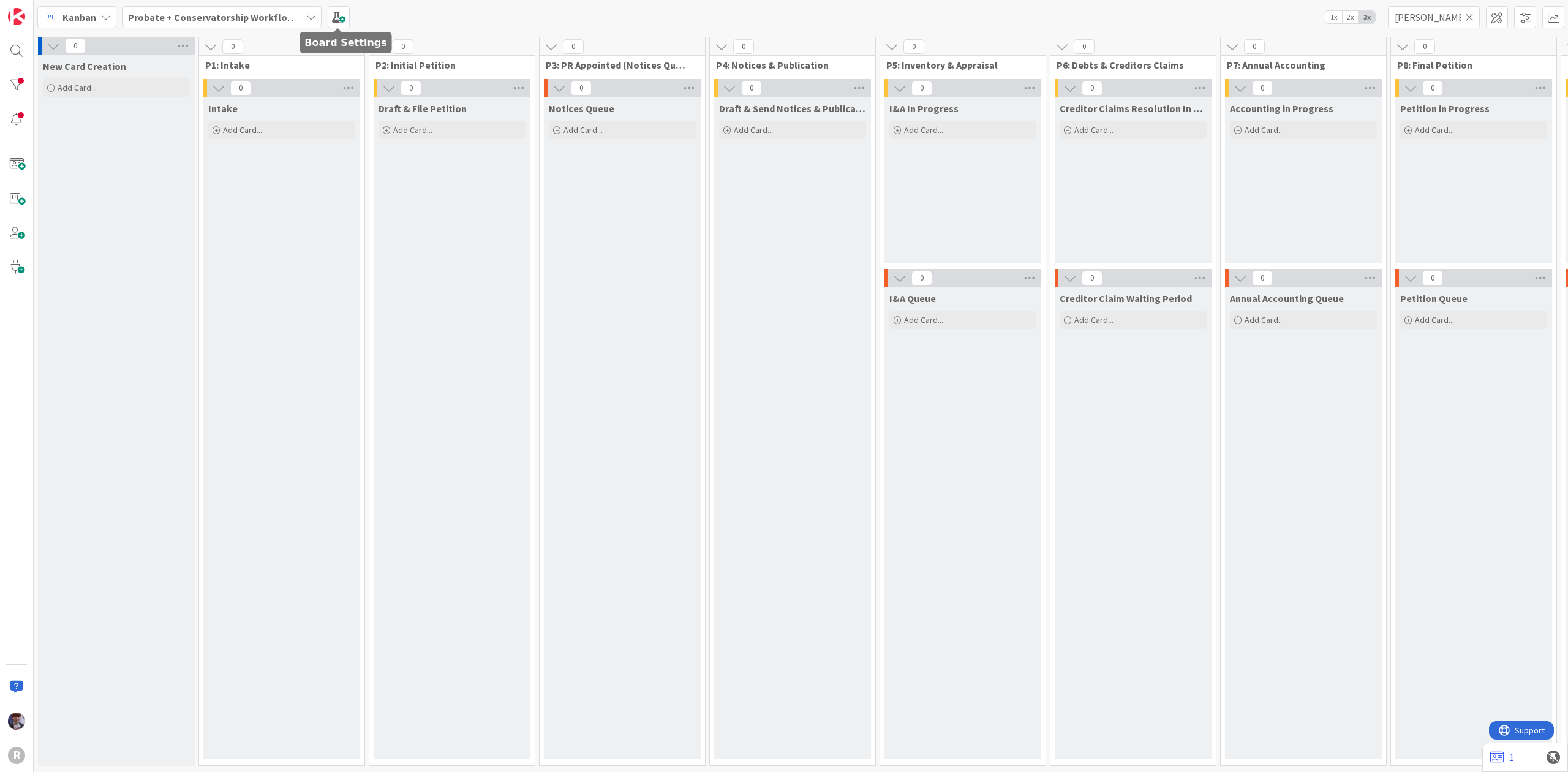
click at [337, 3] on div "Kanban Probate + Conservatorship Workflow (FL2) 1x 2x 3x killen" at bounding box center [800, 17] width 1535 height 33
click at [339, 14] on span at bounding box center [339, 17] width 23 height 23
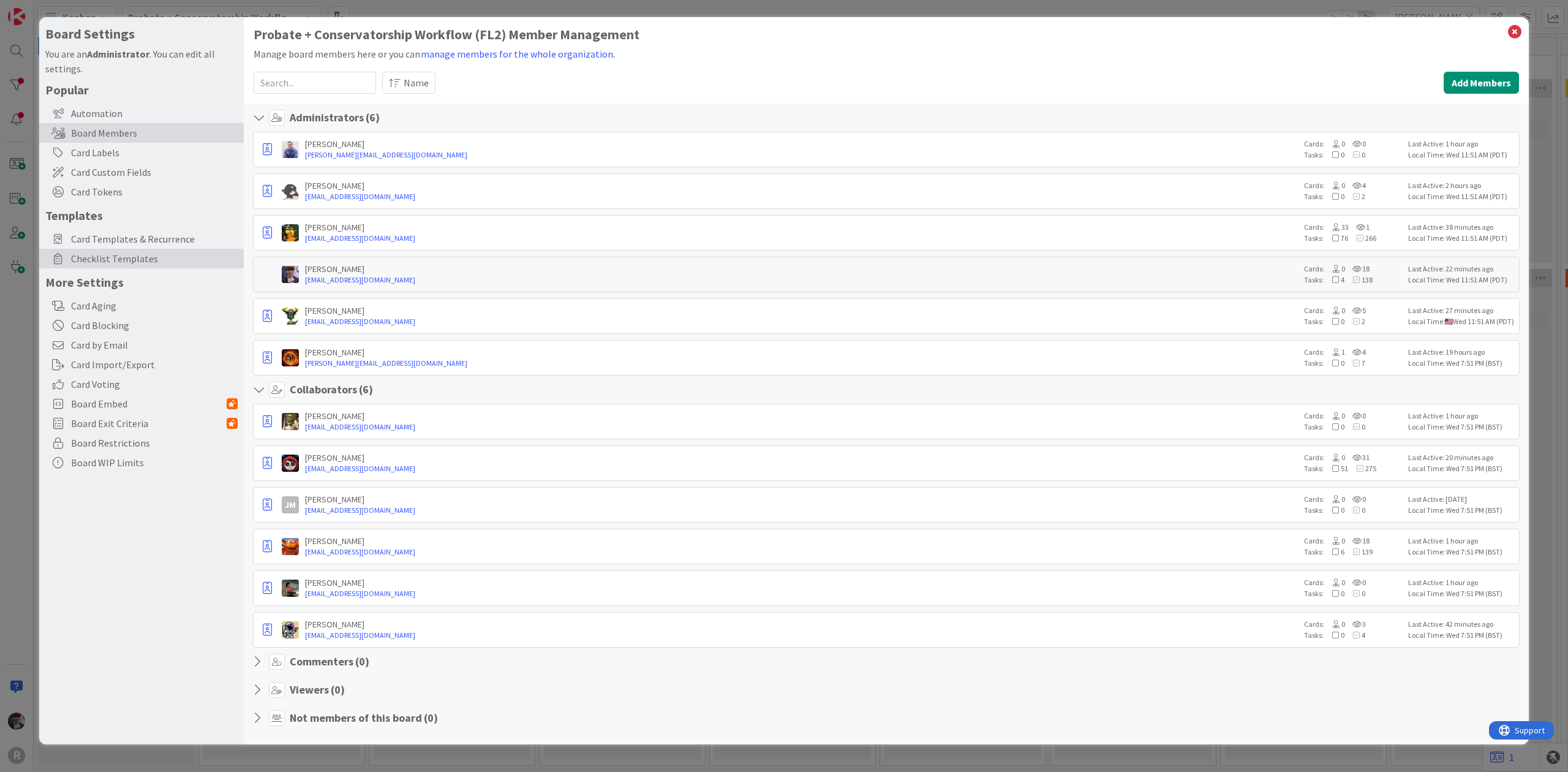
click at [155, 256] on span "Checklist Templates" at bounding box center [155, 258] width 166 height 15
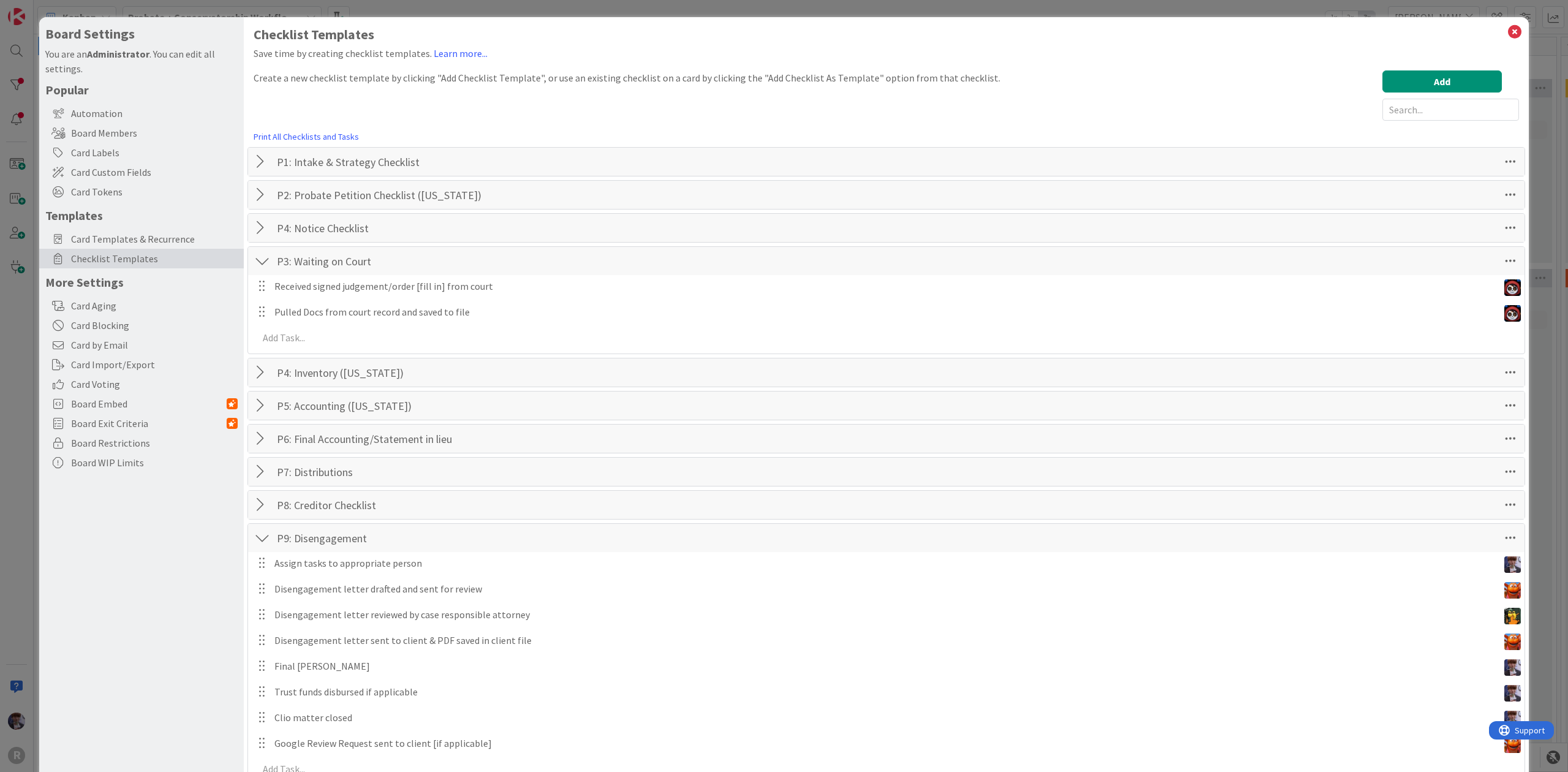
click at [260, 153] on div at bounding box center [262, 162] width 16 height 23
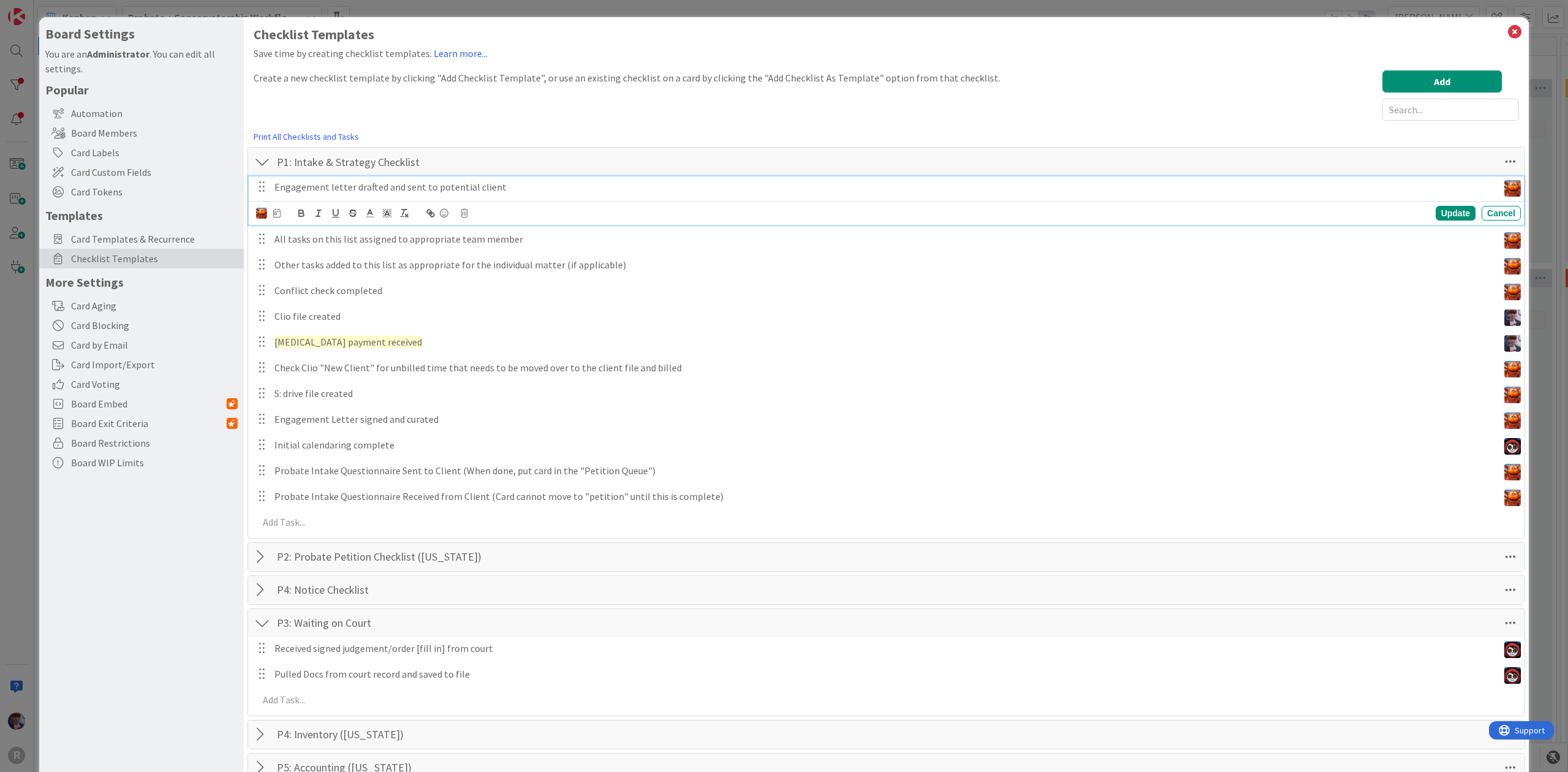
click at [441, 189] on p "Engagement letter drafted and sent to potential client" at bounding box center [883, 187] width 1219 height 14
click at [462, 214] on icon at bounding box center [464, 213] width 8 height 9
click at [495, 269] on div "Delete" at bounding box center [496, 265] width 45 height 23
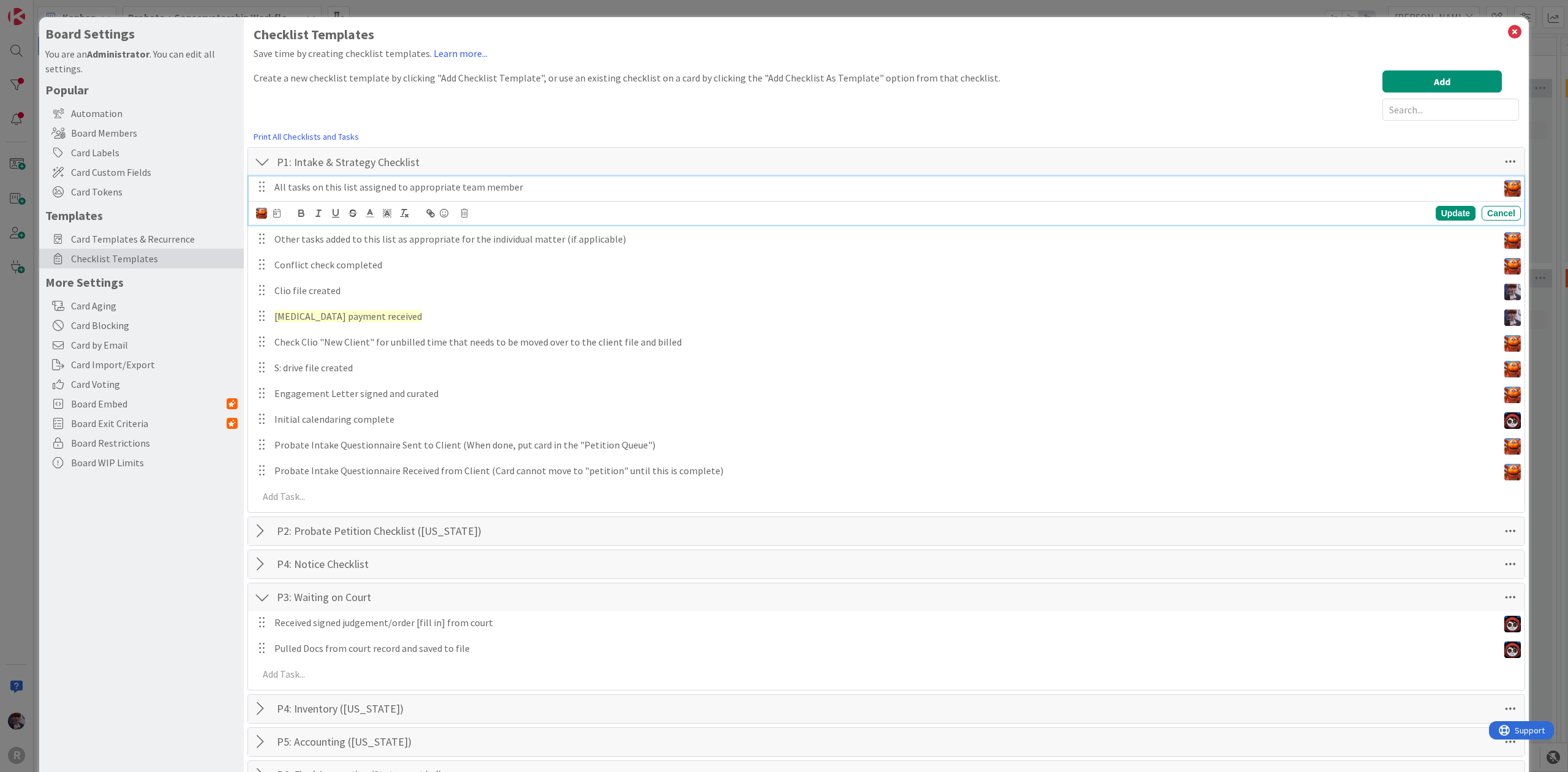
click at [436, 187] on p "All tasks on this list assigned to appropriate team member" at bounding box center [883, 187] width 1219 height 14
click at [463, 217] on icon at bounding box center [464, 213] width 8 height 9
click at [490, 270] on div "Delete" at bounding box center [496, 265] width 45 height 23
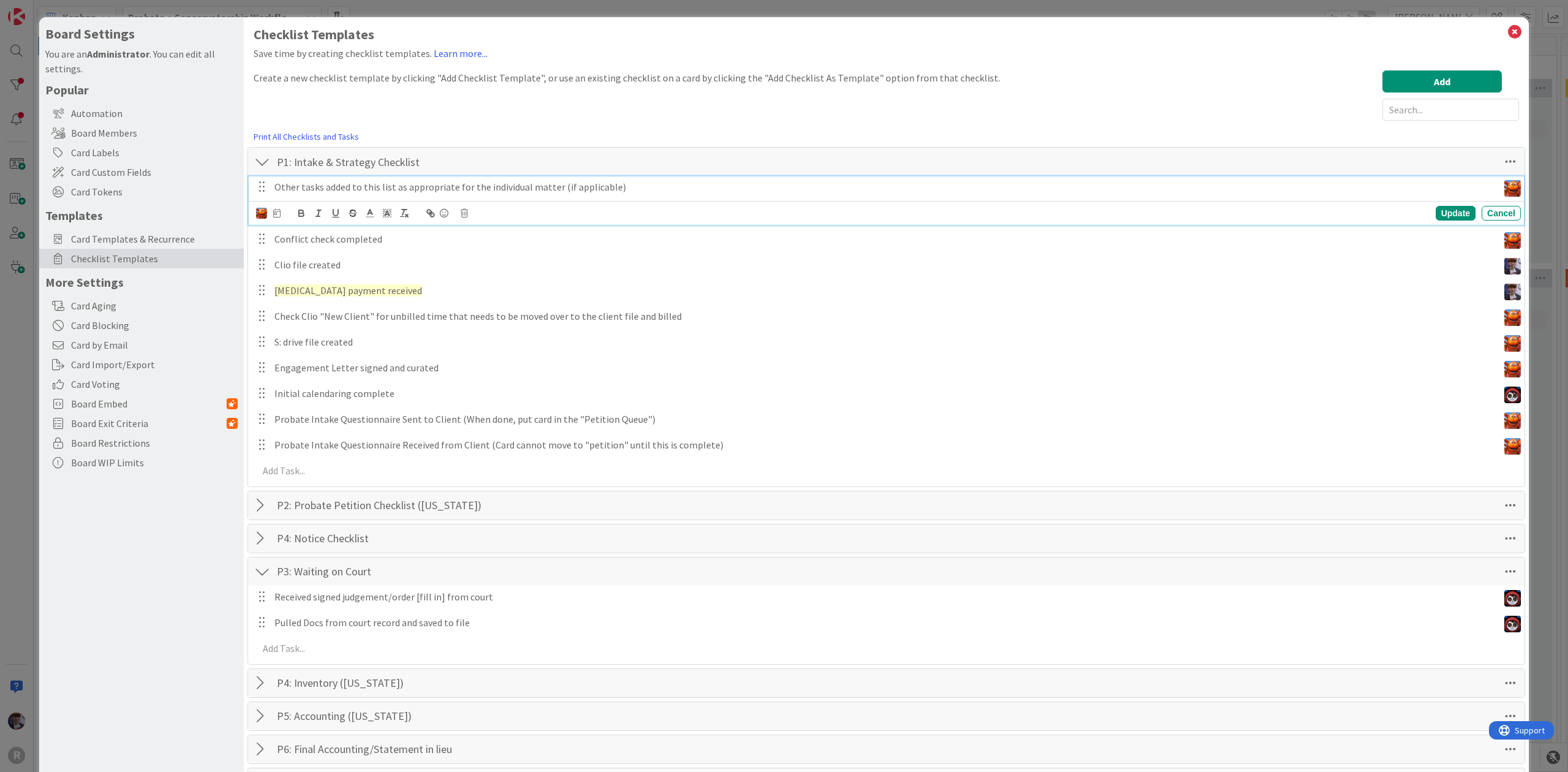
click at [557, 187] on p "Other tasks added to this list as appropriate for the individual matter (if app…" at bounding box center [883, 187] width 1219 height 14
click at [463, 217] on icon at bounding box center [464, 213] width 8 height 9
click at [500, 267] on div "Delete" at bounding box center [496, 265] width 45 height 23
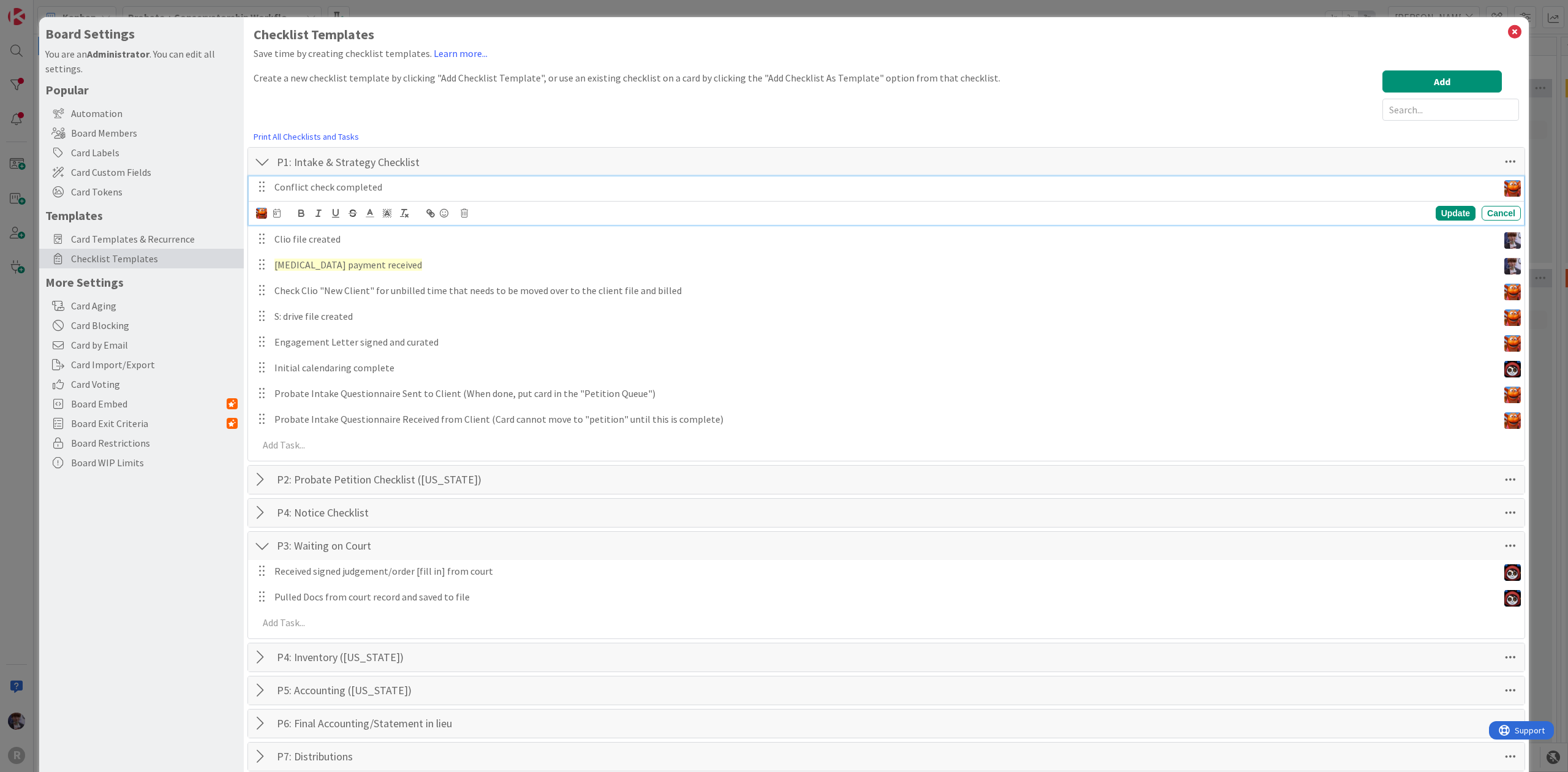
click at [425, 184] on p "Conflict check completed" at bounding box center [883, 187] width 1219 height 14
drag, startPoint x: 425, startPoint y: 184, endPoint x: 165, endPoint y: 191, distance: 260.1
click at [165, 191] on div "Board Settings You are an Administrator . You can edit all settings. Popular Au…" at bounding box center [784, 612] width 1490 height 1189
drag, startPoint x: 433, startPoint y: 221, endPoint x: 218, endPoint y: 214, distance: 215.1
click at [218, 214] on div "Board Settings You are an Administrator . You can edit all settings. Popular Au…" at bounding box center [784, 612] width 1490 height 1189
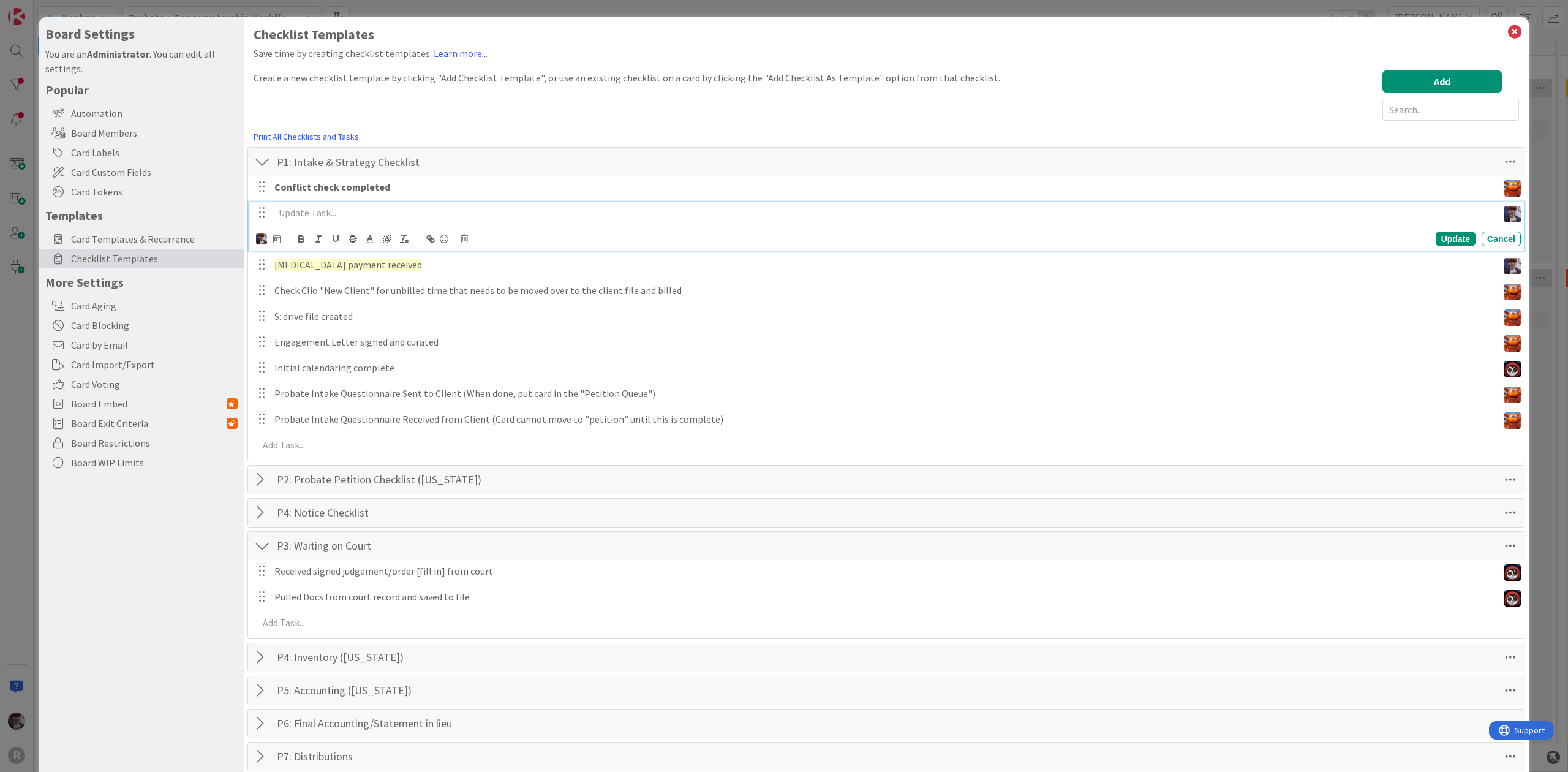
click at [365, 211] on p at bounding box center [883, 213] width 1219 height 14
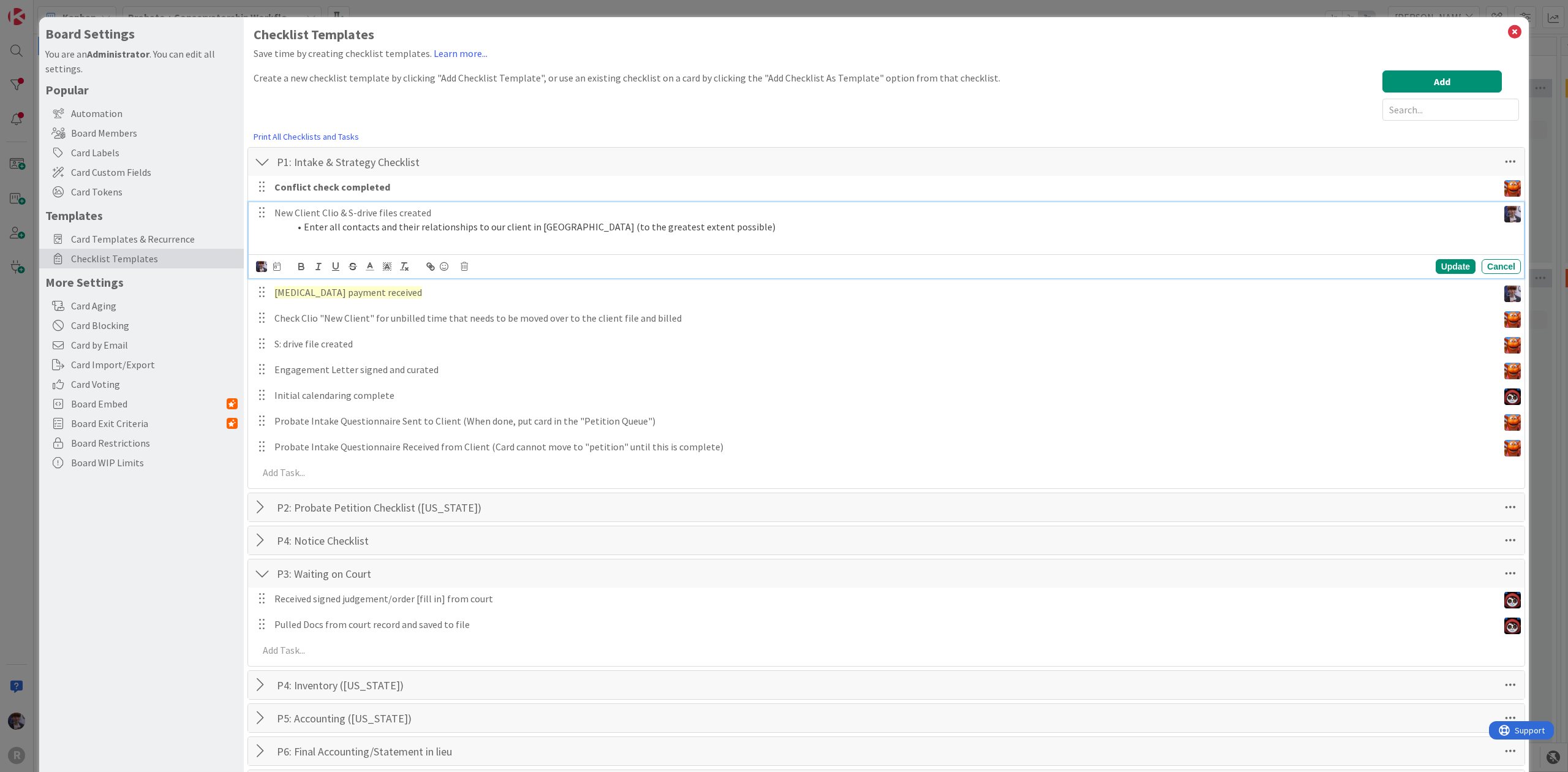
click at [359, 216] on p "New Client Clio & S-drive files created" at bounding box center [883, 213] width 1219 height 14
click at [347, 241] on p at bounding box center [883, 240] width 1219 height 14
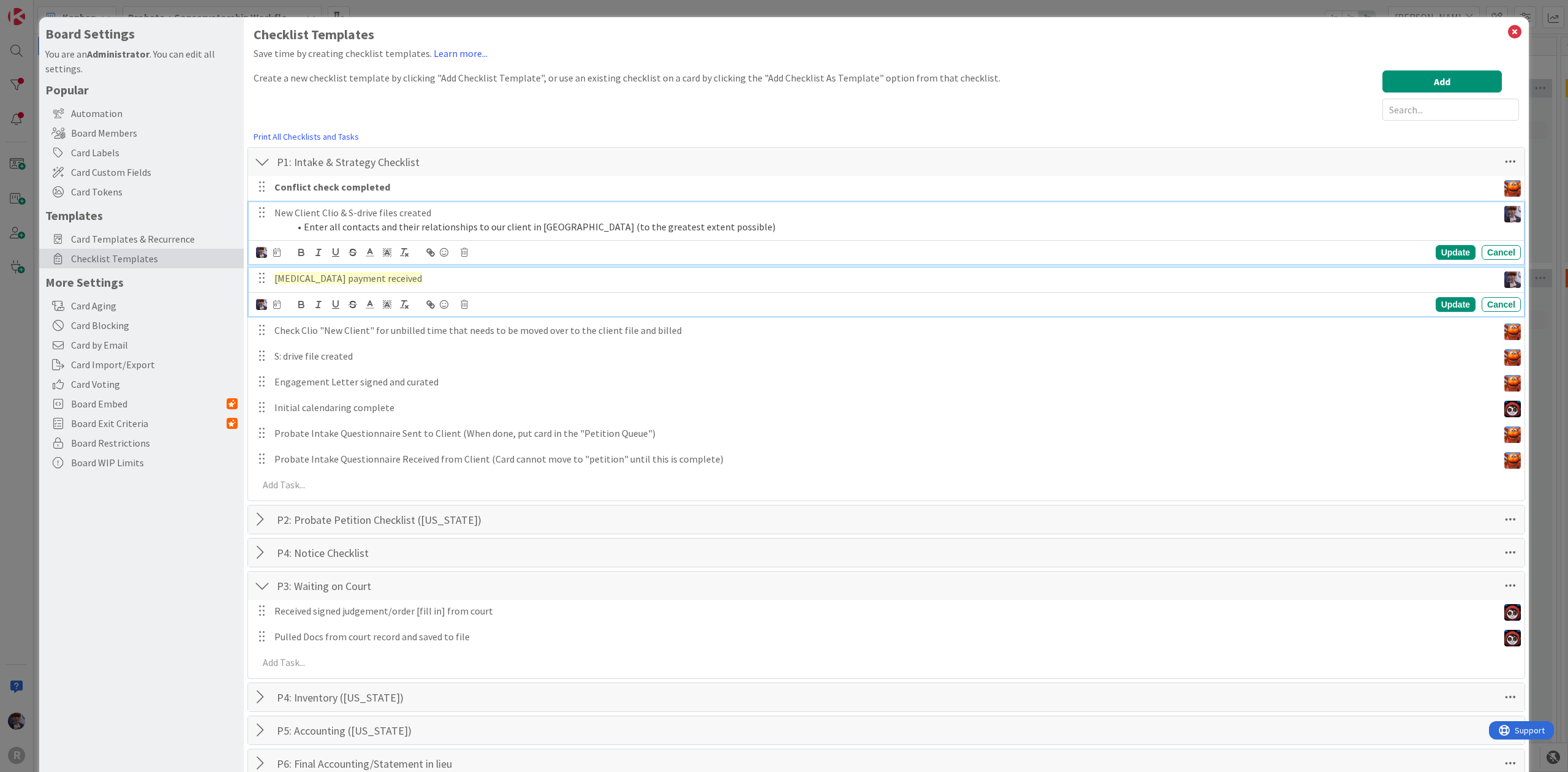
click at [349, 282] on span "Retainer payment received" at bounding box center [348, 278] width 148 height 13
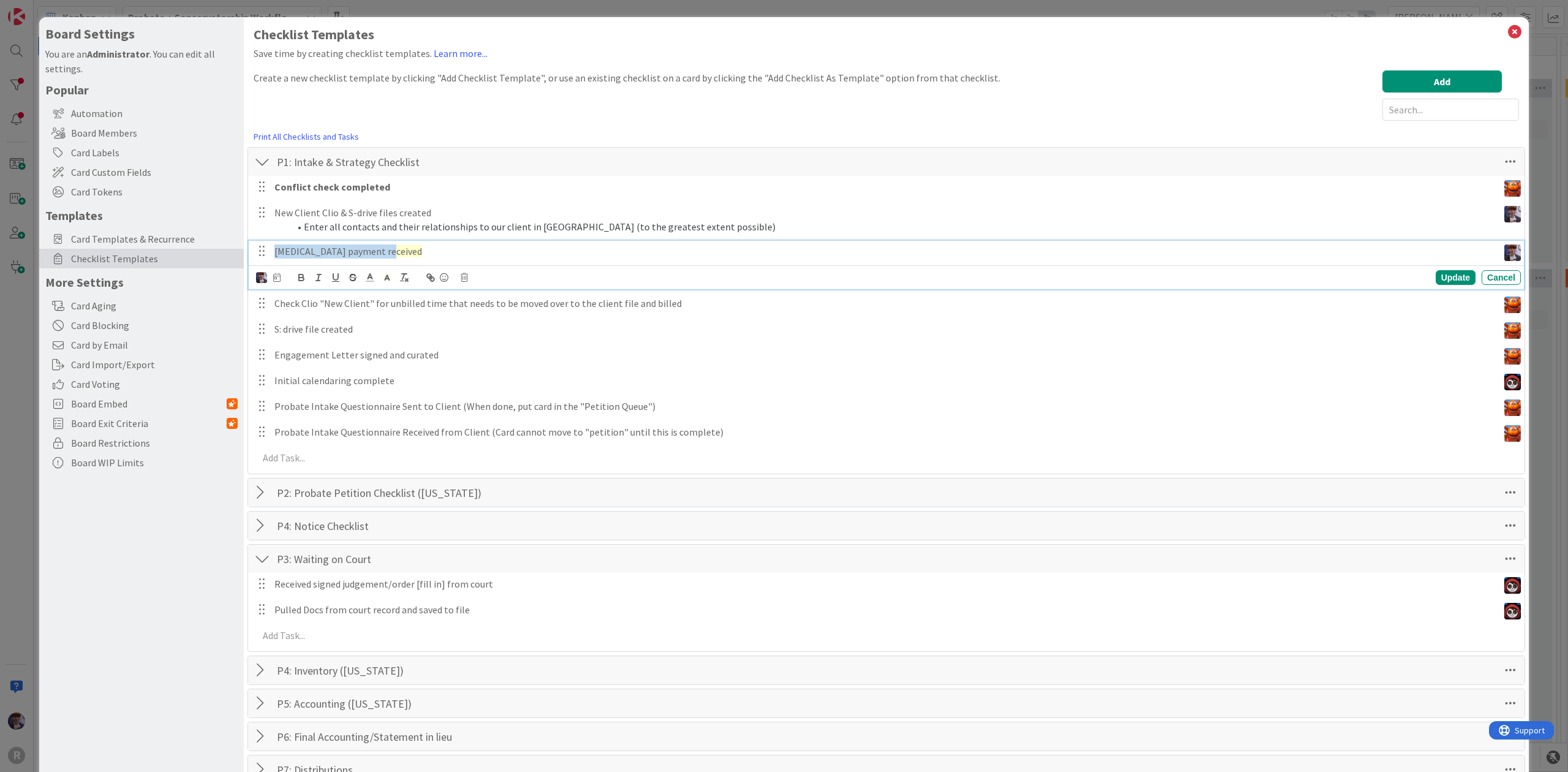
drag, startPoint x: 404, startPoint y: 256, endPoint x: 122, endPoint y: 260, distance: 282.0
click at [107, 253] on div "Board Settings You are an Administrator . You can edit all settings. Popular Au…" at bounding box center [784, 618] width 1490 height 1202
click at [395, 251] on p at bounding box center [883, 252] width 1219 height 14
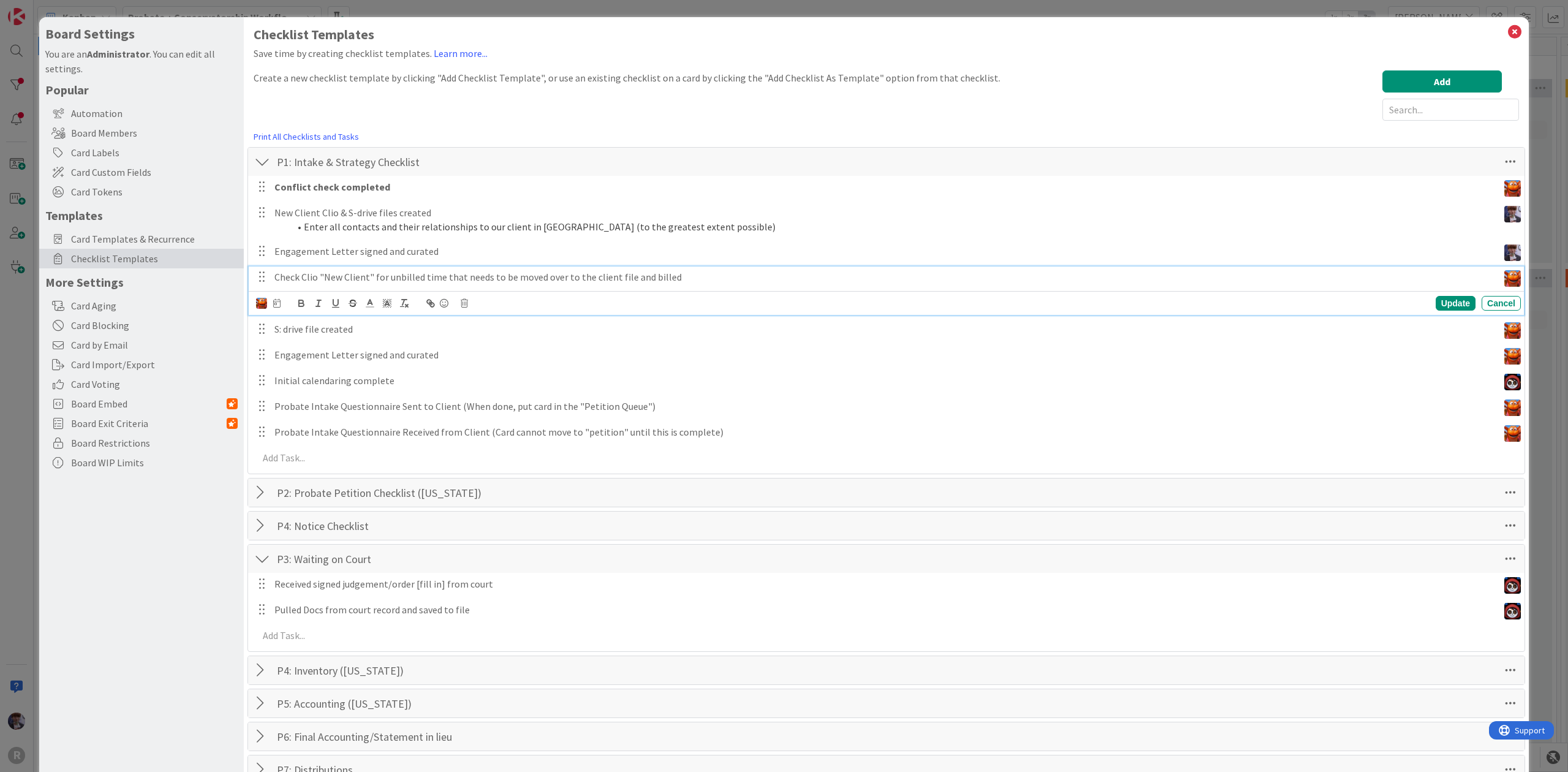
click at [506, 270] on p "Check Clio "New Client" for unbilled time that needs to be moved over to the cl…" at bounding box center [883, 277] width 1219 height 14
drag, startPoint x: 701, startPoint y: 278, endPoint x: 32, endPoint y: 273, distance: 669.0
click at [32, 273] on div "Board Settings You are an Administrator . You can edit all settings. Popular Au…" at bounding box center [784, 386] width 1568 height 772
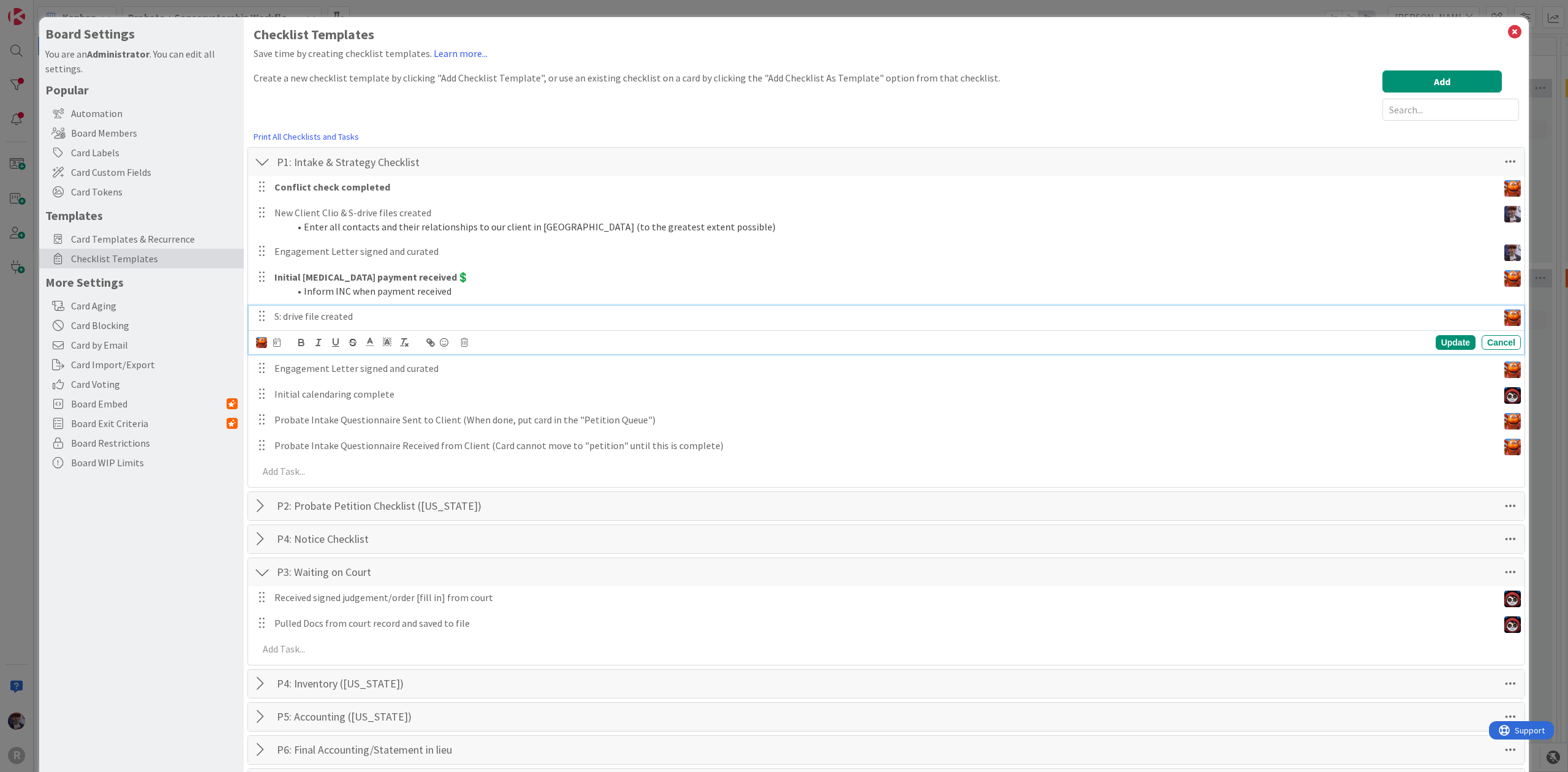
click at [451, 312] on p "S: drive file created" at bounding box center [883, 316] width 1219 height 14
drag, startPoint x: 416, startPoint y: 319, endPoint x: 121, endPoint y: 314, distance: 295.0
click at [121, 314] on div "Board Settings You are an Administrator . You can edit all settings. Popular Au…" at bounding box center [784, 625] width 1490 height 1216
click at [367, 336] on p "Engagement Letter signed and curated" at bounding box center [883, 342] width 1219 height 14
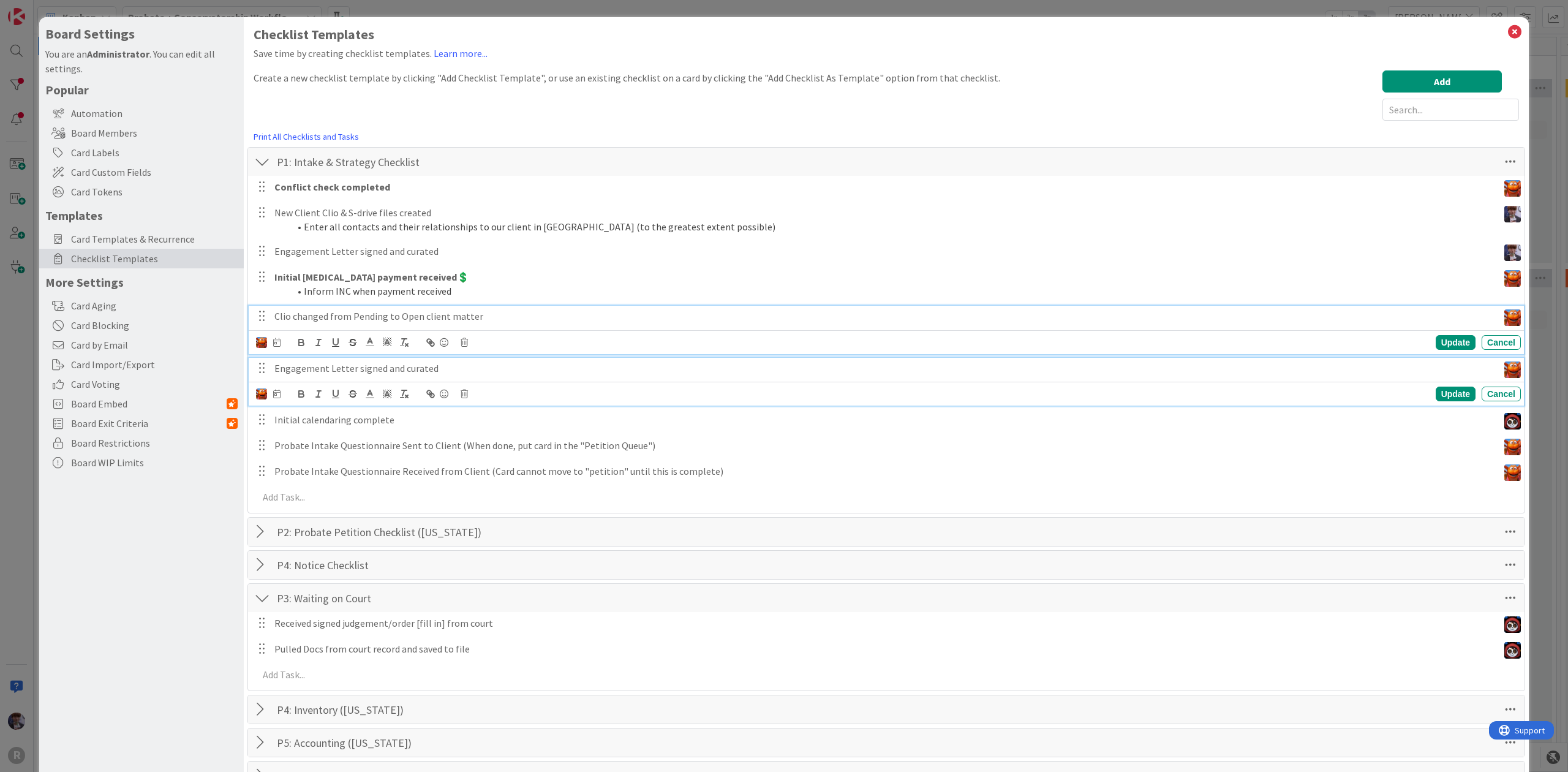
click at [384, 314] on p "Clio changed from Pending to Open client matter" at bounding box center [883, 316] width 1219 height 14
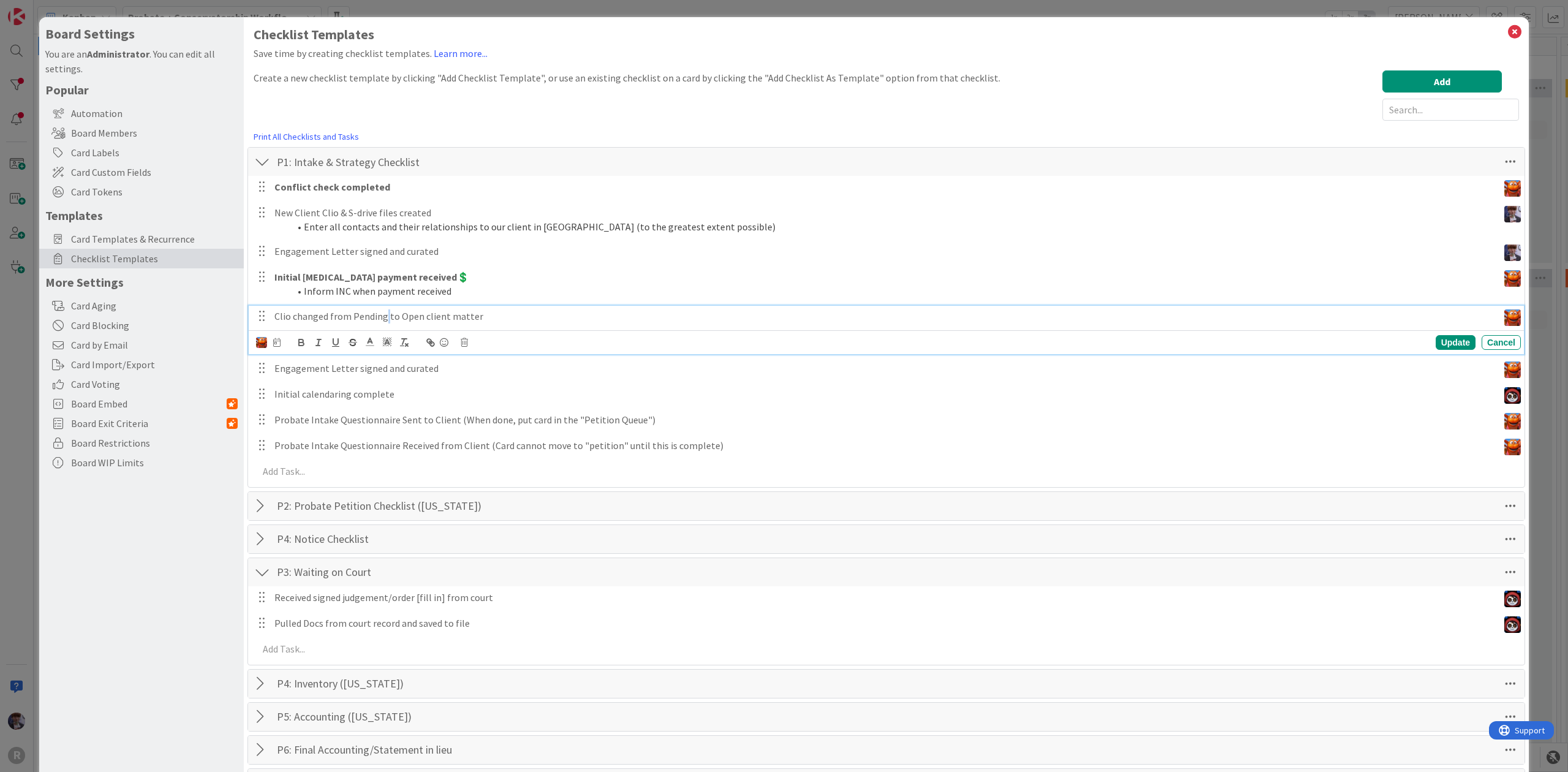
click at [384, 314] on p "Clio changed from Pending to Open client matter" at bounding box center [883, 316] width 1219 height 14
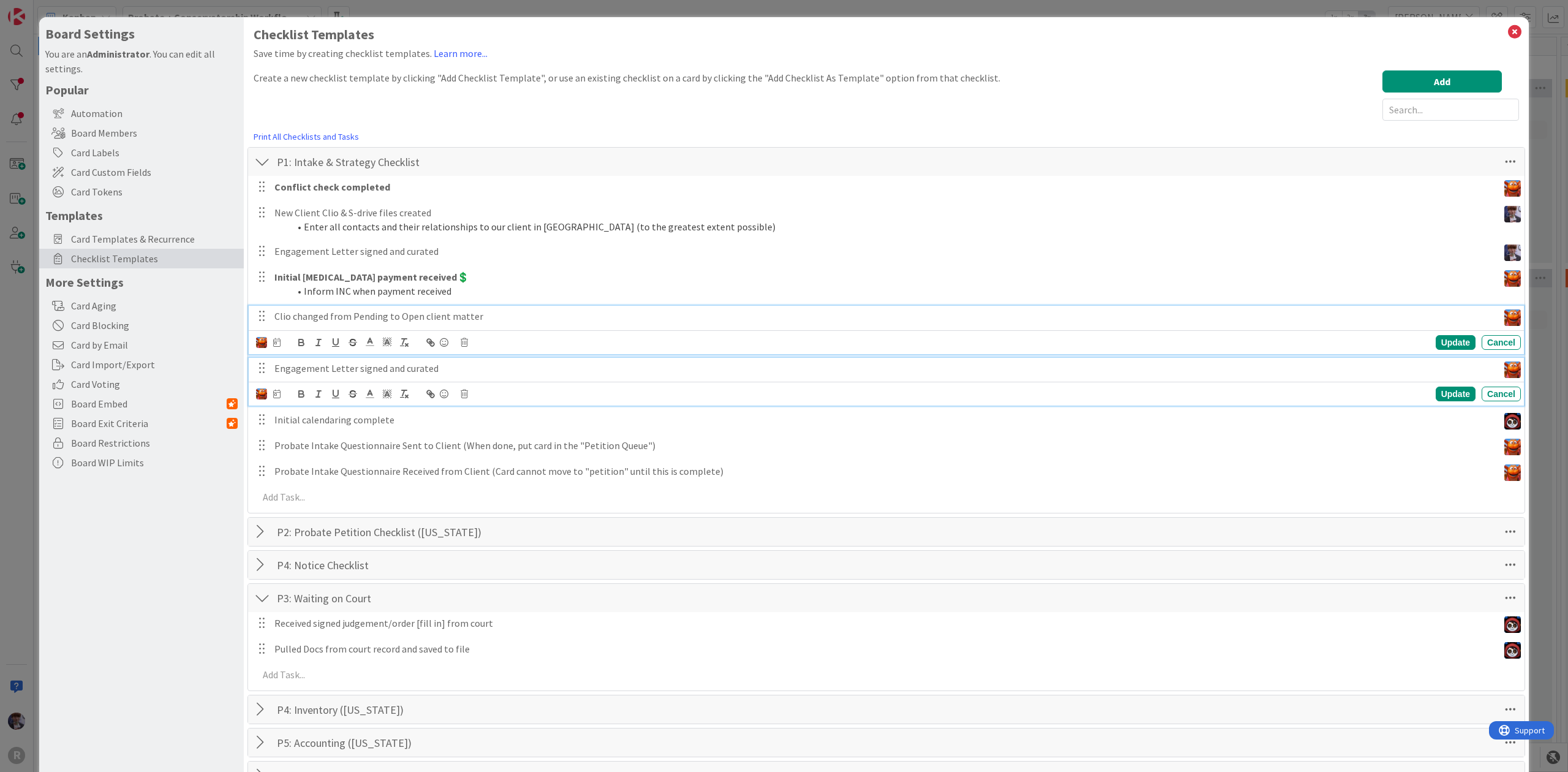
click at [415, 373] on p "Engagement Letter signed and curated" at bounding box center [883, 368] width 1219 height 14
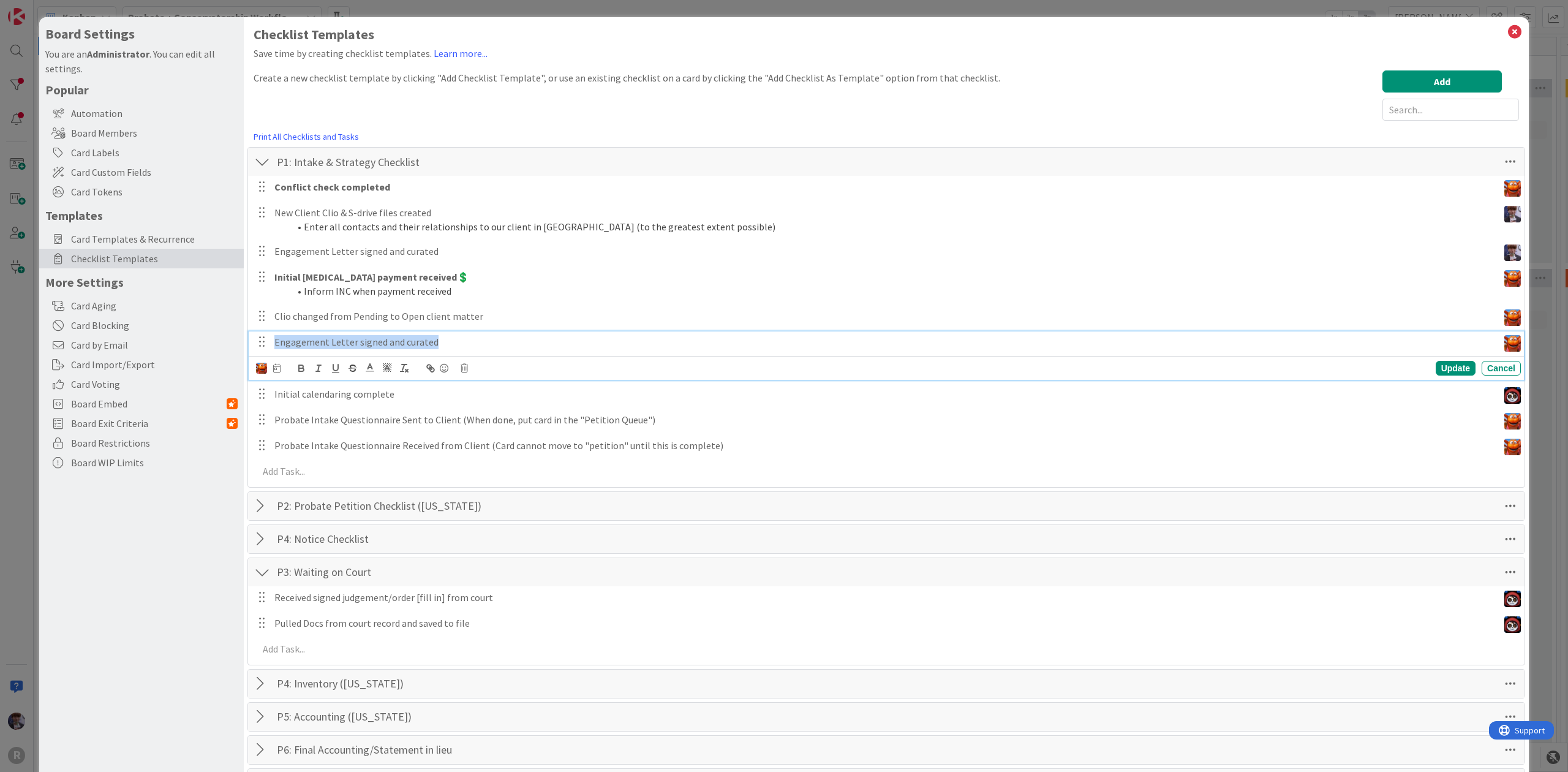
drag, startPoint x: 453, startPoint y: 339, endPoint x: 0, endPoint y: 390, distance: 455.9
click at [0, 390] on div "Board Settings You are an Administrator . You can edit all settings. Popular Au…" at bounding box center [784, 386] width 1568 height 772
click at [386, 371] on p "Initial calendaring complete" at bounding box center [883, 367] width 1219 height 14
drag, startPoint x: 406, startPoint y: 361, endPoint x: 21, endPoint y: 364, distance: 385.0
click at [21, 364] on div "Board Settings You are an Administrator . You can edit all settings. Popular Au…" at bounding box center [784, 386] width 1568 height 772
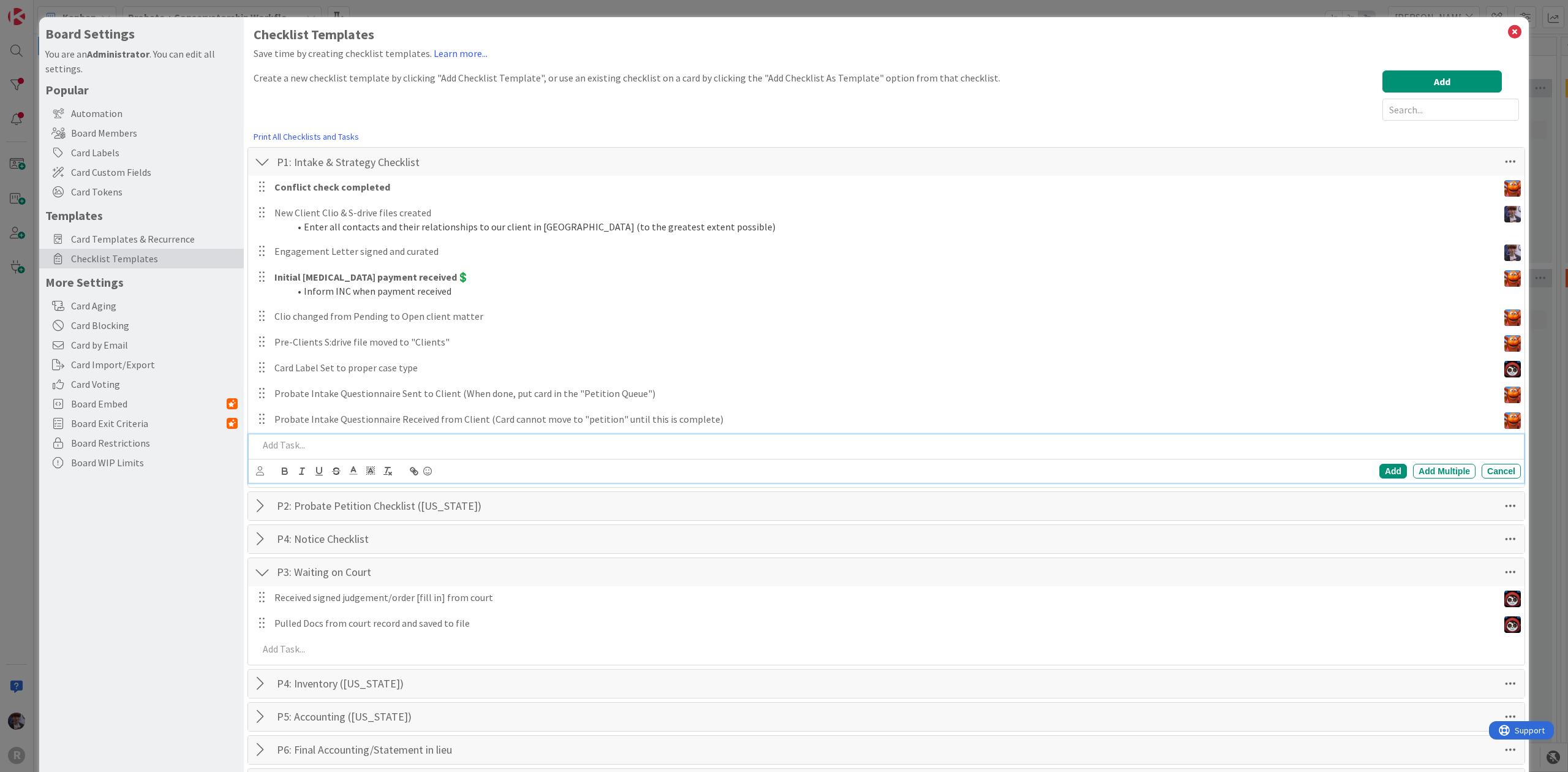
click at [418, 439] on p at bounding box center [887, 445] width 1258 height 14
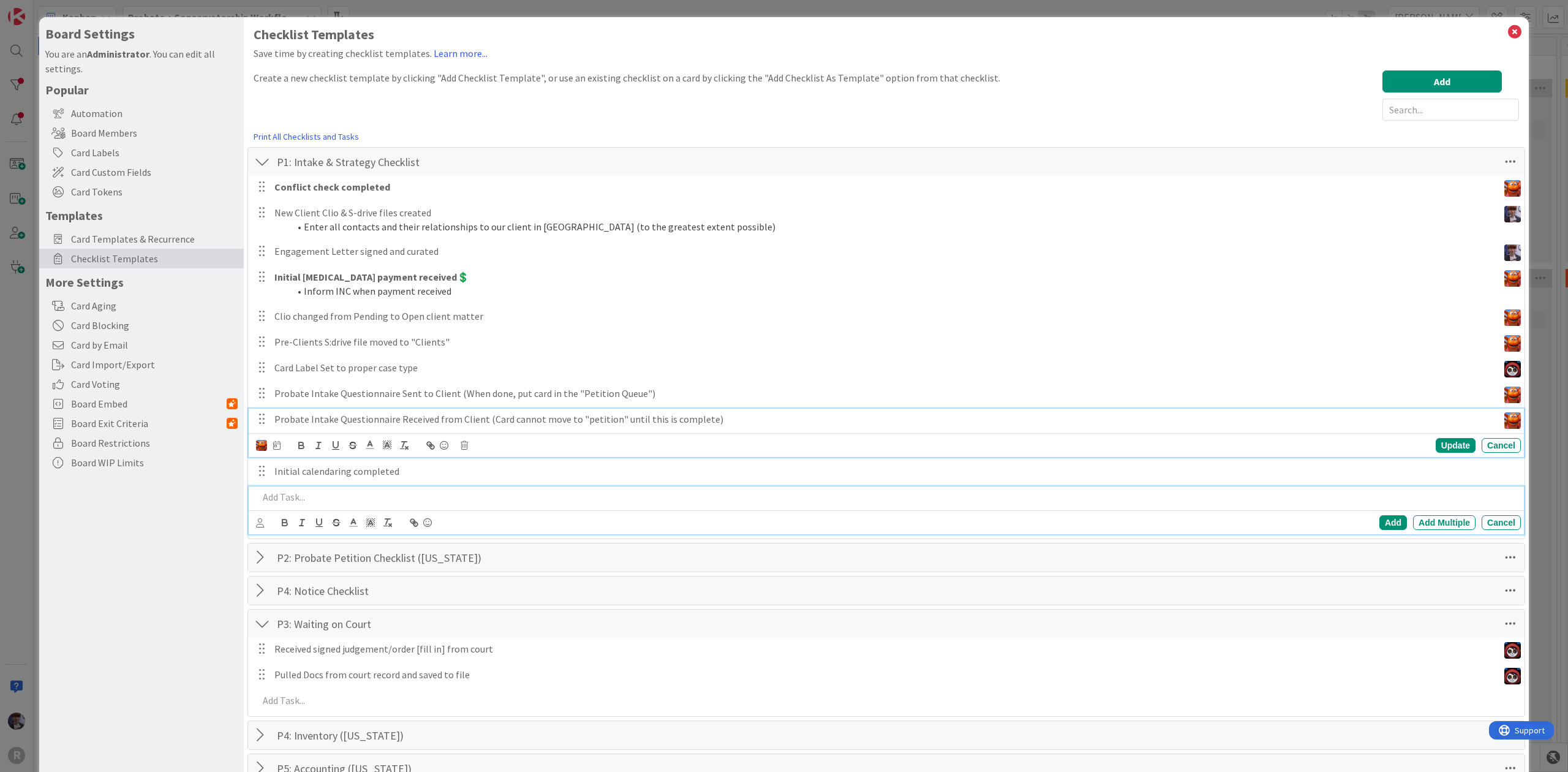
click at [385, 410] on div "Probate Intake Questionnaire Received from Client (Card cannot move to "petitio…" at bounding box center [883, 419] width 1229 height 22
click at [498, 503] on p at bounding box center [887, 497] width 1258 height 14
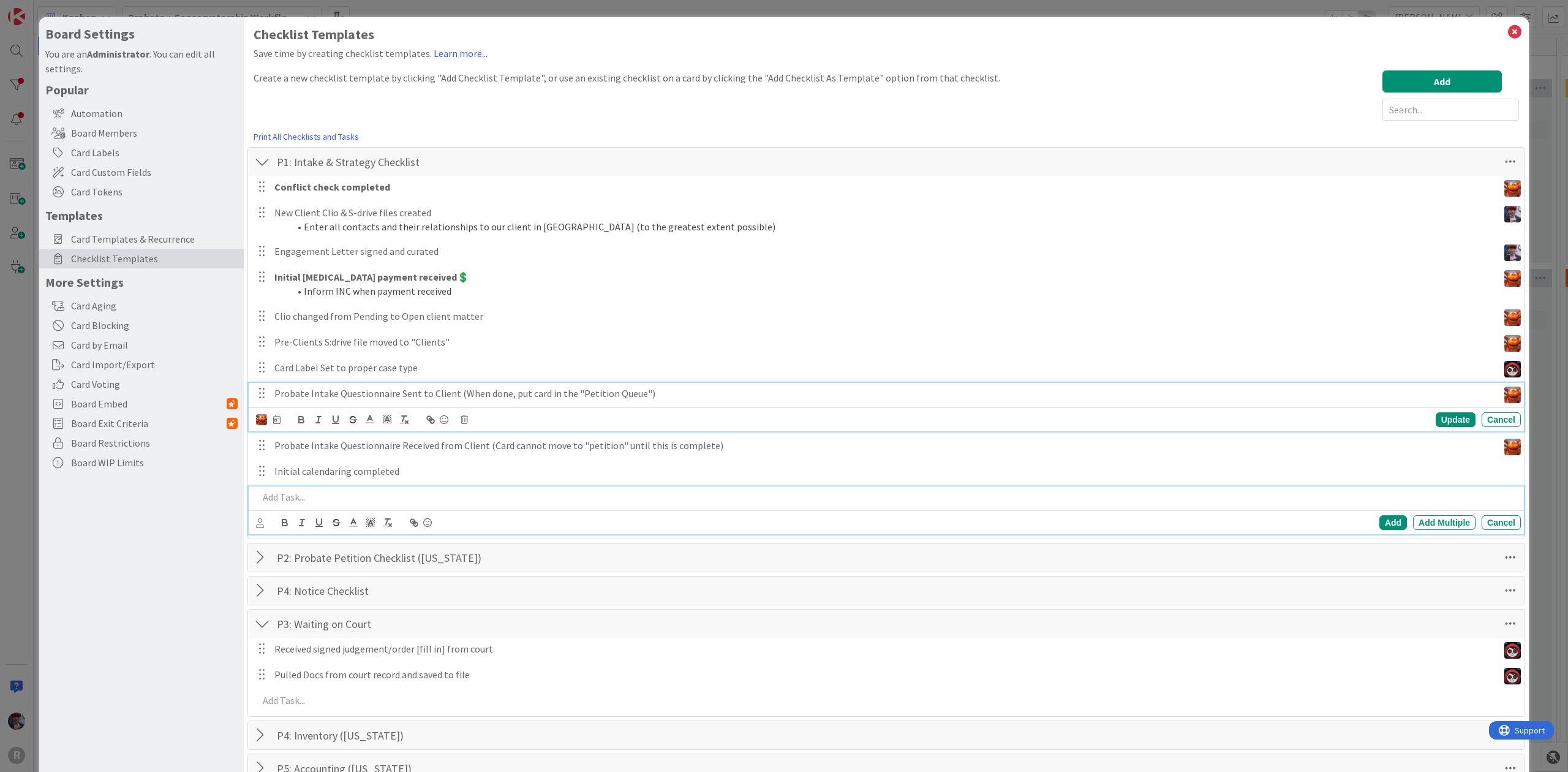
click at [427, 384] on div "Probate Intake Questionnaire Sent to Client (When done, put card in the "Petiti…" at bounding box center [883, 394] width 1229 height 22
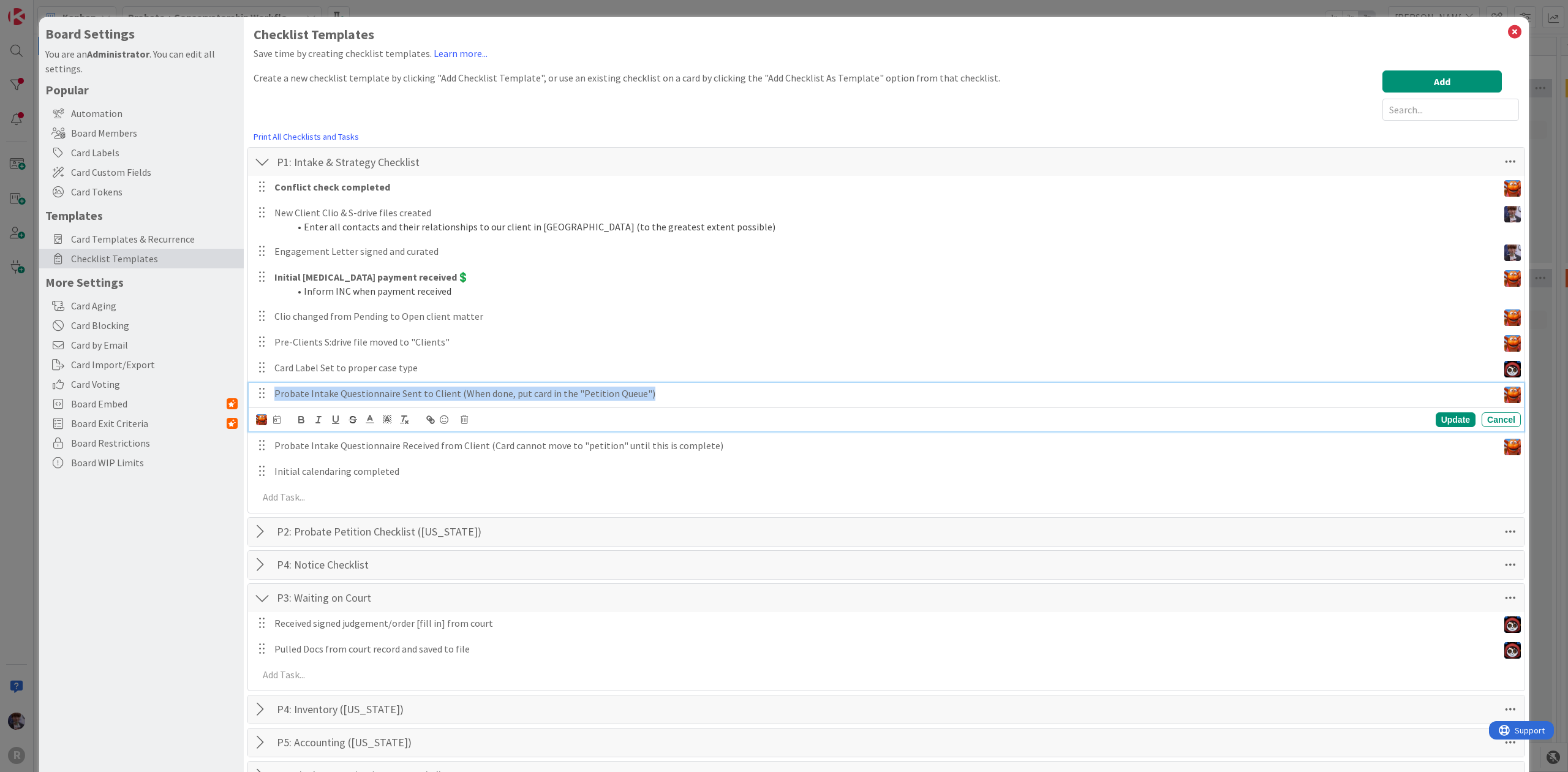
click at [427, 384] on div "Probate Intake Questionnaire Sent to Client (When done, put card in the "Petiti…" at bounding box center [883, 394] width 1229 height 22
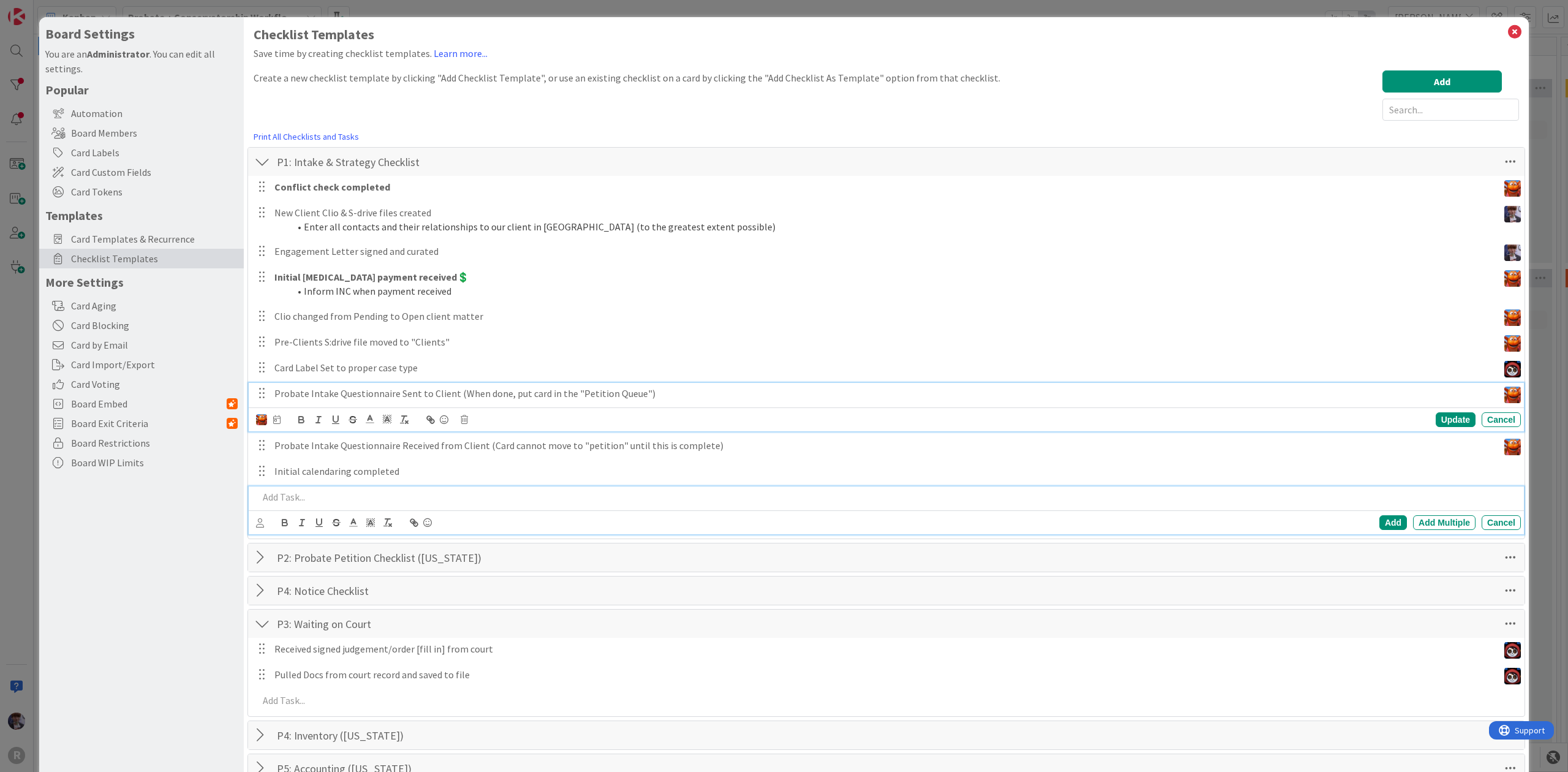
click at [364, 490] on p at bounding box center [887, 497] width 1258 height 14
click at [290, 496] on p at bounding box center [887, 497] width 1258 height 14
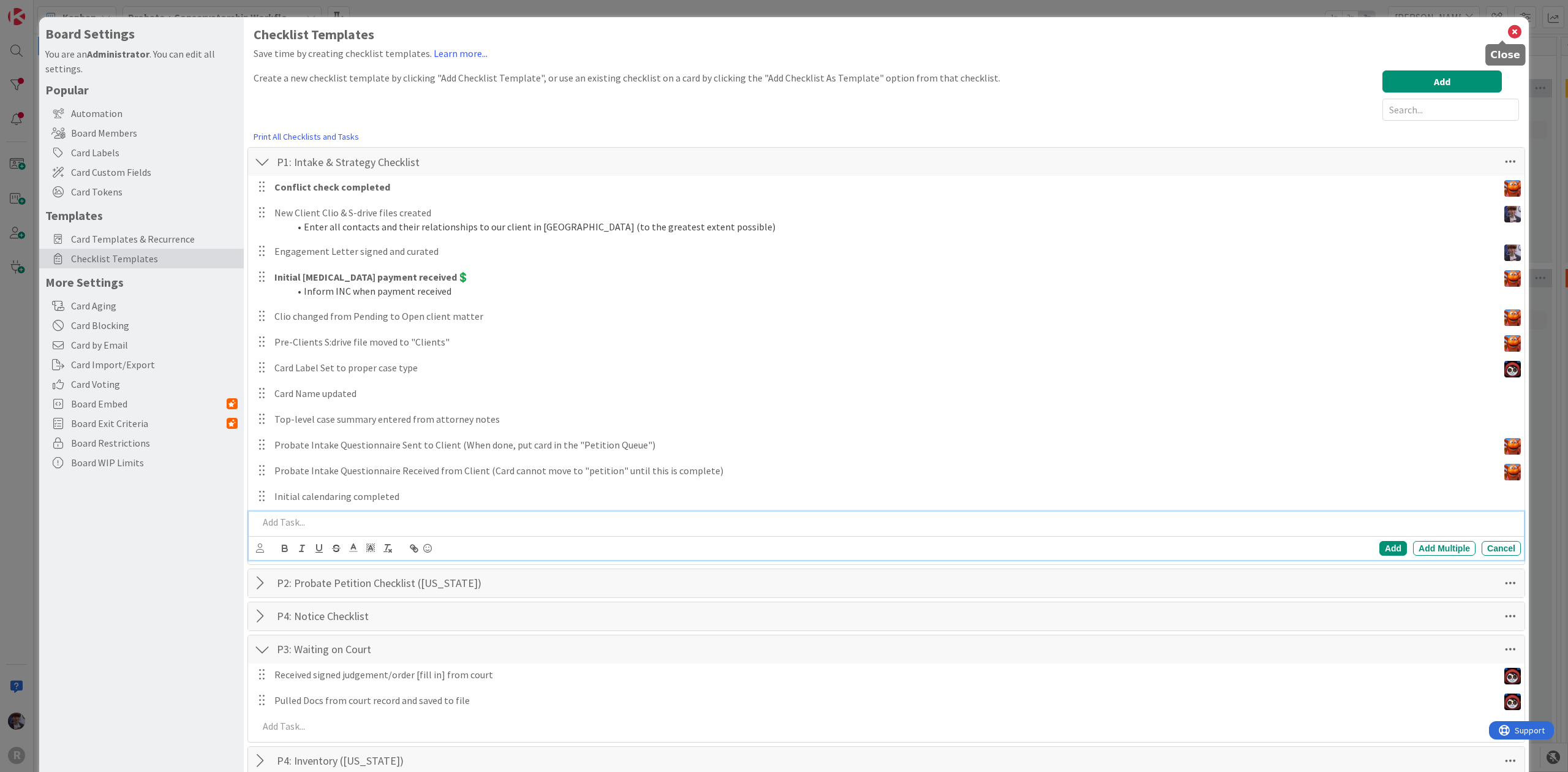
click at [1507, 38] on icon at bounding box center [1515, 32] width 16 height 18
